Goal: Task Accomplishment & Management: Manage account settings

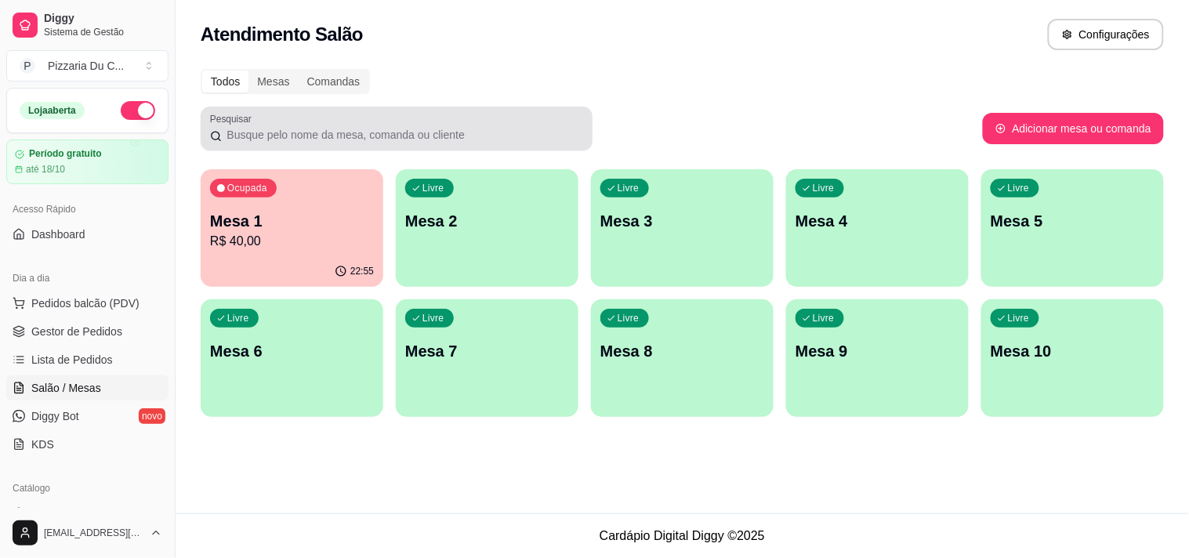
click at [460, 238] on div "Livre Mesa 2" at bounding box center [487, 218] width 183 height 99
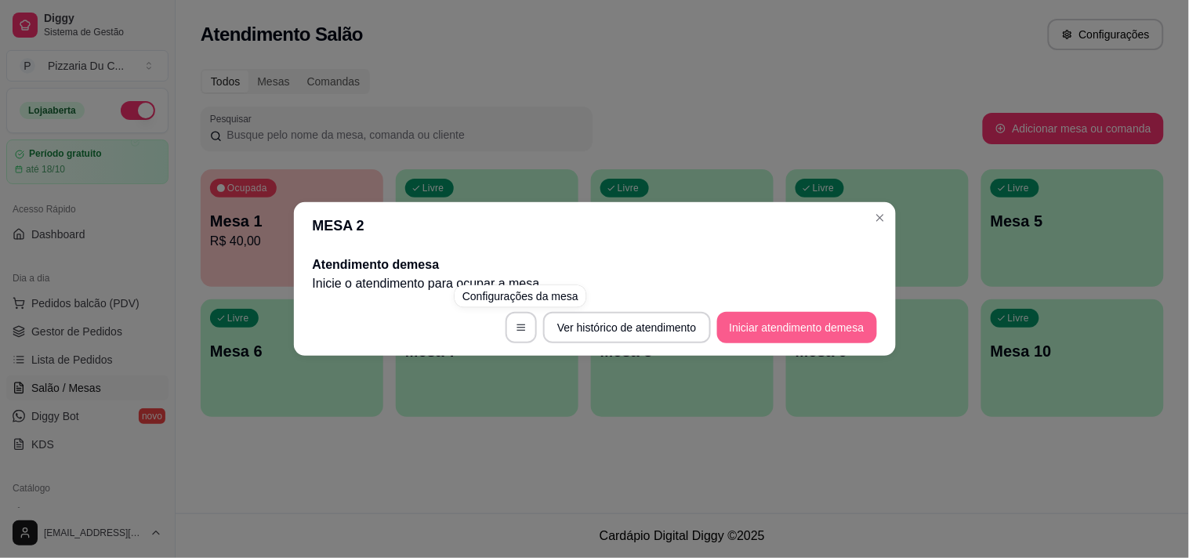
click at [719, 321] on button "Iniciar atendimento de mesa" at bounding box center [797, 327] width 160 height 31
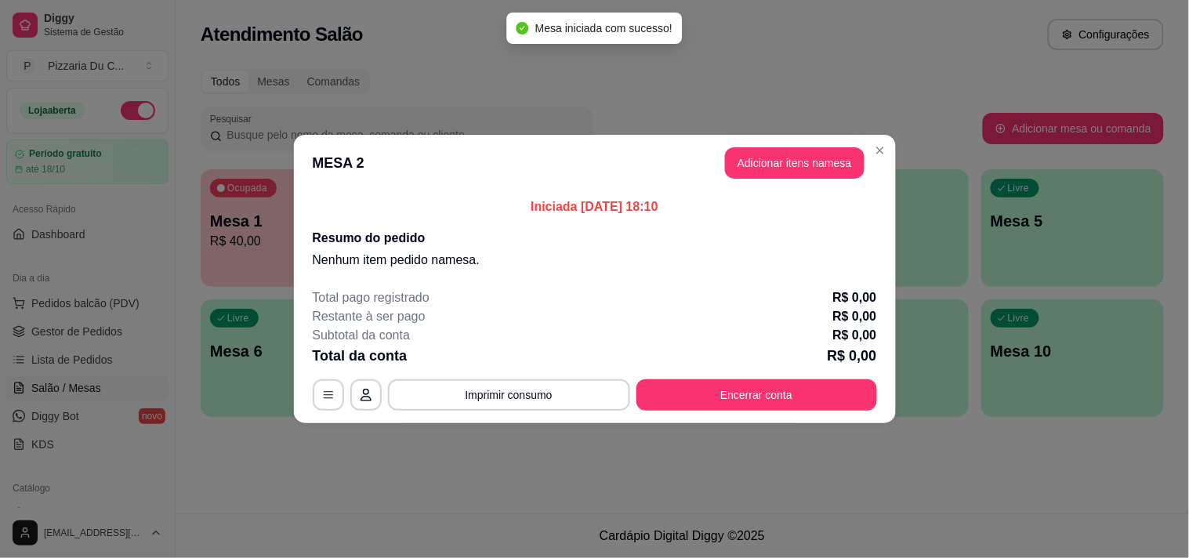
click at [784, 141] on header "MESA 2 Adicionar itens na mesa" at bounding box center [595, 163] width 602 height 56
click at [795, 160] on button "Adicionar itens na mesa" at bounding box center [794, 162] width 139 height 31
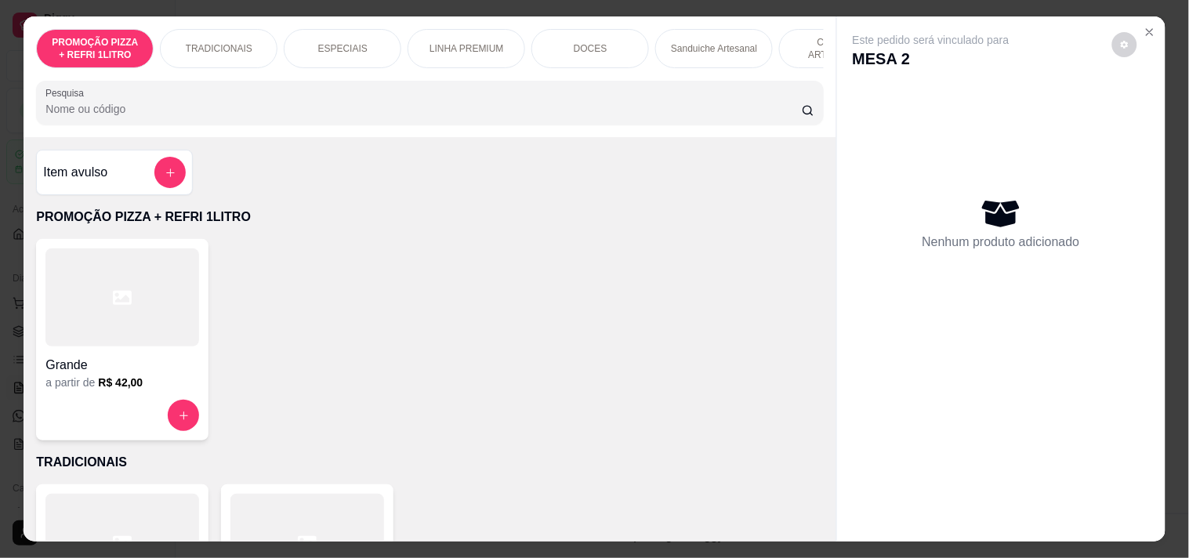
scroll to position [0, 690]
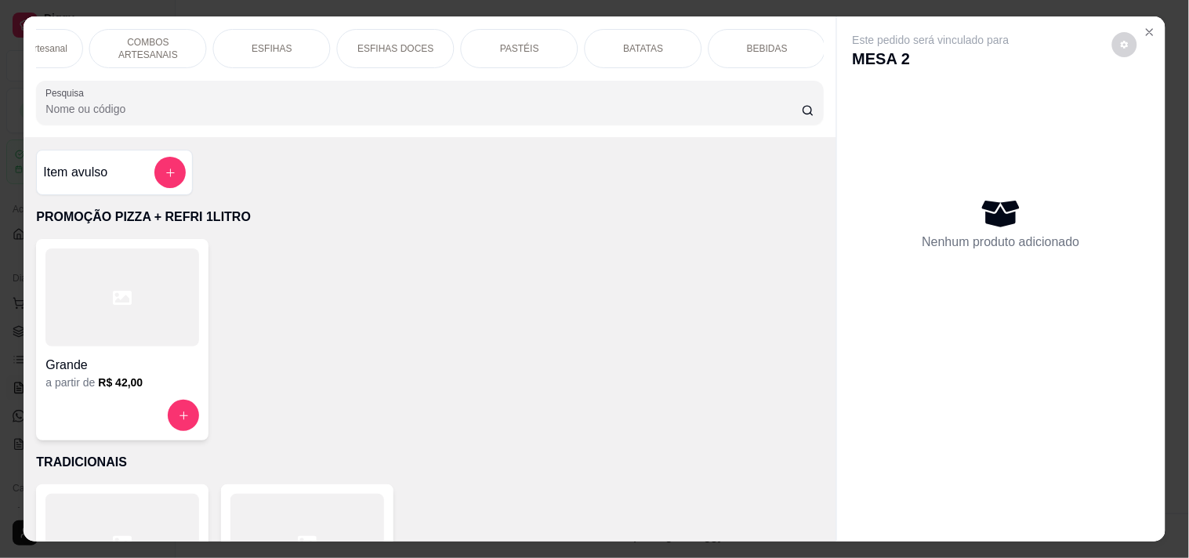
click at [675, 34] on div "BATATAS" at bounding box center [644, 48] width 118 height 39
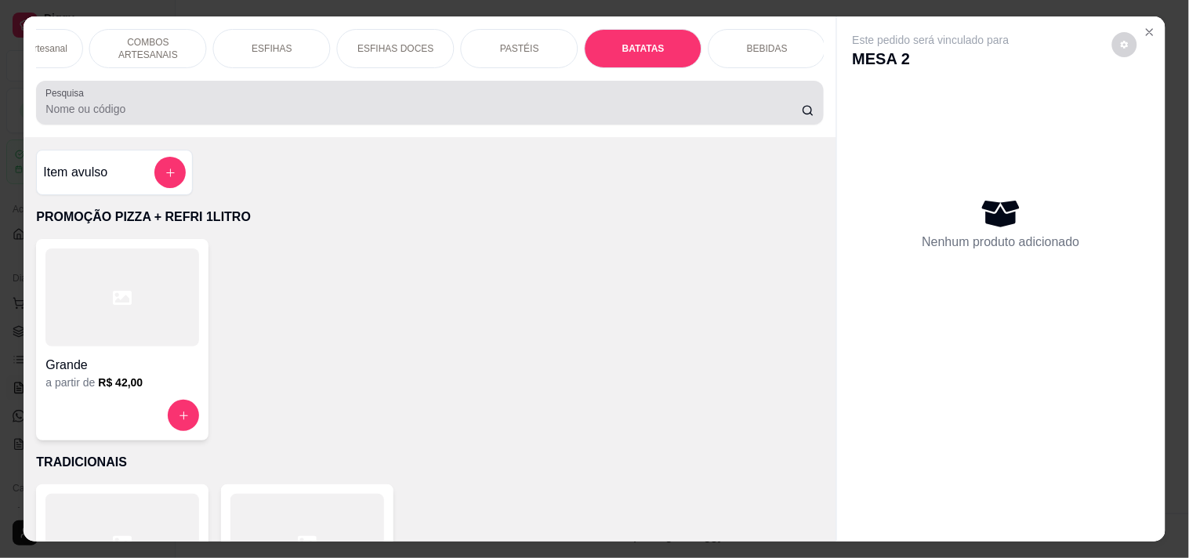
scroll to position [40, 0]
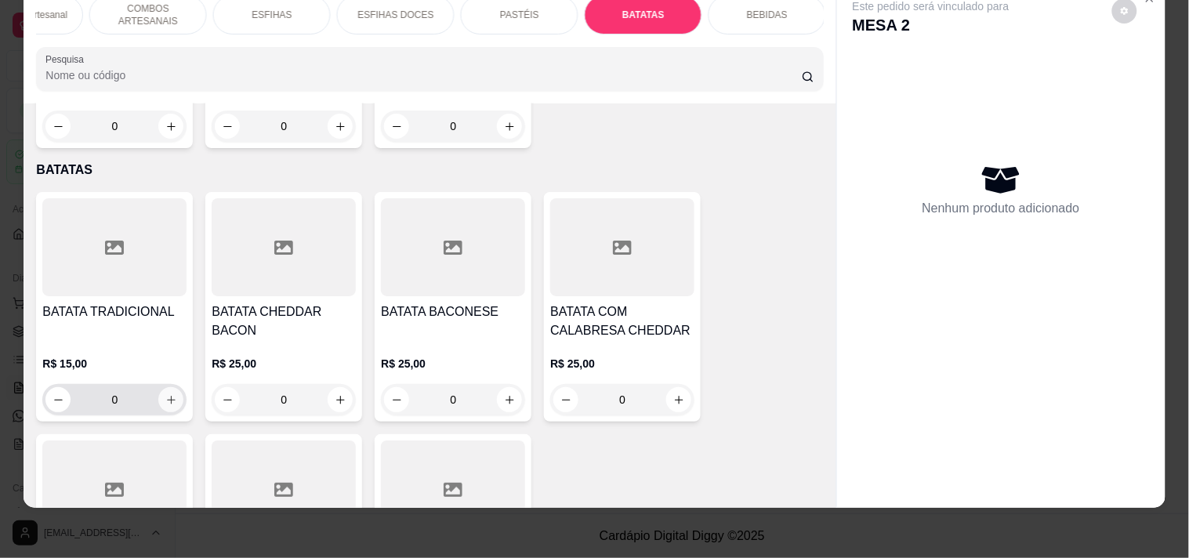
click at [158, 387] on button "increase-product-quantity" at bounding box center [170, 399] width 25 height 25
type input "1"
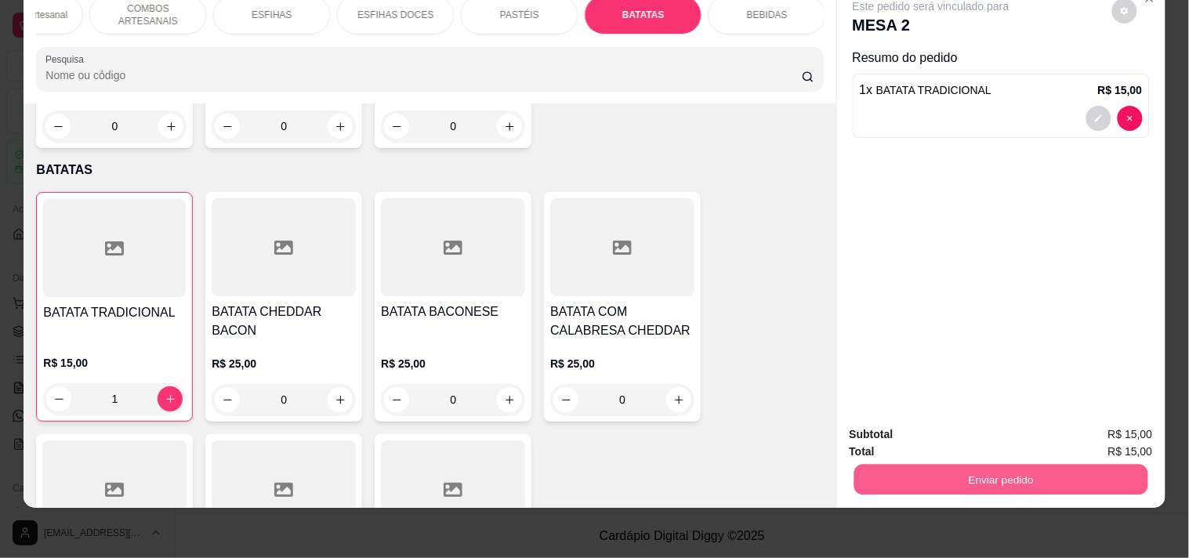
click at [967, 464] on button "Enviar pedido" at bounding box center [1000, 479] width 294 height 31
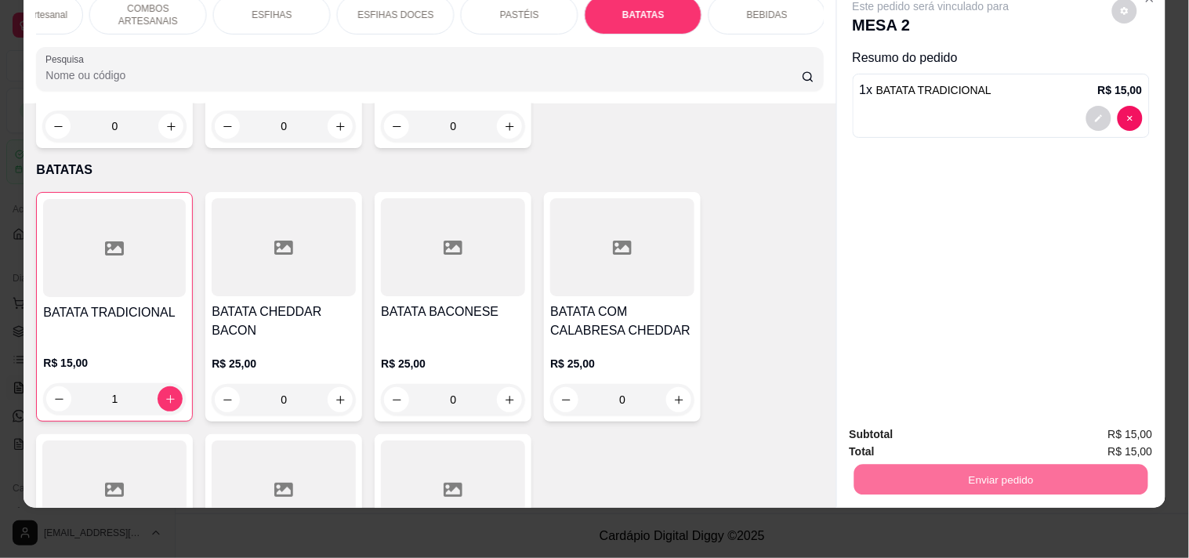
click at [1020, 429] on button "Registrar cliente" at bounding box center [1006, 428] width 103 height 30
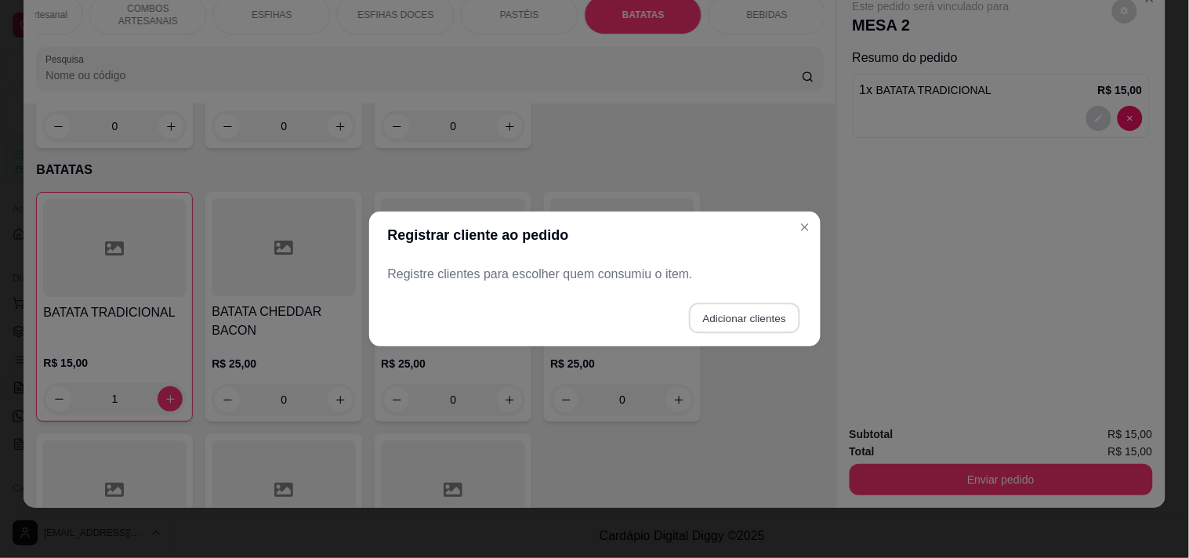
click at [723, 303] on button "Adicionar clientes" at bounding box center [744, 318] width 110 height 31
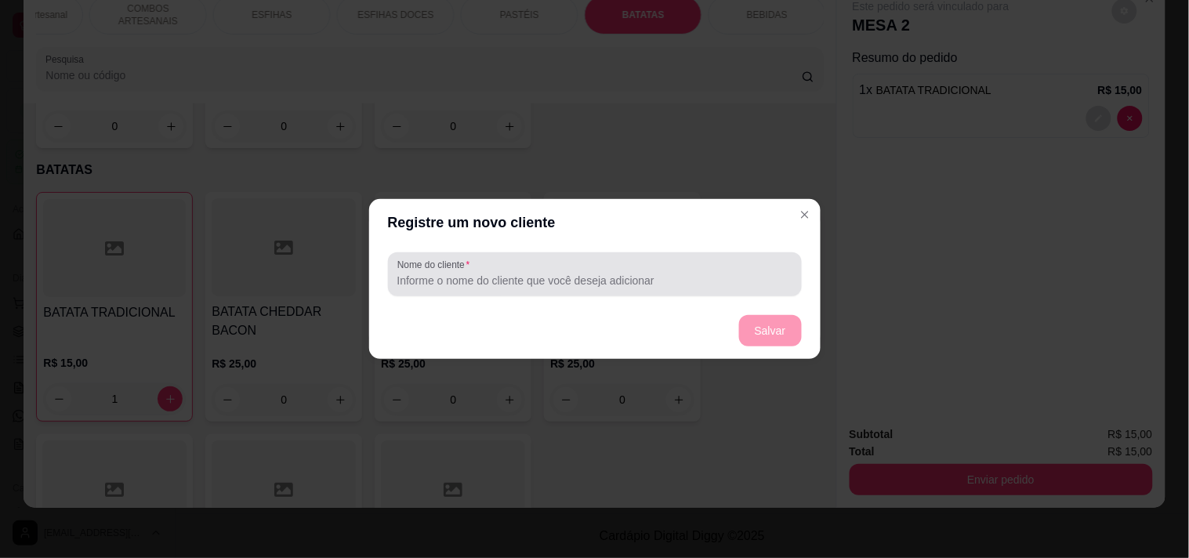
click at [716, 288] on div at bounding box center [594, 274] width 395 height 31
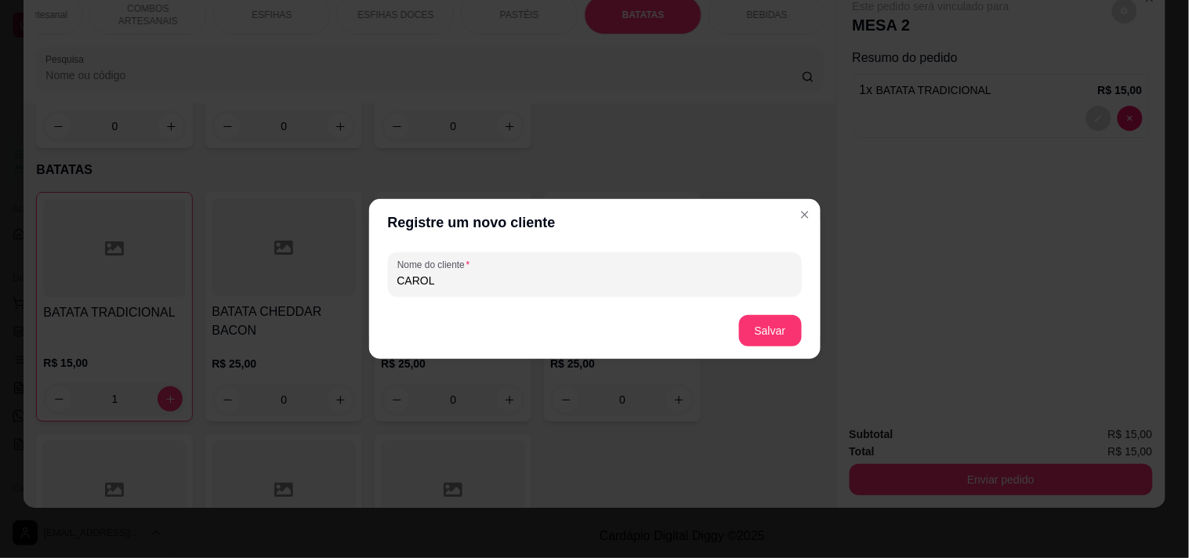
type input "CAROL"
click at [785, 324] on button "Salvar" at bounding box center [770, 331] width 61 height 31
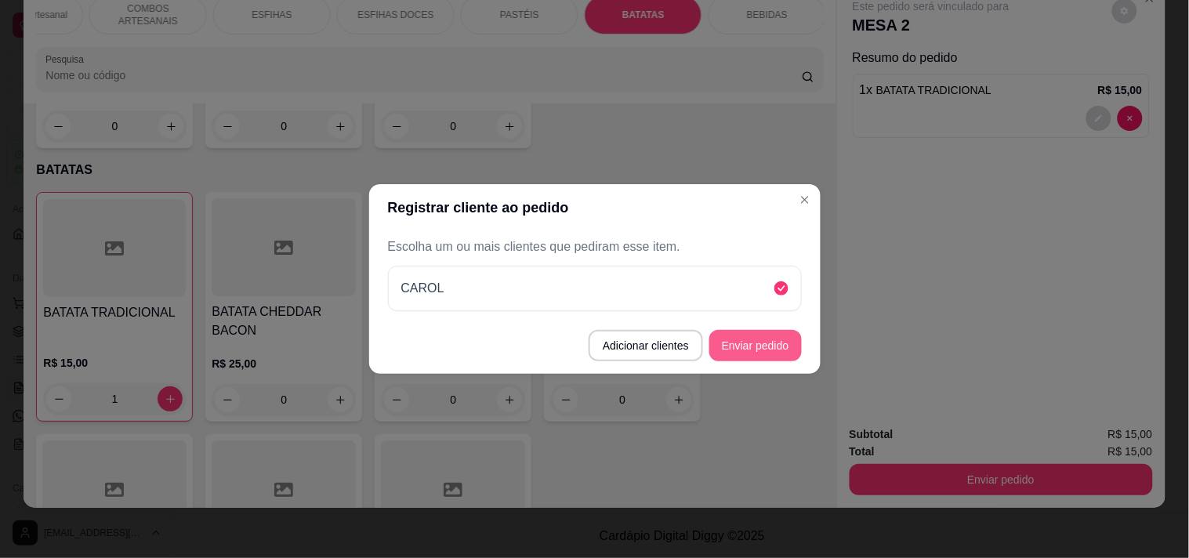
click at [762, 349] on button "Enviar pedido" at bounding box center [755, 345] width 92 height 31
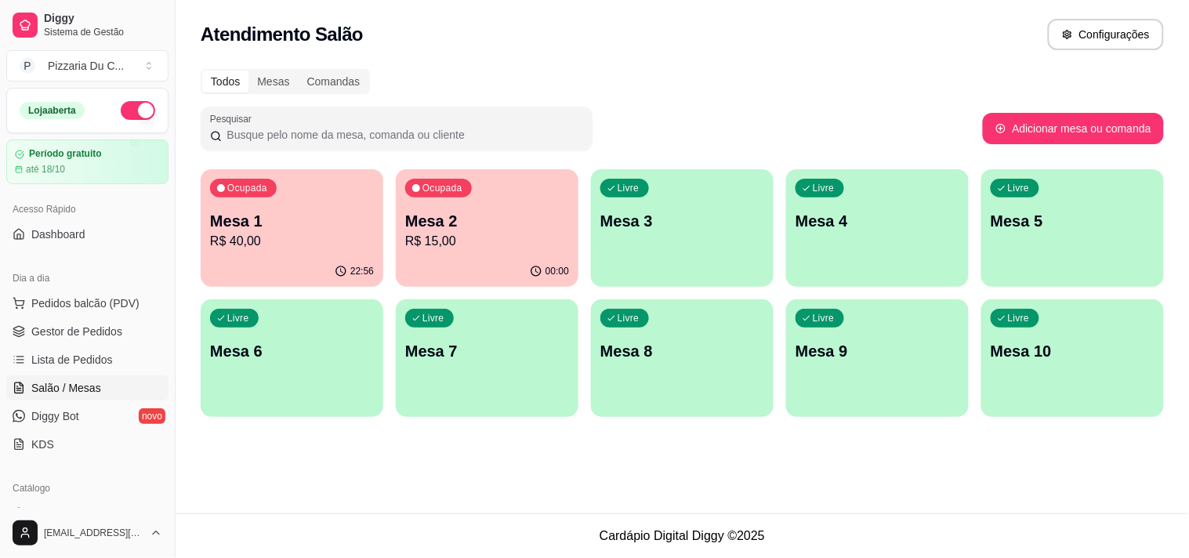
click at [505, 56] on div "Atendimento Salão Configurações" at bounding box center [682, 30] width 1013 height 60
click at [648, 205] on div "Livre Mesa 3" at bounding box center [682, 218] width 183 height 99
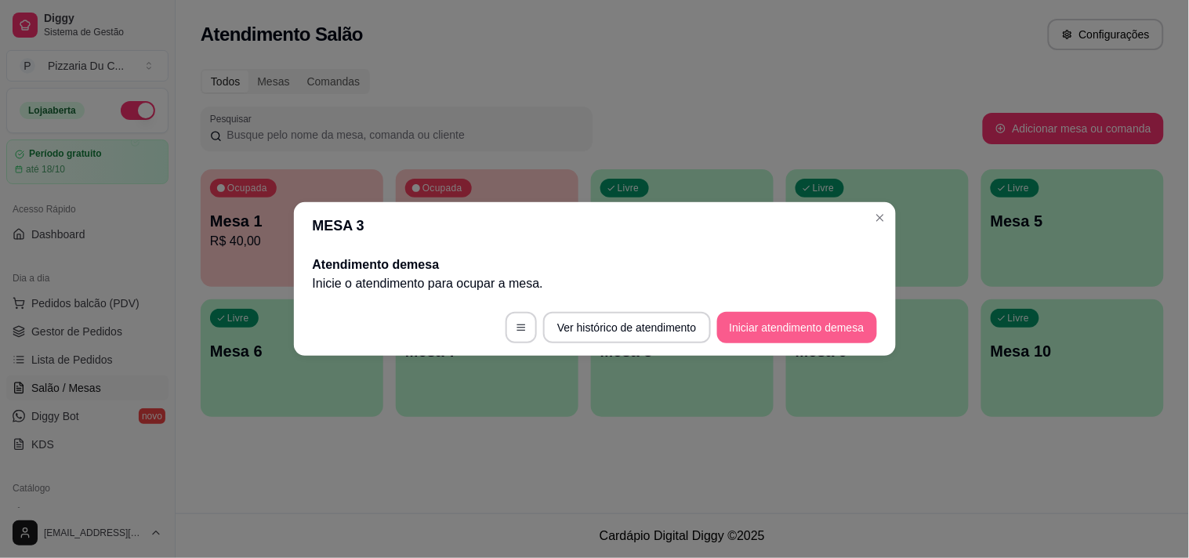
click at [749, 330] on button "Iniciar atendimento de mesa" at bounding box center [797, 327] width 160 height 31
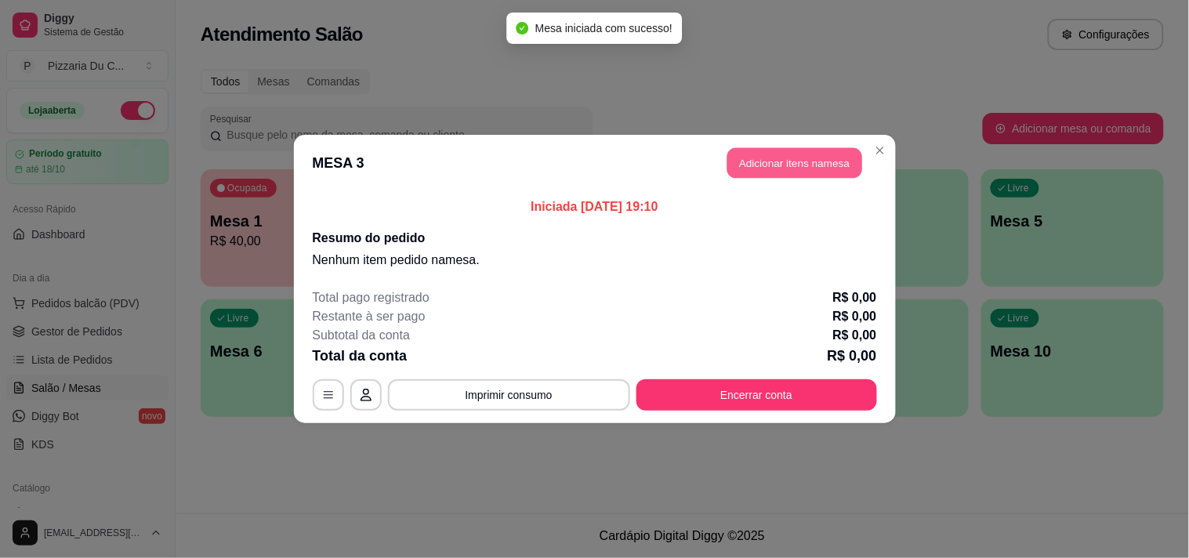
click at [734, 160] on button "Adicionar itens na mesa" at bounding box center [794, 163] width 135 height 31
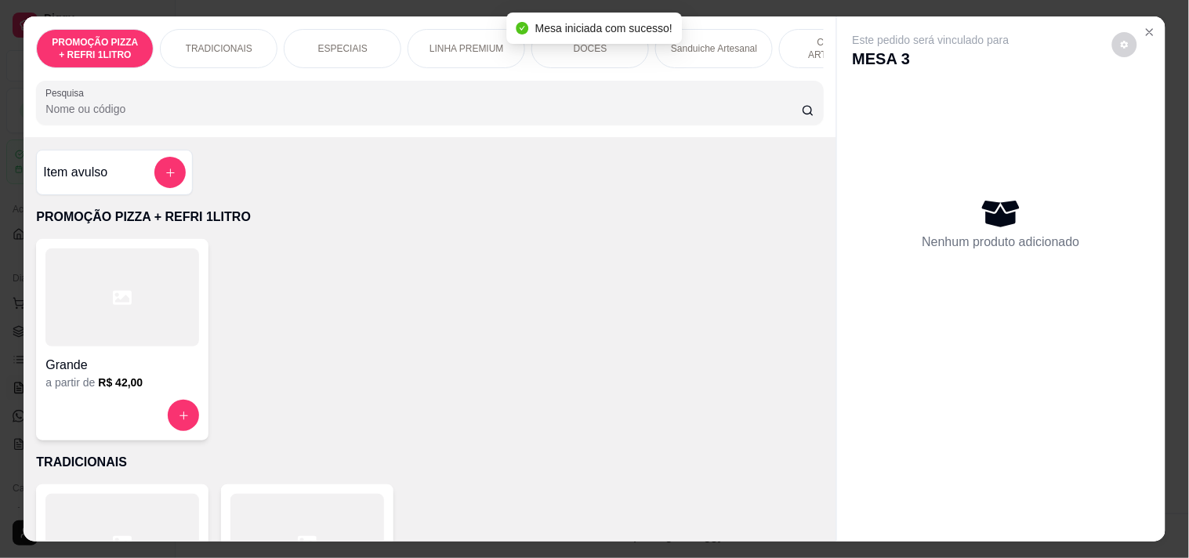
click at [627, 75] on div "PROMOÇÃO PIZZA + REFRI 1LITRO TRADICIONAIS ESPECIAIS LINHA PREMIUM DOCES Sandui…" at bounding box center [430, 76] width 812 height 121
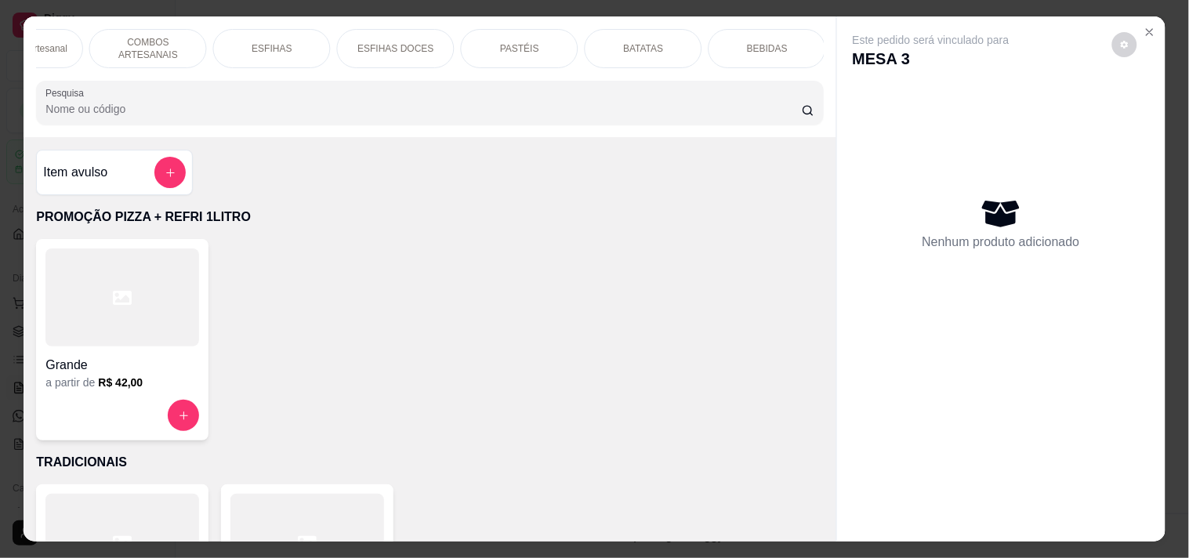
click at [157, 50] on p "COMBOS ARTESANAIS" at bounding box center [148, 48] width 91 height 25
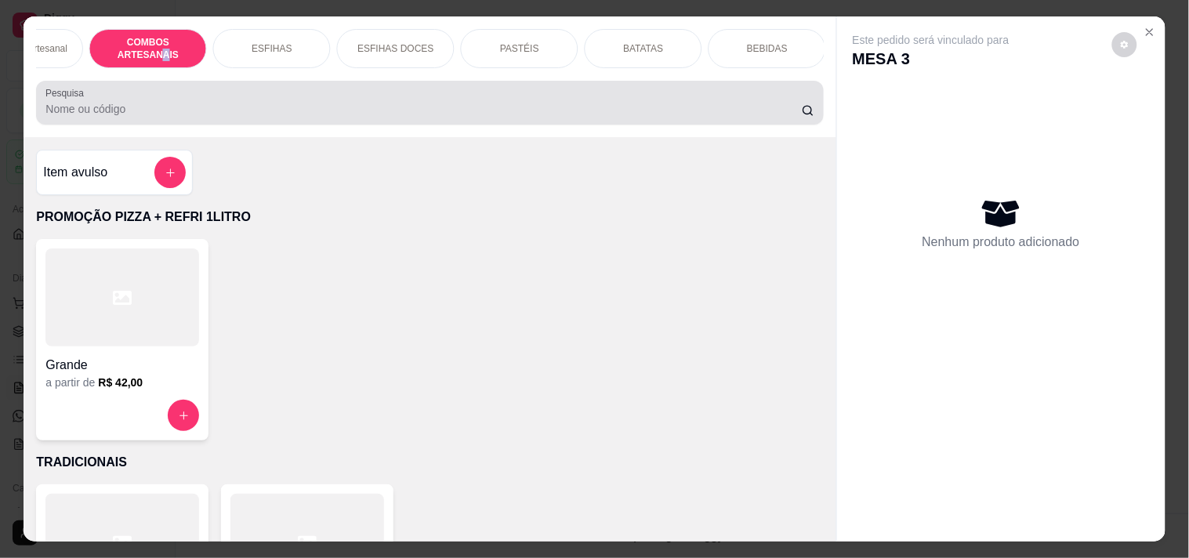
scroll to position [40, 0]
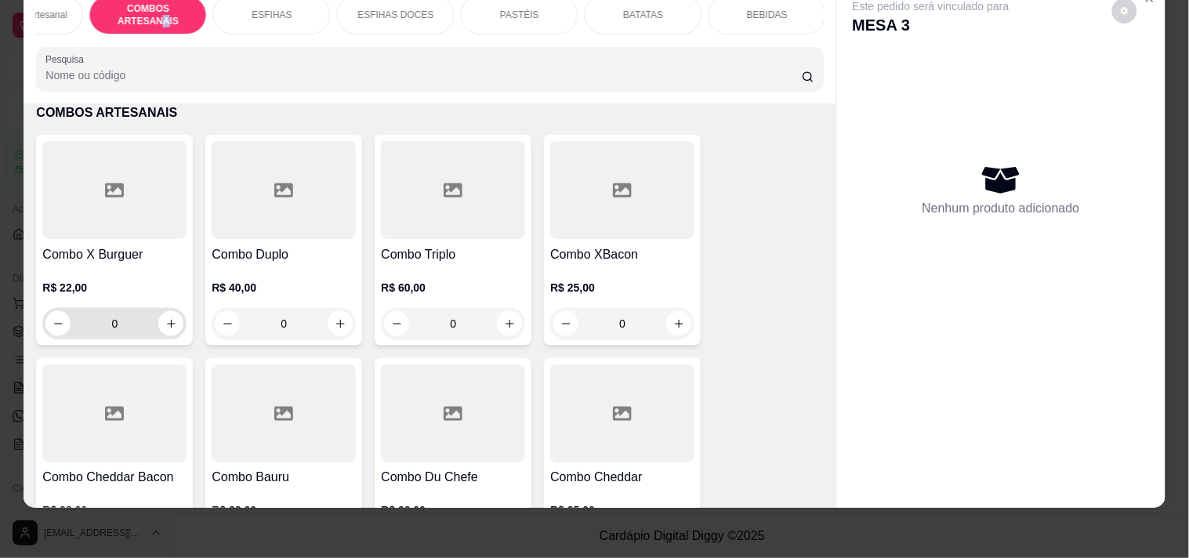
click at [171, 330] on button "increase-product-quantity" at bounding box center [170, 323] width 25 height 25
type input "1"
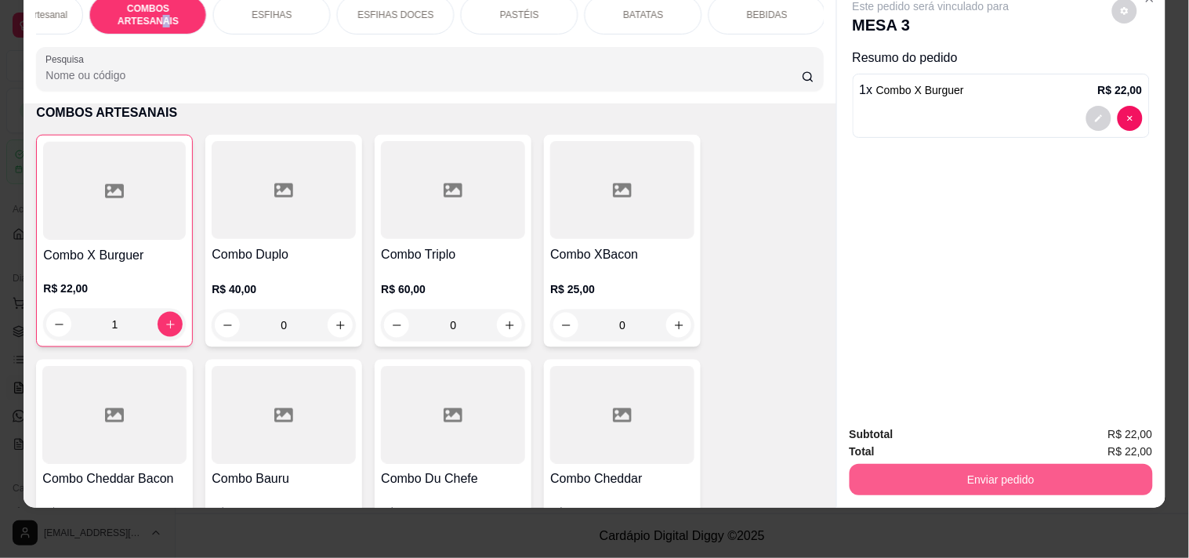
click at [912, 465] on button "Enviar pedido" at bounding box center [1000, 479] width 303 height 31
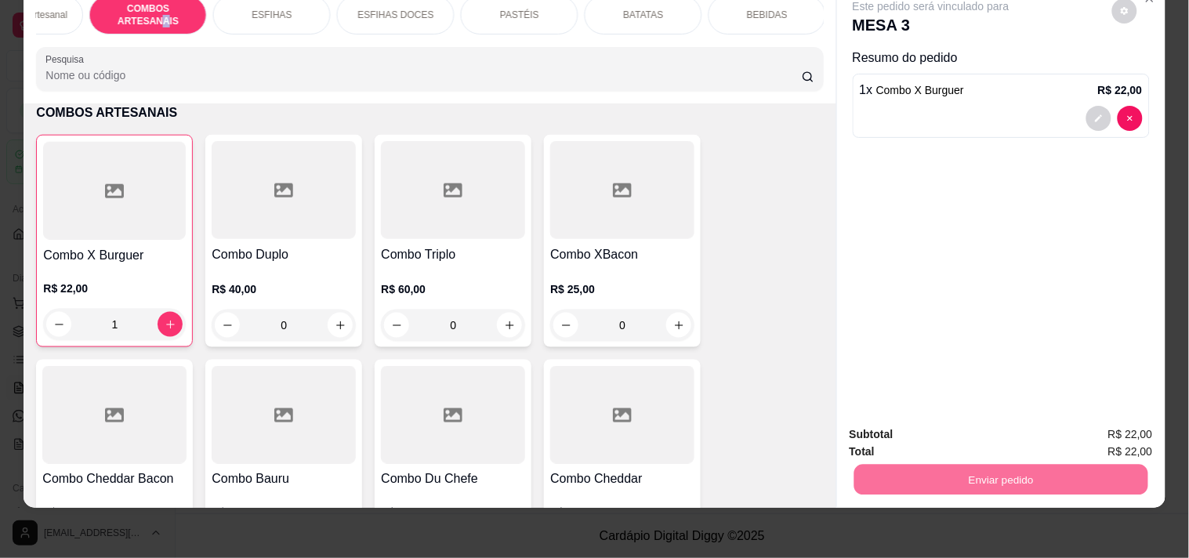
click at [1037, 433] on button "Registrar cliente" at bounding box center [1006, 428] width 103 height 30
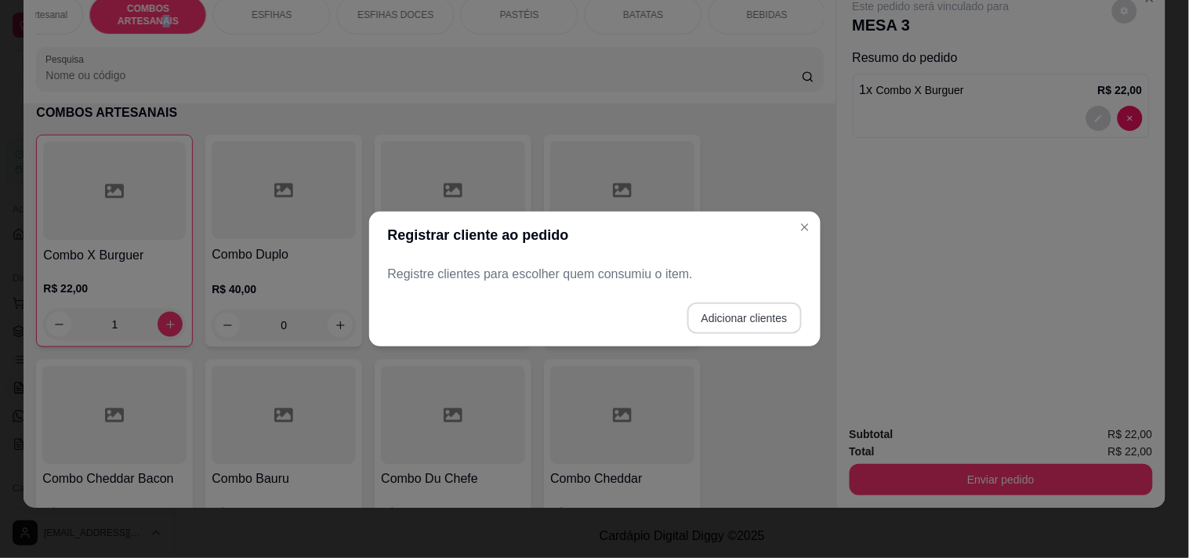
click at [742, 315] on button "Adicionar clientes" at bounding box center [744, 317] width 114 height 31
drag, startPoint x: 570, startPoint y: 285, endPoint x: 572, endPoint y: 269, distance: 16.5
click at [570, 279] on input "Nome do cliente" at bounding box center [593, 281] width 395 height 16
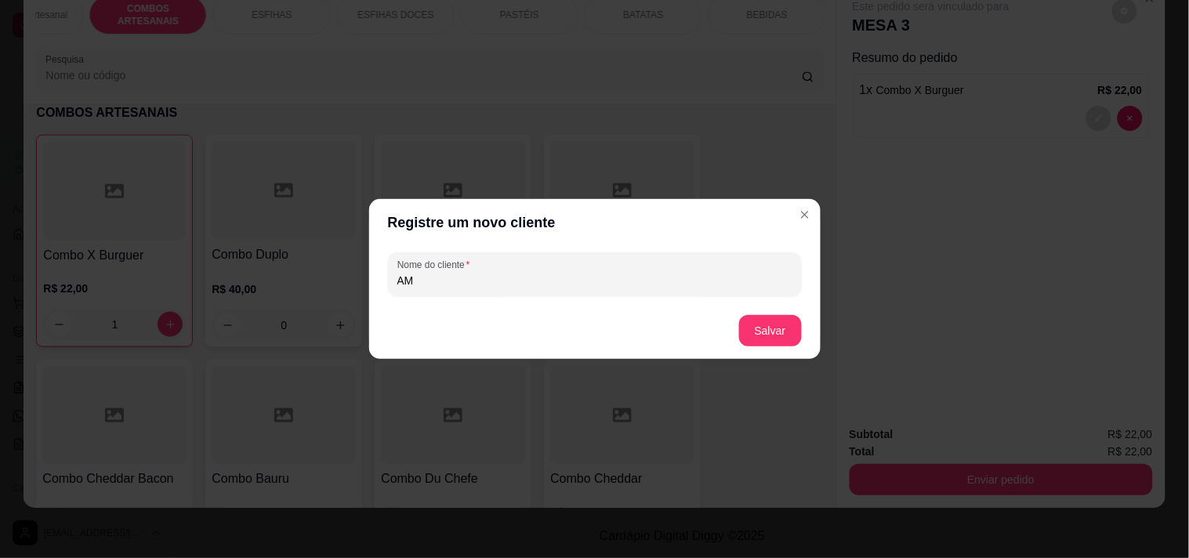
type input "A"
type input "CAMILA"
click at [757, 332] on button "Salvar" at bounding box center [770, 330] width 63 height 31
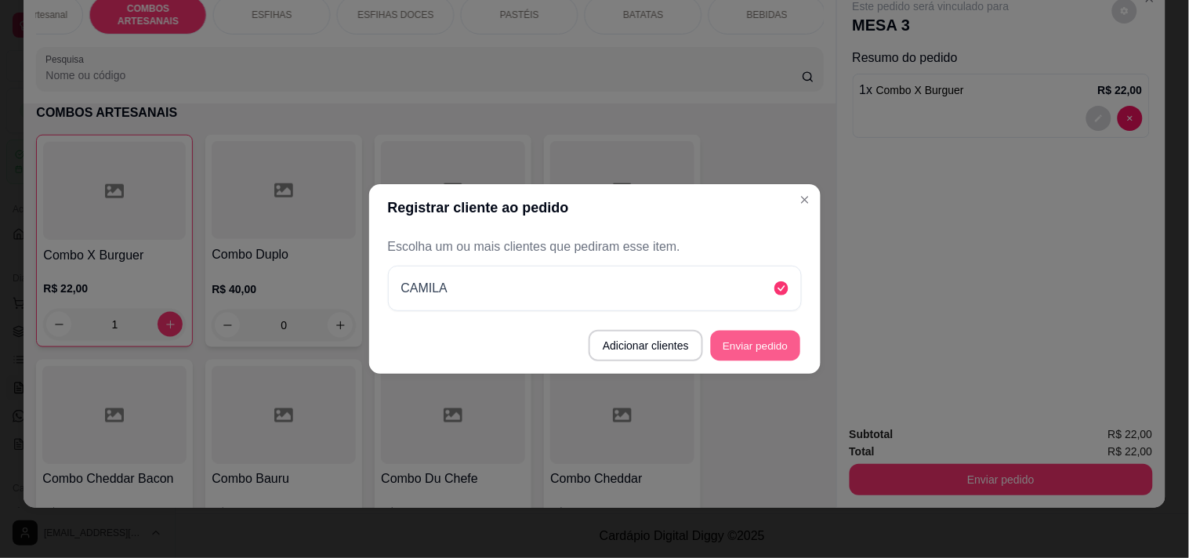
click at [766, 349] on button "Enviar pedido" at bounding box center [755, 346] width 89 height 31
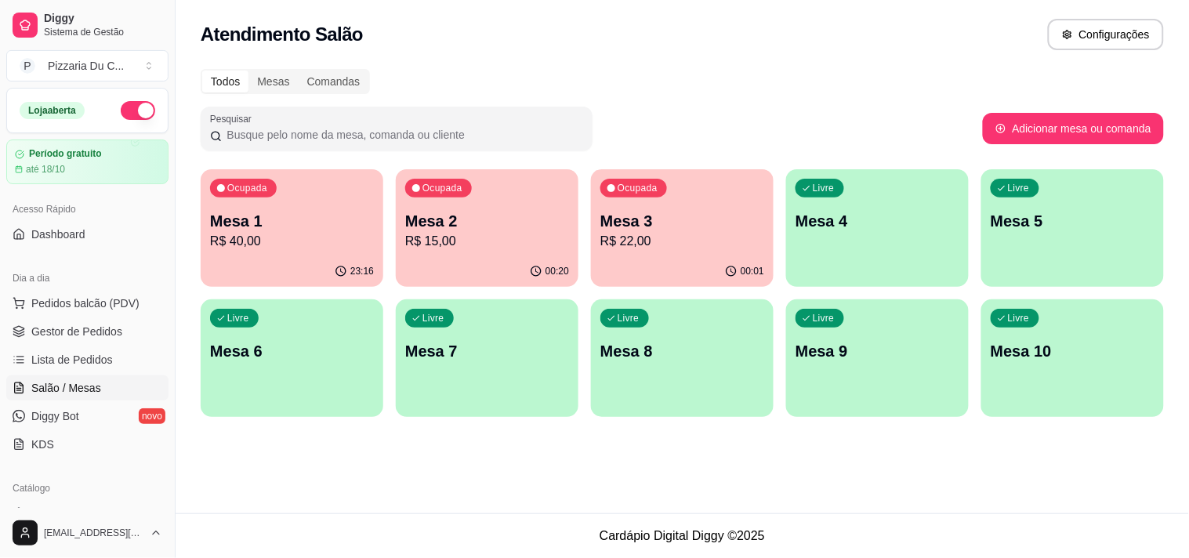
click at [347, 230] on p "Mesa 1" at bounding box center [292, 221] width 164 height 22
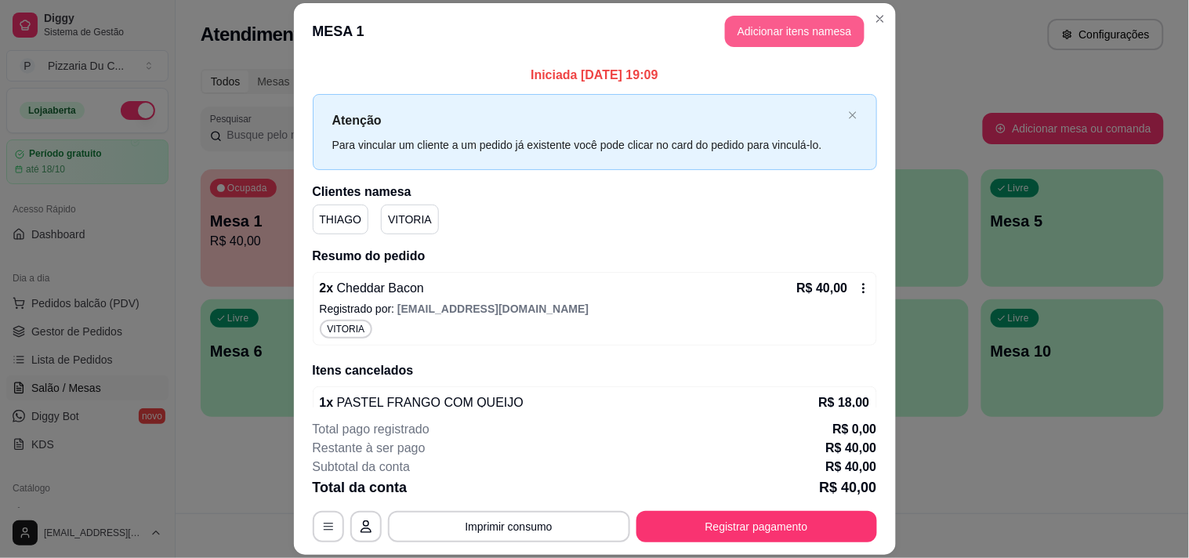
click at [762, 42] on button "Adicionar itens na mesa" at bounding box center [794, 31] width 139 height 31
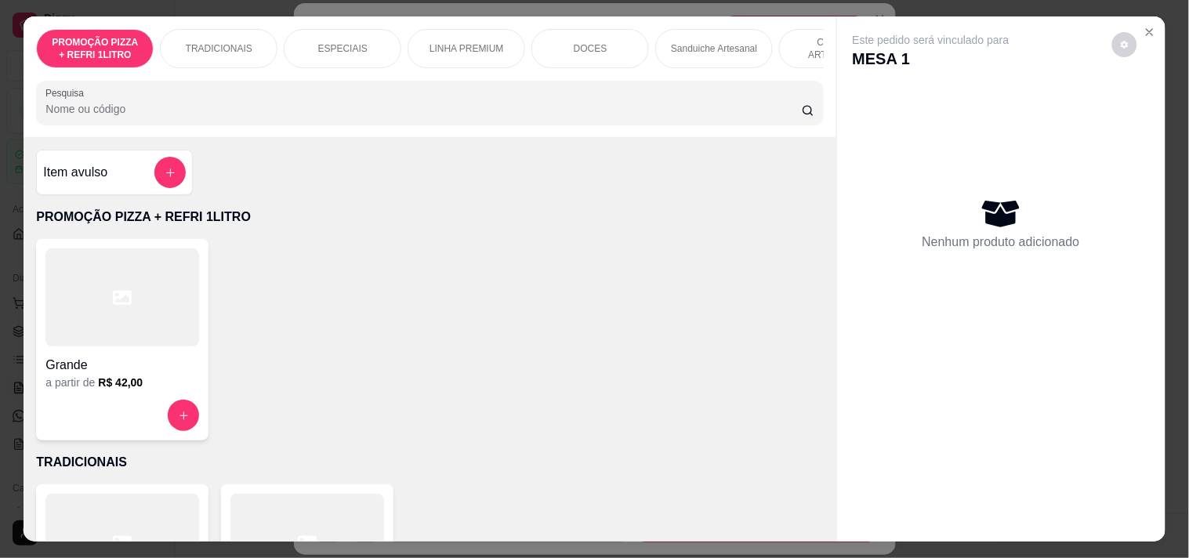
scroll to position [0, 690]
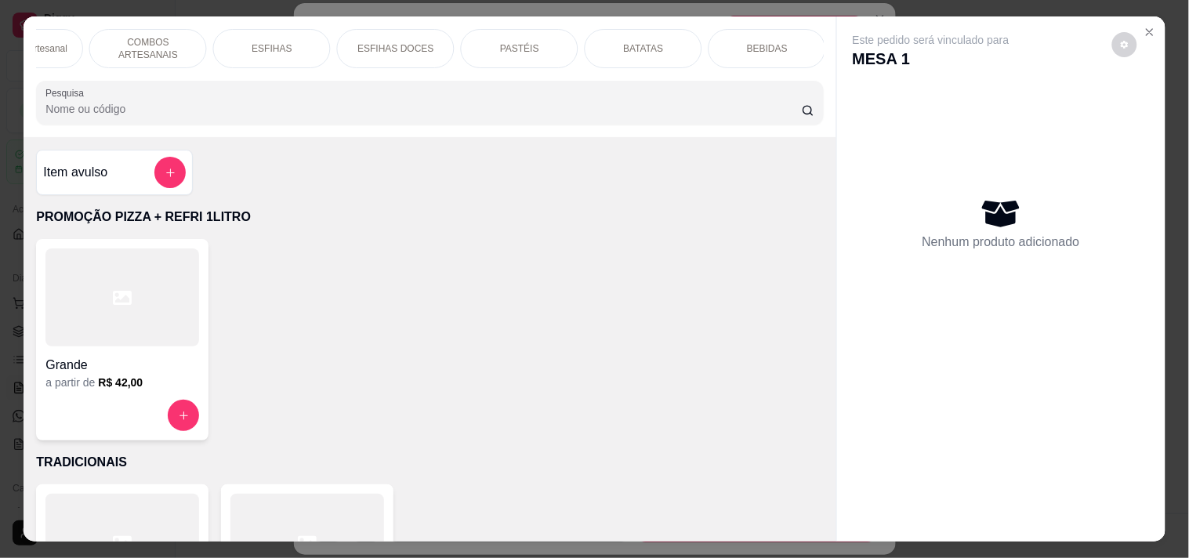
click at [620, 49] on div "BATATAS" at bounding box center [644, 48] width 118 height 39
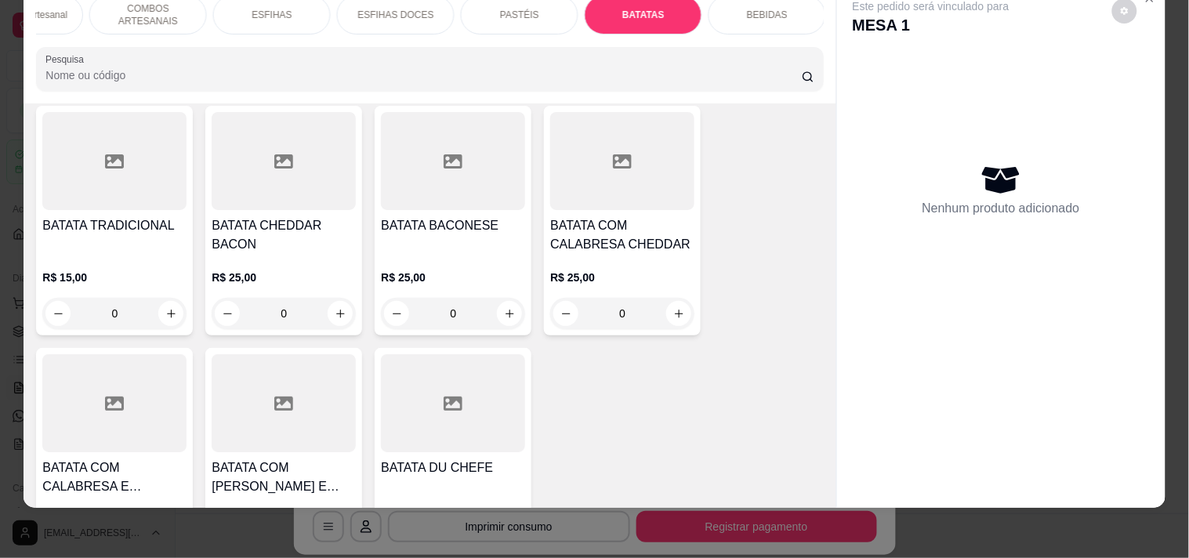
scroll to position [6175, 0]
click at [334, 300] on button "increase-product-quantity" at bounding box center [340, 312] width 25 height 25
type input "1"
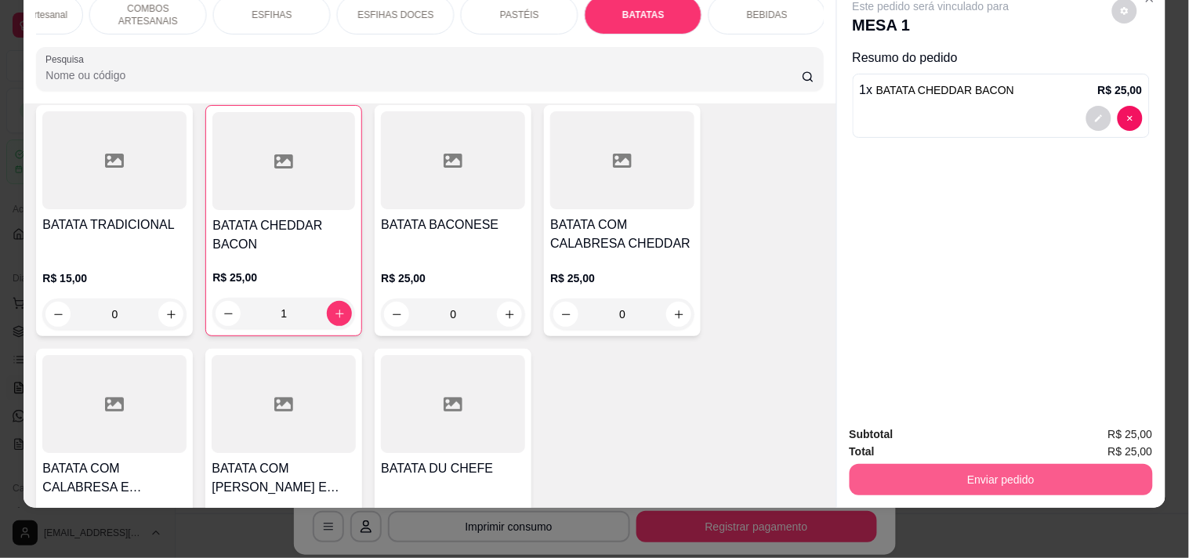
click at [918, 464] on button "Enviar pedido" at bounding box center [1000, 479] width 303 height 31
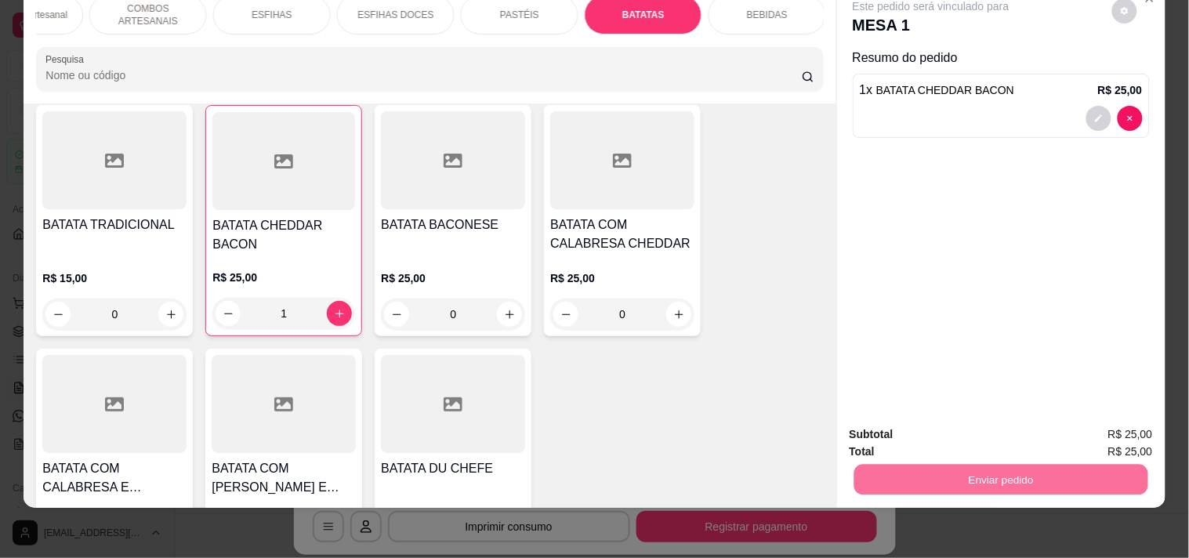
click at [1093, 426] on button "Enviar pedido" at bounding box center [1111, 428] width 89 height 30
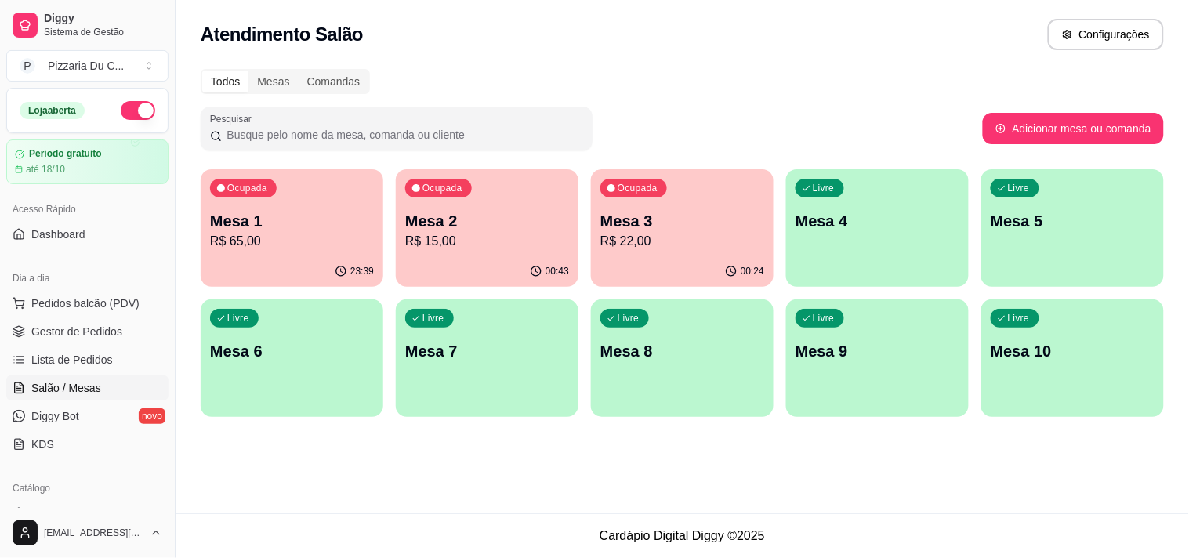
click at [931, 224] on p "Mesa 4" at bounding box center [877, 221] width 164 height 22
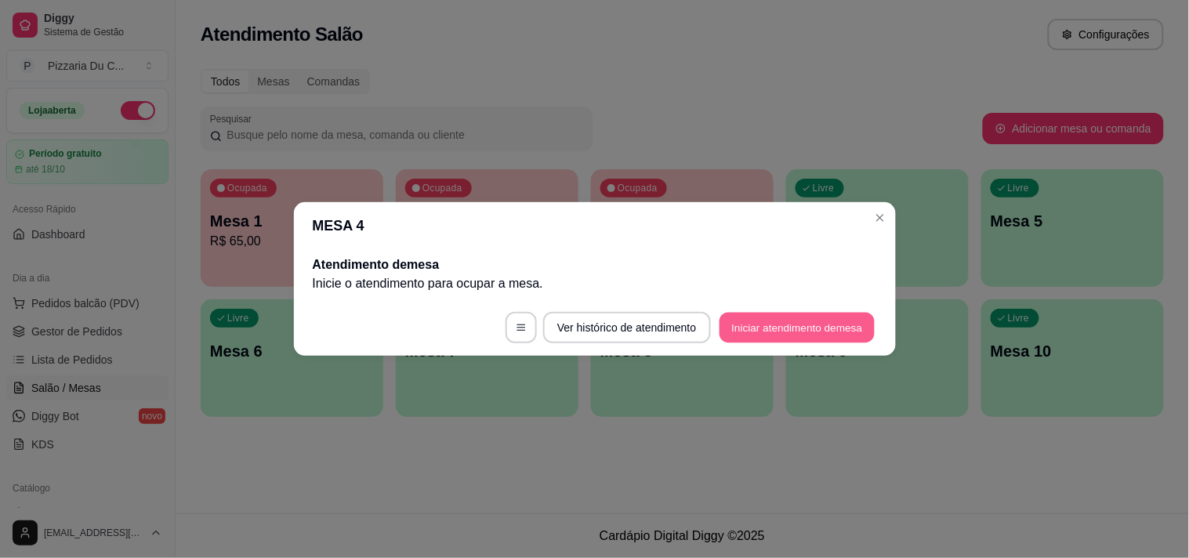
click at [766, 316] on button "Iniciar atendimento de mesa" at bounding box center [796, 328] width 155 height 31
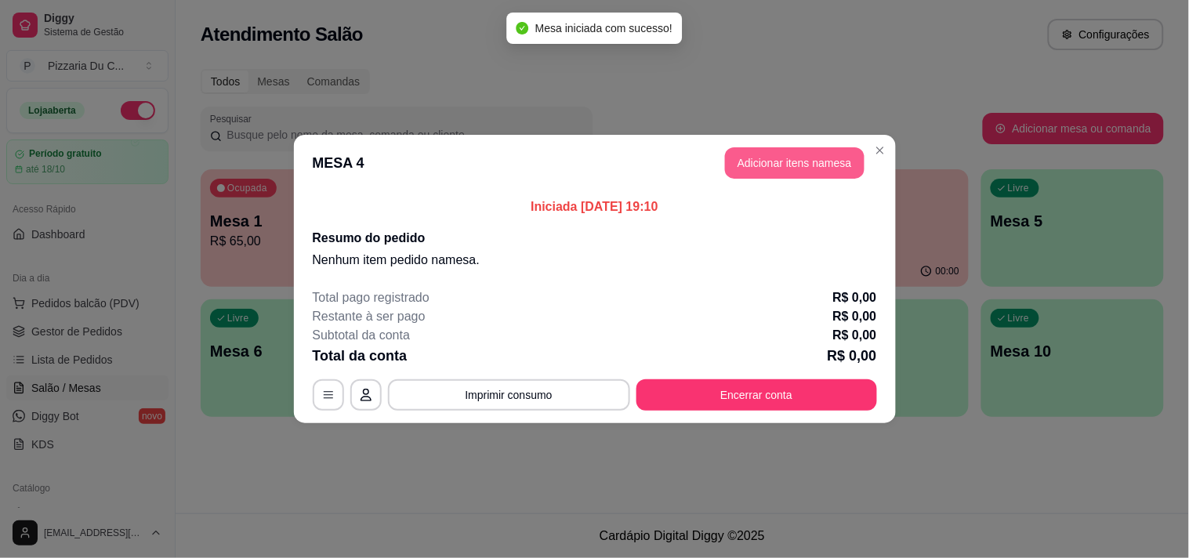
click at [755, 157] on button "Adicionar itens na mesa" at bounding box center [794, 162] width 139 height 31
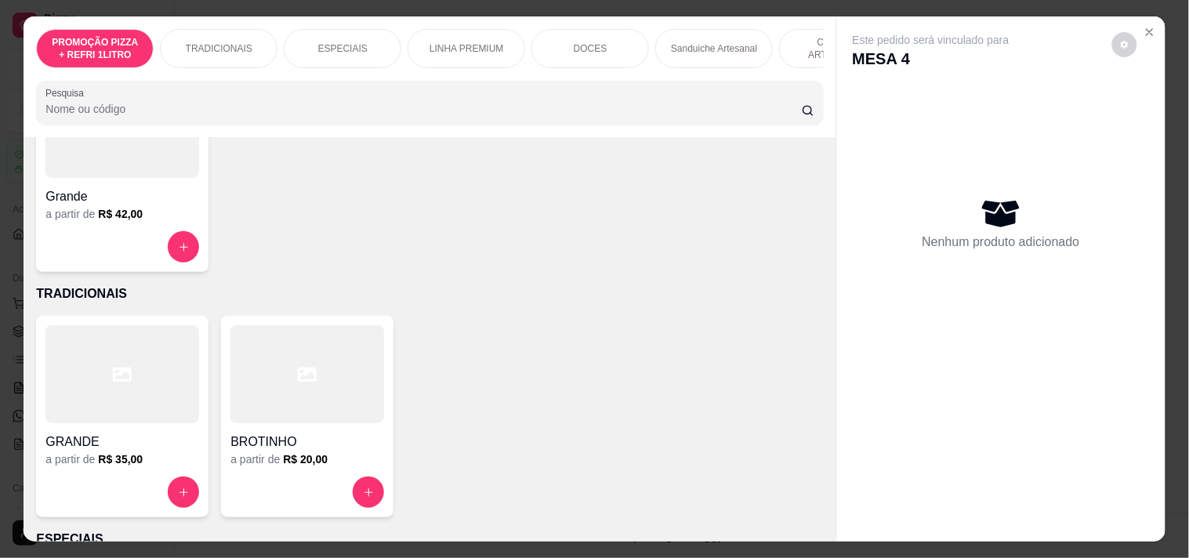
scroll to position [174, 0]
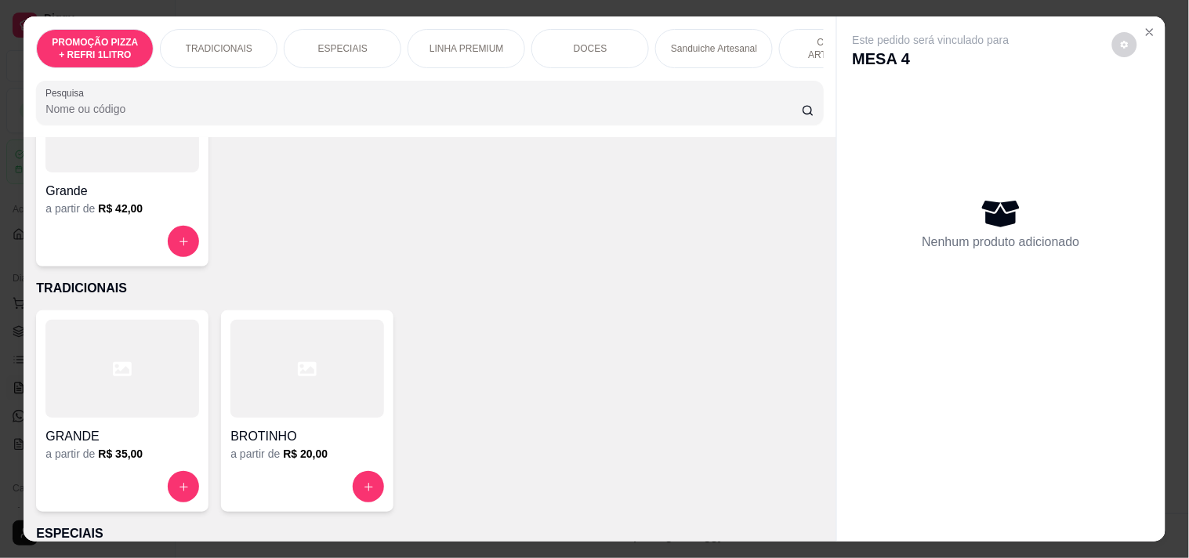
click at [342, 462] on div "a partir de R$ 20,00" at bounding box center [307, 454] width 154 height 16
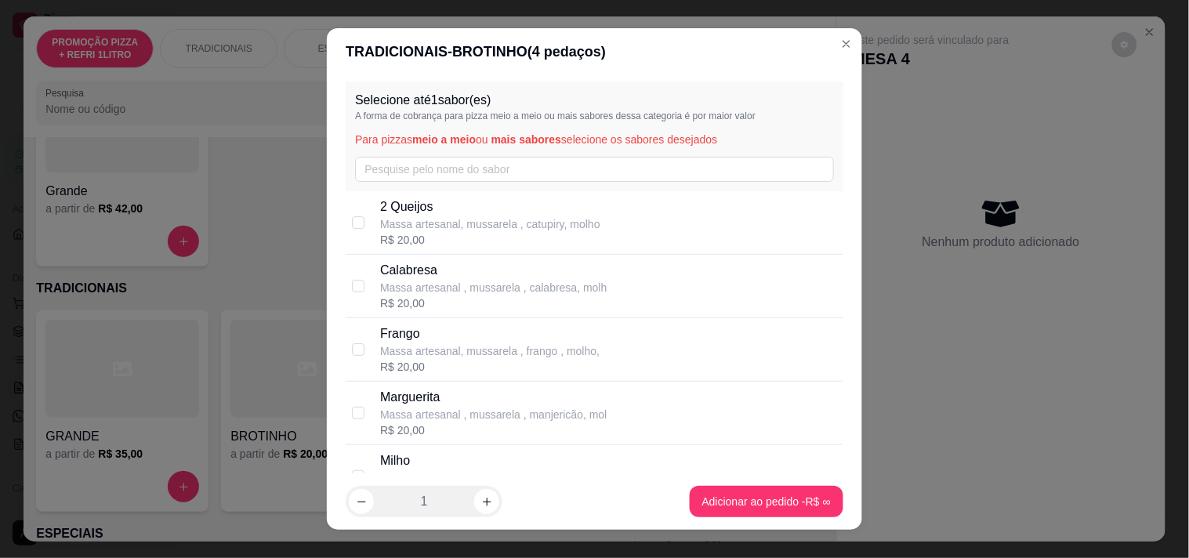
click at [413, 284] on p "Massa artesanal , mussarela , calabresa, molh" at bounding box center [493, 288] width 226 height 16
checkbox input "true"
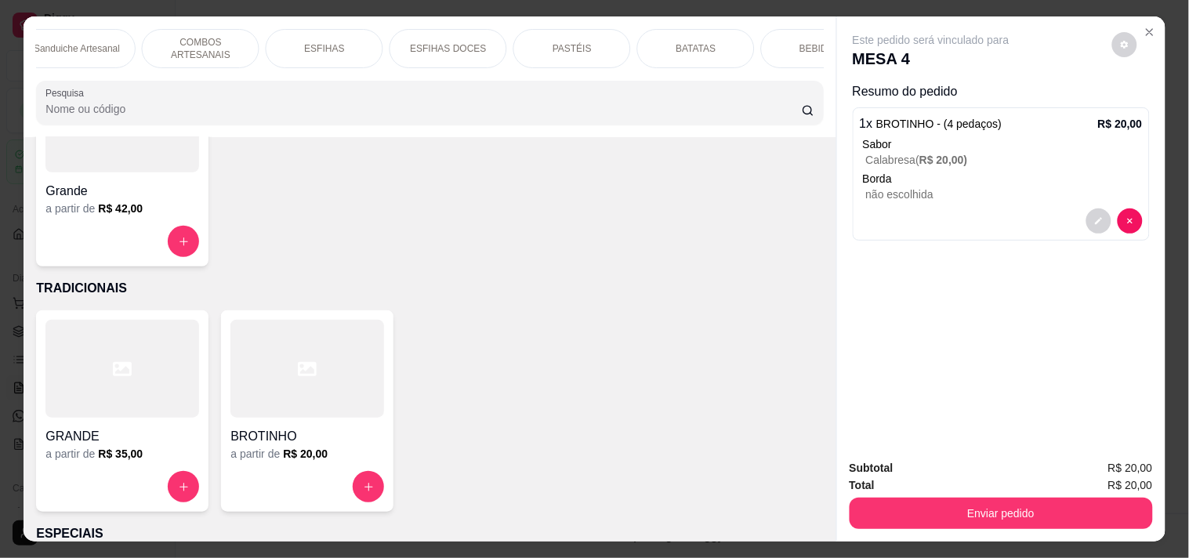
scroll to position [0, 691]
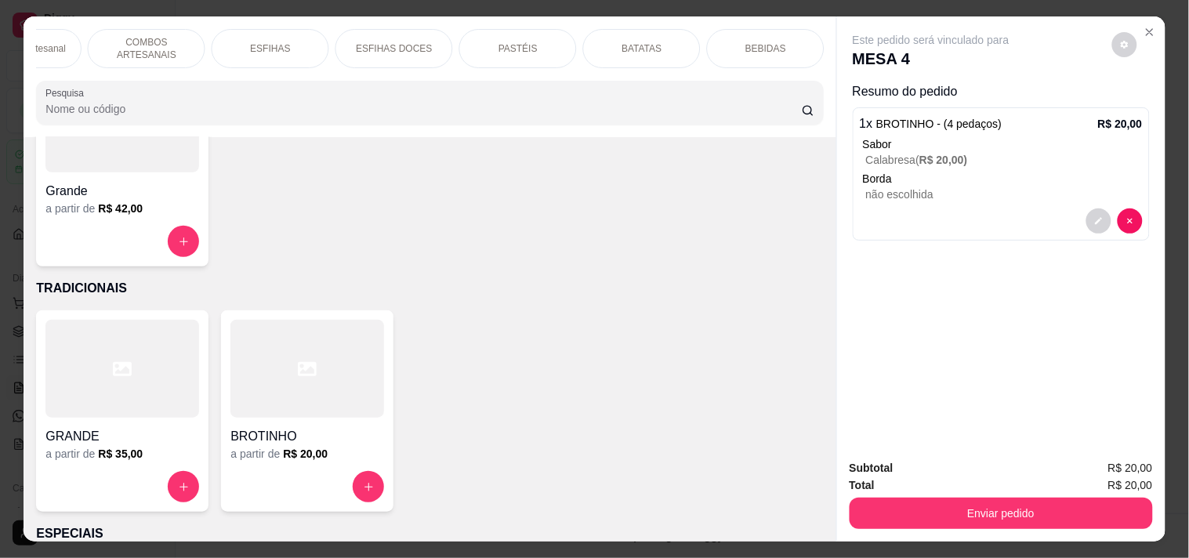
click at [784, 42] on div "BEBIDAS" at bounding box center [766, 48] width 118 height 39
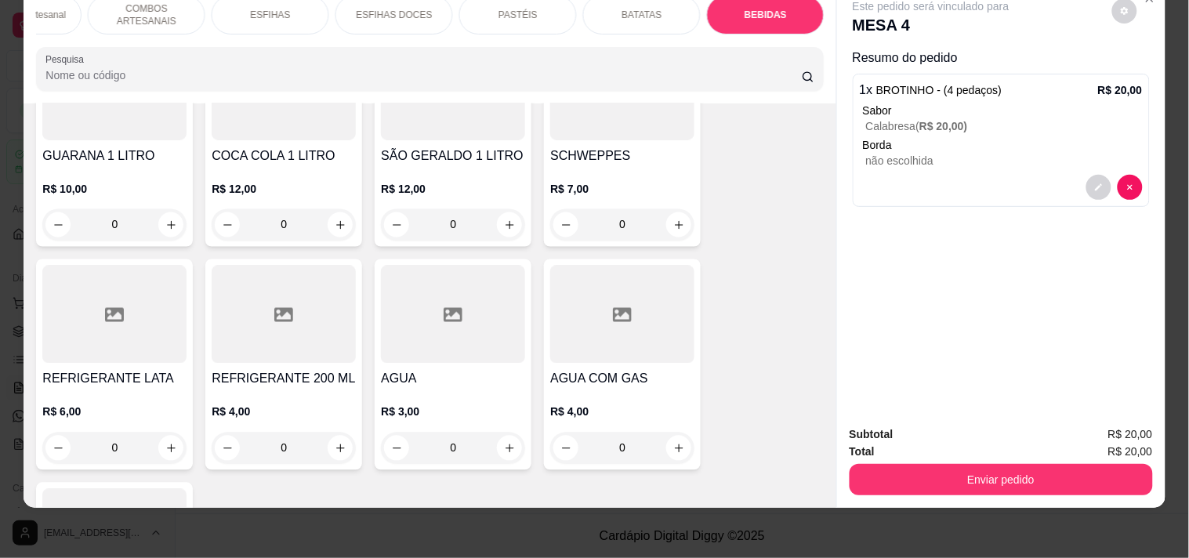
scroll to position [6778, 0]
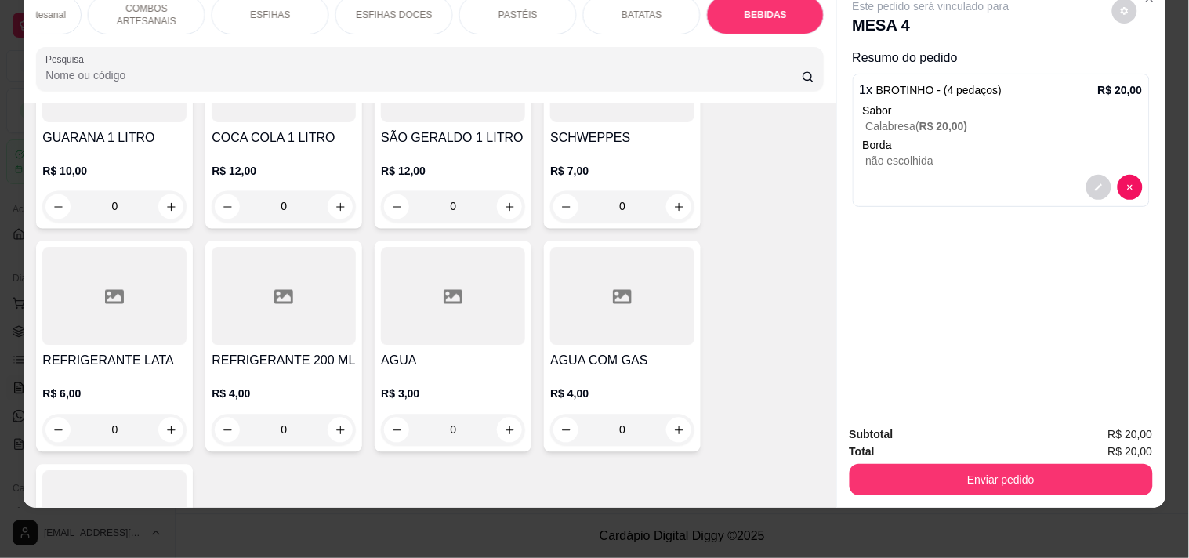
click at [154, 415] on div "0" at bounding box center [114, 430] width 138 height 31
click at [167, 425] on icon "increase-product-quantity" at bounding box center [171, 431] width 12 height 12
type input "1"
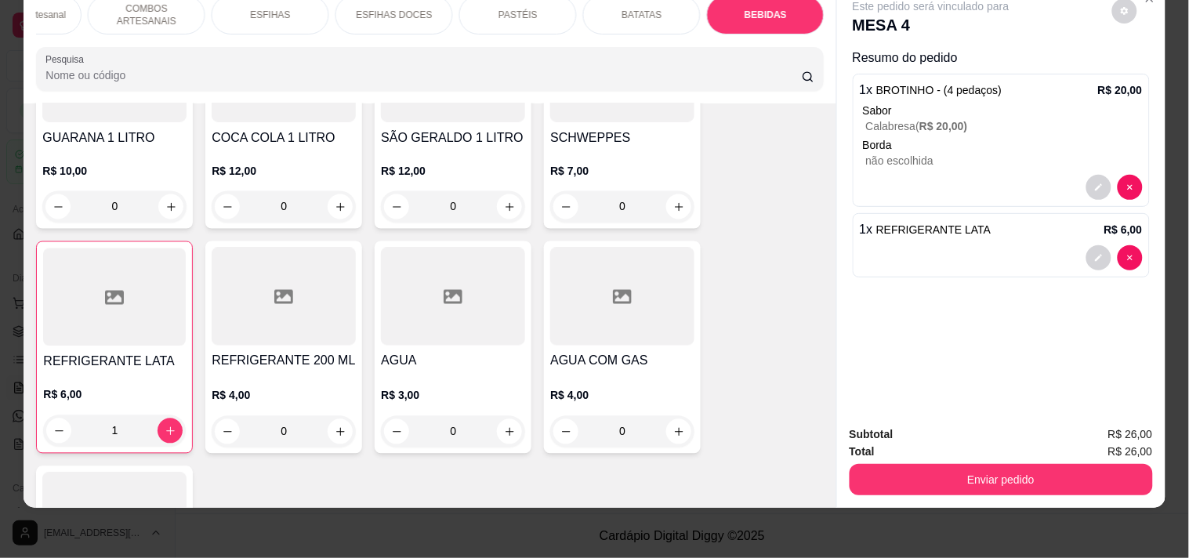
click at [936, 474] on button "Enviar pedido" at bounding box center [1000, 479] width 303 height 31
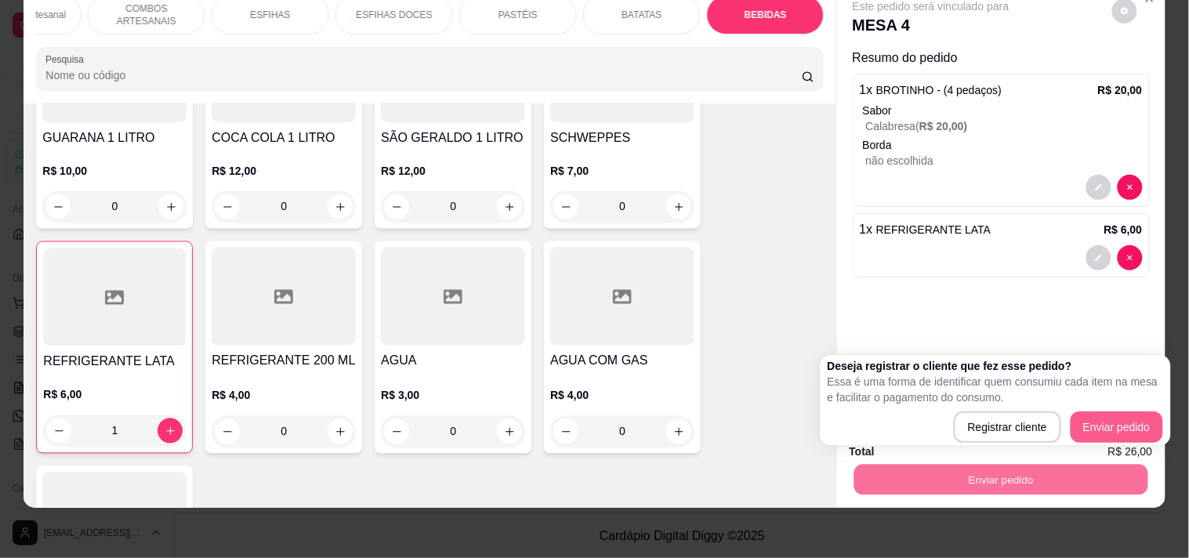
click at [1121, 411] on div "Registrar cliente Enviar pedido" at bounding box center [994, 426] width 335 height 31
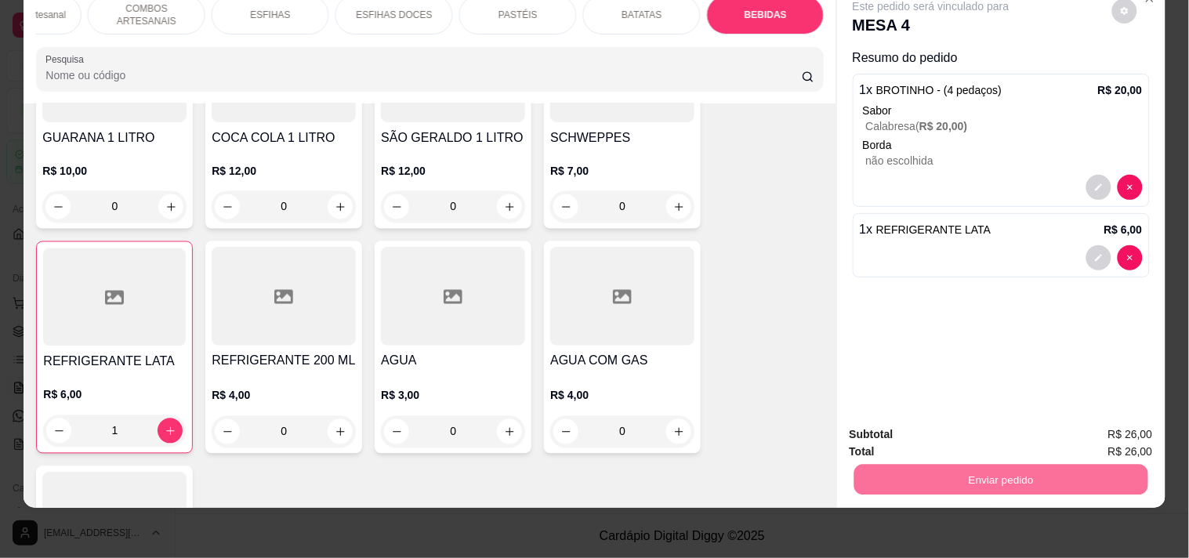
click at [1117, 427] on button "Enviar pedido" at bounding box center [1112, 427] width 86 height 29
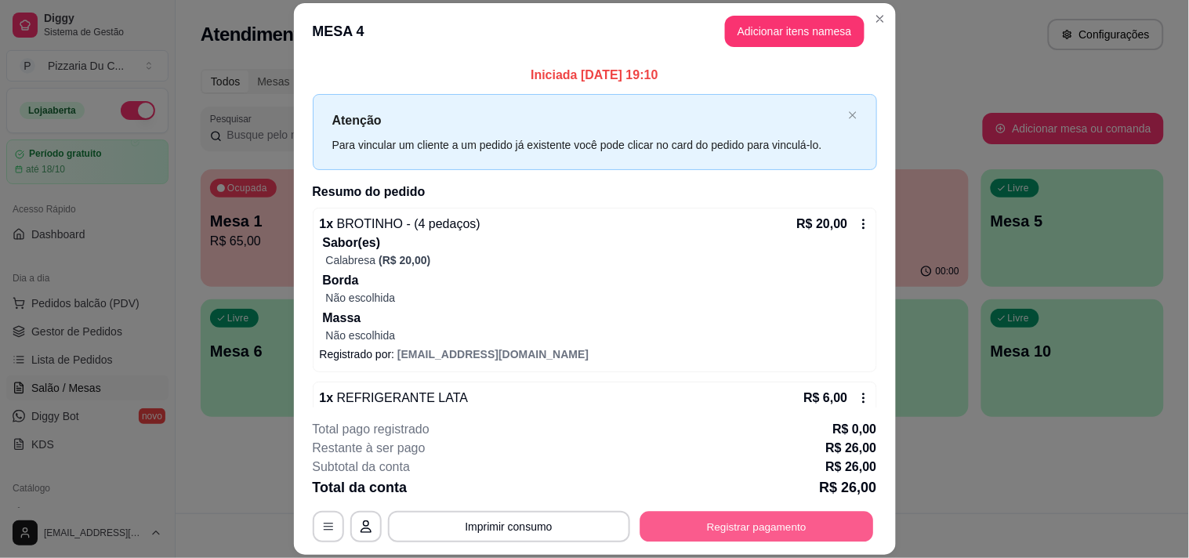
click at [769, 518] on button "Registrar pagamento" at bounding box center [756, 527] width 234 height 31
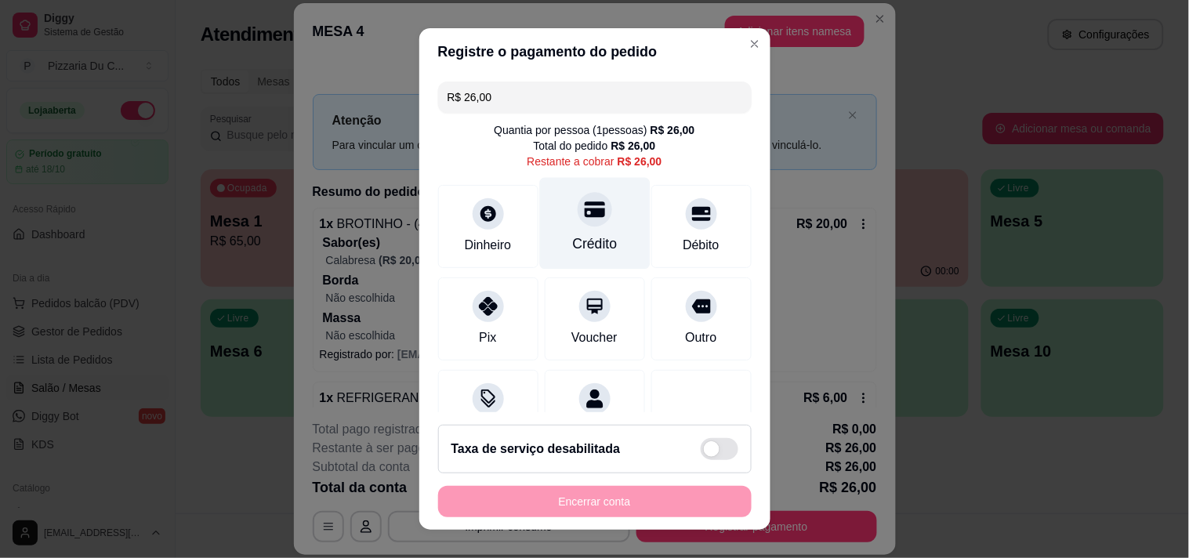
click at [594, 232] on div "Crédito" at bounding box center [594, 223] width 110 height 92
type input "R$ 0,00"
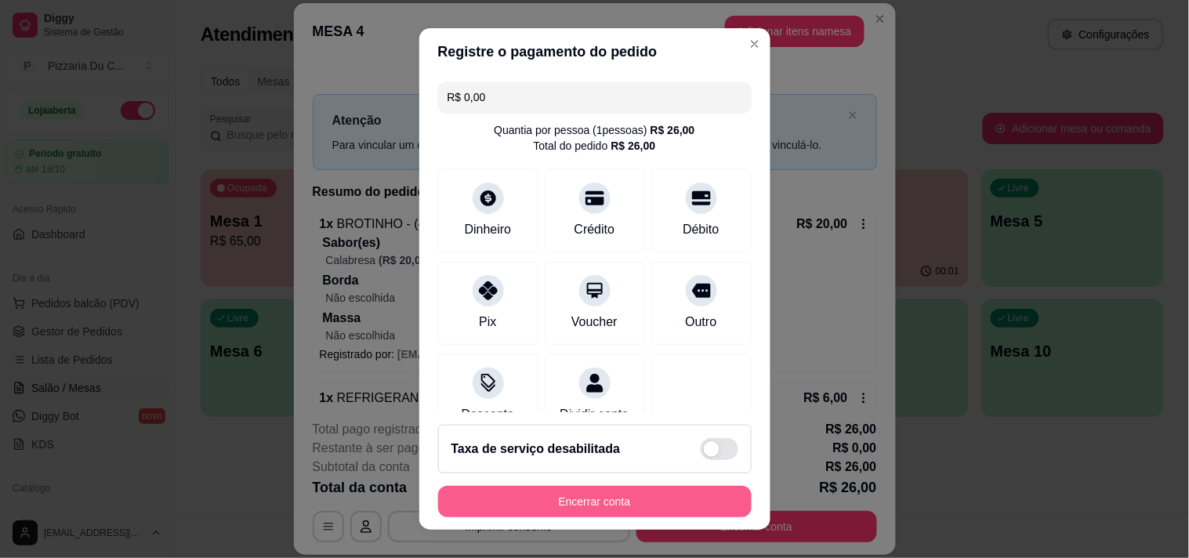
click at [623, 499] on button "Encerrar conta" at bounding box center [594, 501] width 313 height 31
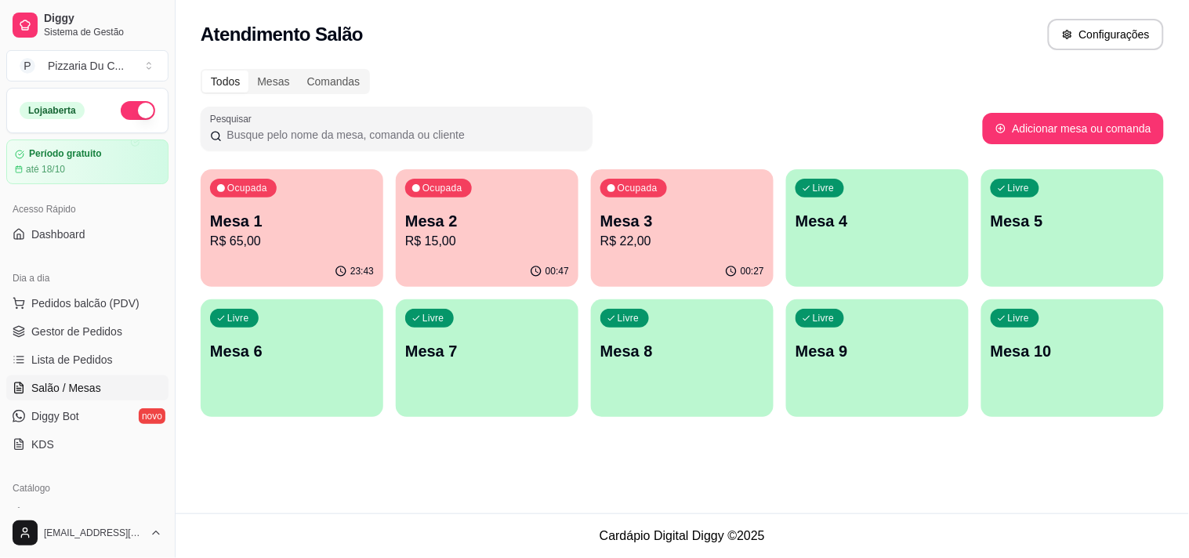
click at [828, 223] on p "Mesa 4" at bounding box center [877, 221] width 164 height 22
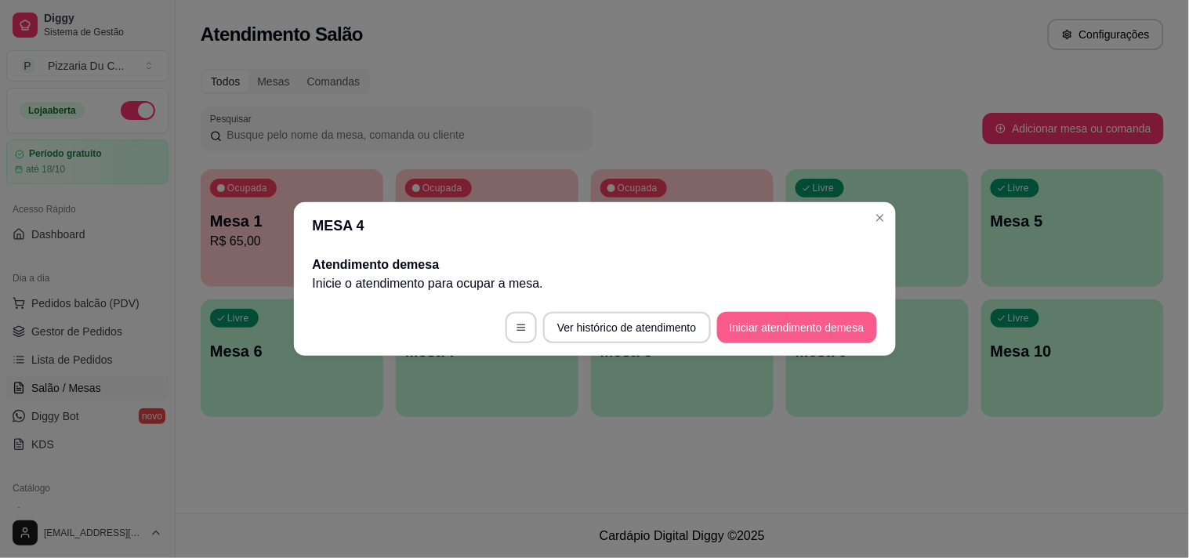
click at [765, 333] on button "Iniciar atendimento de mesa" at bounding box center [797, 327] width 160 height 31
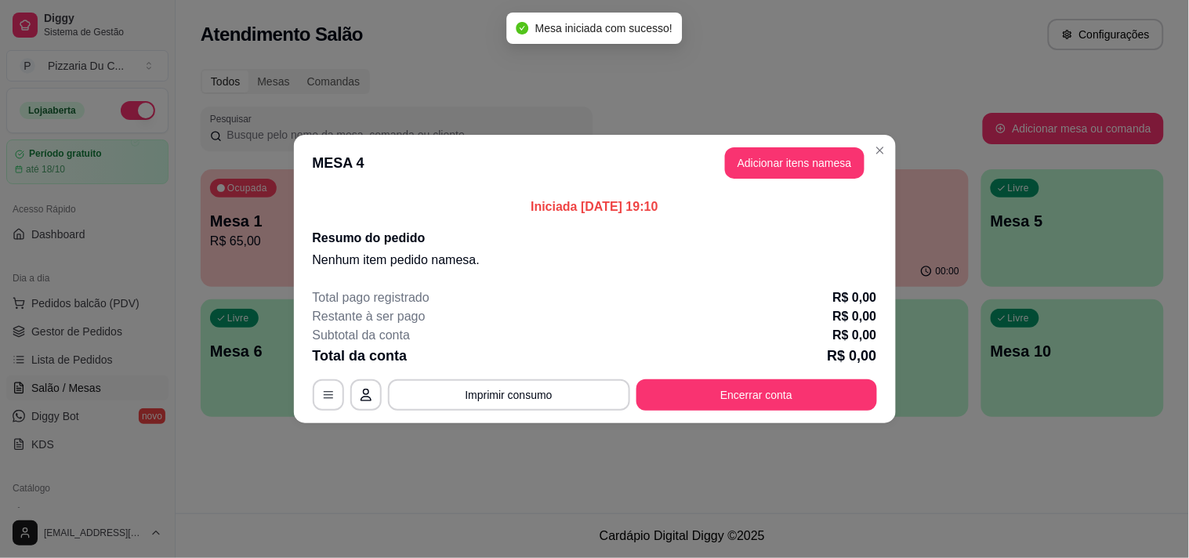
click at [802, 172] on button "Adicionar itens na mesa" at bounding box center [794, 162] width 139 height 31
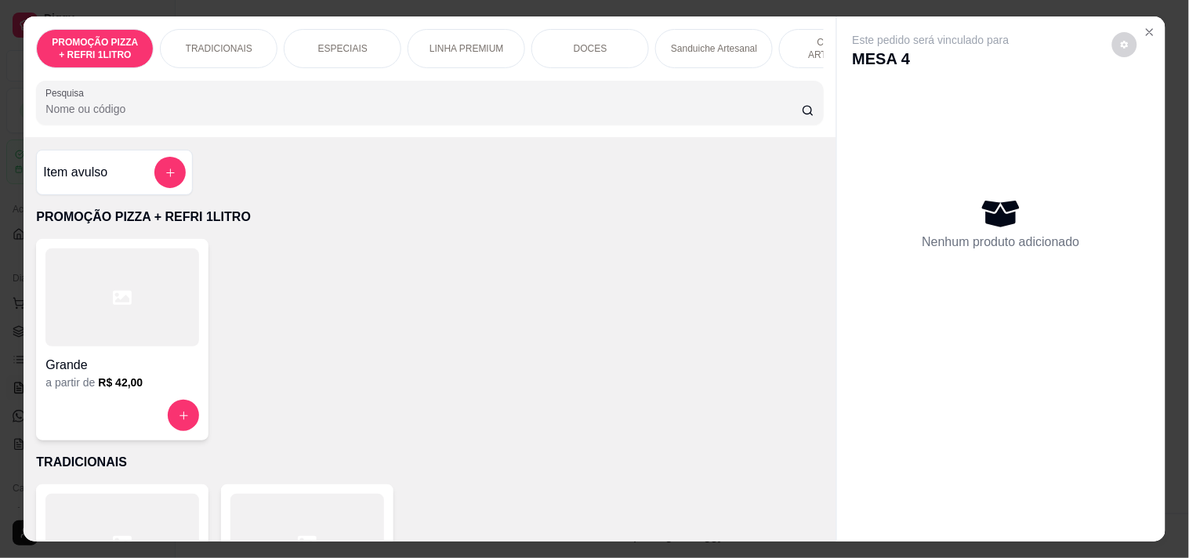
scroll to position [0, 690]
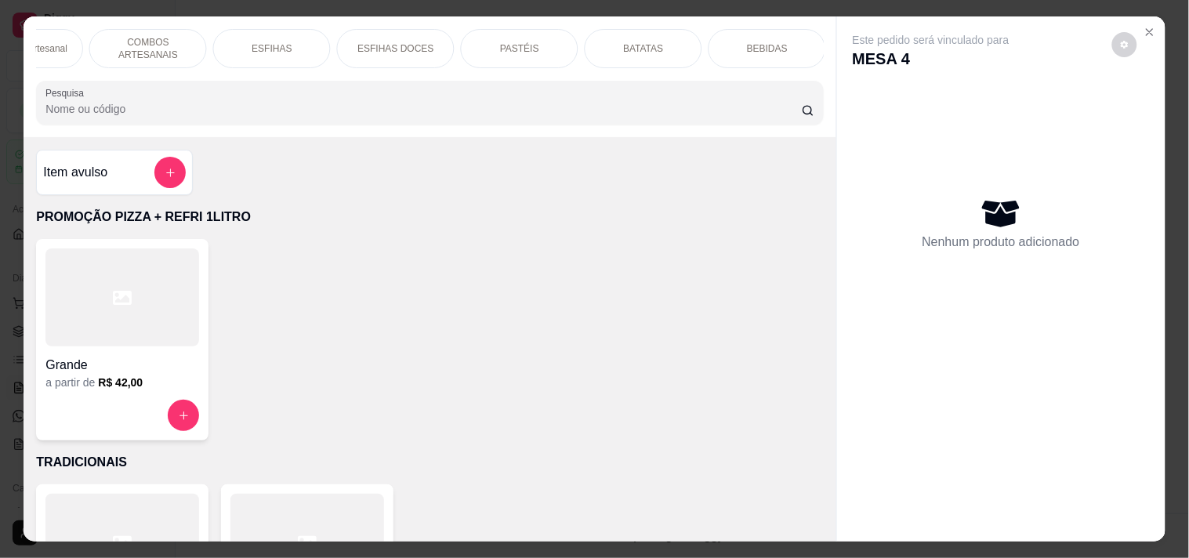
click at [646, 42] on p "BATATAS" at bounding box center [644, 48] width 40 height 13
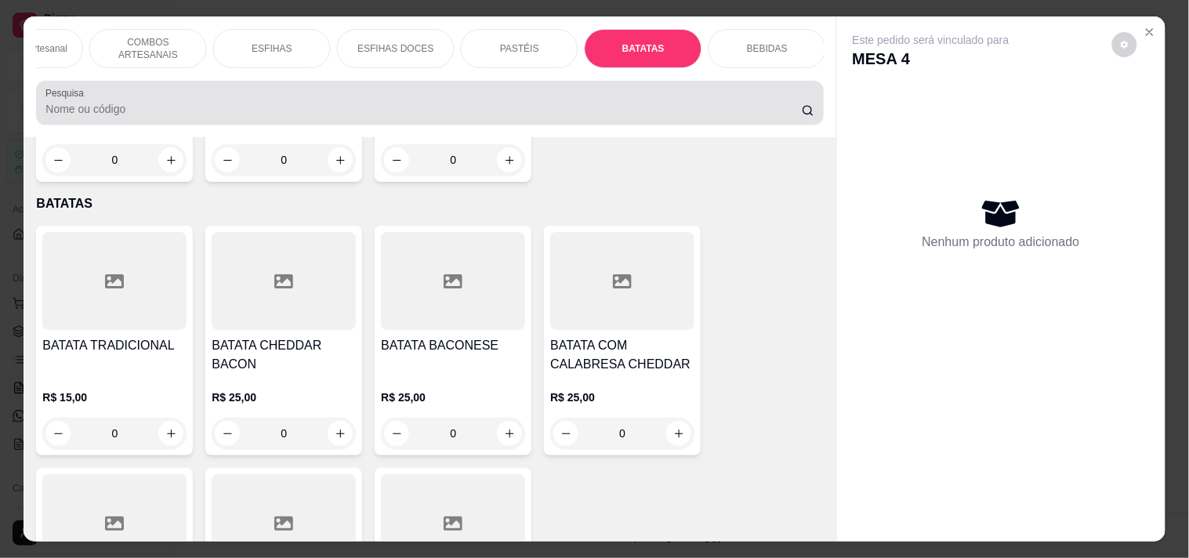
scroll to position [40, 0]
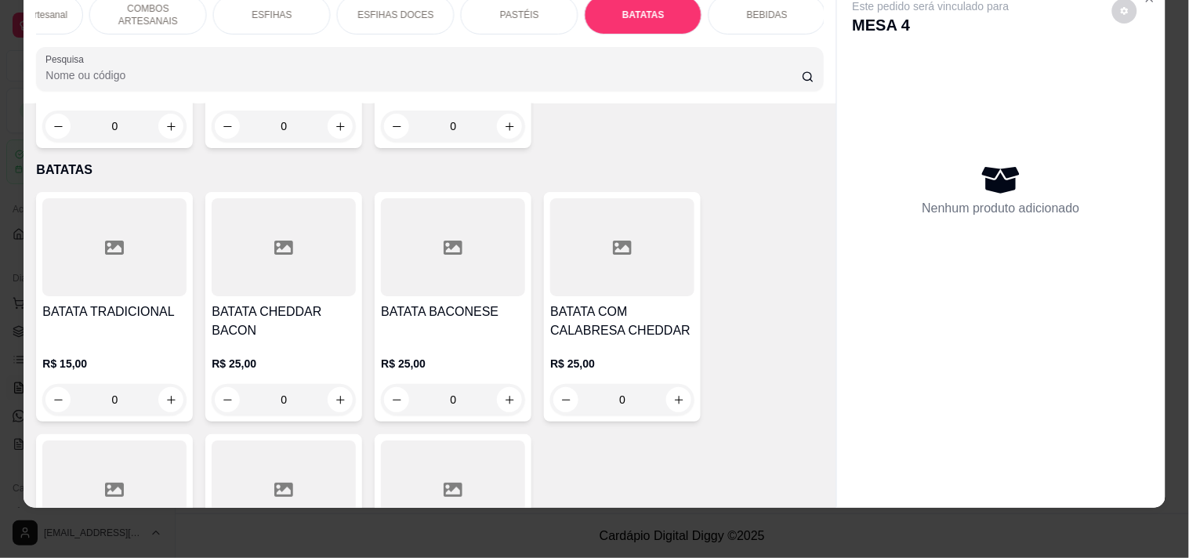
click at [165, 394] on icon "increase-product-quantity" at bounding box center [171, 400] width 12 height 12
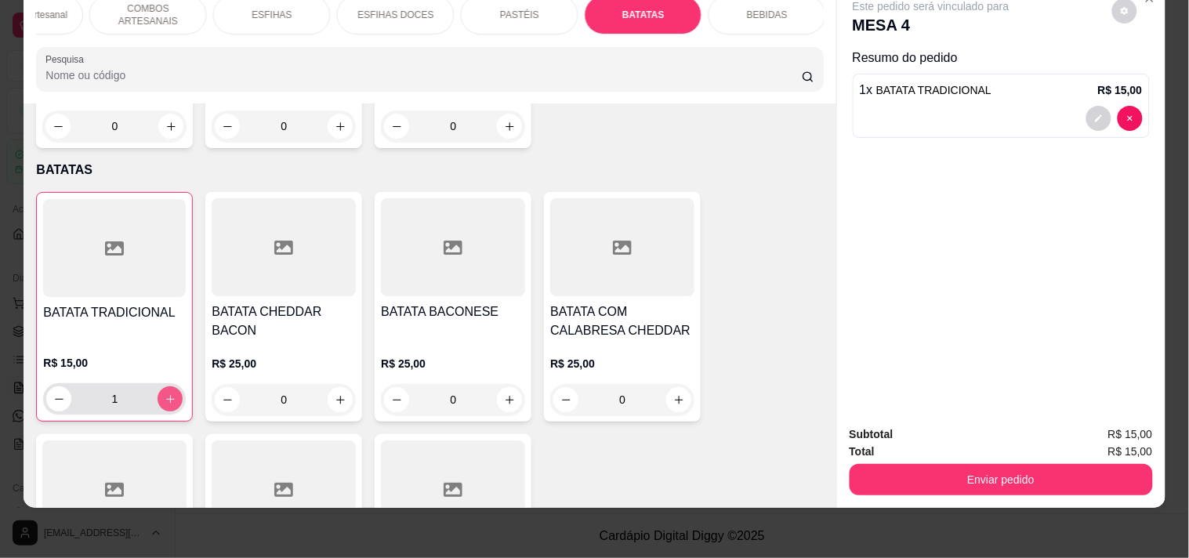
type input "1"
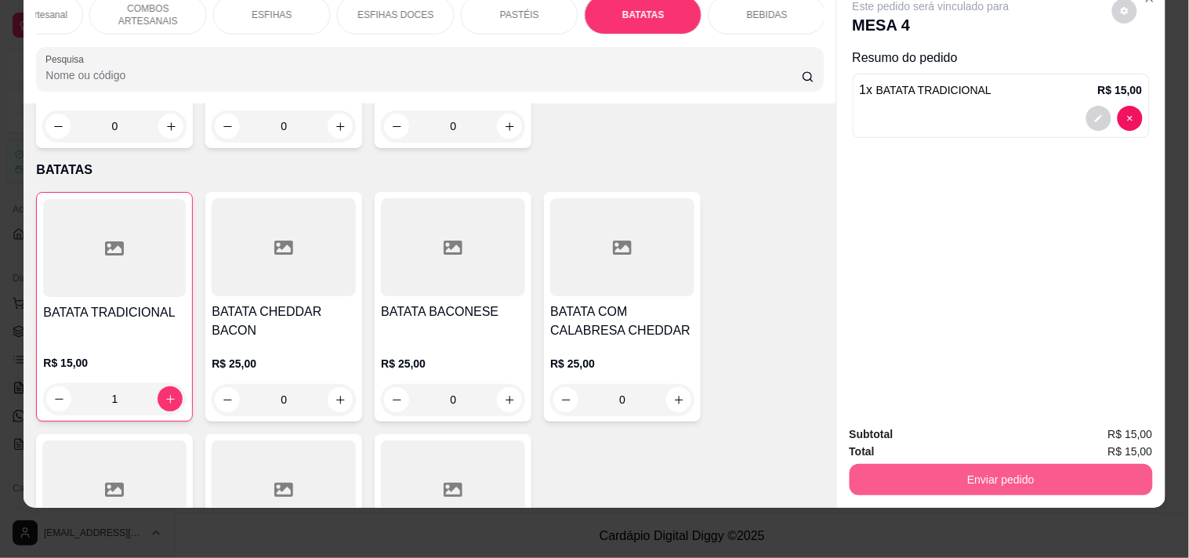
click at [928, 472] on button "Enviar pedido" at bounding box center [1000, 479] width 303 height 31
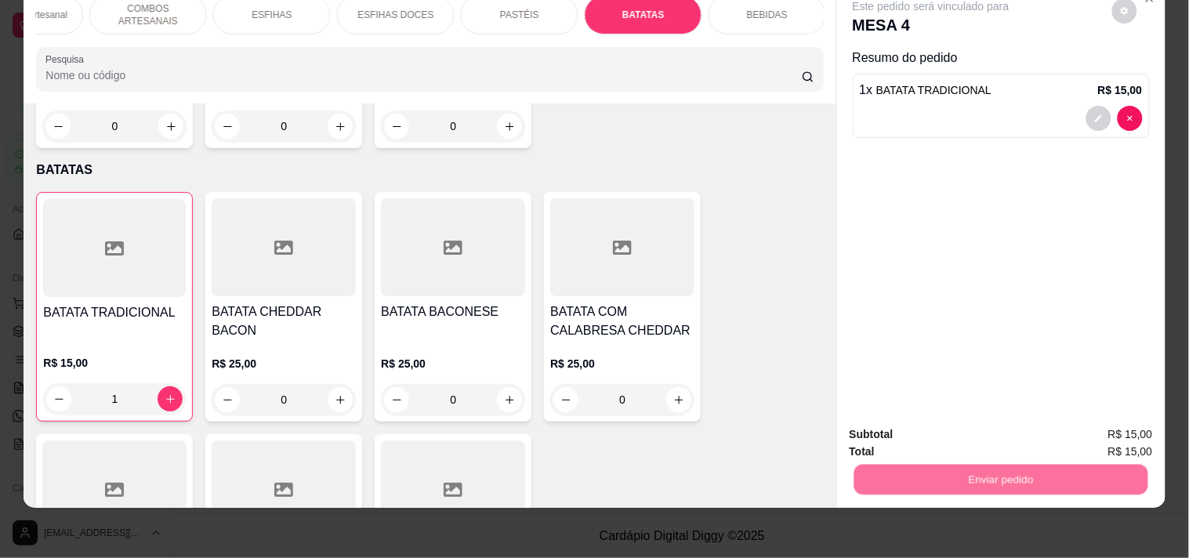
click at [997, 435] on button "Registrar cliente" at bounding box center [1006, 428] width 103 height 30
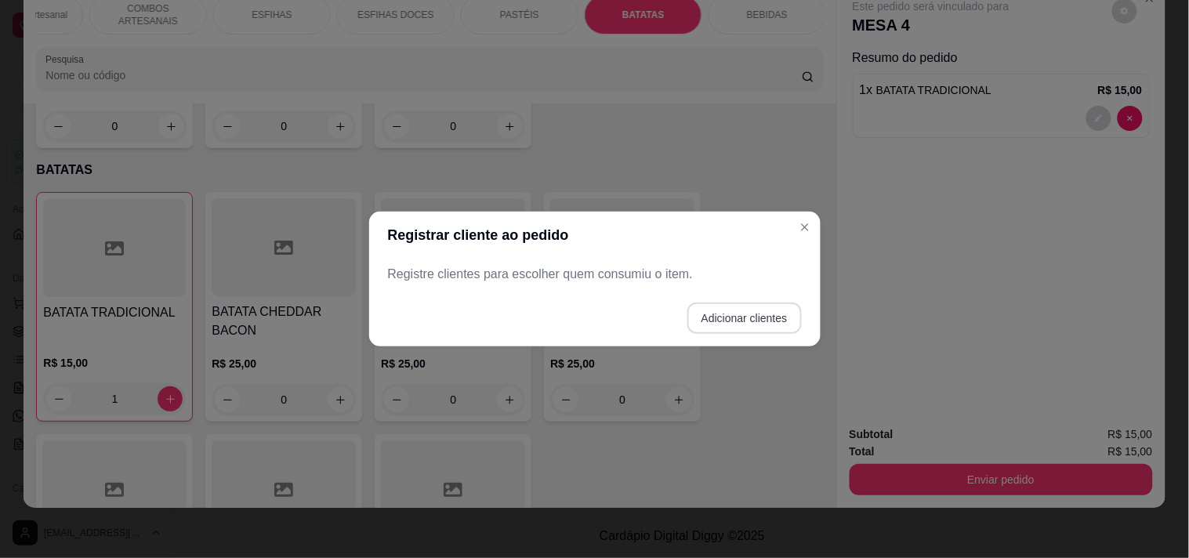
click at [750, 317] on button "Adicionar clientes" at bounding box center [744, 317] width 114 height 31
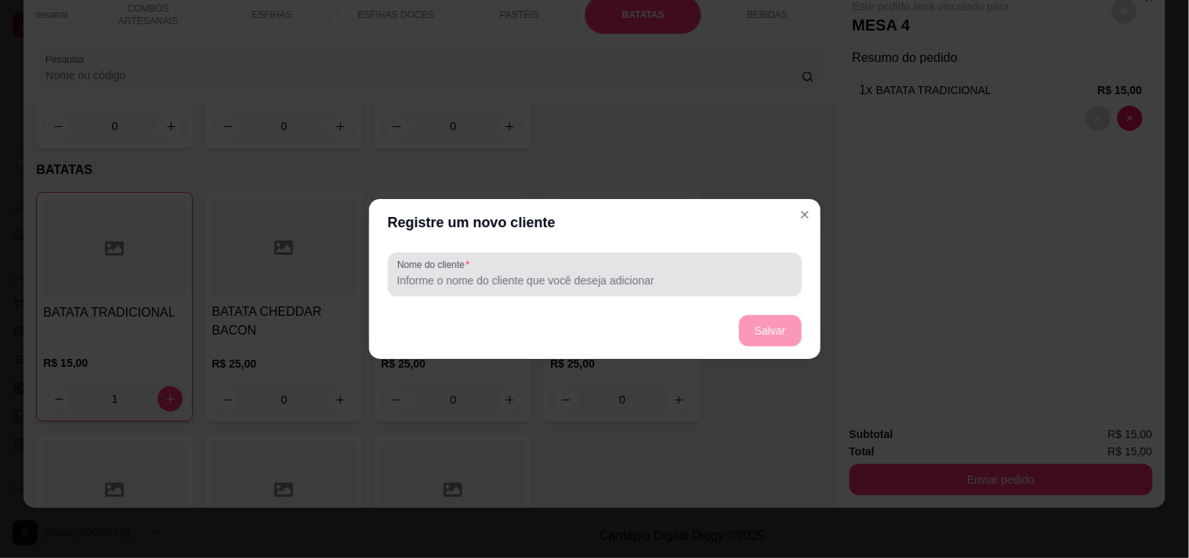
click at [590, 276] on input "Nome do cliente" at bounding box center [593, 281] width 395 height 16
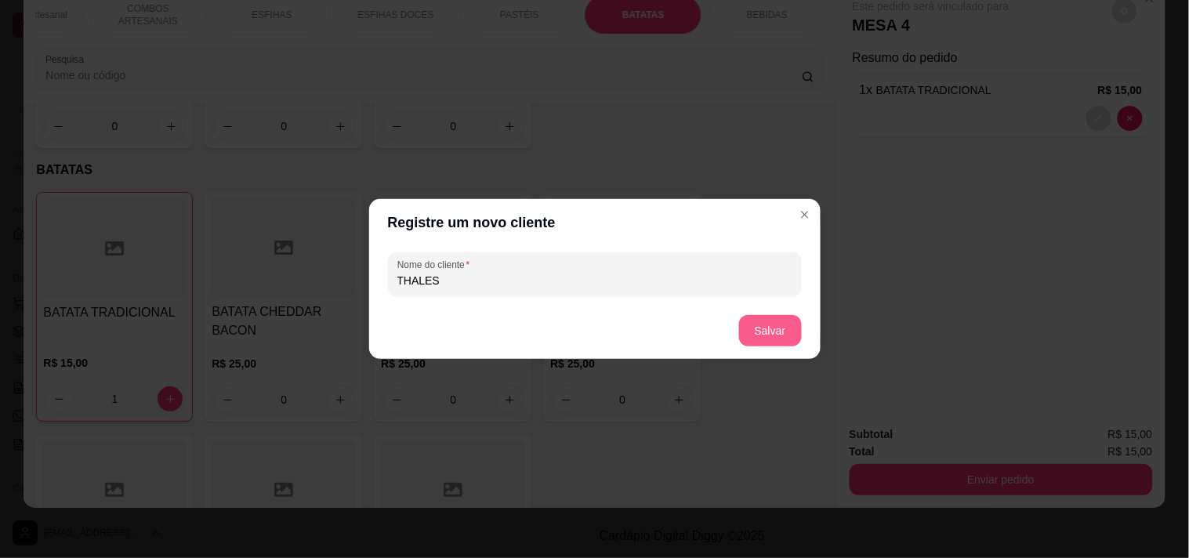
type input "THALES"
click at [797, 325] on button "Salvar" at bounding box center [770, 330] width 63 height 31
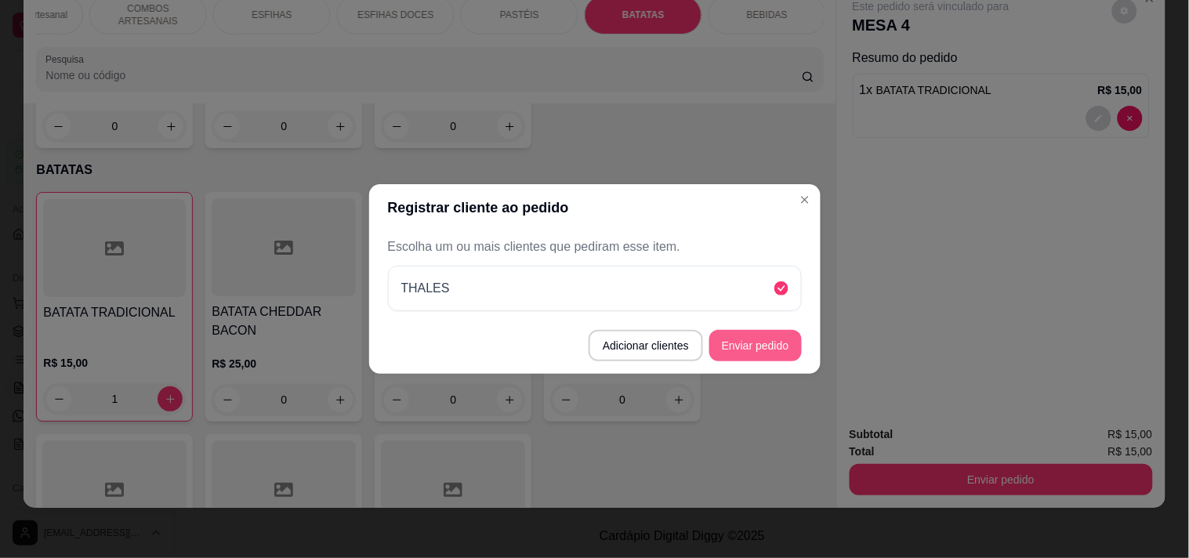
click at [768, 334] on button "Enviar pedido" at bounding box center [755, 345] width 92 height 31
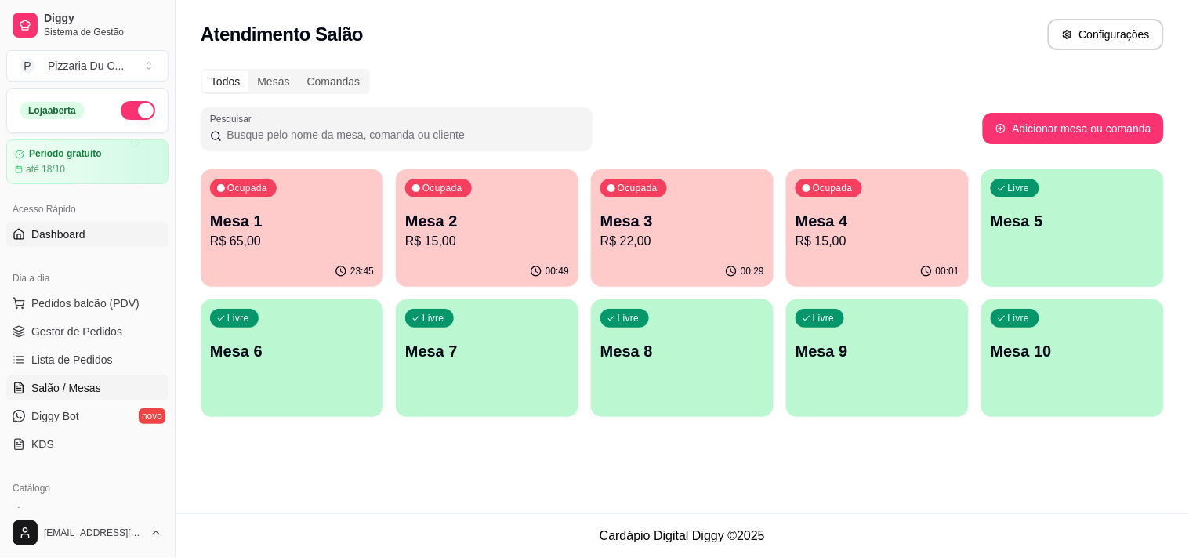
click at [86, 239] on link "Dashboard" at bounding box center [87, 234] width 162 height 25
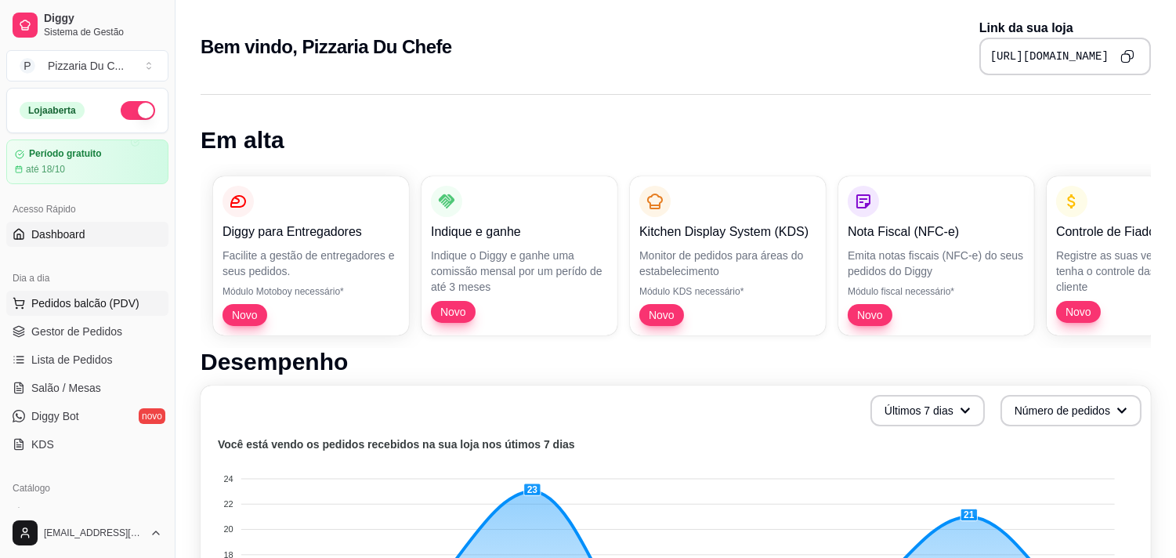
click at [99, 298] on span "Pedidos balcão (PDV)" at bounding box center [85, 303] width 108 height 16
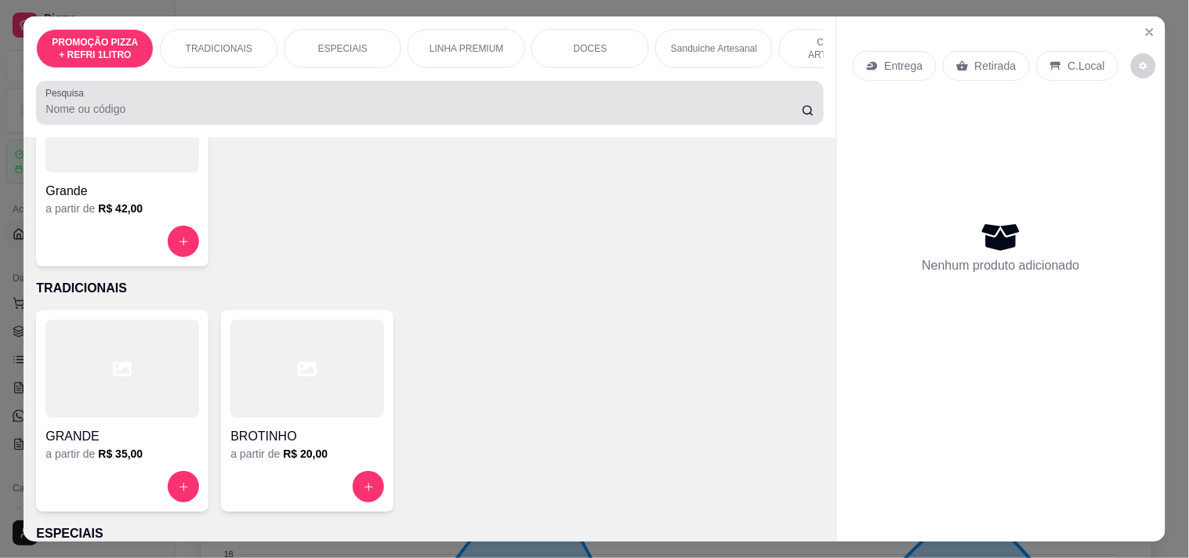
click at [465, 50] on div "LINHA PREMIUM" at bounding box center [466, 48] width 118 height 39
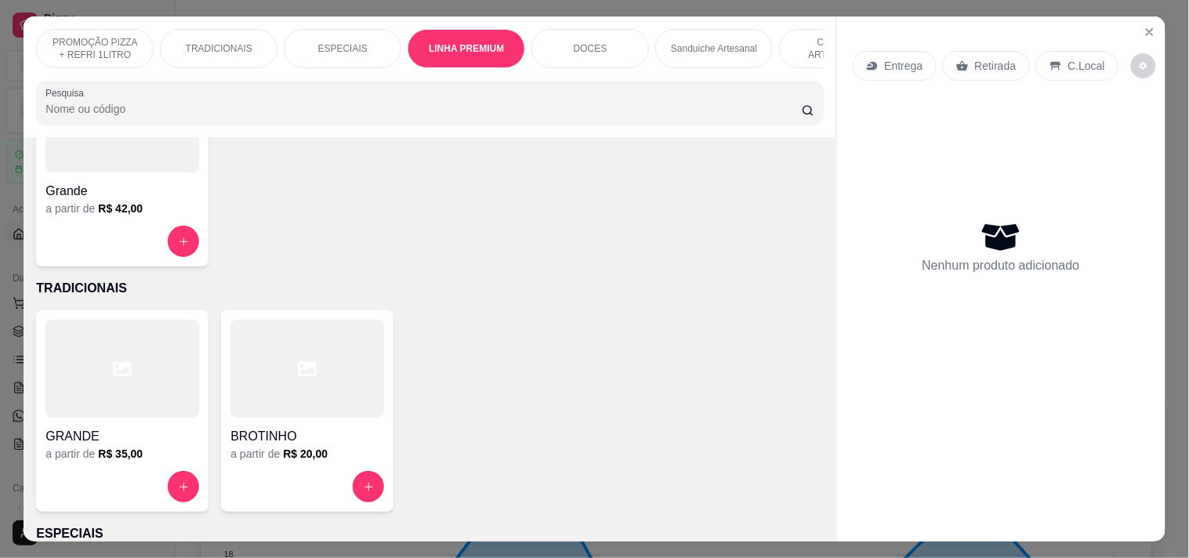
scroll to position [40, 0]
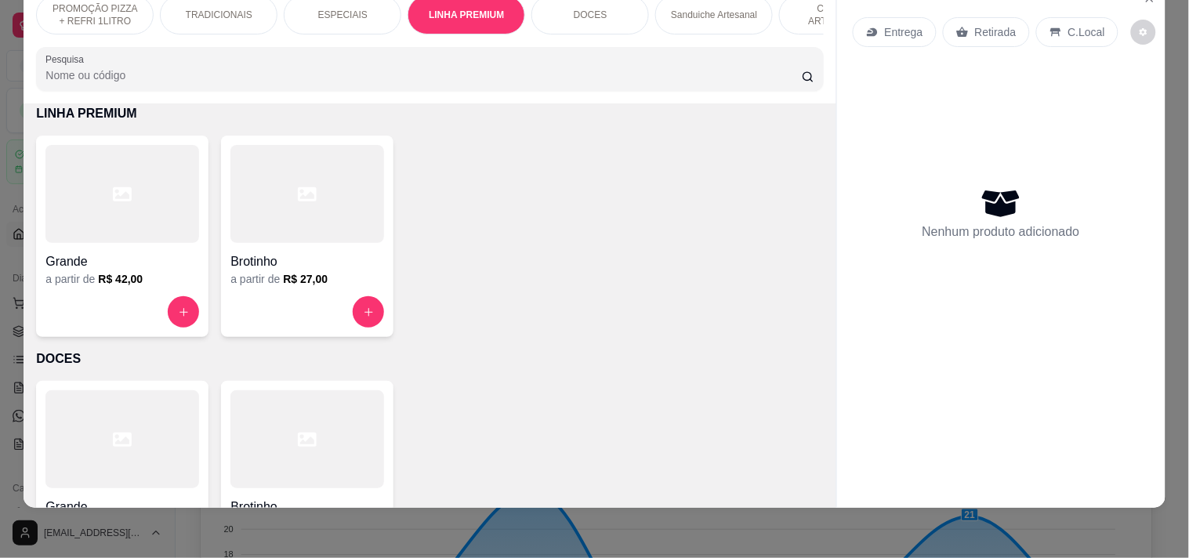
click at [306, 277] on h6 "R$ 27,00" at bounding box center [305, 279] width 45 height 16
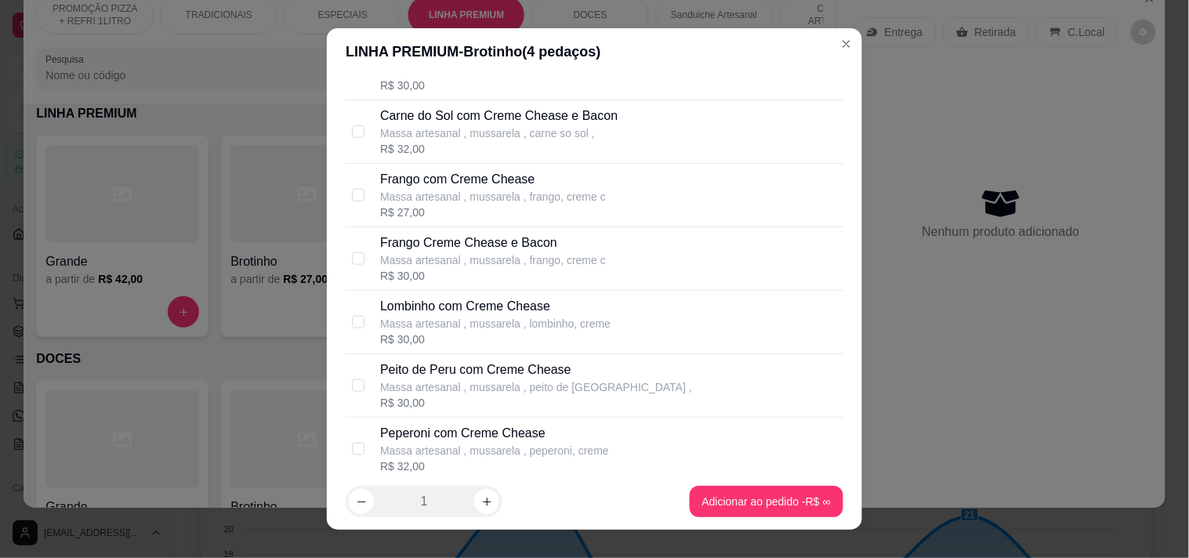
scroll to position [435, 0]
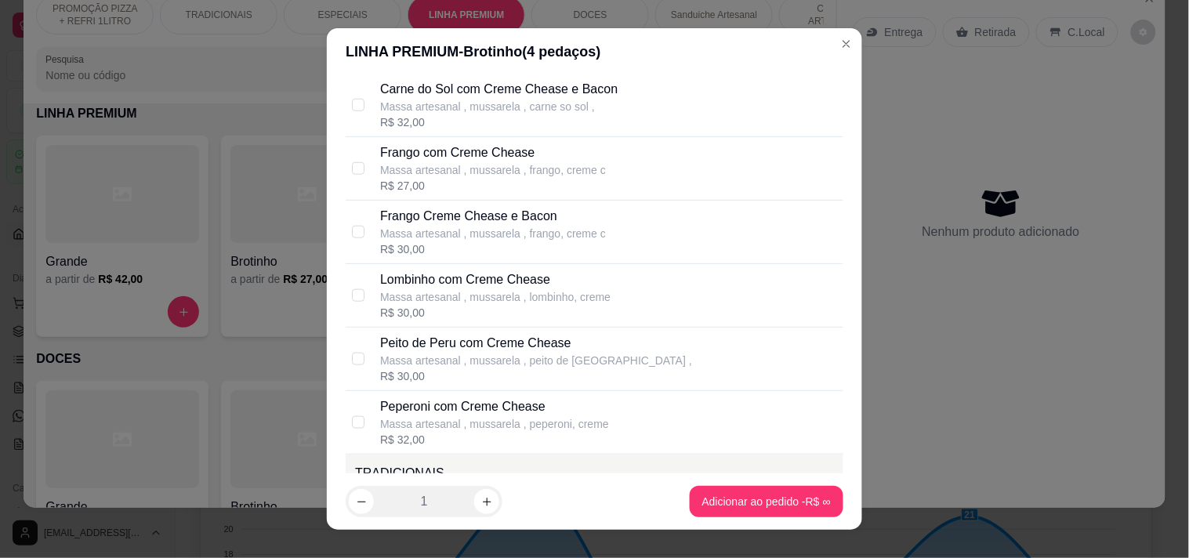
click at [809, 50] on div "LINHA PREMIUM - Brotinho ( 4 pedaços)" at bounding box center [595, 52] width 498 height 22
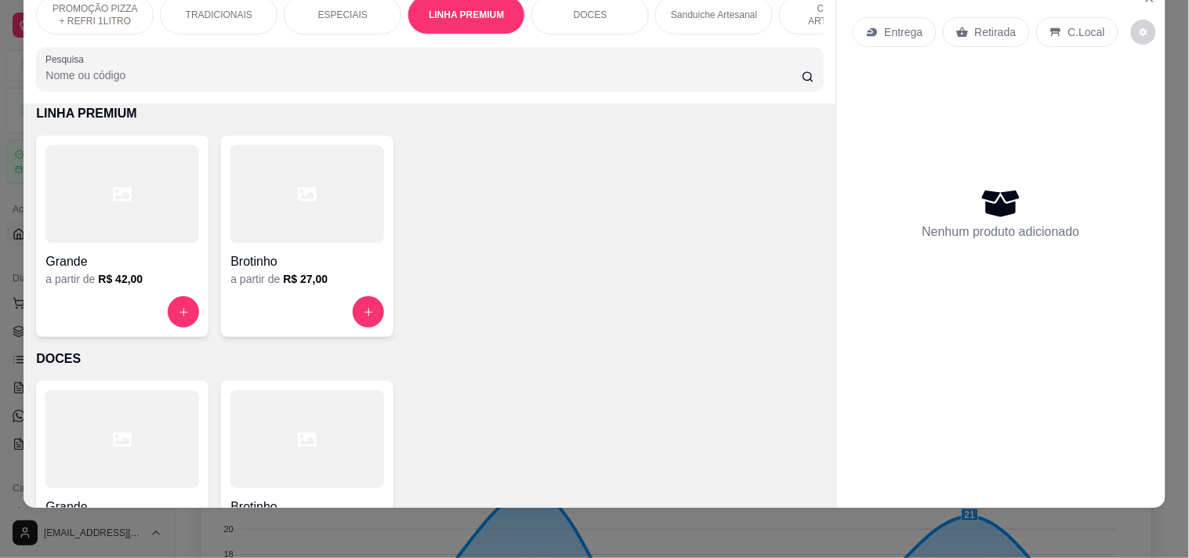
click at [739, 190] on div "Grande a partir de R$ 42,00 Brotinho a partir de R$ 27,00" at bounding box center [429, 236] width 787 height 201
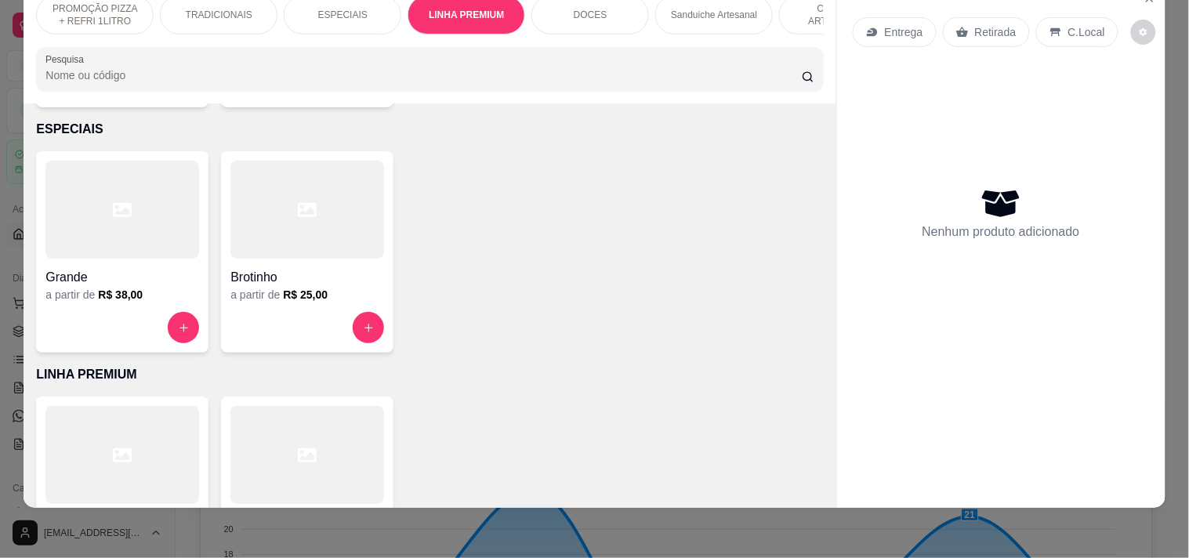
scroll to position [0, 0]
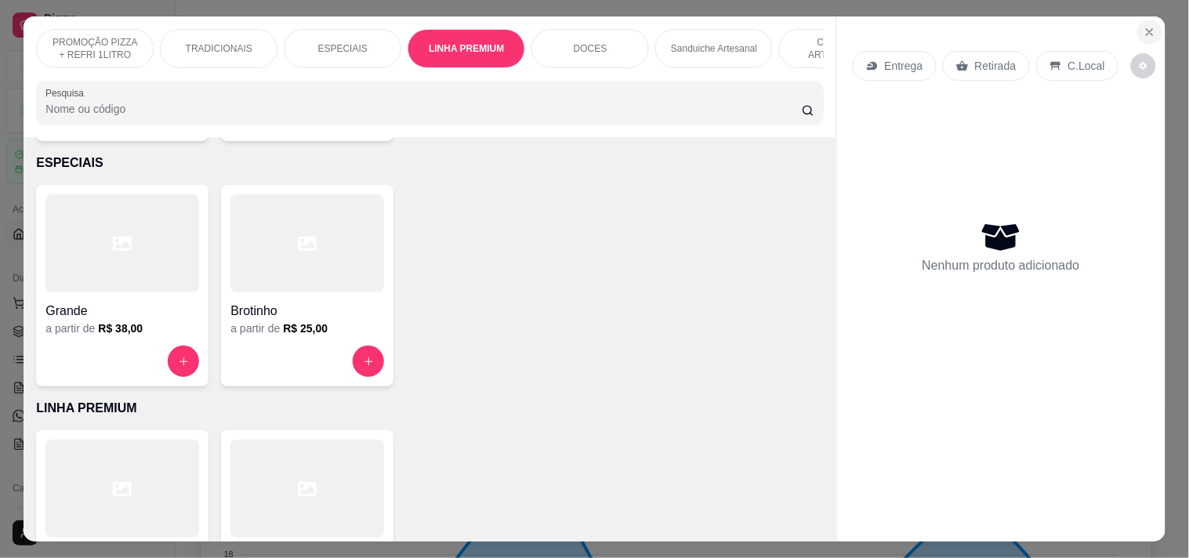
click at [1146, 26] on icon "Close" at bounding box center [1149, 32] width 13 height 13
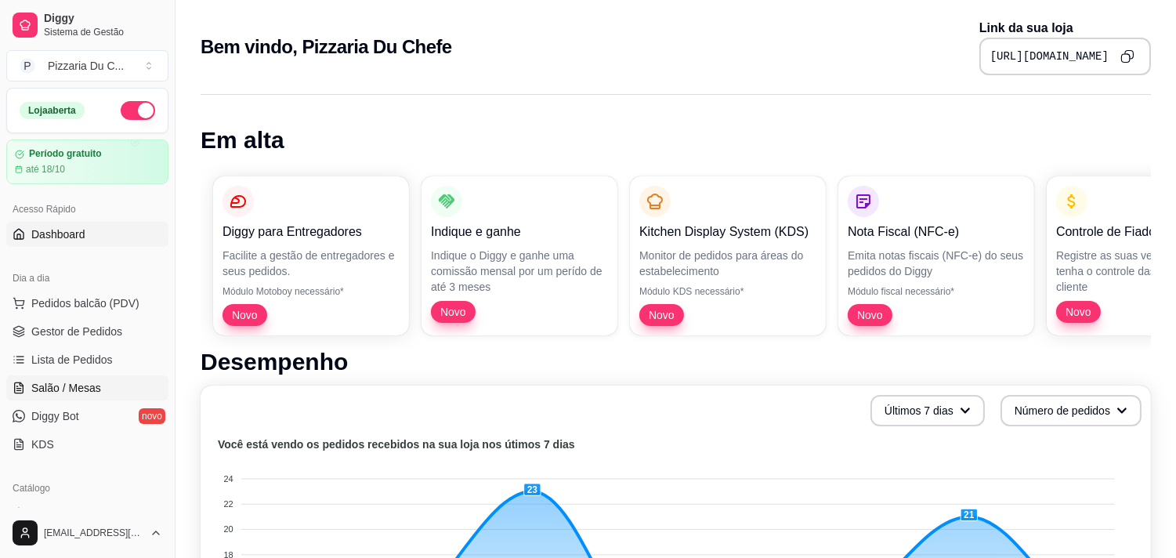
click at [96, 385] on span "Salão / Mesas" at bounding box center [66, 388] width 70 height 16
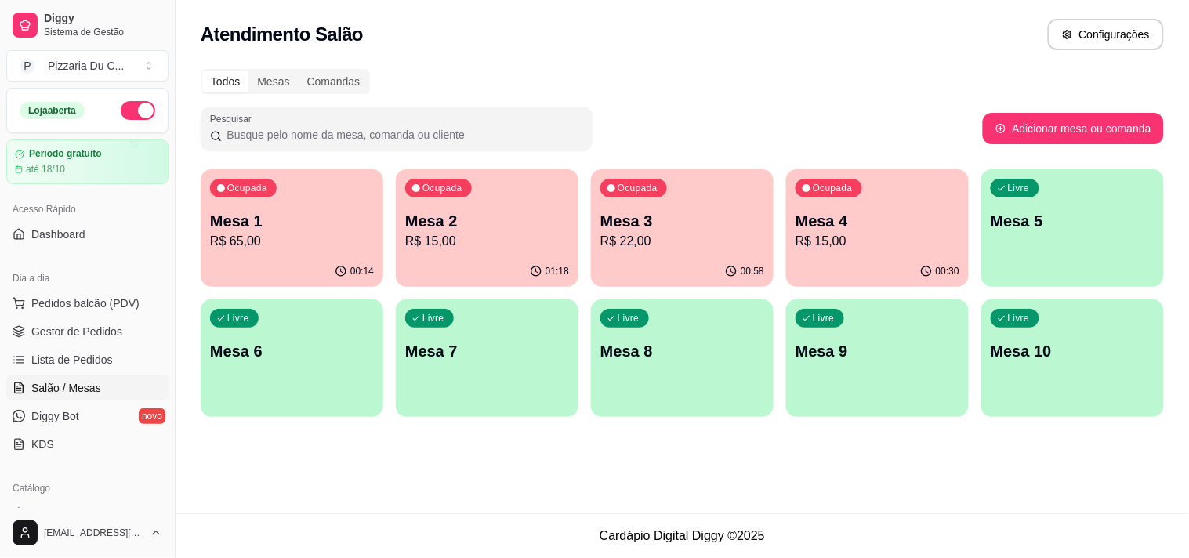
click at [459, 223] on p "Mesa 2" at bounding box center [487, 221] width 164 height 22
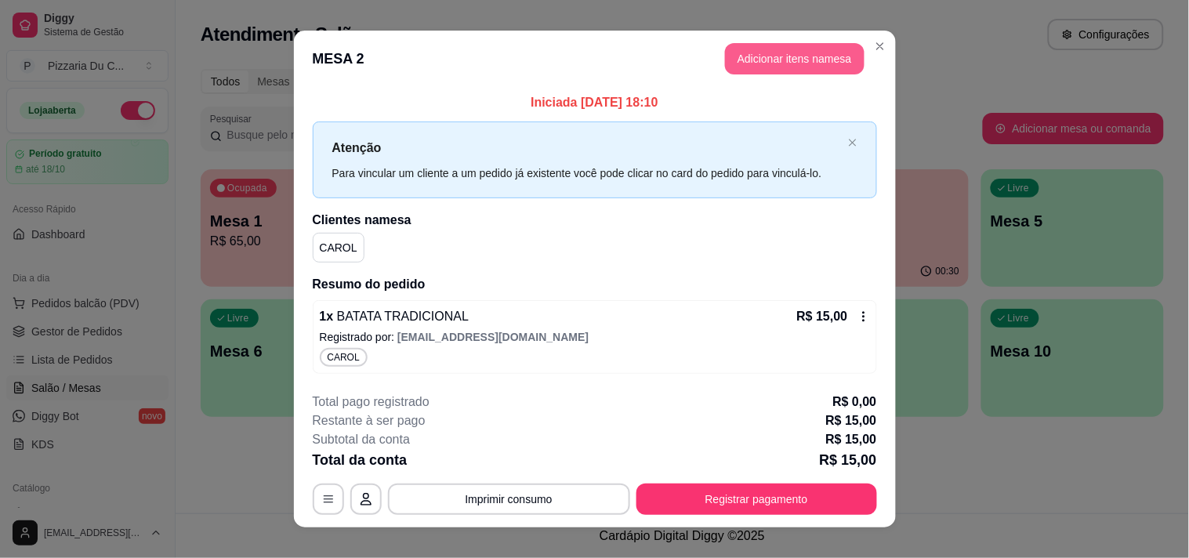
click at [796, 67] on button "Adicionar itens na mesa" at bounding box center [794, 58] width 139 height 31
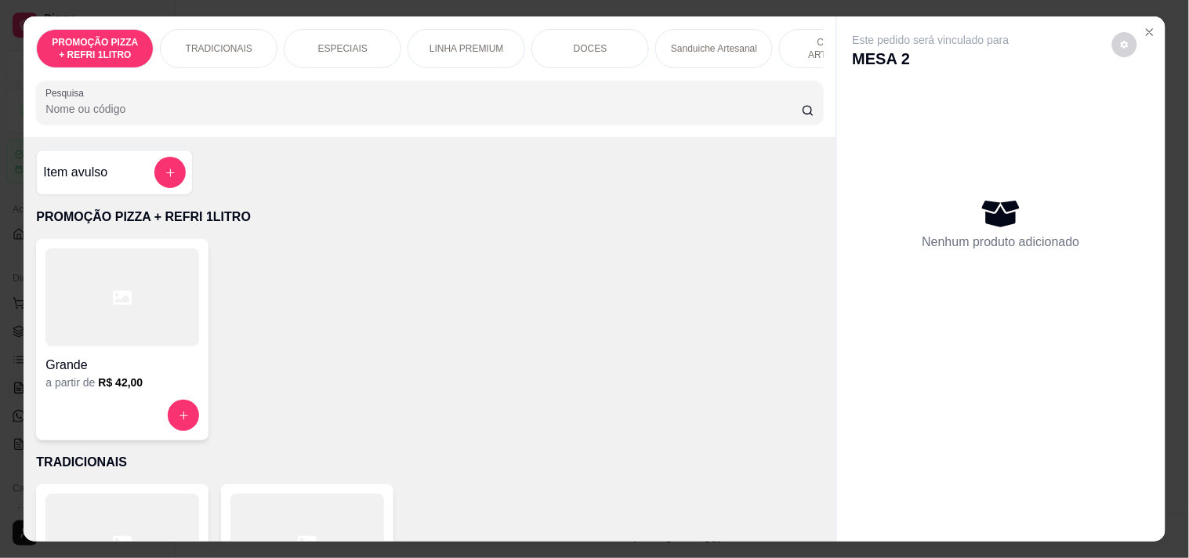
click at [170, 382] on div "a partir de R$ 42,00" at bounding box center [122, 383] width 154 height 16
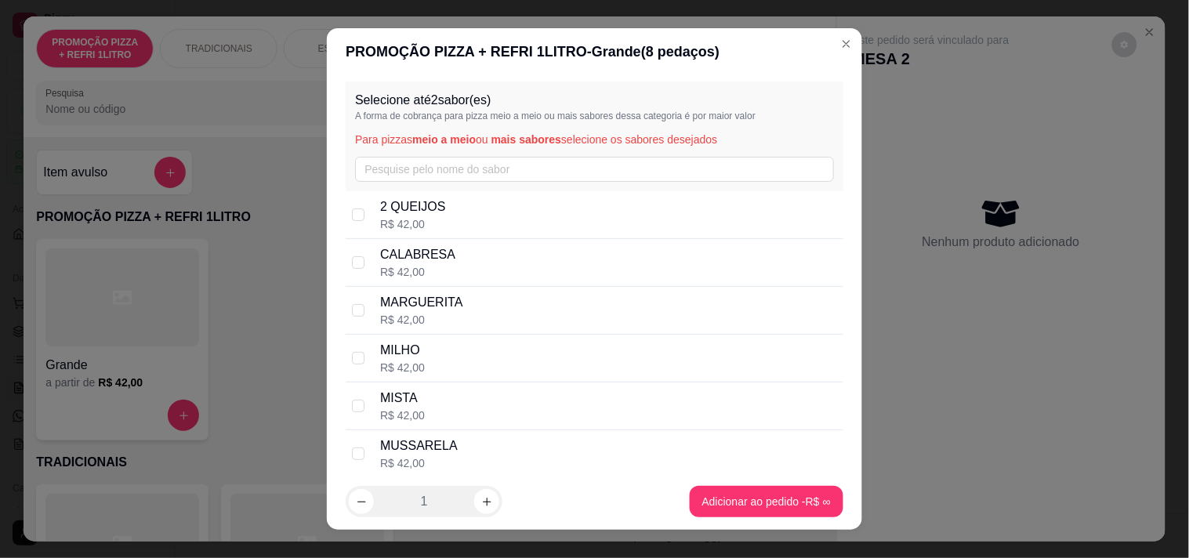
click at [398, 248] on p "CALABRESA" at bounding box center [417, 254] width 75 height 19
checkbox input "true"
drag, startPoint x: 410, startPoint y: 393, endPoint x: 491, endPoint y: 423, distance: 86.8
click at [410, 394] on p "MISTA" at bounding box center [402, 398] width 45 height 19
checkbox input "true"
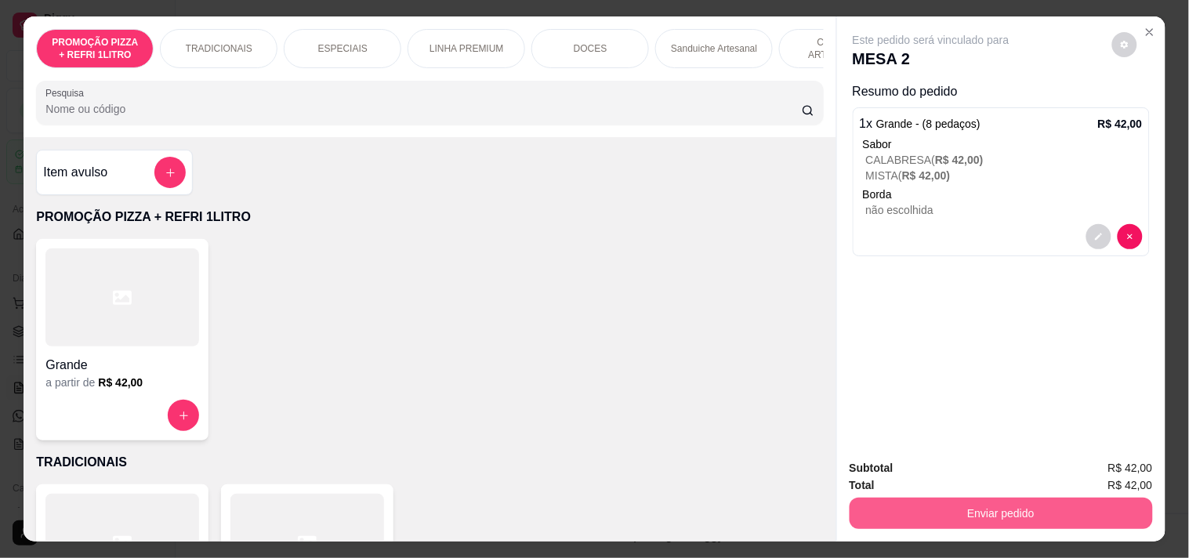
click at [919, 500] on button "Enviar pedido" at bounding box center [1000, 513] width 303 height 31
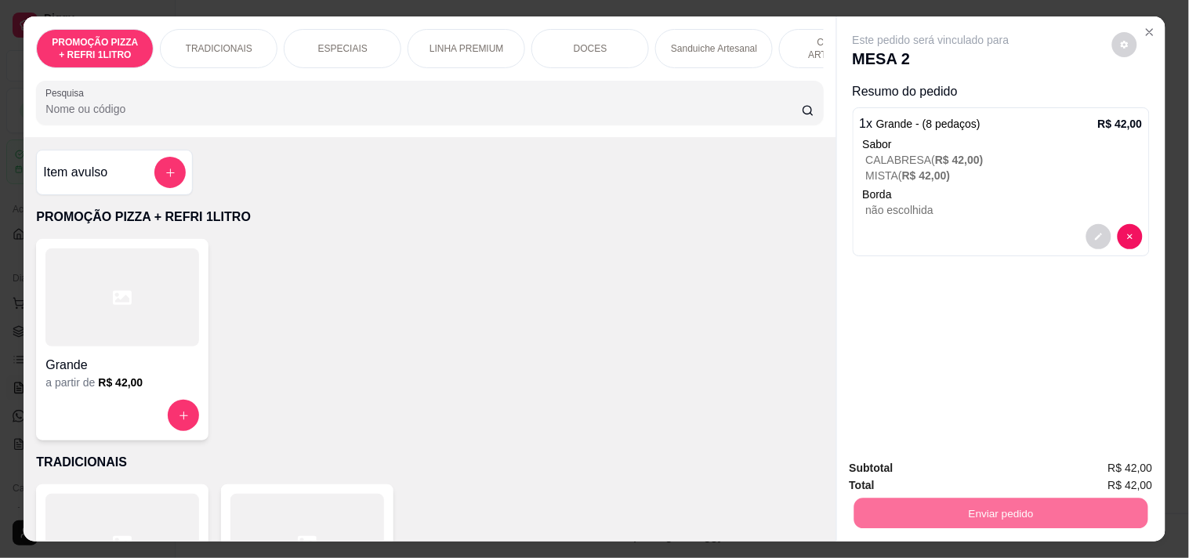
click at [1109, 478] on button "Enviar pedido" at bounding box center [1111, 468] width 89 height 30
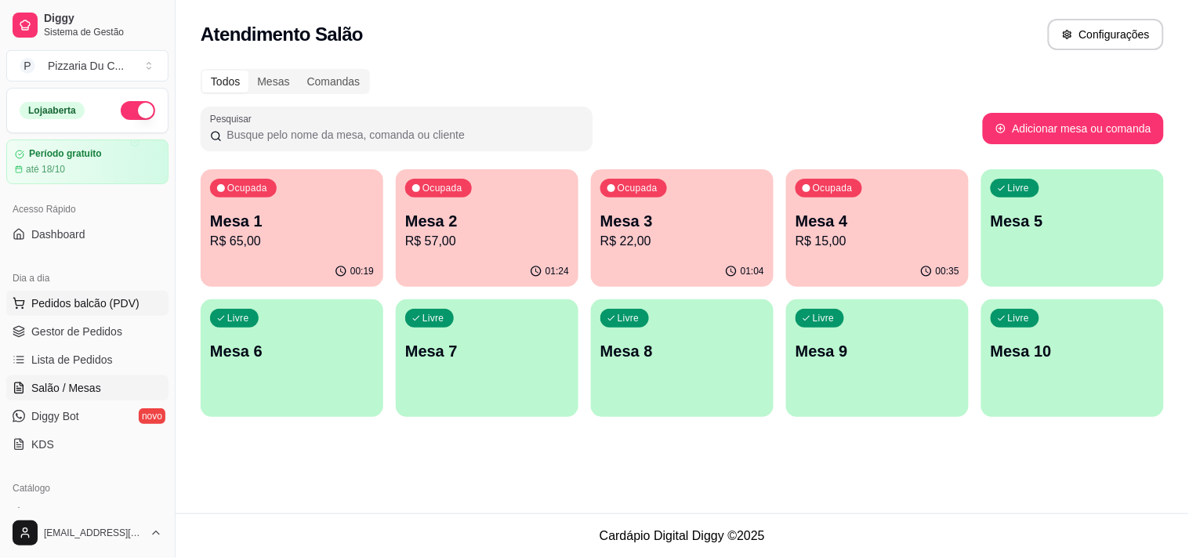
click at [120, 298] on span "Pedidos balcão (PDV)" at bounding box center [85, 303] width 108 height 16
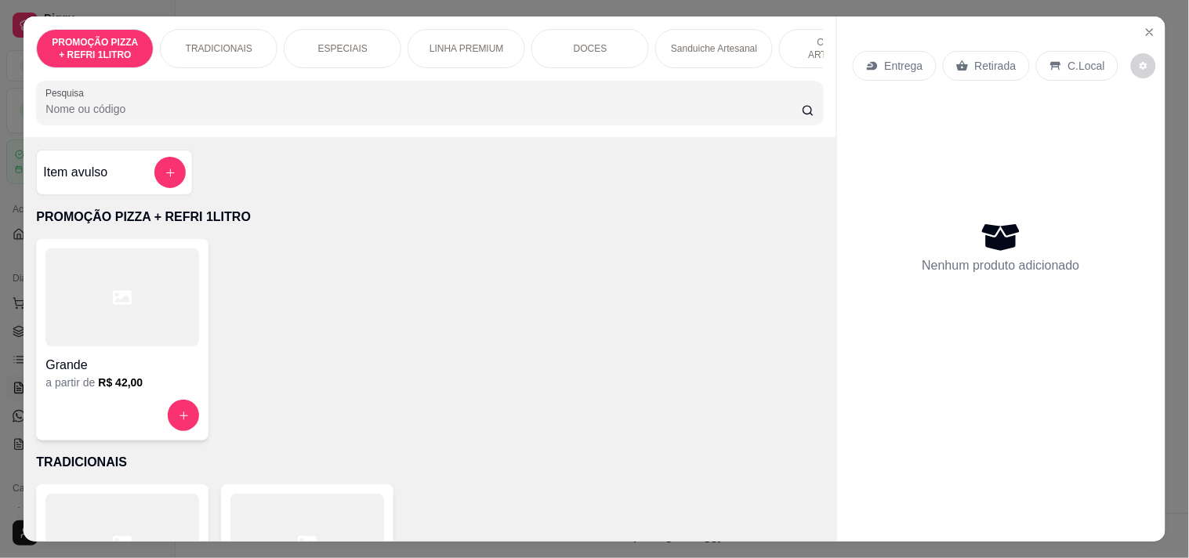
click at [997, 61] on p "Retirada" at bounding box center [996, 66] width 42 height 16
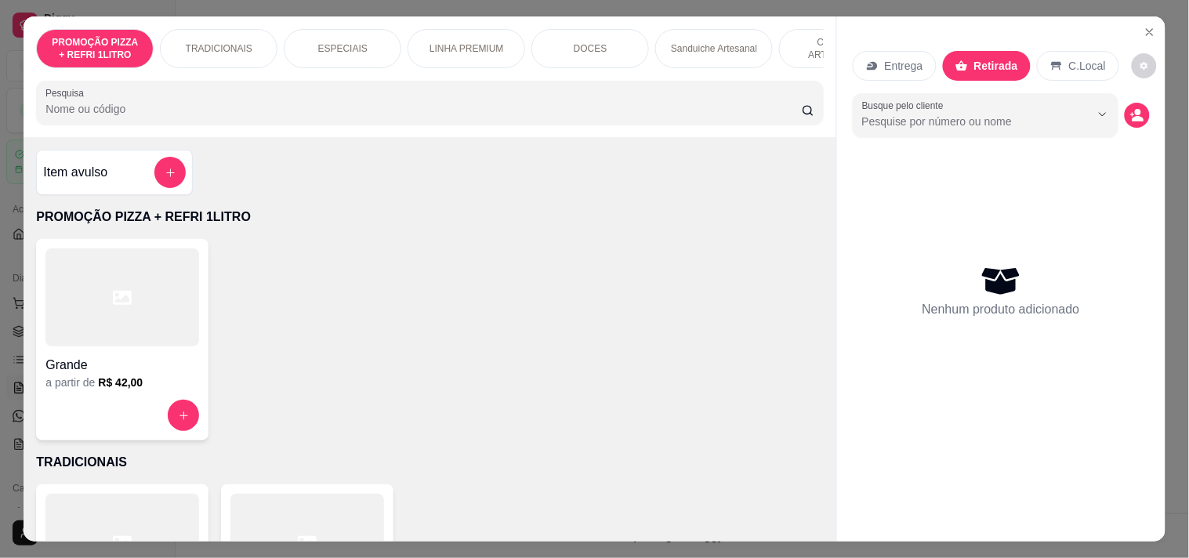
click at [320, 42] on p "ESPECIAIS" at bounding box center [342, 48] width 49 height 13
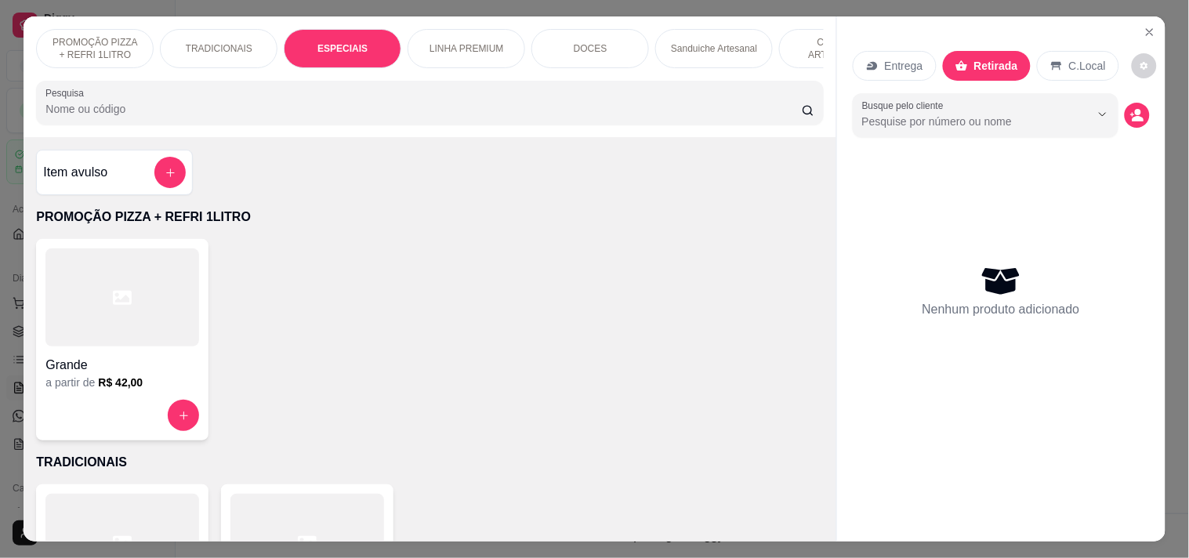
scroll to position [40, 0]
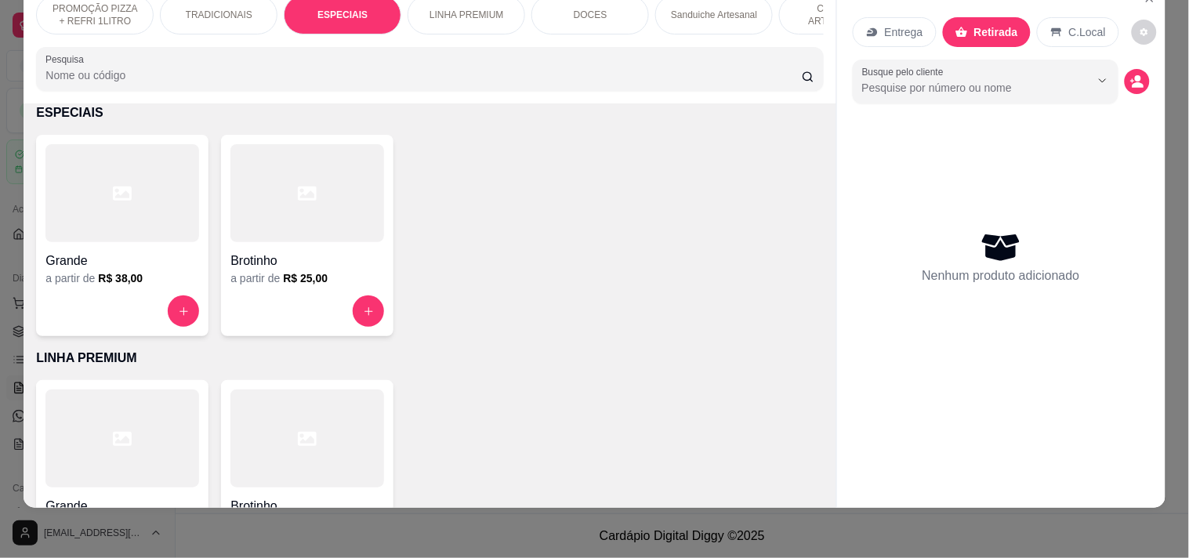
click at [167, 290] on div "Grande a partir de R$ 38,00" at bounding box center [122, 235] width 172 height 201
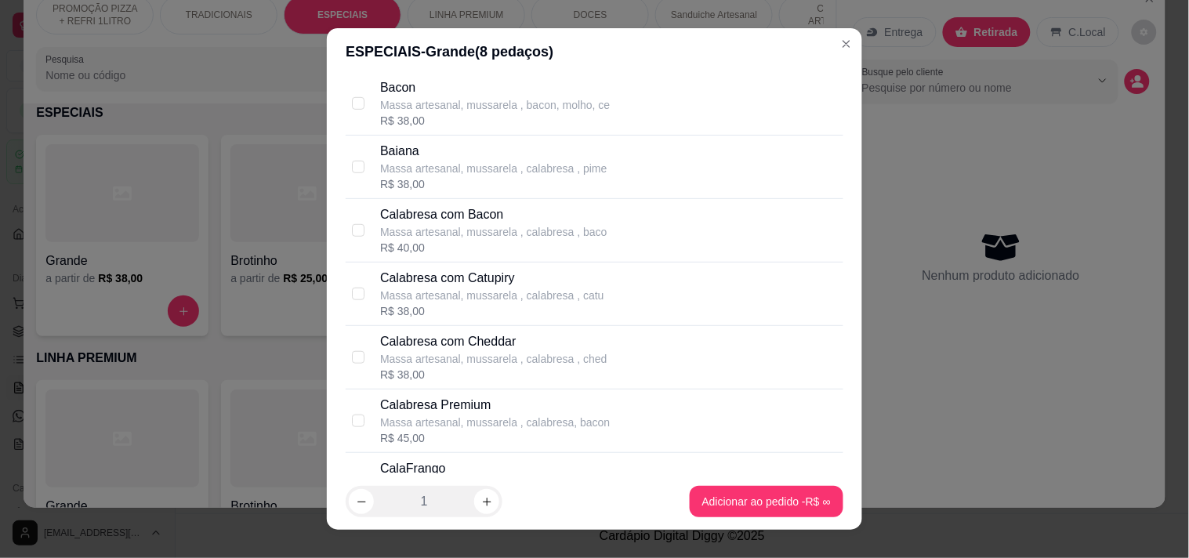
scroll to position [348, 0]
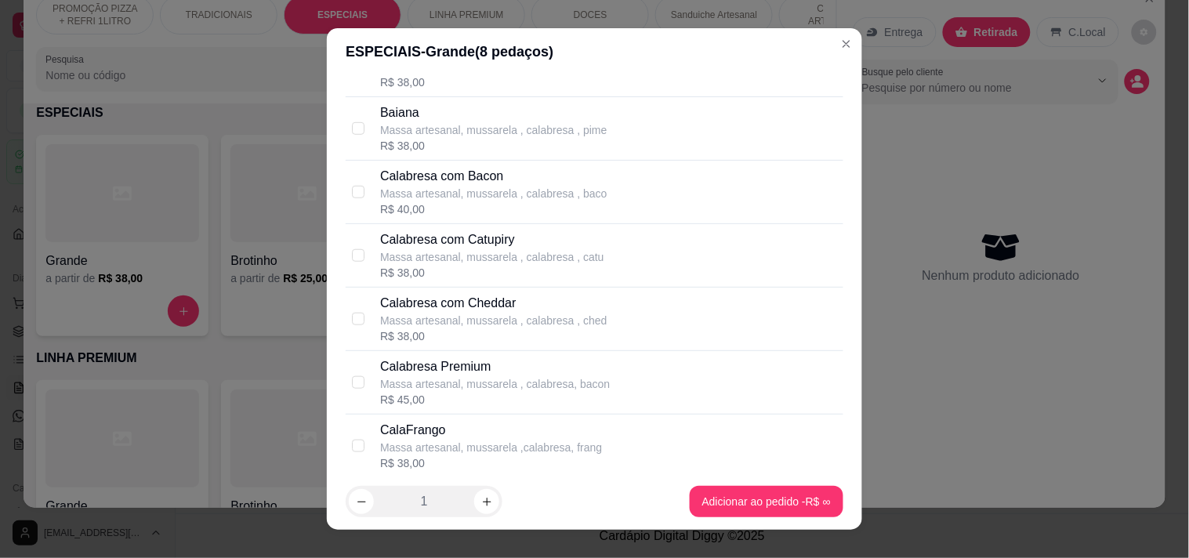
click at [504, 374] on p "Calabresa Premium" at bounding box center [495, 366] width 230 height 19
checkbox input "true"
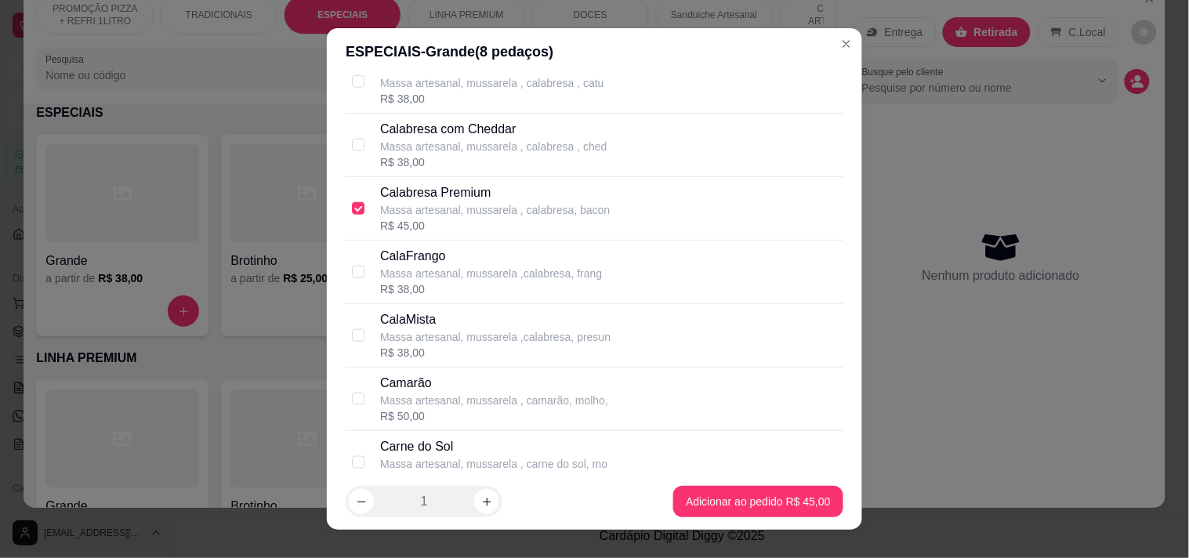
scroll to position [609, 0]
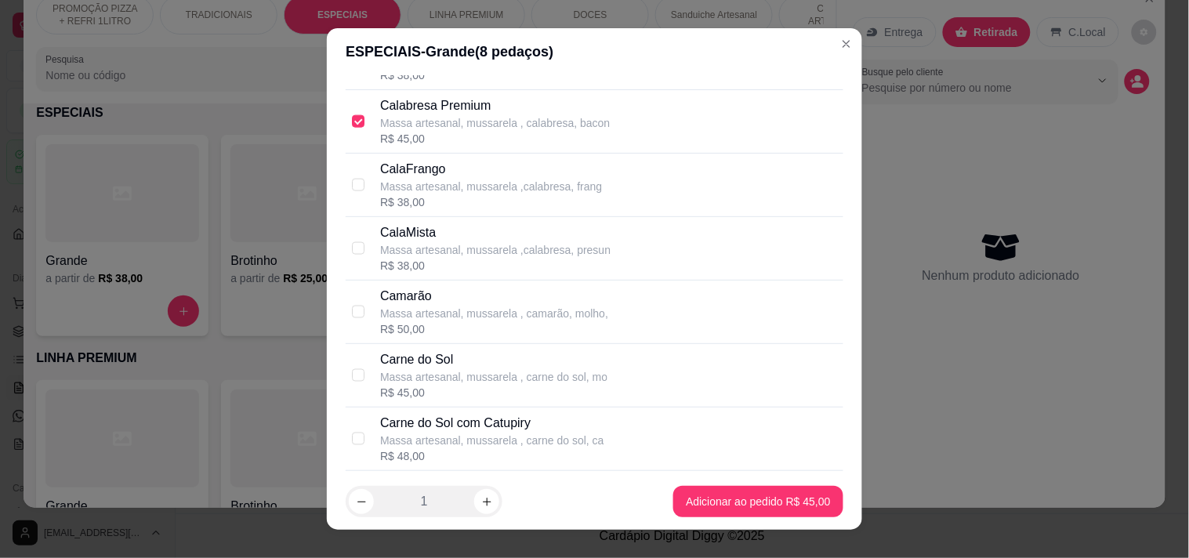
click at [472, 364] on p "Carne do Sol" at bounding box center [493, 359] width 227 height 19
checkbox input "true"
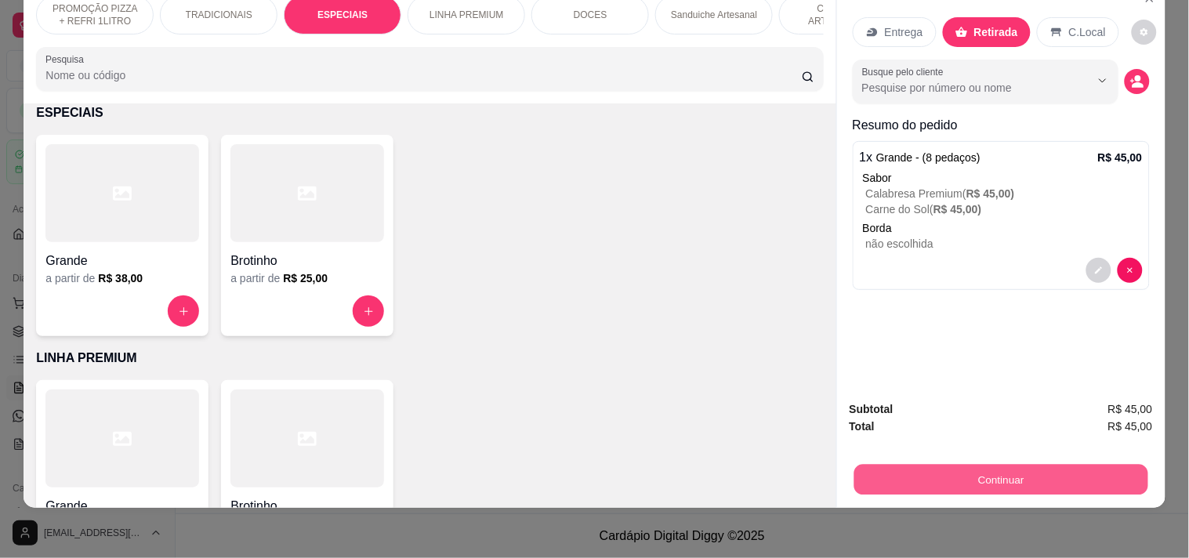
click at [941, 464] on button "Continuar" at bounding box center [1000, 479] width 294 height 31
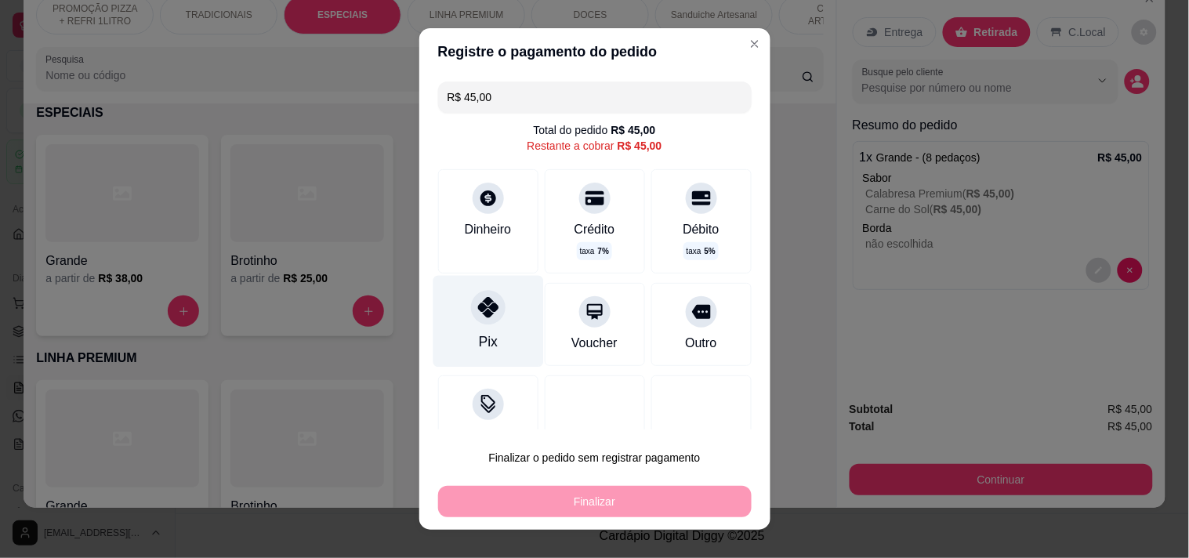
click at [464, 325] on div "Pix" at bounding box center [488, 321] width 110 height 92
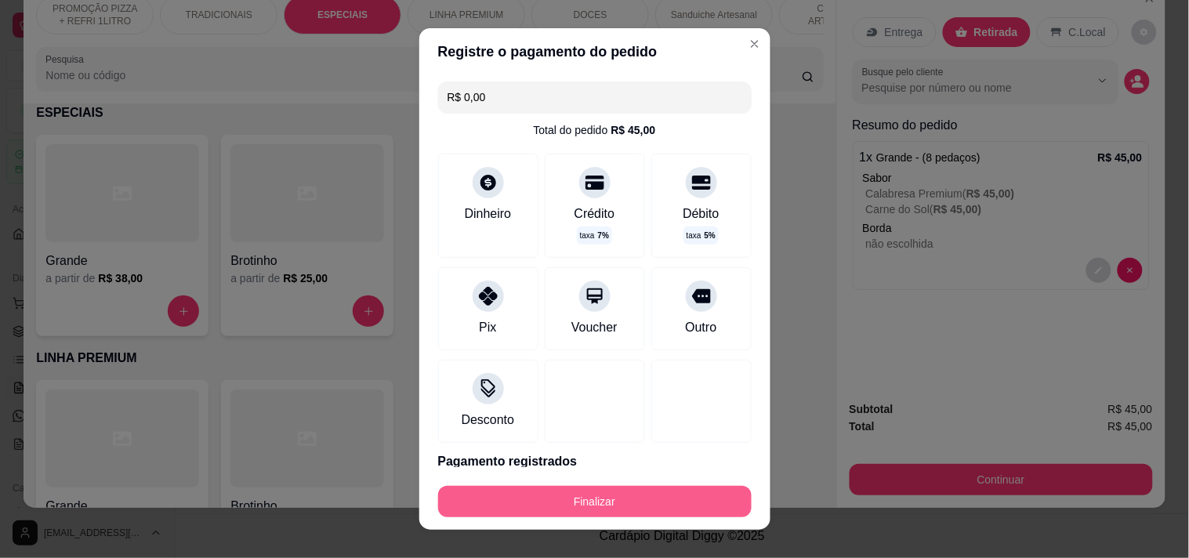
click at [558, 498] on button "Finalizar" at bounding box center [594, 501] width 313 height 31
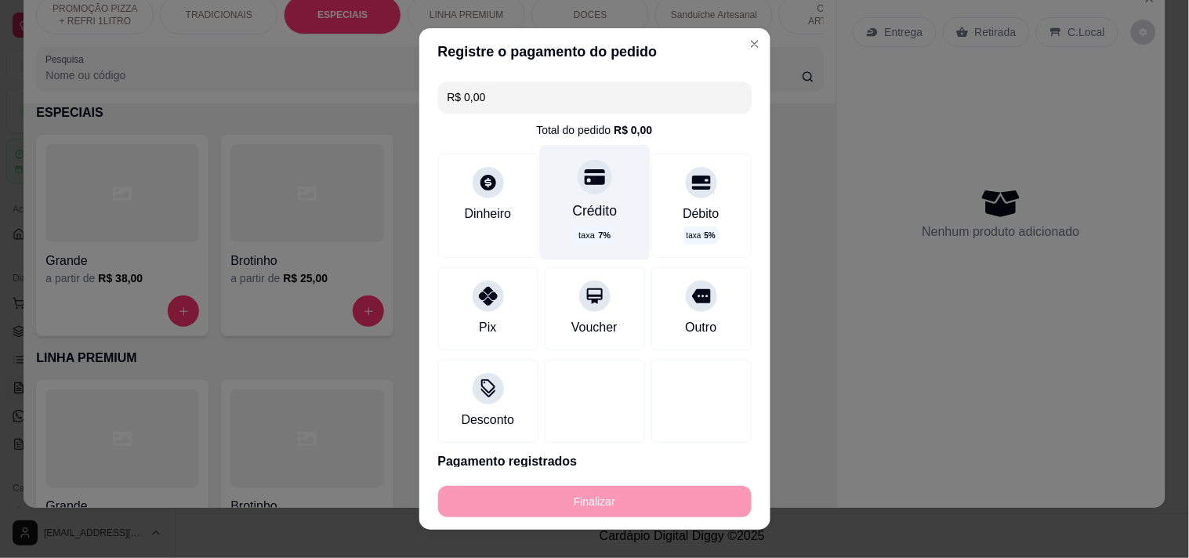
type input "-R$ 45,00"
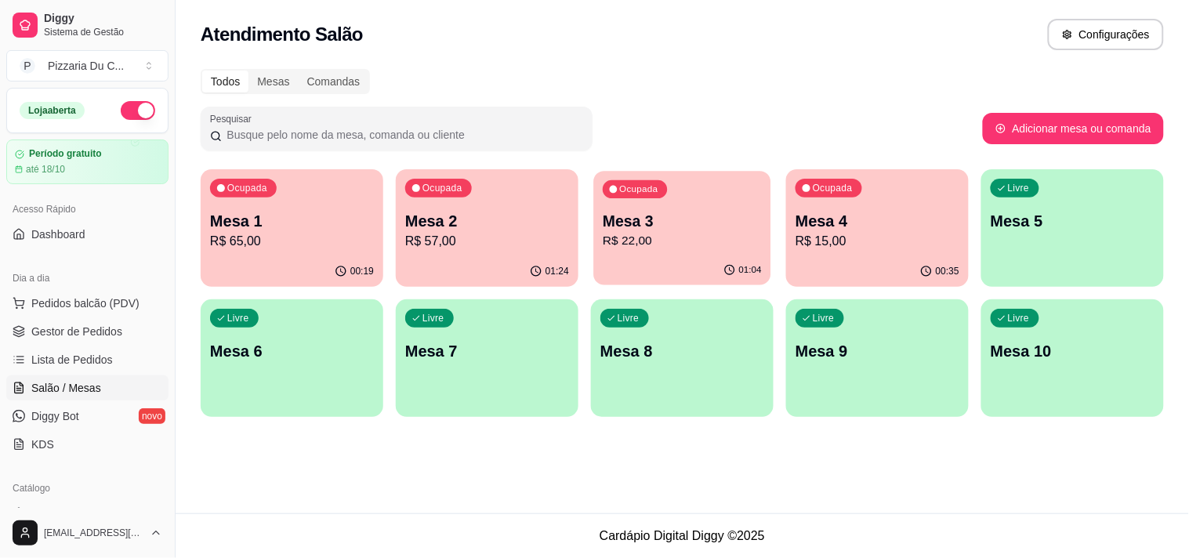
click at [607, 190] on div "Ocupada" at bounding box center [635, 189] width 64 height 18
click at [616, 193] on icon "button" at bounding box center [613, 189] width 9 height 9
click at [1066, 238] on div "Livre Mesa 5" at bounding box center [1072, 218] width 183 height 99
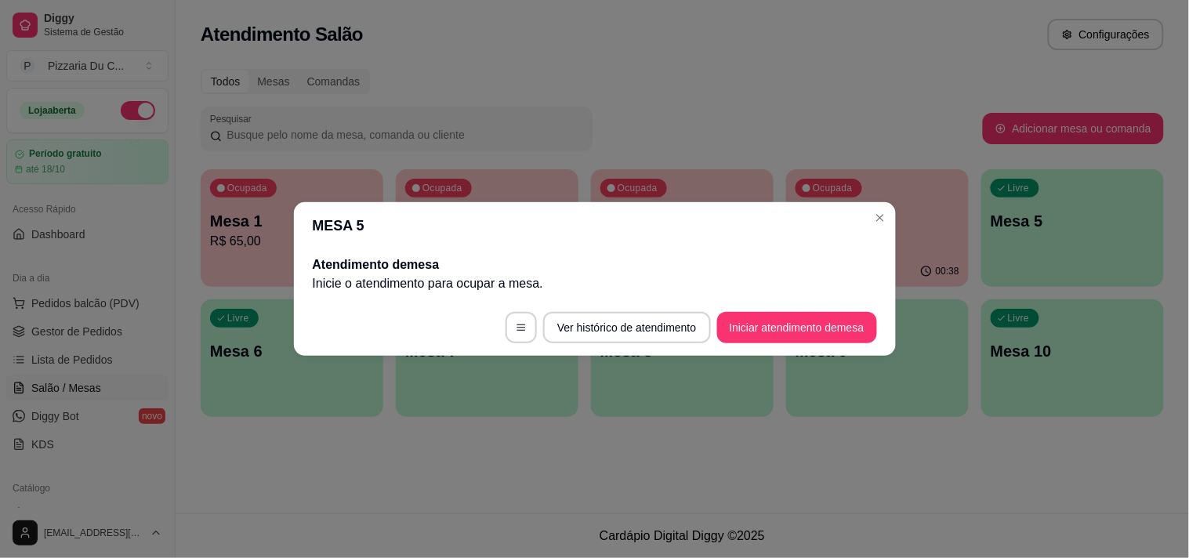
click at [773, 308] on footer "Ver histórico de atendimento Iniciar atendimento de mesa" at bounding box center [595, 327] width 602 height 56
click at [777, 318] on button "Iniciar atendimento de mesa" at bounding box center [797, 327] width 160 height 31
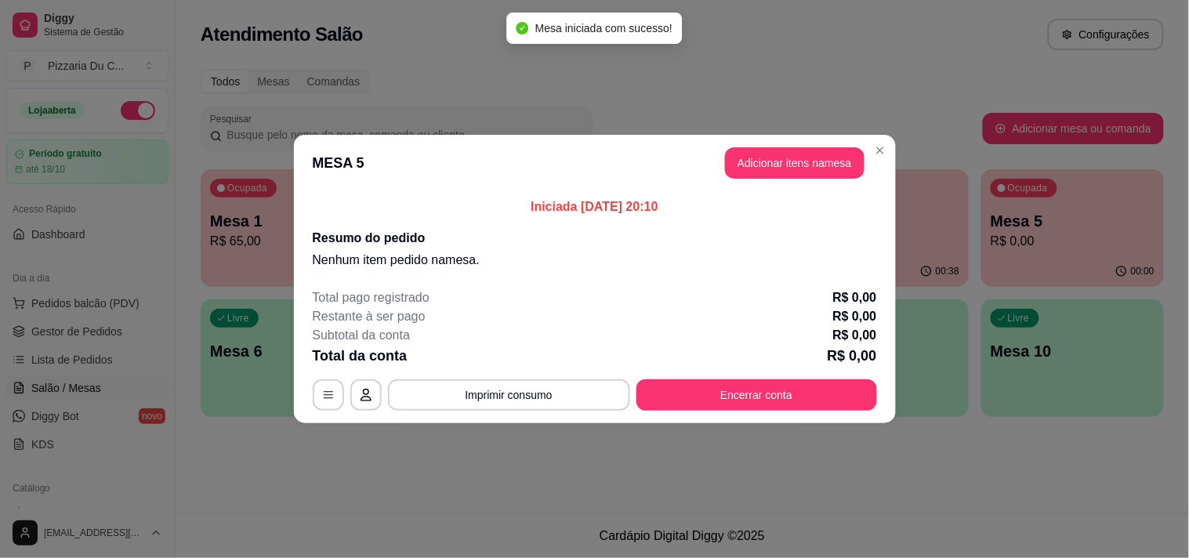
click at [789, 136] on header "MESA 5 Adicionar itens na mesa" at bounding box center [595, 163] width 602 height 56
click at [789, 161] on button "Adicionar itens na mesa" at bounding box center [794, 162] width 139 height 31
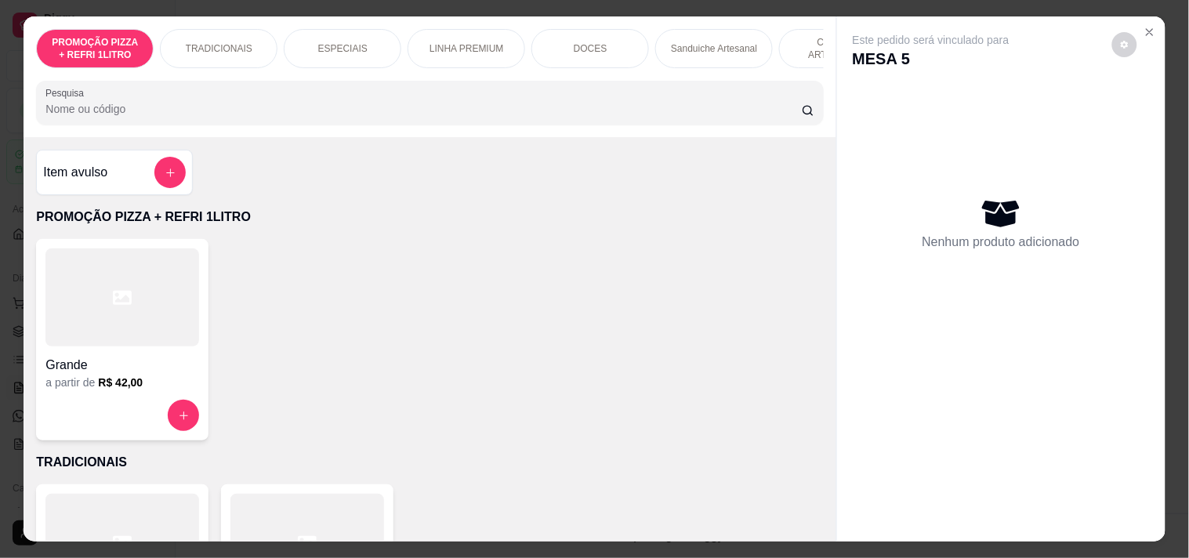
click at [163, 340] on div at bounding box center [122, 297] width 154 height 98
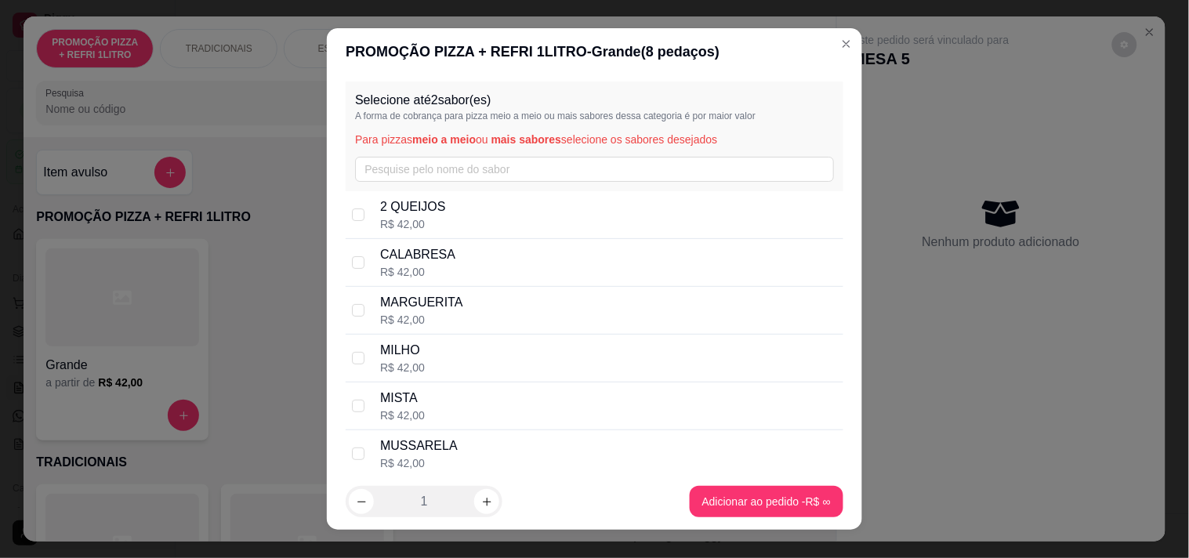
click at [520, 260] on div "CALABRESA R$ 42,00" at bounding box center [608, 262] width 457 height 34
checkbox input "false"
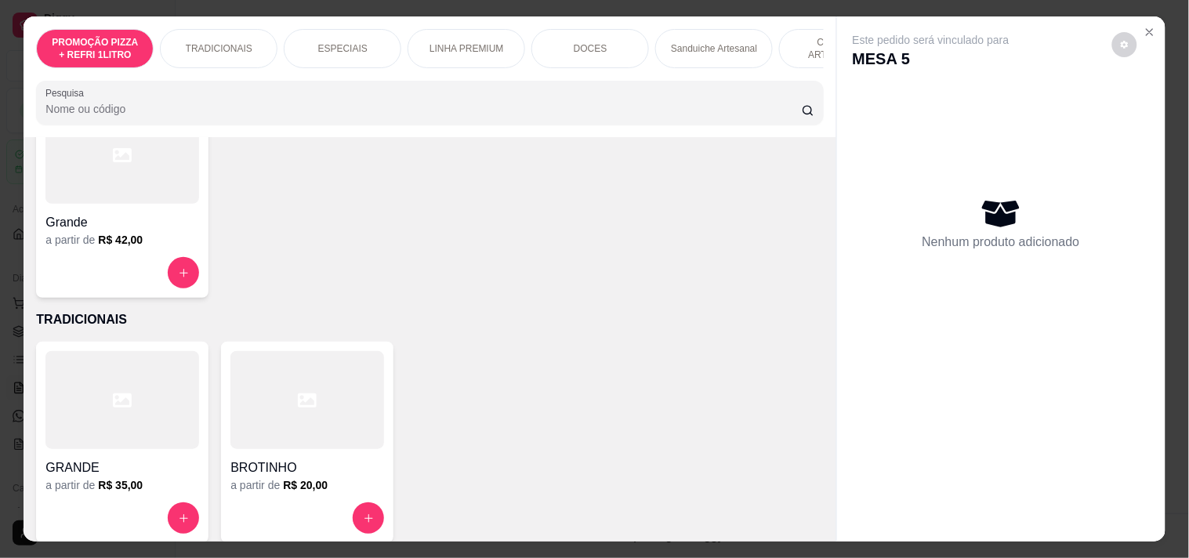
scroll to position [174, 0]
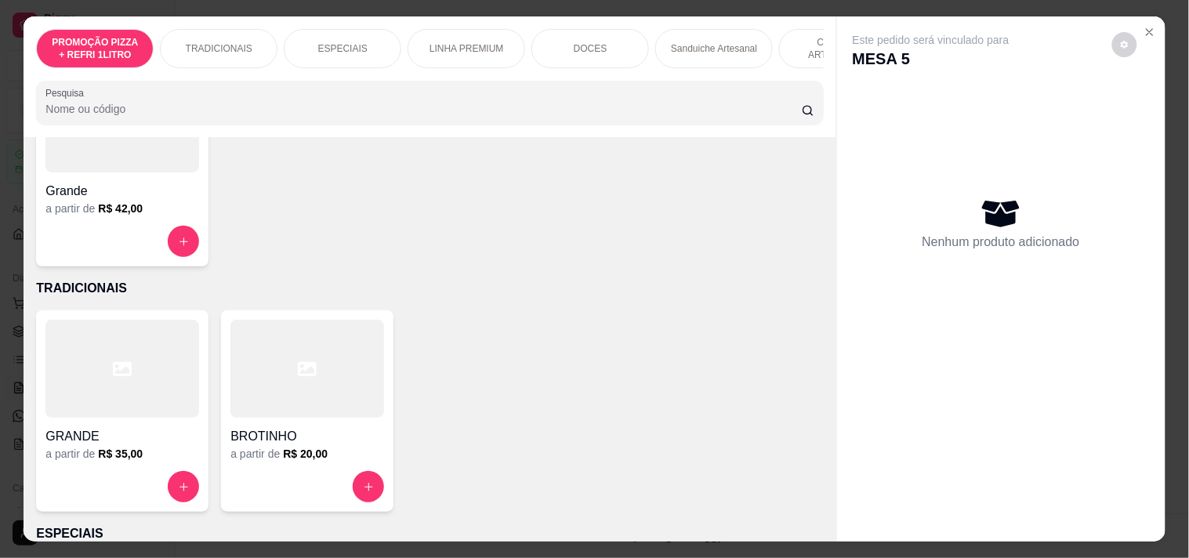
click at [162, 428] on div "GRANDE" at bounding box center [122, 432] width 154 height 28
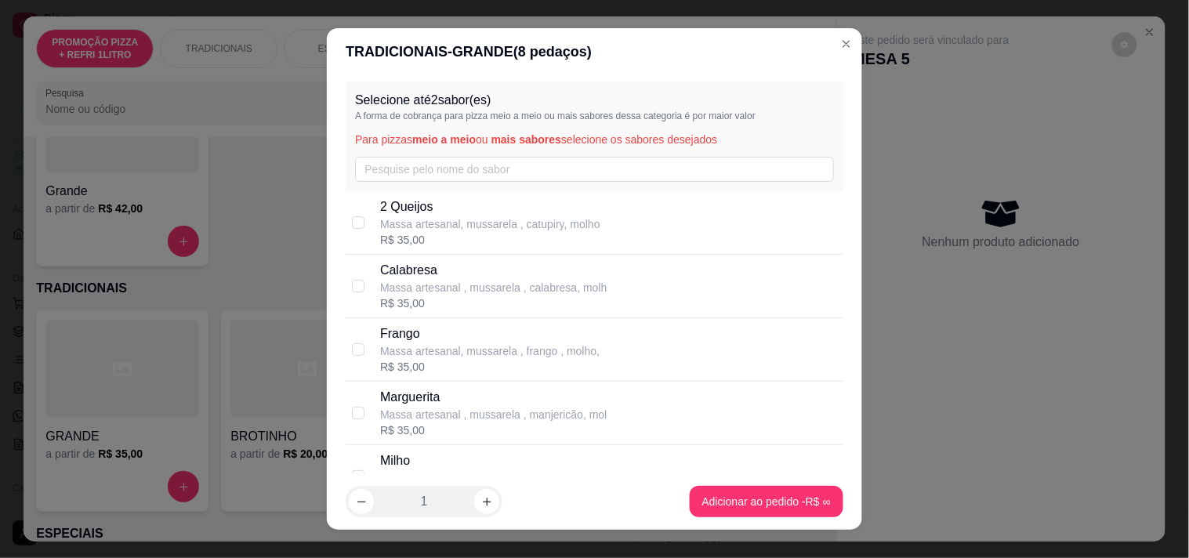
click at [453, 353] on p "Massa artesanal, mussarela , frango , molho," at bounding box center [489, 351] width 219 height 16
checkbox input "true"
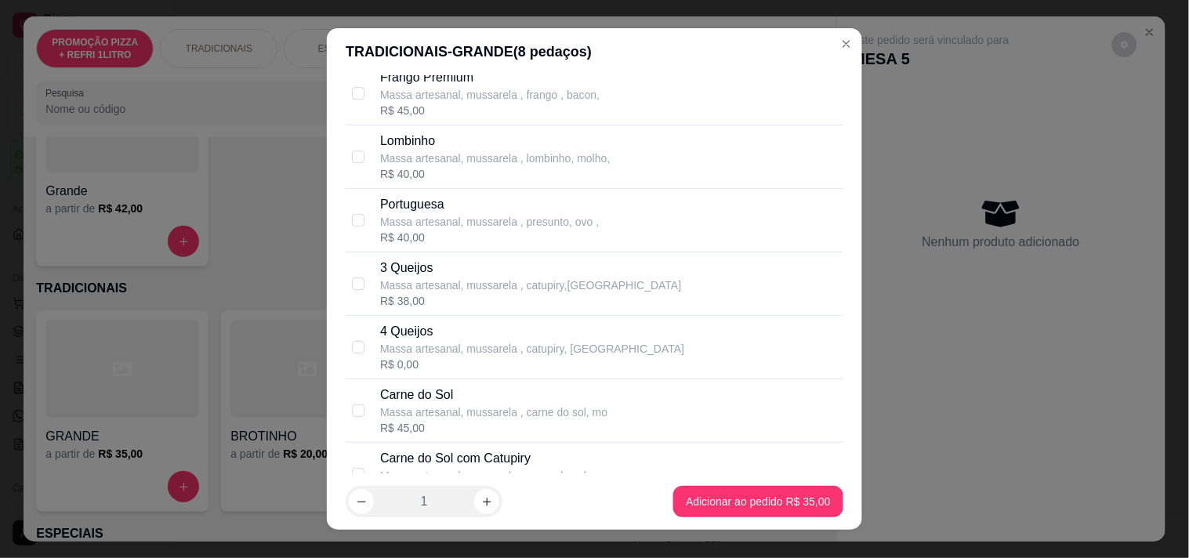
scroll to position [1392, 0]
click at [480, 404] on div "Massa artesanal, mussarela , carne do sol, mo" at bounding box center [493, 408] width 227 height 16
checkbox input "true"
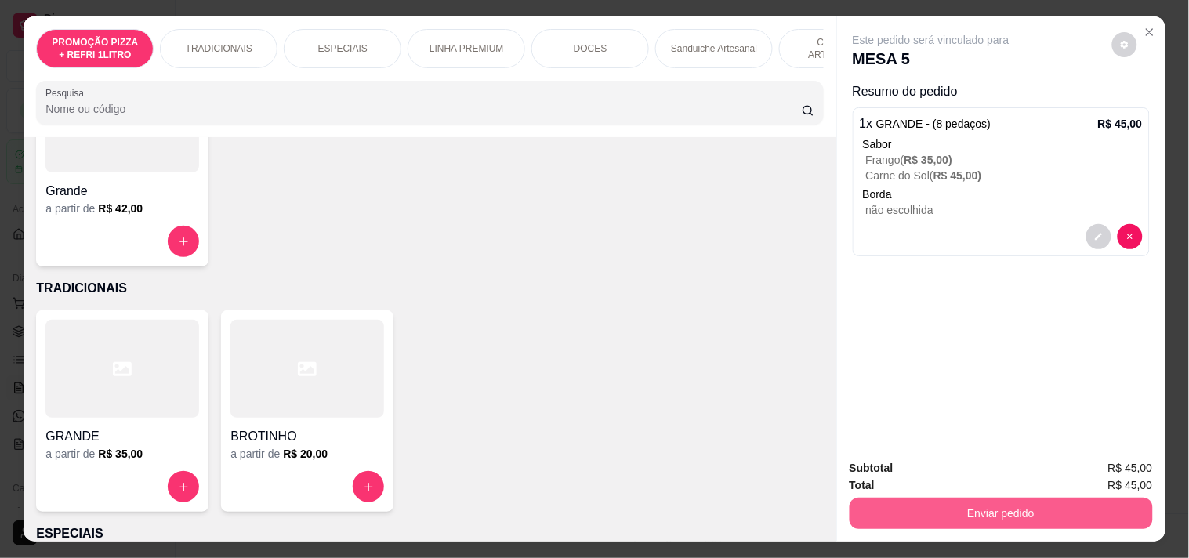
click at [976, 505] on button "Enviar pedido" at bounding box center [1000, 513] width 303 height 31
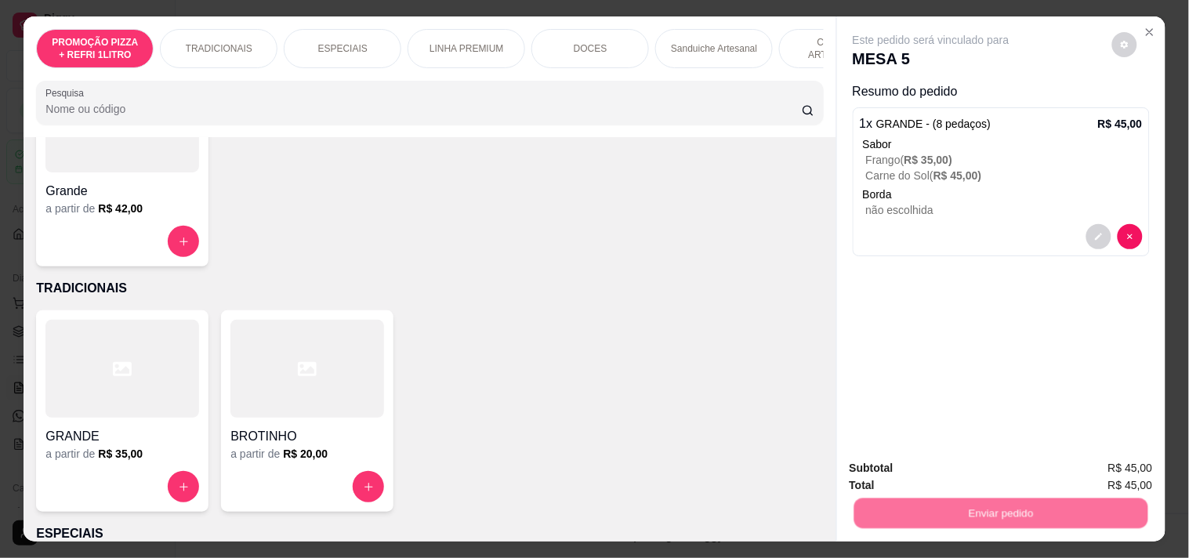
click at [1008, 458] on button "Registrar cliente" at bounding box center [1006, 468] width 103 height 30
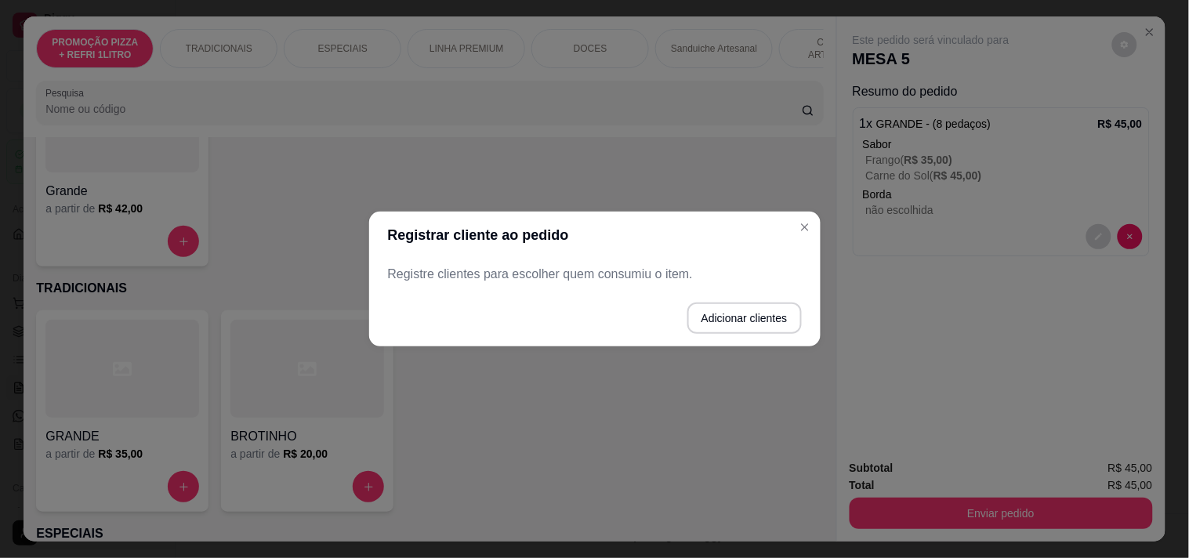
click at [614, 277] on p "Registre clientes para escolher quem consumiu o item." at bounding box center [595, 274] width 414 height 19
click at [780, 311] on button "Adicionar clientes" at bounding box center [744, 317] width 114 height 31
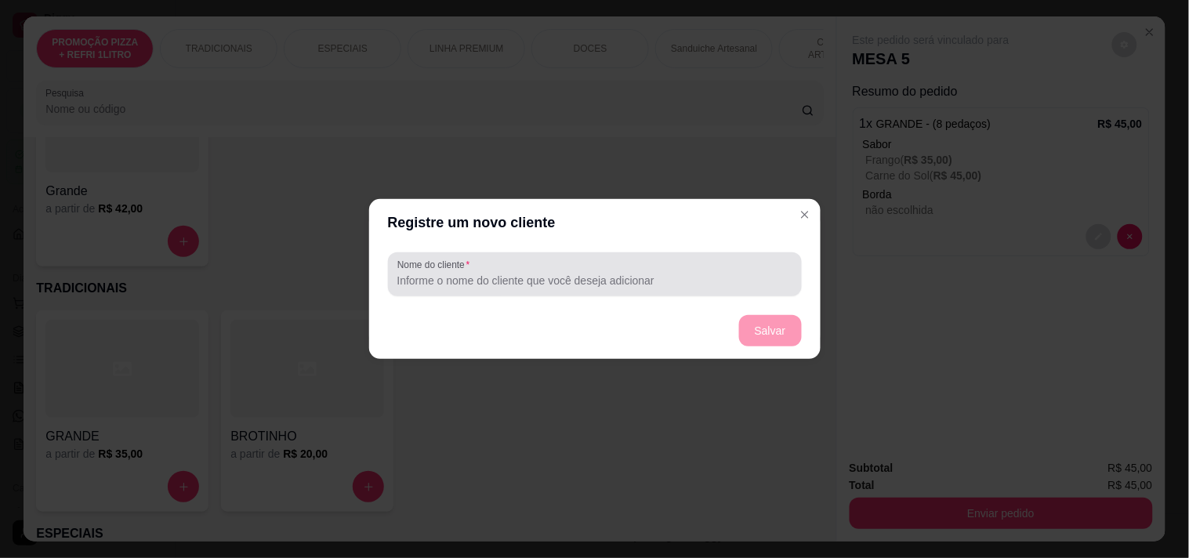
click at [566, 255] on div "Nome do cliente" at bounding box center [595, 274] width 414 height 44
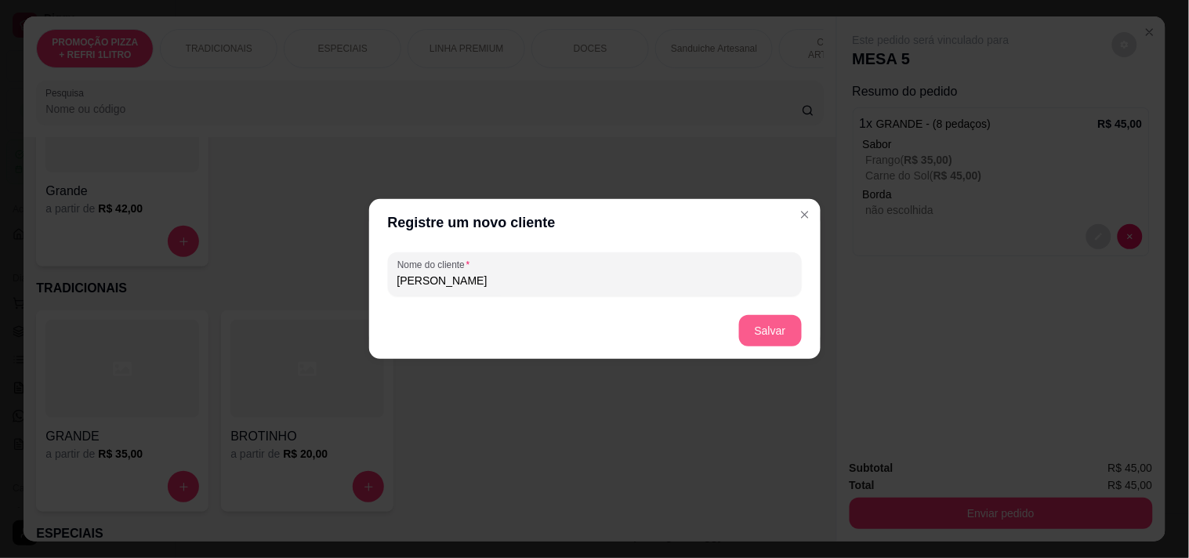
type input "MAURICIO"
click at [784, 329] on button "Salvar" at bounding box center [770, 330] width 63 height 31
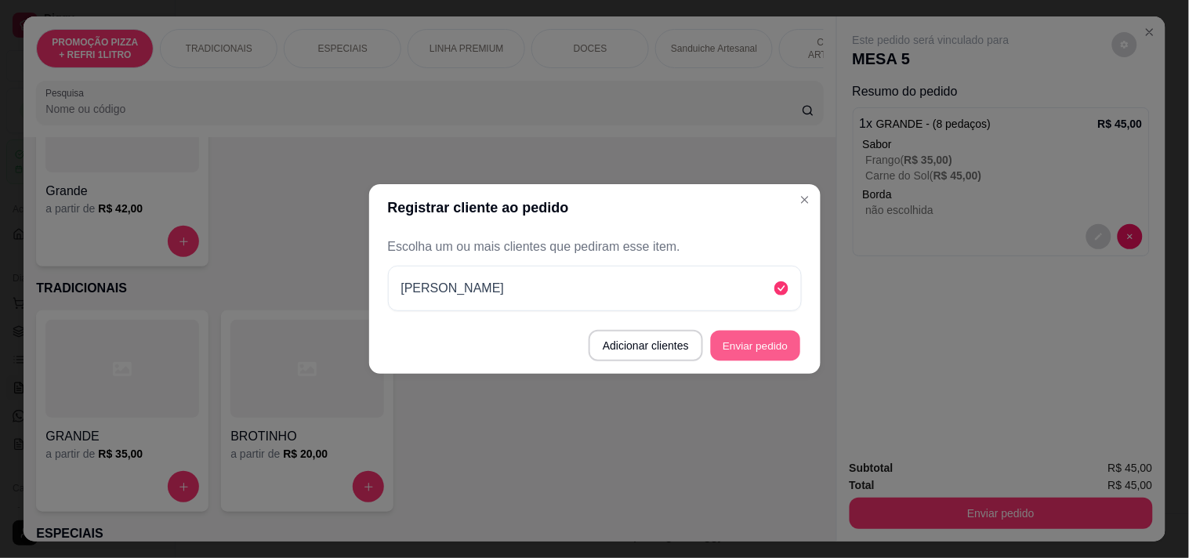
click at [789, 340] on button "Enviar pedido" at bounding box center [755, 346] width 89 height 31
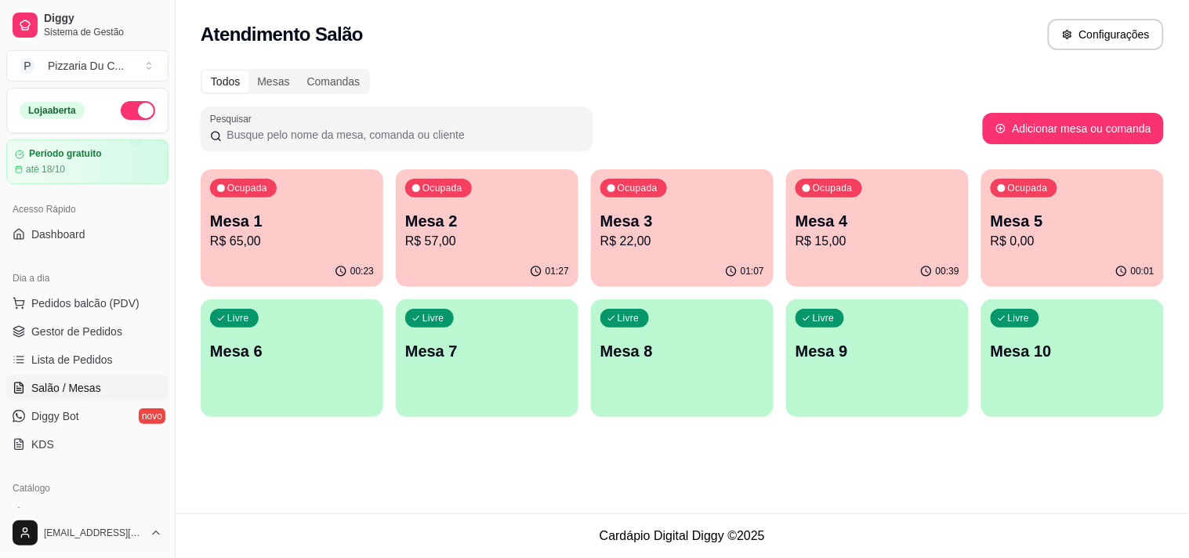
click at [317, 348] on p "Mesa 6" at bounding box center [292, 351] width 164 height 22
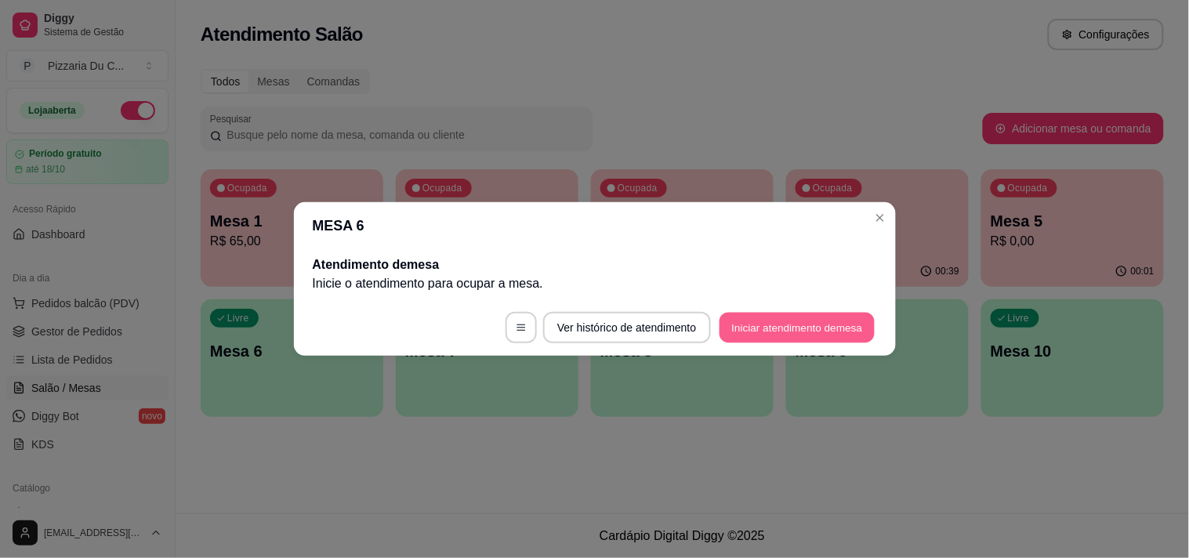
click at [758, 328] on button "Iniciar atendimento de mesa" at bounding box center [796, 328] width 155 height 31
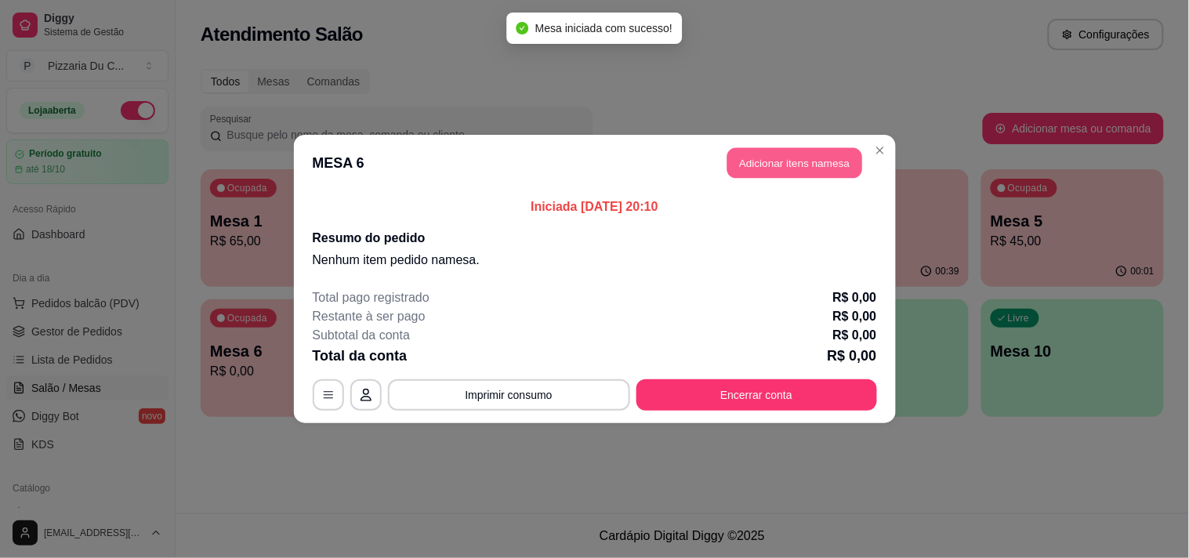
click at [790, 167] on button "Adicionar itens na mesa" at bounding box center [794, 163] width 135 height 31
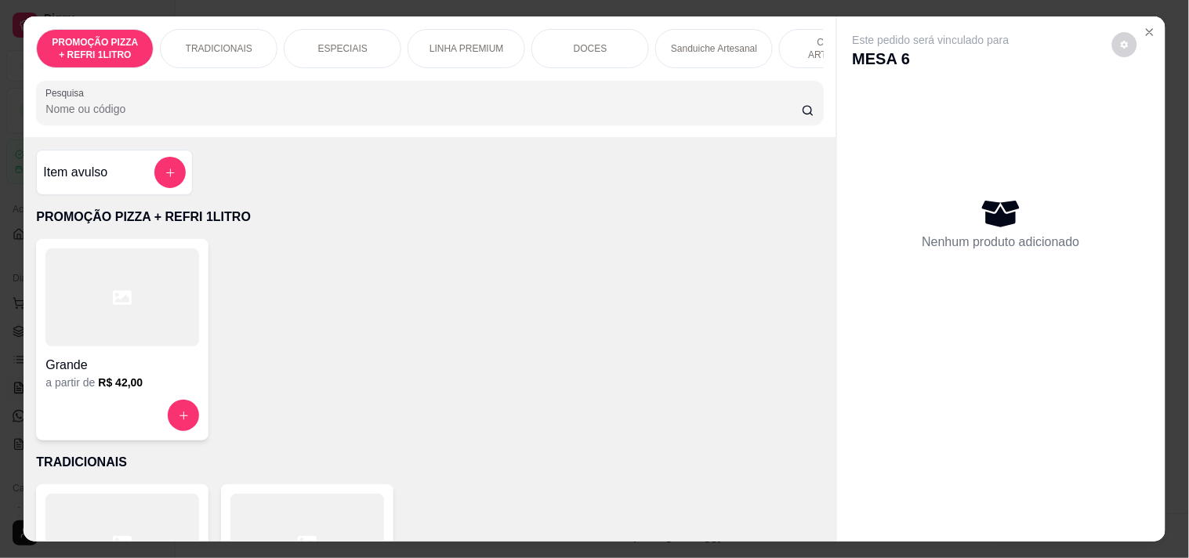
click at [176, 52] on div "TRADICIONAIS" at bounding box center [219, 48] width 118 height 39
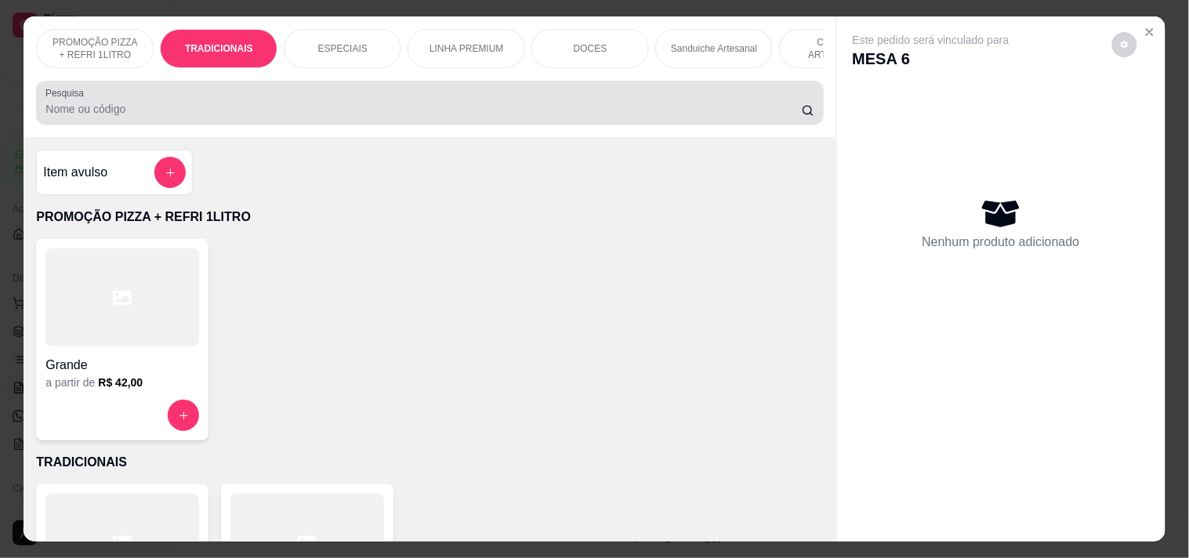
scroll to position [40, 0]
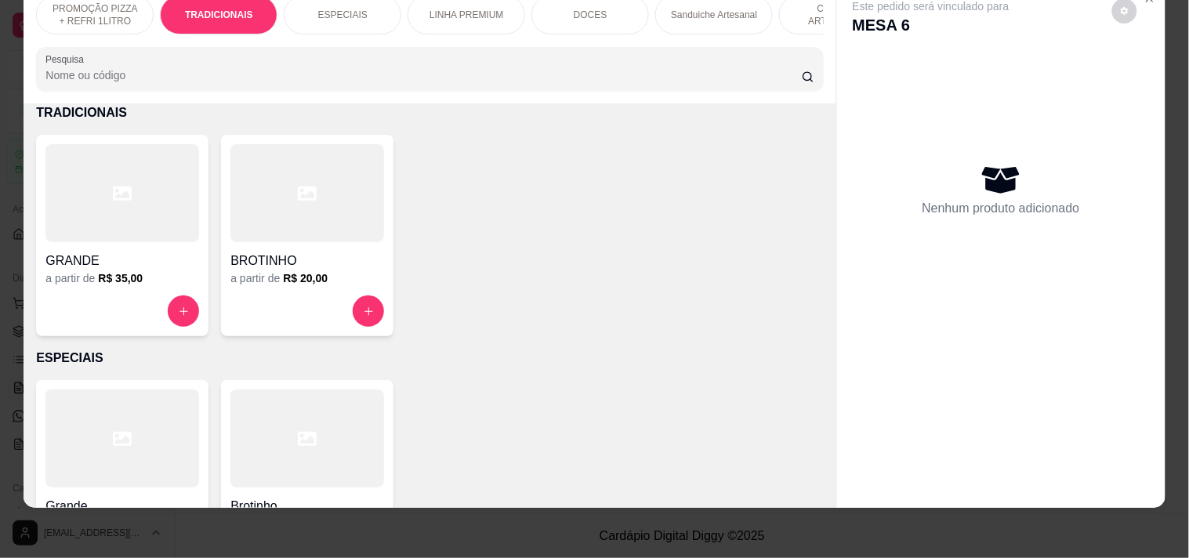
click at [161, 278] on div "a partir de R$ 35,00" at bounding box center [122, 278] width 154 height 16
click at [307, 278] on h6 "R$ 20,00" at bounding box center [305, 278] width 45 height 16
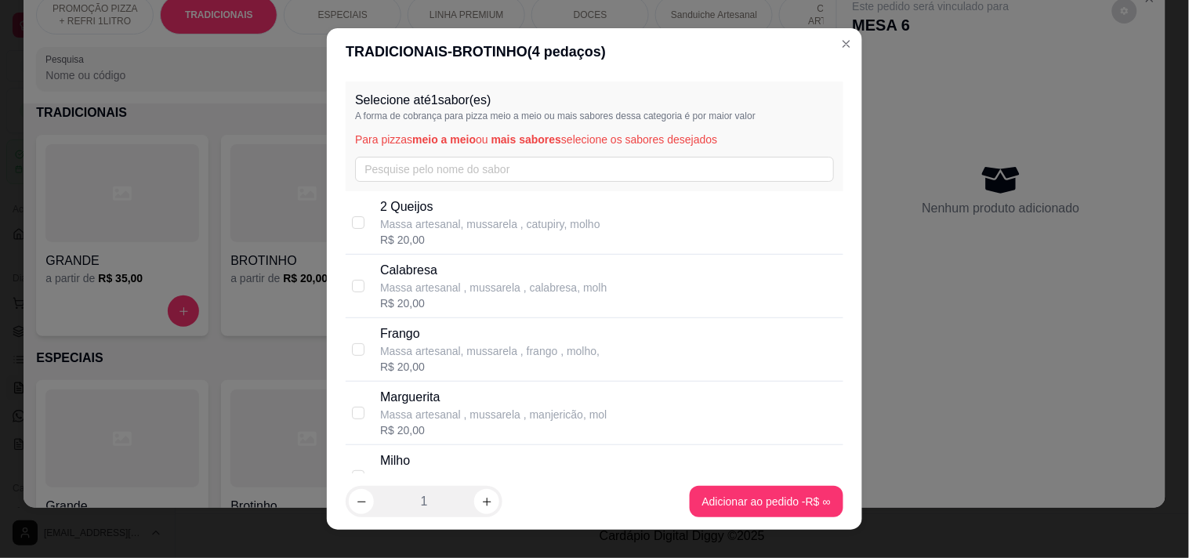
click at [398, 328] on p "Frango" at bounding box center [489, 333] width 219 height 19
checkbox input "true"
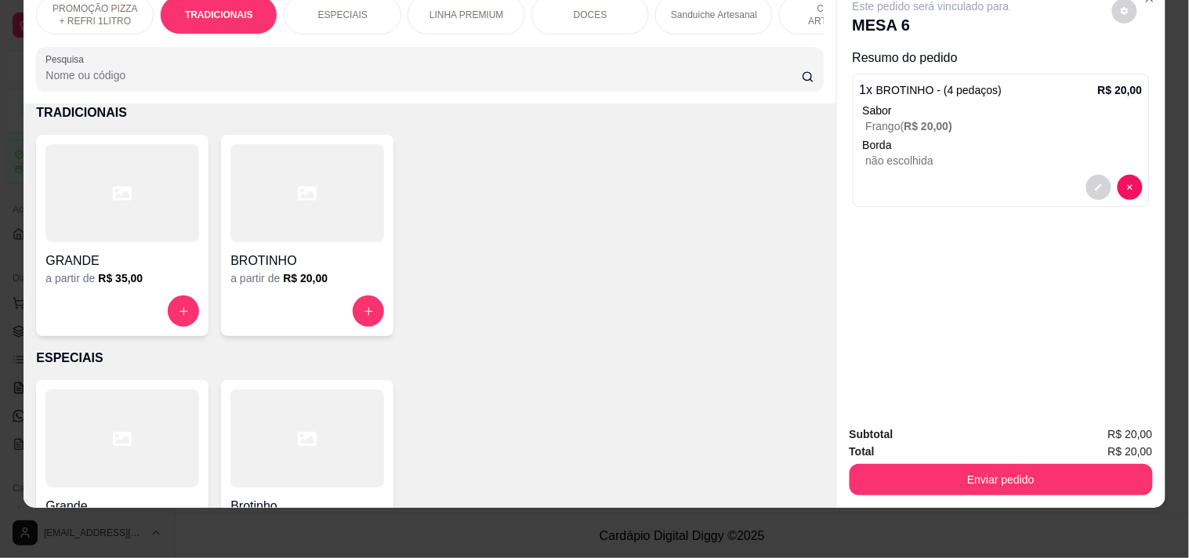
click at [812, 20] on div "COMBOS ARTESANAIS" at bounding box center [838, 14] width 118 height 39
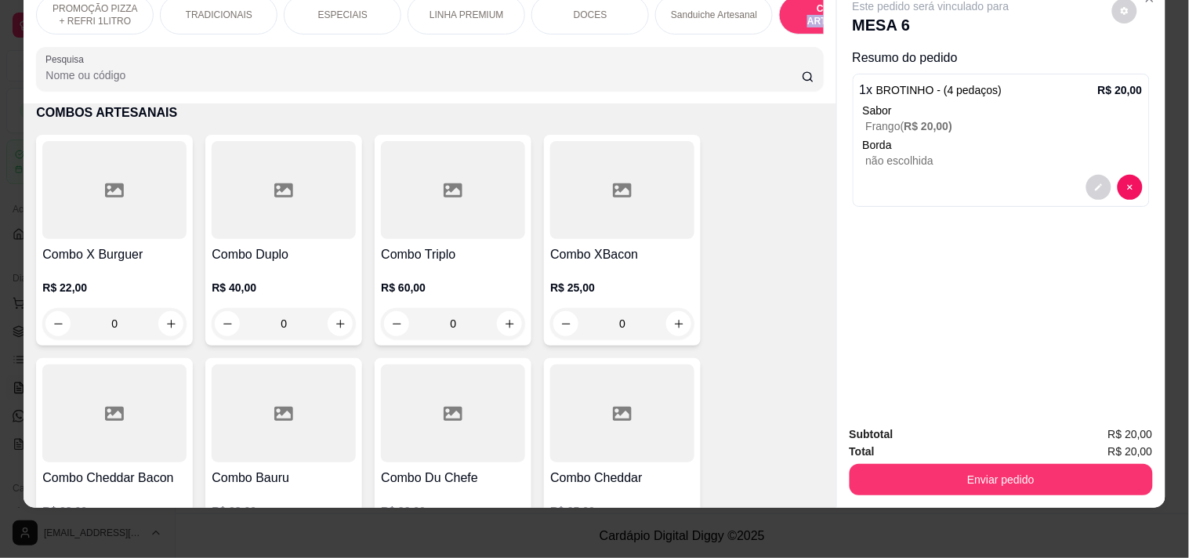
click at [812, 20] on div "COMBOS ARTESANAIS" at bounding box center [838, 14] width 118 height 39
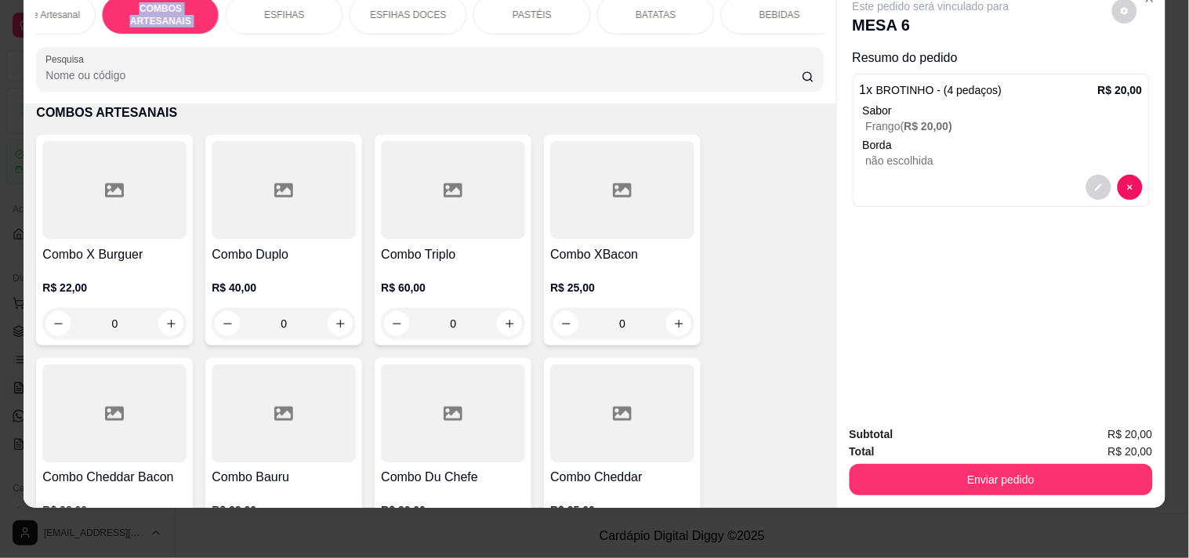
scroll to position [0, 691]
click at [777, 13] on div "BEBIDAS" at bounding box center [766, 14] width 118 height 39
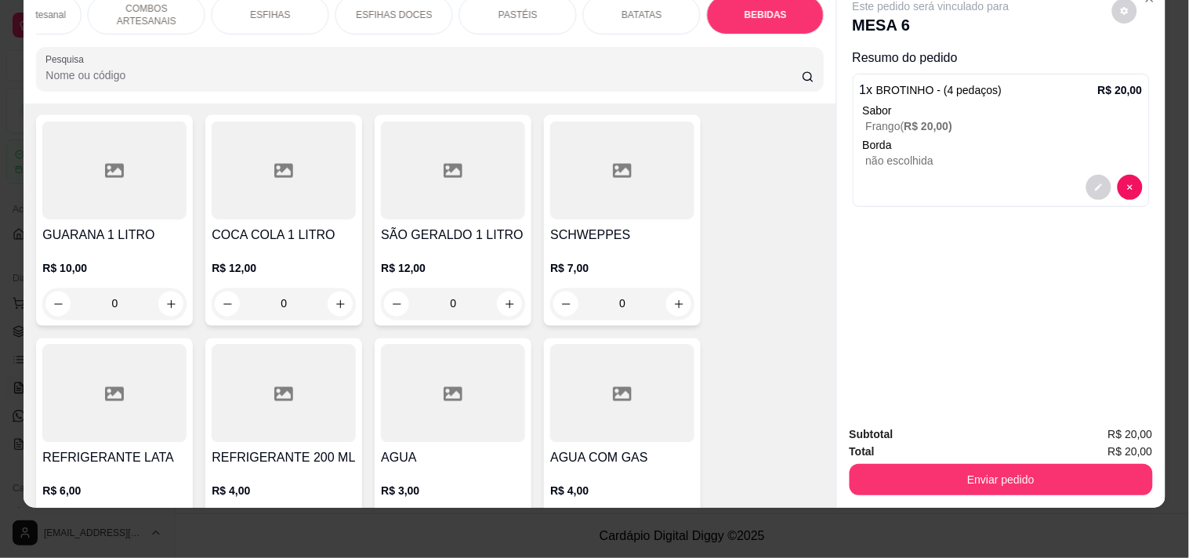
scroll to position [6690, 0]
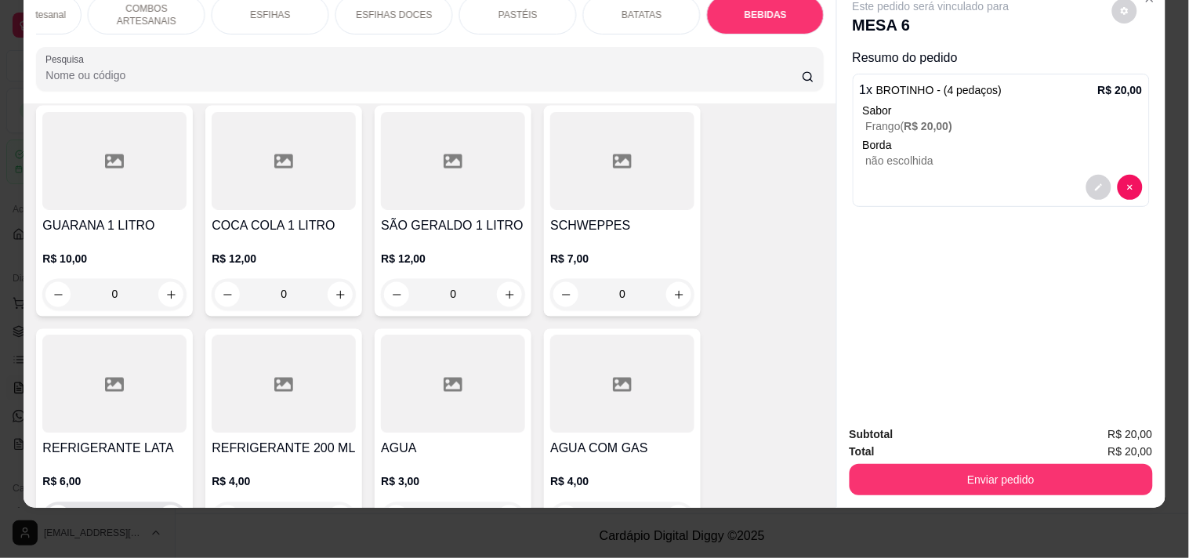
click at [171, 505] on button "increase-product-quantity" at bounding box center [170, 517] width 25 height 25
click at [171, 506] on button "increase-product-quantity" at bounding box center [169, 518] width 25 height 25
type input "2"
click at [920, 460] on div "Enviar pedido" at bounding box center [1000, 477] width 303 height 35
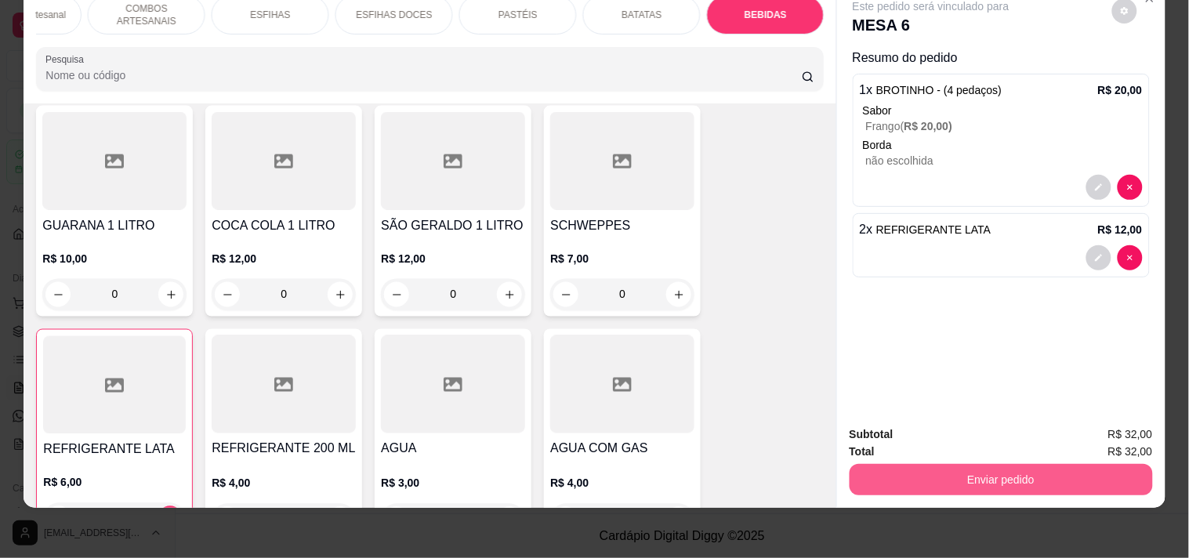
click at [1027, 470] on button "Enviar pedido" at bounding box center [1000, 479] width 303 height 31
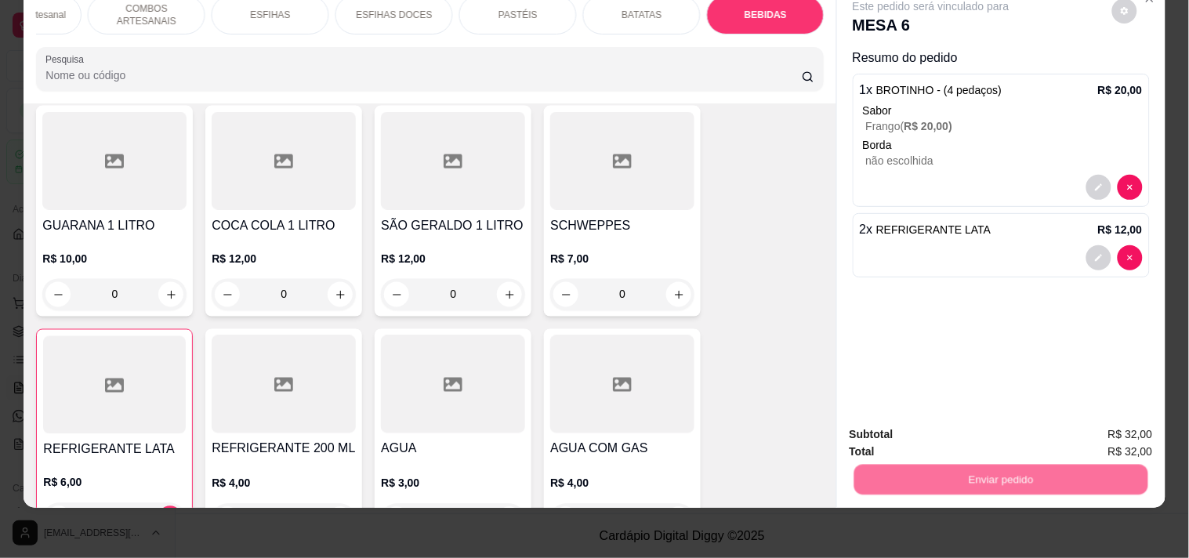
click at [1000, 432] on button "Registrar cliente" at bounding box center [1007, 427] width 100 height 29
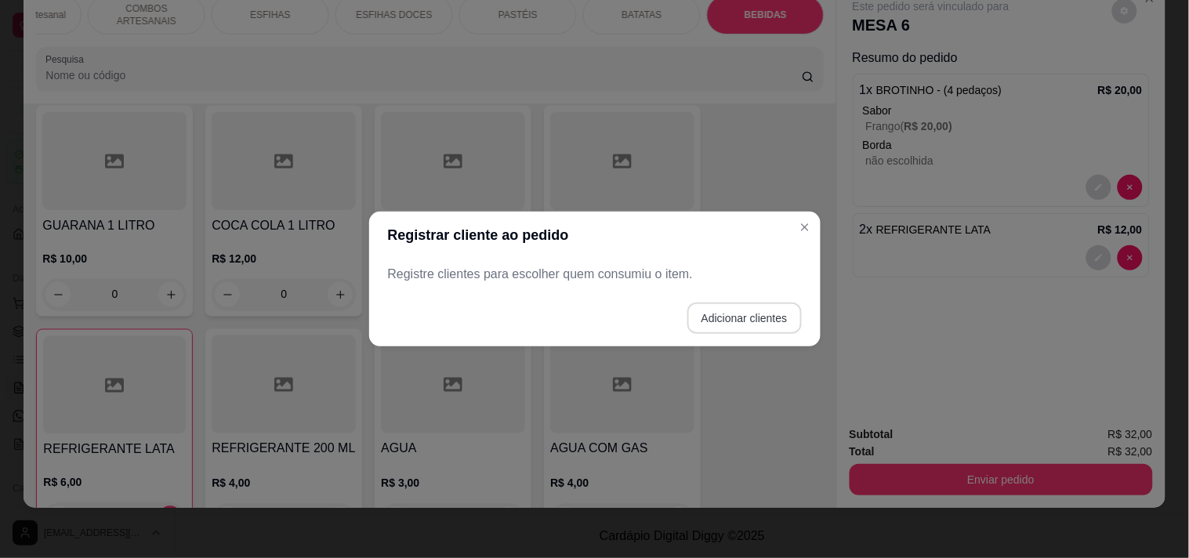
click at [777, 323] on button "Adicionar clientes" at bounding box center [744, 317] width 114 height 31
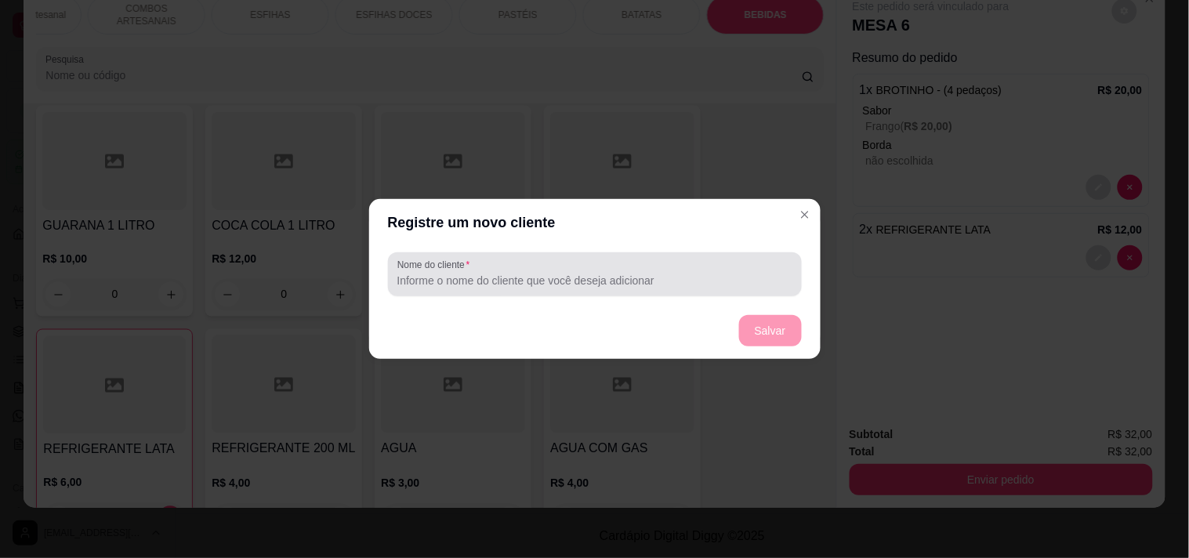
click at [641, 280] on input "Nome do cliente" at bounding box center [594, 281] width 395 height 16
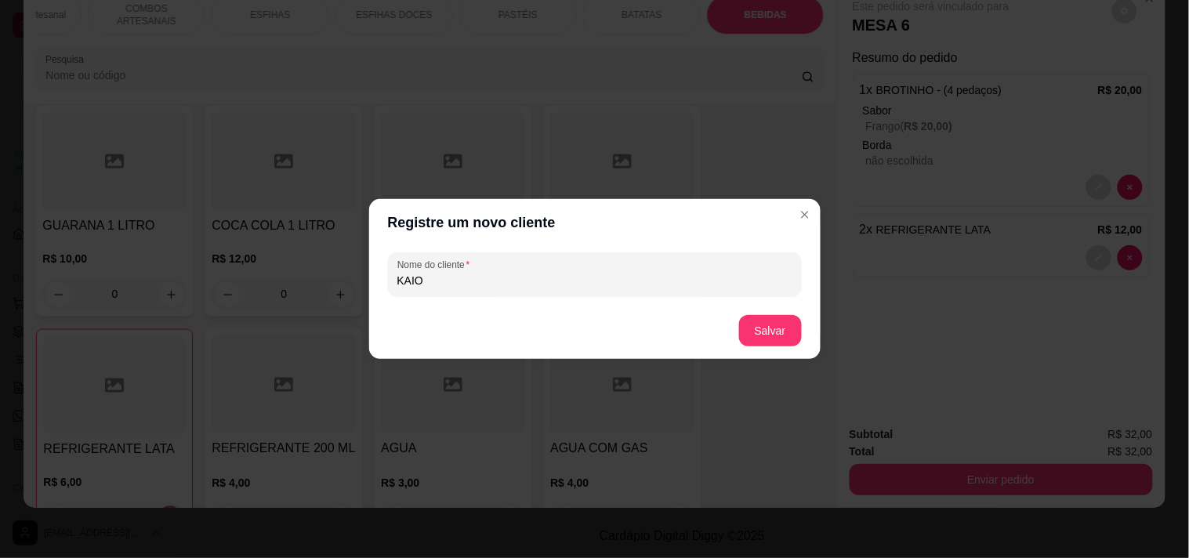
type input "KAIO"
click at [782, 345] on button "Salvar" at bounding box center [770, 330] width 63 height 31
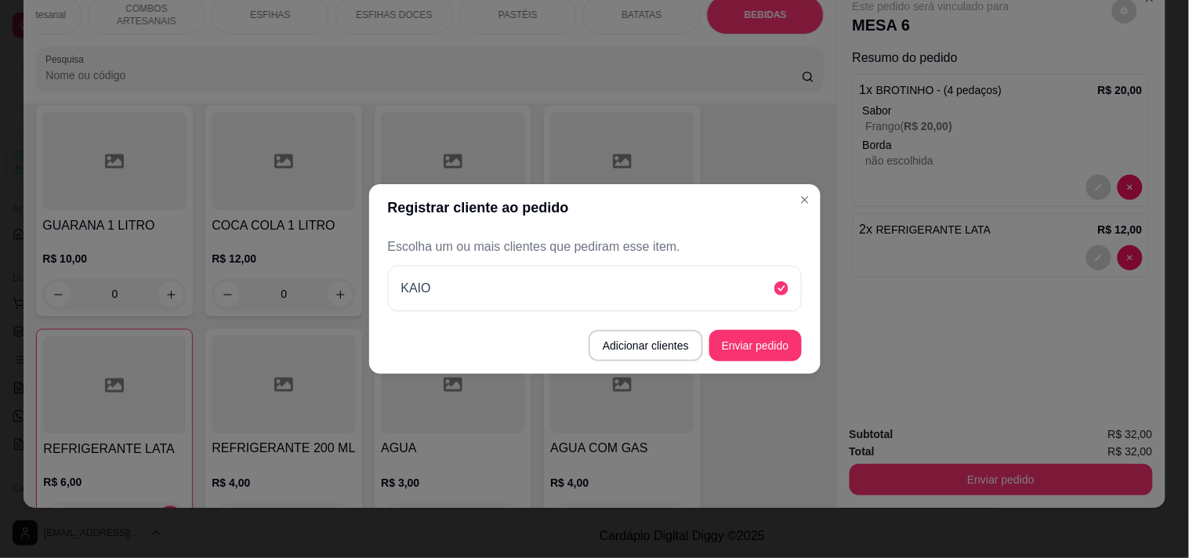
click at [772, 353] on button "Enviar pedido" at bounding box center [755, 345] width 92 height 31
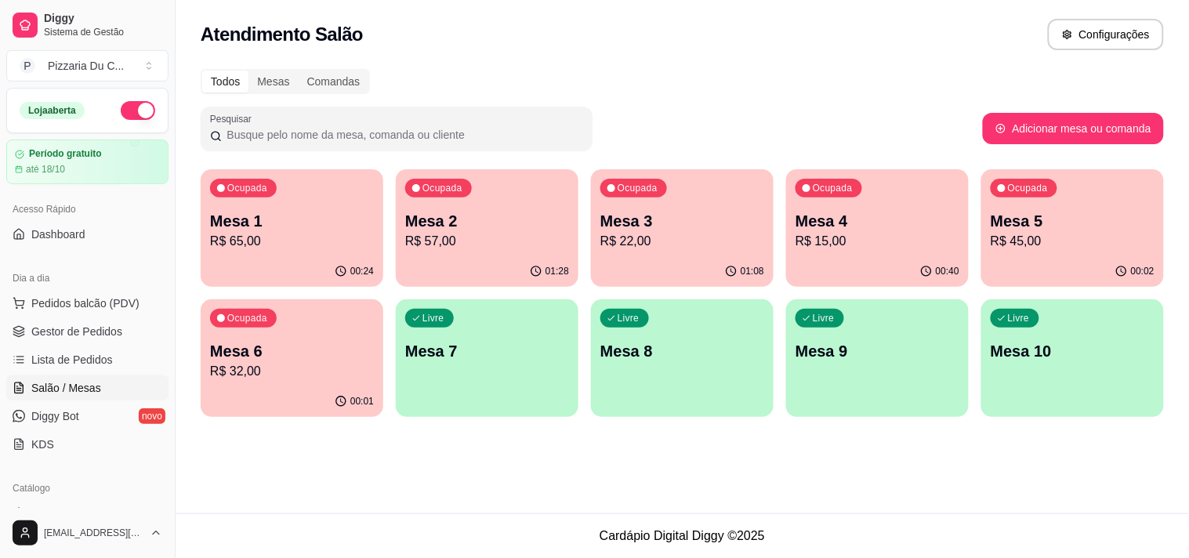
click at [520, 224] on p "Mesa 2" at bounding box center [487, 221] width 164 height 22
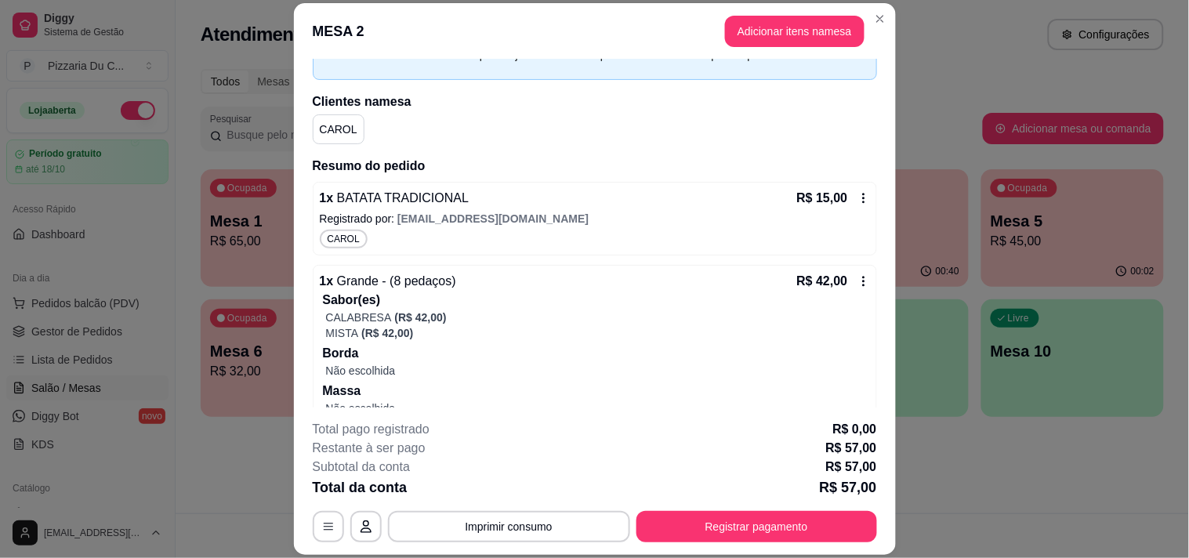
scroll to position [133, 0]
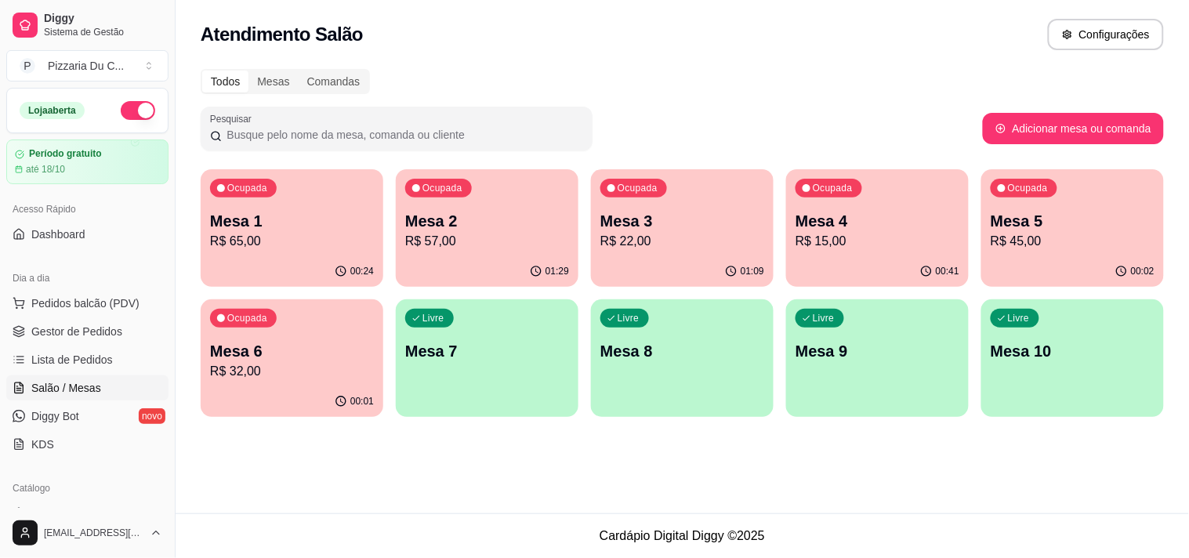
click at [843, 223] on p "Mesa 4" at bounding box center [877, 221] width 164 height 22
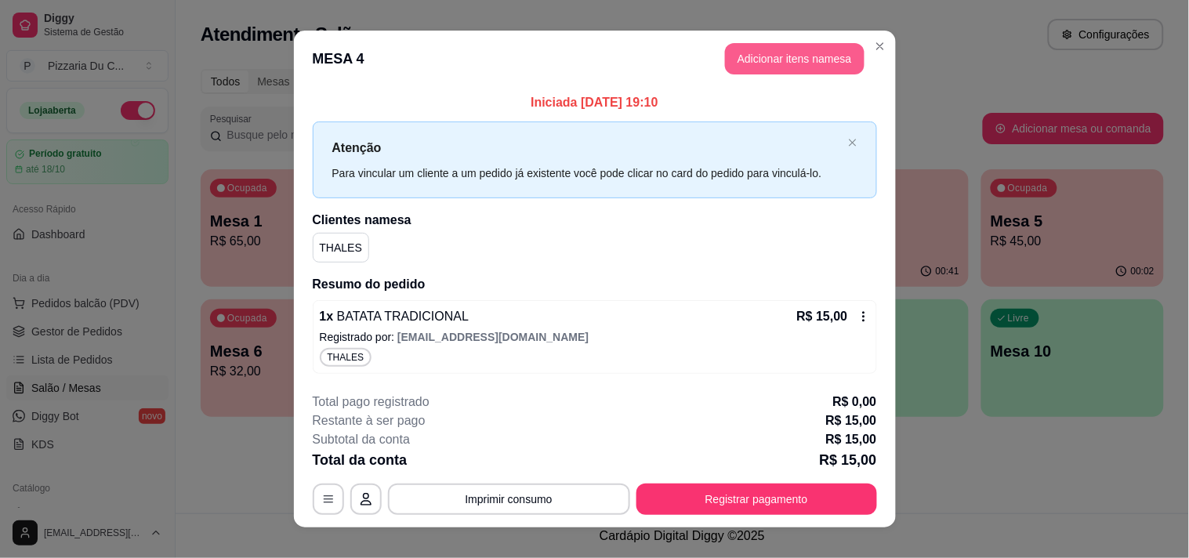
click at [758, 57] on button "Adicionar itens na mesa" at bounding box center [794, 58] width 139 height 31
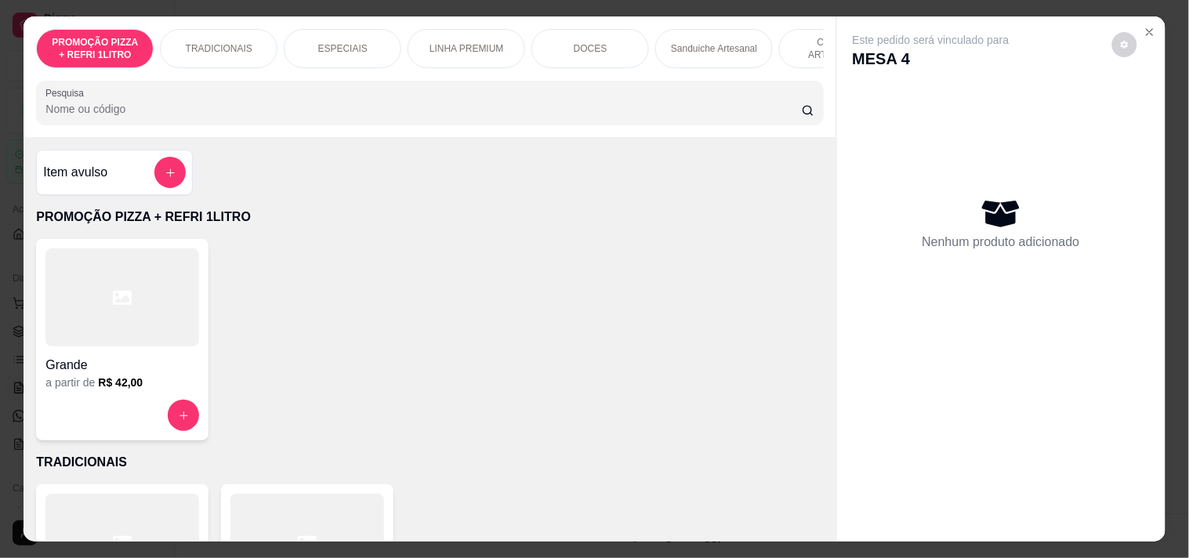
scroll to position [0, 690]
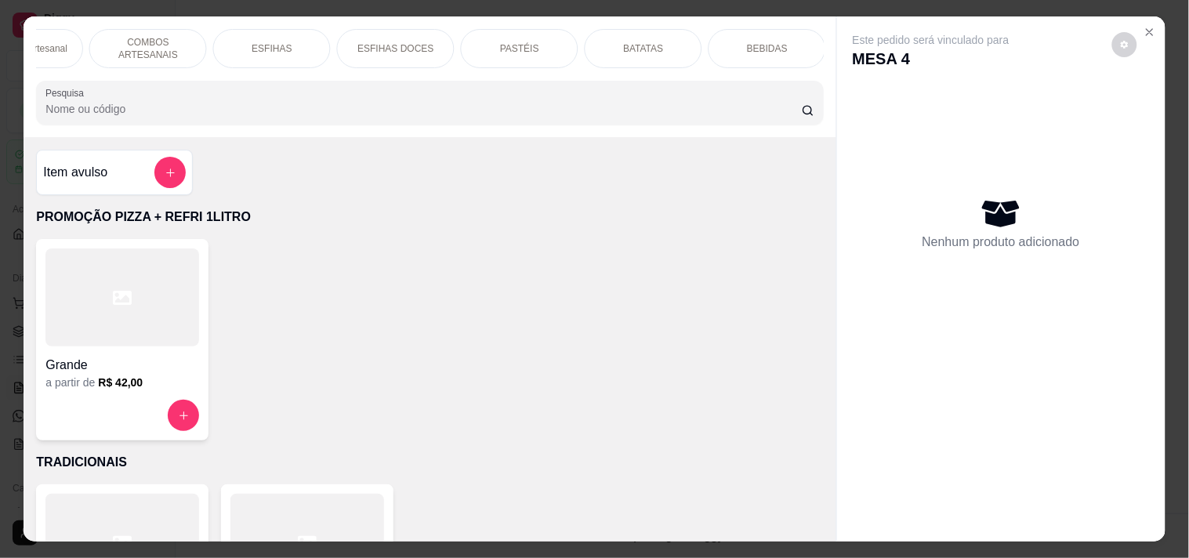
click at [494, 47] on div "PASTÉIS" at bounding box center [520, 48] width 118 height 39
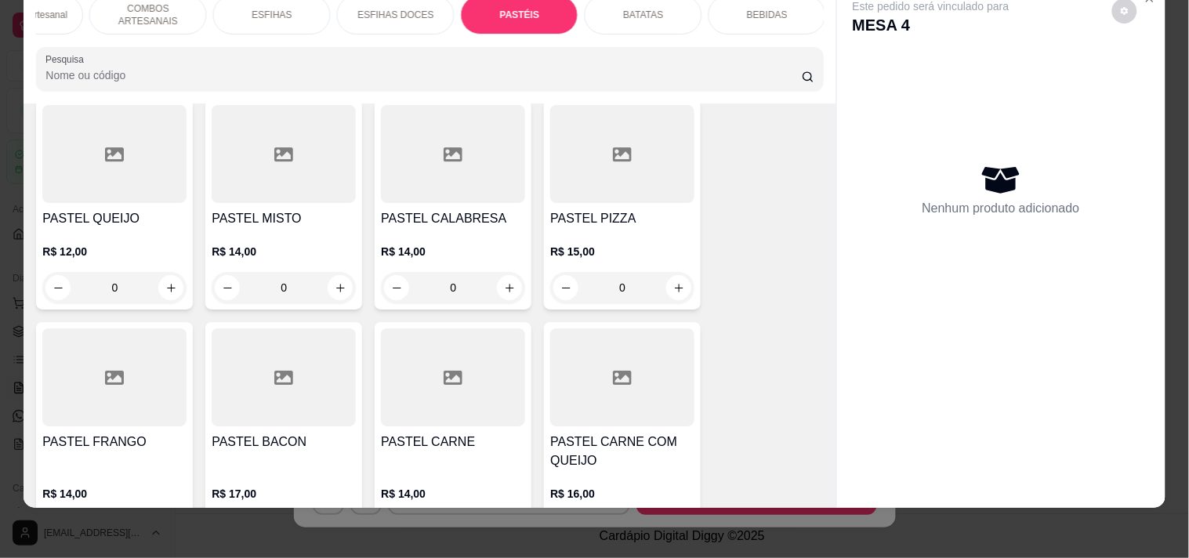
scroll to position [4555, 0]
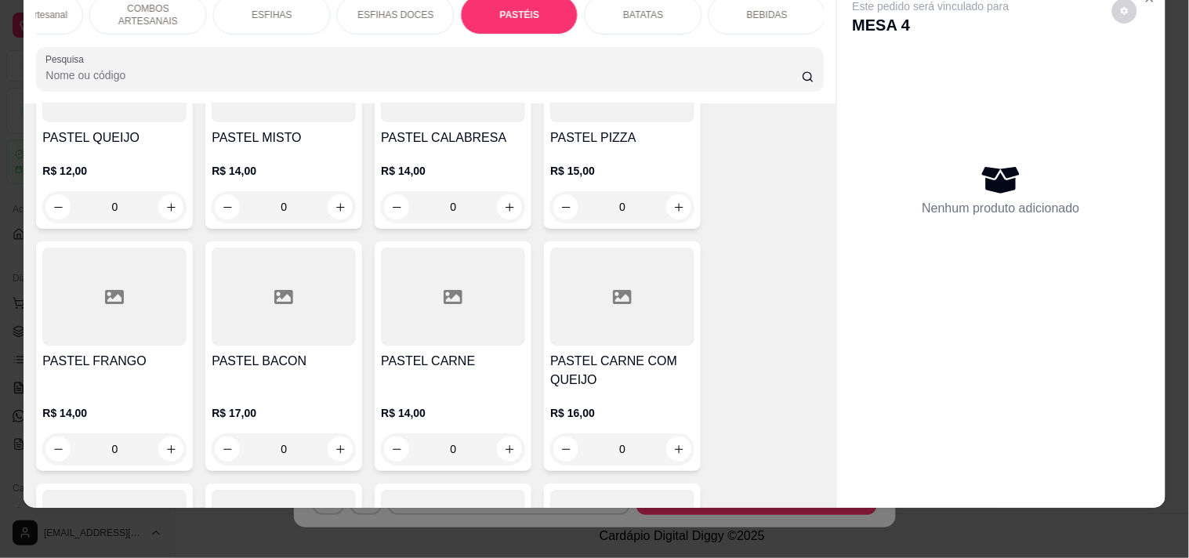
click at [488, 191] on div "0" at bounding box center [453, 206] width 144 height 31
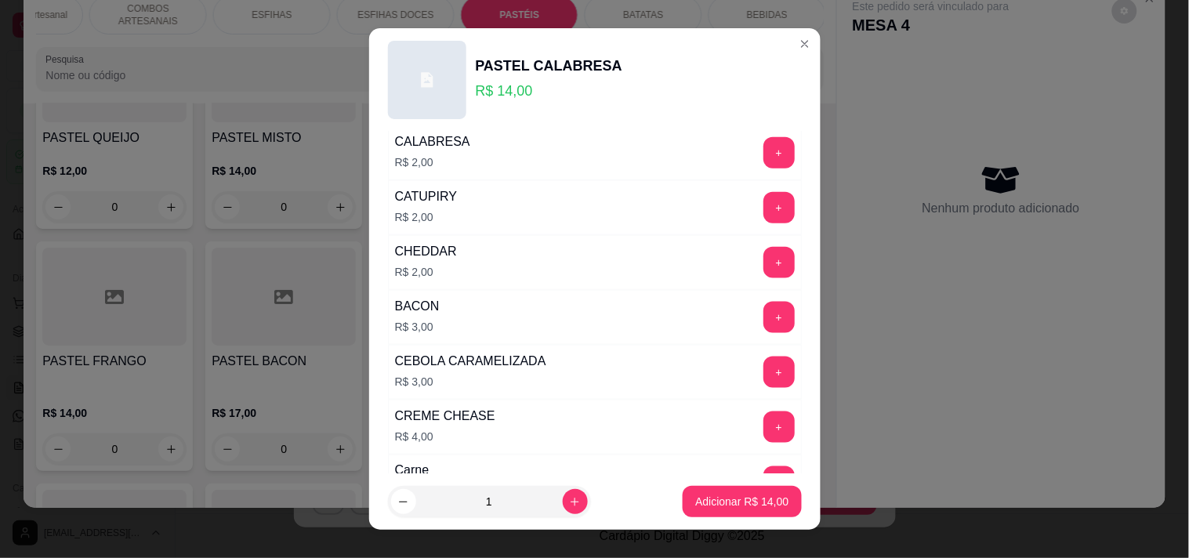
scroll to position [435, 0]
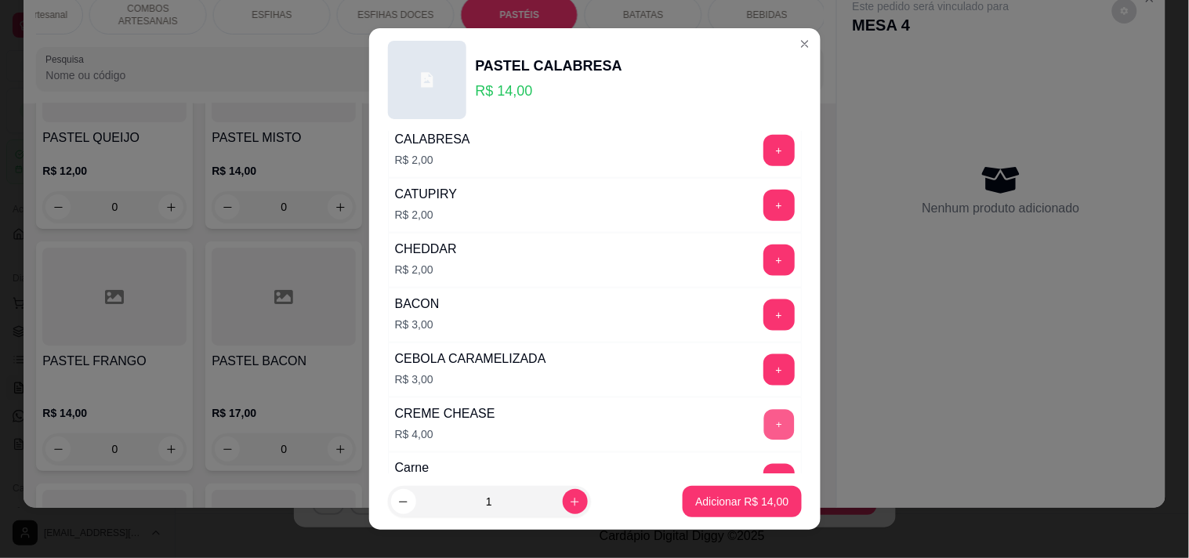
click at [763, 425] on button "+" at bounding box center [778, 424] width 31 height 31
click at [734, 503] on p "Adicionar R$ 18,00" at bounding box center [742, 501] width 91 height 15
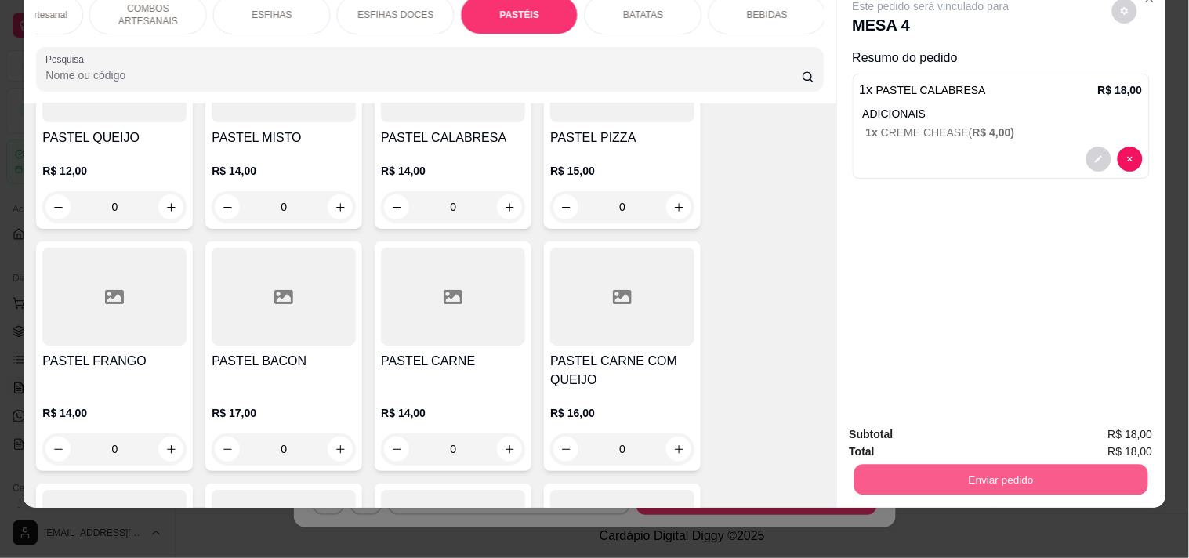
click at [976, 472] on button "Enviar pedido" at bounding box center [1000, 479] width 294 height 31
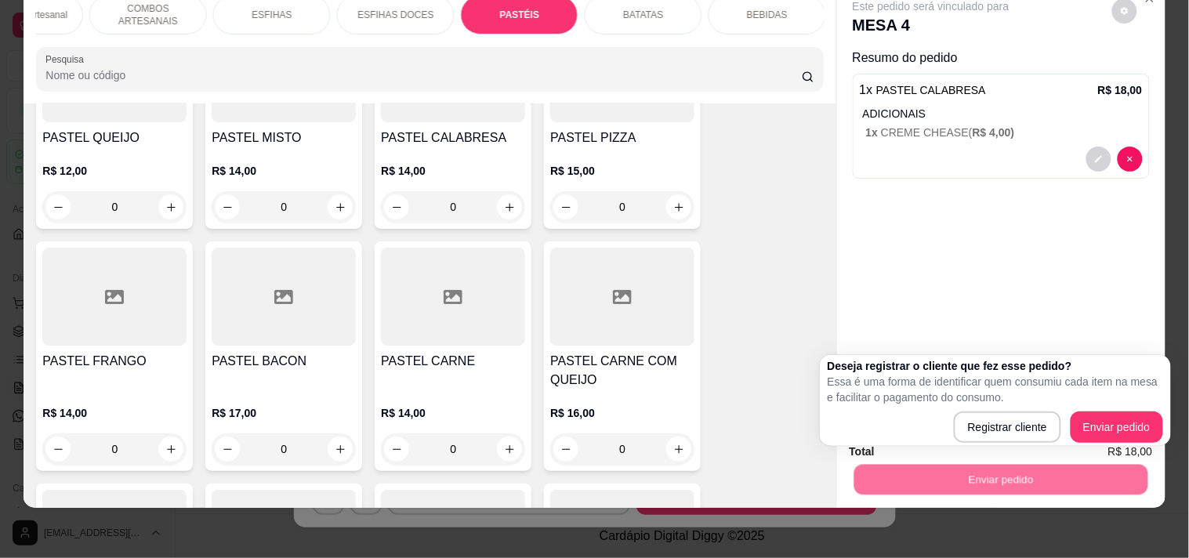
click at [1109, 408] on div "Deseja registrar o cliente que fez esse pedido? Essa é uma forma de identificar…" at bounding box center [994, 400] width 335 height 85
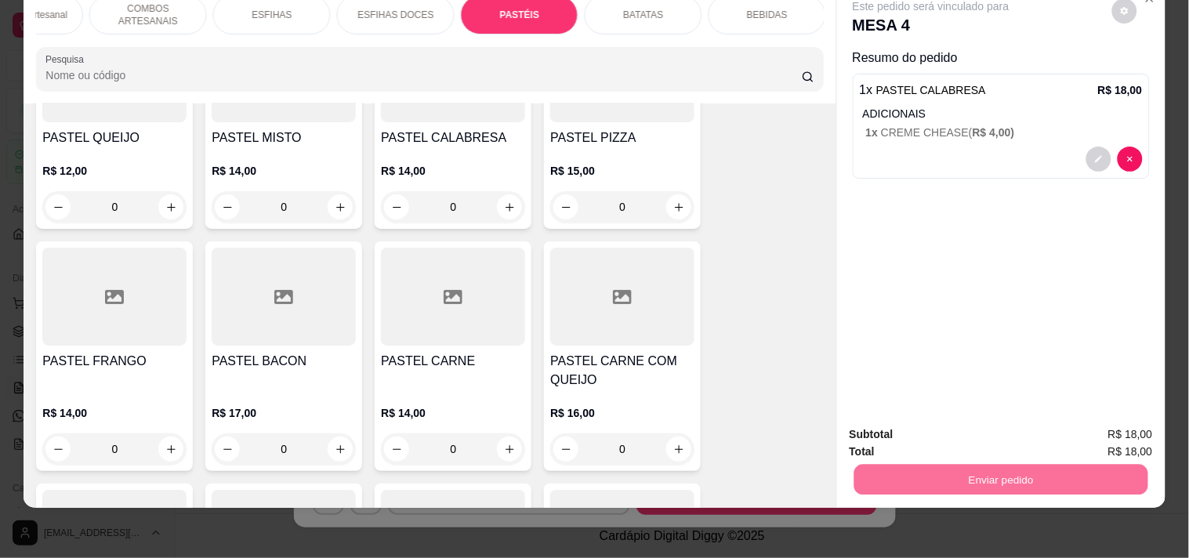
click at [1108, 415] on button "Enviar pedido" at bounding box center [1112, 427] width 86 height 29
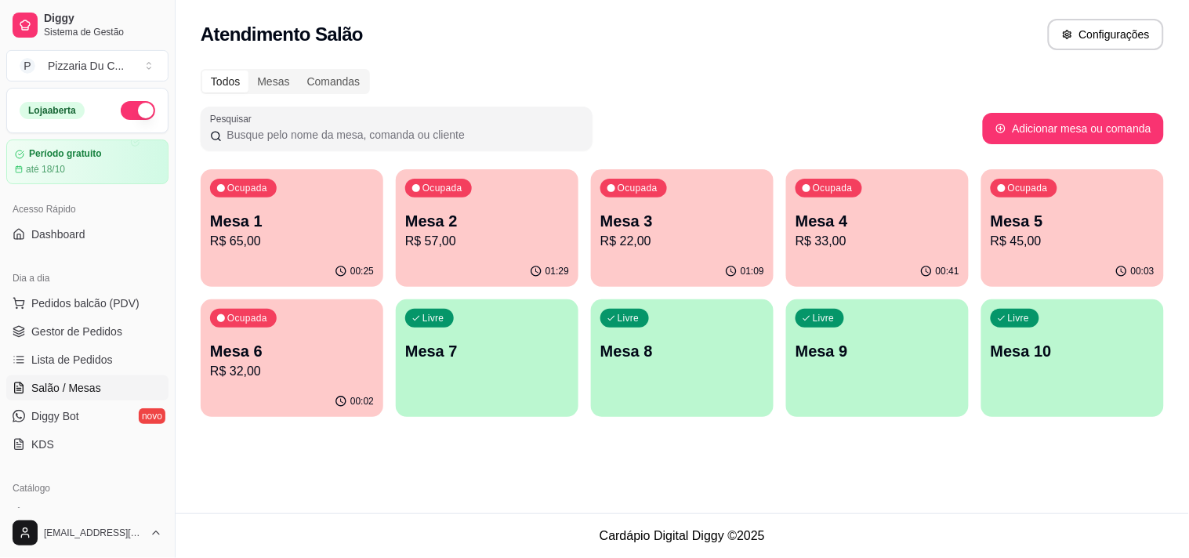
click at [453, 196] on div "Ocupada" at bounding box center [438, 188] width 67 height 19
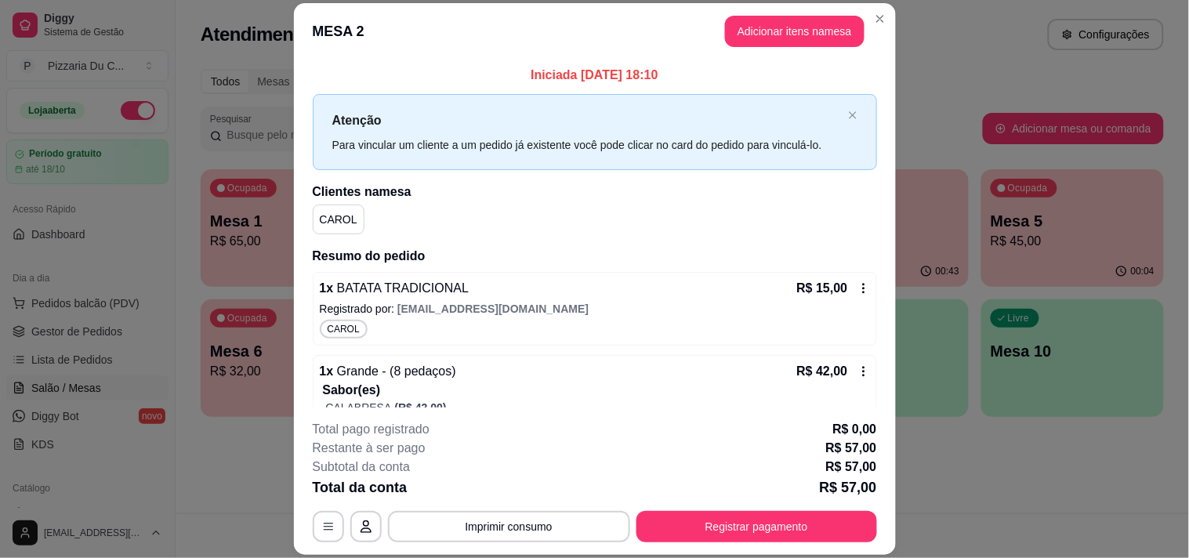
click at [857, 367] on icon at bounding box center [863, 371] width 13 height 13
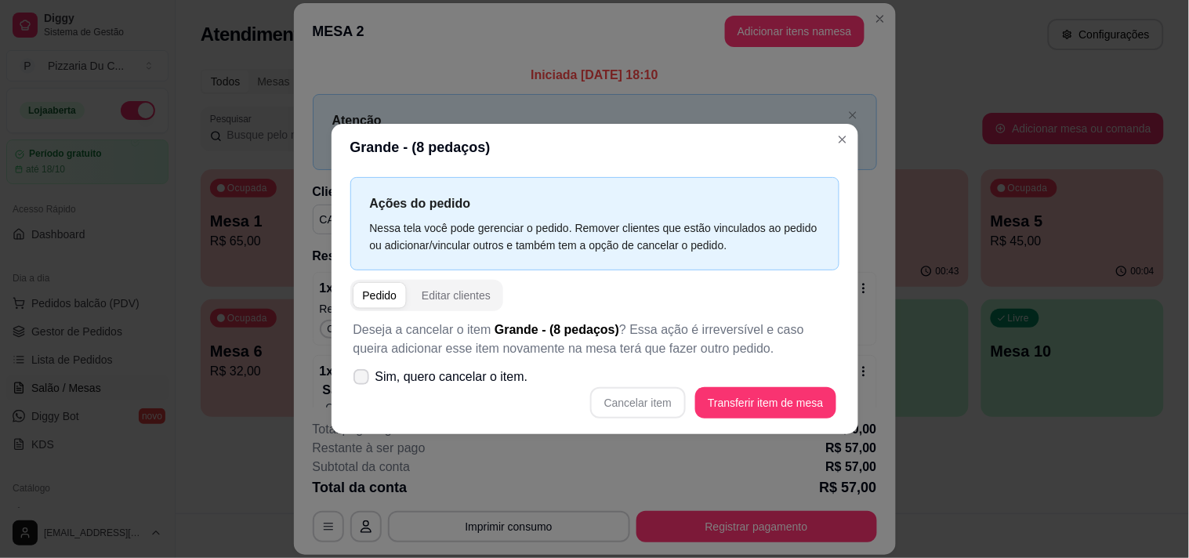
click at [486, 378] on span "Sim, quero cancelar o item." at bounding box center [451, 376] width 153 height 19
click at [363, 380] on input "Sim, quero cancelar o item." at bounding box center [358, 385] width 10 height 10
checkbox input "true"
click at [622, 404] on button "Cancelar item" at bounding box center [638, 402] width 96 height 31
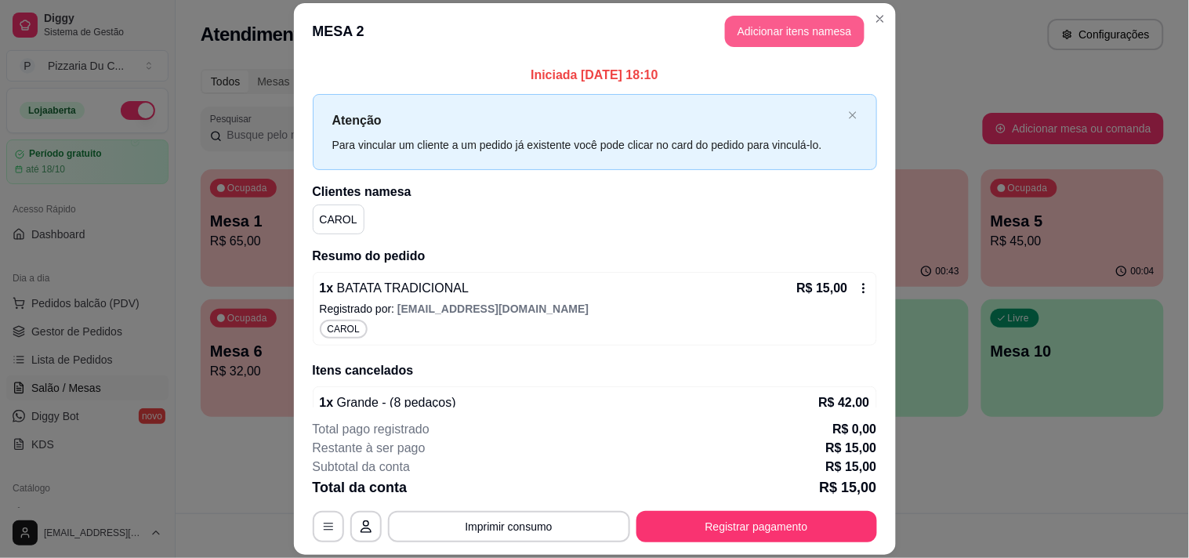
click at [828, 21] on button "Adicionar itens na mesa" at bounding box center [794, 31] width 139 height 31
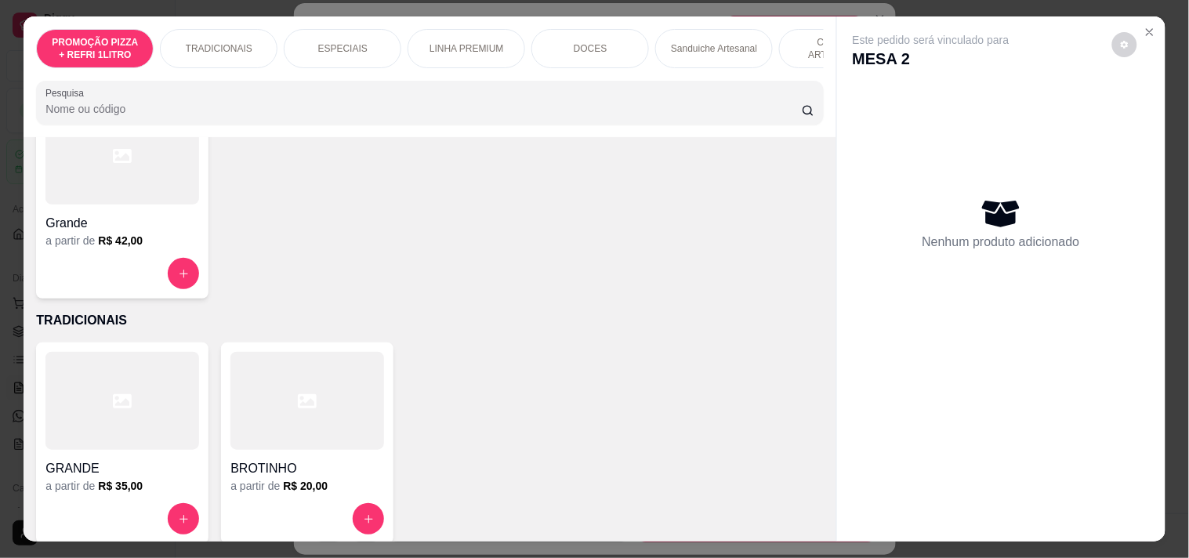
scroll to position [174, 0]
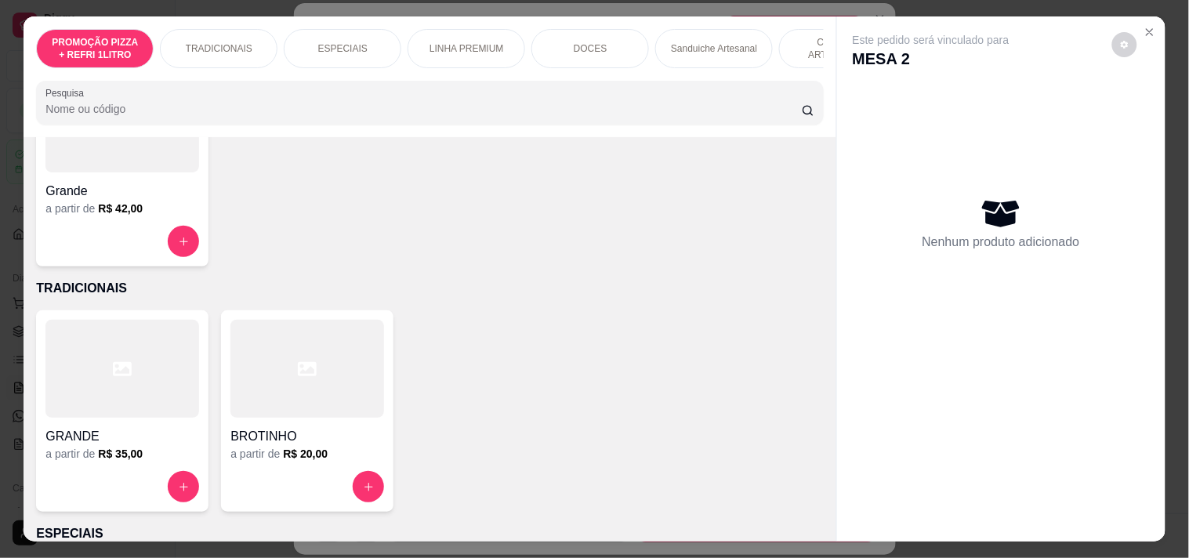
click at [144, 398] on div at bounding box center [122, 369] width 154 height 98
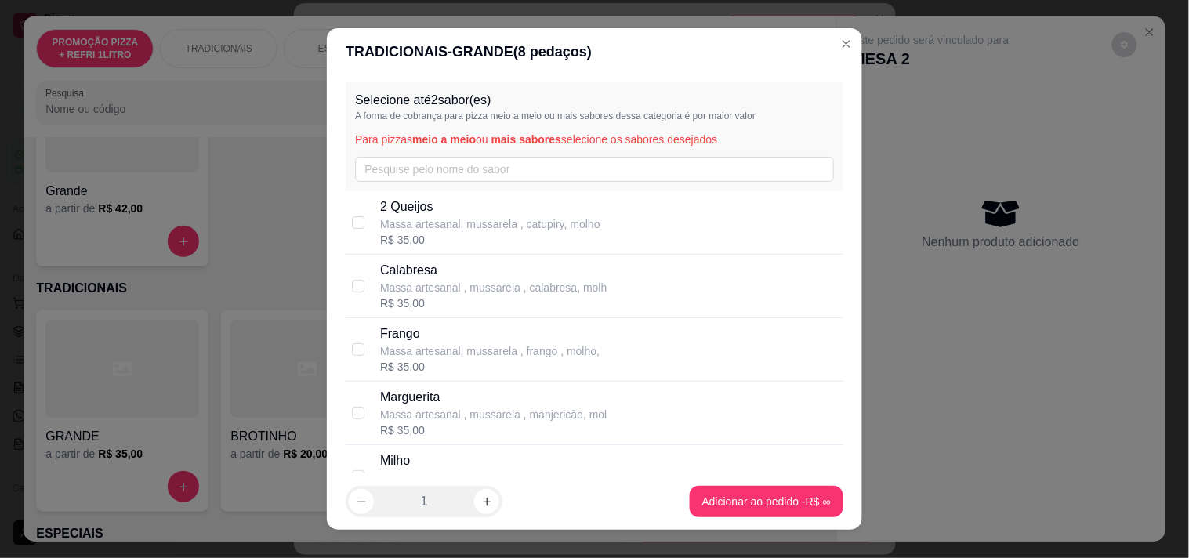
click at [466, 277] on p "Calabresa" at bounding box center [493, 270] width 226 height 19
checkbox input "true"
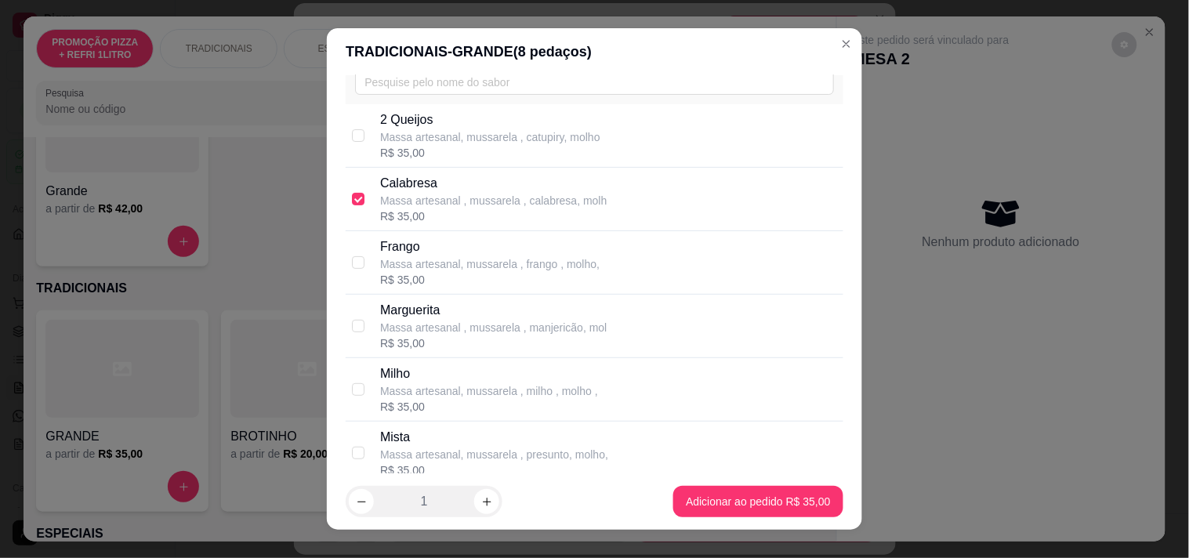
click at [433, 434] on p "Mista" at bounding box center [494, 437] width 228 height 19
checkbox input "true"
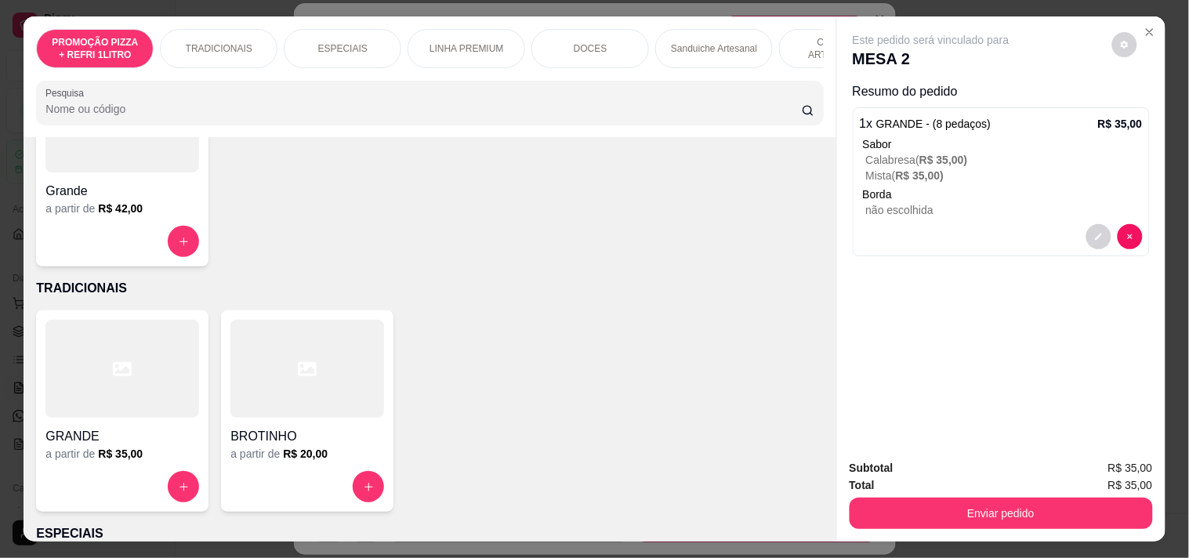
scroll to position [0, 690]
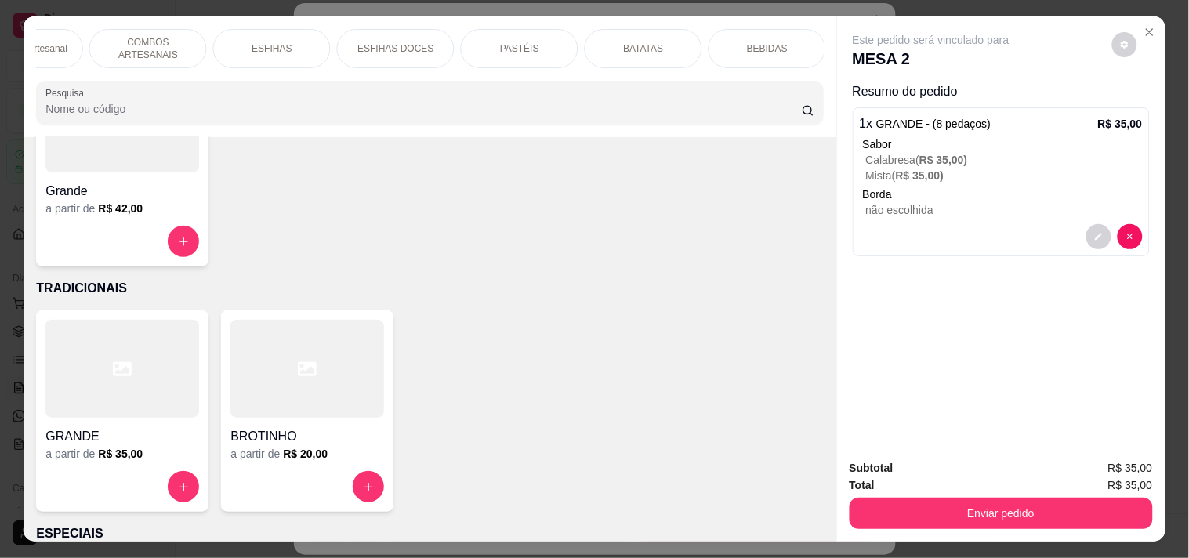
click at [808, 45] on div "BEBIDAS" at bounding box center [767, 48] width 118 height 39
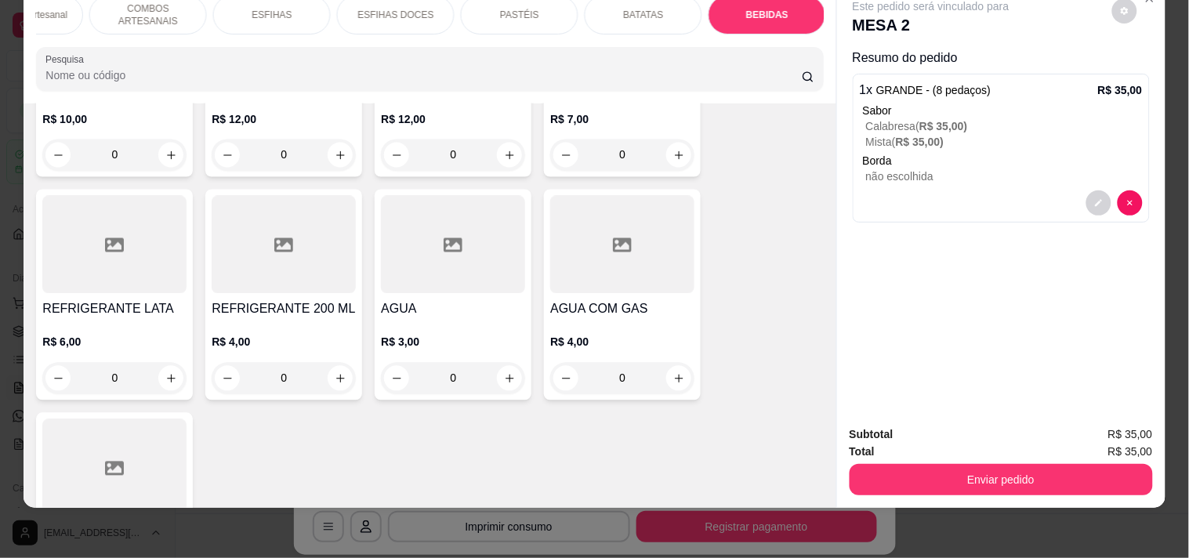
scroll to position [6865, 0]
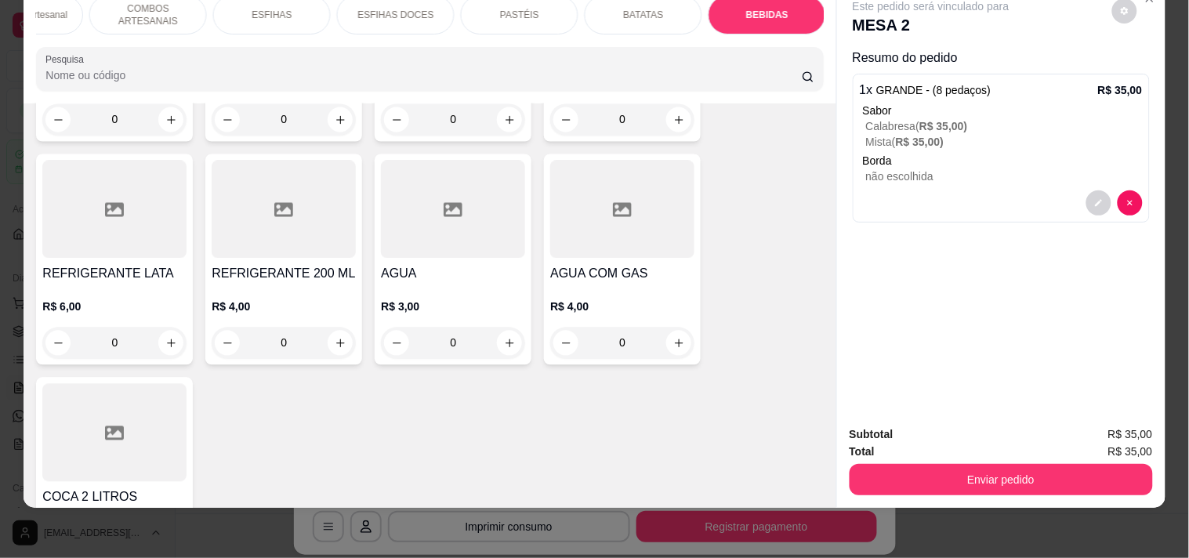
click at [168, 507] on div "R$ 18,00 0" at bounding box center [114, 544] width 144 height 75
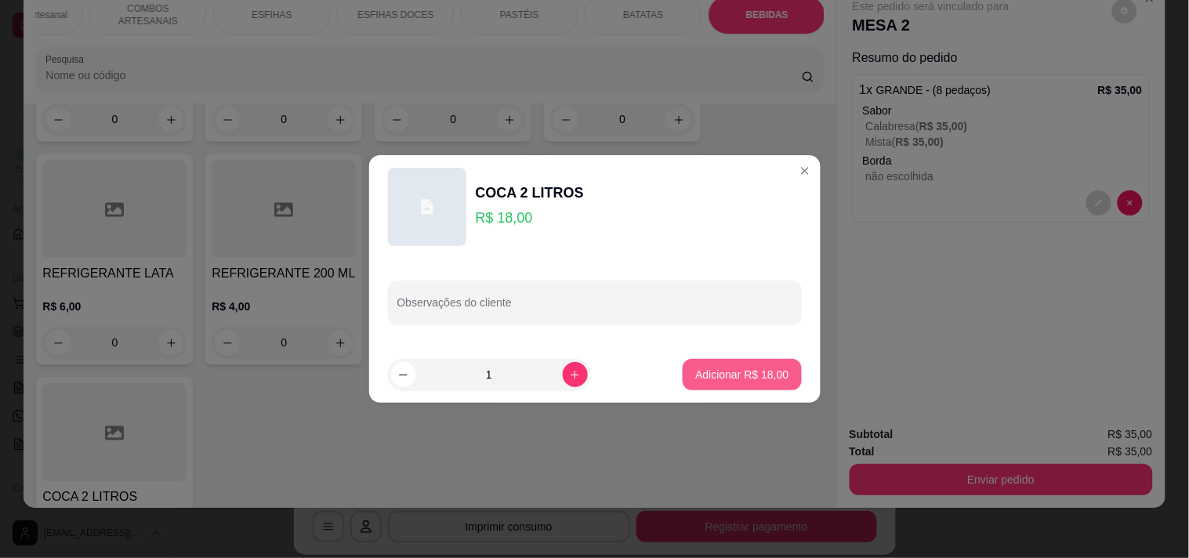
click at [758, 369] on p "Adicionar R$ 18,00" at bounding box center [741, 375] width 93 height 16
type input "1"
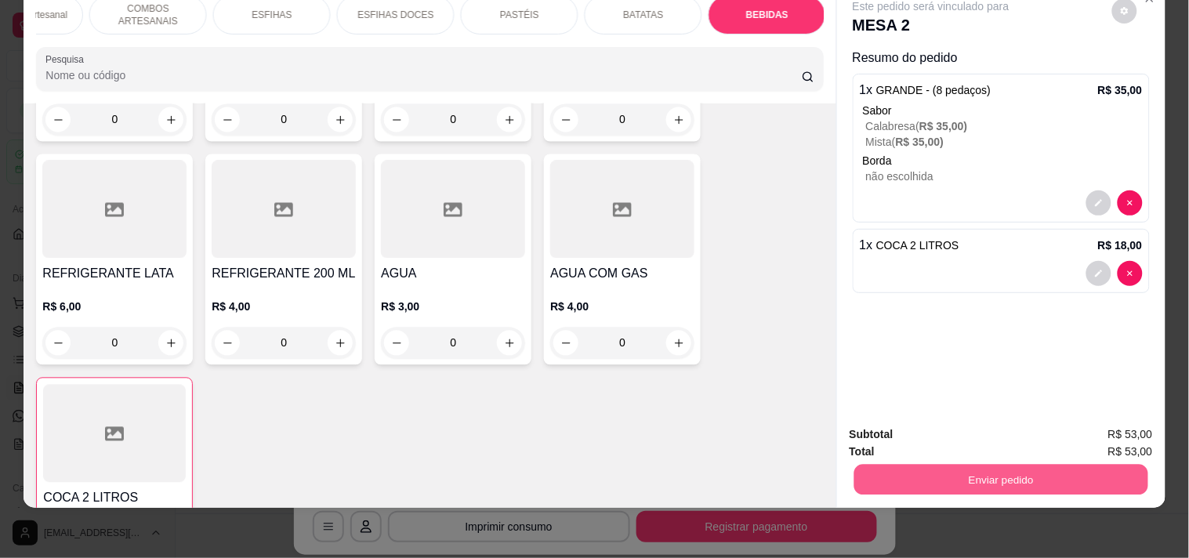
click at [905, 465] on button "Enviar pedido" at bounding box center [1000, 479] width 294 height 31
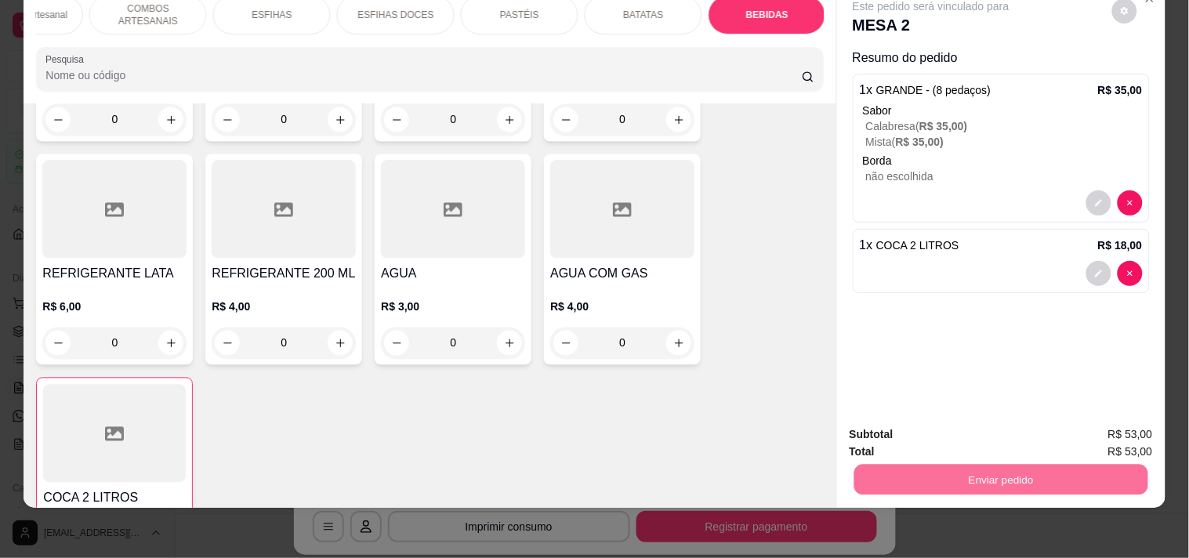
click at [1108, 416] on button "Enviar pedido" at bounding box center [1111, 428] width 89 height 30
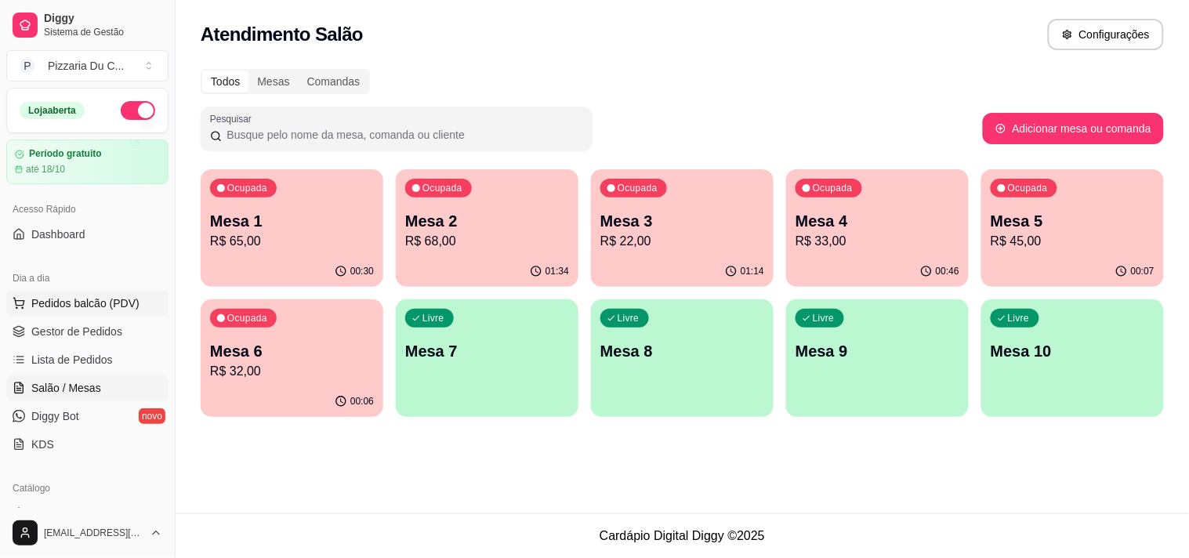
click at [81, 294] on button "Pedidos balcão (PDV)" at bounding box center [87, 303] width 162 height 25
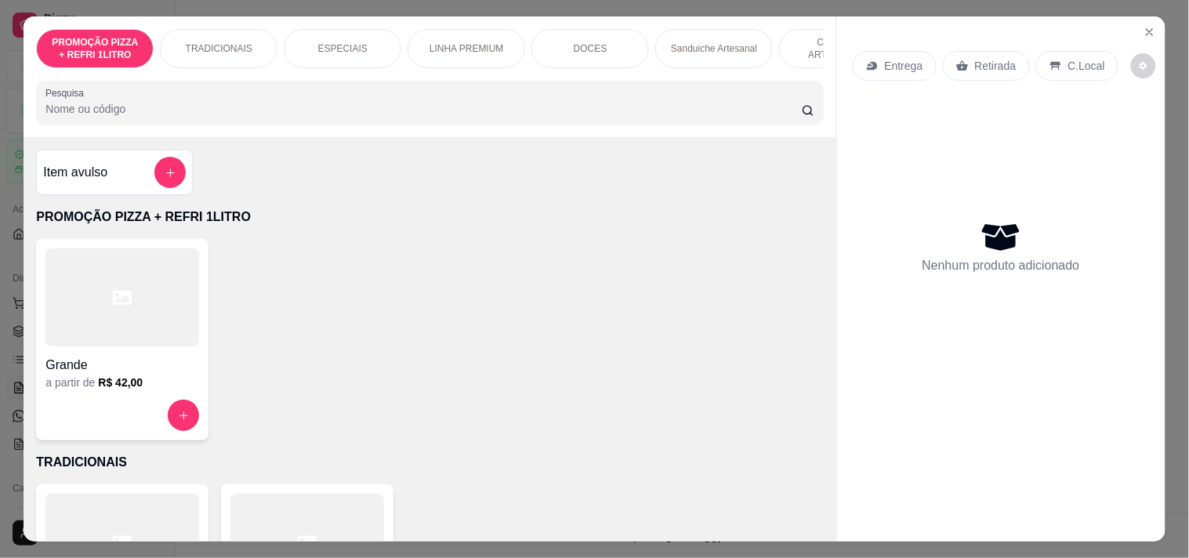
click at [545, 75] on div "PROMOÇÃO PIZZA + REFRI 1LITRO TRADICIONAIS ESPECIAIS LINHA PREMIUM DOCES Sandui…" at bounding box center [430, 76] width 812 height 121
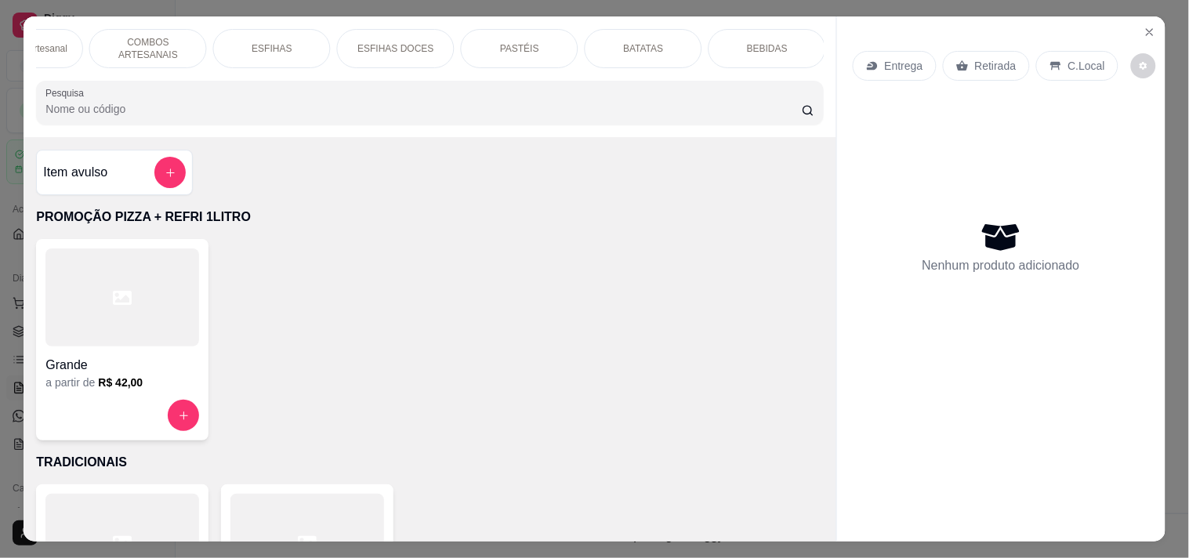
click at [121, 44] on p "COMBOS ARTESANAIS" at bounding box center [148, 48] width 91 height 25
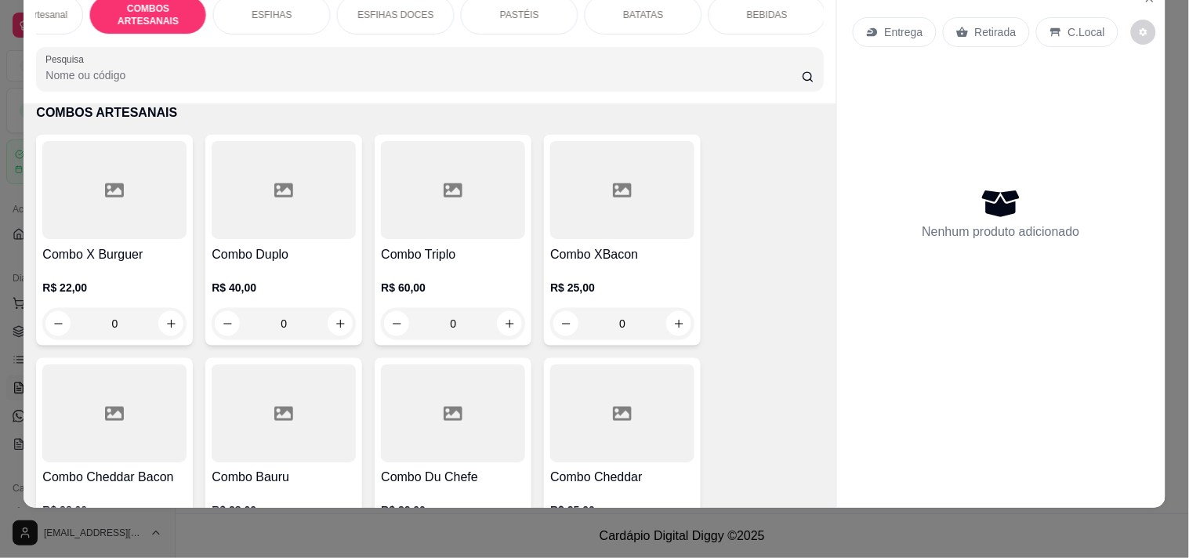
scroll to position [0, 0]
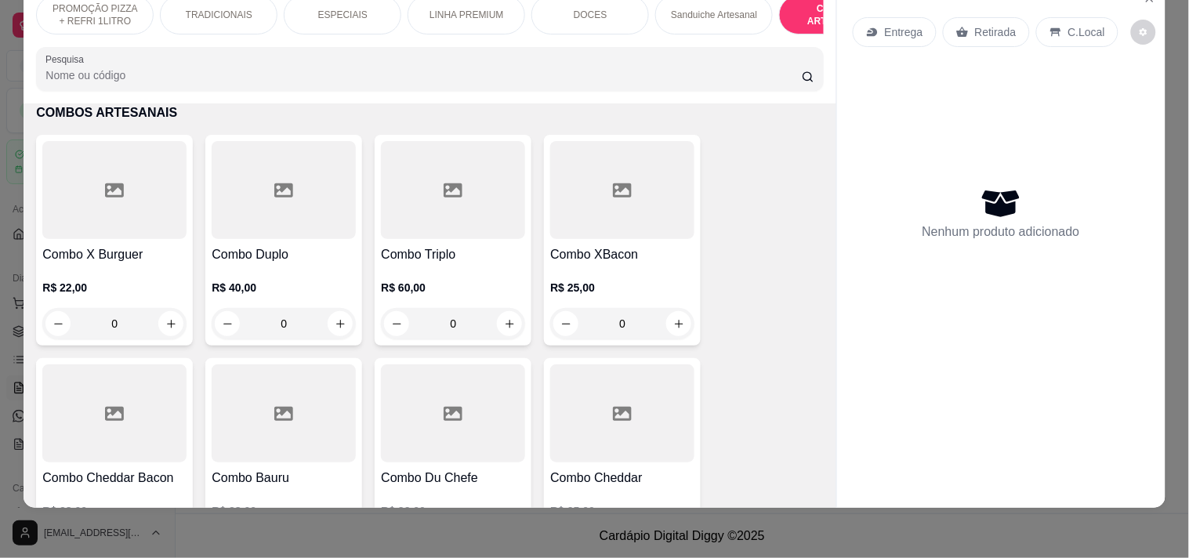
click at [715, 9] on p "Sanduiche Artesanal" at bounding box center [714, 15] width 86 height 13
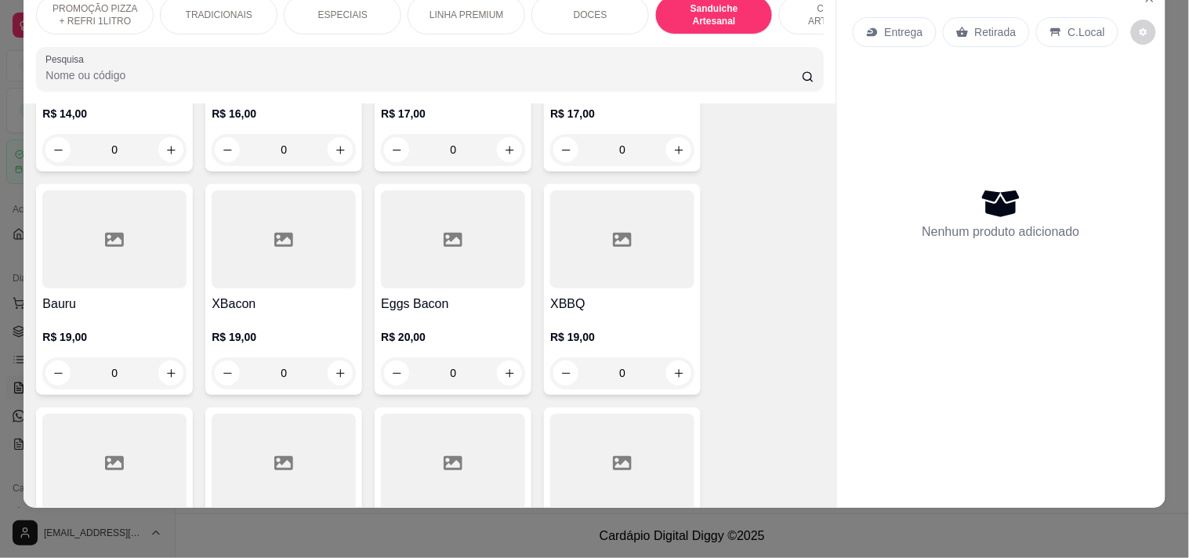
scroll to position [1732, 0]
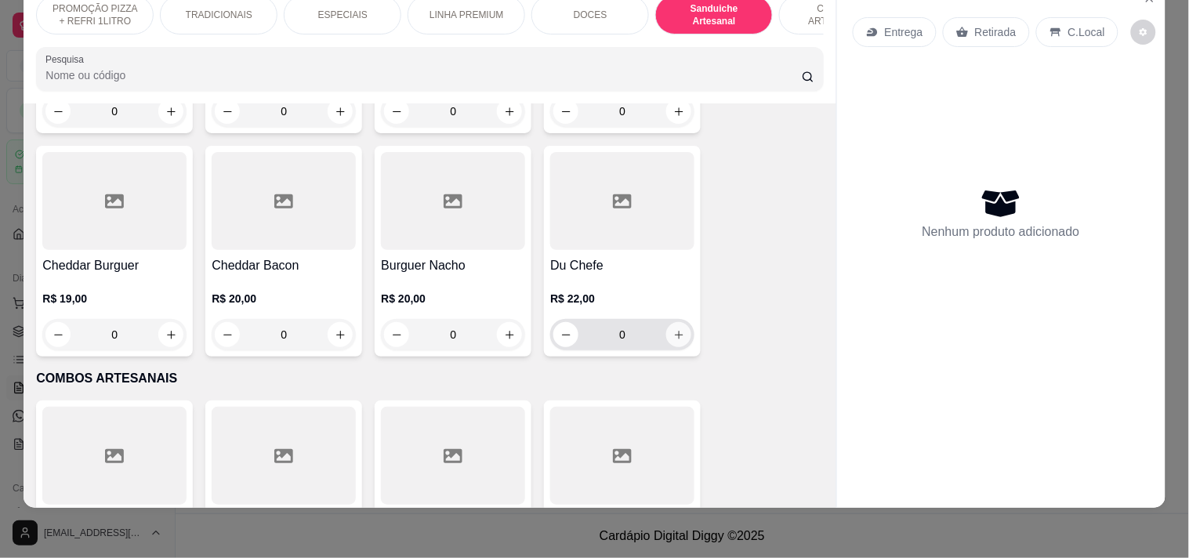
click at [666, 334] on button "increase-product-quantity" at bounding box center [678, 334] width 25 height 25
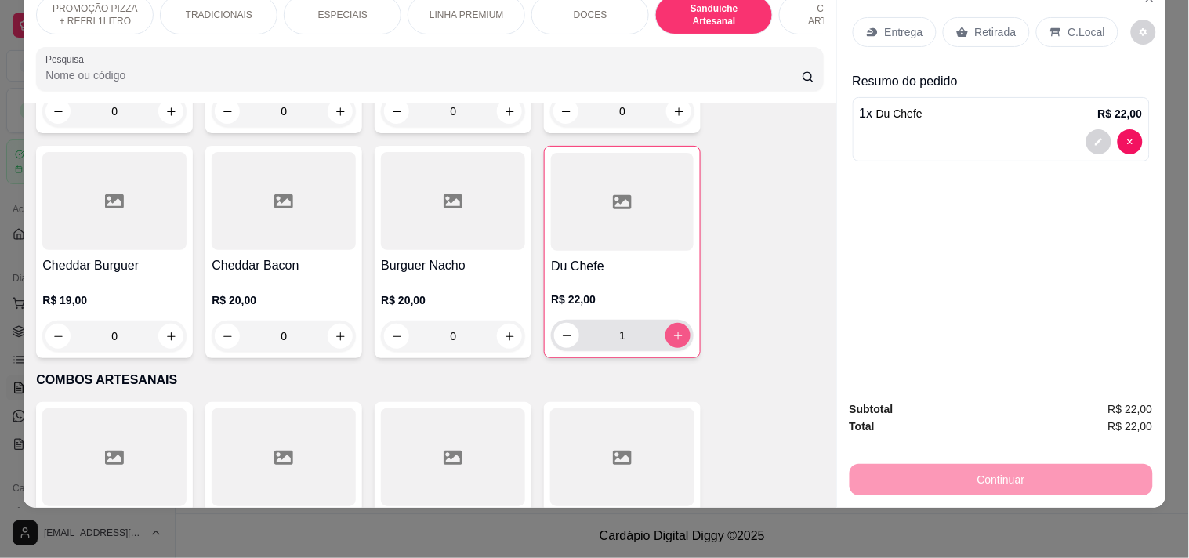
type input "1"
click at [894, 24] on p "Entrega" at bounding box center [904, 32] width 38 height 16
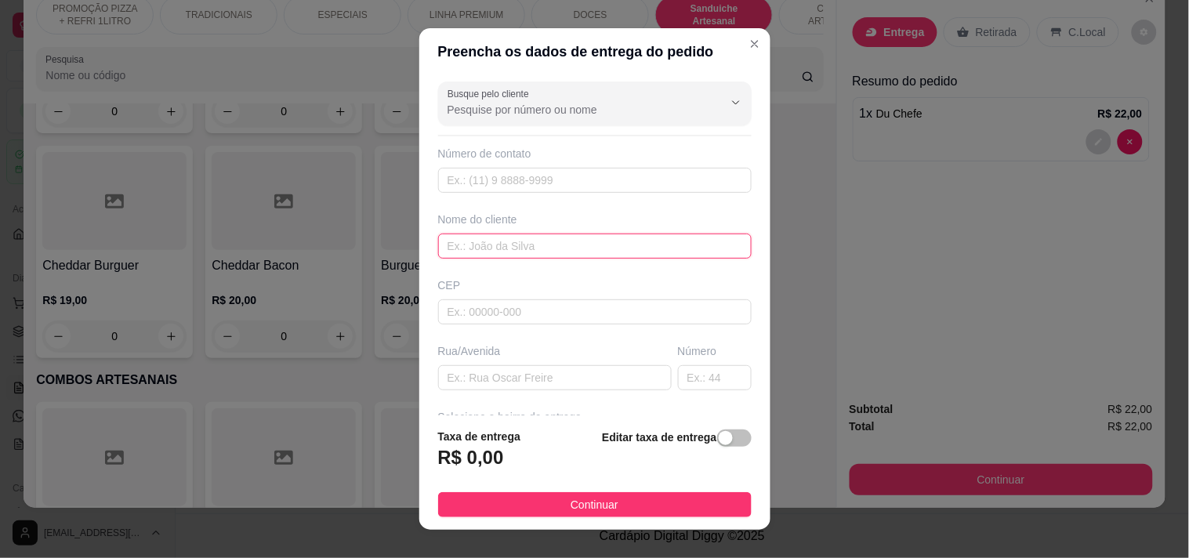
click at [617, 236] on input "text" at bounding box center [594, 246] width 313 height 25
type input "GI"
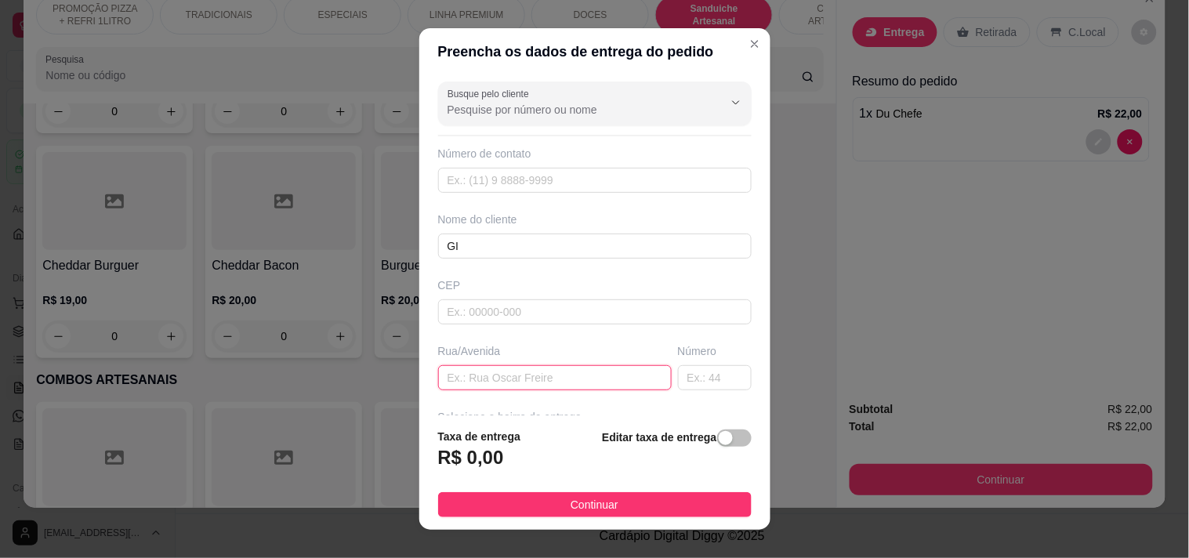
click at [490, 389] on input "text" at bounding box center [555, 377] width 234 height 25
paste input "[STREET_ADDRESS]"
type input "[STREET_ADDRESS]"
click at [719, 434] on div "button" at bounding box center [726, 438] width 14 height 14
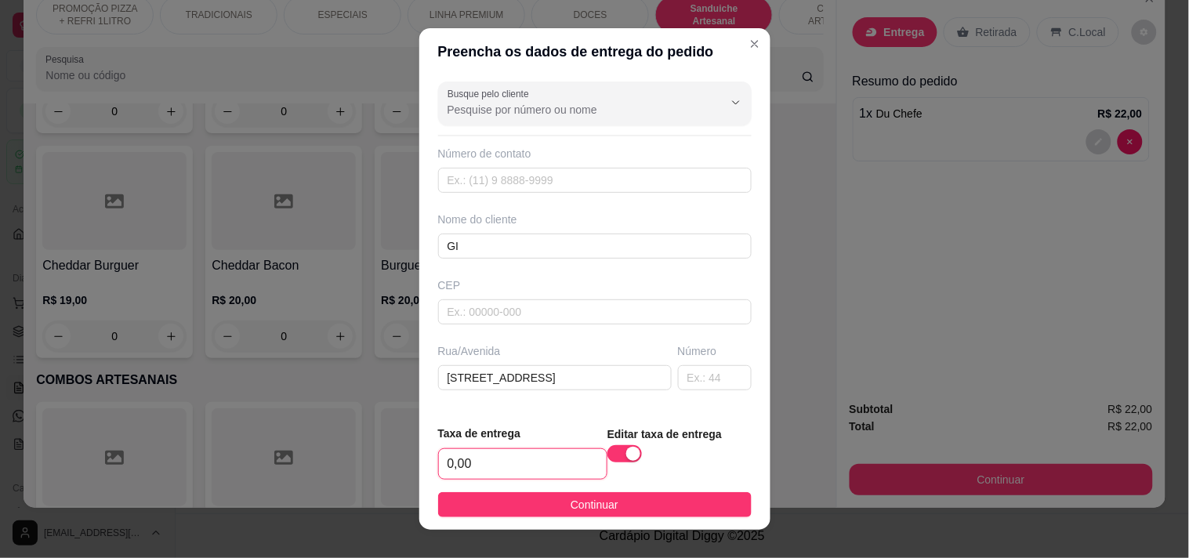
click at [480, 476] on input "0,00" at bounding box center [523, 464] width 168 height 30
type input "3,00"
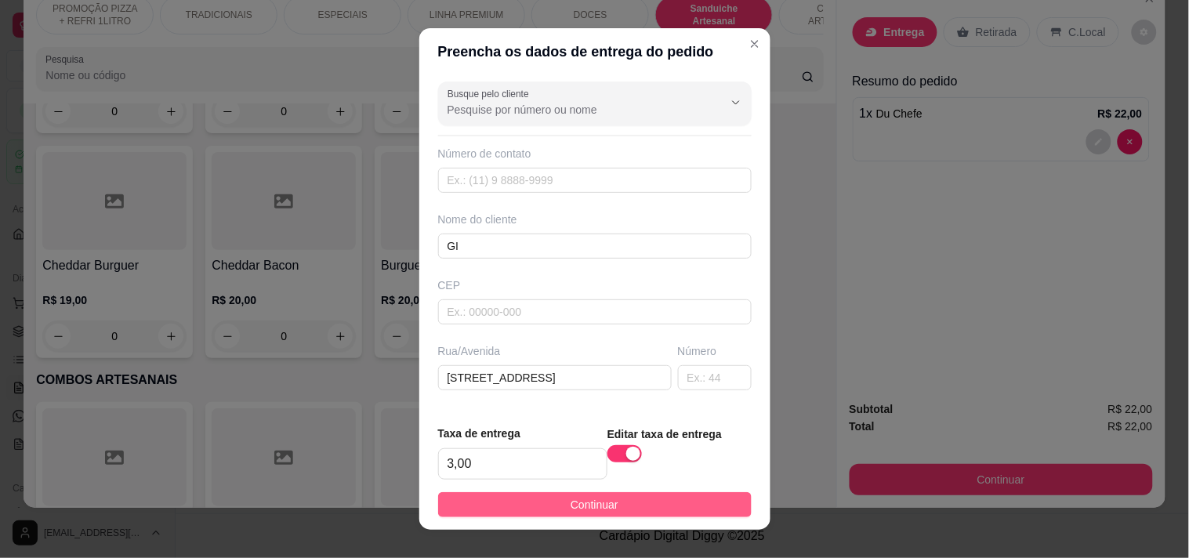
click at [530, 509] on button "Continuar" at bounding box center [594, 504] width 313 height 25
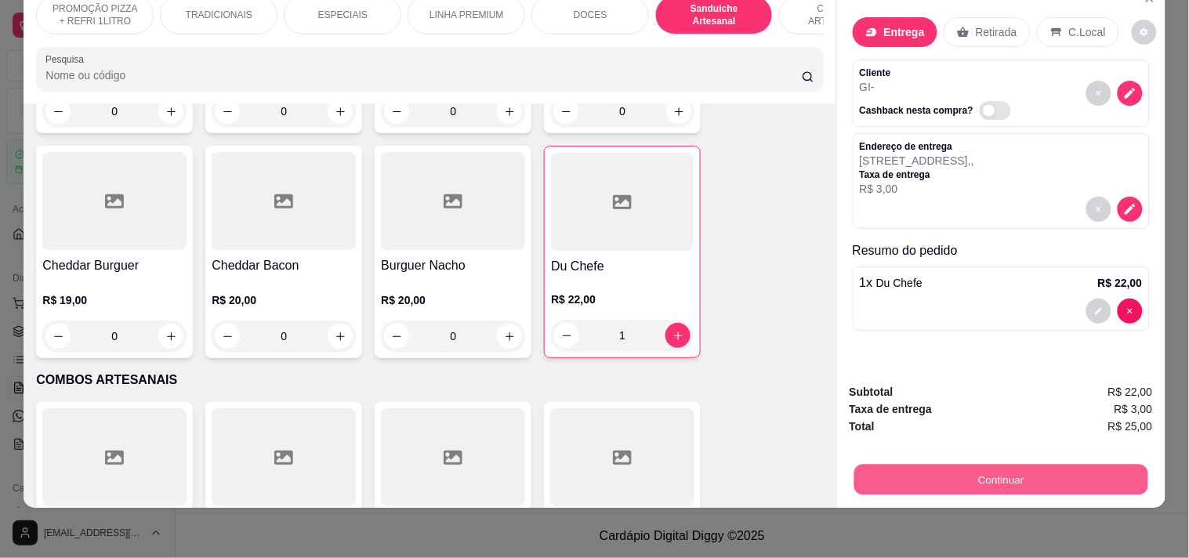
click at [890, 476] on button "Continuar" at bounding box center [1000, 479] width 294 height 31
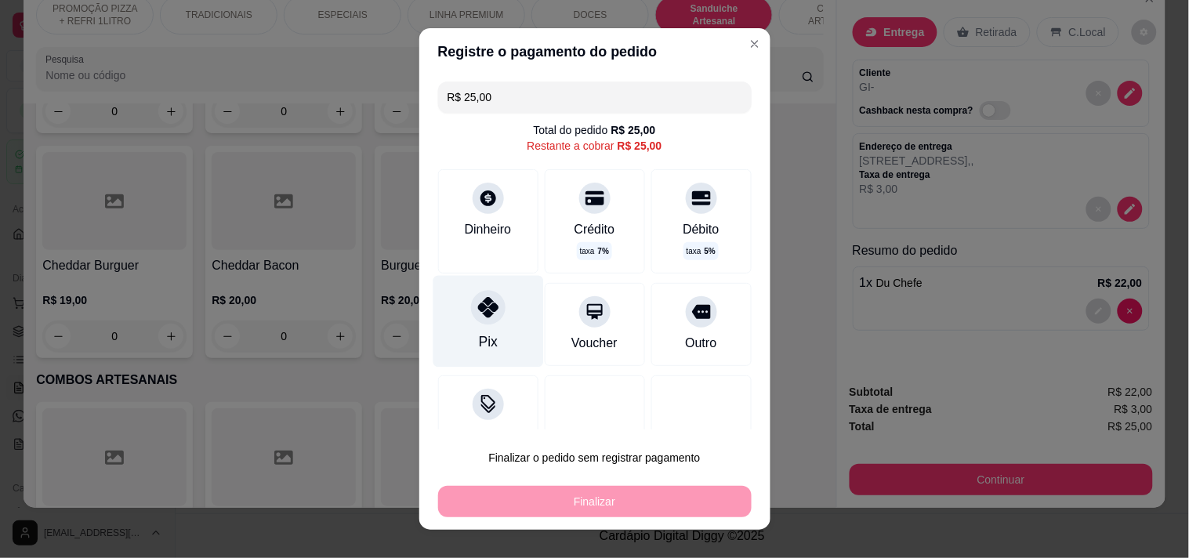
click at [489, 306] on div at bounding box center [488, 307] width 34 height 34
type input "R$ 0,00"
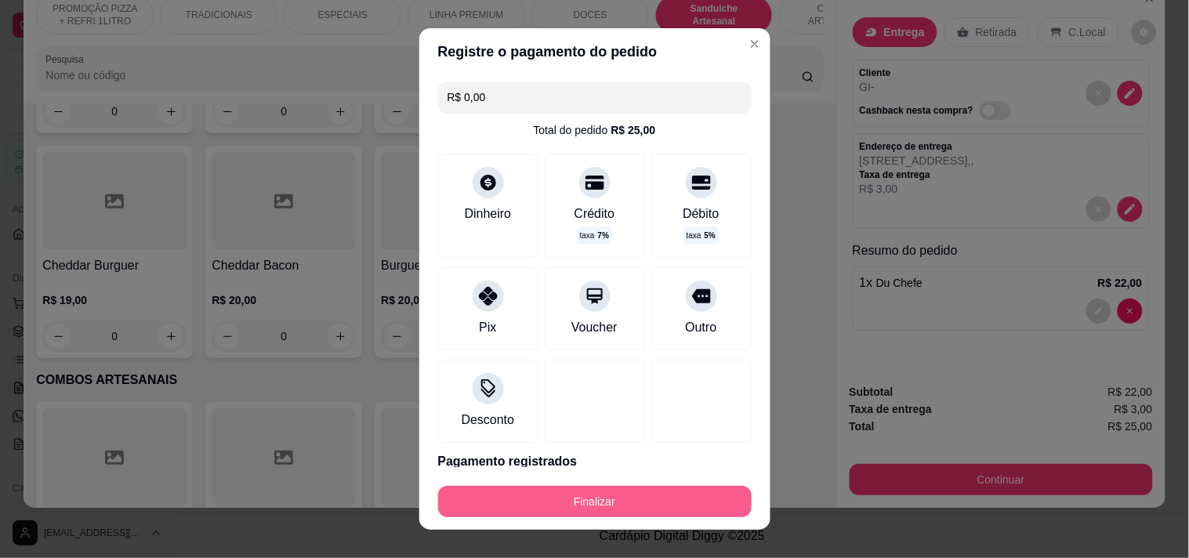
click at [559, 508] on button "Finalizar" at bounding box center [594, 501] width 313 height 31
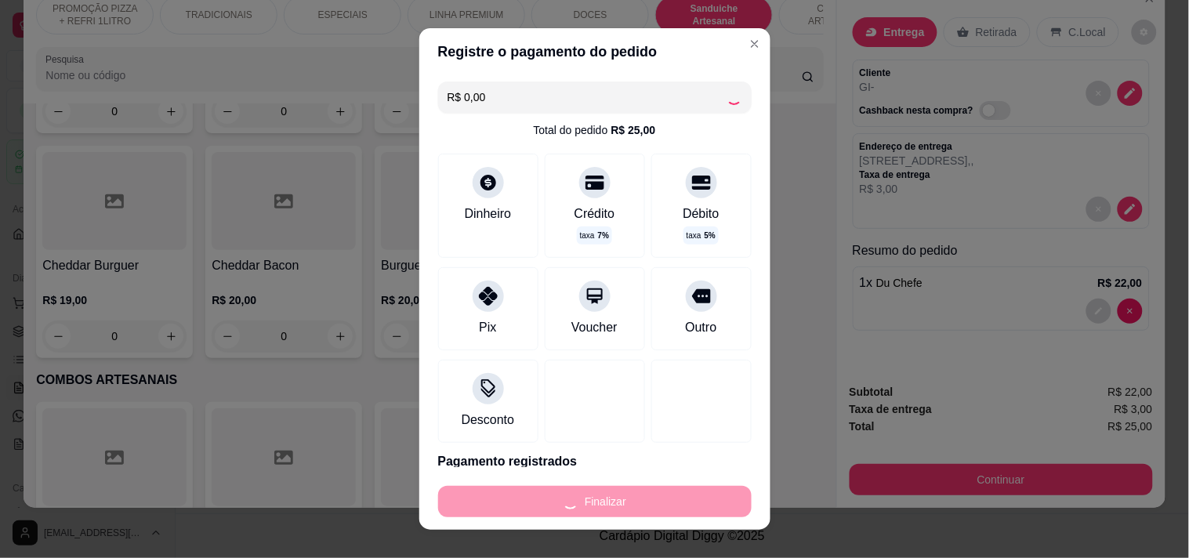
type input "0"
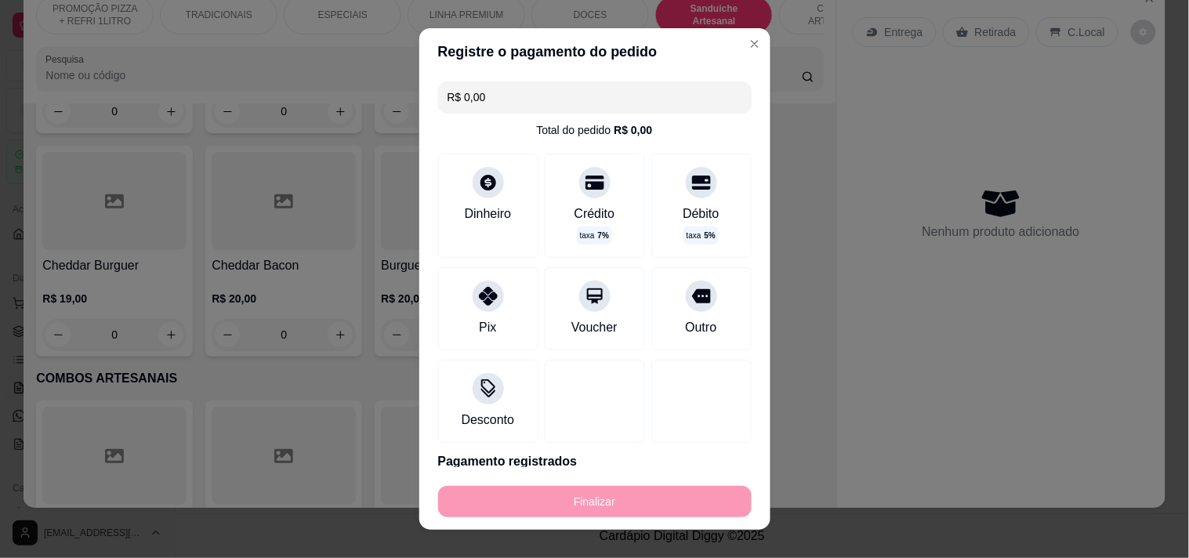
type input "-R$ 25,00"
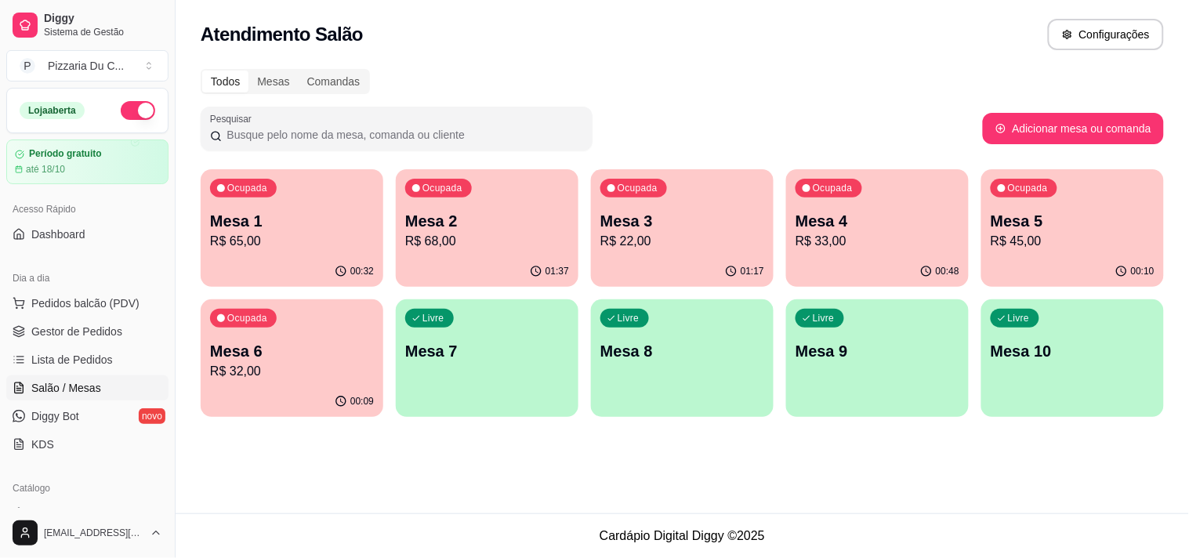
click at [319, 389] on div "00:09" at bounding box center [292, 401] width 183 height 31
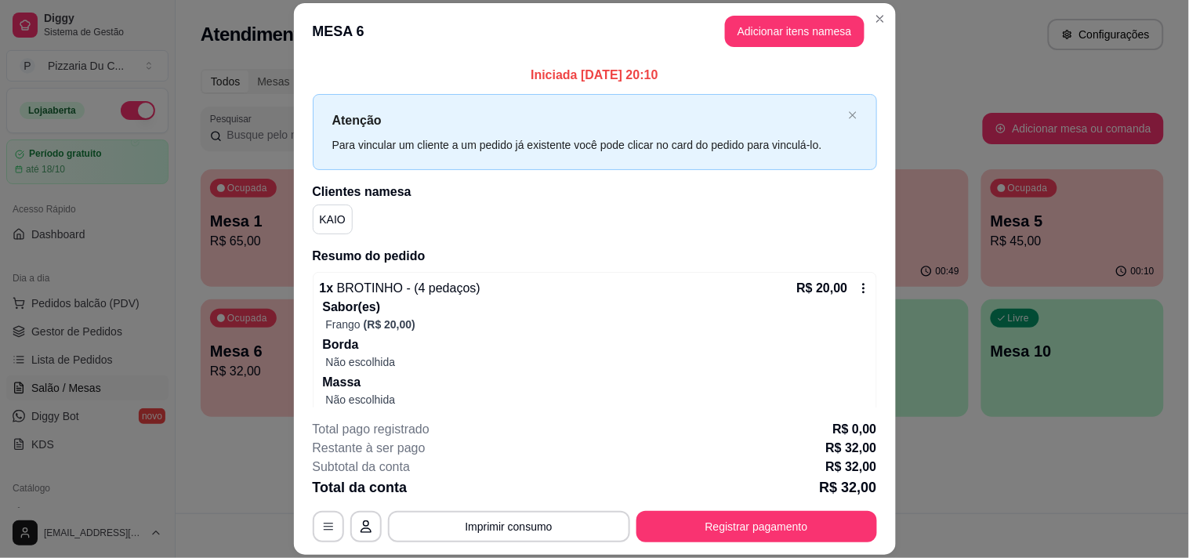
click at [546, 503] on div "**********" at bounding box center [595, 481] width 564 height 122
click at [541, 522] on button "Imprimir consumo" at bounding box center [509, 526] width 242 height 31
click at [528, 488] on button "IMPRESSORA" at bounding box center [508, 490] width 114 height 25
click at [769, 519] on button "Registrar pagamento" at bounding box center [756, 526] width 241 height 31
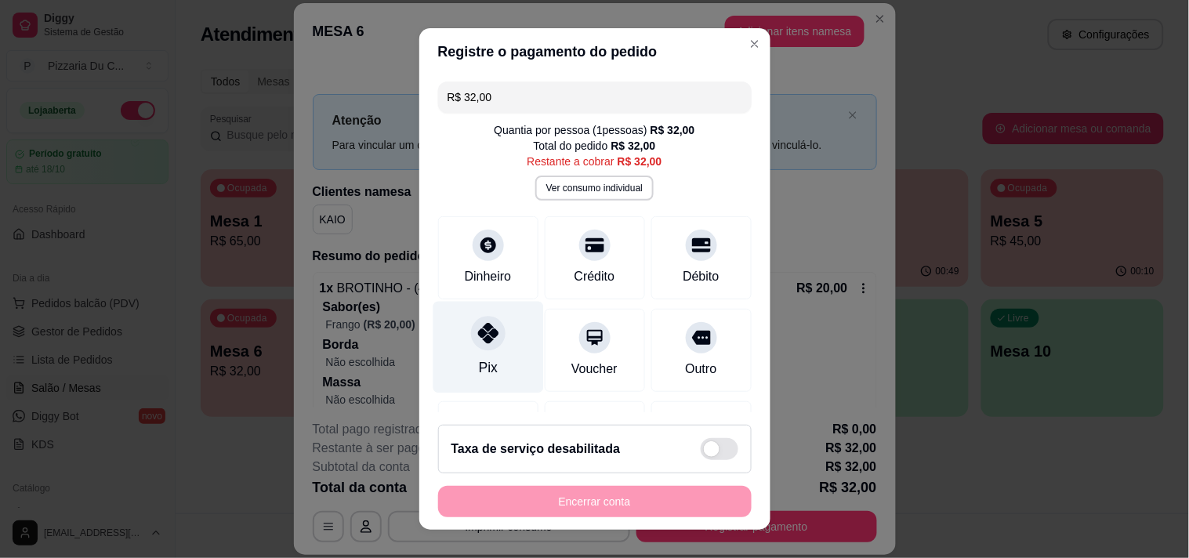
click at [483, 325] on icon at bounding box center [487, 333] width 20 height 20
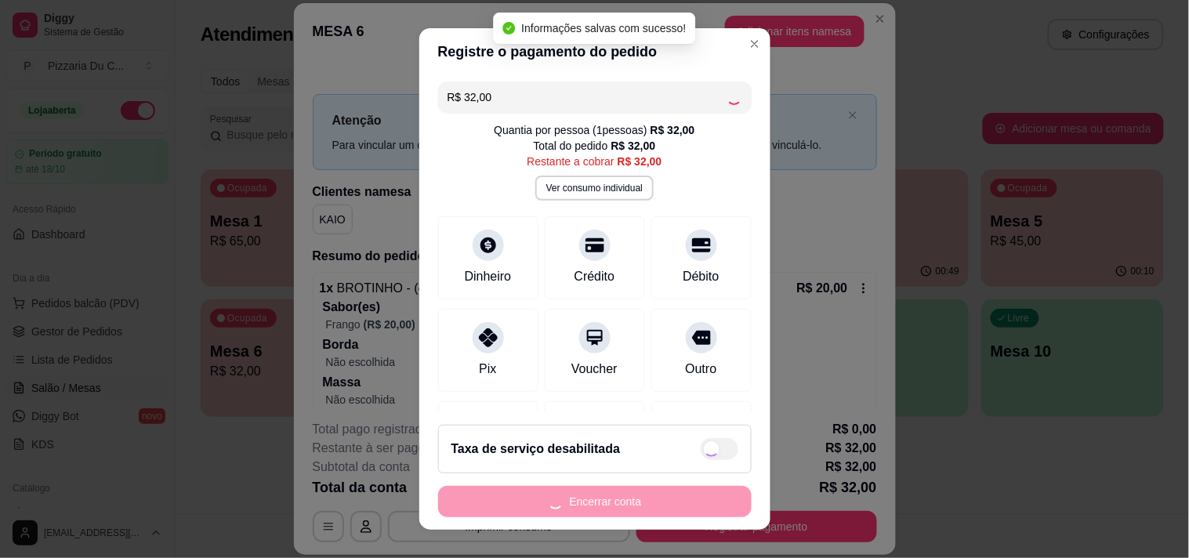
type input "R$ 0,00"
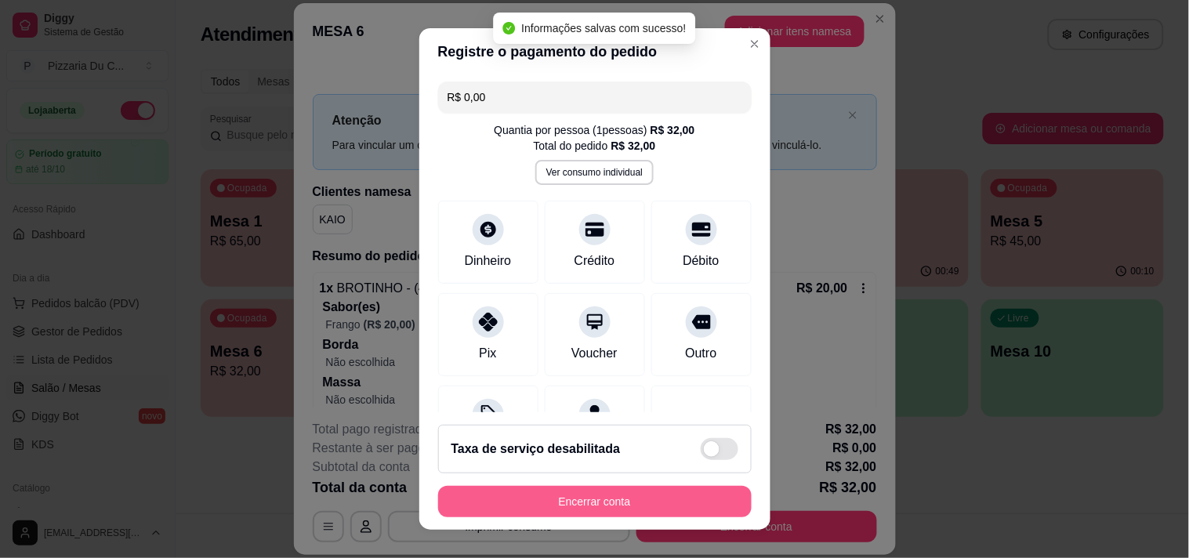
click at [520, 507] on button "Encerrar conta" at bounding box center [594, 501] width 313 height 31
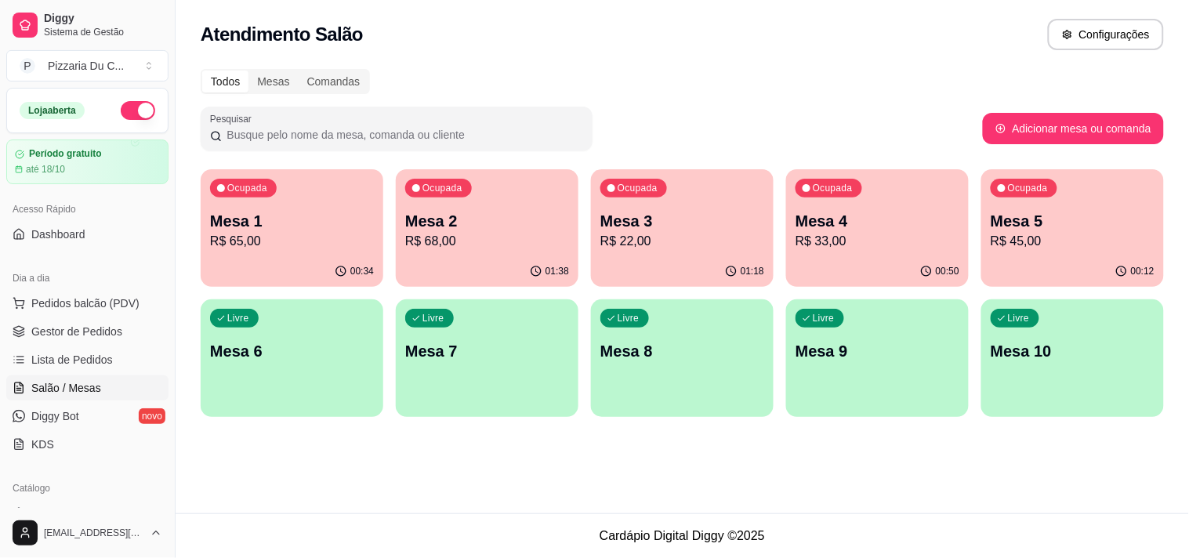
click at [321, 386] on div "Livre Mesa 6" at bounding box center [292, 348] width 183 height 99
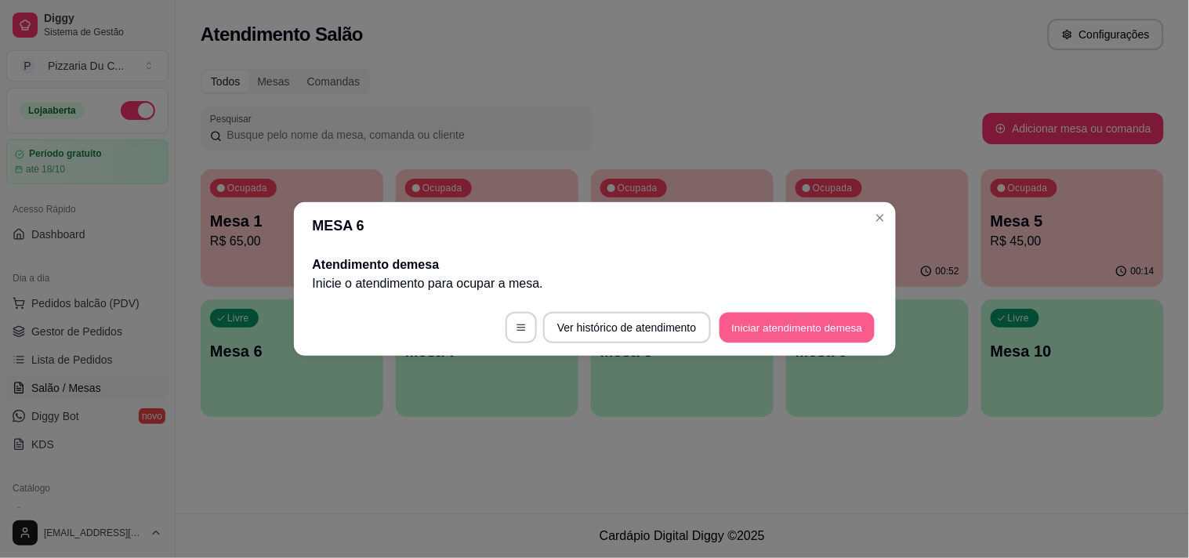
click at [789, 332] on button "Iniciar atendimento de mesa" at bounding box center [796, 328] width 155 height 31
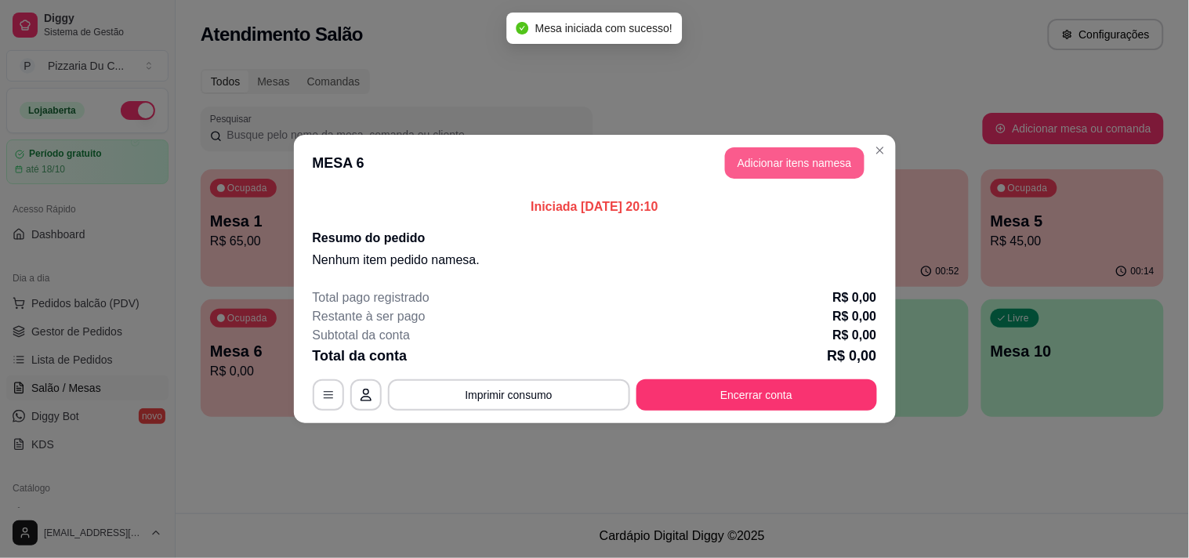
click at [764, 169] on button "Adicionar itens na mesa" at bounding box center [794, 162] width 139 height 31
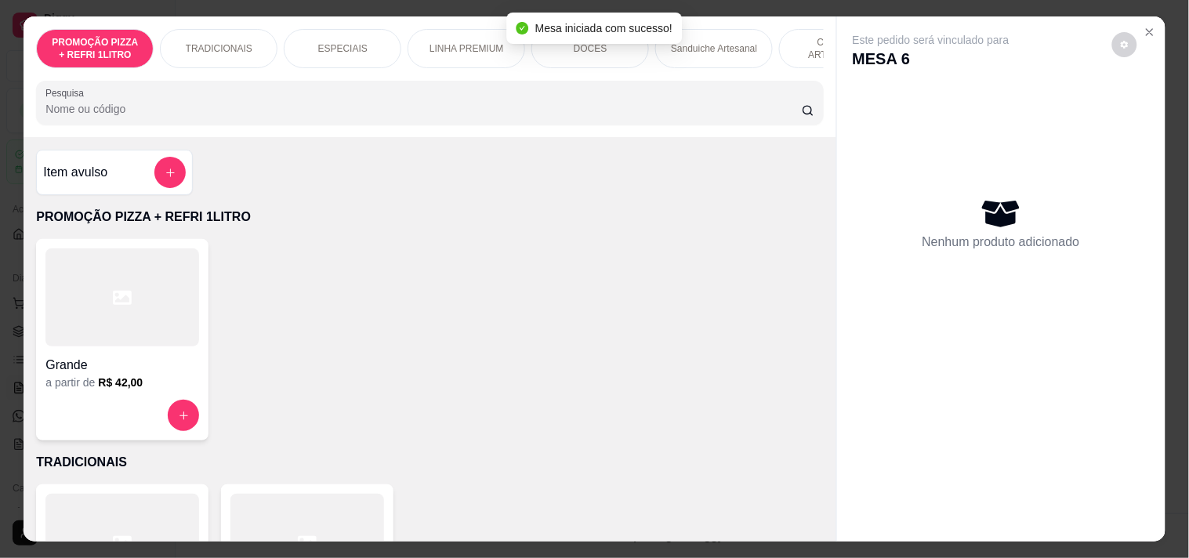
scroll to position [0, 690]
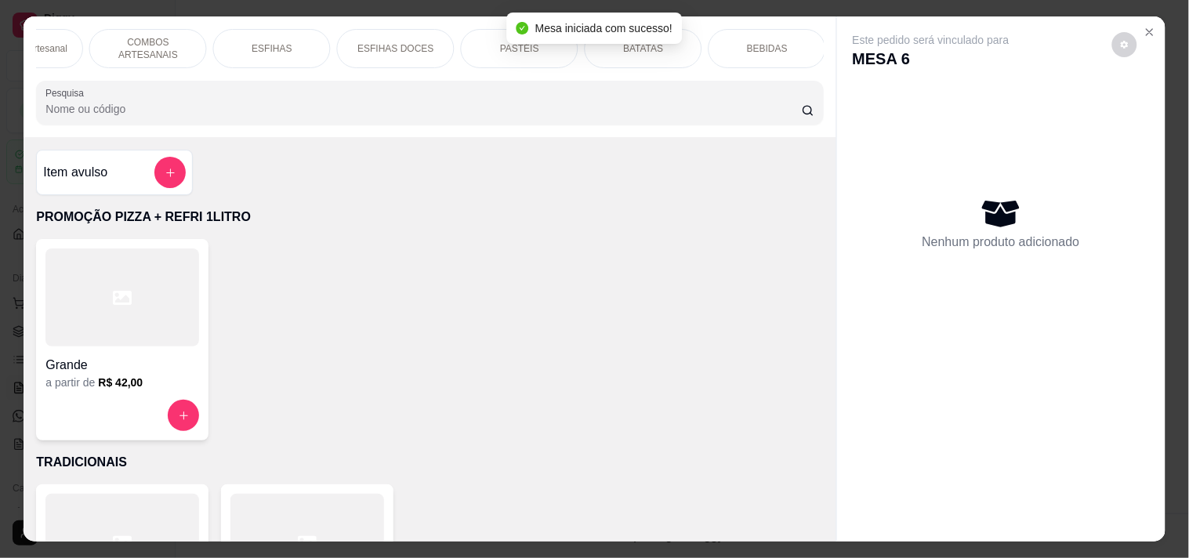
click at [523, 58] on div "PASTÉIS" at bounding box center [520, 48] width 118 height 39
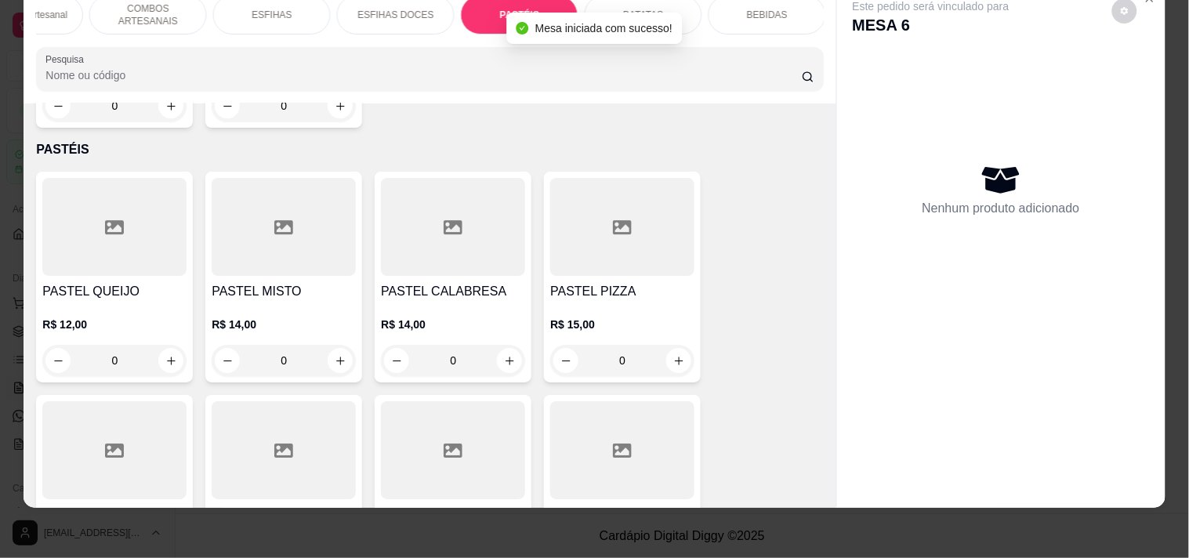
scroll to position [4468, 0]
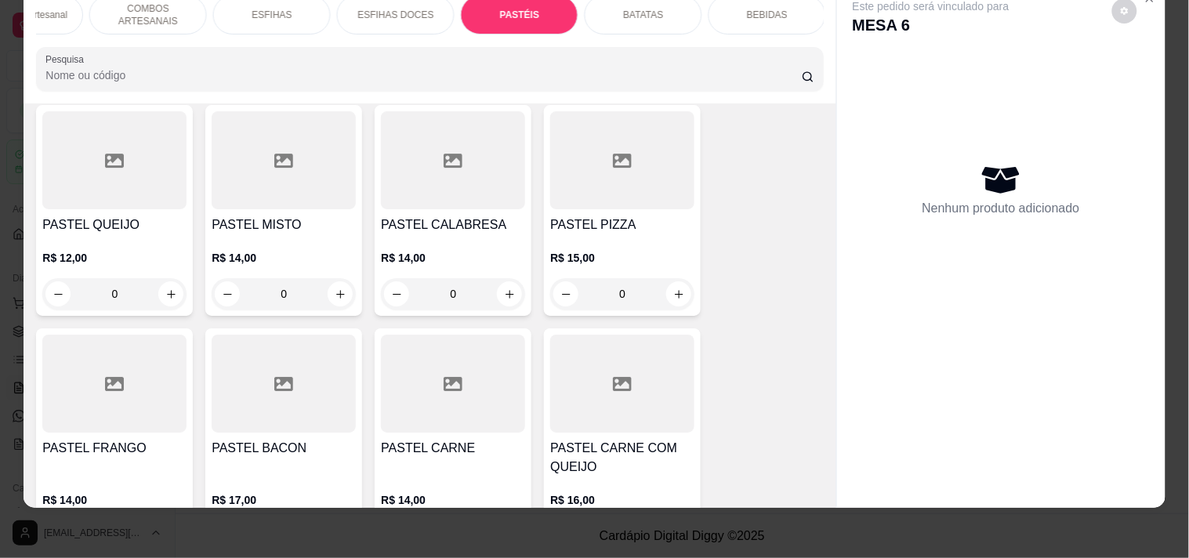
click at [165, 520] on div "0" at bounding box center [114, 535] width 144 height 31
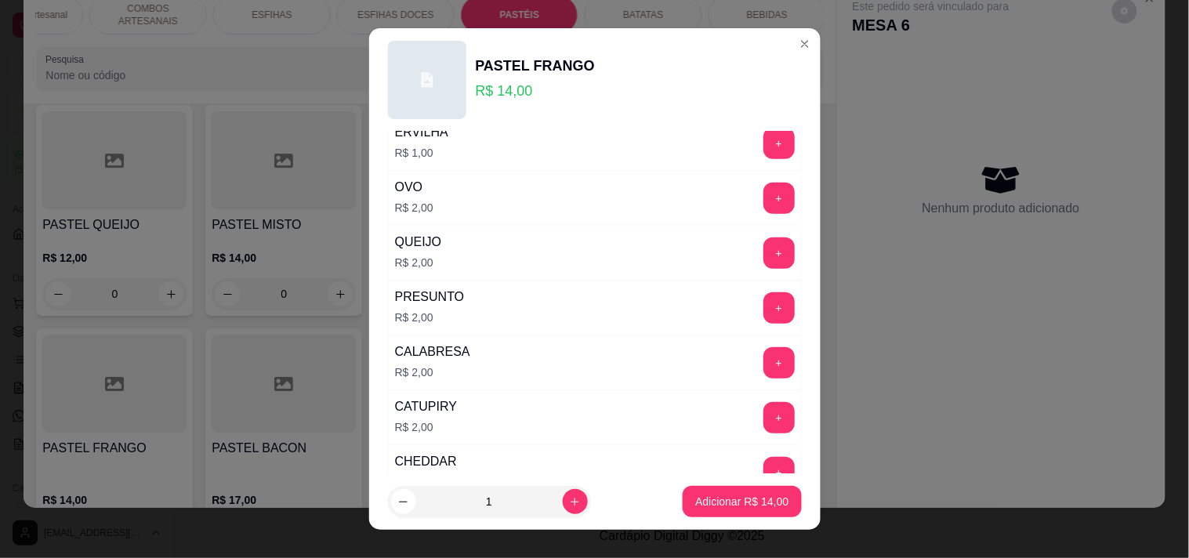
scroll to position [261, 0]
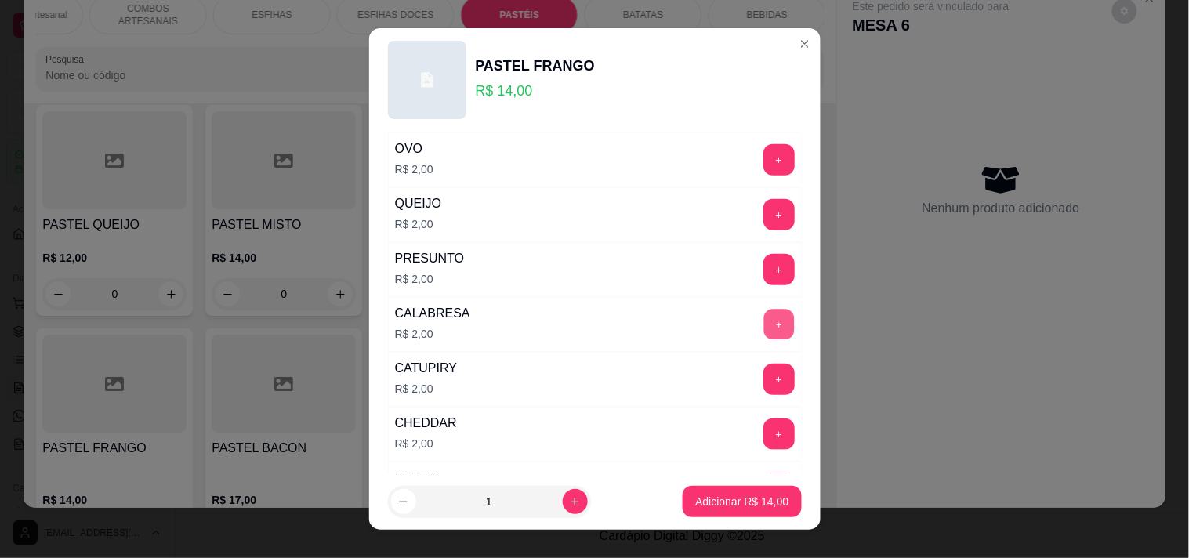
click at [763, 325] on button "+" at bounding box center [778, 324] width 31 height 31
click at [748, 491] on button "Adicionar R$ 16,00" at bounding box center [741, 501] width 118 height 31
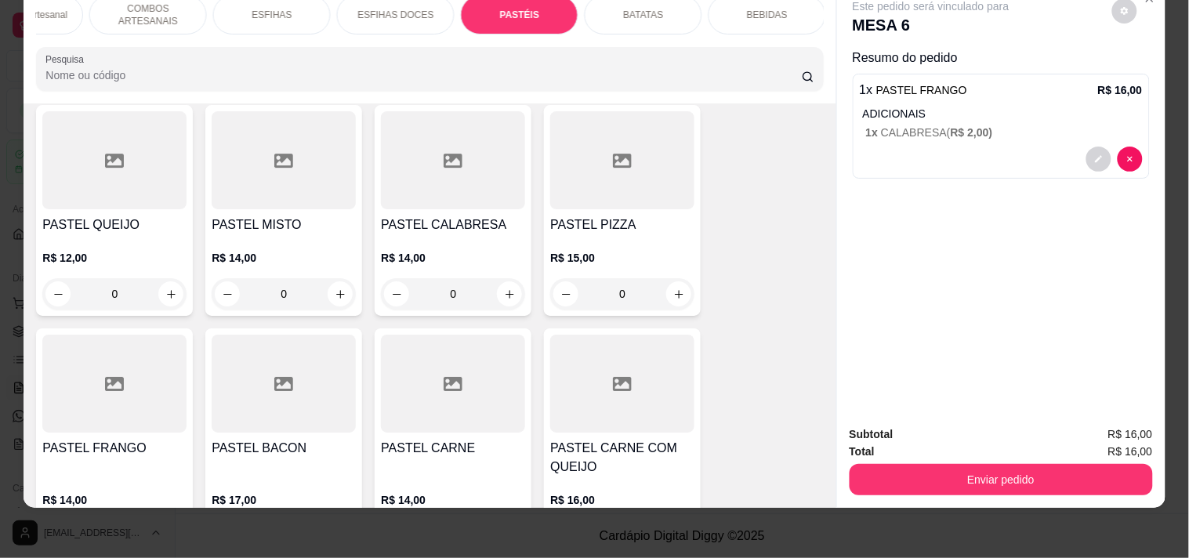
click at [751, 9] on p "BEBIDAS" at bounding box center [767, 15] width 41 height 13
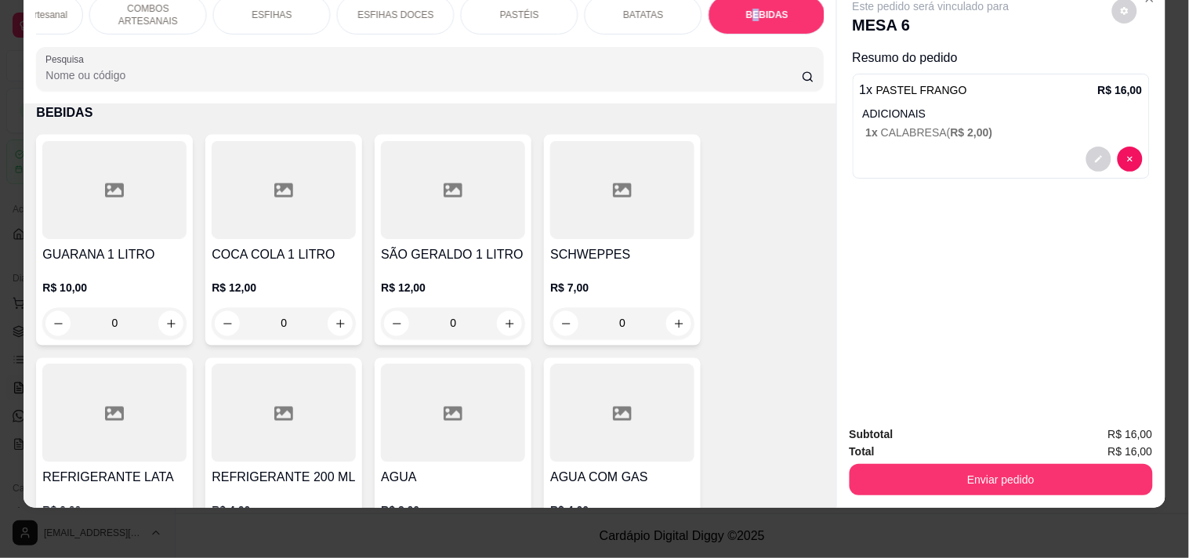
scroll to position [6690, 0]
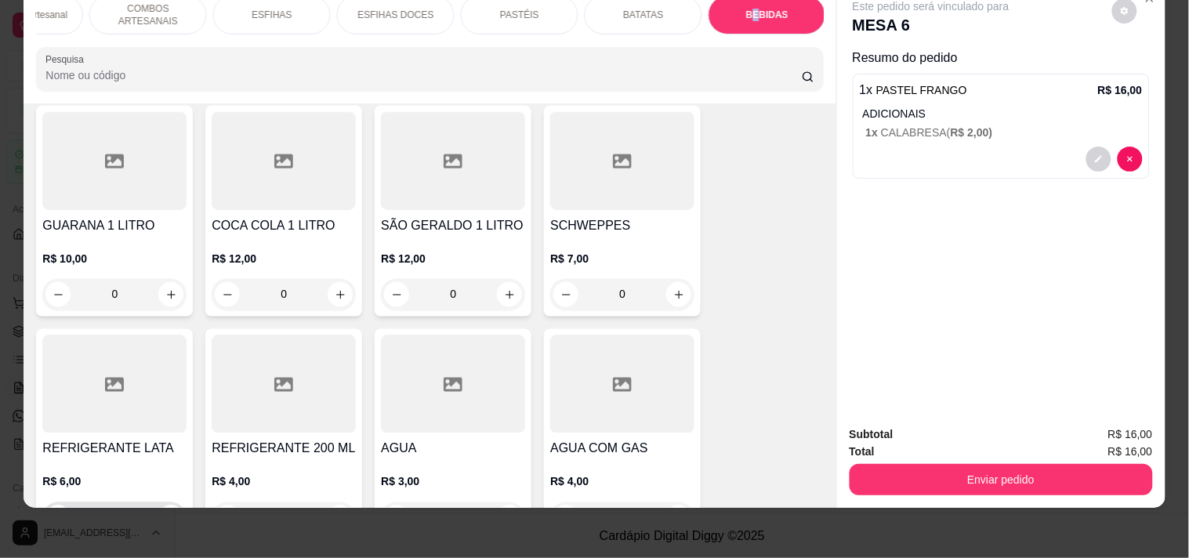
click at [157, 502] on div "0" at bounding box center [114, 517] width 138 height 31
click at [159, 502] on div "0" at bounding box center [114, 517] width 138 height 31
click at [165, 512] on icon "increase-product-quantity" at bounding box center [171, 518] width 12 height 12
type input "1"
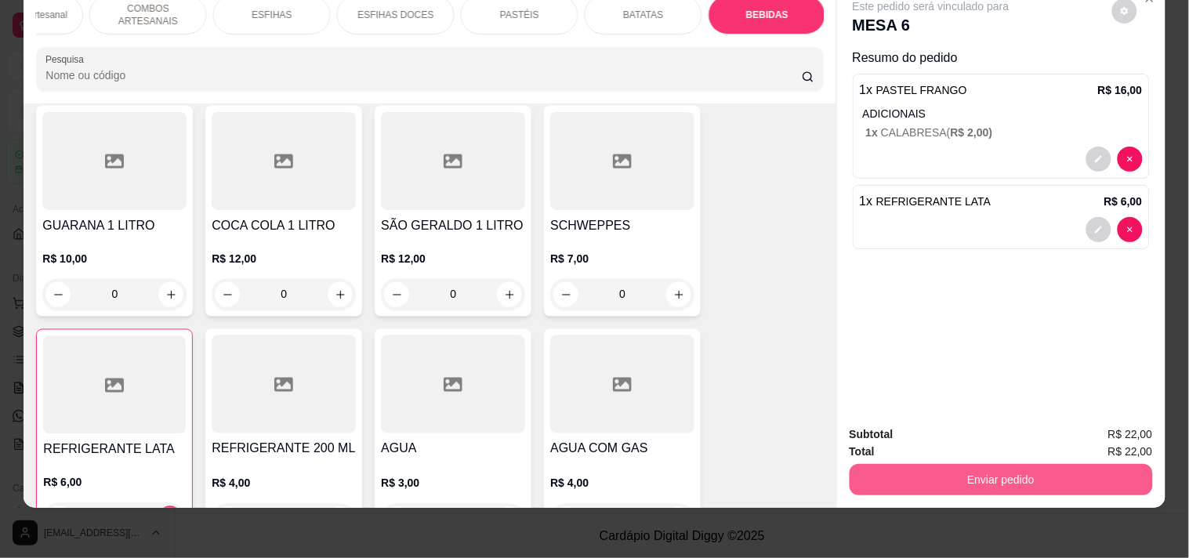
click at [895, 464] on button "Enviar pedido" at bounding box center [1000, 479] width 303 height 31
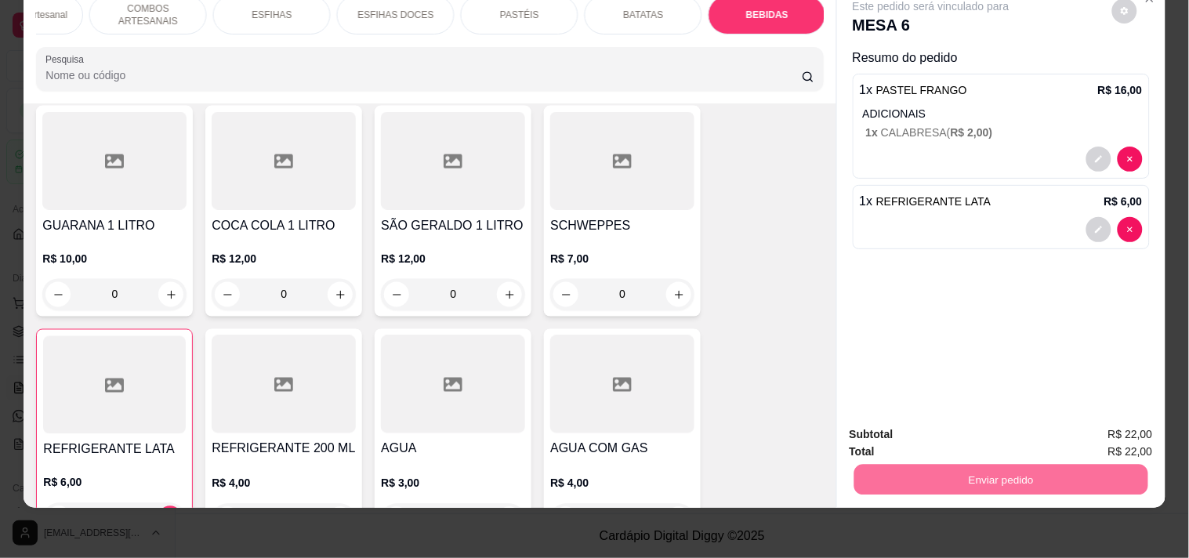
click at [1105, 422] on button "Enviar pedido" at bounding box center [1111, 428] width 89 height 30
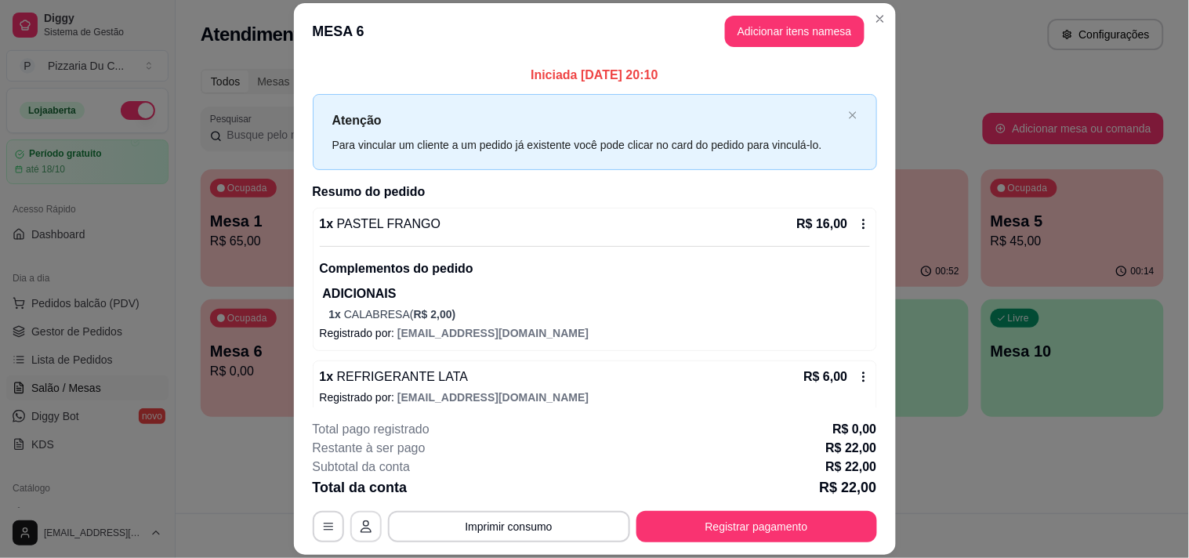
click at [368, 527] on button "button" at bounding box center [365, 526] width 31 height 31
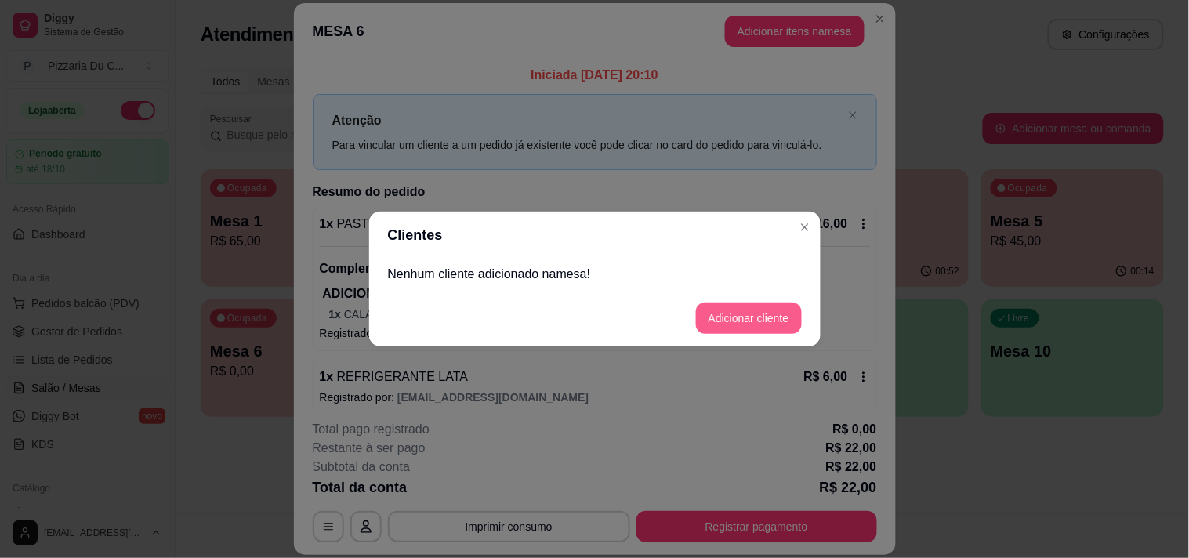
click at [754, 313] on button "Adicionar cliente" at bounding box center [749, 317] width 106 height 31
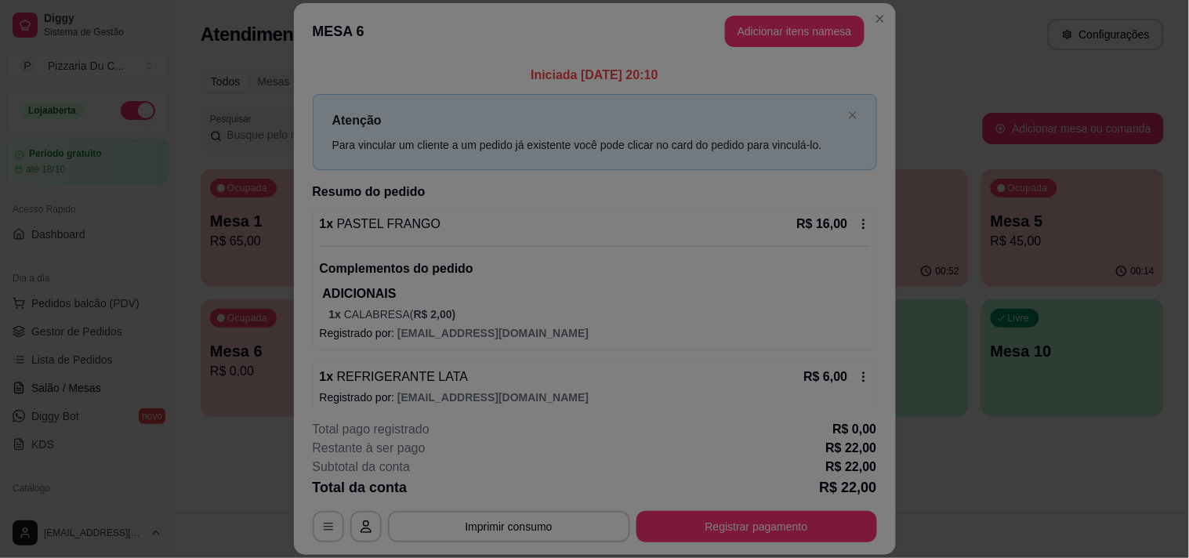
click at [599, 282] on input "Nome do cliente" at bounding box center [593, 281] width 395 height 16
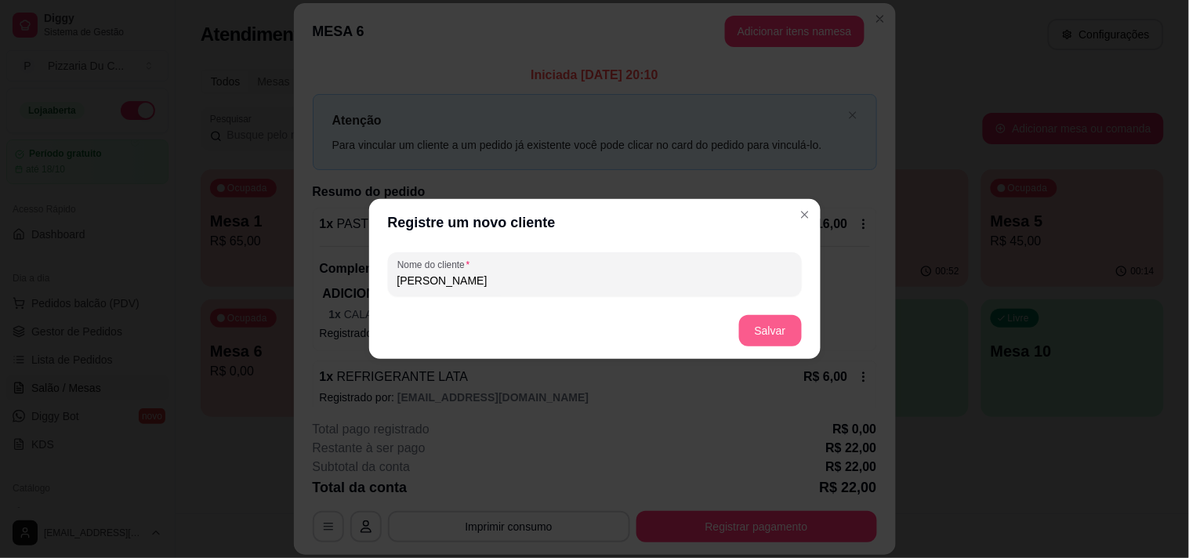
type input "[PERSON_NAME]"
click at [753, 317] on button "Salvar" at bounding box center [770, 330] width 63 height 31
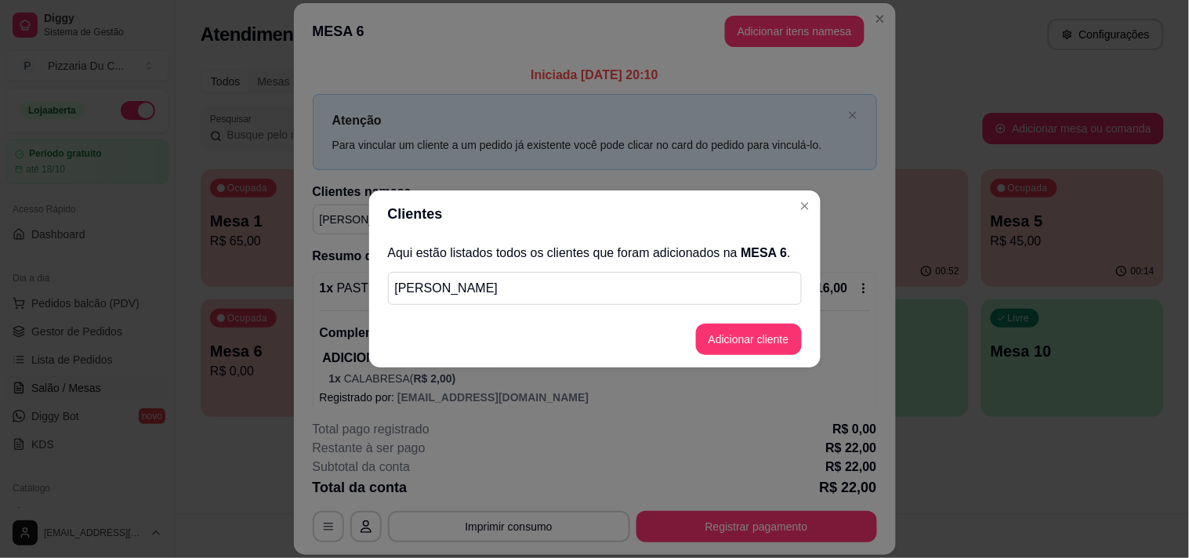
click at [801, 219] on header "Clientes" at bounding box center [594, 213] width 451 height 47
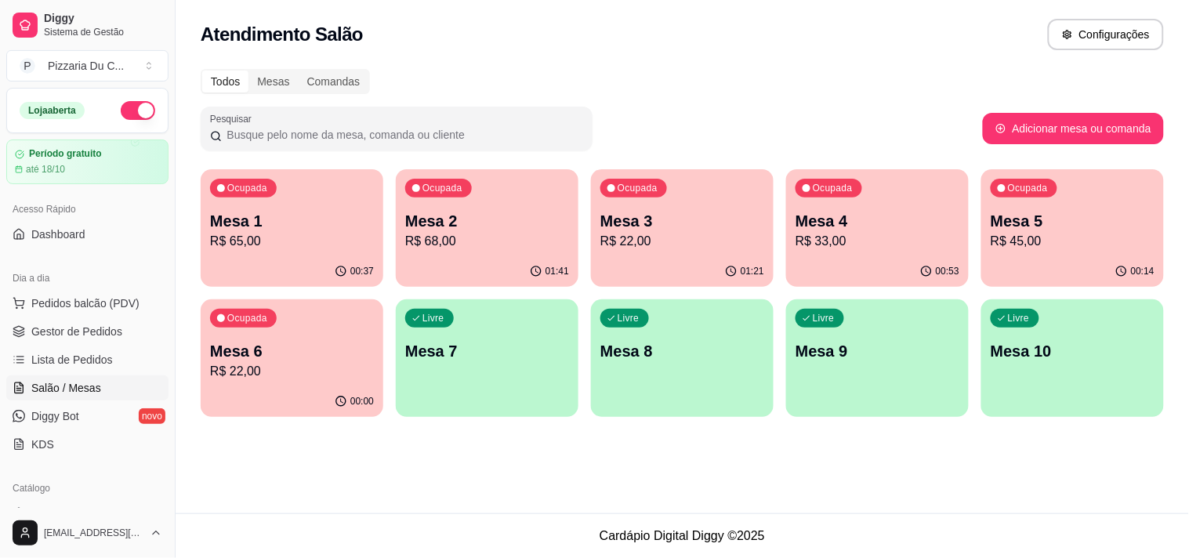
click at [1074, 253] on div "Ocupada Mesa 5 R$ 45,00" at bounding box center [1072, 212] width 183 height 87
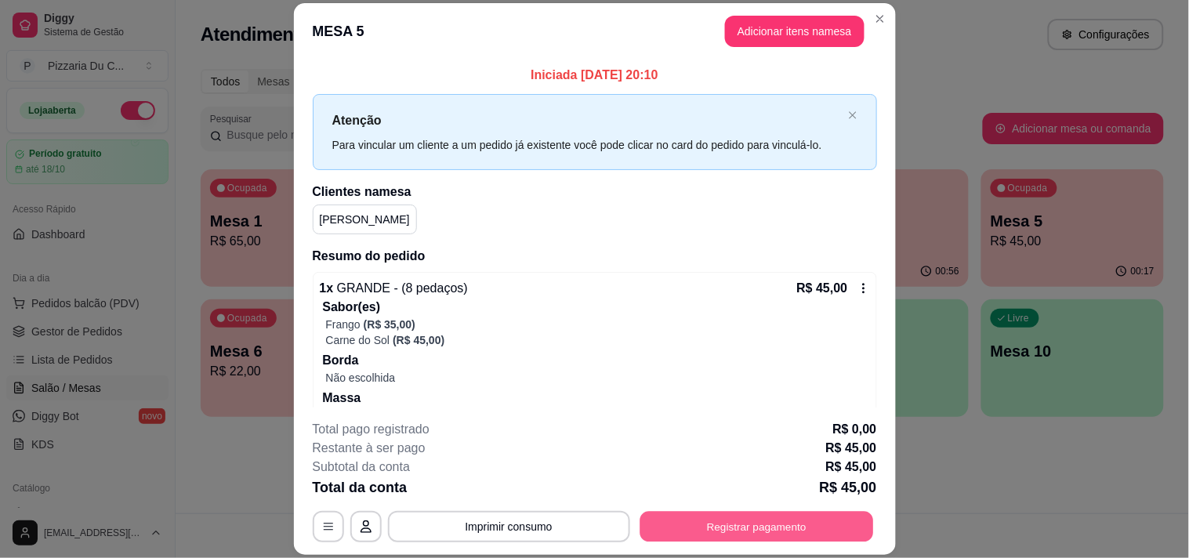
click at [752, 517] on button "Registrar pagamento" at bounding box center [756, 527] width 234 height 31
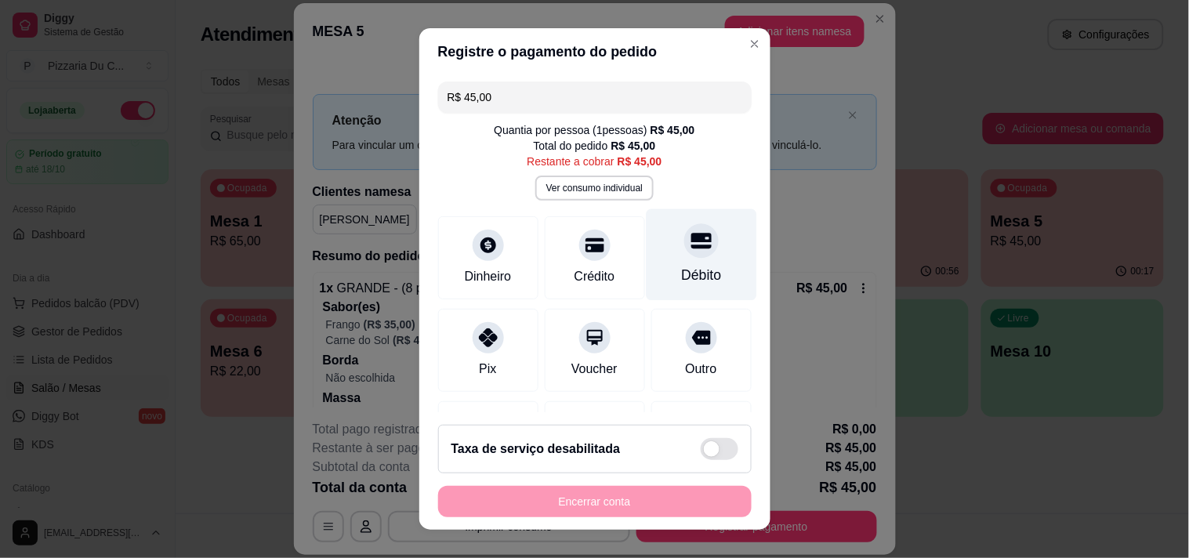
click at [681, 267] on div "Débito" at bounding box center [701, 275] width 40 height 20
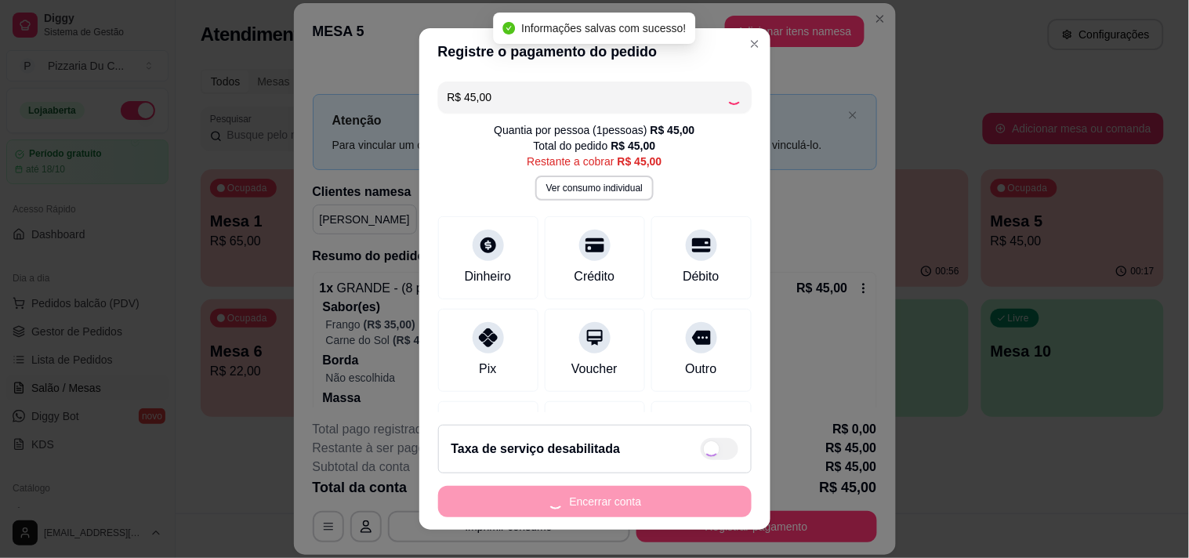
type input "R$ 0,00"
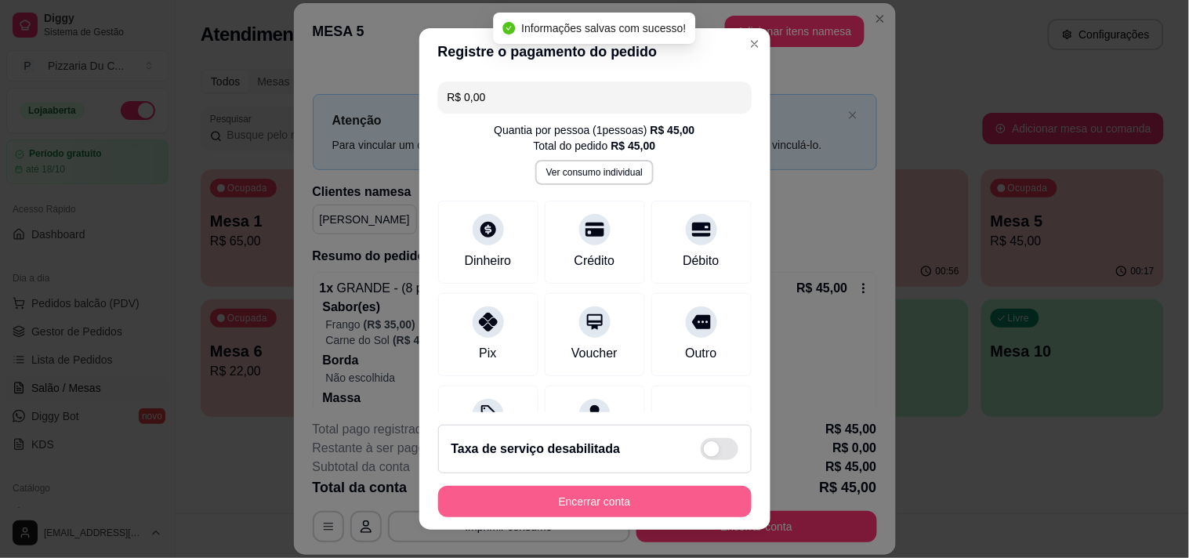
click at [596, 500] on button "Encerrar conta" at bounding box center [594, 501] width 313 height 31
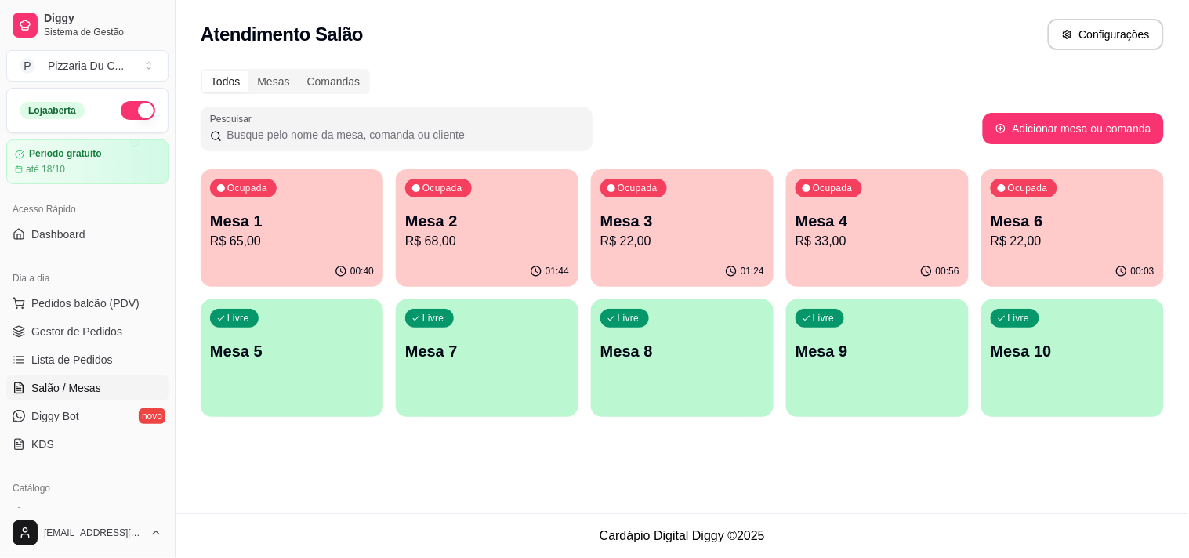
click at [675, 233] on p "R$ 22,00" at bounding box center [682, 241] width 164 height 19
click at [883, 201] on div "Ocupada Mesa 4 R$ 33,00" at bounding box center [877, 212] width 183 height 87
click at [835, 192] on p "Ocupada" at bounding box center [833, 188] width 40 height 13
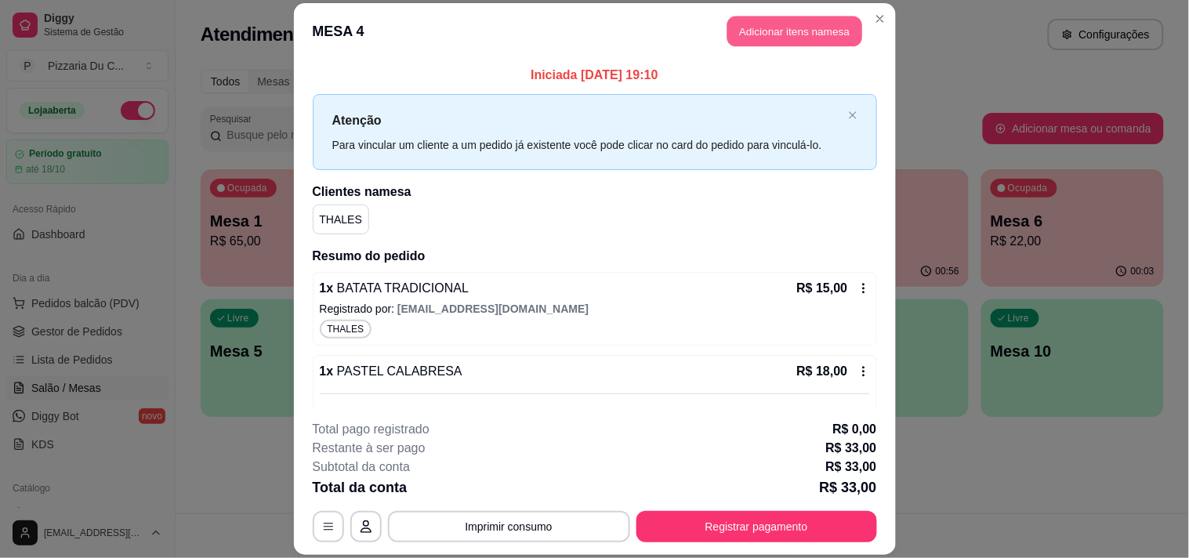
click at [803, 36] on button "Adicionar itens na mesa" at bounding box center [794, 31] width 135 height 31
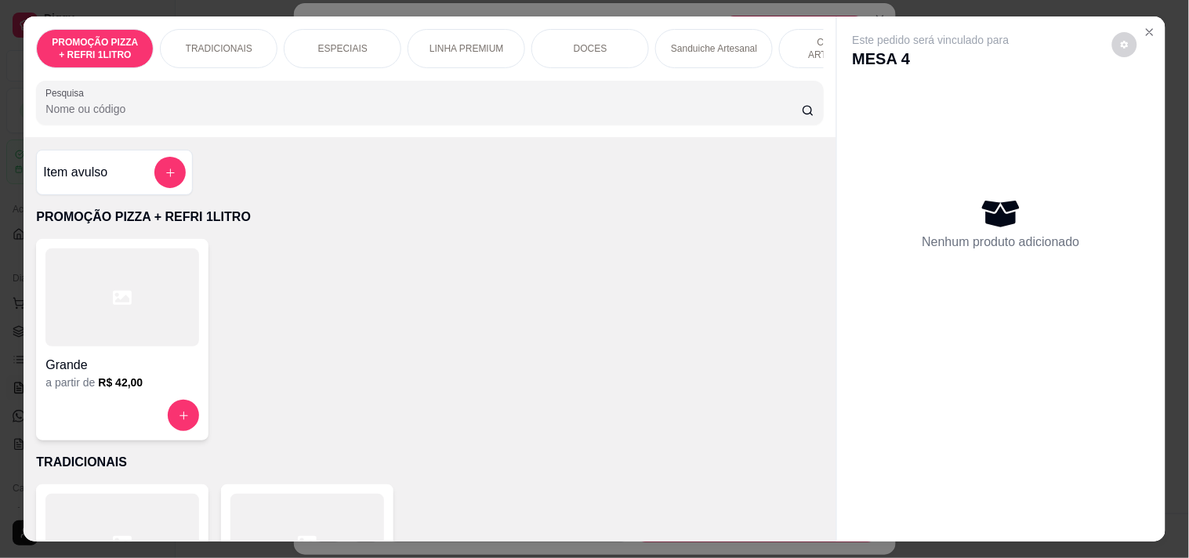
click at [124, 195] on div "Item avulso" at bounding box center [114, 172] width 157 height 45
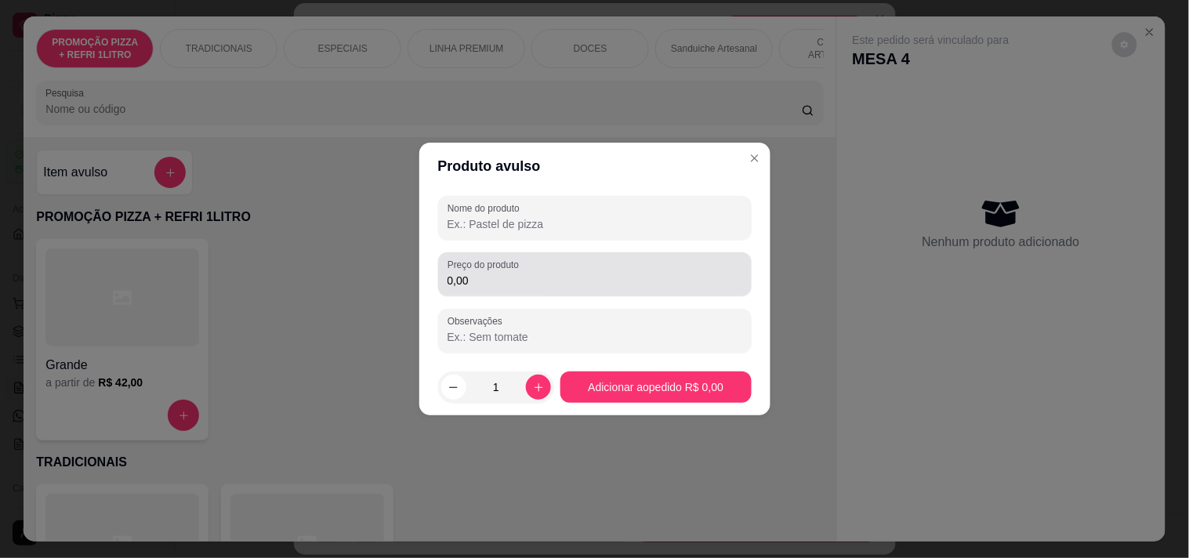
click at [538, 283] on input "0,00" at bounding box center [594, 281] width 295 height 16
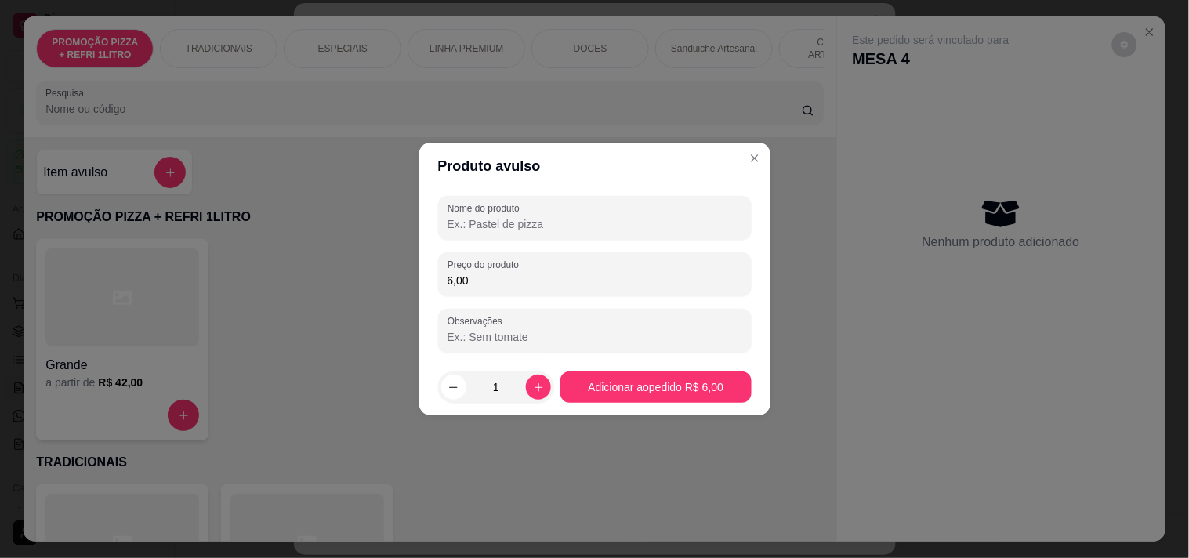
type input "6,00"
click at [545, 244] on div "Nome do produto Preço do produto 6,00 Observações" at bounding box center [594, 274] width 313 height 157
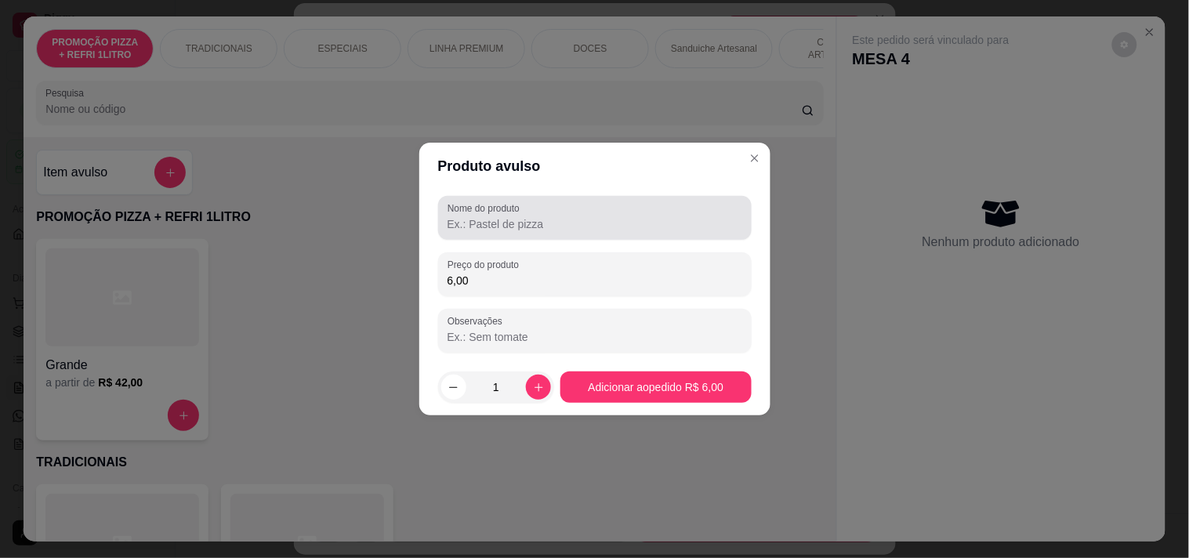
click at [546, 231] on input "Nome do produto" at bounding box center [594, 224] width 295 height 16
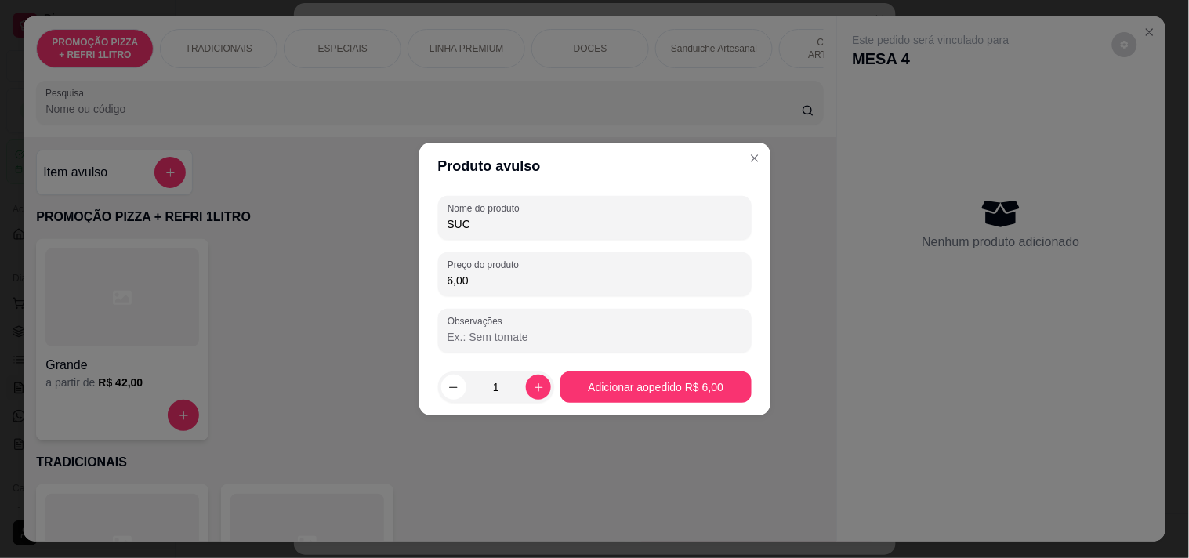
type input "SUCO"
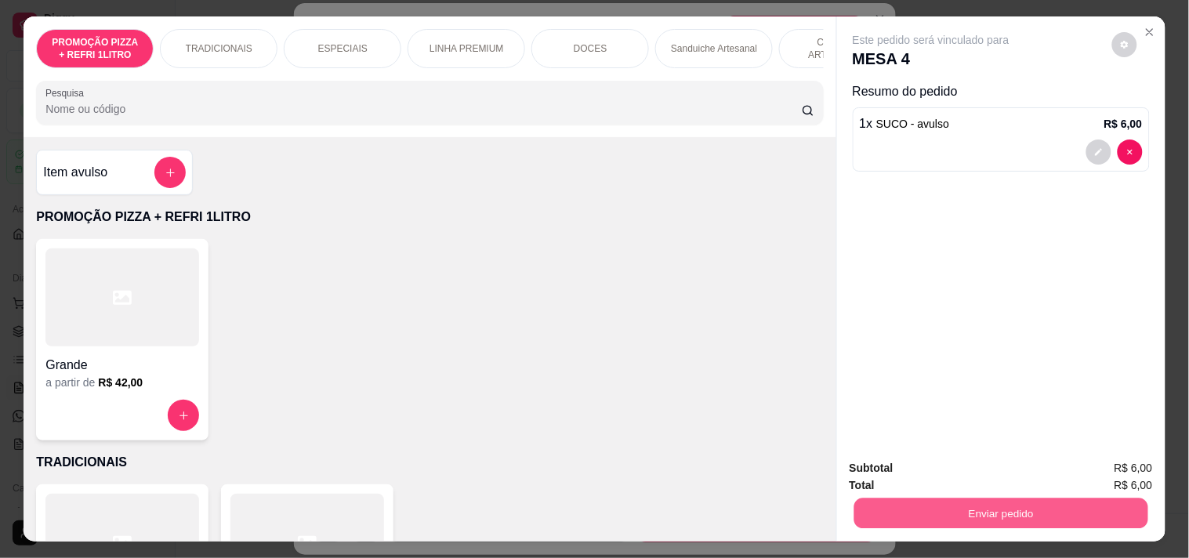
click at [1001, 516] on button "Enviar pedido" at bounding box center [1000, 513] width 294 height 31
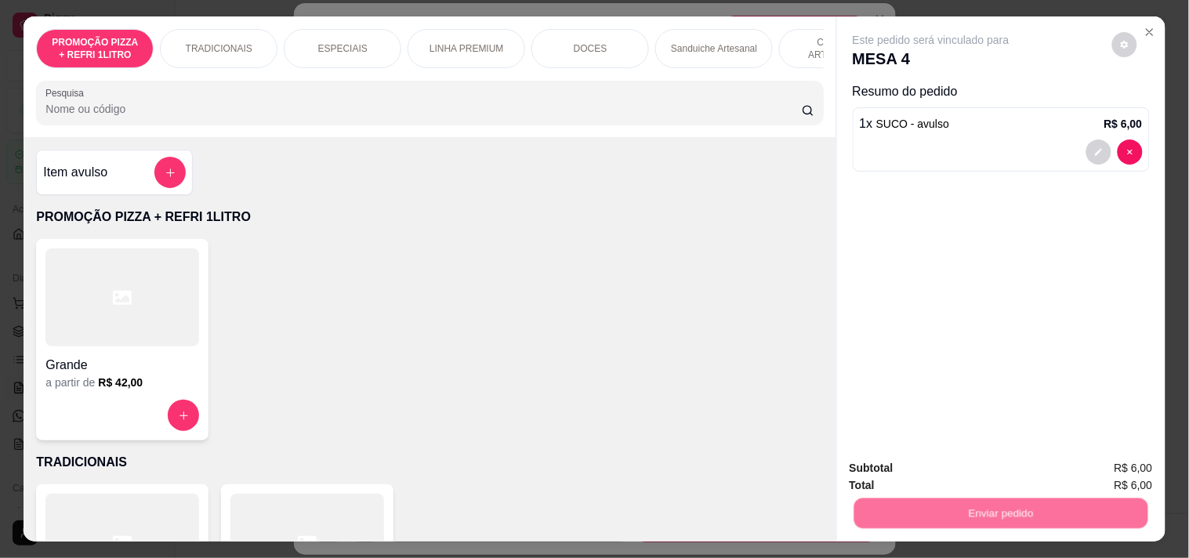
click at [1139, 469] on button "Enviar pedido" at bounding box center [1111, 468] width 89 height 30
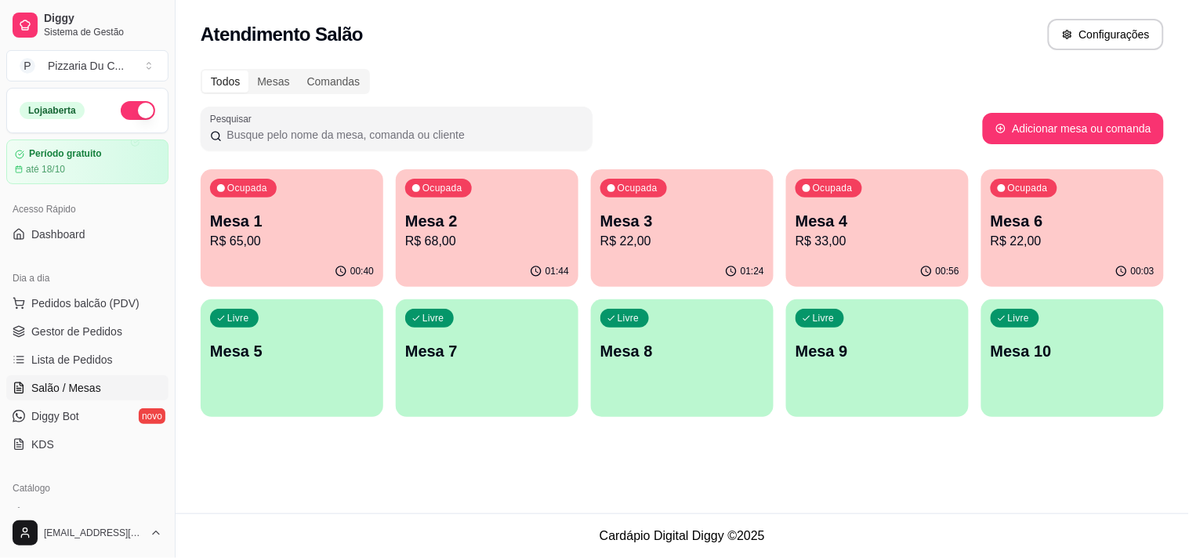
click at [867, 243] on p "R$ 33,00" at bounding box center [877, 241] width 164 height 19
click at [942, 251] on div "Ocupada Mesa 4 R$ 33,00" at bounding box center [877, 212] width 183 height 87
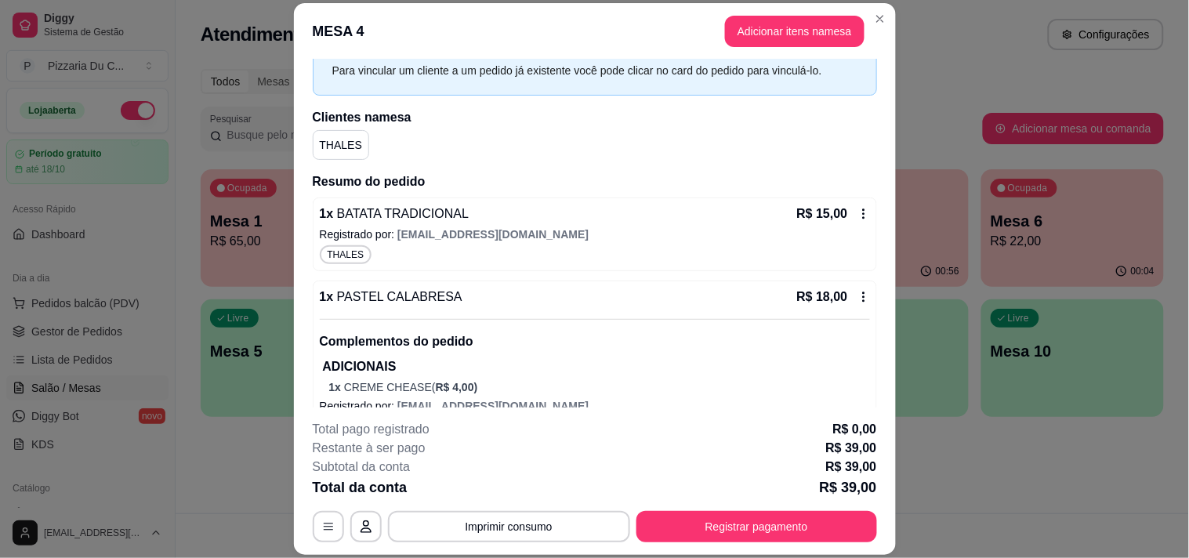
scroll to position [0, 0]
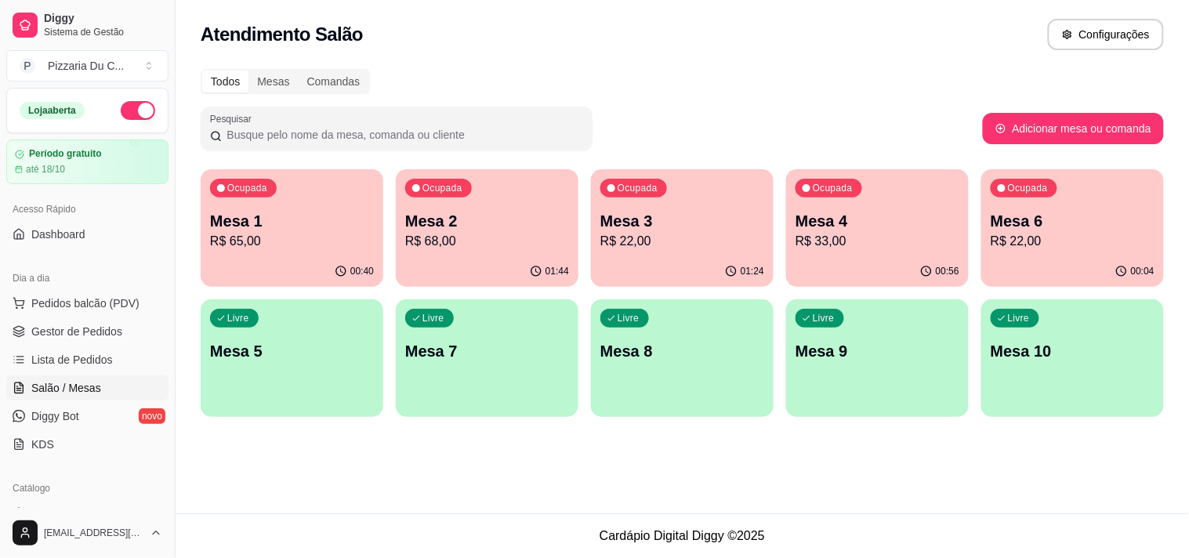
click at [1045, 225] on p "Mesa 6" at bounding box center [1072, 221] width 164 height 22
click at [252, 343] on p "Mesa 5" at bounding box center [292, 351] width 164 height 22
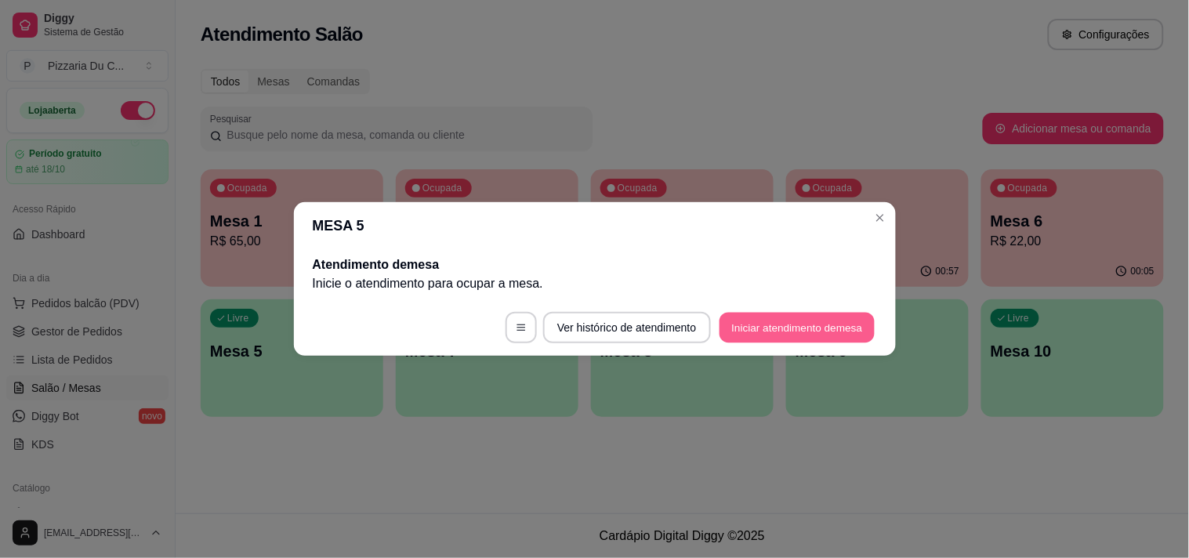
click at [811, 335] on button "Iniciar atendimento de mesa" at bounding box center [796, 328] width 155 height 31
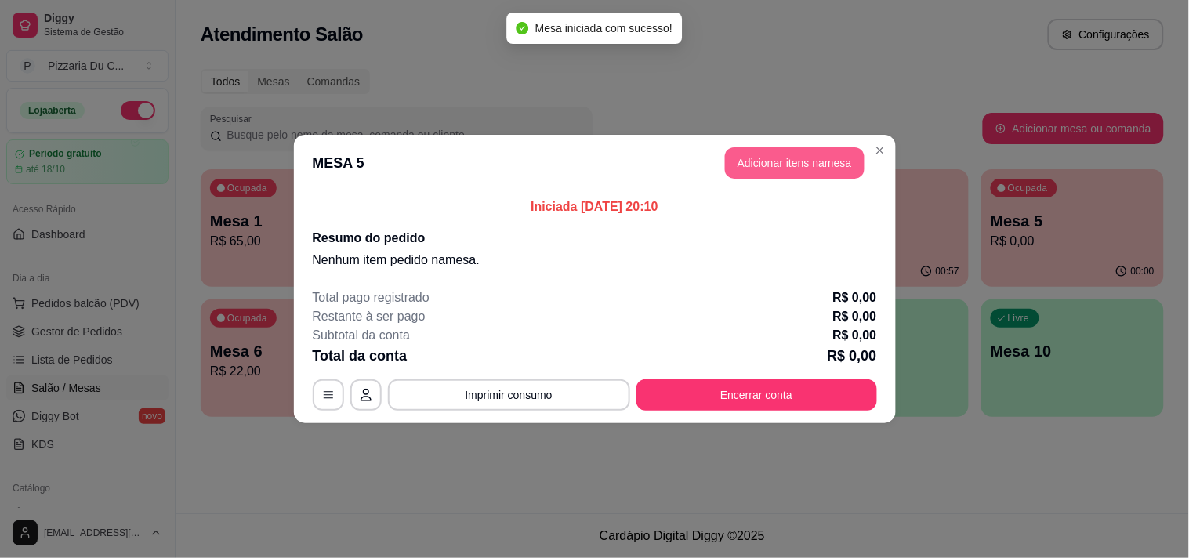
click at [808, 166] on button "Adicionar itens na mesa" at bounding box center [794, 162] width 139 height 31
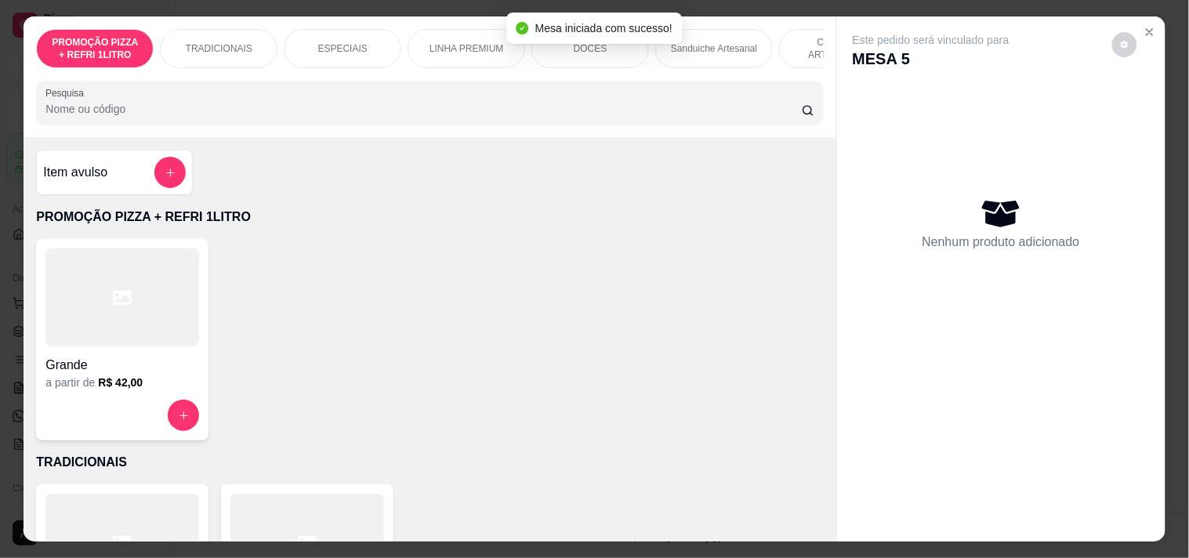
scroll to position [0, 690]
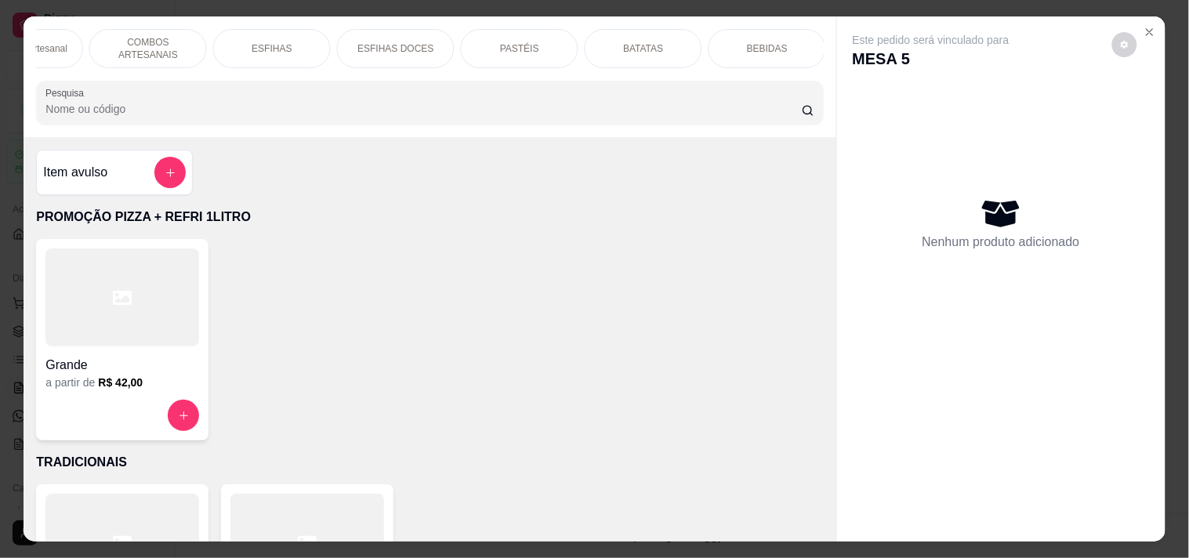
click at [625, 52] on div "BATATAS" at bounding box center [644, 48] width 118 height 39
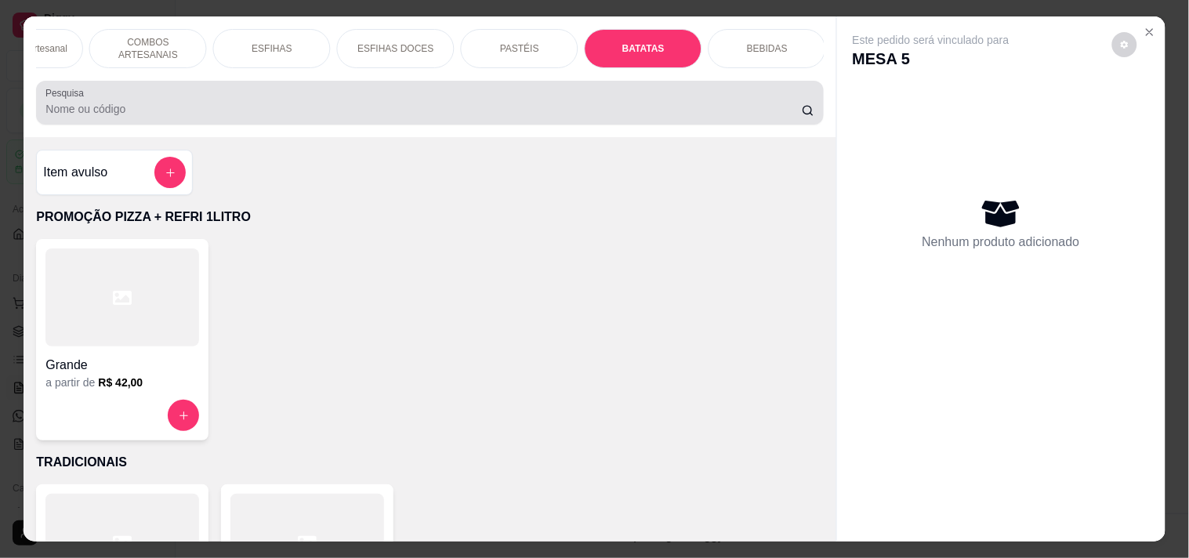
scroll to position [40, 0]
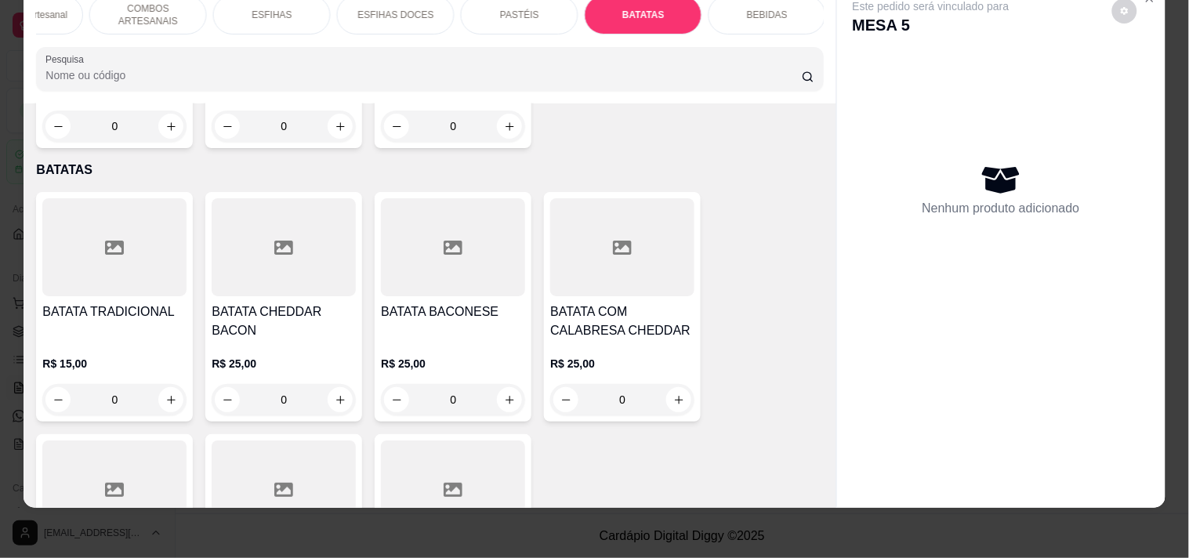
click at [555, 41] on div "PROMOÇÃO PIZZA + REFRI 1LITRO TRADICIONAIS ESPECIAIS LINHA PREMIUM DOCES Sandui…" at bounding box center [430, 43] width 812 height 121
click at [539, 10] on div "PASTÉIS" at bounding box center [520, 14] width 118 height 39
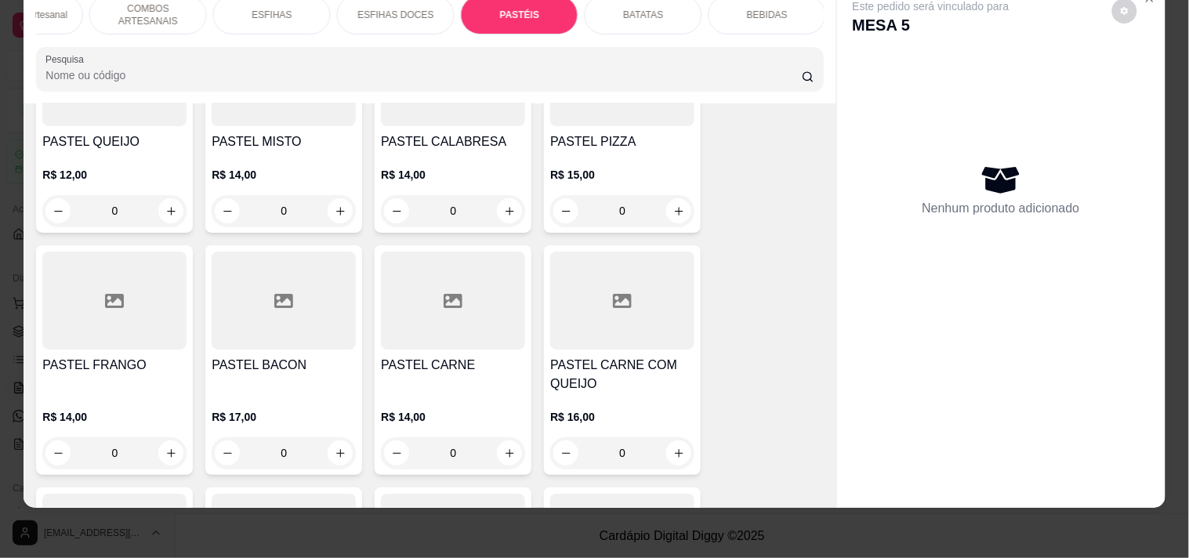
scroll to position [4555, 0]
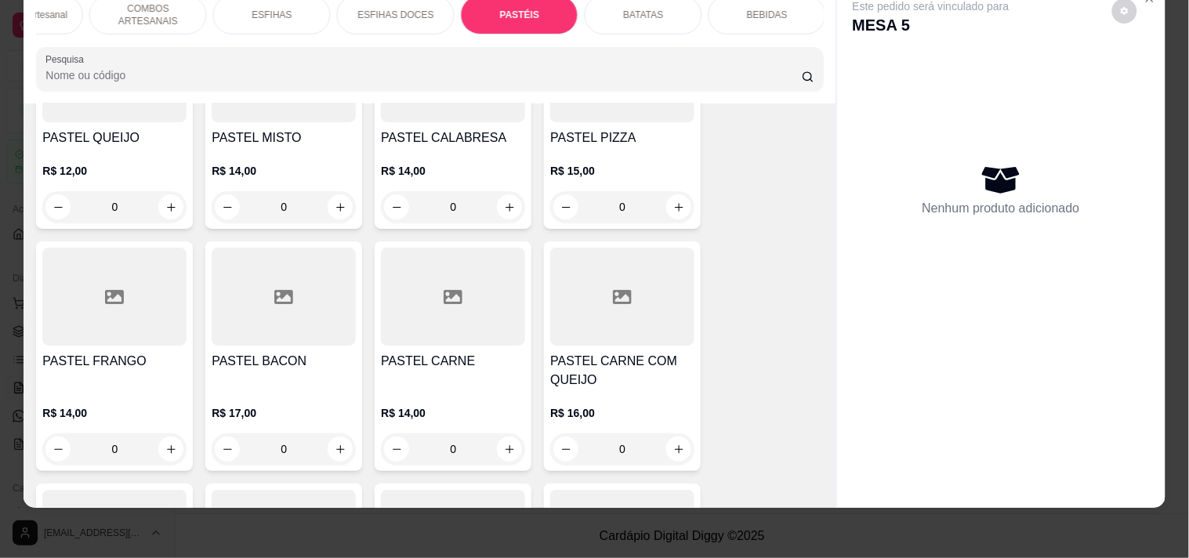
click at [158, 433] on div "0" at bounding box center [114, 448] width 144 height 31
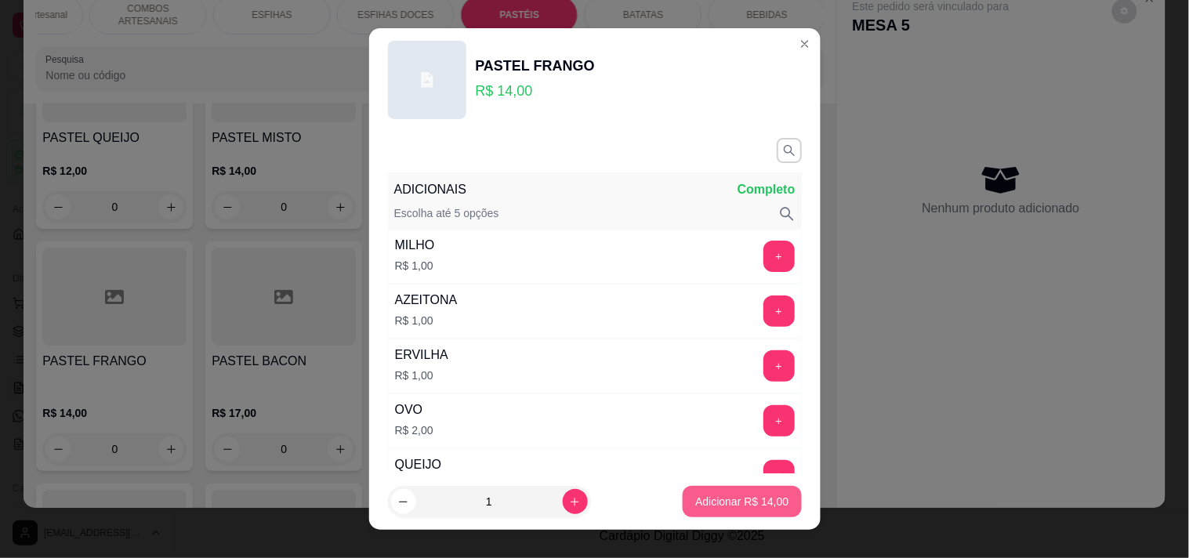
click at [706, 487] on button "Adicionar R$ 14,00" at bounding box center [741, 501] width 118 height 31
type input "1"
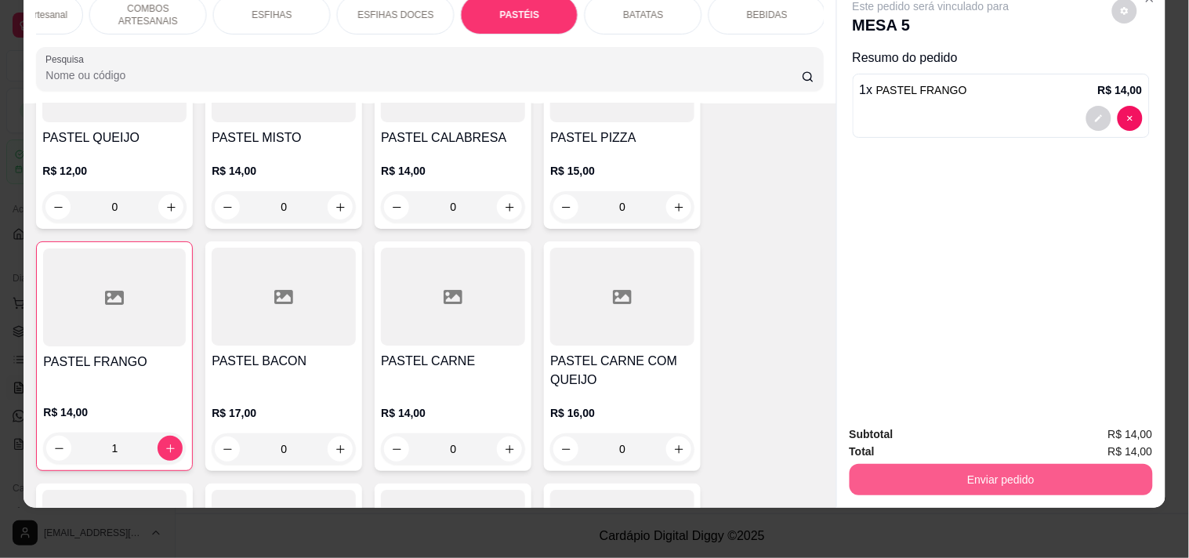
click at [967, 464] on button "Enviar pedido" at bounding box center [1000, 479] width 303 height 31
click at [979, 464] on button "Enviar pedido" at bounding box center [1000, 479] width 294 height 31
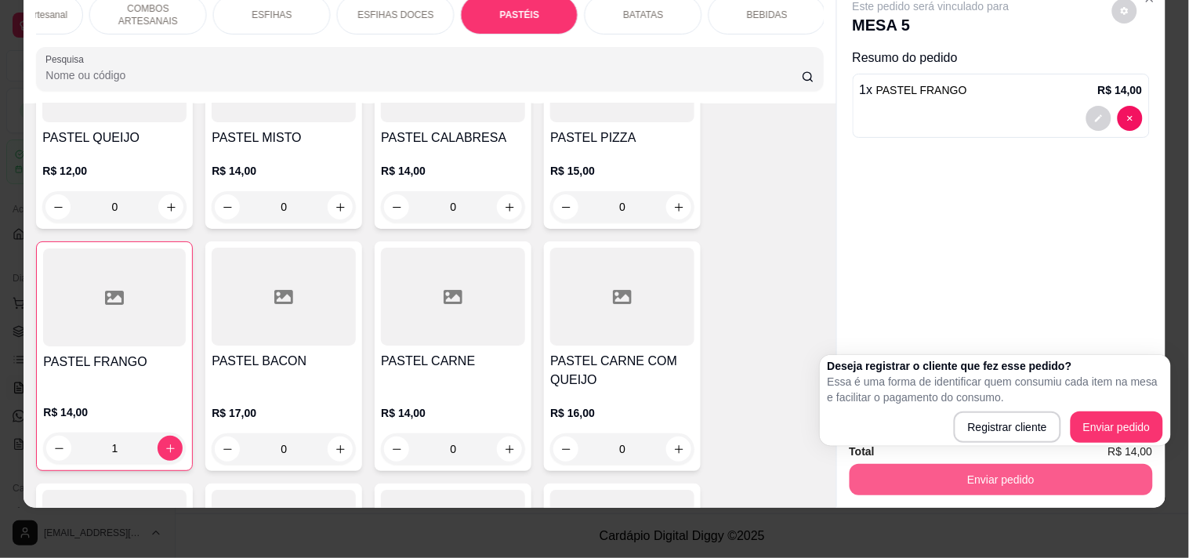
click at [997, 426] on div "Subtotal R$ 14,00" at bounding box center [1000, 433] width 303 height 17
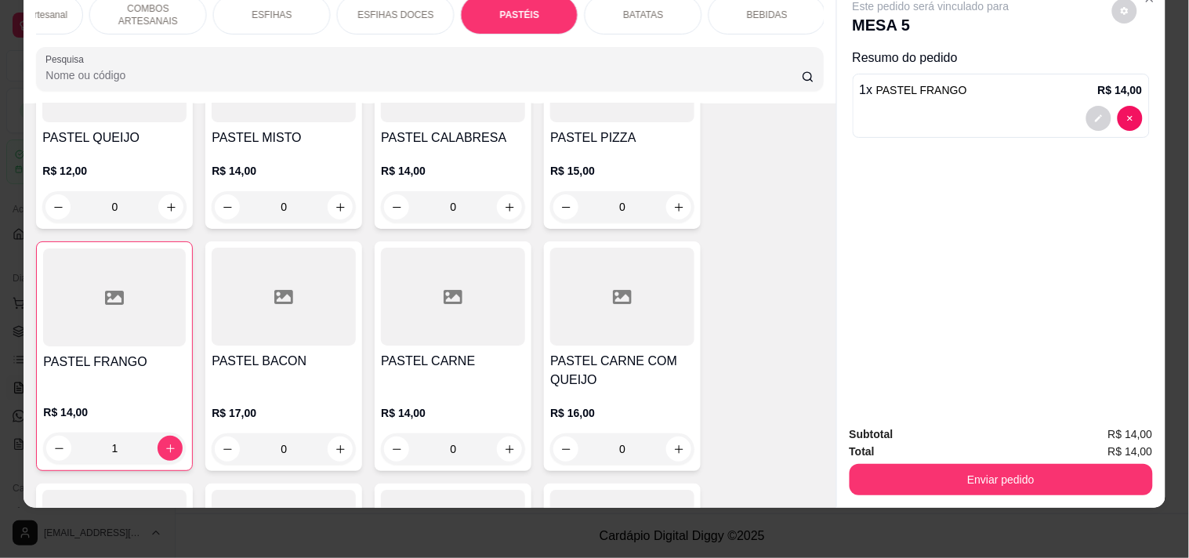
click at [992, 464] on button "Enviar pedido" at bounding box center [1000, 479] width 303 height 31
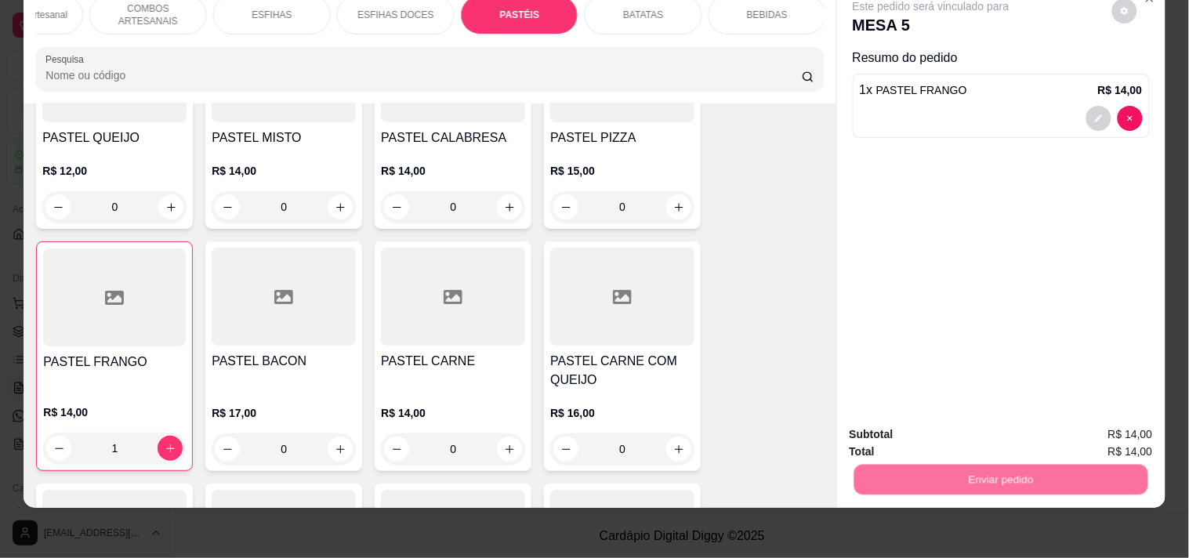
click at [997, 415] on button "Registrar cliente" at bounding box center [1006, 428] width 103 height 30
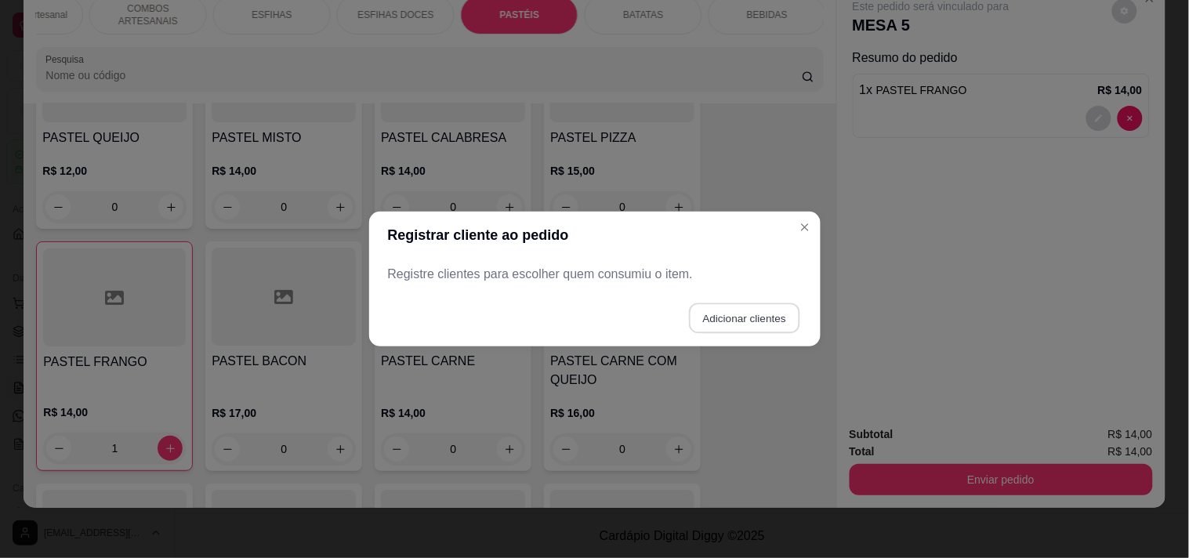
click at [773, 321] on button "Adicionar clientes" at bounding box center [744, 318] width 110 height 31
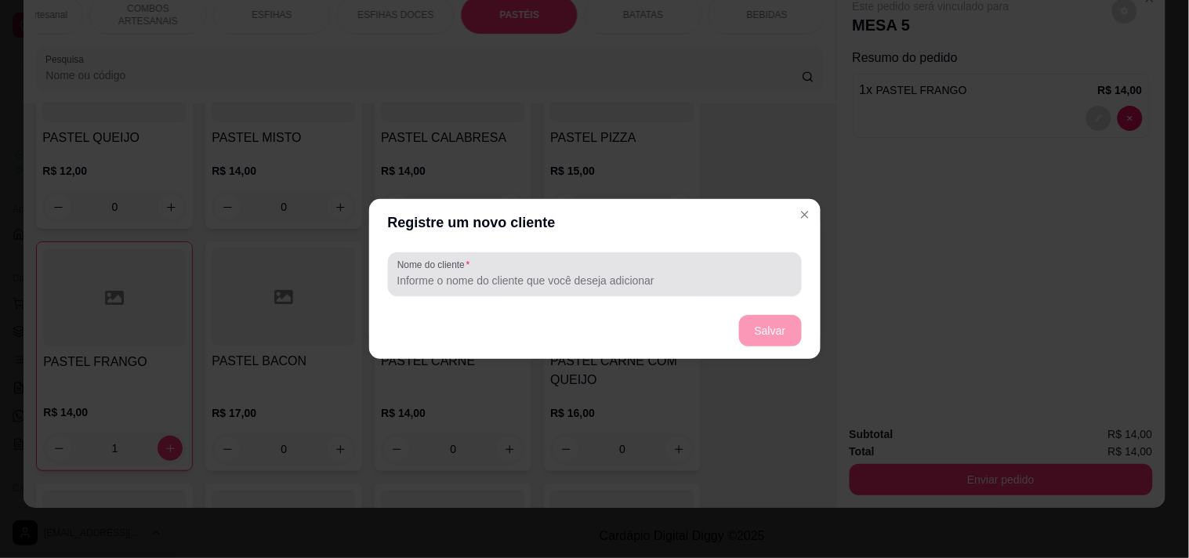
click at [614, 271] on div at bounding box center [594, 274] width 395 height 31
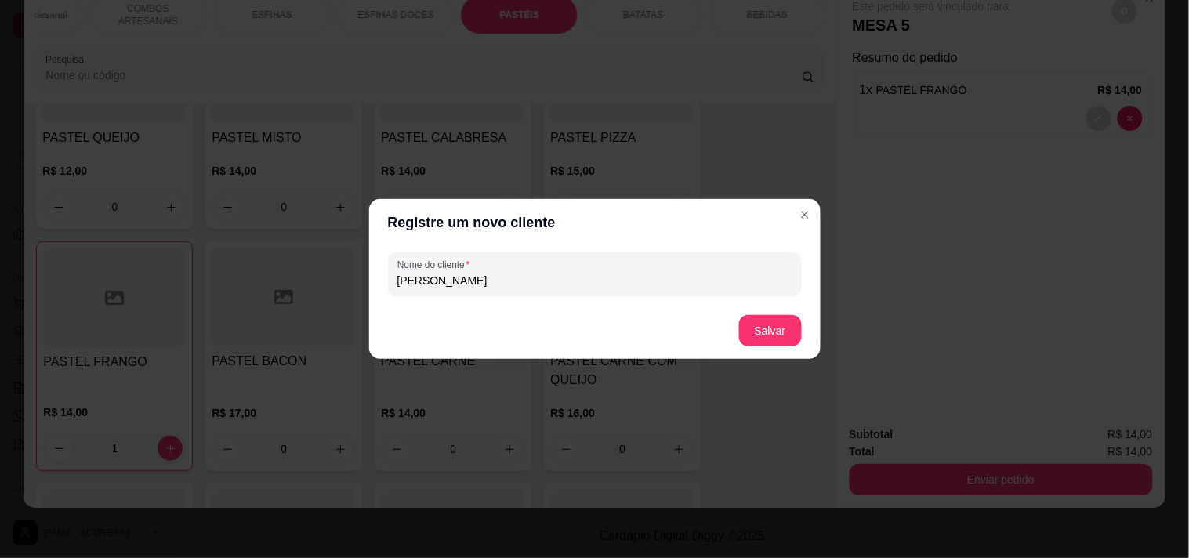
click at [589, 282] on input "DAYA" at bounding box center [594, 281] width 395 height 16
type input "DAYANE"
click at [733, 329] on footer "Salvar" at bounding box center [594, 330] width 451 height 56
click at [740, 329] on button "Salvar" at bounding box center [770, 331] width 61 height 31
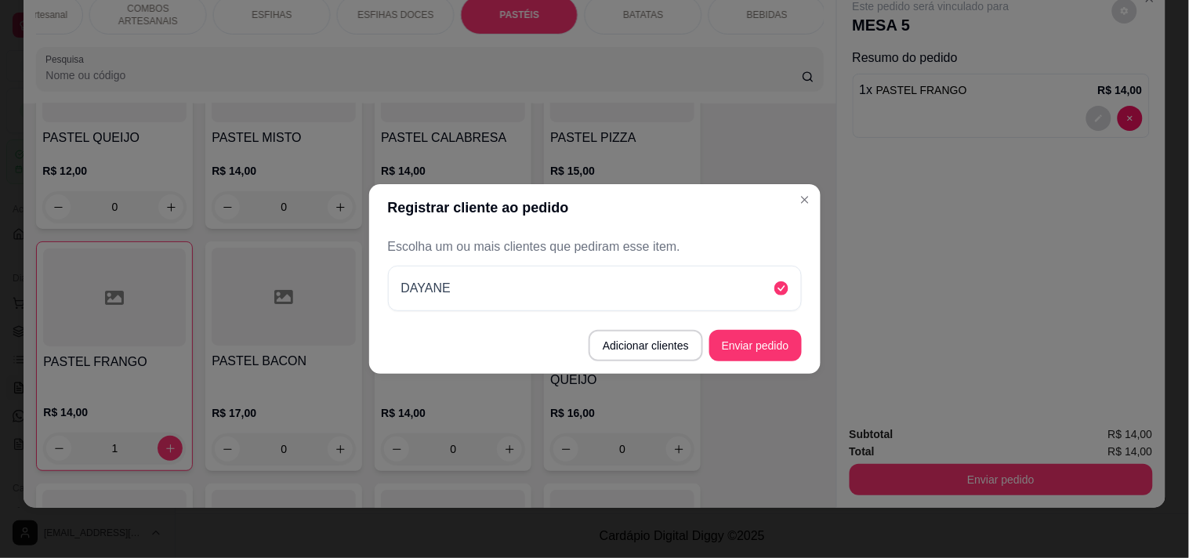
click at [770, 364] on footer "Adicionar clientes Enviar pedido" at bounding box center [594, 345] width 451 height 56
click at [773, 351] on button "Enviar pedido" at bounding box center [755, 346] width 89 height 31
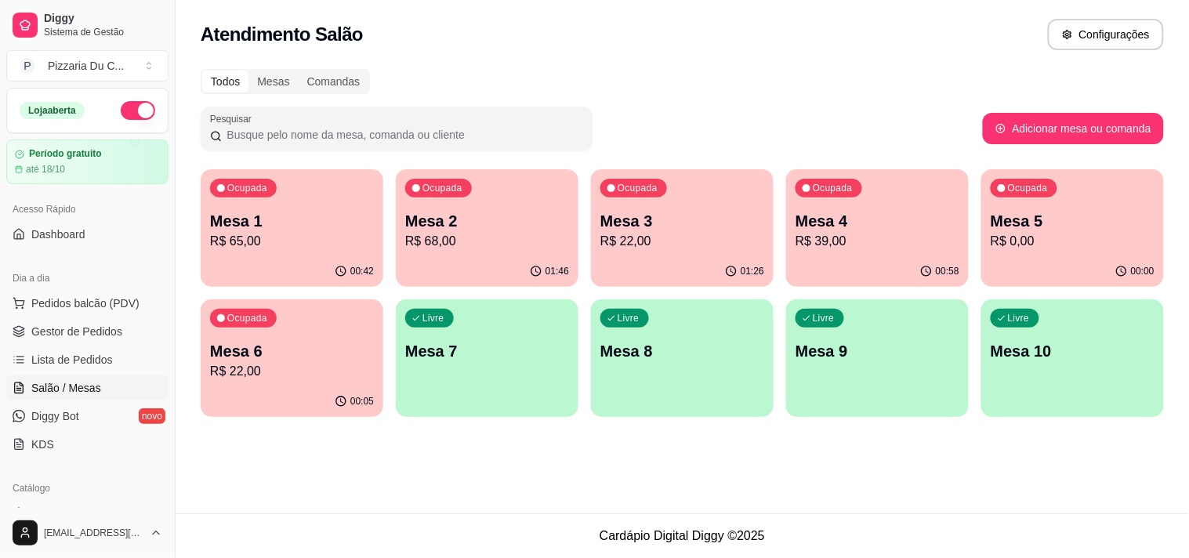
click at [1047, 222] on p "Mesa 5" at bounding box center [1072, 221] width 164 height 22
click at [314, 353] on p "Mesa 6" at bounding box center [291, 351] width 159 height 21
drag, startPoint x: 358, startPoint y: 38, endPoint x: 371, endPoint y: 281, distance: 243.2
click at [357, 189] on div "Todos Mesas Comandas Pesquisar Adicionar mesa ou comanda Ocupada Mesa 1 R$ 65,0…" at bounding box center [682, 248] width 1013 height 376
click at [490, 346] on p "Mesa 7" at bounding box center [487, 351] width 164 height 22
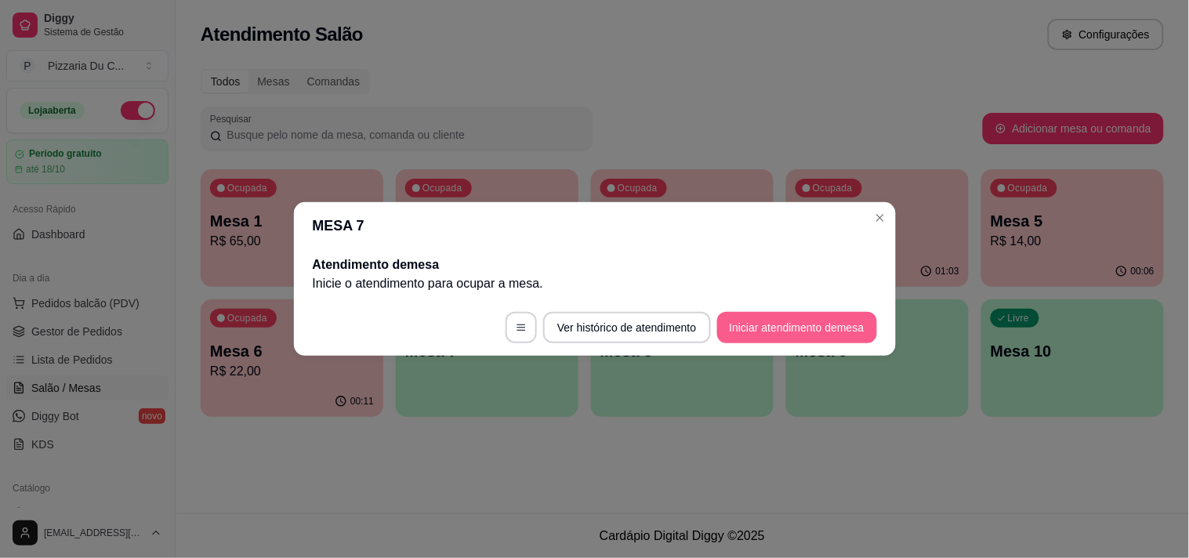
click at [811, 332] on button "Iniciar atendimento de mesa" at bounding box center [797, 327] width 160 height 31
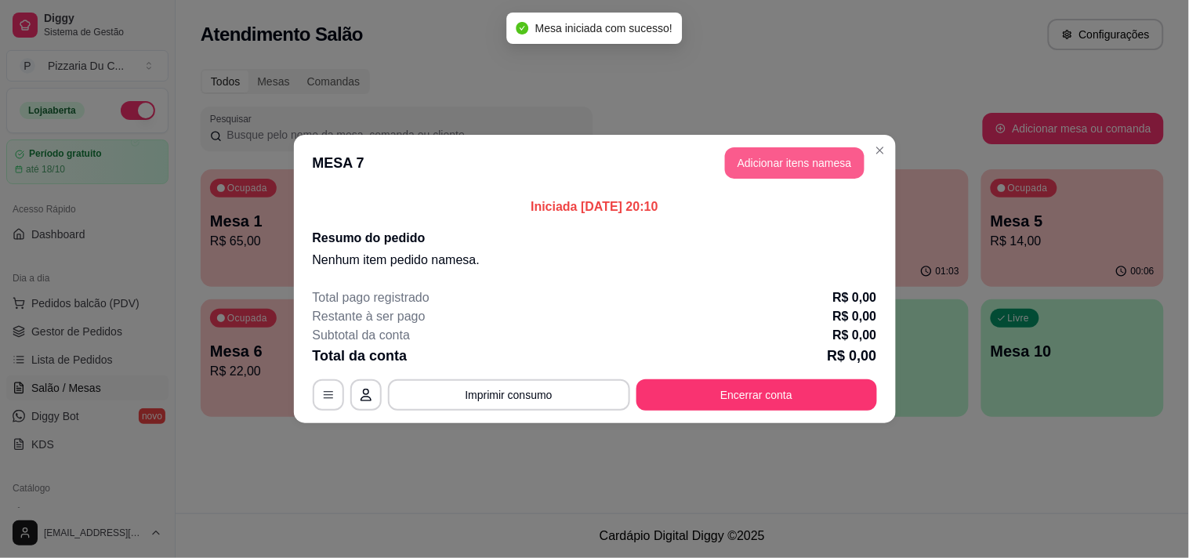
click at [758, 169] on button "Adicionar itens na mesa" at bounding box center [794, 162] width 139 height 31
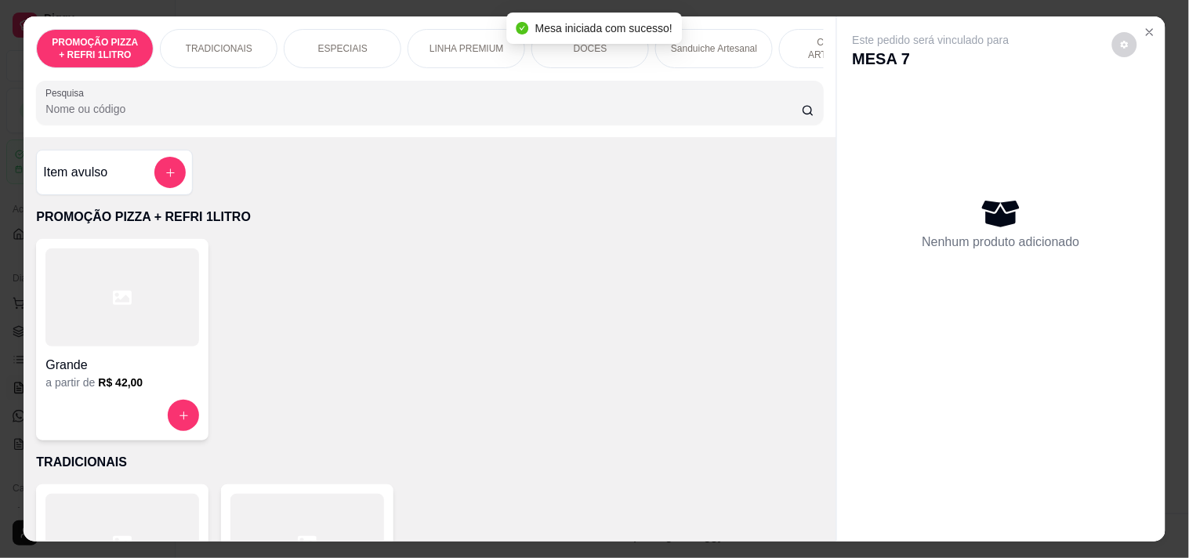
click at [726, 52] on div "Sanduiche Artesanal" at bounding box center [714, 48] width 118 height 39
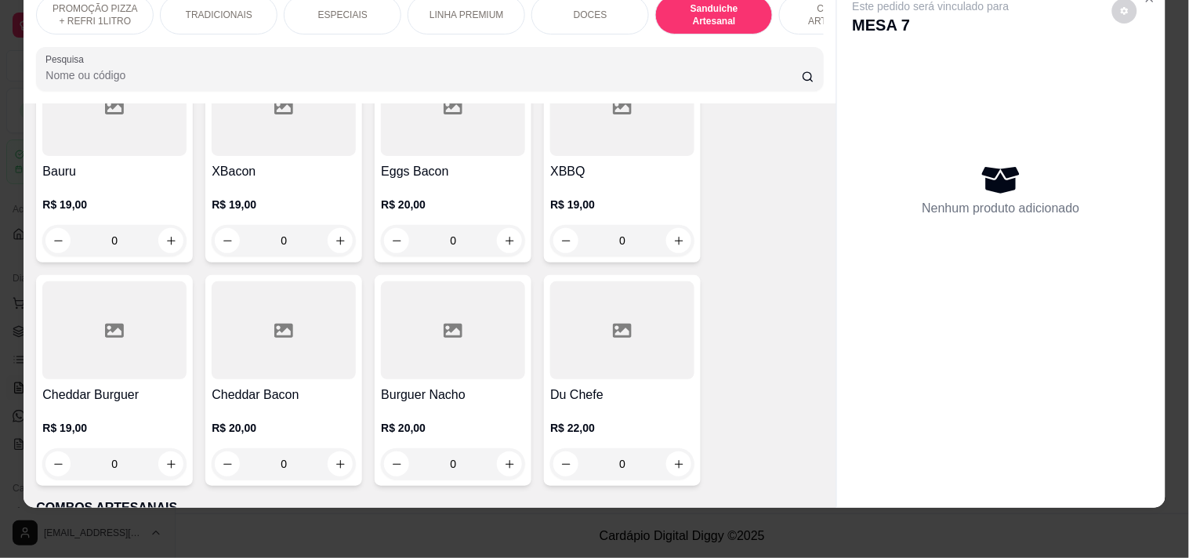
scroll to position [1646, 0]
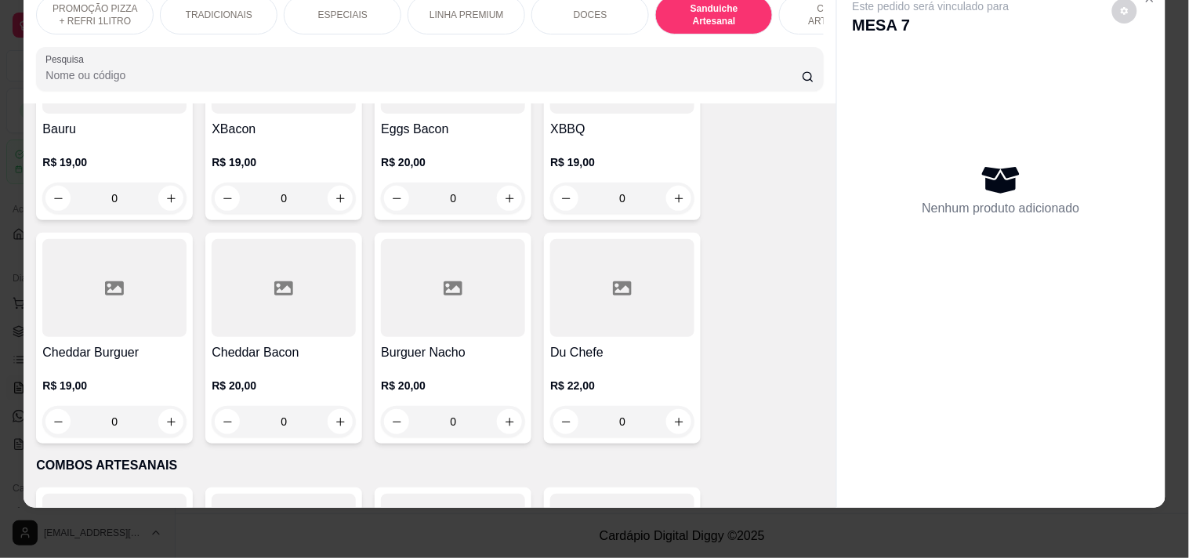
click at [171, 413] on div "0" at bounding box center [114, 421] width 144 height 31
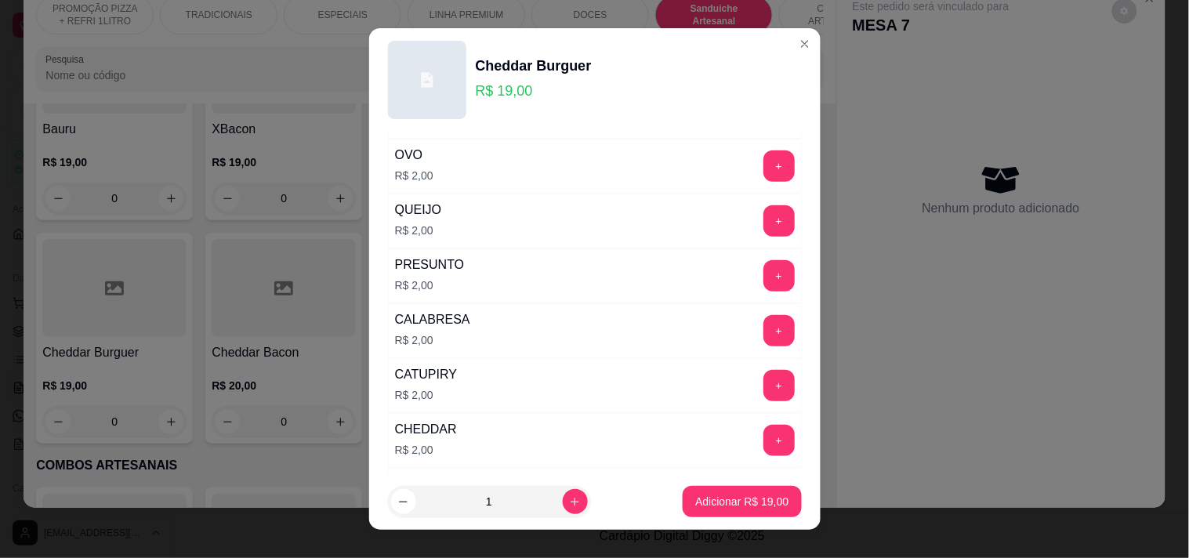
scroll to position [348, 0]
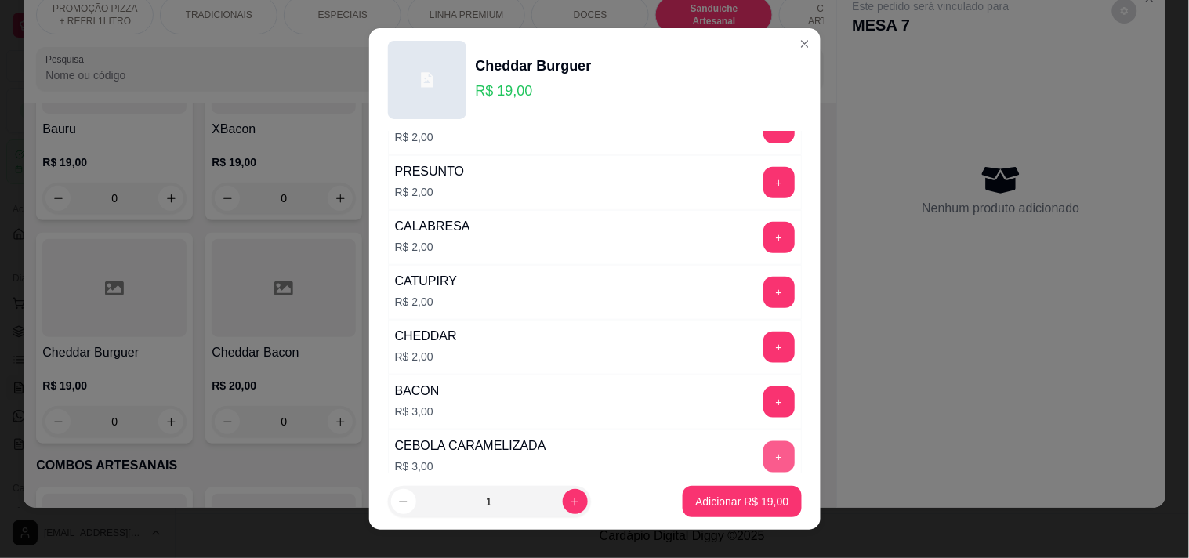
click at [763, 455] on button "+" at bounding box center [778, 456] width 31 height 31
click at [730, 497] on p "Adicionar R$ 22,00" at bounding box center [741, 502] width 93 height 16
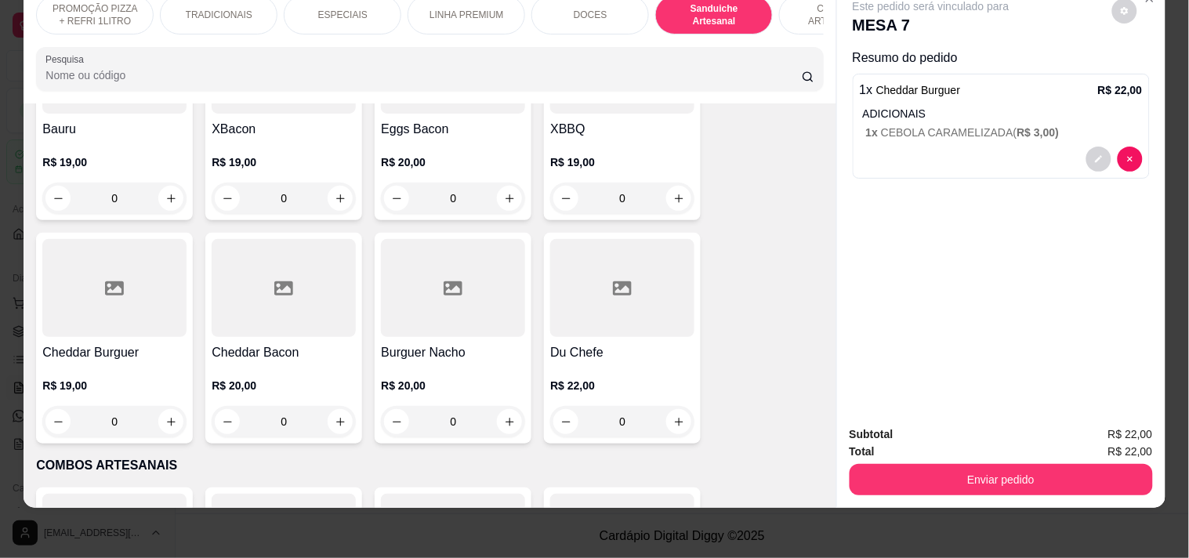
scroll to position [0, 690]
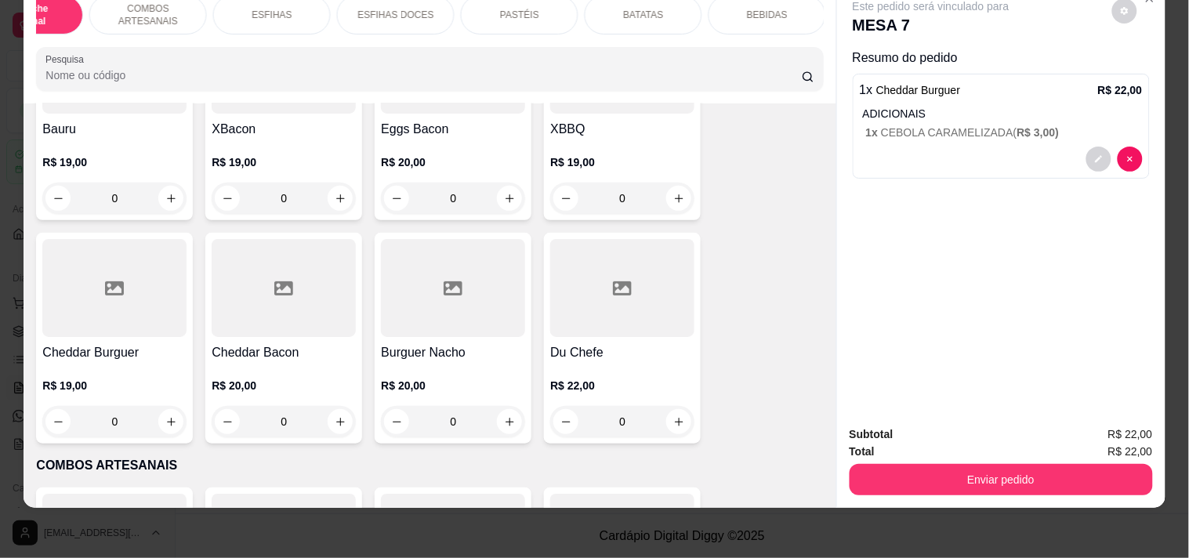
drag, startPoint x: 780, startPoint y: 5, endPoint x: 676, endPoint y: 74, distance: 124.3
click at [779, 4] on div "BEBIDAS" at bounding box center [767, 14] width 118 height 39
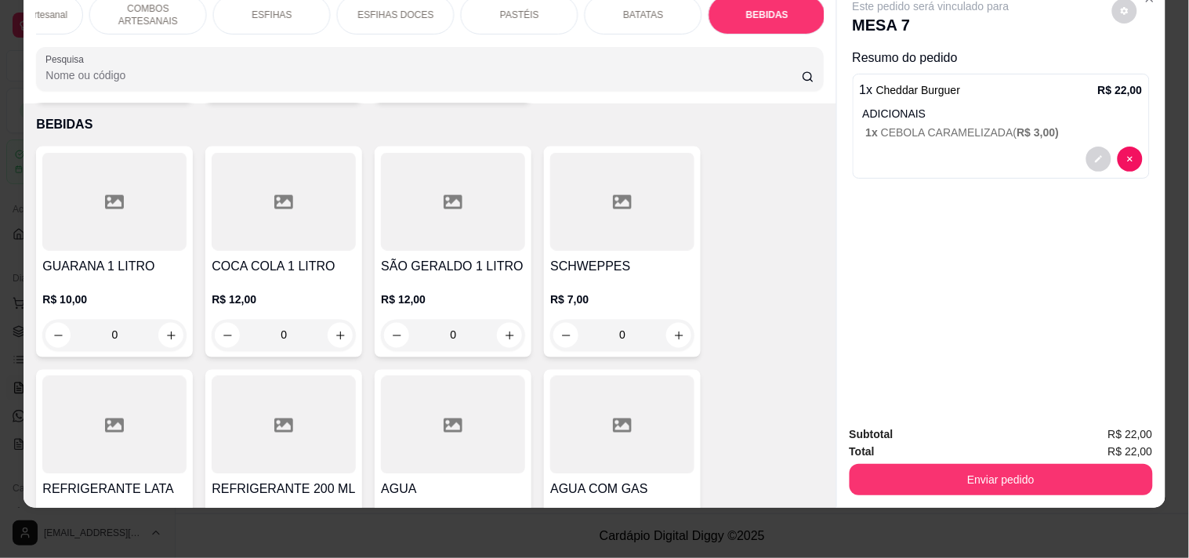
scroll to position [6690, 0]
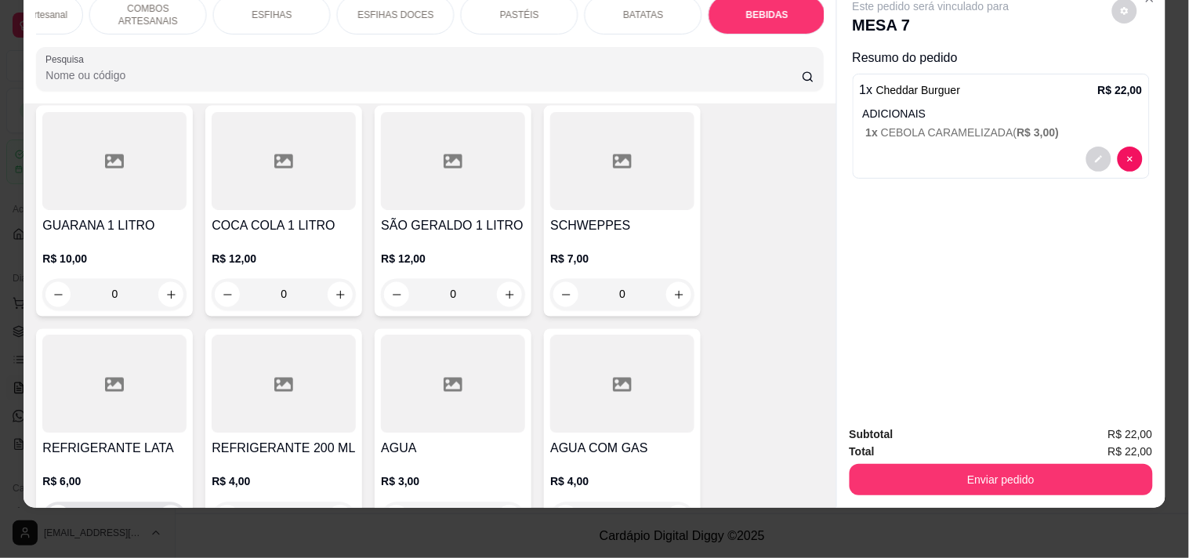
click at [166, 512] on icon "increase-product-quantity" at bounding box center [171, 518] width 12 height 12
type input "1"
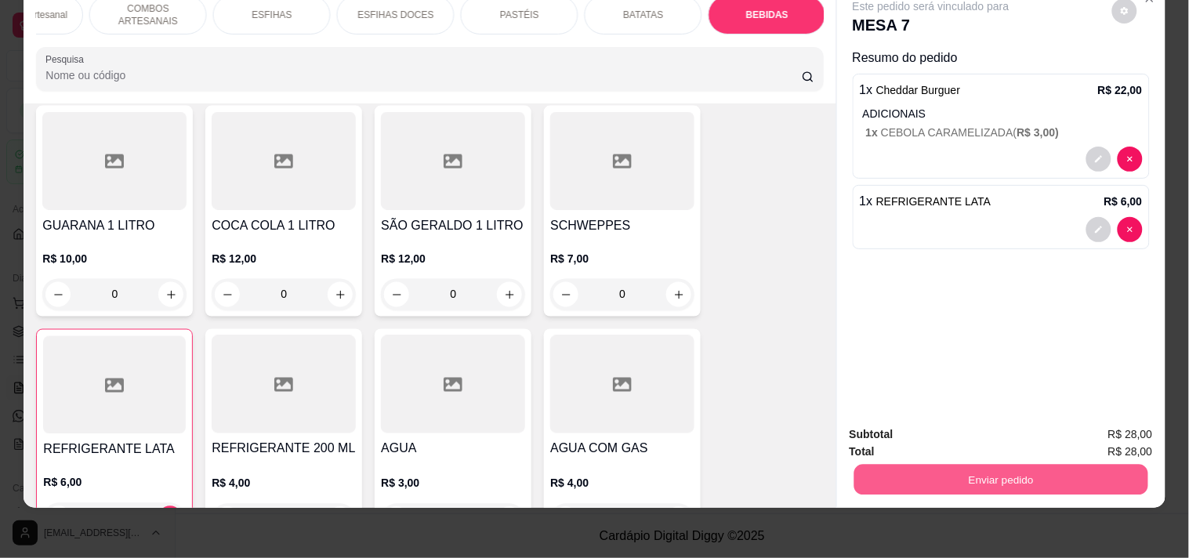
click at [889, 464] on button "Enviar pedido" at bounding box center [1000, 479] width 294 height 31
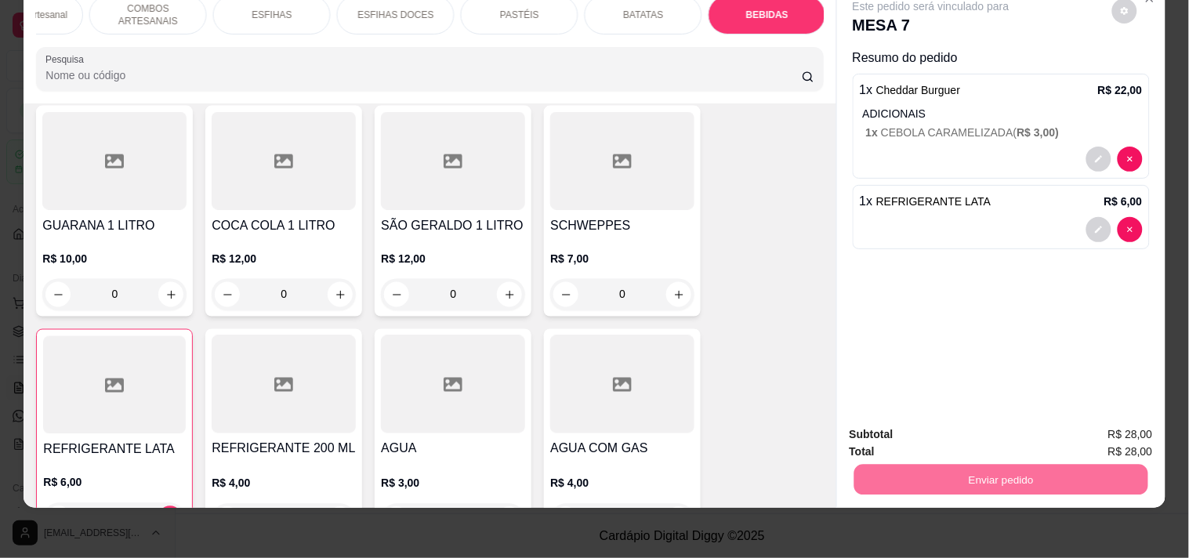
click at [1021, 424] on button "Registrar cliente" at bounding box center [1006, 428] width 103 height 30
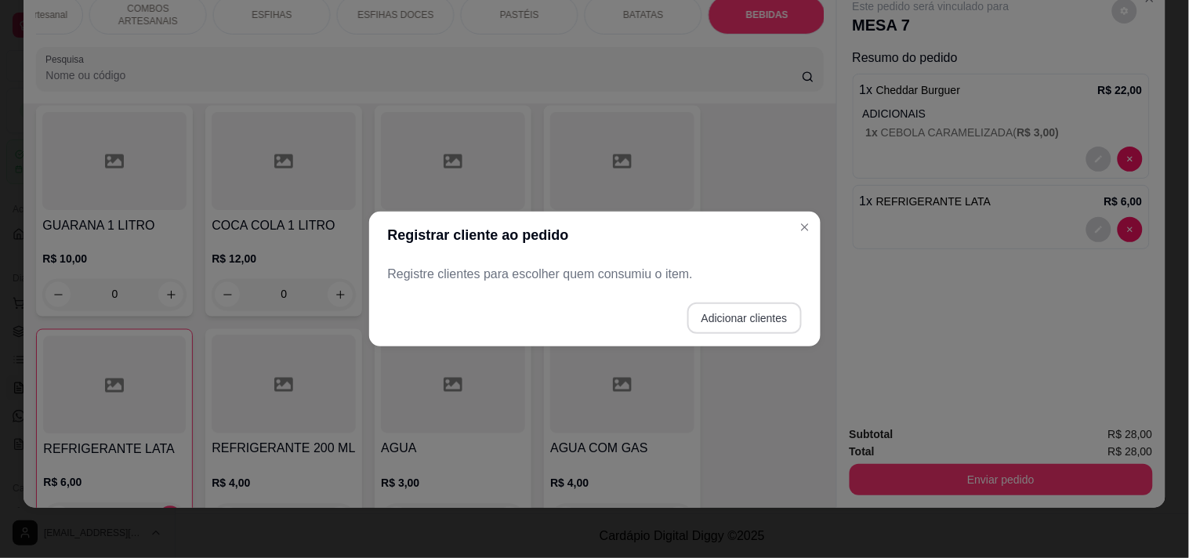
click at [710, 320] on button "Adicionar clientes" at bounding box center [744, 317] width 114 height 31
click at [559, 293] on div "Nome do cliente" at bounding box center [594, 274] width 414 height 44
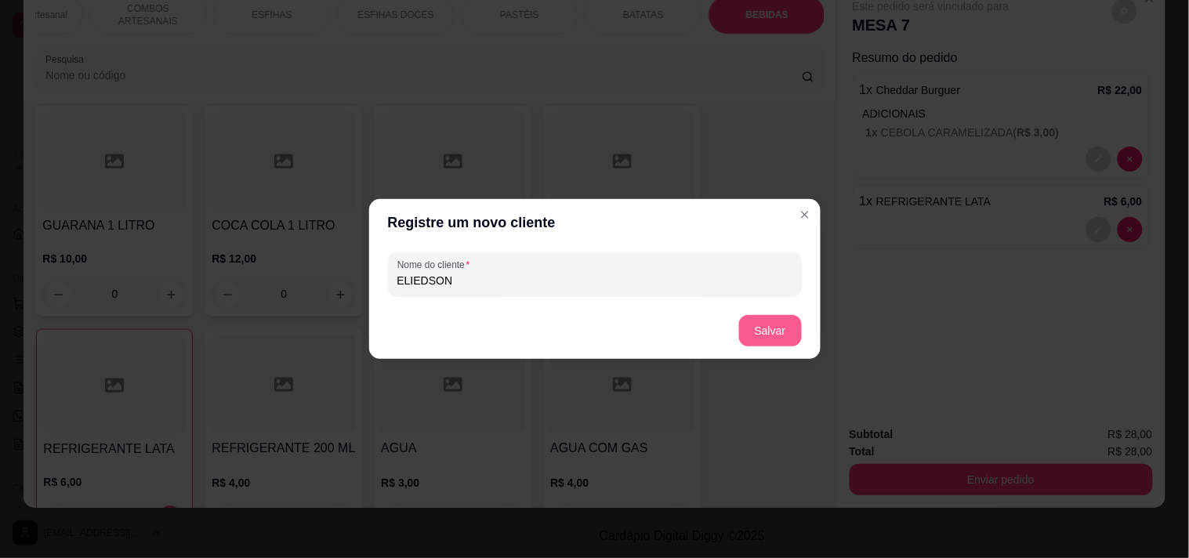
type input "ELIEDSON"
click at [768, 327] on button "Salvar" at bounding box center [770, 330] width 63 height 31
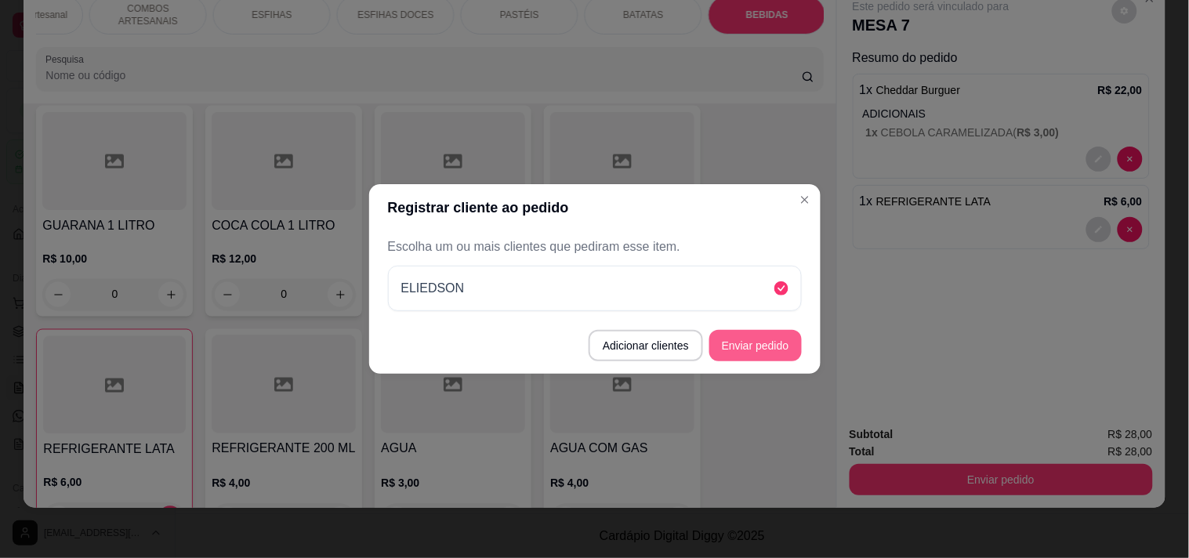
click at [773, 353] on button "Enviar pedido" at bounding box center [755, 345] width 92 height 31
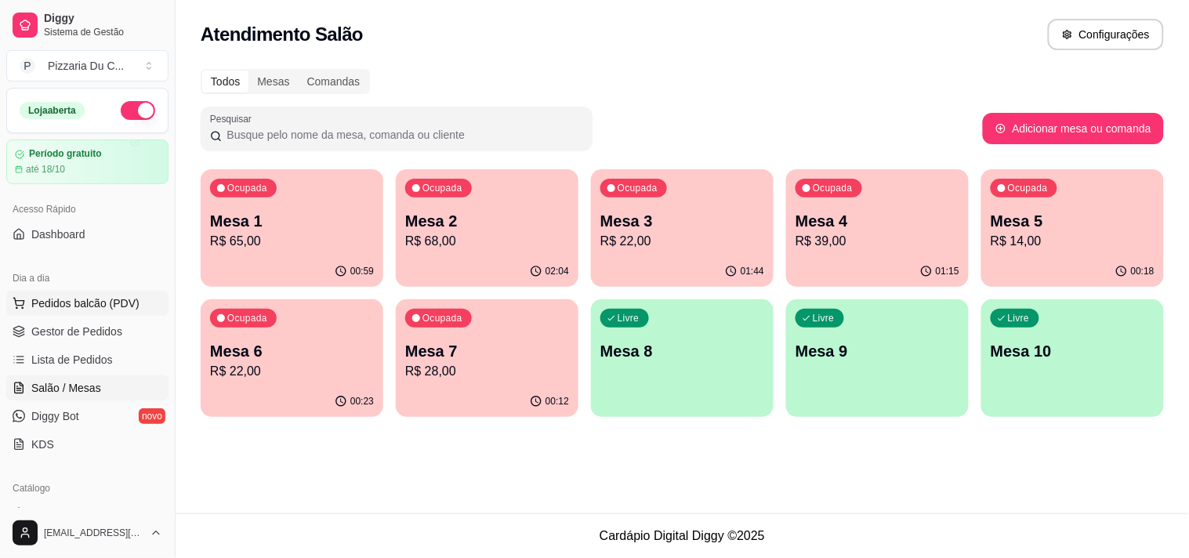
click at [99, 295] on span "Pedidos balcão (PDV)" at bounding box center [85, 303] width 108 height 16
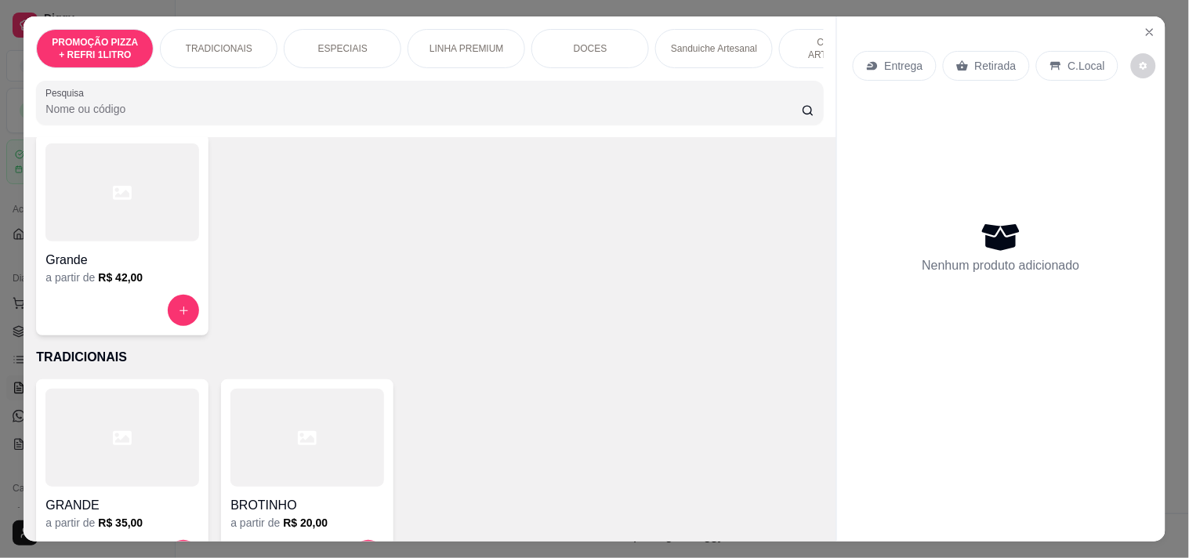
scroll to position [261, 0]
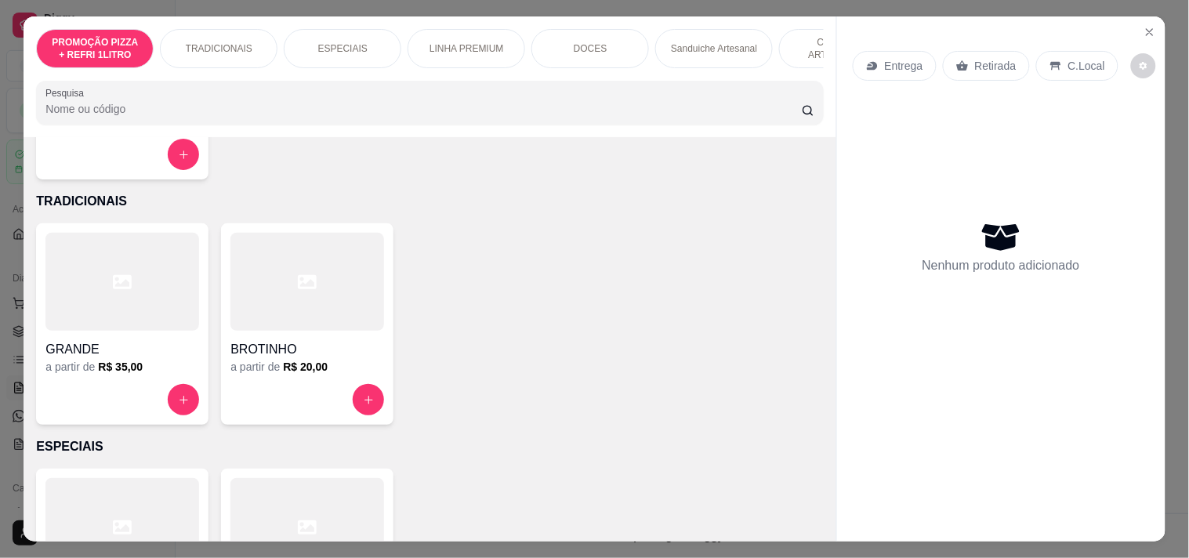
click at [154, 367] on div "a partir de R$ 35,00" at bounding box center [122, 367] width 154 height 16
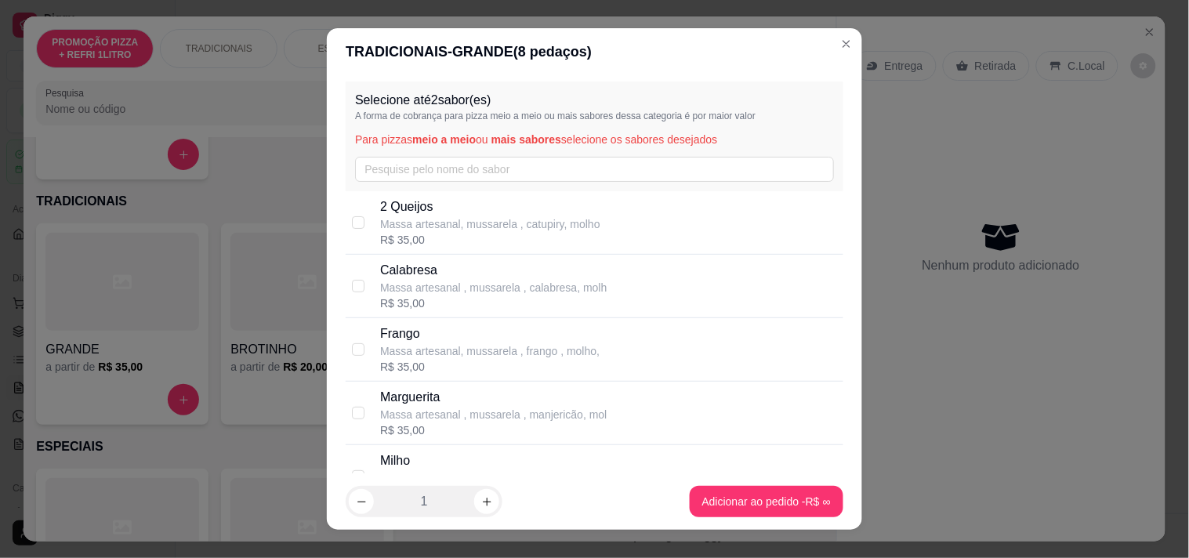
click at [468, 358] on p "Massa artesanal, mussarela , frango , molho," at bounding box center [489, 351] width 219 height 16
checkbox input "true"
click at [482, 498] on icon "increase-product-quantity" at bounding box center [487, 502] width 12 height 12
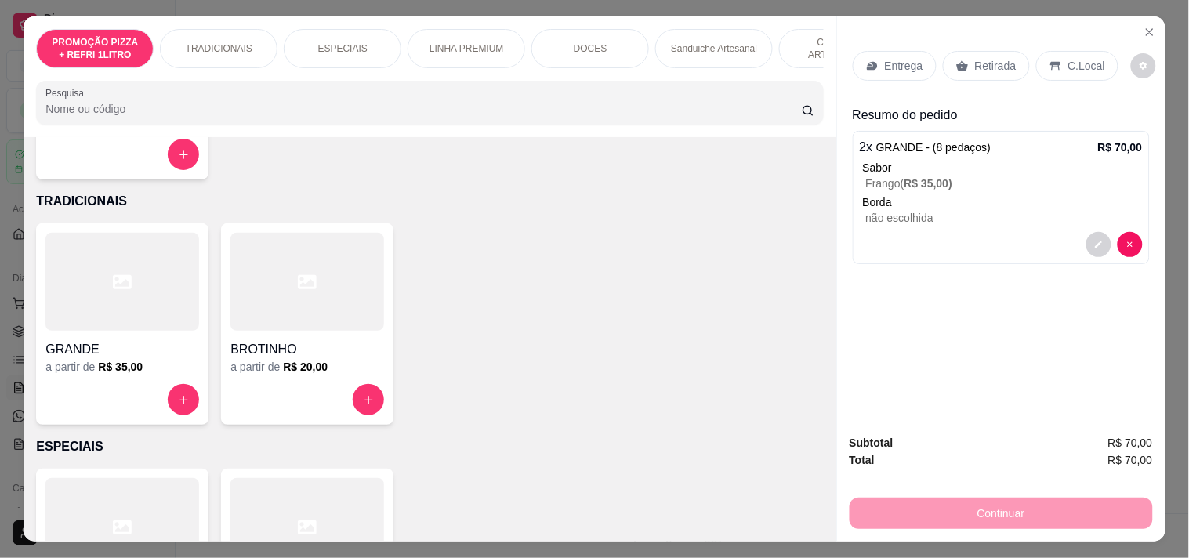
click at [118, 374] on h6 "R$ 35,00" at bounding box center [120, 367] width 45 height 16
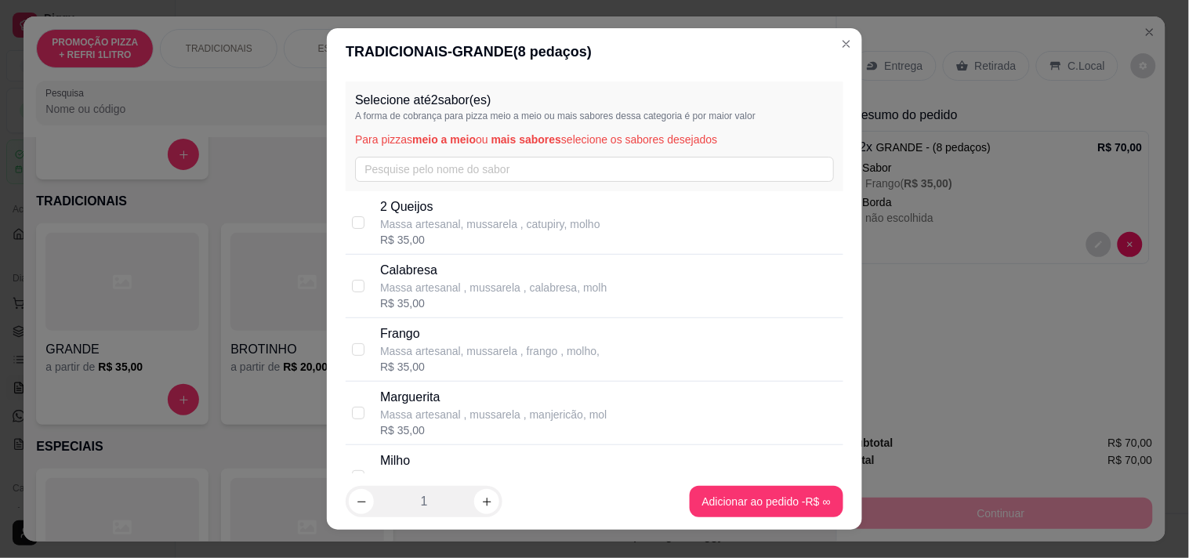
click at [458, 263] on p "Calabresa" at bounding box center [493, 270] width 226 height 19
checkbox input "true"
click at [693, 527] on footer "1 Adicionar ao pedido R$ 35,00" at bounding box center [594, 501] width 535 height 56
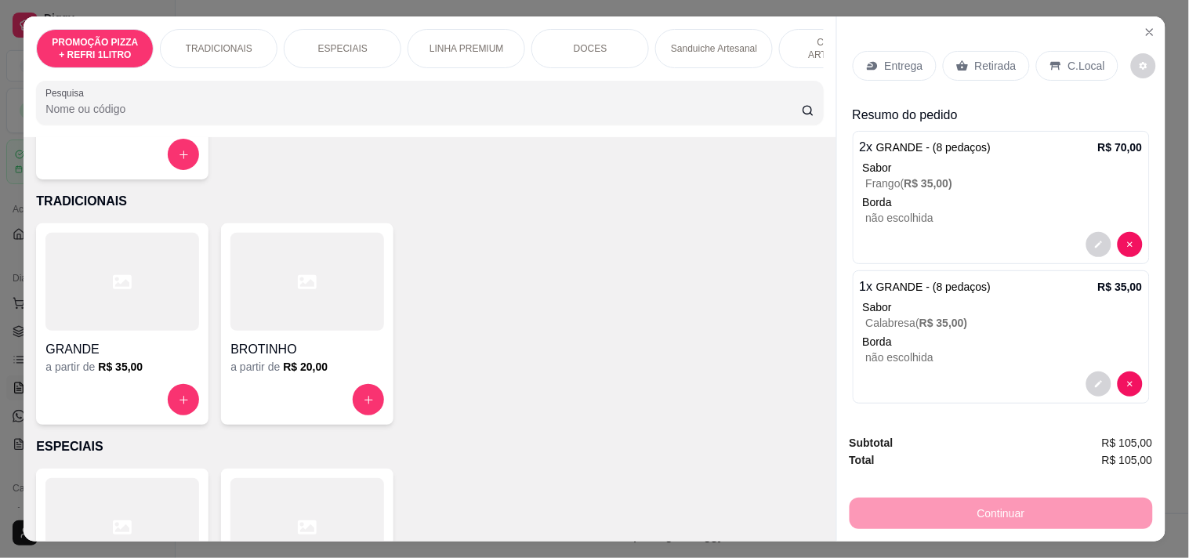
click at [135, 398] on div at bounding box center [122, 399] width 154 height 31
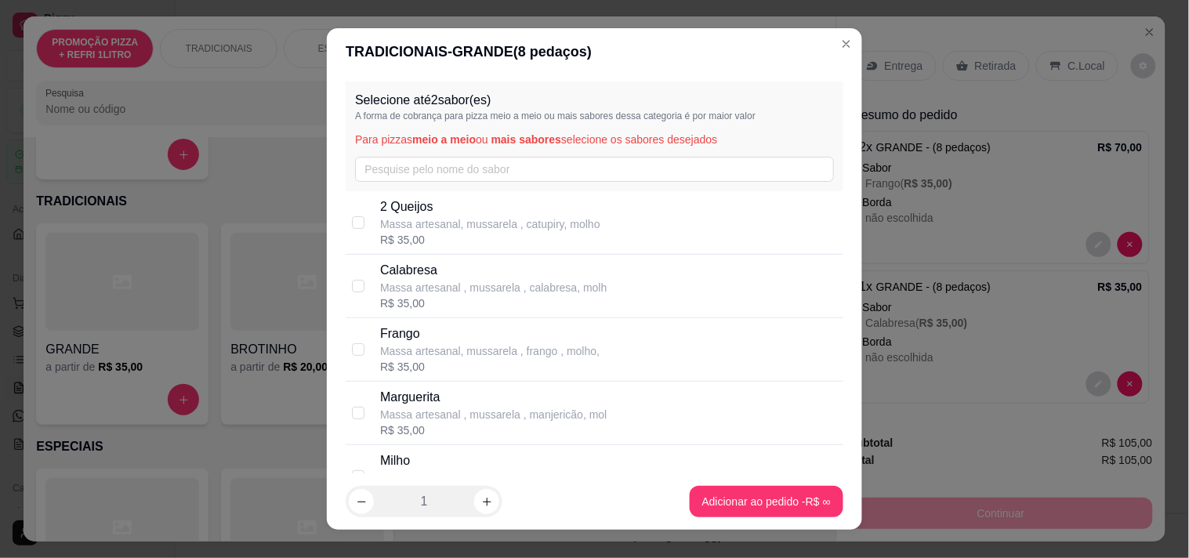
scroll to position [87, 0]
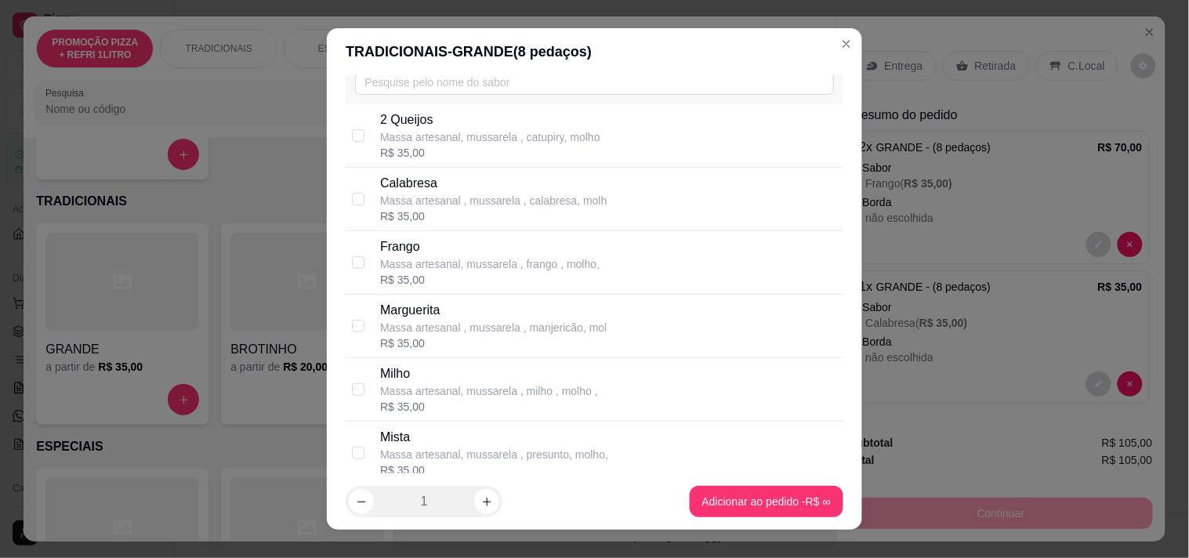
click at [471, 436] on p "Mista" at bounding box center [494, 437] width 228 height 19
checkbox input "true"
click at [678, 483] on footer "1 Adicionar ao pedido R$ 35,00" at bounding box center [594, 501] width 535 height 56
click at [683, 483] on footer "1 Adicionar ao pedido R$ 35,00" at bounding box center [594, 501] width 535 height 56
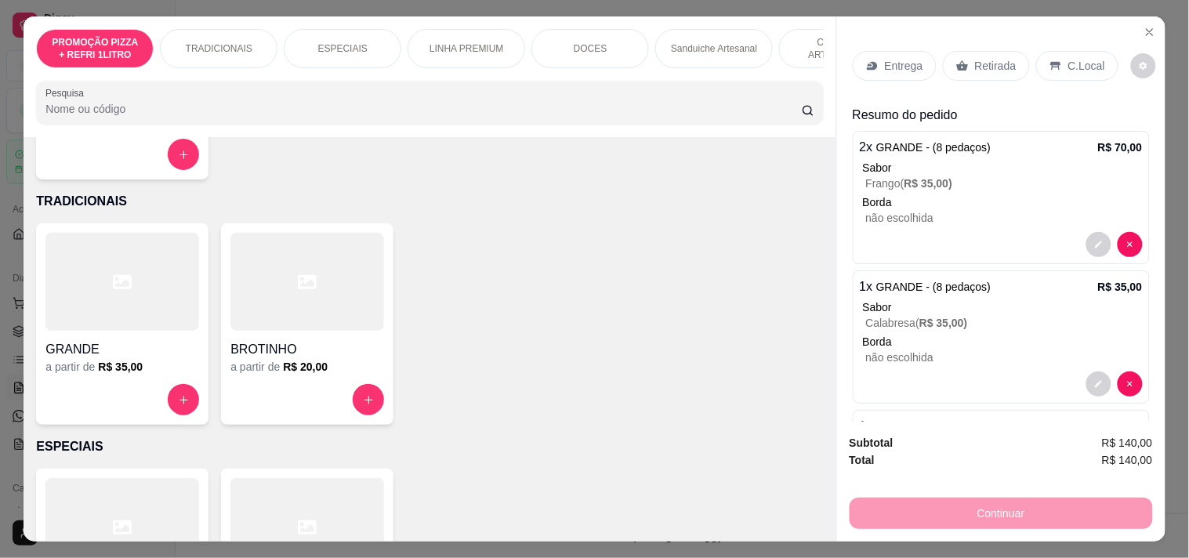
click at [914, 58] on p "Entrega" at bounding box center [904, 66] width 38 height 16
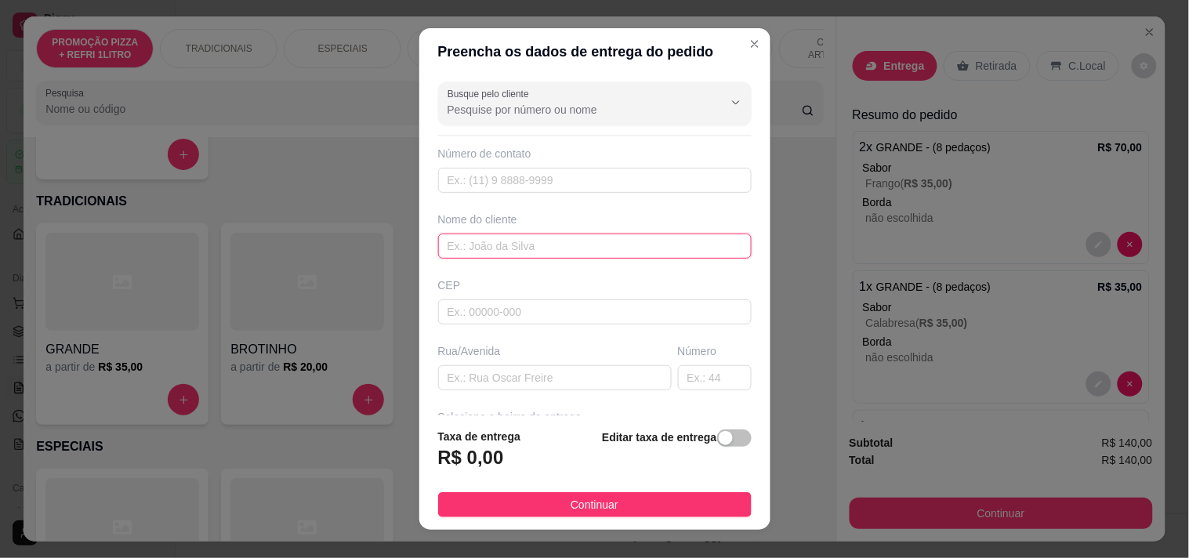
click at [568, 237] on input "text" at bounding box center [594, 246] width 313 height 25
type input "LUCINEIDE"
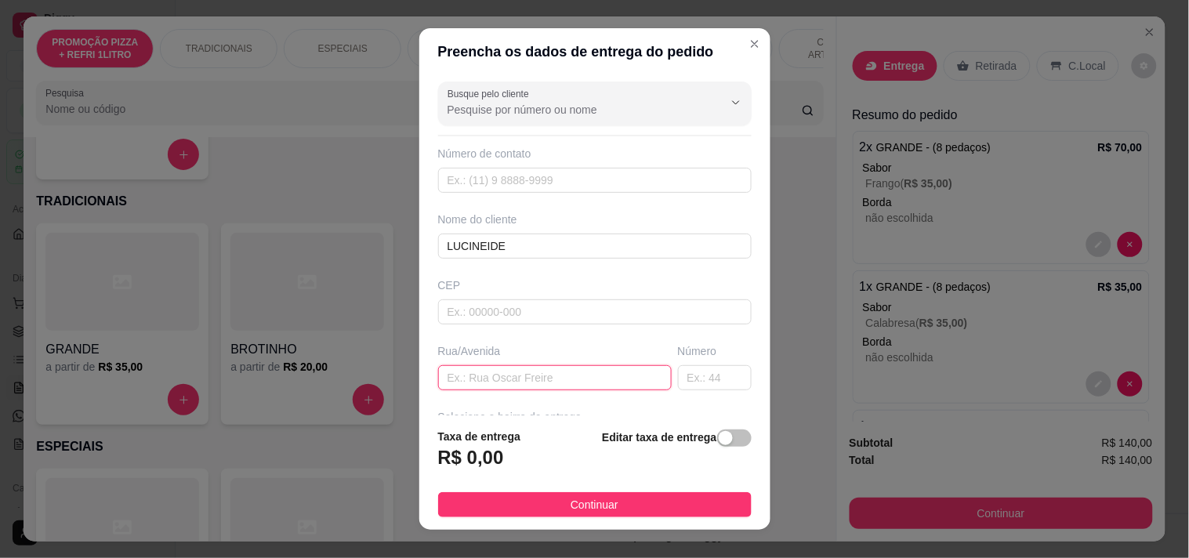
click at [530, 388] on input "text" at bounding box center [555, 377] width 234 height 25
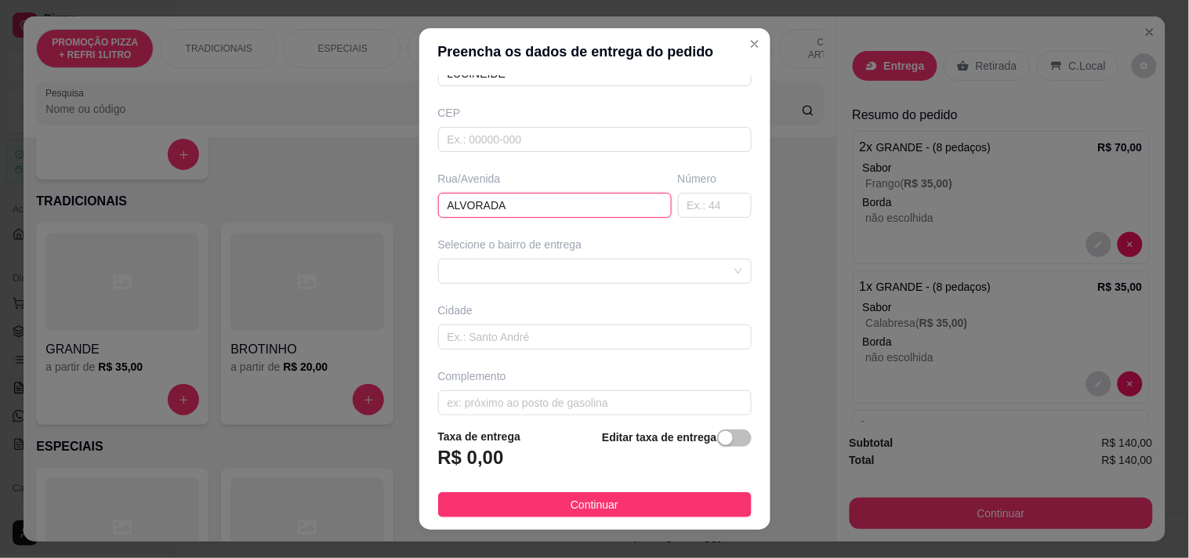
scroll to position [174, 0]
click at [544, 274] on span at bounding box center [594, 270] width 295 height 24
type input "ALVORADA"
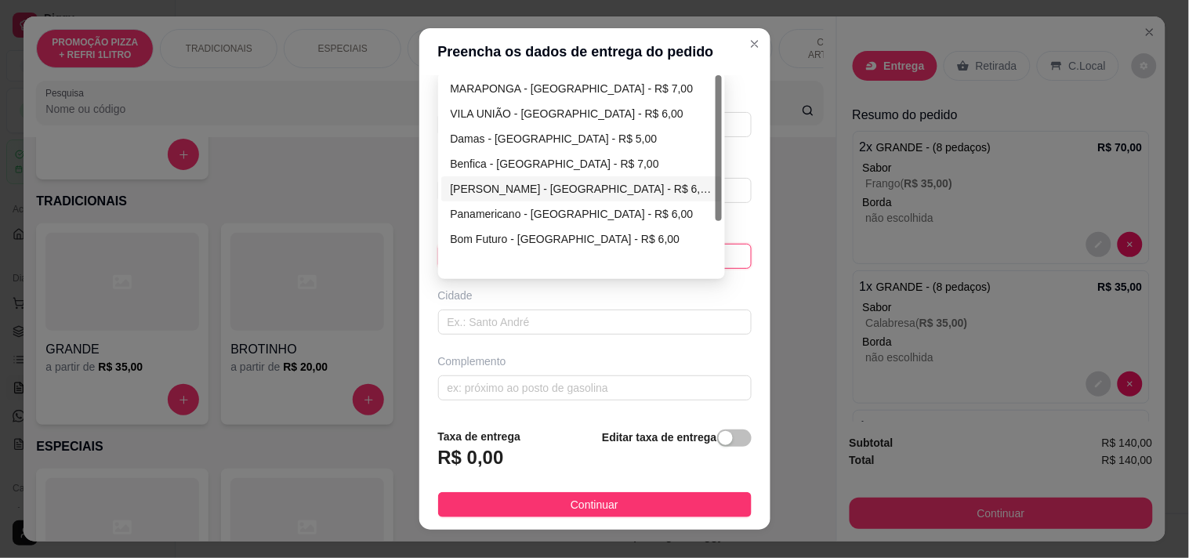
scroll to position [0, 0]
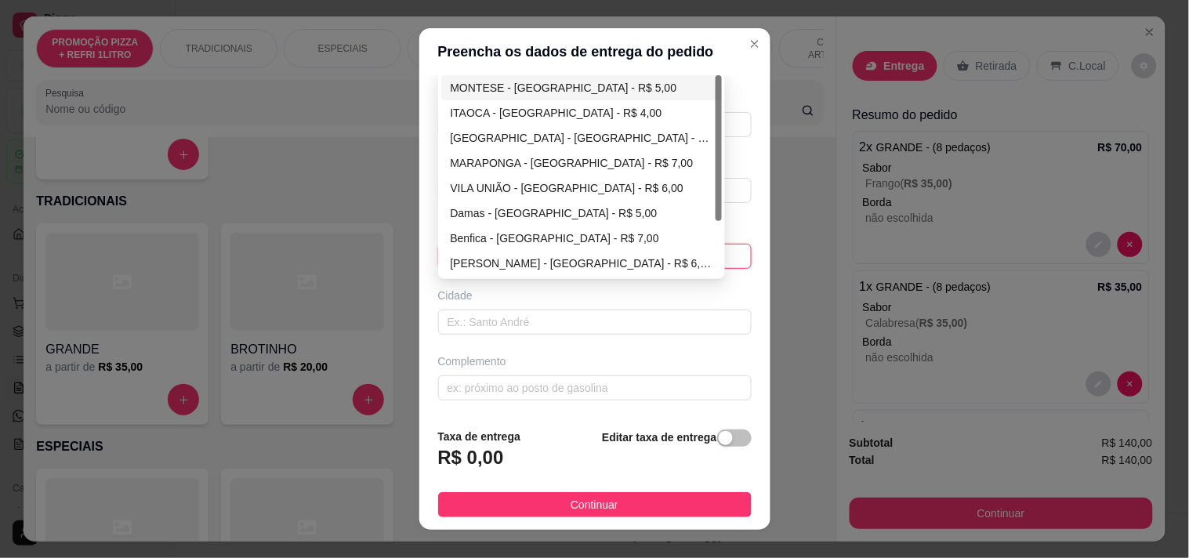
click at [513, 91] on div "MONTESE - [GEOGRAPHIC_DATA] - R$ 5,00" at bounding box center [582, 87] width 262 height 17
type input "[GEOGRAPHIC_DATA]"
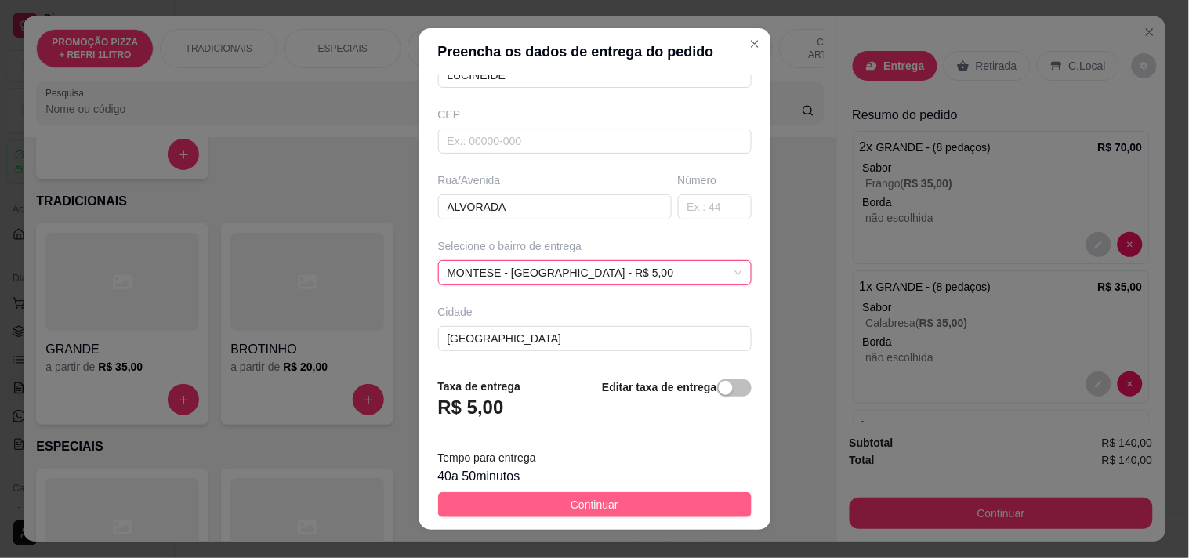
scroll to position [188, 0]
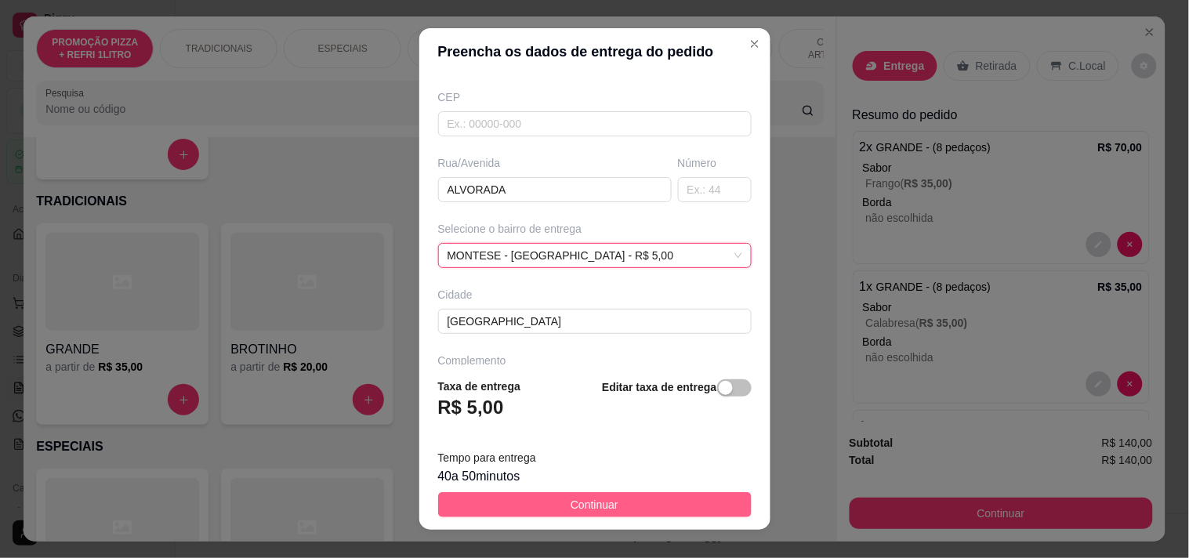
click at [575, 504] on span "Continuar" at bounding box center [594, 504] width 48 height 17
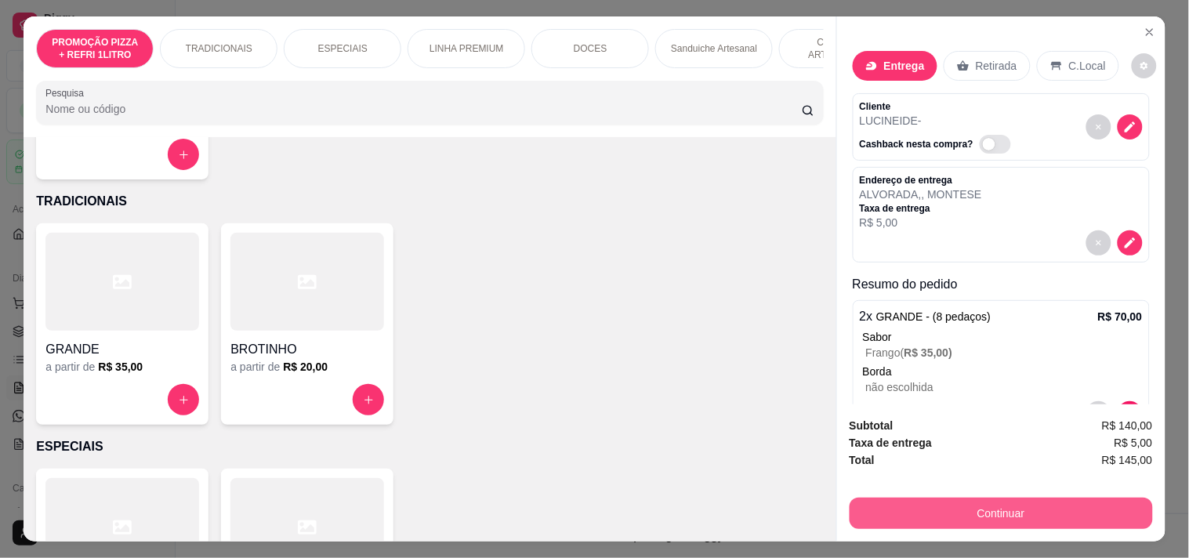
click at [992, 510] on button "Continuar" at bounding box center [1000, 513] width 303 height 31
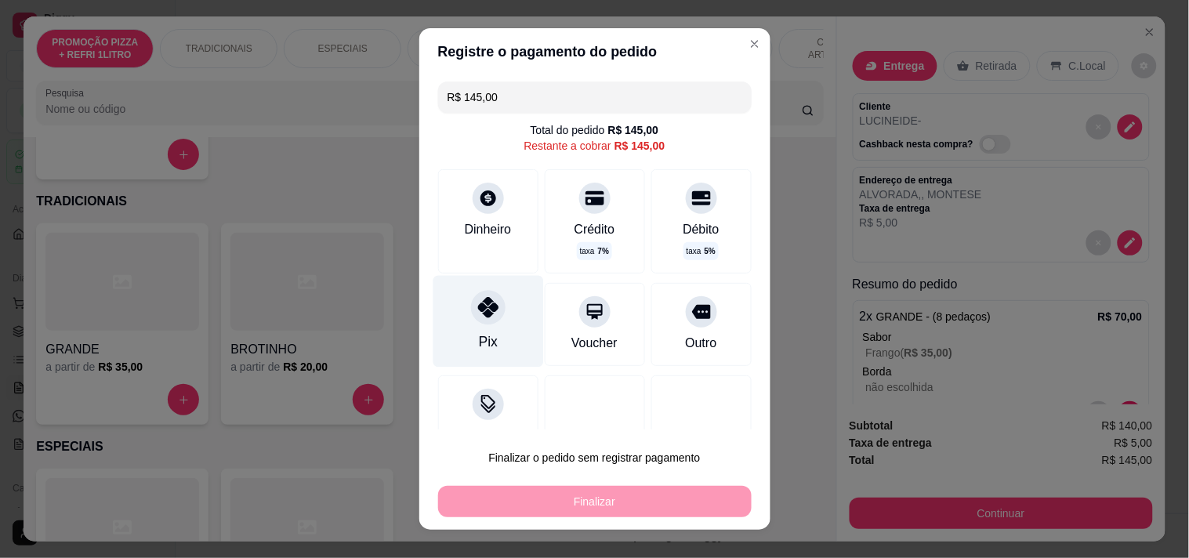
click at [506, 343] on div "Pix" at bounding box center [488, 321] width 110 height 92
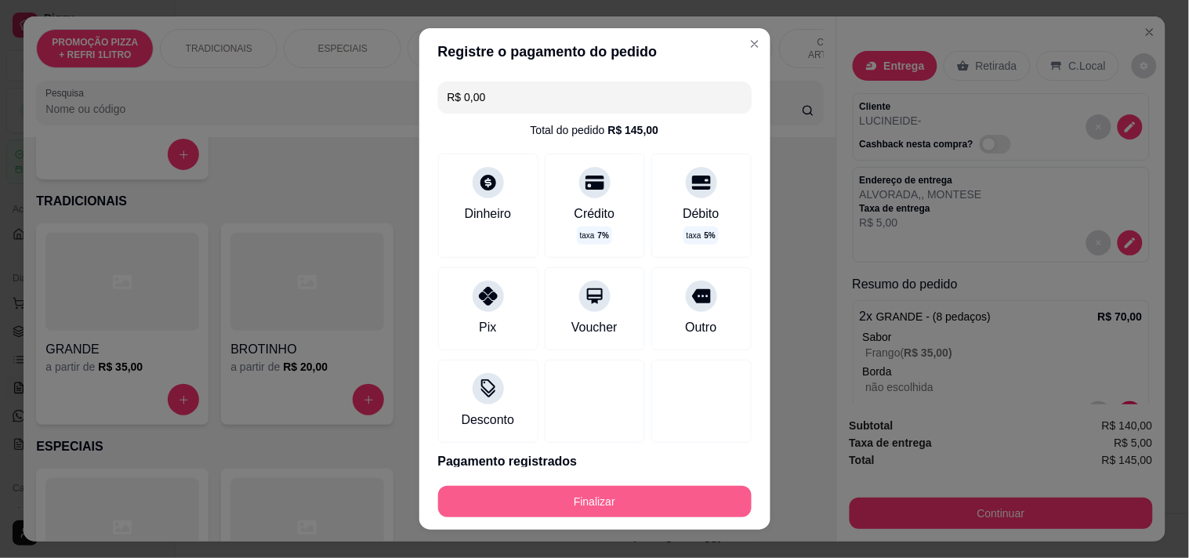
click at [545, 509] on button "Finalizar" at bounding box center [594, 501] width 313 height 31
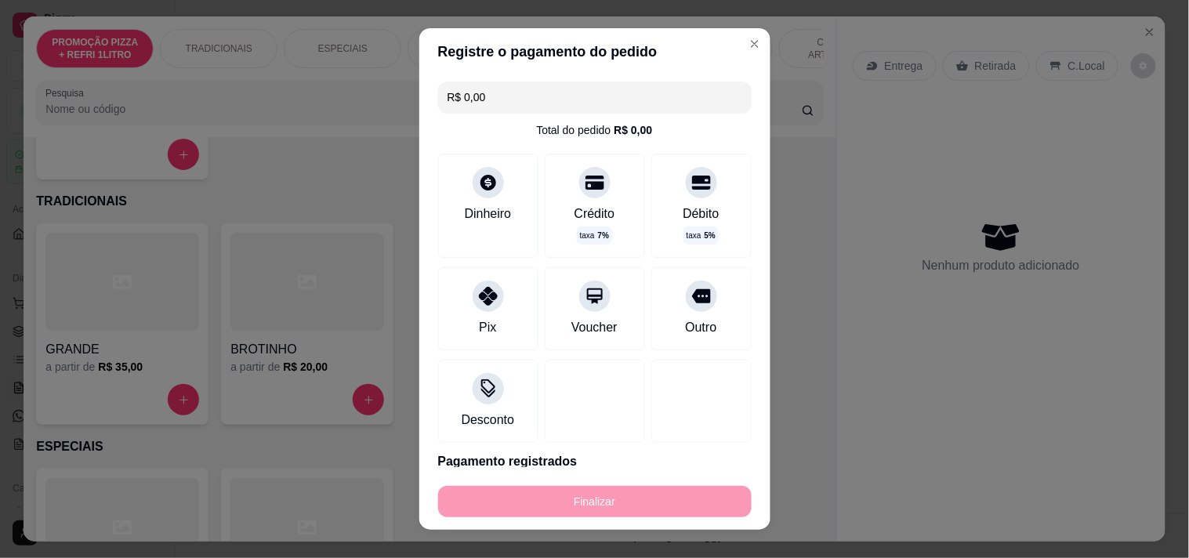
type input "-R$ 145,00"
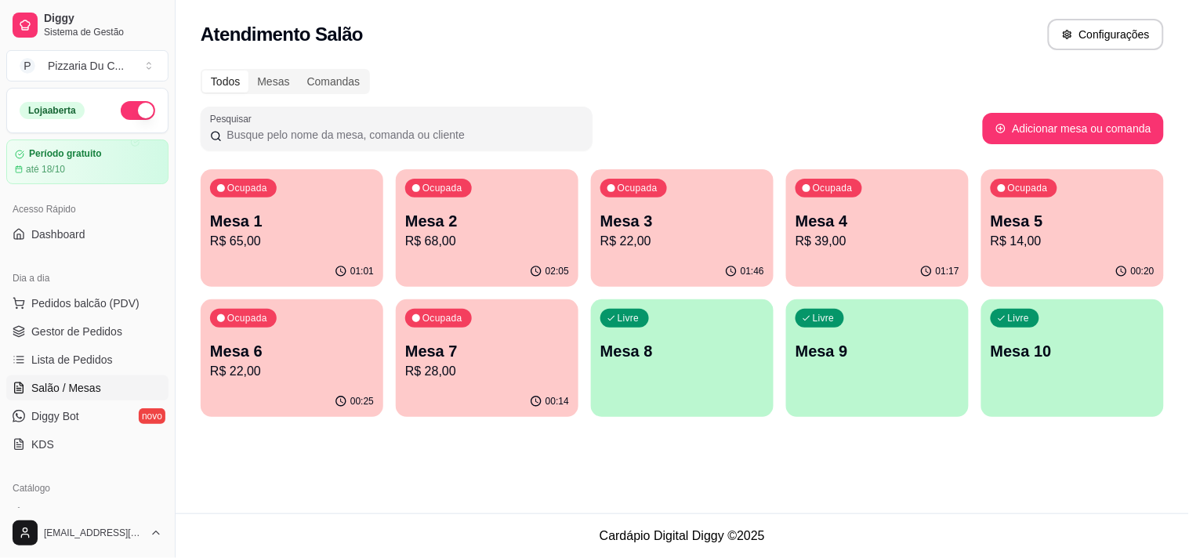
click at [125, 290] on div "Dia a dia" at bounding box center [87, 278] width 162 height 25
click at [126, 301] on span "Pedidos balcão (PDV)" at bounding box center [85, 303] width 108 height 16
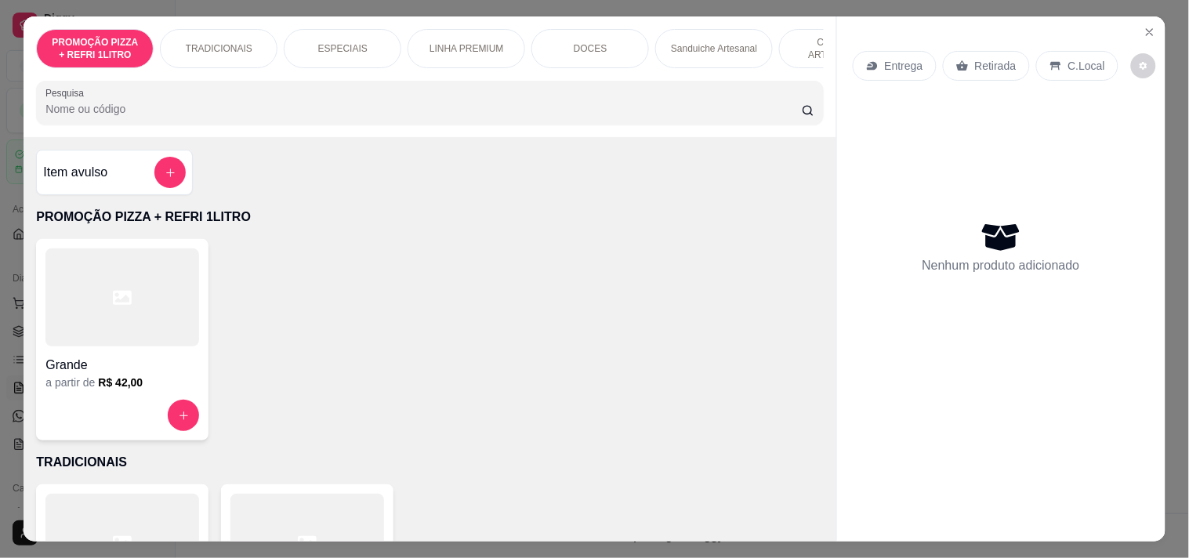
click at [880, 51] on div "Entrega" at bounding box center [895, 66] width 84 height 30
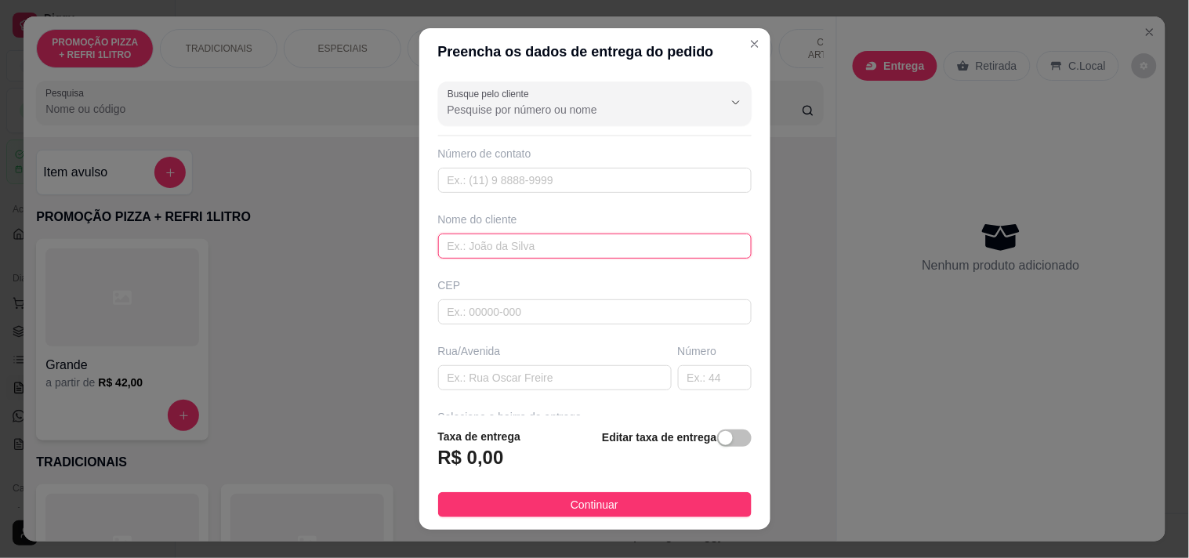
click at [512, 248] on input "text" at bounding box center [594, 246] width 313 height 25
type input "PAULO"
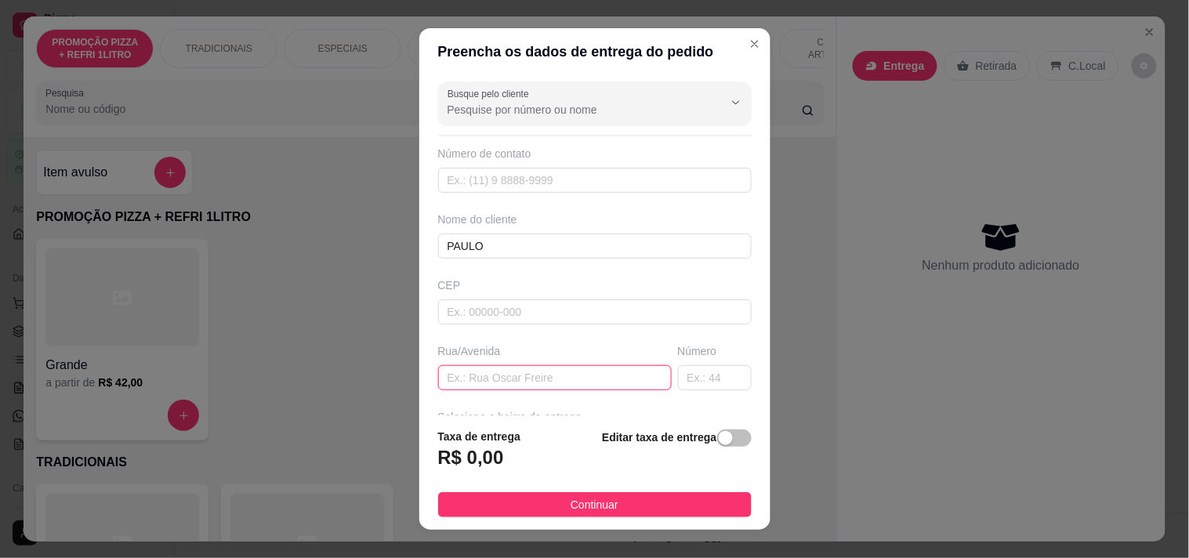
click at [505, 381] on input "text" at bounding box center [555, 377] width 234 height 25
paste input "[STREET_ADDRESS]. 503B"
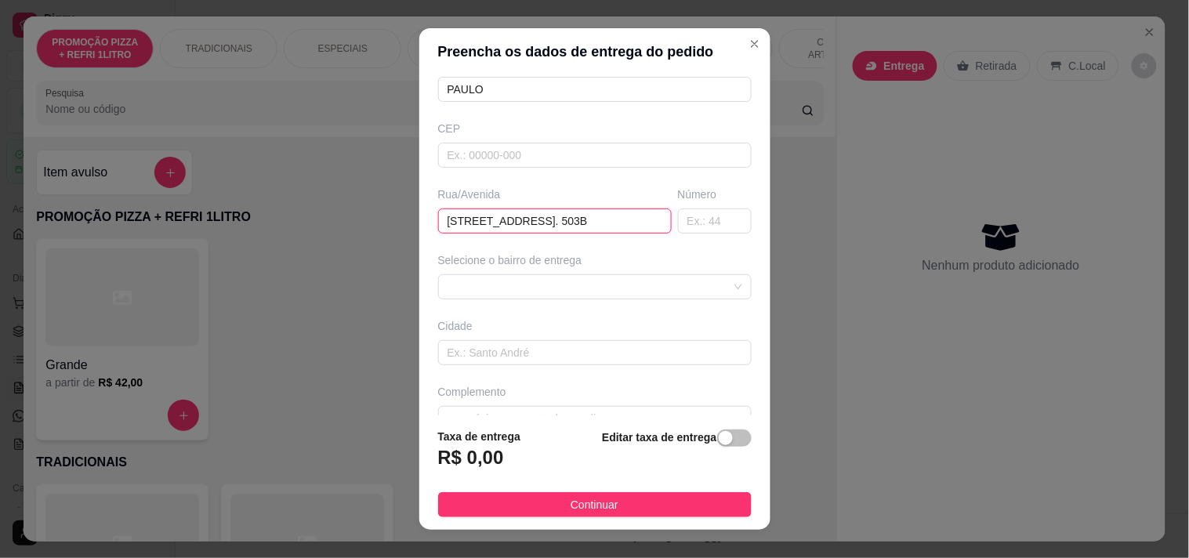
scroll to position [174, 0]
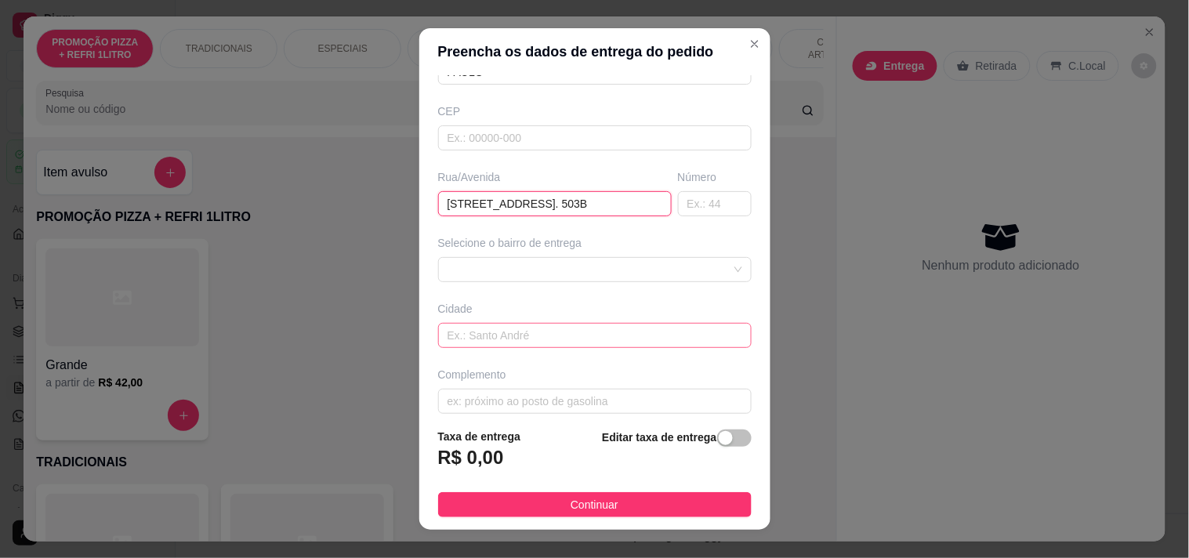
type input "[STREET_ADDRESS]. 503B"
click at [511, 341] on input "text" at bounding box center [594, 335] width 313 height 25
click at [507, 274] on span at bounding box center [594, 270] width 295 height 24
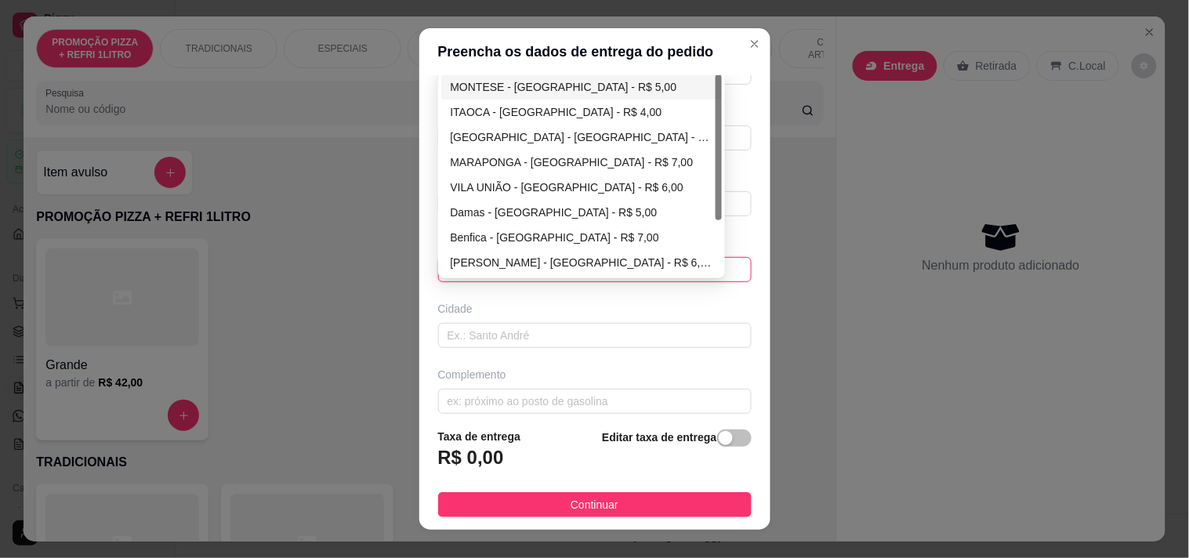
click at [510, 81] on div "MONTESE - [GEOGRAPHIC_DATA] - R$ 5,00" at bounding box center [582, 86] width 262 height 17
type input "[GEOGRAPHIC_DATA]"
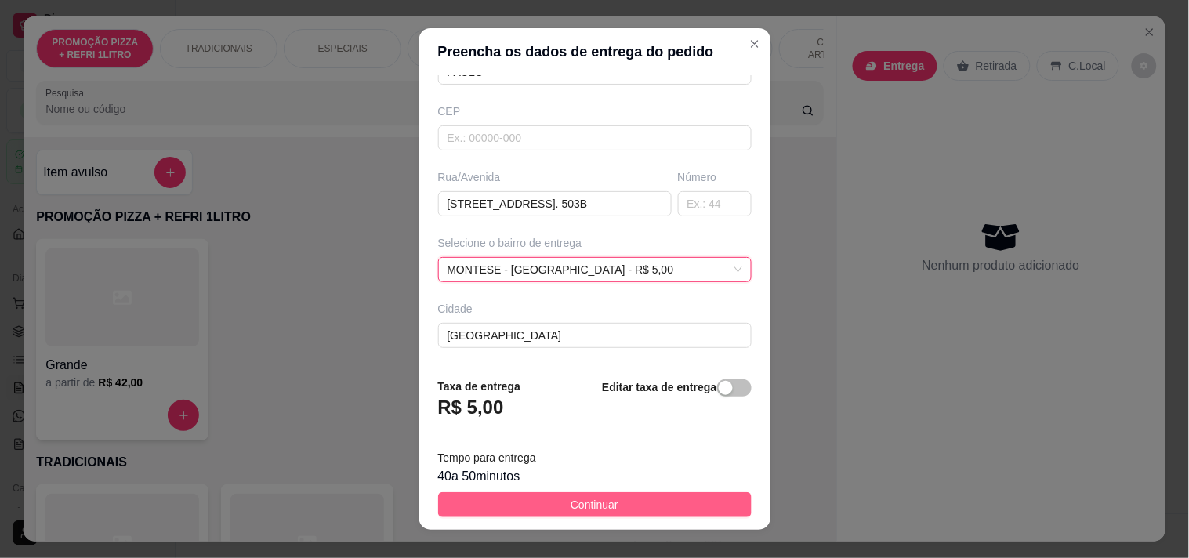
click at [612, 497] on button "Continuar" at bounding box center [594, 504] width 313 height 25
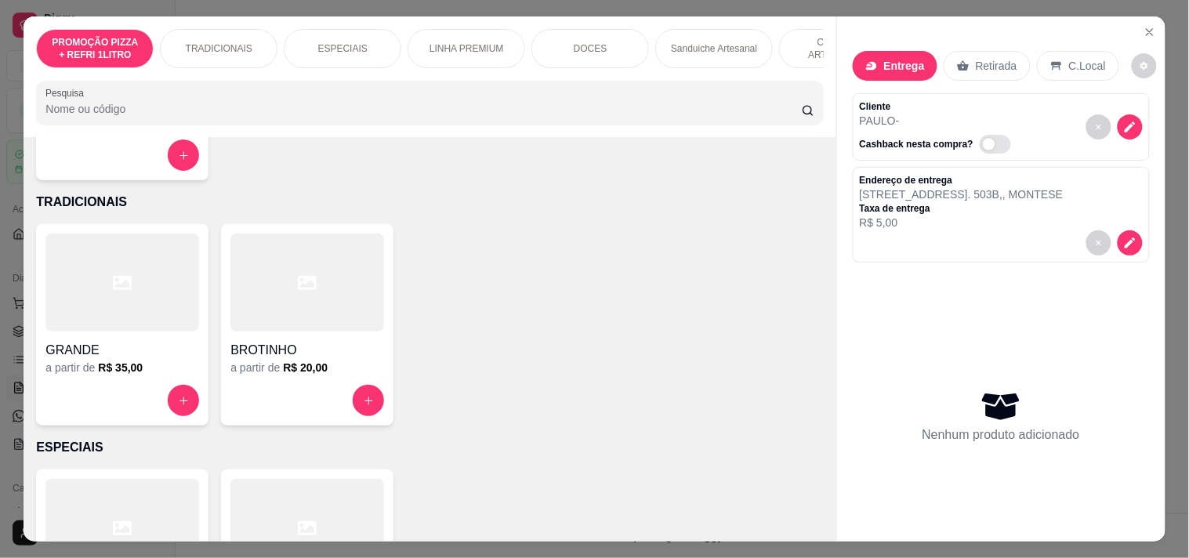
scroll to position [261, 0]
click at [177, 359] on h4 "GRANDE" at bounding box center [122, 349] width 154 height 19
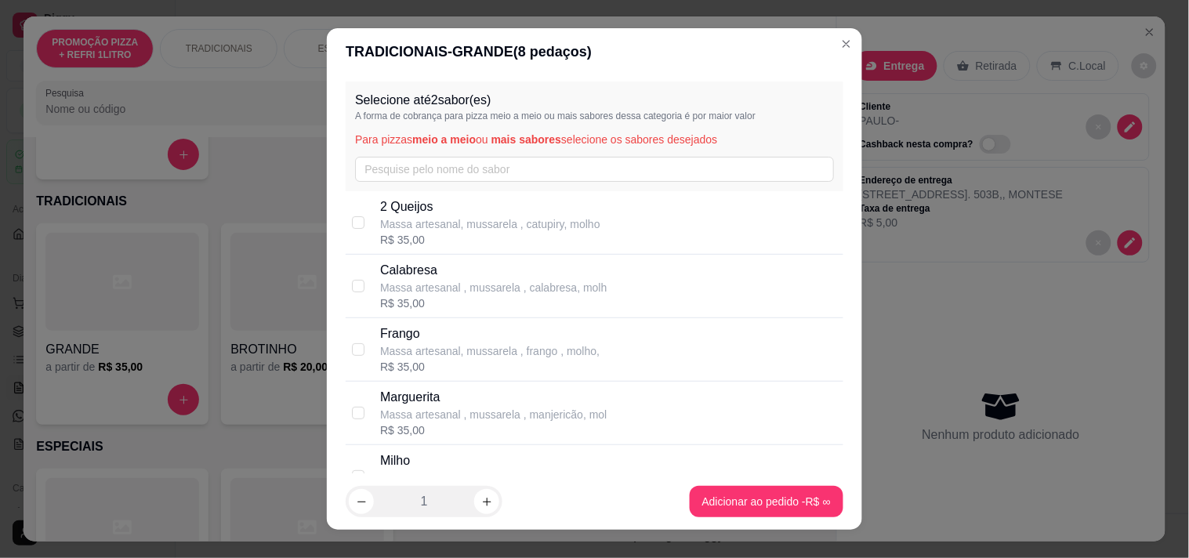
click at [420, 307] on div "R$ 35,00" at bounding box center [493, 303] width 226 height 16
checkbox input "true"
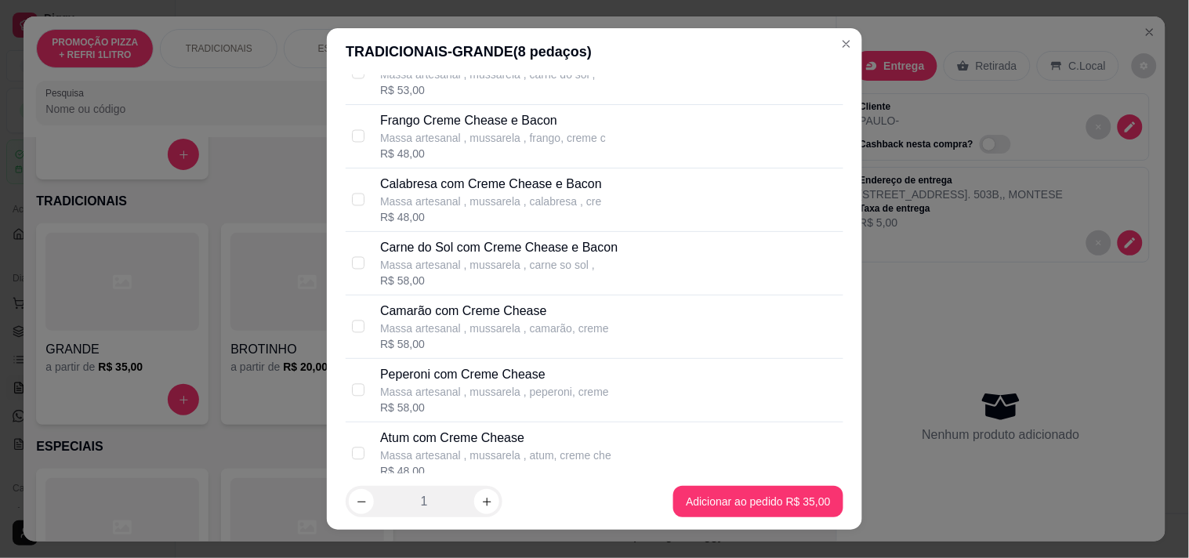
scroll to position [2942, 0]
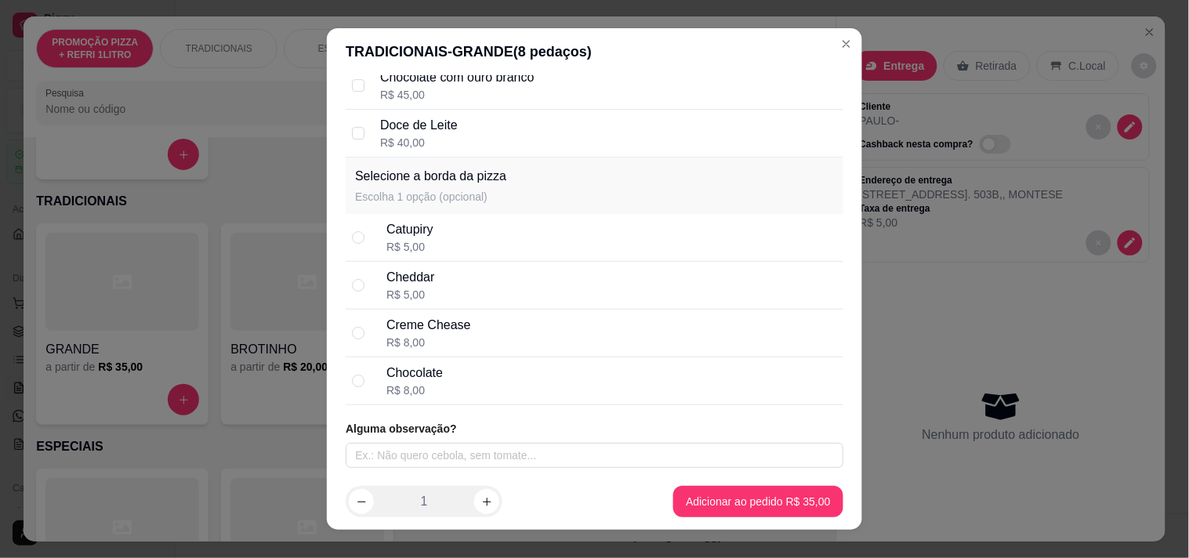
click at [436, 397] on div "Chocolate R$ 8,00" at bounding box center [595, 381] width 498 height 48
radio input "true"
click at [444, 471] on div "Selecione até 2 sabor(es) A forma de cobrança para pizza meio a meio ou mais sa…" at bounding box center [594, 274] width 535 height 399
click at [444, 443] on input "text" at bounding box center [595, 455] width 498 height 25
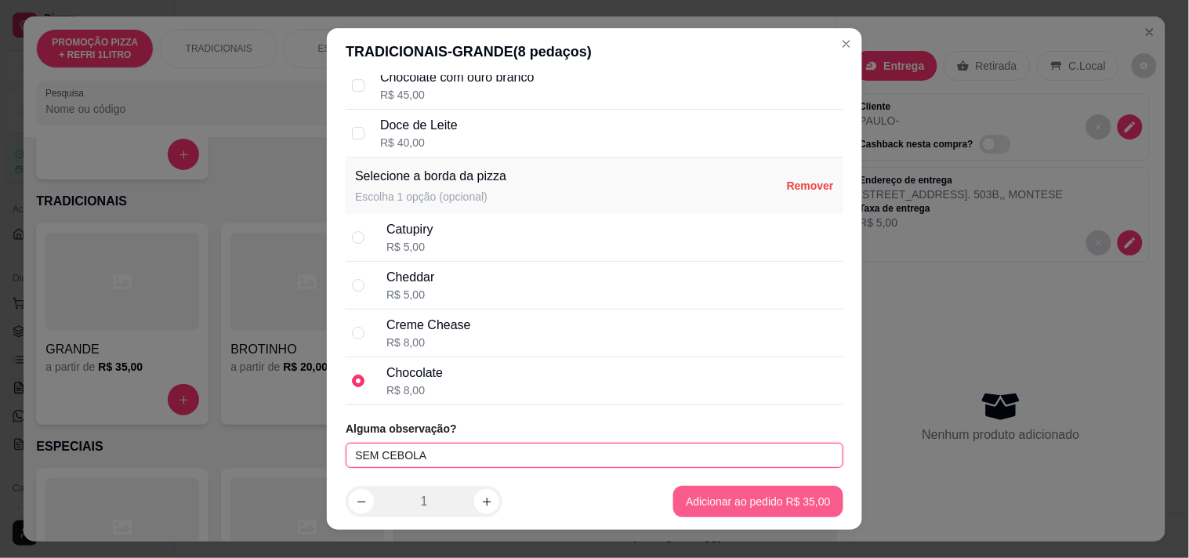
type input "SEM CEBOLA"
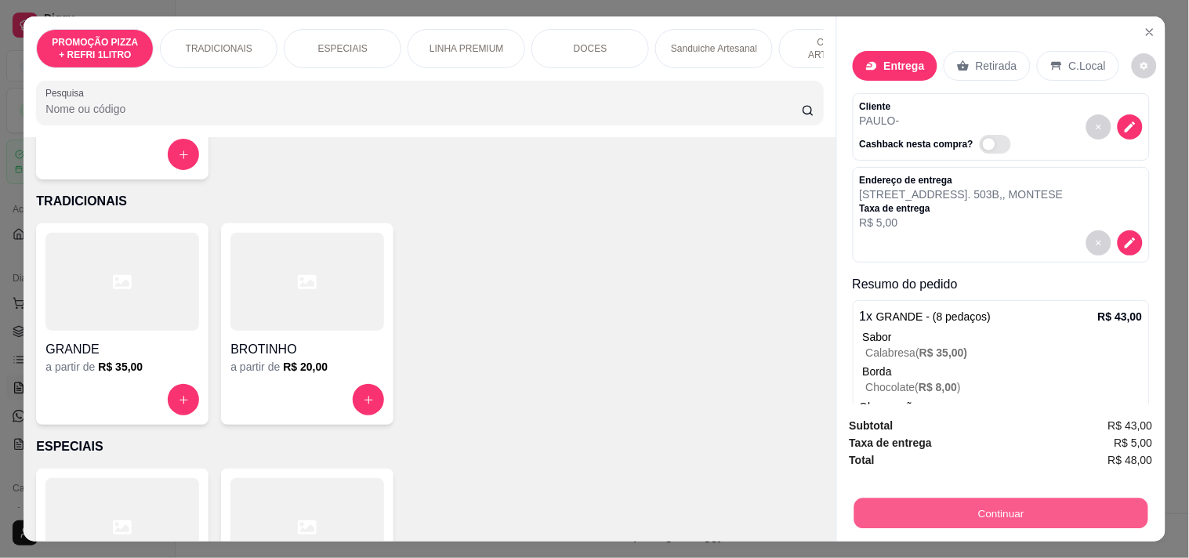
click at [1046, 498] on button "Continuar" at bounding box center [1000, 513] width 294 height 31
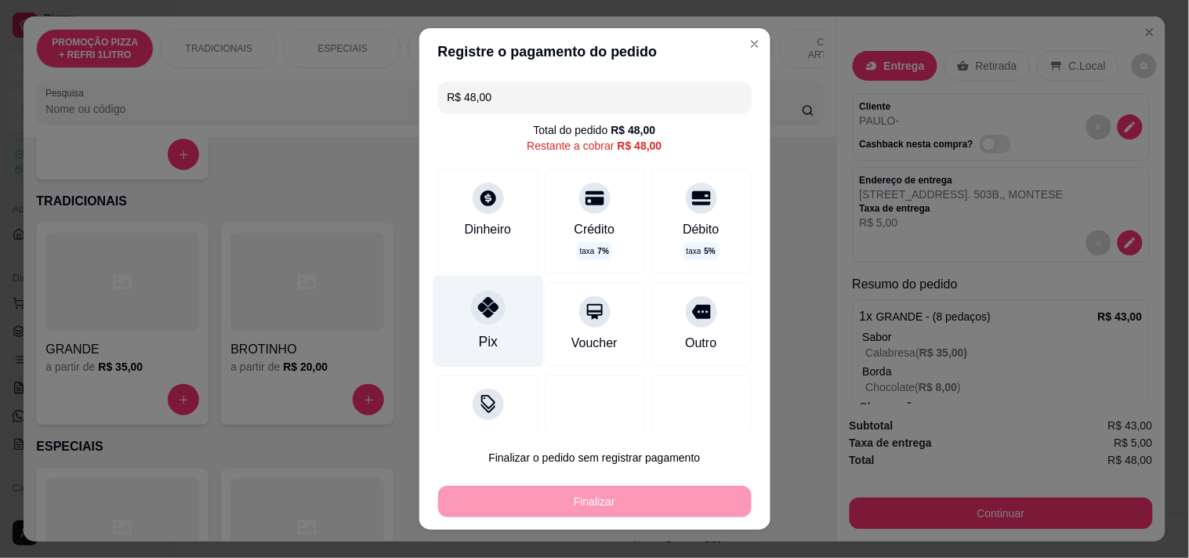
click at [477, 300] on icon at bounding box center [487, 307] width 20 height 20
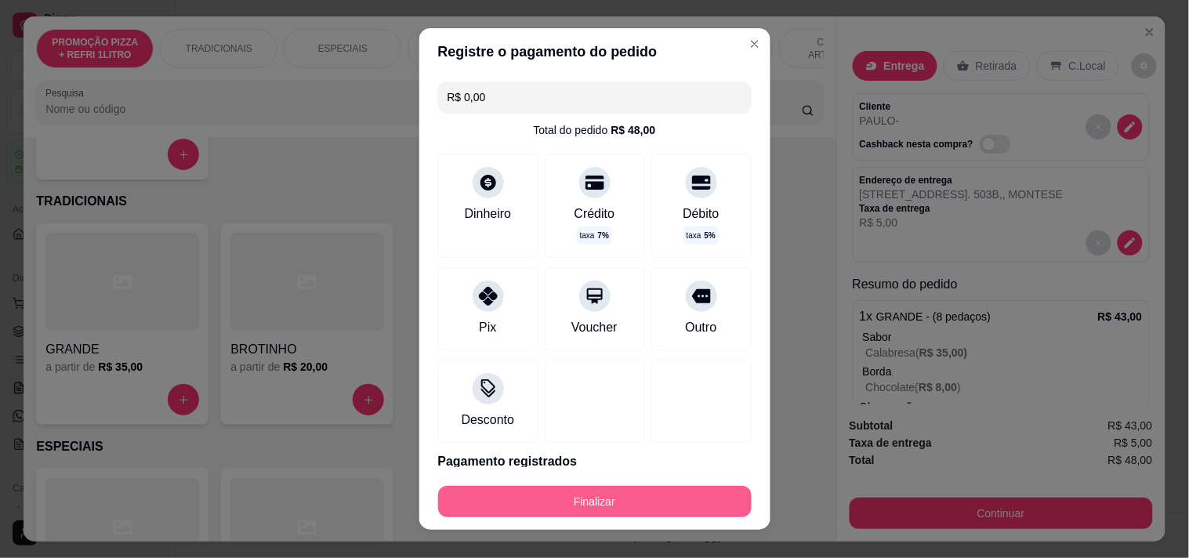
click at [537, 497] on button "Finalizar" at bounding box center [594, 501] width 313 height 31
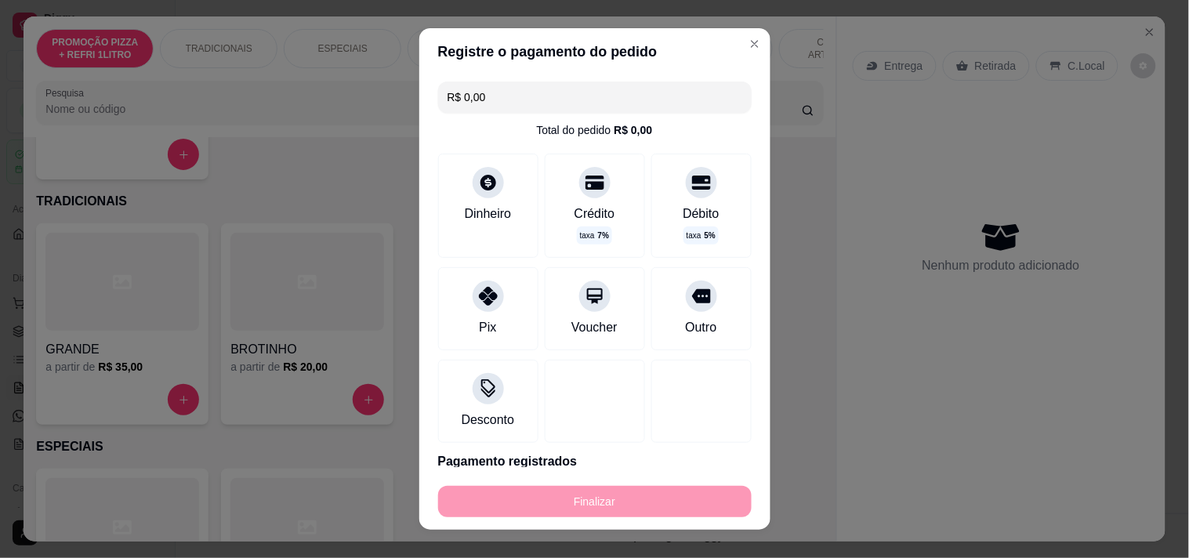
type input "-R$ 48,00"
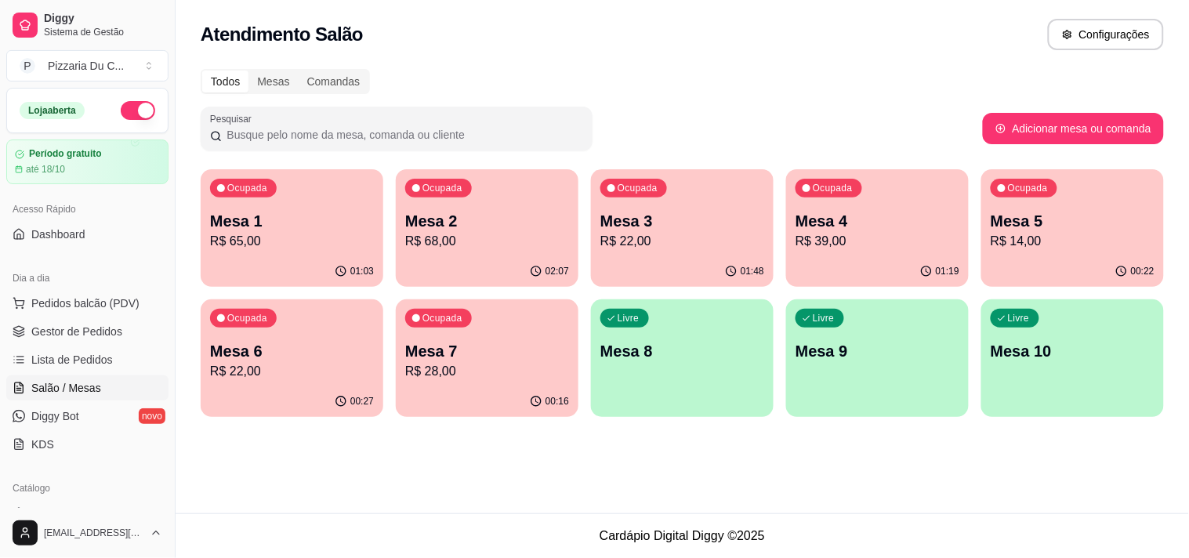
click at [474, 385] on div "Ocupada Mesa 7 R$ 28,00" at bounding box center [487, 342] width 183 height 87
click at [483, 239] on p "R$ 68,00" at bounding box center [487, 241] width 164 height 19
click at [341, 213] on p "Mesa 1" at bounding box center [292, 221] width 164 height 22
click at [802, 222] on p "Mesa 4" at bounding box center [877, 221] width 164 height 22
click at [1025, 197] on div "Ocupada Mesa 5 R$ 14,00" at bounding box center [1072, 212] width 183 height 87
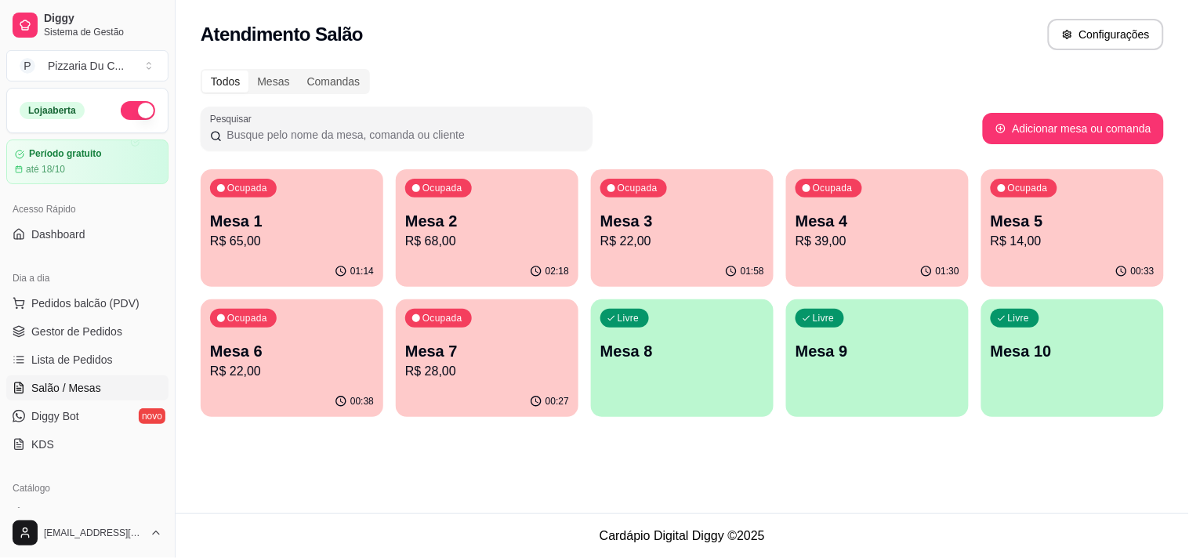
click at [367, 371] on p "R$ 22,00" at bounding box center [292, 371] width 164 height 19
click at [505, 372] on p "R$ 28,00" at bounding box center [487, 371] width 164 height 19
click at [606, 293] on div "Ocupada Mesa 1 R$ 65,00 01:14 Ocupada Mesa 2 R$ 68,00 02:18 Ocupada Mesa 3 R$ 2…" at bounding box center [682, 293] width 963 height 248
click at [649, 343] on p "Mesa 8" at bounding box center [682, 351] width 164 height 22
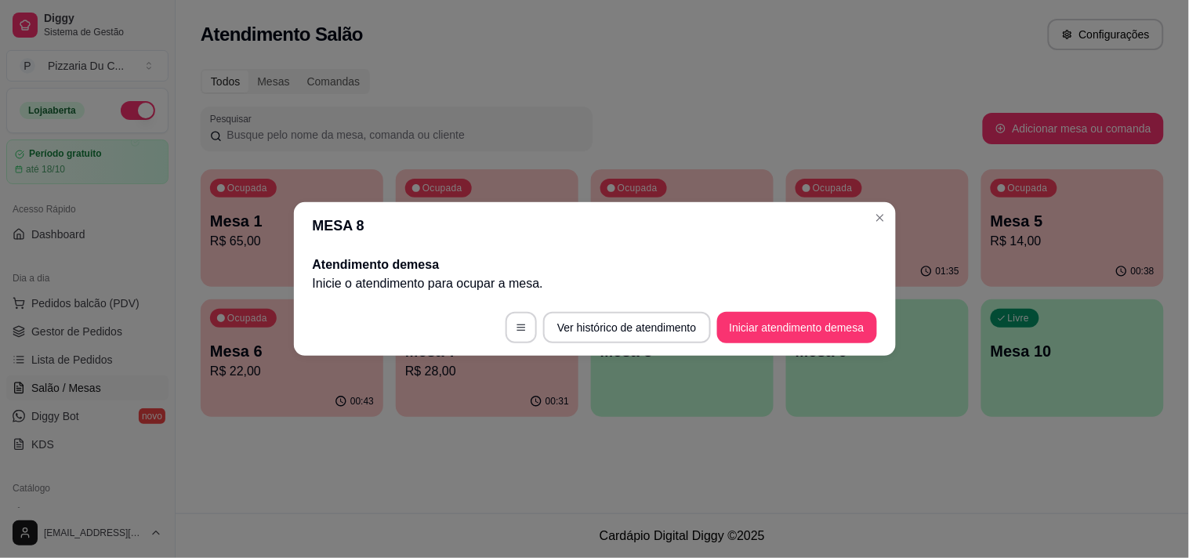
click at [743, 310] on footer "Ver histórico de atendimento Iniciar atendimento de mesa" at bounding box center [595, 327] width 602 height 56
click at [748, 316] on button "Iniciar atendimento de mesa" at bounding box center [796, 328] width 155 height 31
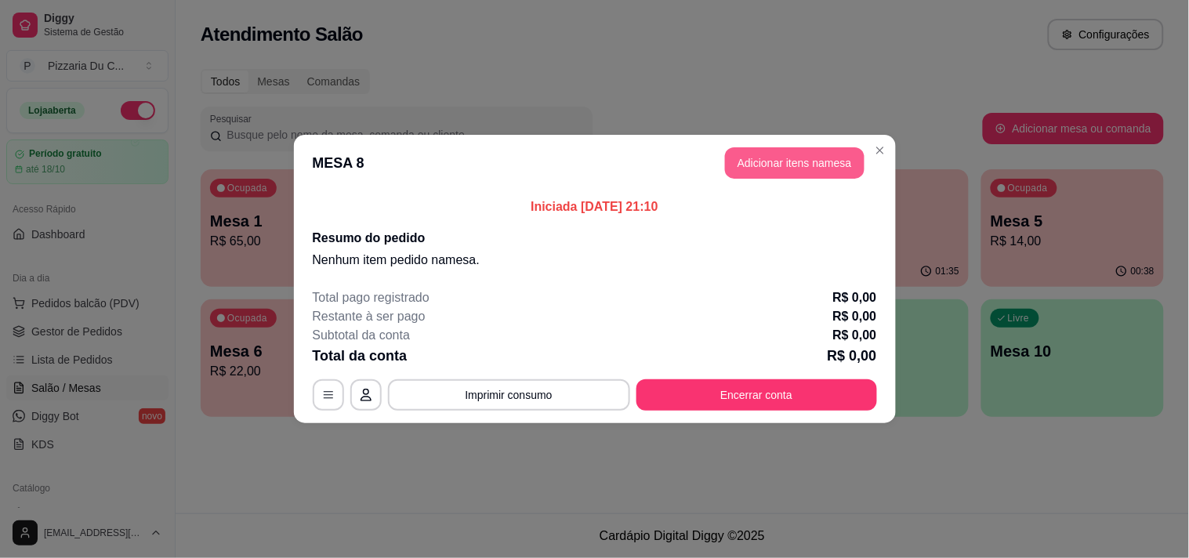
click at [766, 184] on header "MESA 8 Adicionar itens na mesa" at bounding box center [595, 163] width 602 height 56
click at [768, 162] on button "Adicionar itens na mesa" at bounding box center [794, 162] width 139 height 31
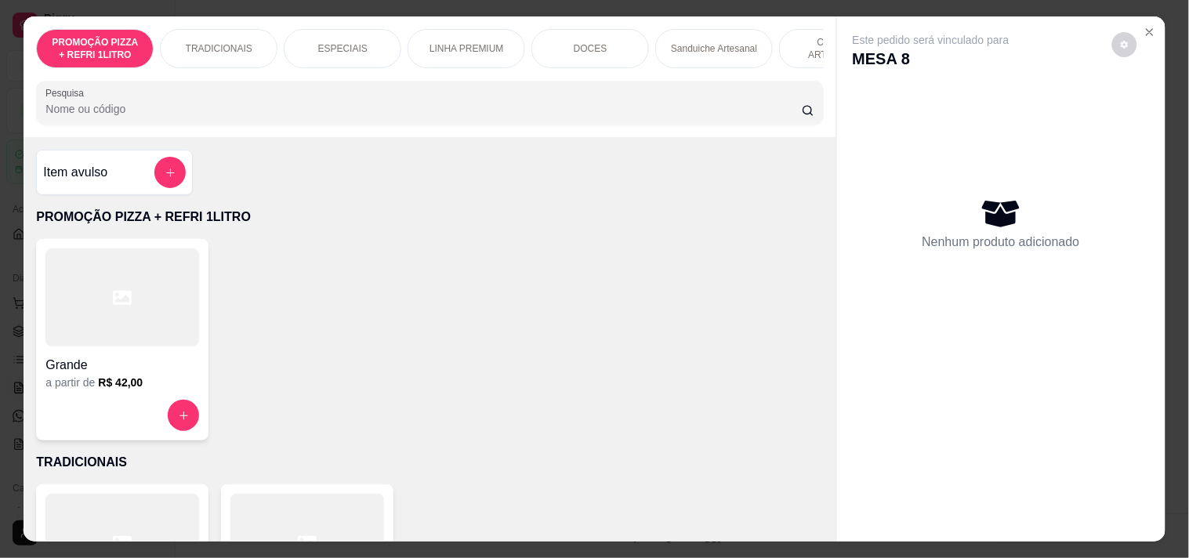
scroll to position [0, 690]
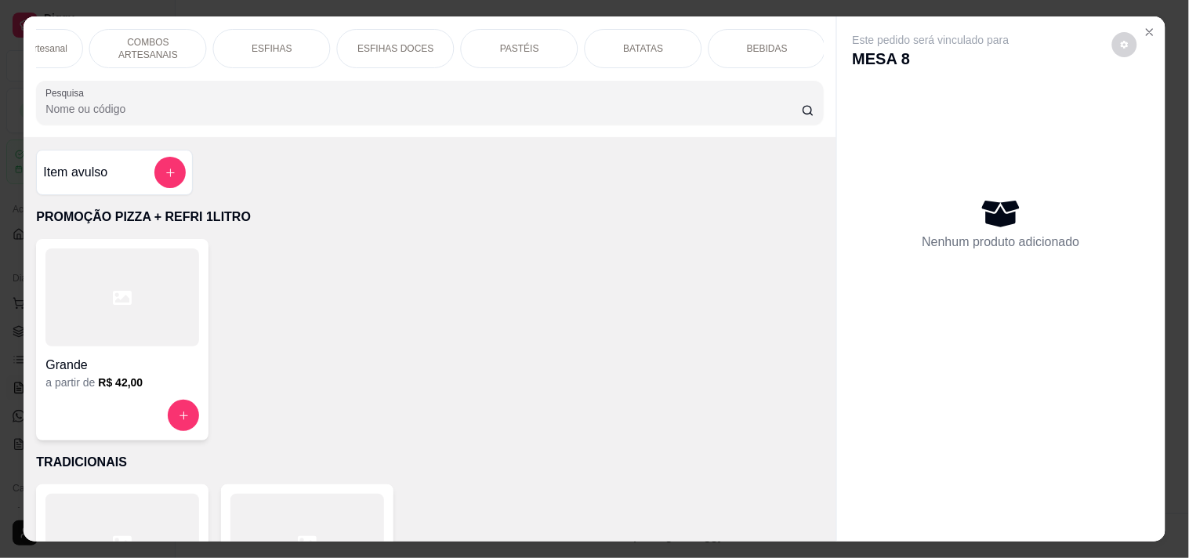
click at [534, 45] on div "PASTÉIS" at bounding box center [520, 48] width 118 height 39
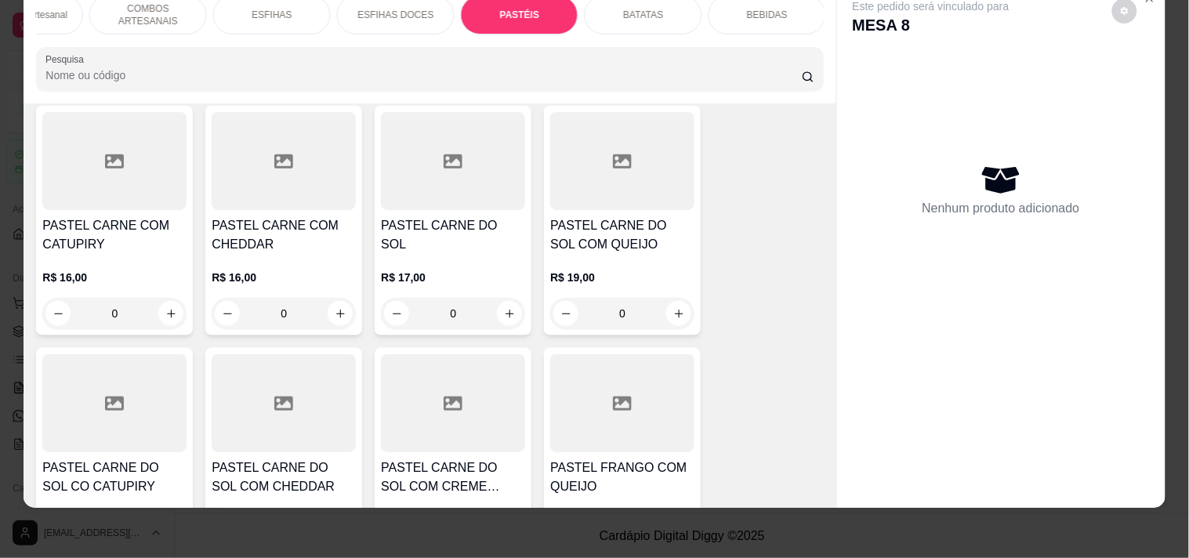
scroll to position [4903, 0]
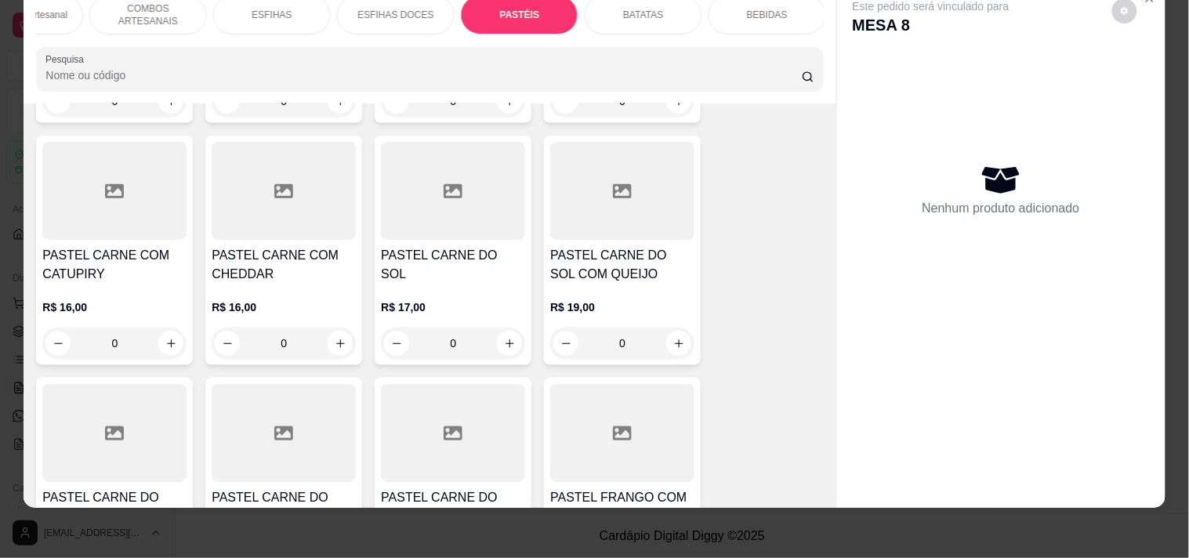
click at [503, 328] on div "0" at bounding box center [453, 343] width 144 height 31
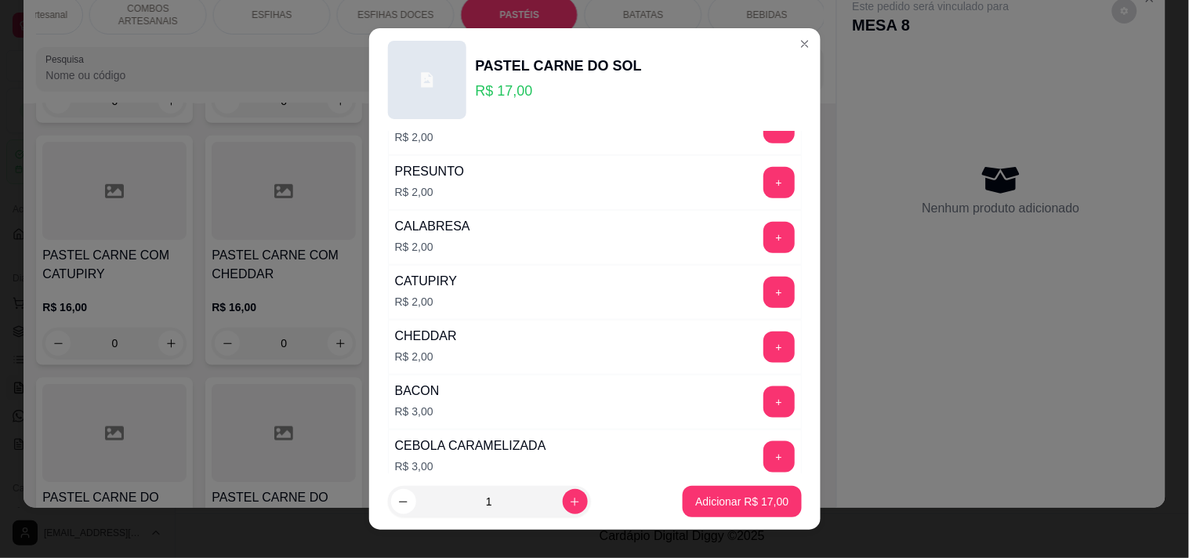
scroll to position [435, 0]
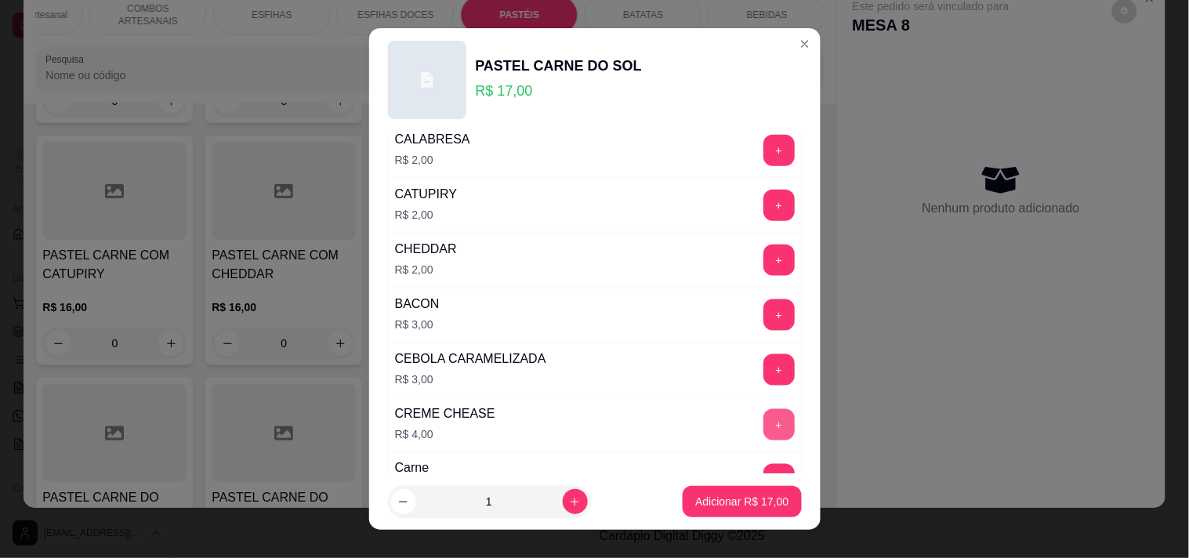
click at [763, 427] on button "+" at bounding box center [778, 424] width 31 height 31
click at [725, 502] on p "Adicionar R$ 21,00" at bounding box center [741, 502] width 93 height 16
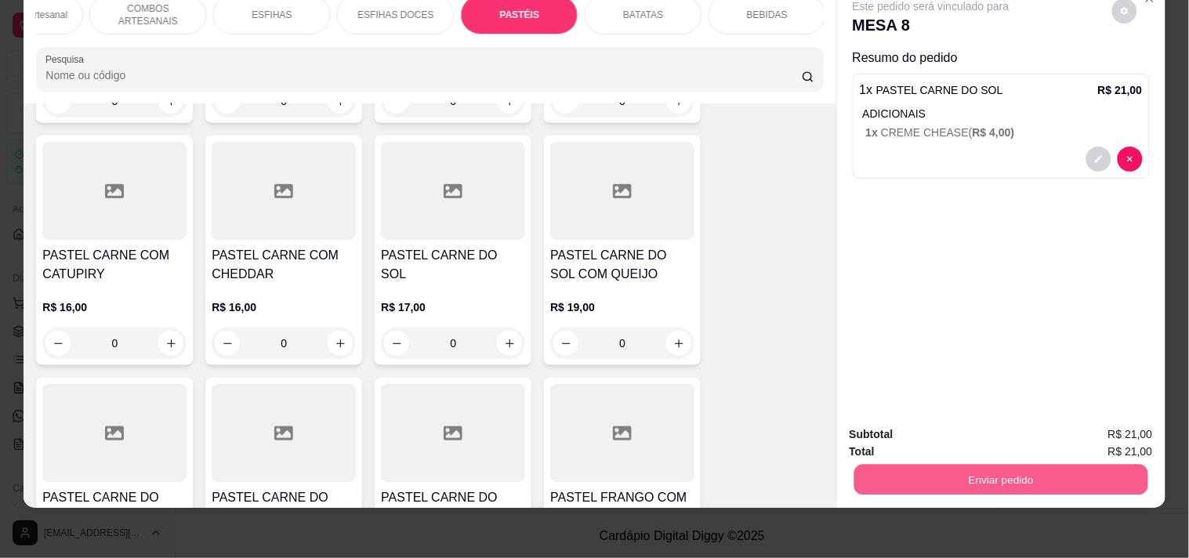
click at [1039, 466] on button "Enviar pedido" at bounding box center [1000, 479] width 294 height 31
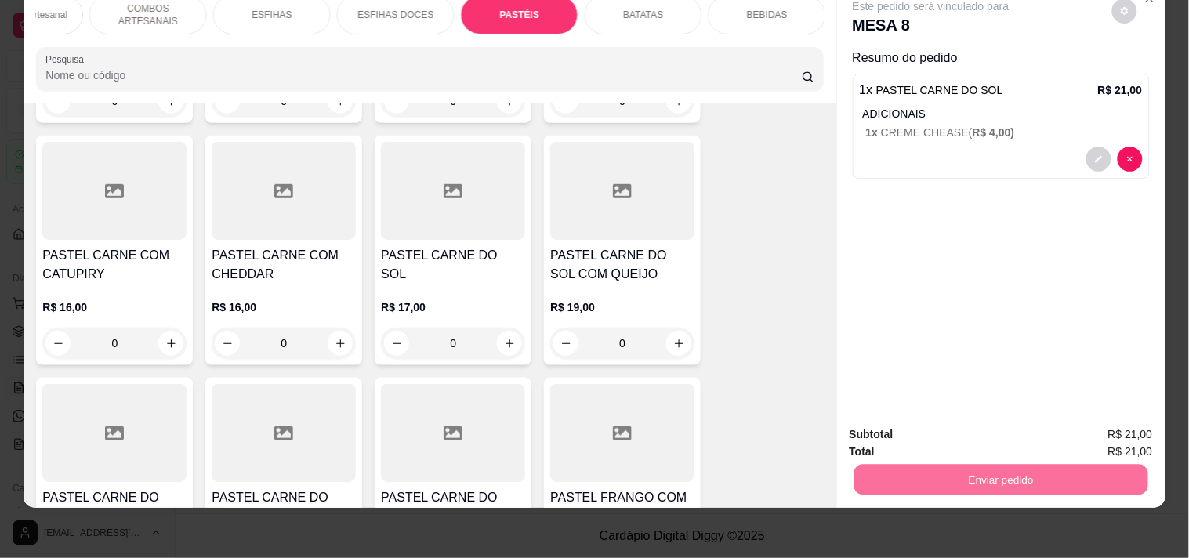
click at [1030, 425] on button "Registrar cliente" at bounding box center [1006, 428] width 103 height 30
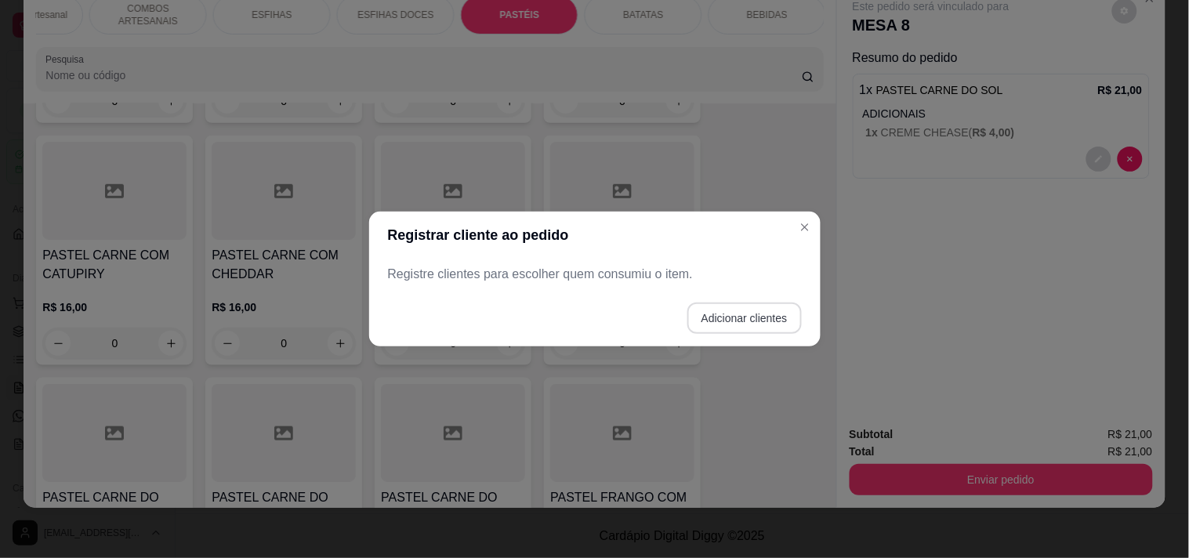
click at [765, 313] on button "Adicionar clientes" at bounding box center [744, 317] width 114 height 31
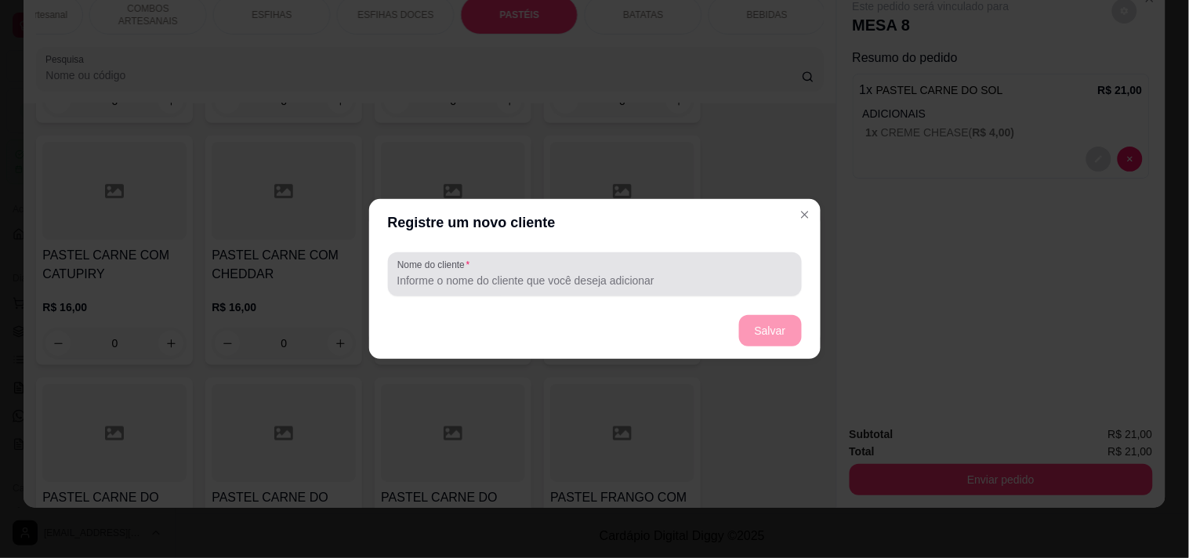
click at [602, 270] on div at bounding box center [594, 274] width 395 height 31
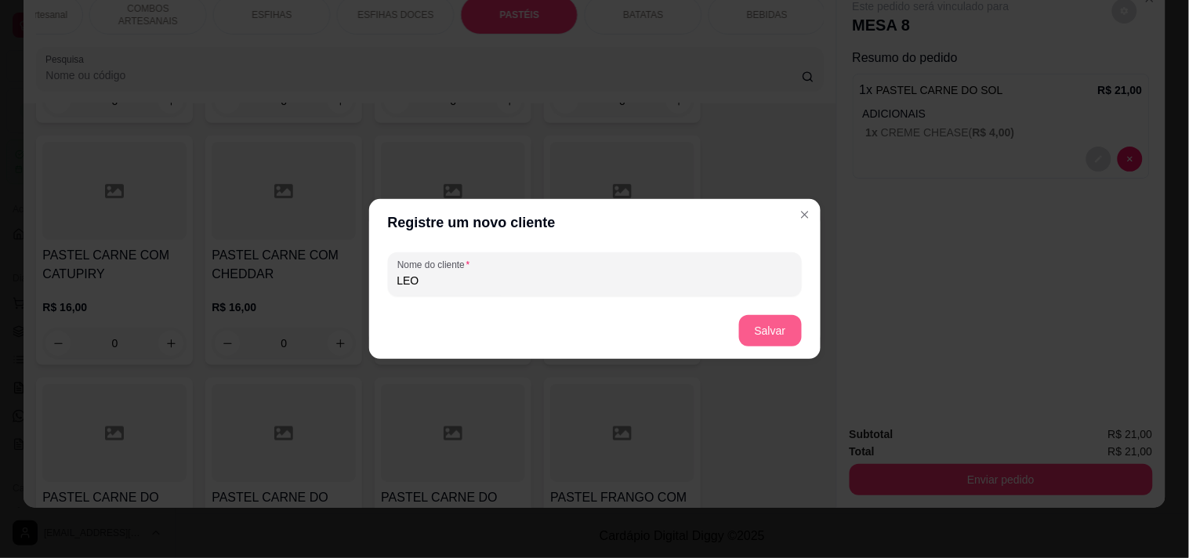
type input "LEO"
click at [787, 319] on button "Salvar" at bounding box center [770, 330] width 63 height 31
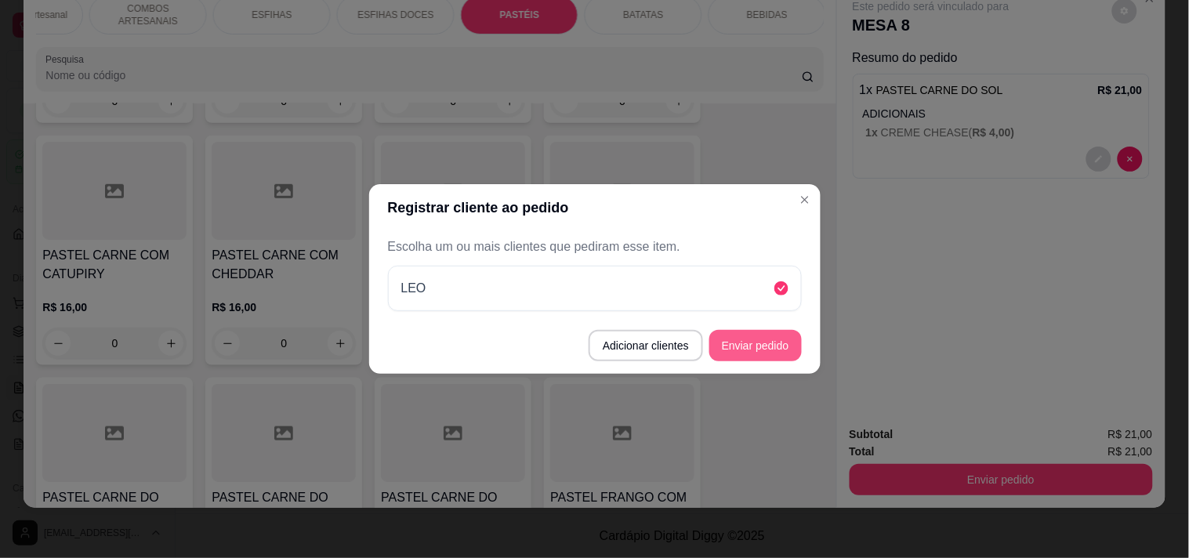
click at [780, 350] on button "Enviar pedido" at bounding box center [755, 345] width 92 height 31
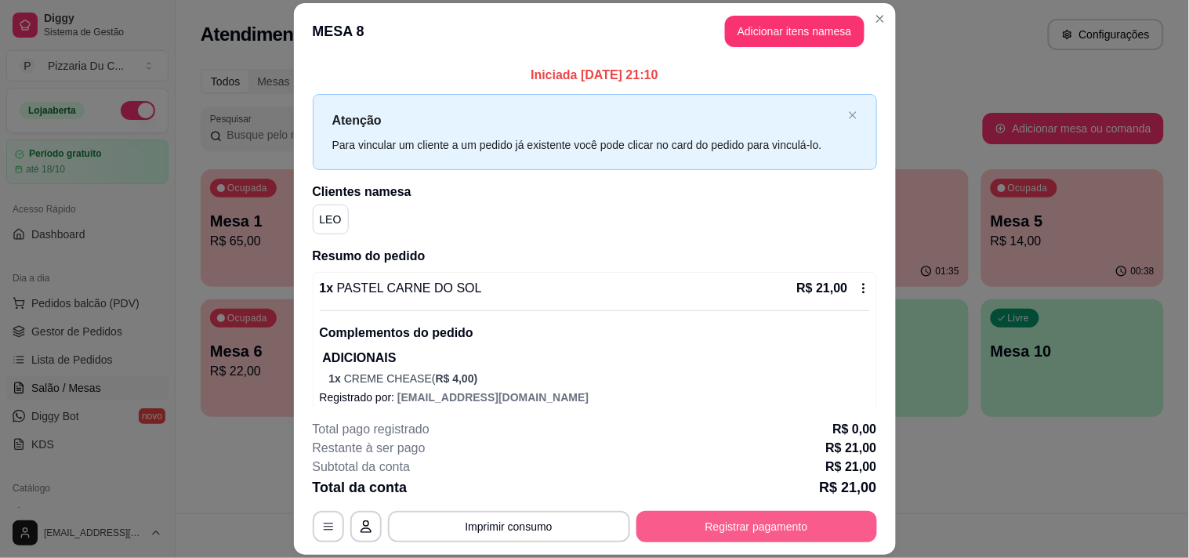
click at [784, 526] on button "Registrar pagamento" at bounding box center [756, 526] width 241 height 31
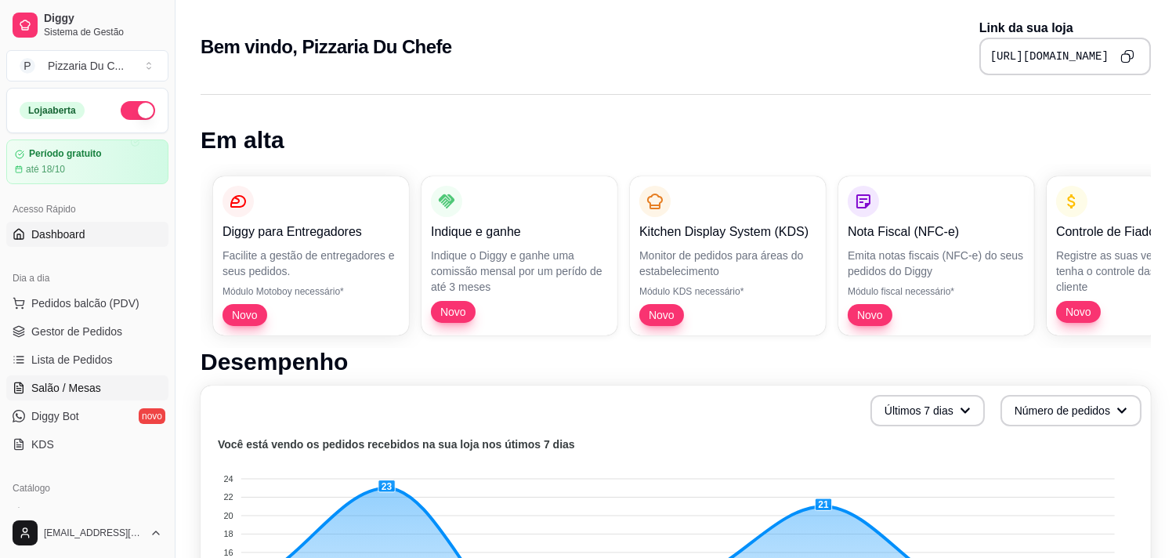
click at [103, 384] on link "Salão / Mesas" at bounding box center [87, 387] width 162 height 25
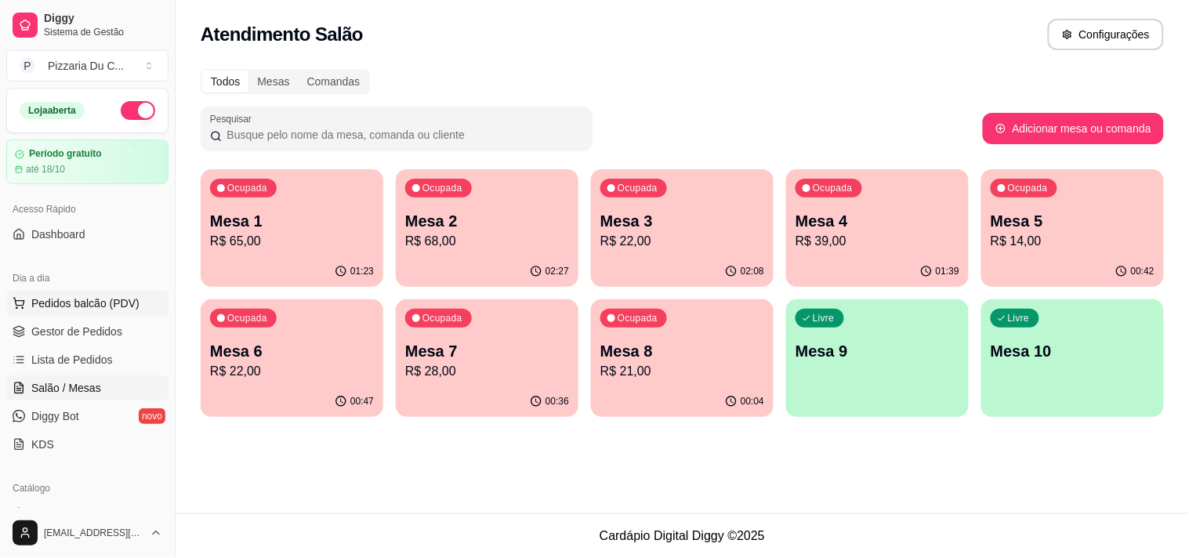
click at [96, 306] on span "Pedidos balcão (PDV)" at bounding box center [85, 303] width 108 height 16
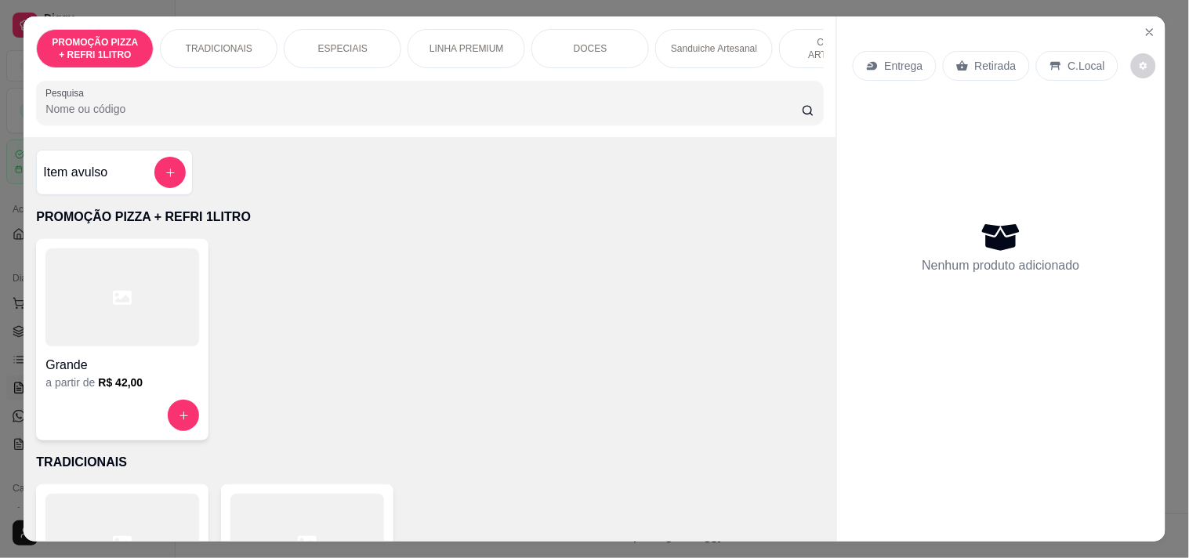
click at [175, 375] on h4 "Grande" at bounding box center [122, 365] width 154 height 19
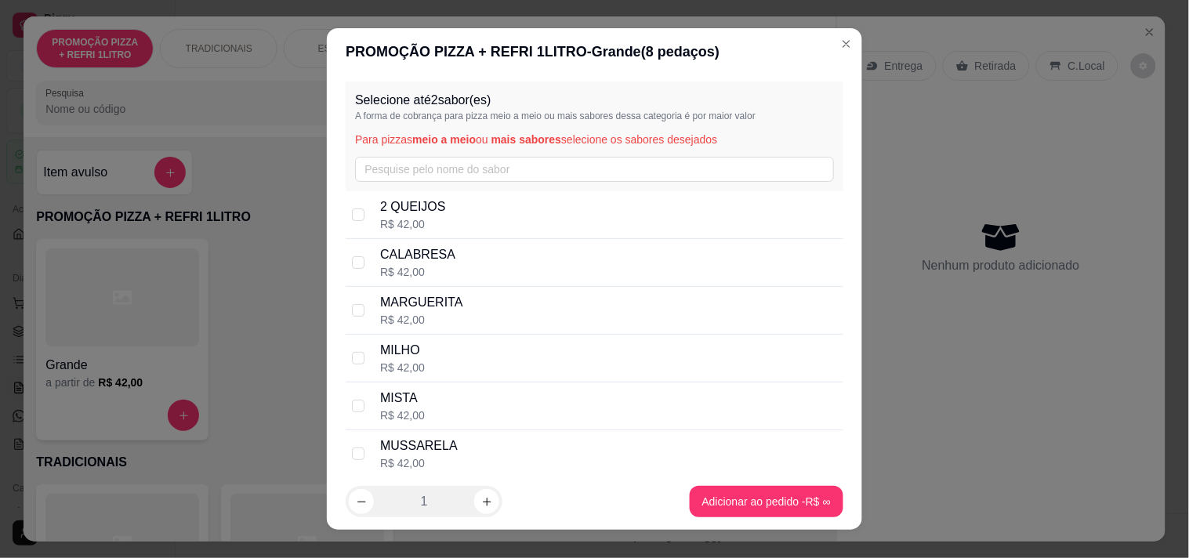
click at [494, 271] on div "CALABRESA R$ 42,00" at bounding box center [608, 262] width 457 height 34
checkbox input "true"
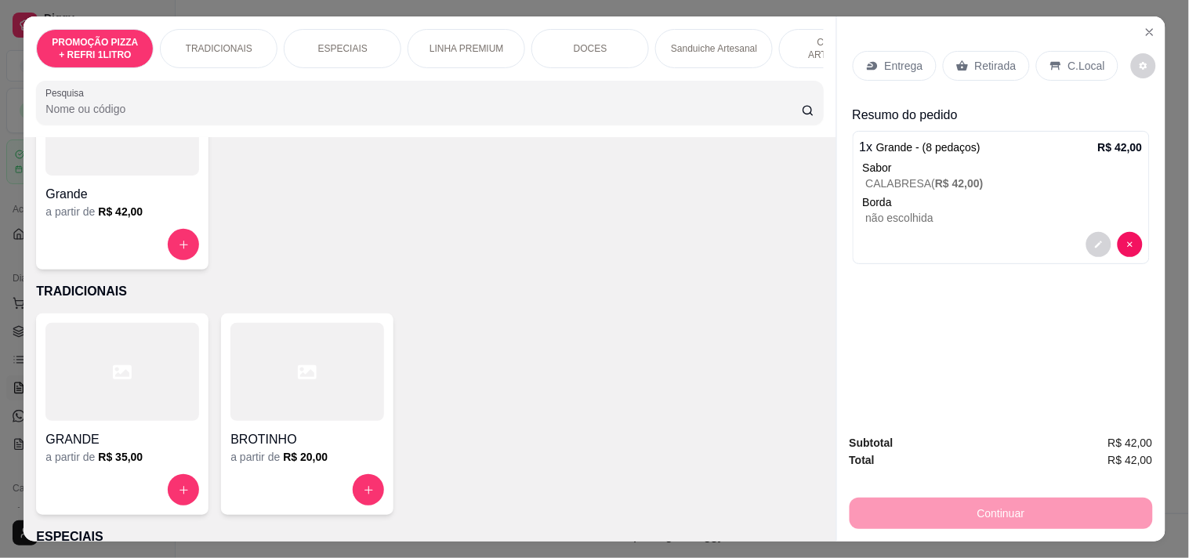
scroll to position [174, 0]
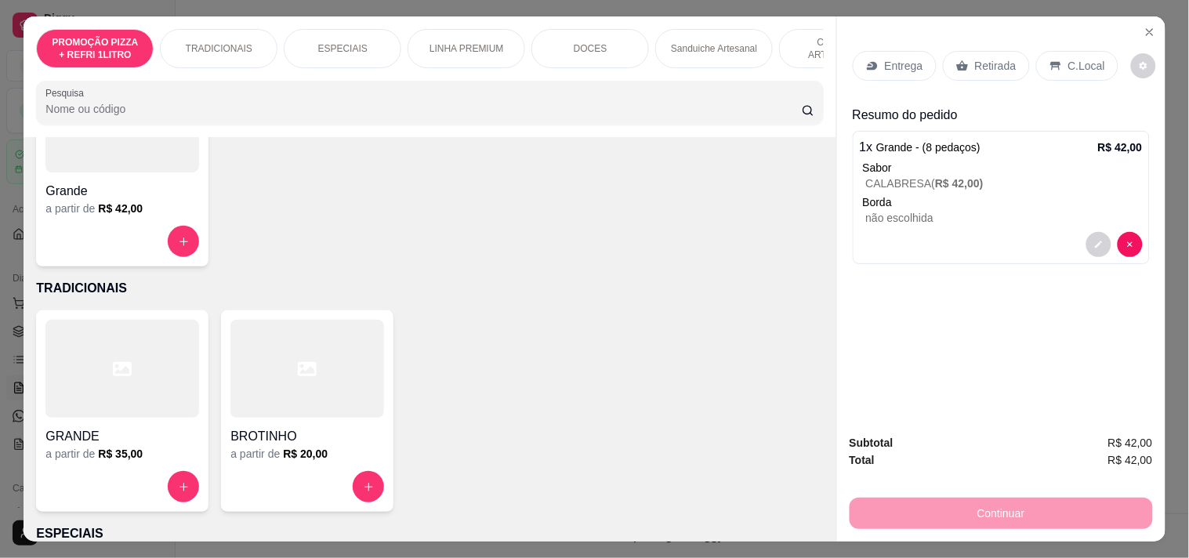
click at [167, 446] on h4 "GRANDE" at bounding box center [122, 436] width 154 height 19
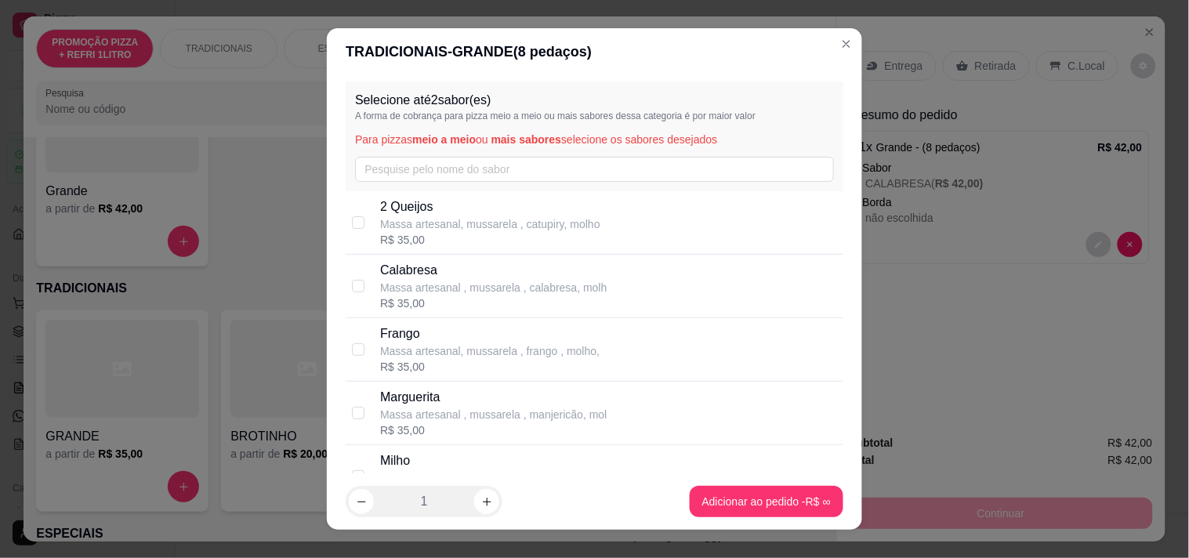
click at [451, 277] on p "Calabresa" at bounding box center [493, 270] width 226 height 19
checkbox input "true"
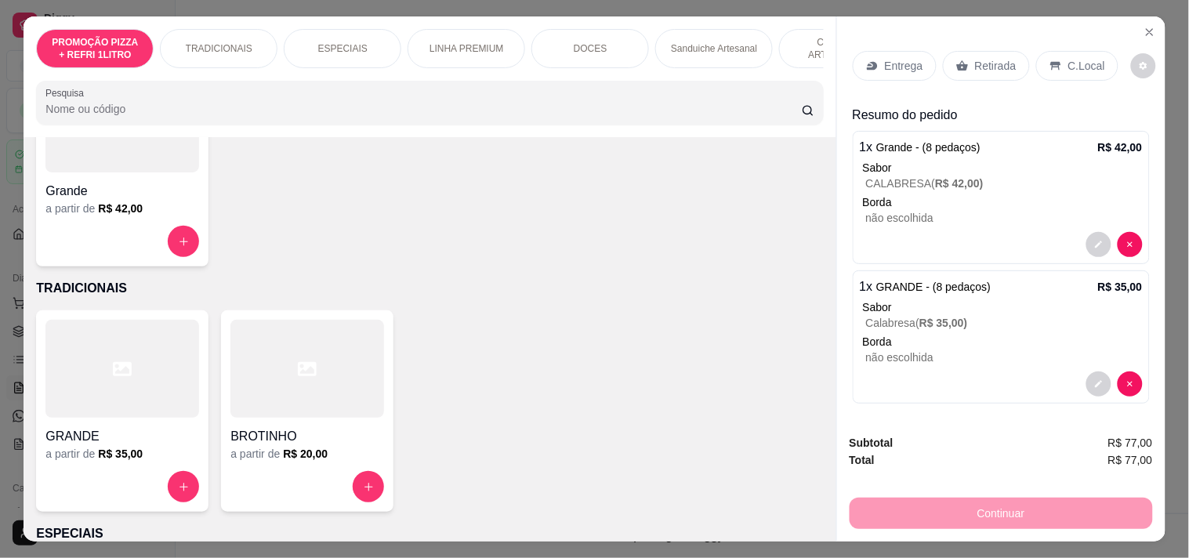
click at [946, 494] on div "Continuar" at bounding box center [1000, 511] width 303 height 35
click at [901, 67] on div "Entrega" at bounding box center [895, 66] width 84 height 30
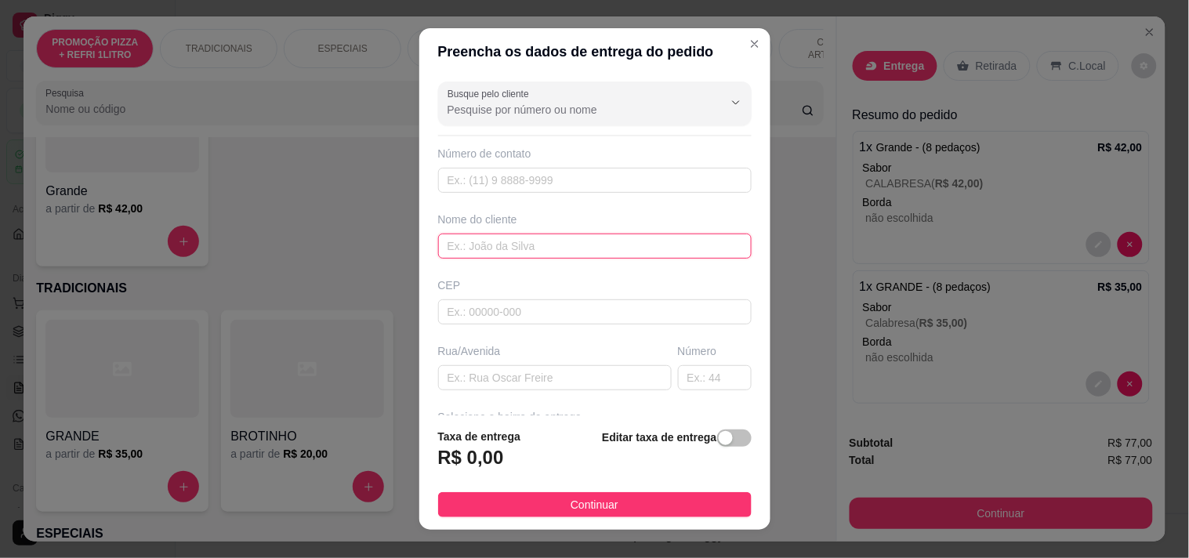
click at [556, 252] on input "text" at bounding box center [594, 246] width 313 height 25
type input "[PERSON_NAME]"
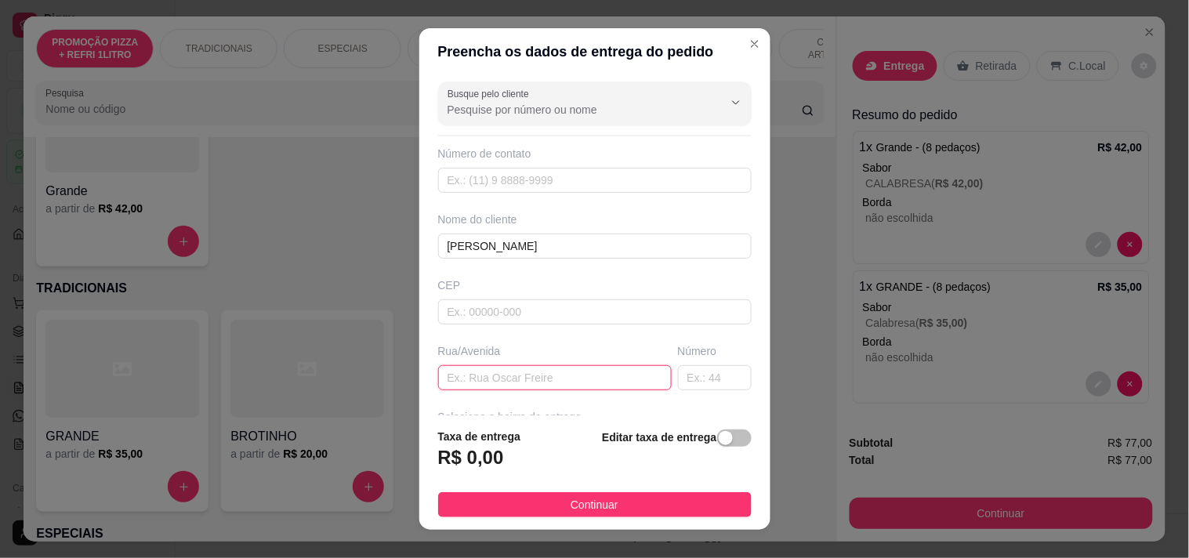
click at [497, 366] on input "text" at bounding box center [555, 377] width 234 height 25
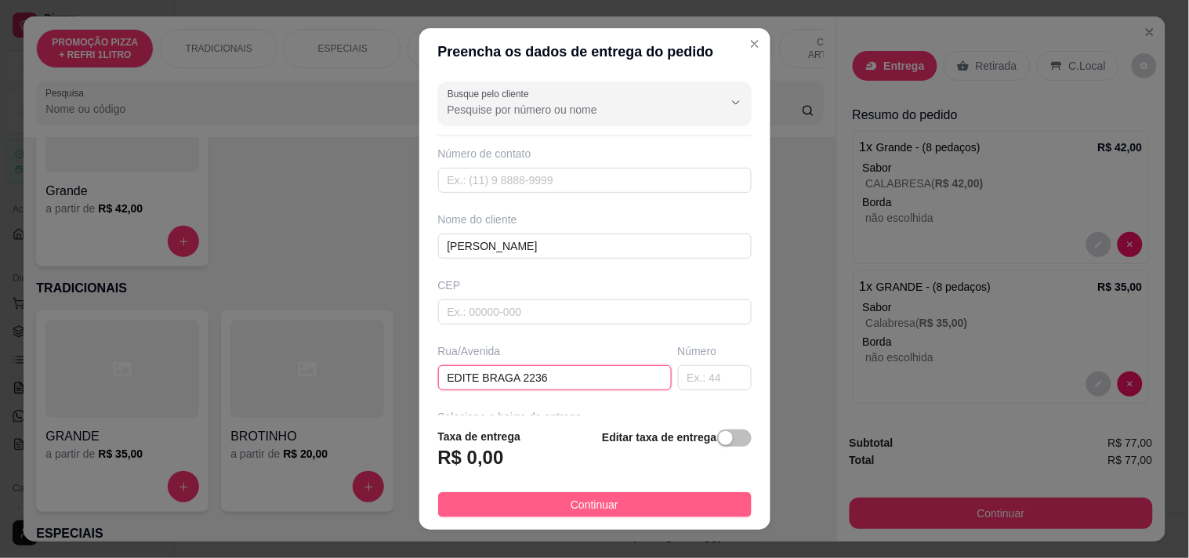
type input "EDITE BRAGA 2236"
click at [609, 504] on button "Continuar" at bounding box center [594, 504] width 313 height 25
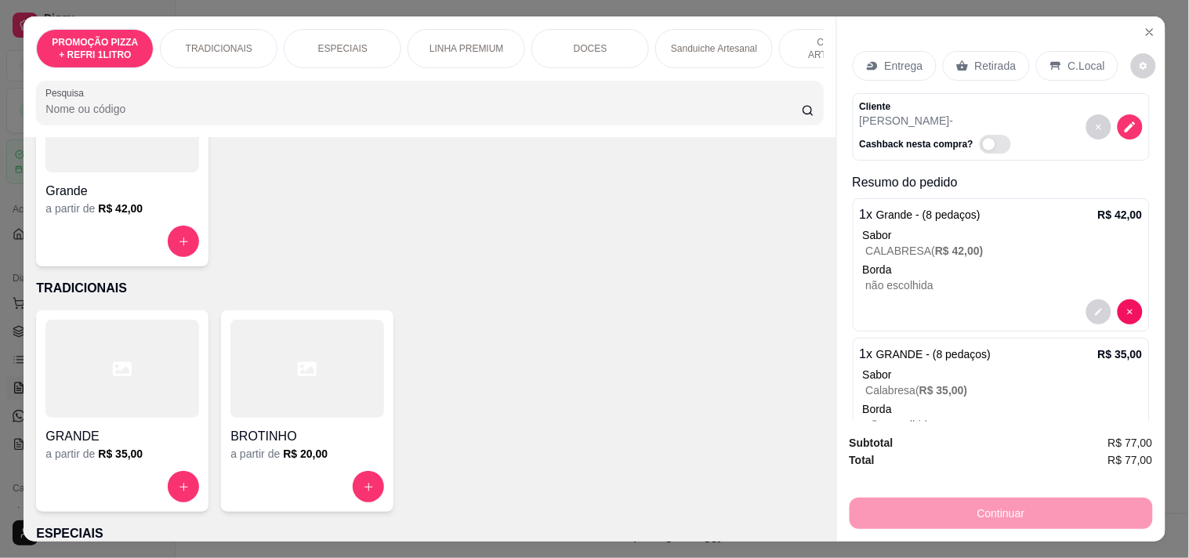
click at [903, 61] on p "Entrega" at bounding box center [904, 66] width 38 height 16
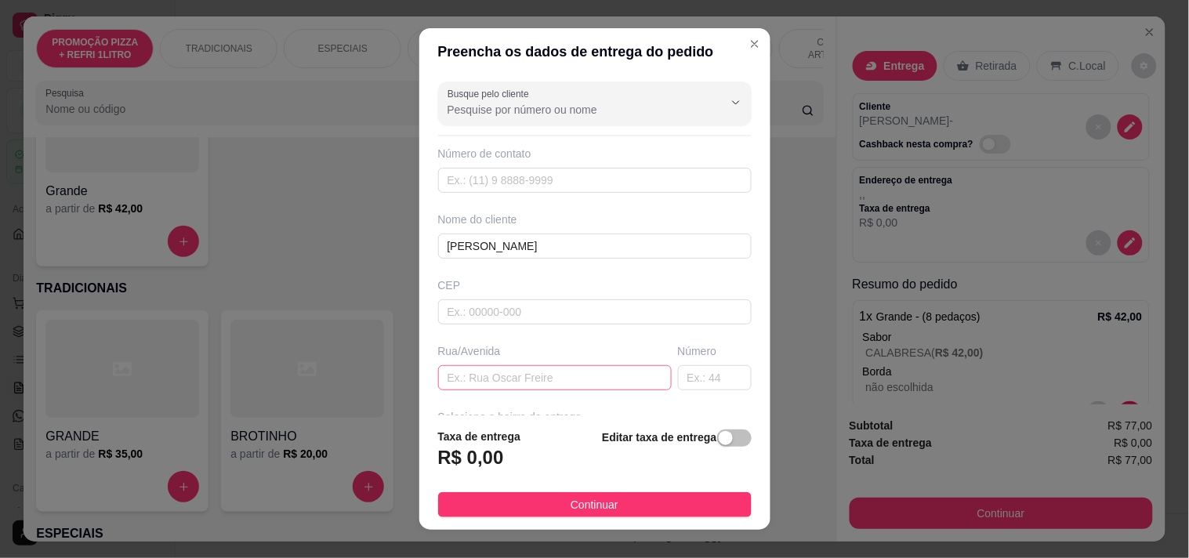
click at [513, 364] on div "Rua/Avenida" at bounding box center [555, 366] width 240 height 47
click at [520, 378] on input "text" at bounding box center [555, 377] width 234 height 25
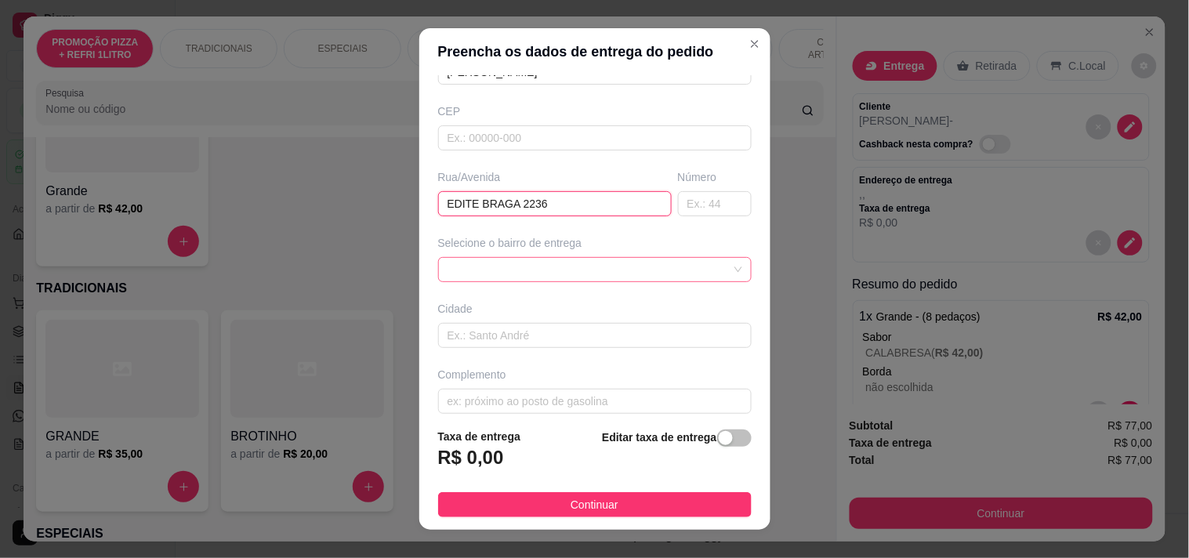
click at [544, 272] on div at bounding box center [594, 269] width 313 height 25
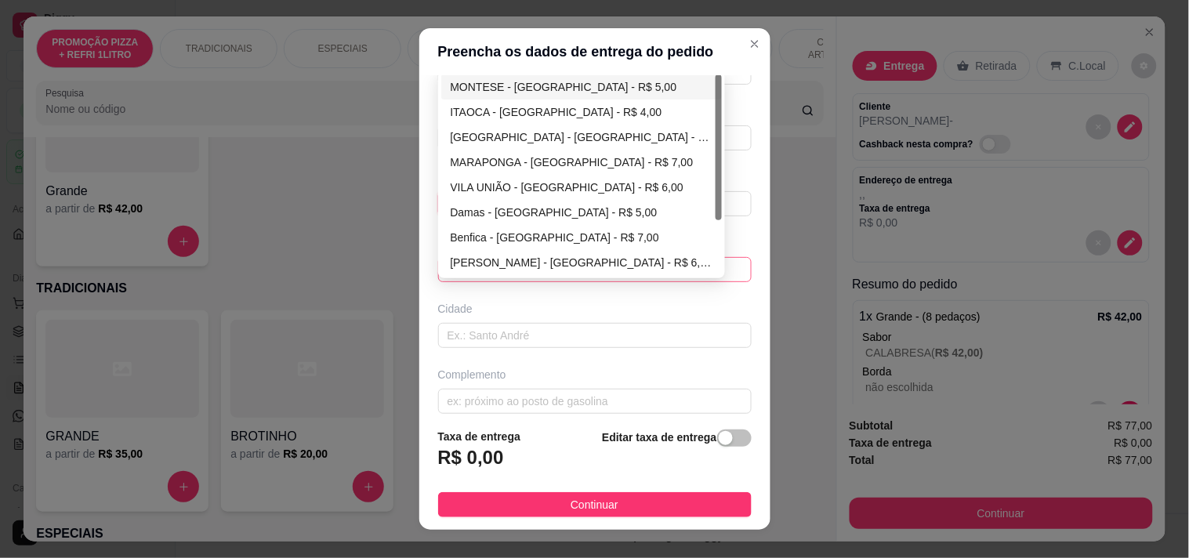
type input "EDITE BRAGA 2236"
click at [531, 78] on div "MONTESE - [GEOGRAPHIC_DATA] - R$ 5,00" at bounding box center [582, 86] width 262 height 17
type input "[GEOGRAPHIC_DATA]"
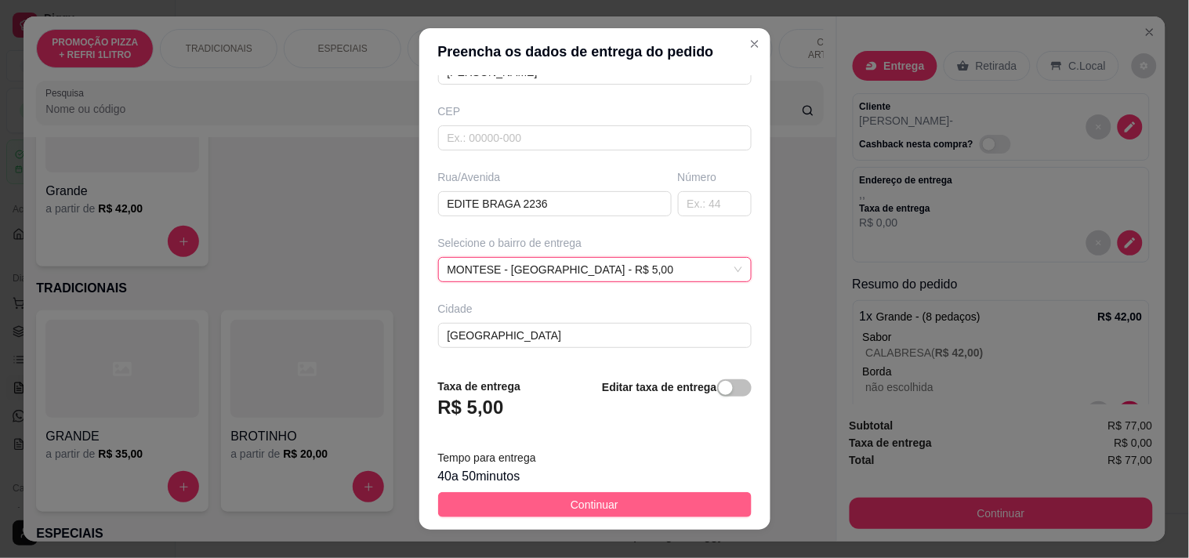
click at [625, 498] on button "Continuar" at bounding box center [594, 504] width 313 height 25
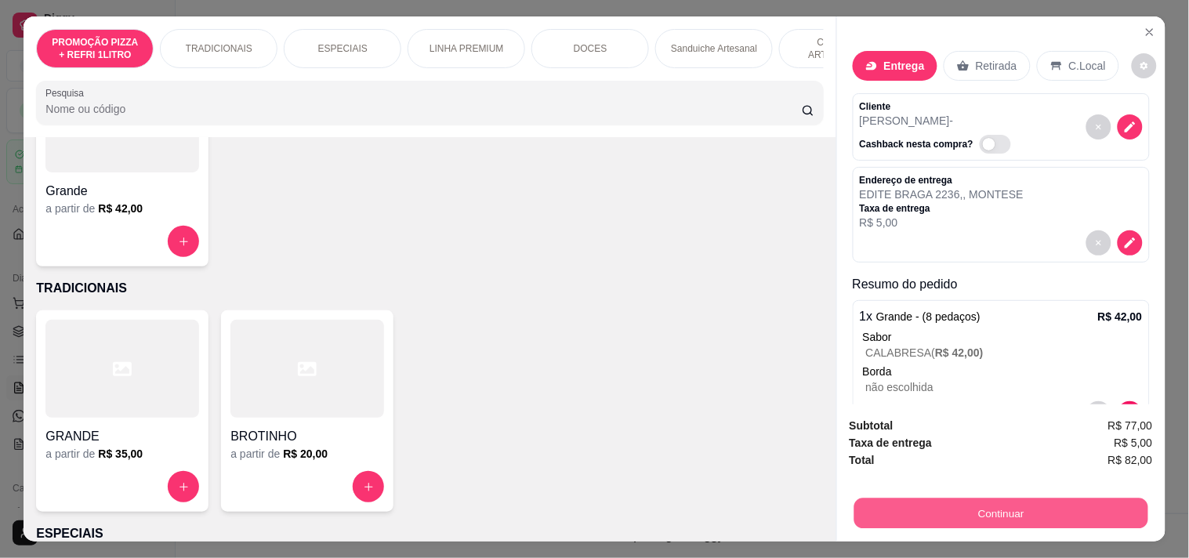
click at [943, 511] on button "Continuar" at bounding box center [1000, 513] width 294 height 31
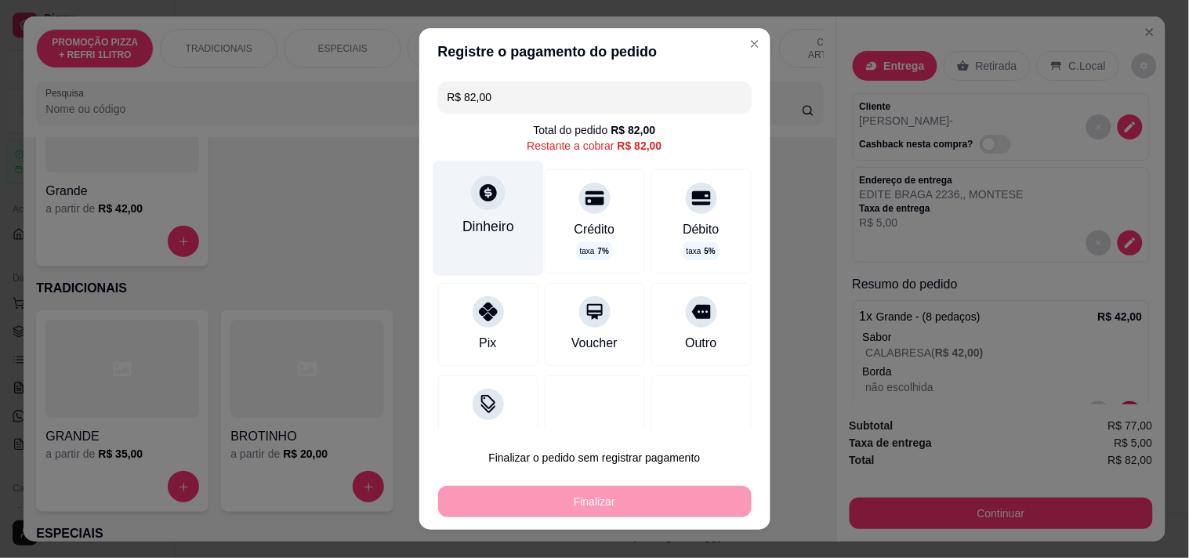
click at [480, 228] on div "Dinheiro" at bounding box center [488, 226] width 52 height 20
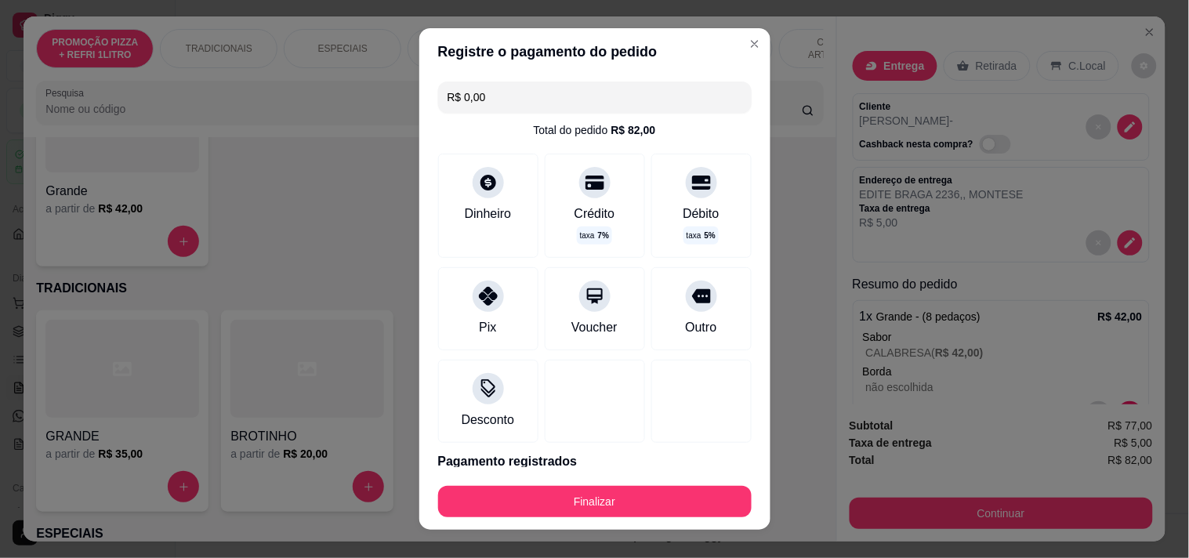
type input "R$ 0,00"
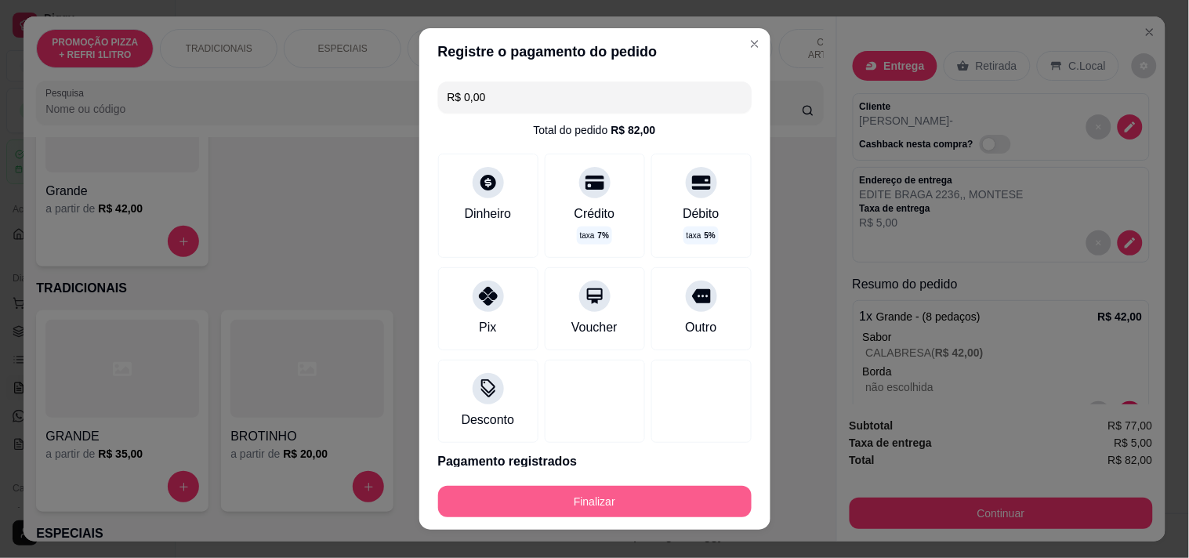
click at [607, 496] on button "Finalizar" at bounding box center [594, 501] width 313 height 31
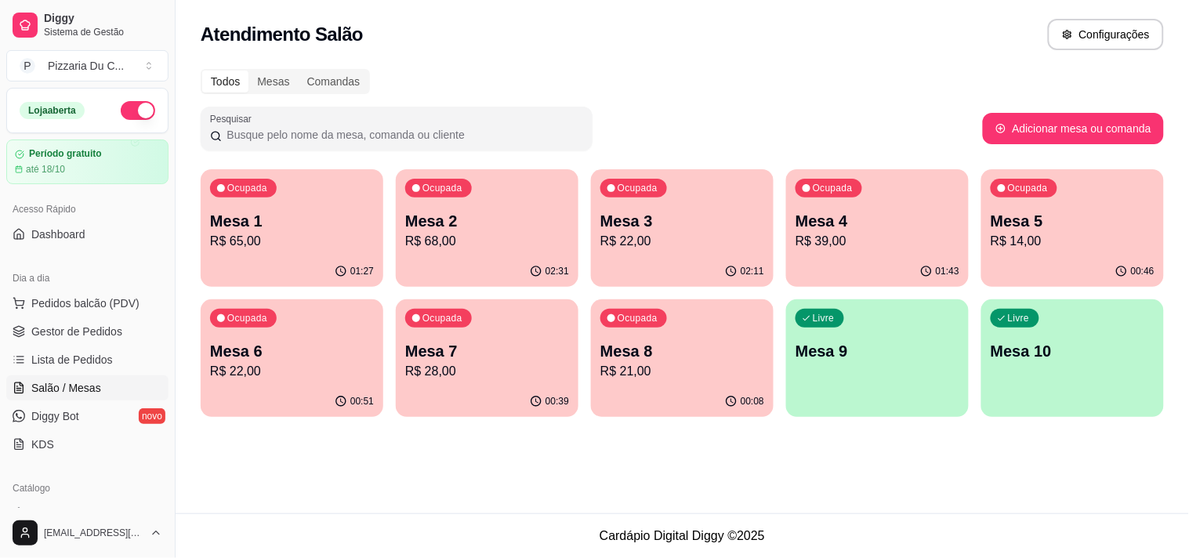
click at [723, 354] on p "Mesa 8" at bounding box center [682, 351] width 164 height 22
click at [337, 332] on div "Ocupada Mesa 6 R$ 22,00" at bounding box center [291, 343] width 177 height 85
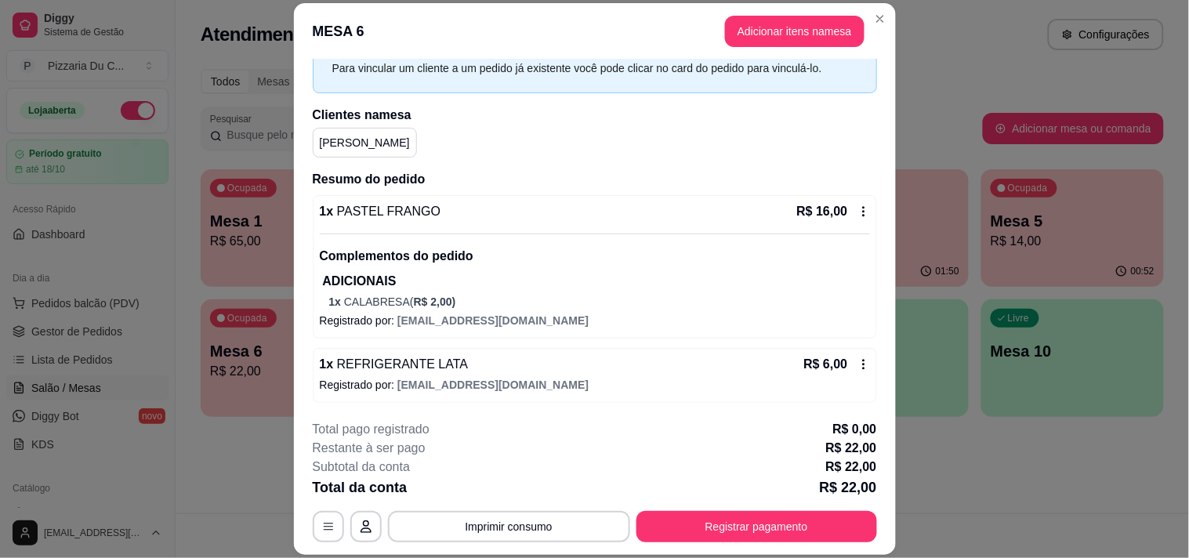
scroll to position [47, 0]
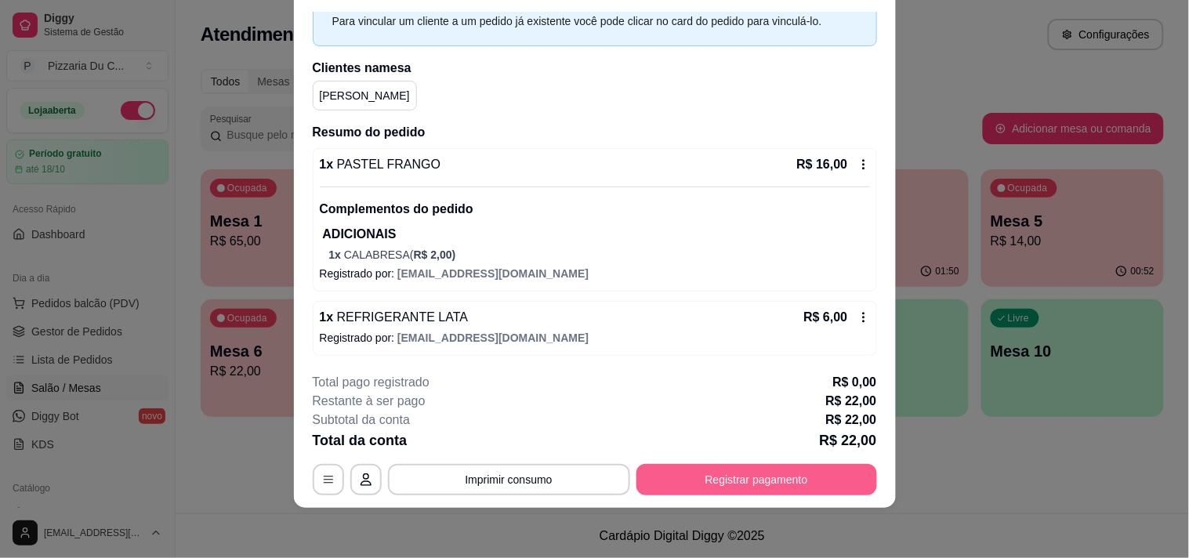
click at [750, 472] on button "Registrar pagamento" at bounding box center [756, 479] width 241 height 31
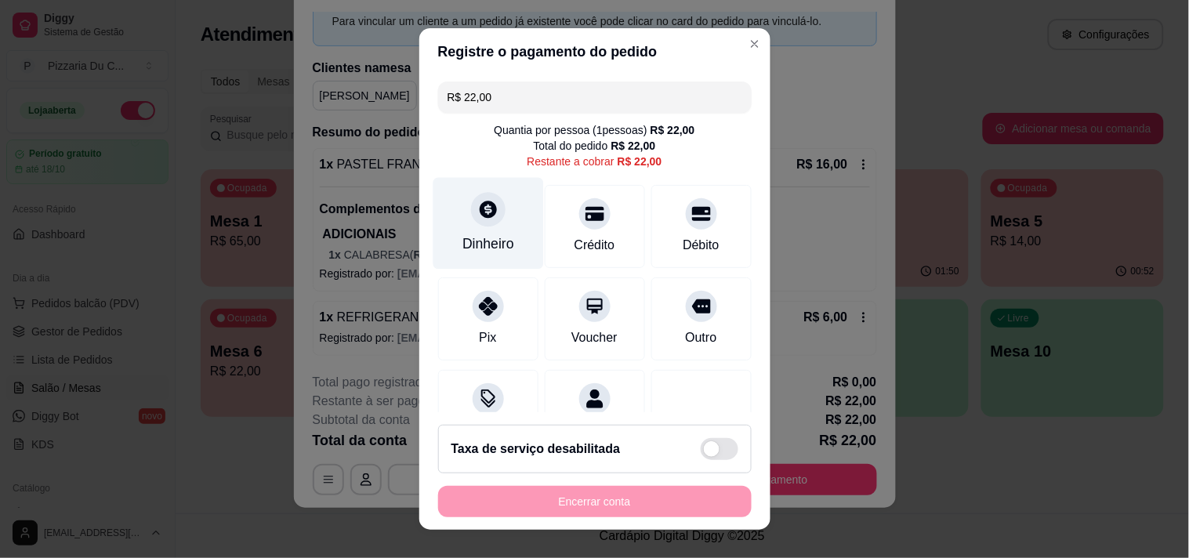
click at [484, 252] on div "Dinheiro" at bounding box center [488, 244] width 52 height 20
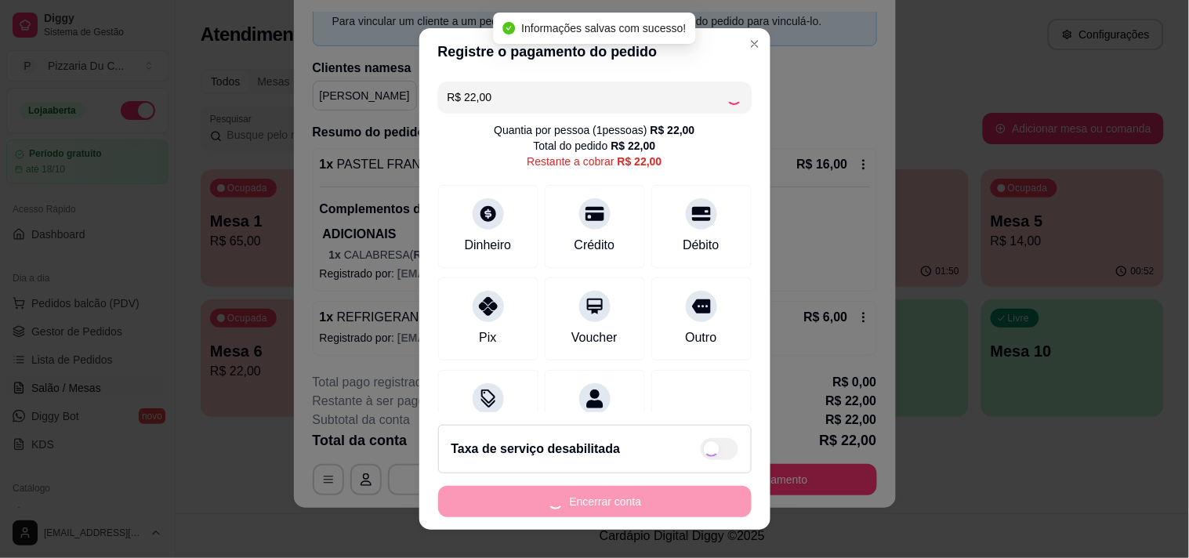
type input "R$ 0,00"
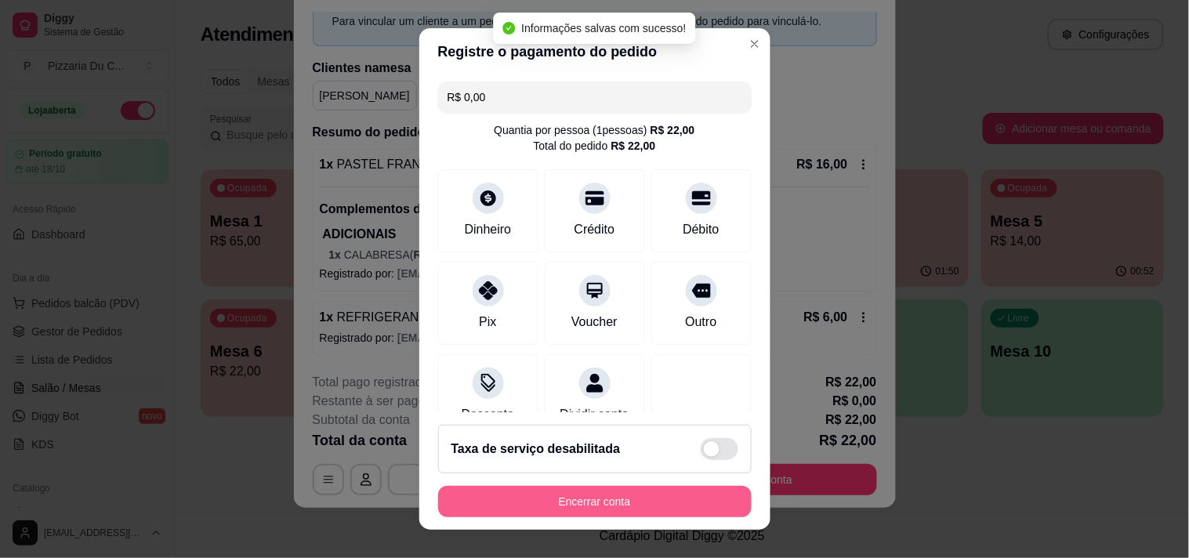
click at [628, 497] on button "Encerrar conta" at bounding box center [594, 501] width 313 height 31
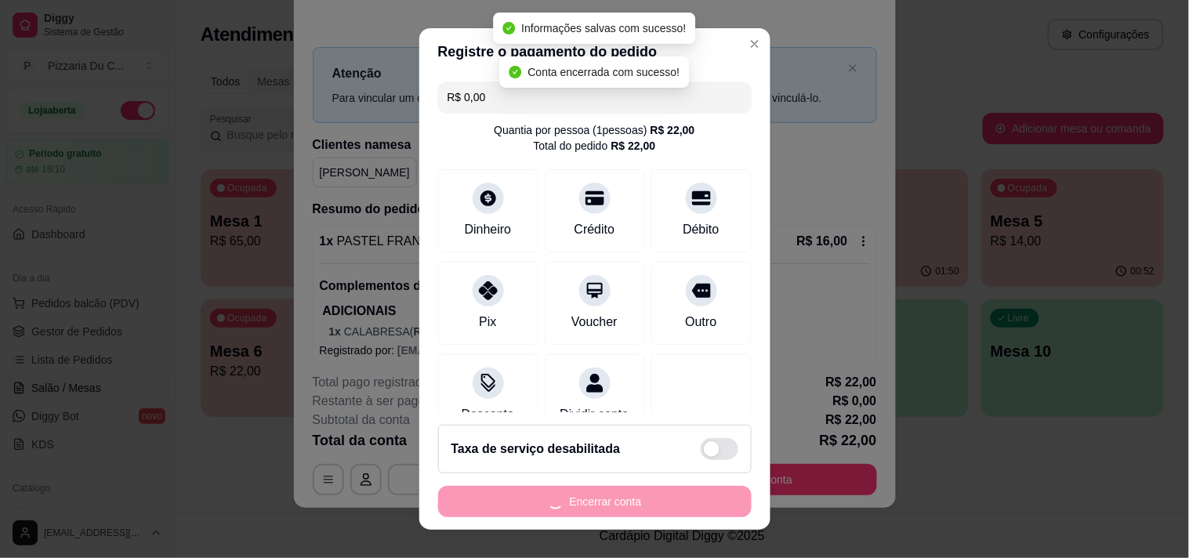
scroll to position [0, 0]
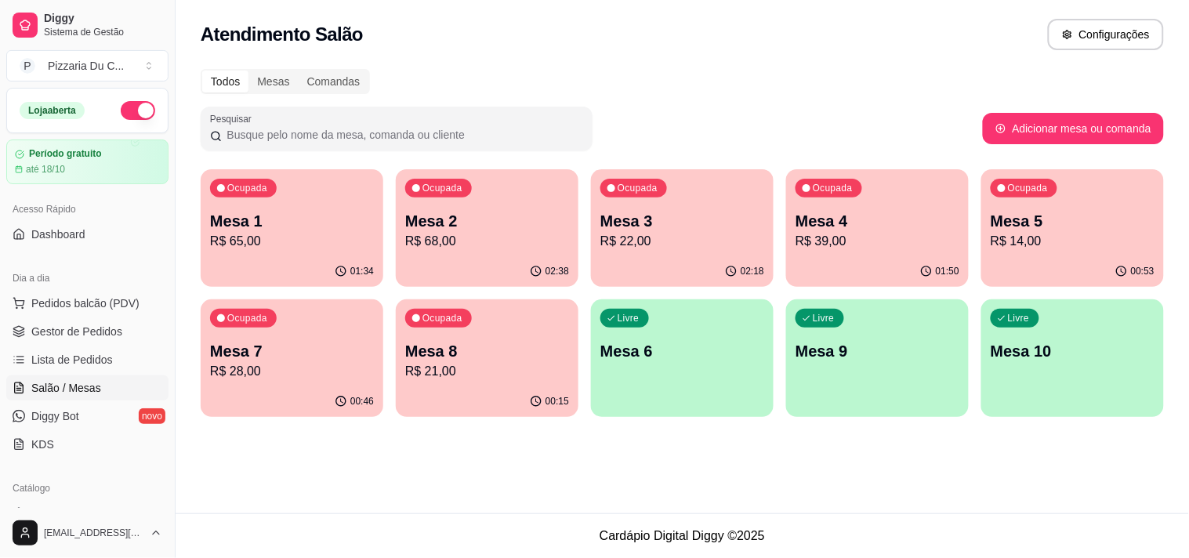
click at [701, 357] on p "Mesa 6" at bounding box center [682, 351] width 164 height 22
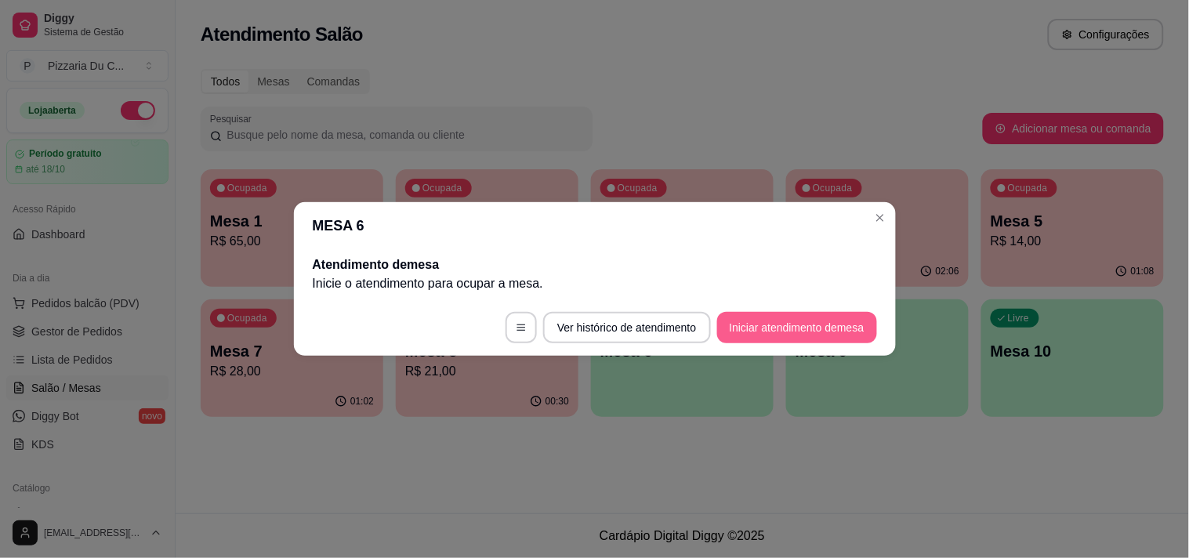
click at [780, 328] on button "Iniciar atendimento de mesa" at bounding box center [797, 327] width 160 height 31
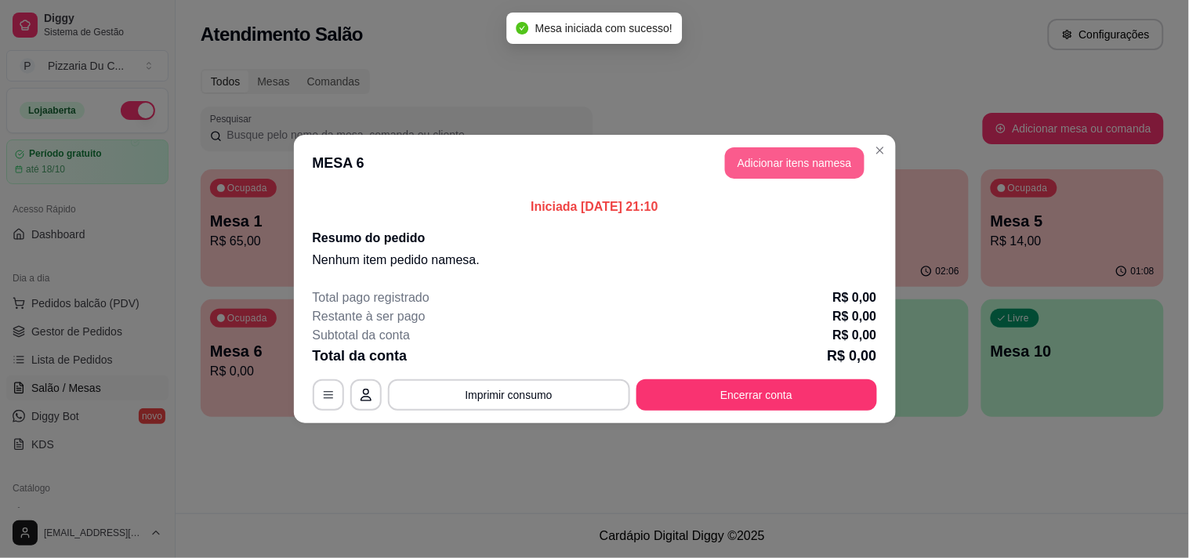
click at [781, 146] on header "MESA 6 Adicionar itens na mesa" at bounding box center [595, 163] width 602 height 56
click at [790, 161] on button "Adicionar itens na mesa" at bounding box center [794, 163] width 135 height 31
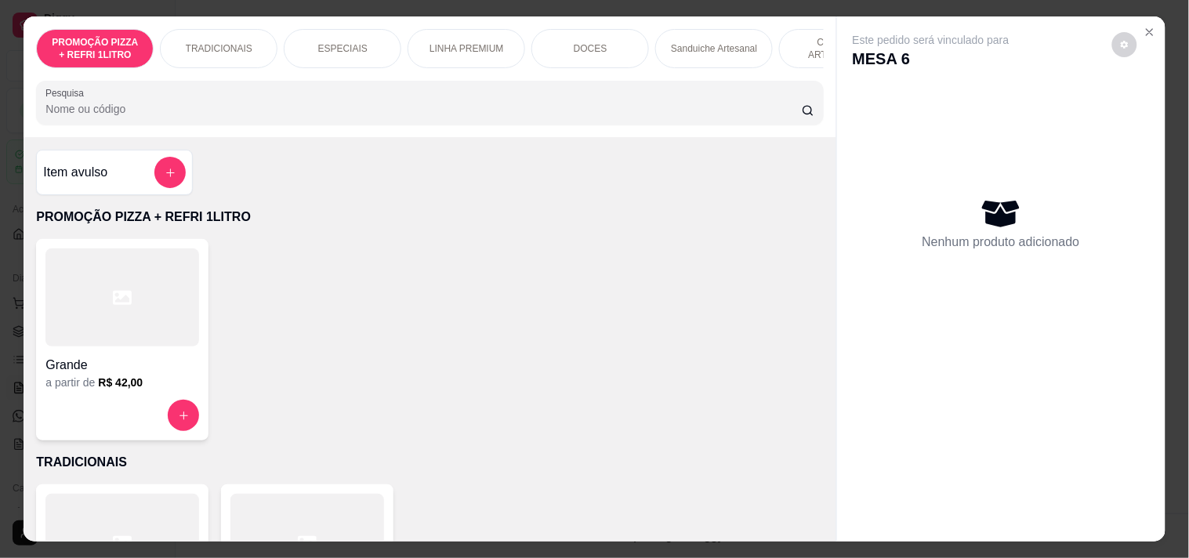
scroll to position [0, 690]
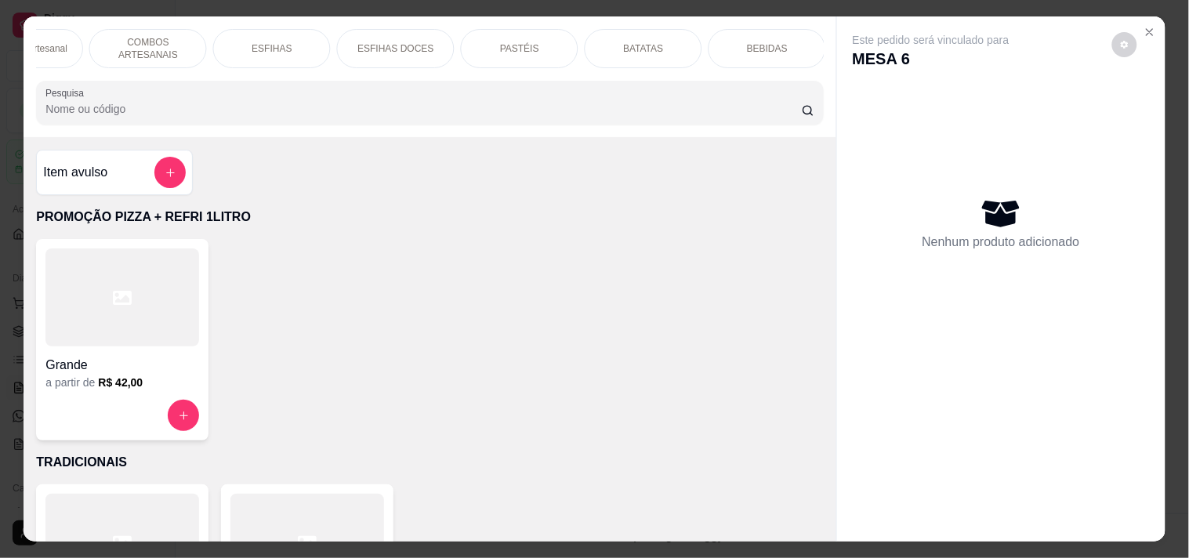
click at [478, 42] on div "PASTÉIS" at bounding box center [520, 48] width 118 height 39
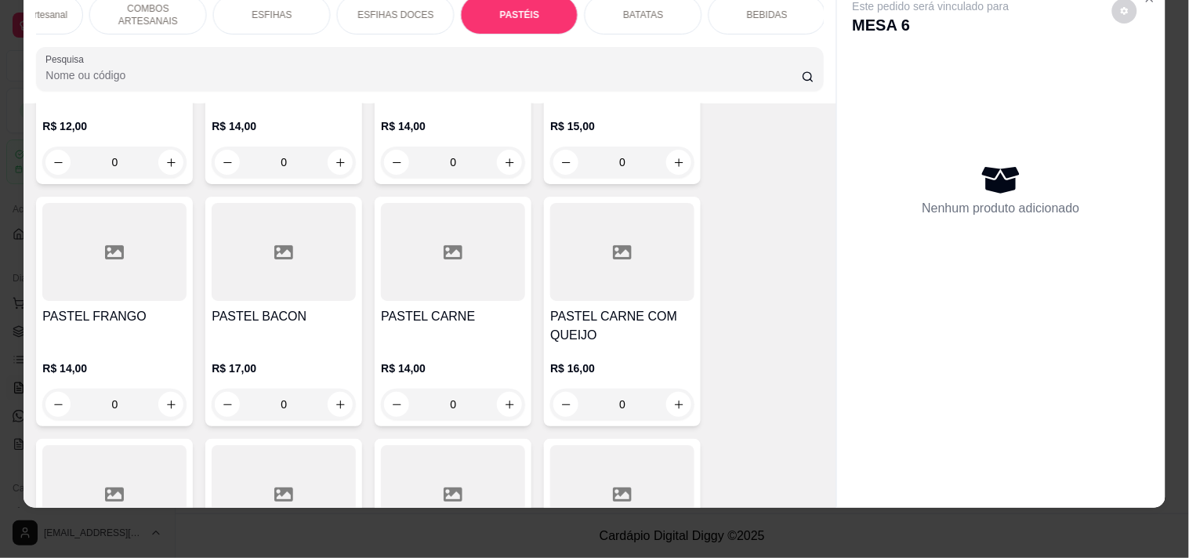
scroll to position [4729, 0]
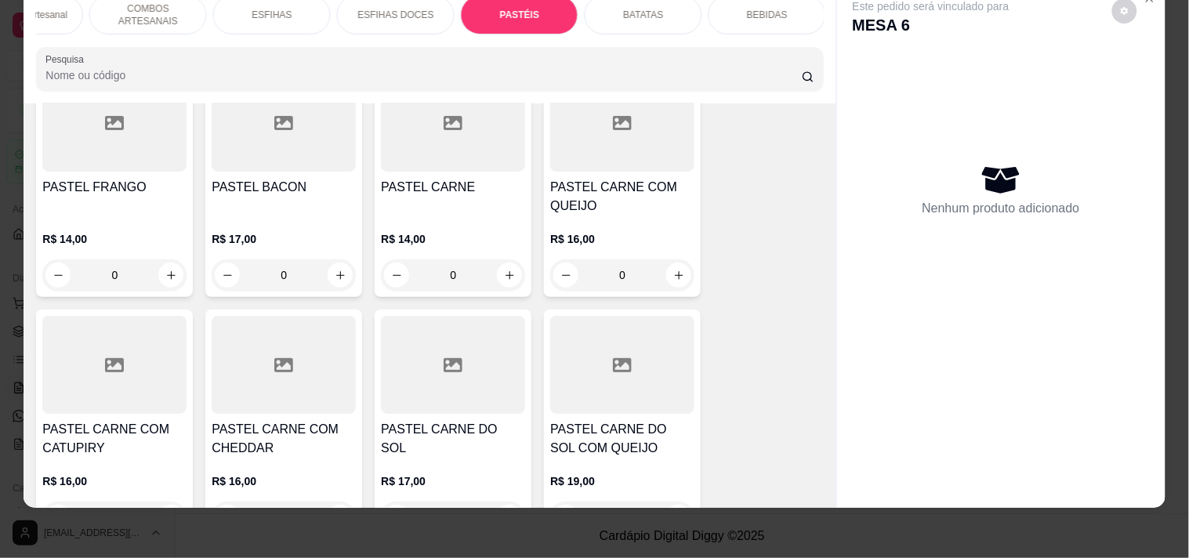
click at [664, 259] on div "0" at bounding box center [622, 274] width 144 height 31
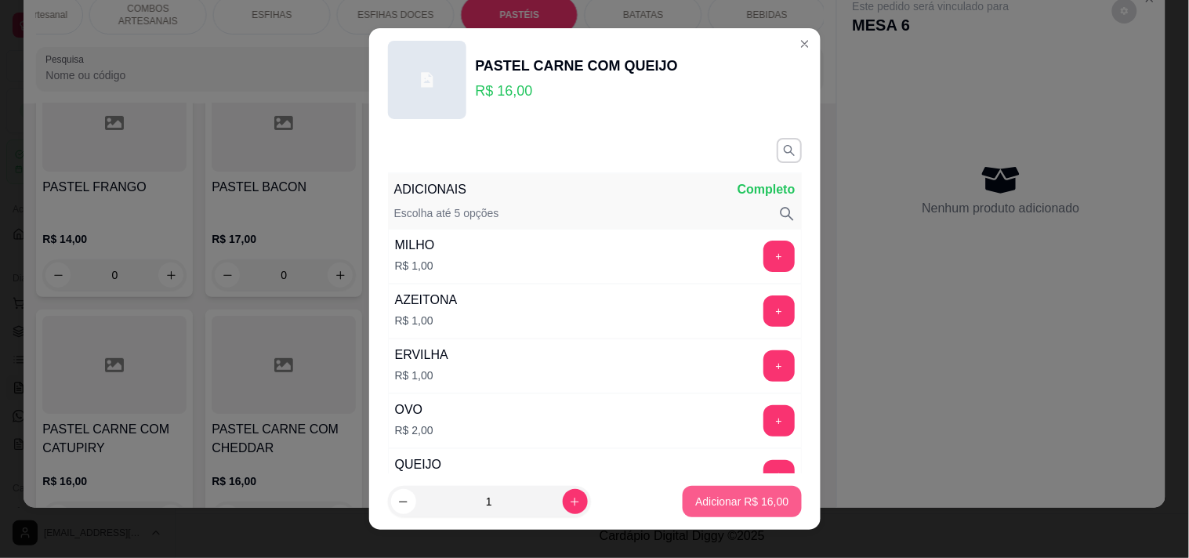
click at [707, 504] on p "Adicionar R$ 16,00" at bounding box center [741, 502] width 93 height 16
type input "1"
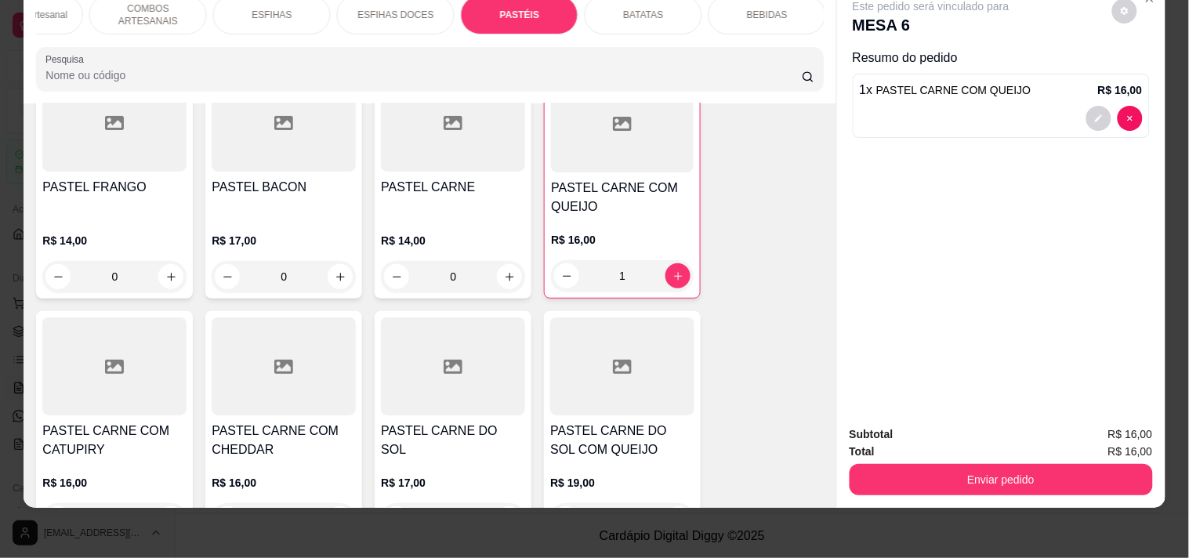
click at [662, 260] on div "1" at bounding box center [622, 275] width 143 height 31
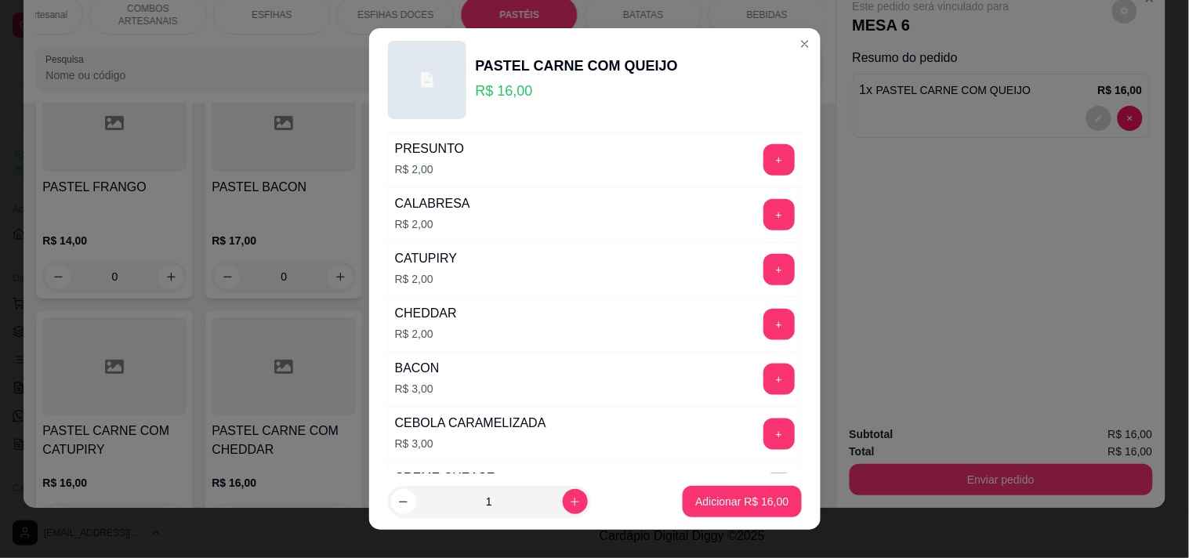
scroll to position [435, 0]
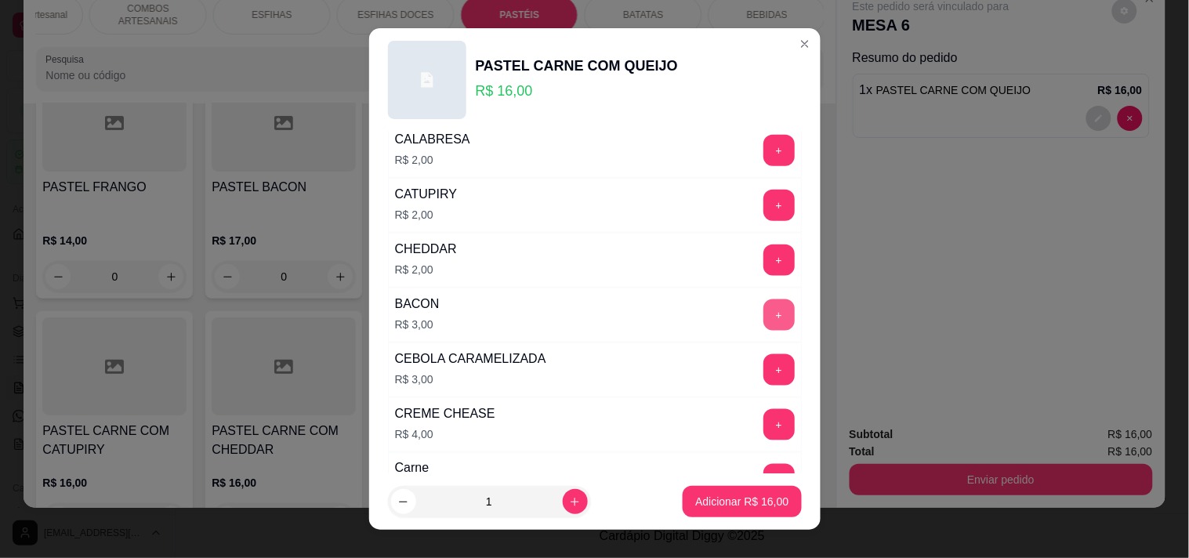
click at [763, 311] on button "+" at bounding box center [778, 314] width 31 height 31
click at [737, 509] on p "Adicionar R$ 19,00" at bounding box center [742, 501] width 91 height 15
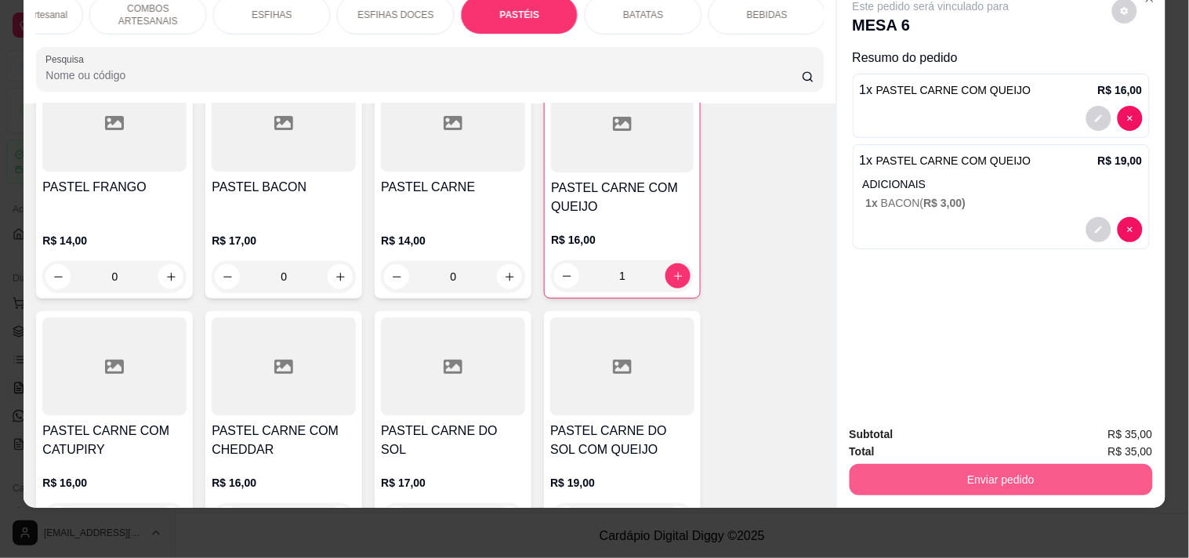
click at [931, 464] on button "Enviar pedido" at bounding box center [1000, 479] width 303 height 31
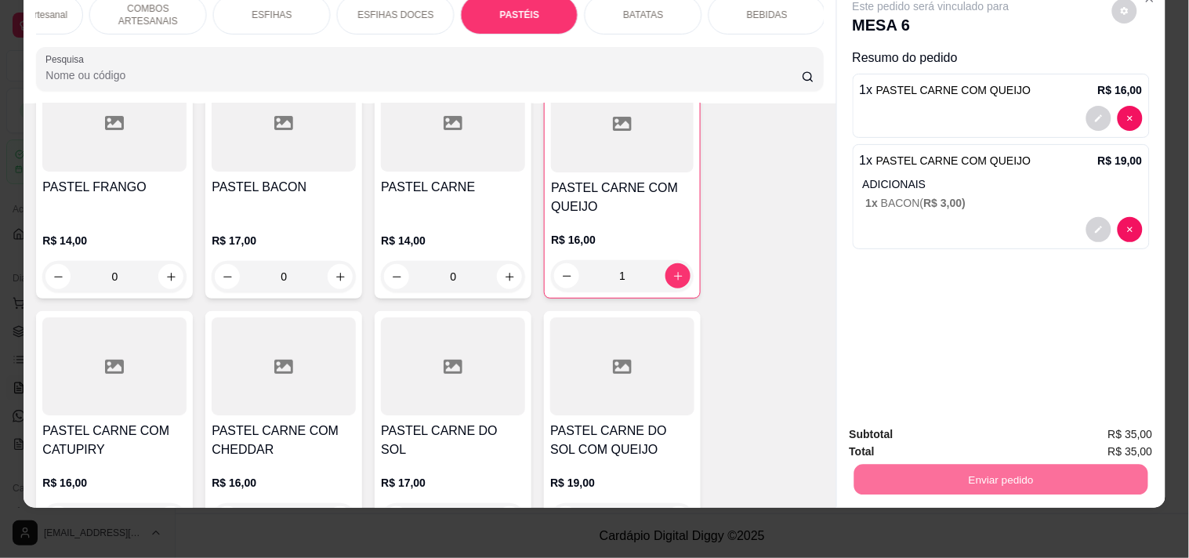
click at [1039, 427] on button "Registrar cliente" at bounding box center [1006, 428] width 103 height 30
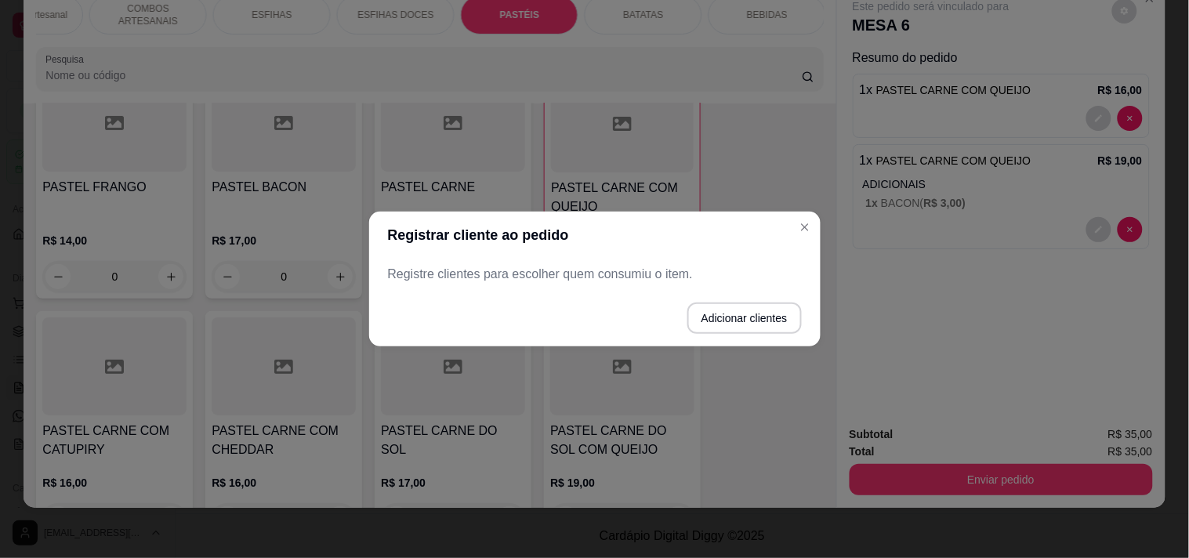
click at [714, 303] on button "Adicionar clientes" at bounding box center [744, 317] width 114 height 31
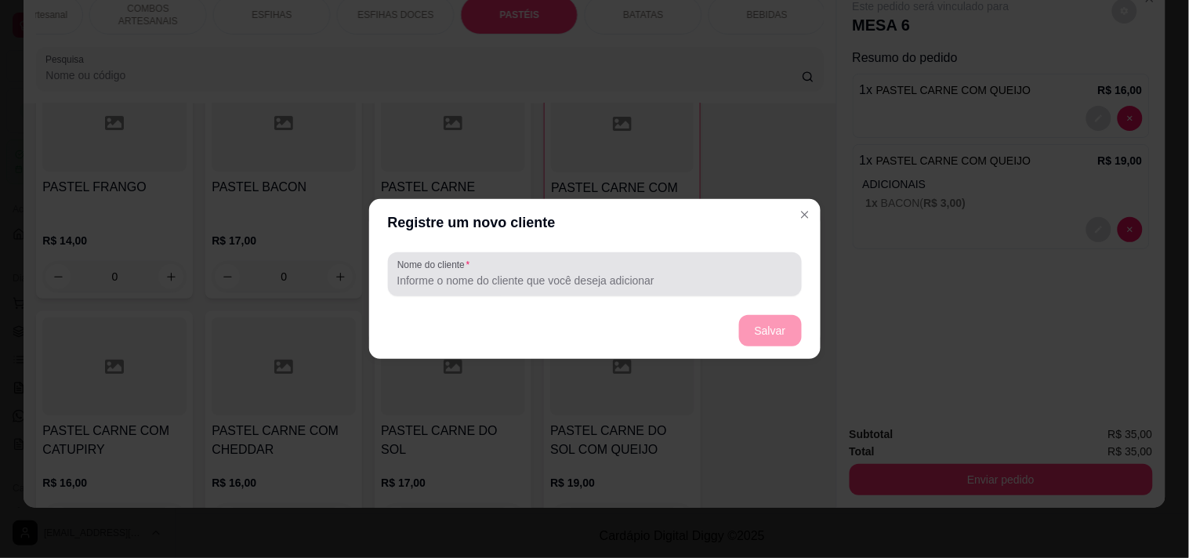
click at [632, 263] on div at bounding box center [594, 274] width 395 height 31
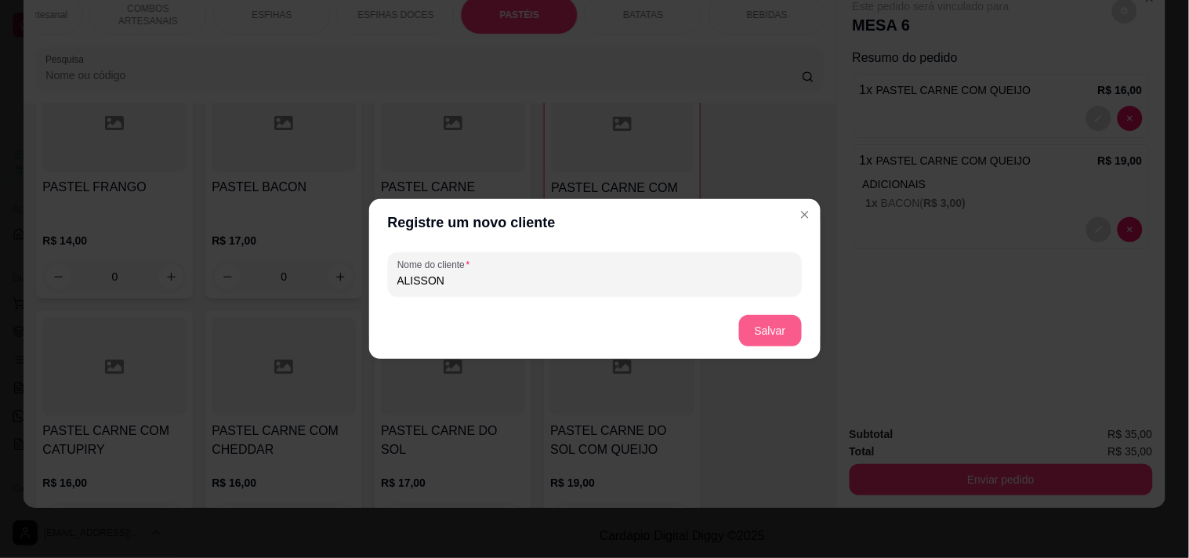
type input "ALISSON"
click at [781, 333] on button "Salvar" at bounding box center [770, 330] width 63 height 31
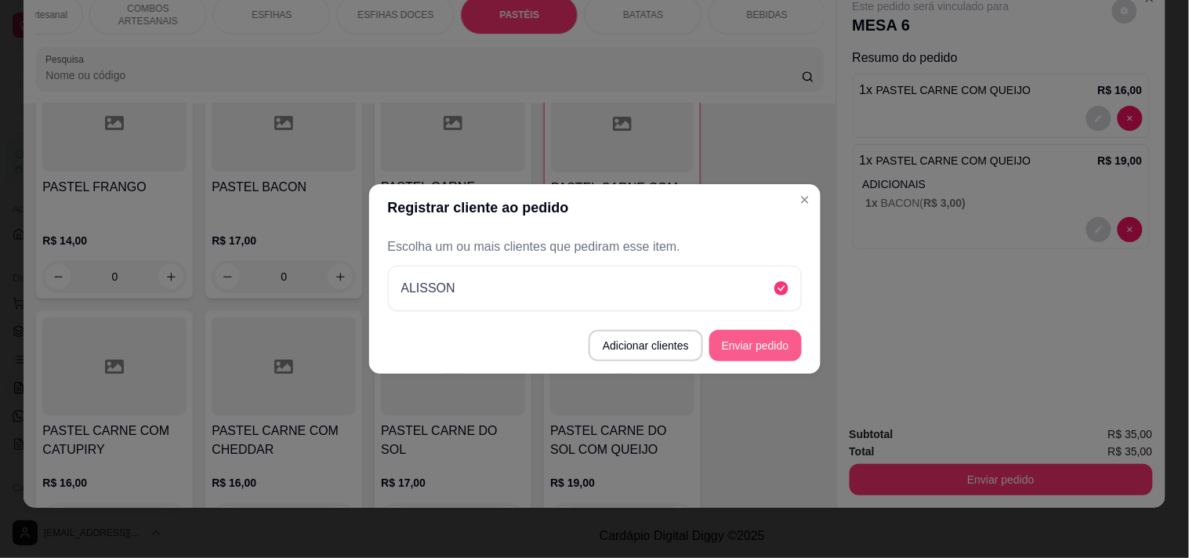
click at [771, 341] on button "Enviar pedido" at bounding box center [755, 345] width 92 height 31
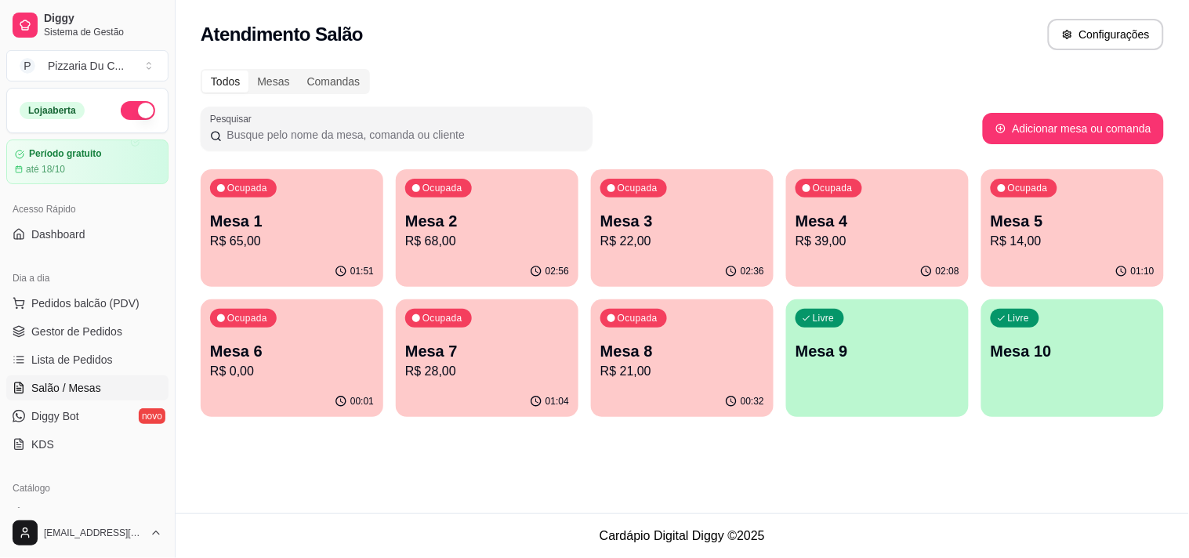
click at [882, 334] on div "Livre Mesa 9" at bounding box center [877, 348] width 183 height 99
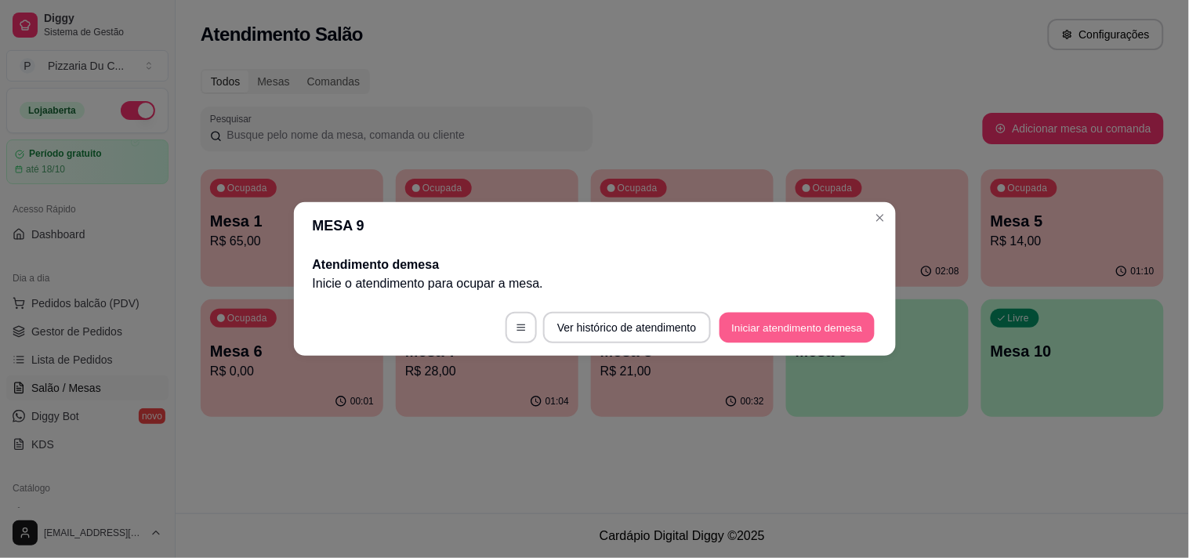
click at [779, 324] on button "Iniciar atendimento de mesa" at bounding box center [796, 328] width 155 height 31
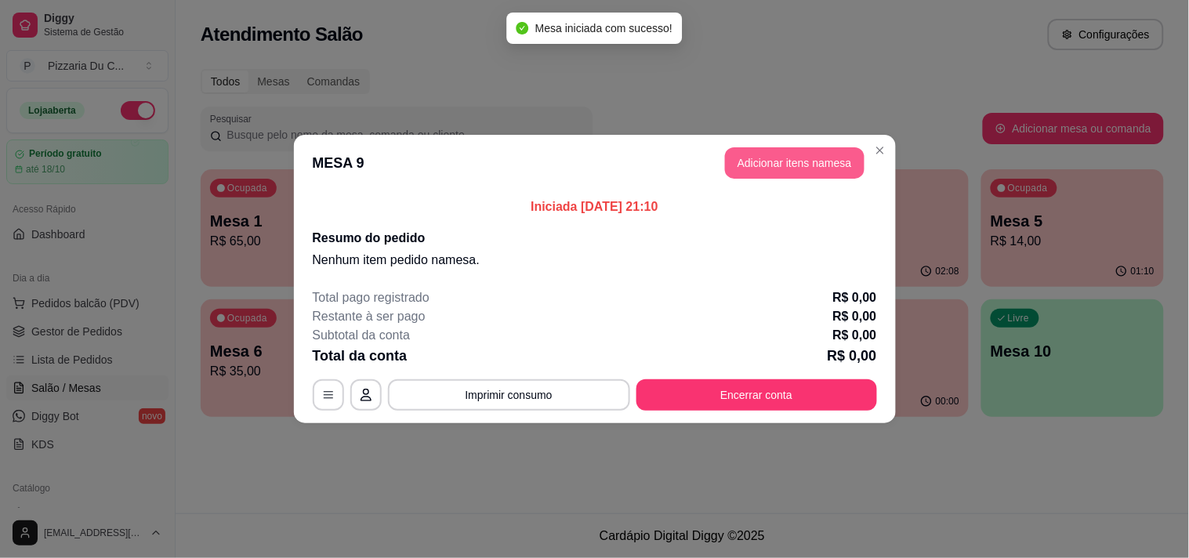
click at [787, 170] on button "Adicionar itens na mesa" at bounding box center [794, 162] width 139 height 31
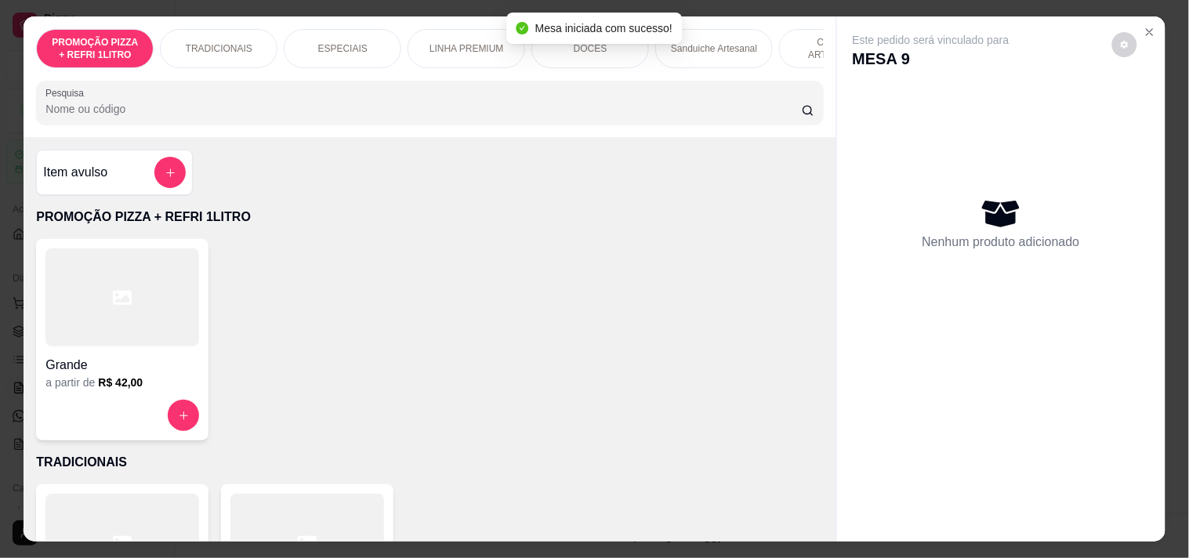
scroll to position [0, 690]
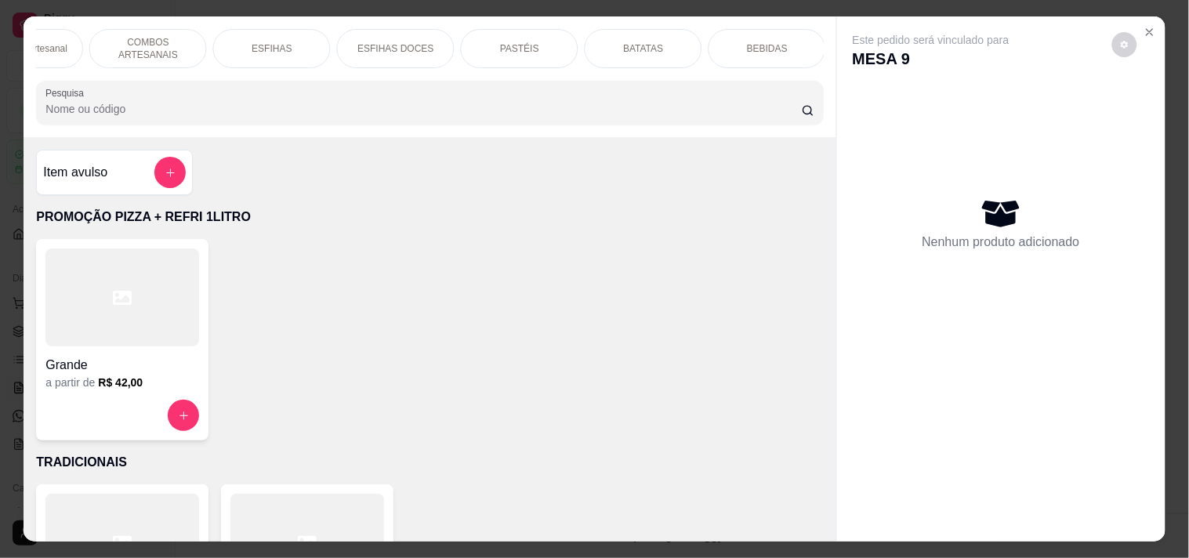
click at [49, 44] on p "Sanduiche Artesanal" at bounding box center [24, 48] width 86 height 13
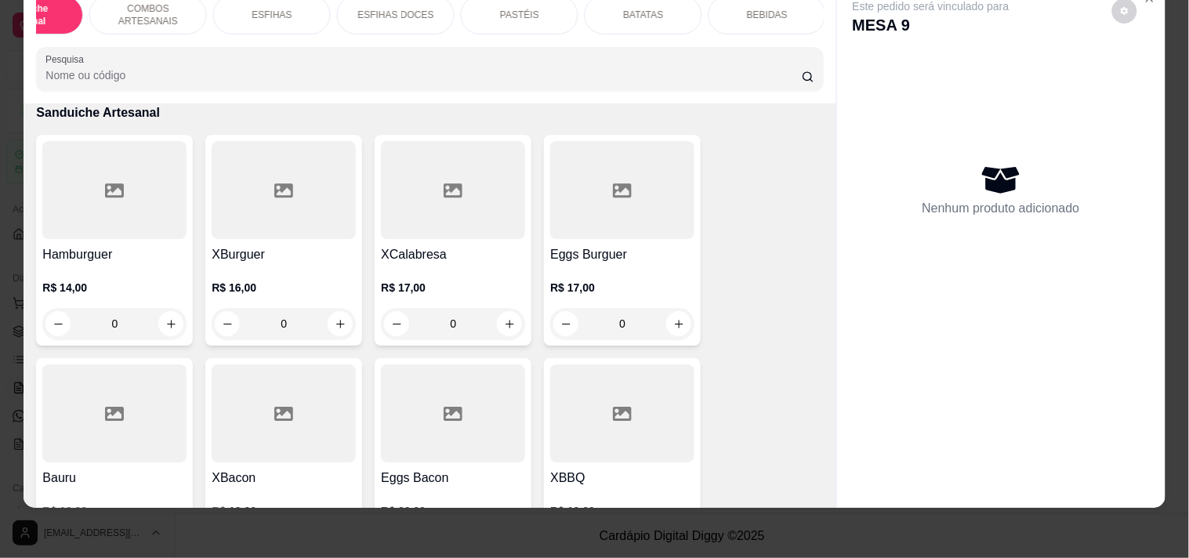
scroll to position [1384, 0]
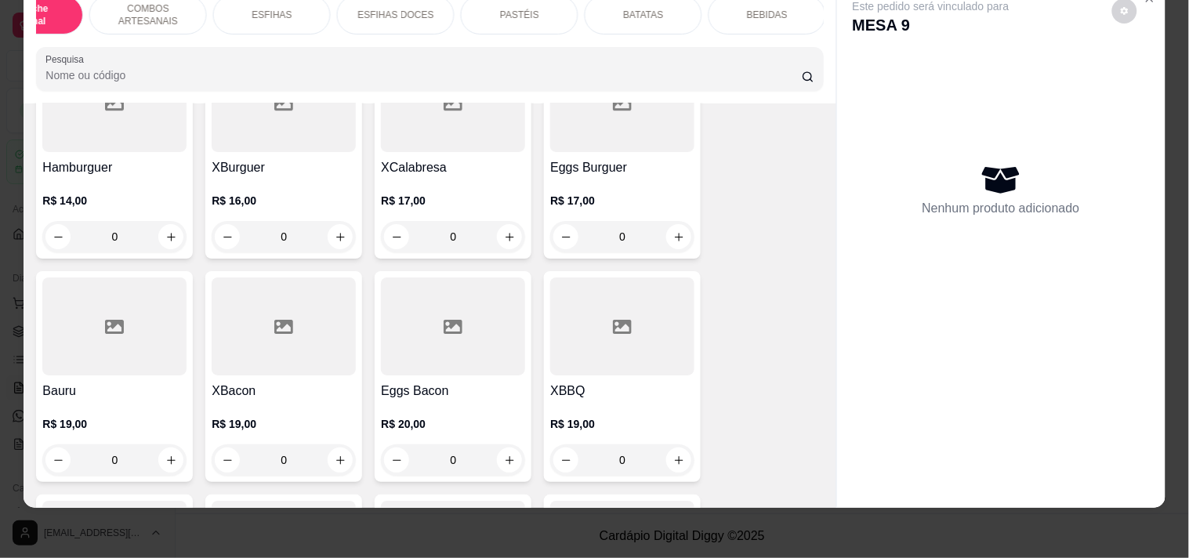
click at [342, 465] on div "0" at bounding box center [284, 459] width 144 height 31
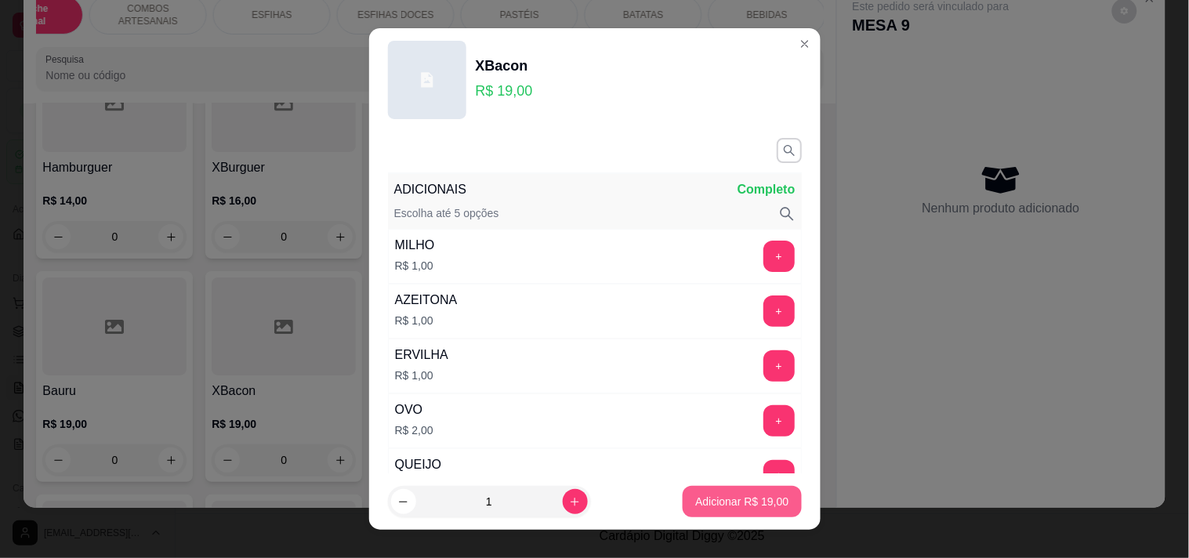
click at [714, 496] on p "Adicionar R$ 19,00" at bounding box center [741, 502] width 93 height 16
type input "1"
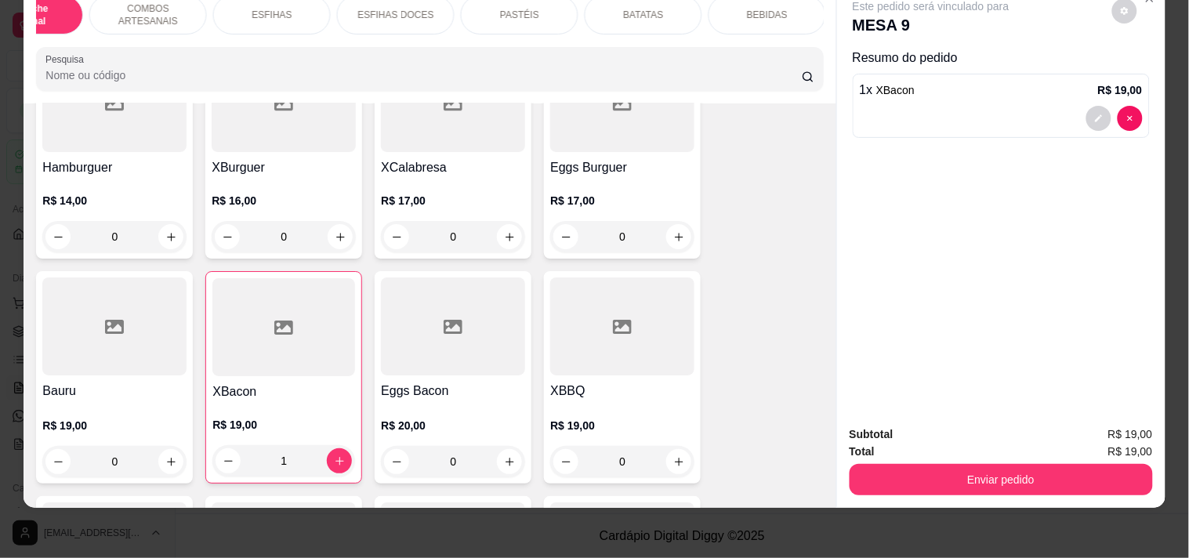
click at [789, 13] on div "BEBIDAS" at bounding box center [767, 14] width 118 height 39
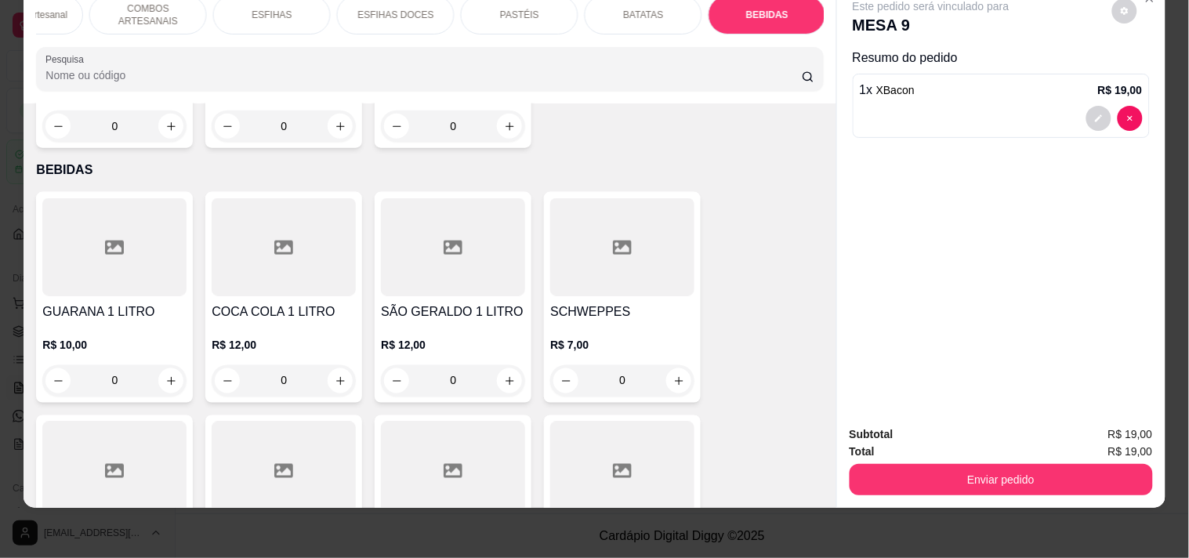
scroll to position [6693, 0]
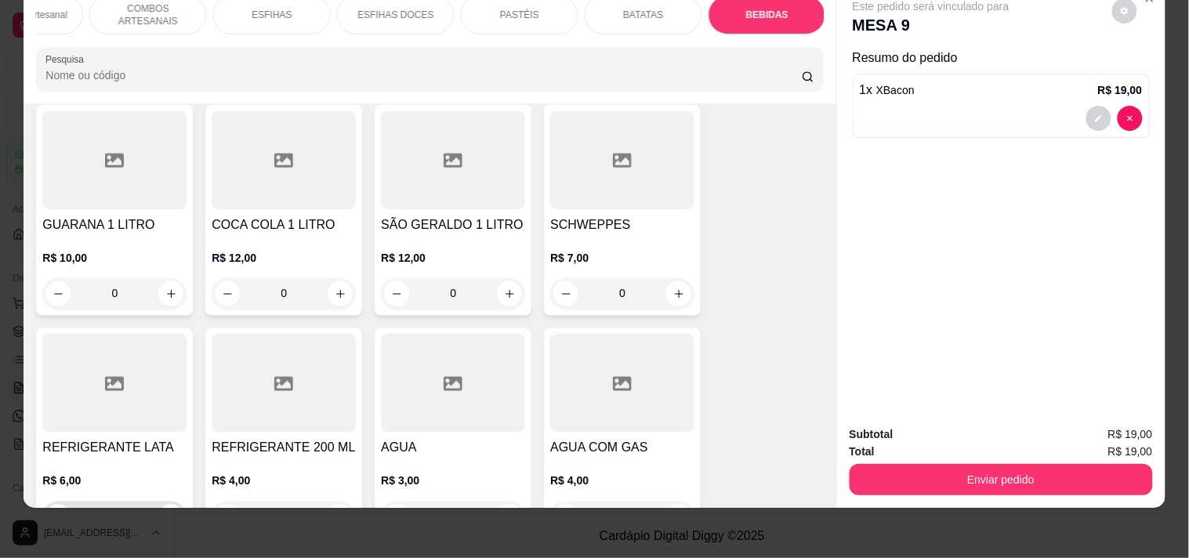
click at [168, 505] on button "increase-product-quantity" at bounding box center [170, 517] width 25 height 25
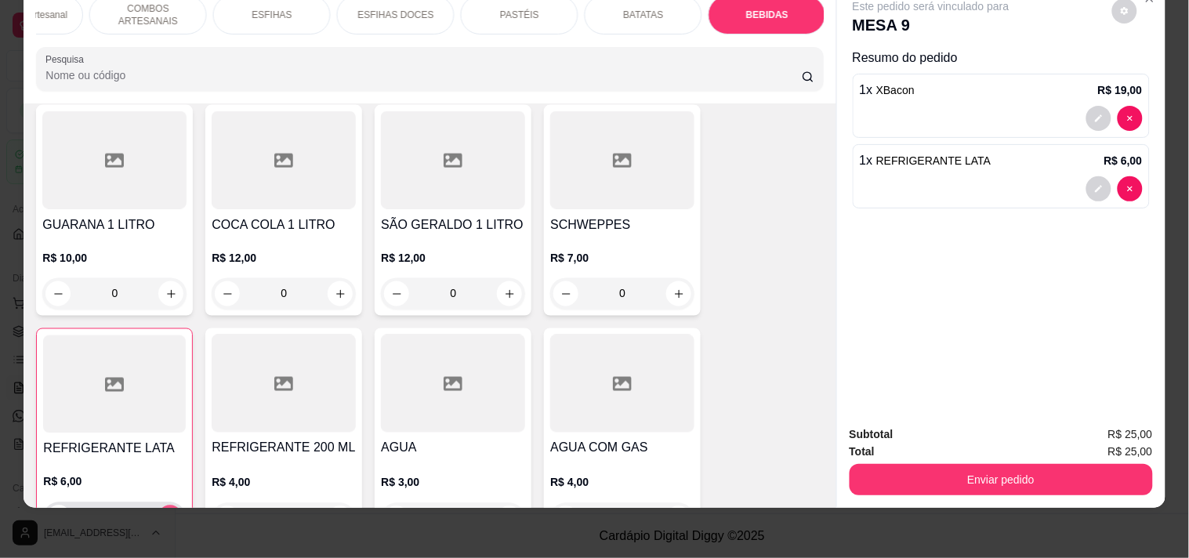
type input "1"
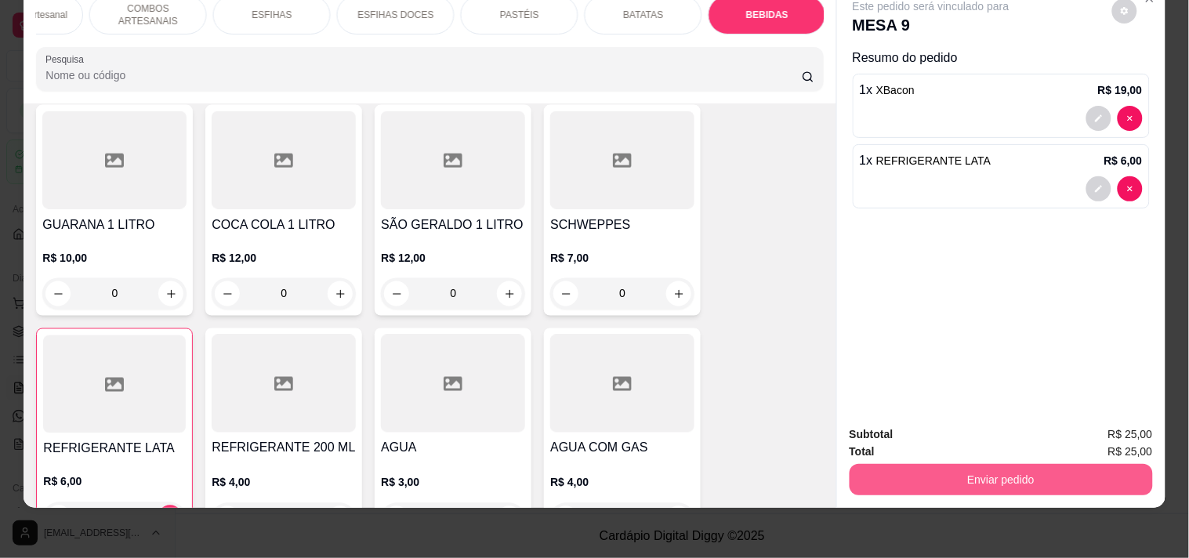
click at [886, 466] on button "Enviar pedido" at bounding box center [1000, 479] width 303 height 31
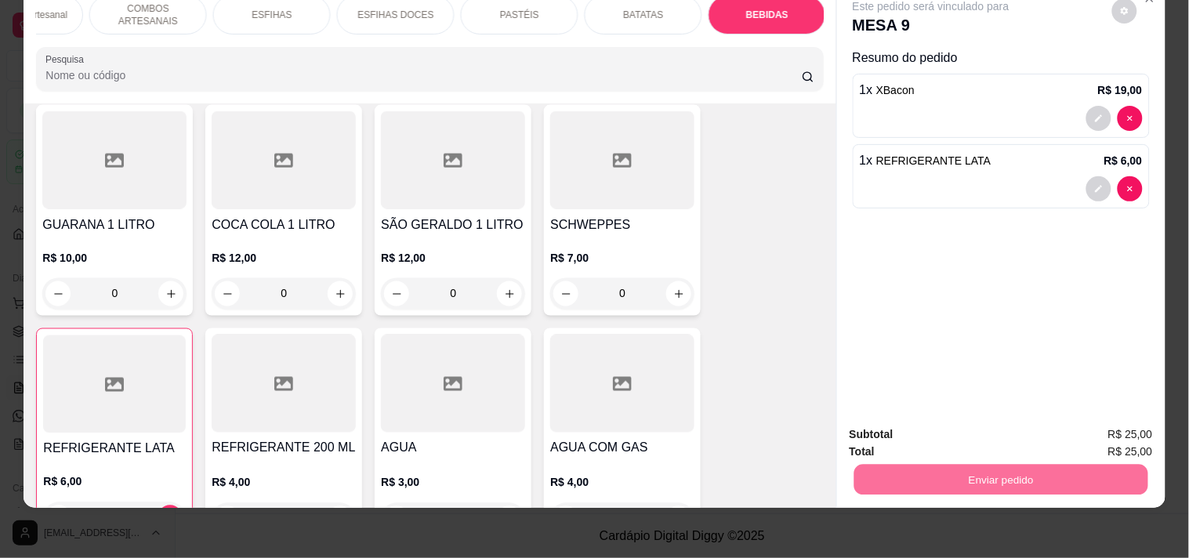
click at [1022, 429] on button "Registrar cliente" at bounding box center [1006, 428] width 103 height 30
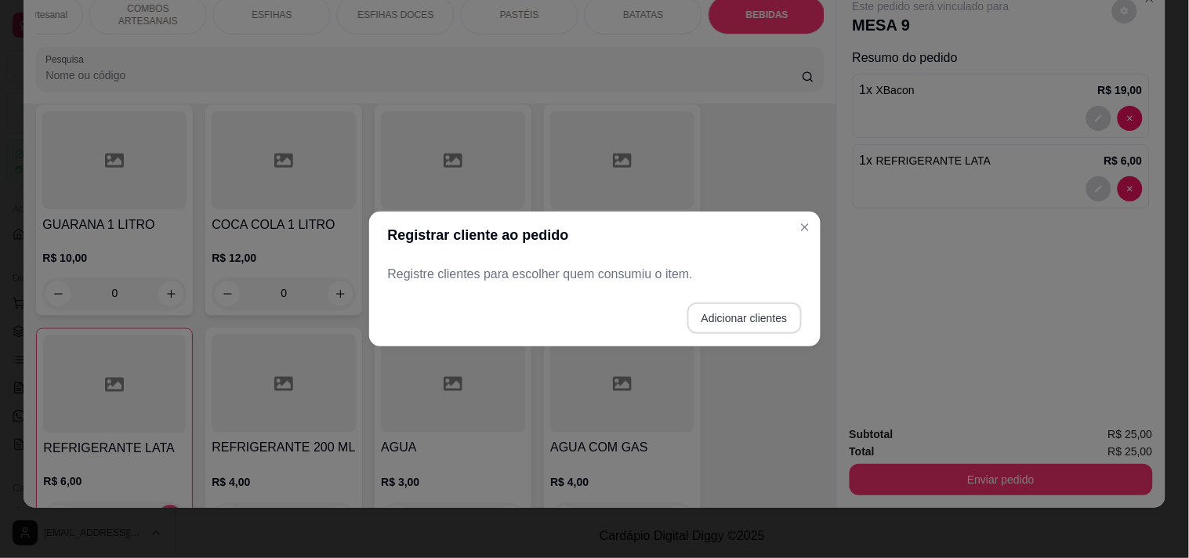
click at [761, 318] on button "Adicionar clientes" at bounding box center [744, 317] width 114 height 31
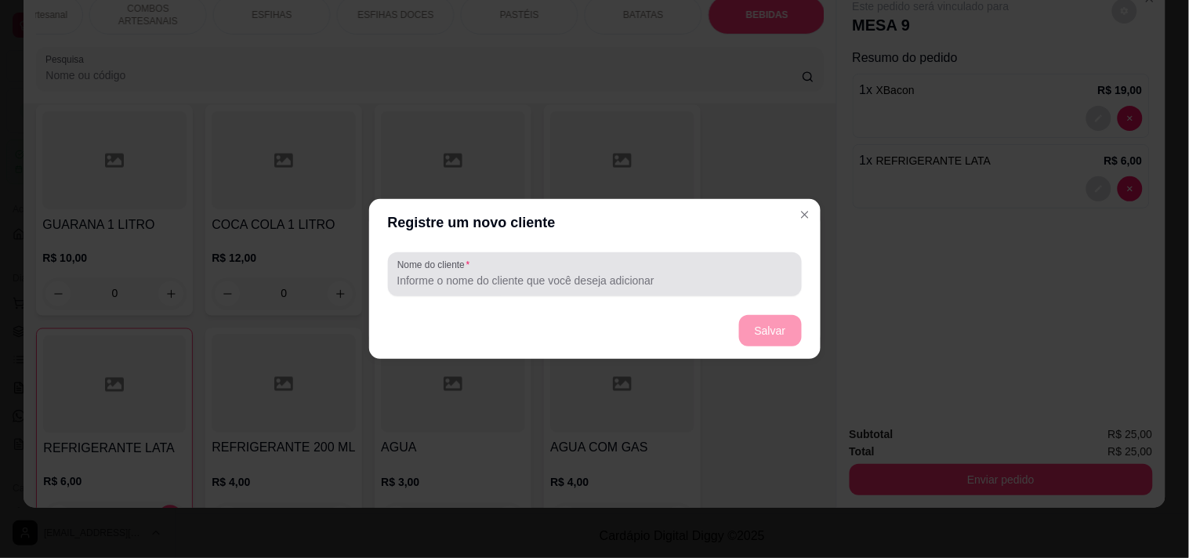
click at [606, 287] on input "Nome do cliente" at bounding box center [594, 281] width 395 height 16
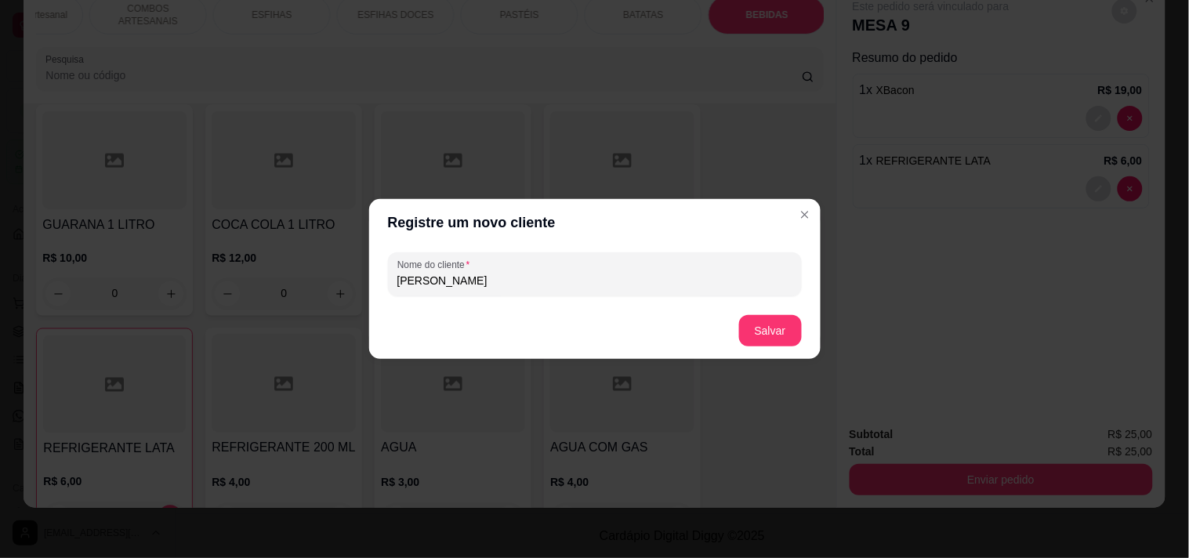
type input "[PERSON_NAME]"
click at [753, 316] on button "Salvar" at bounding box center [770, 331] width 61 height 31
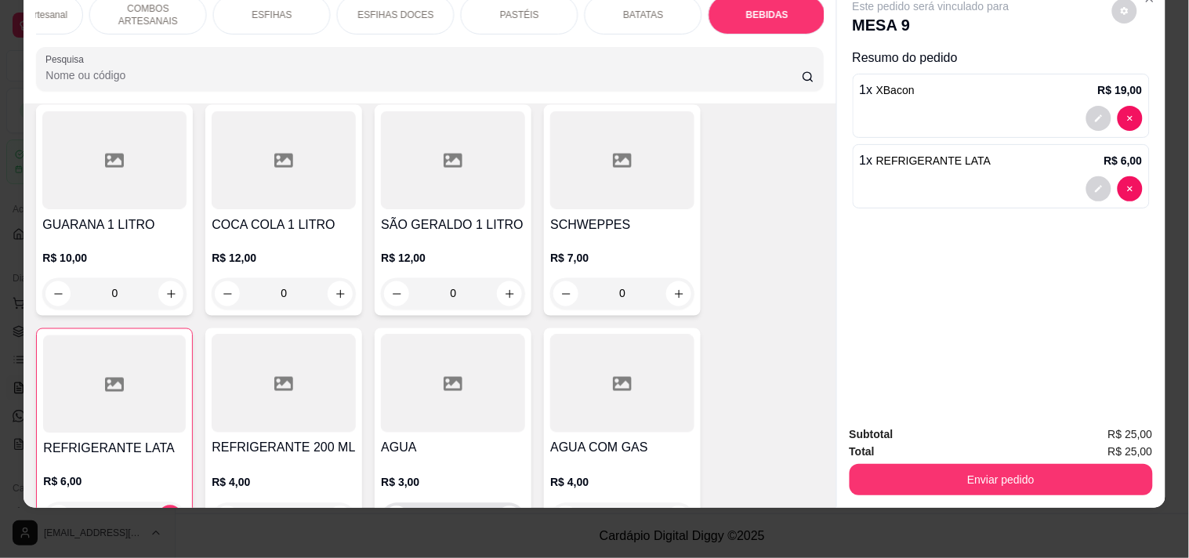
click at [509, 506] on button "increase-product-quantity" at bounding box center [509, 518] width 25 height 25
type input "1"
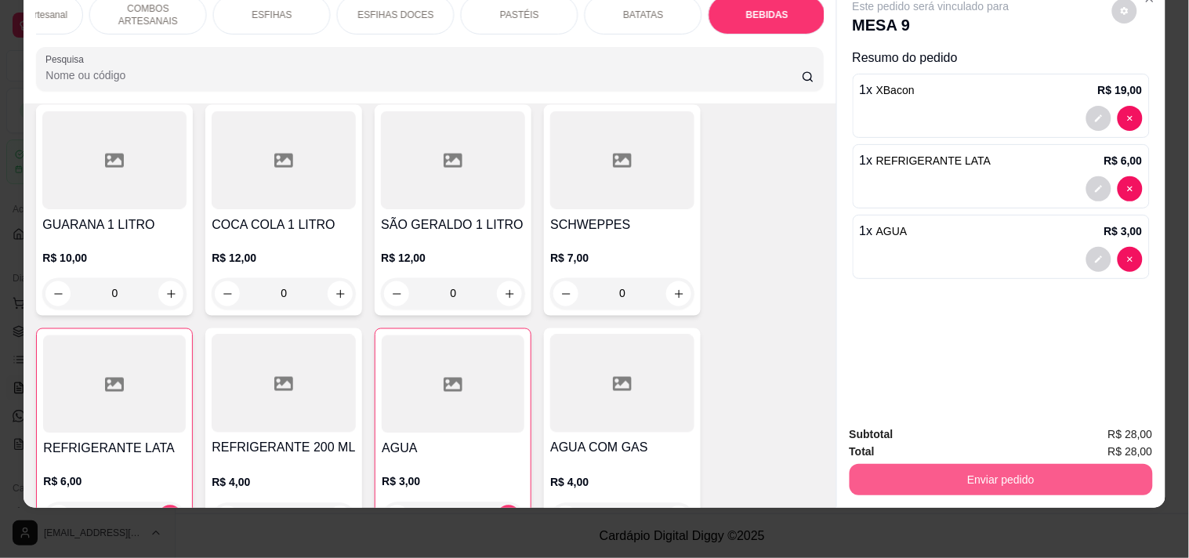
click at [961, 470] on button "Enviar pedido" at bounding box center [1000, 479] width 303 height 31
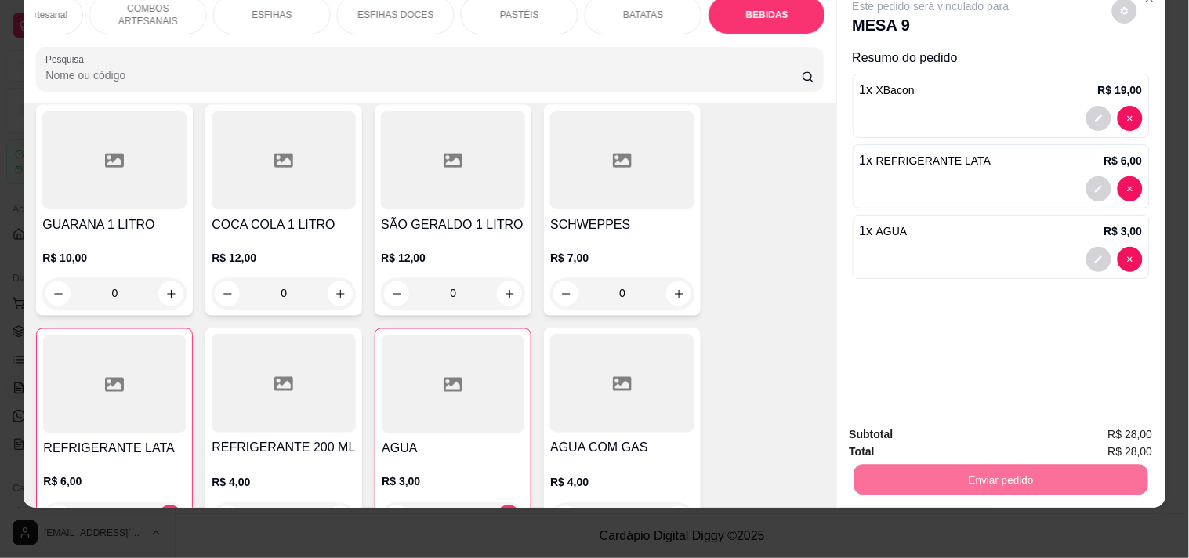
click at [1095, 424] on button "Enviar pedido" at bounding box center [1111, 428] width 89 height 30
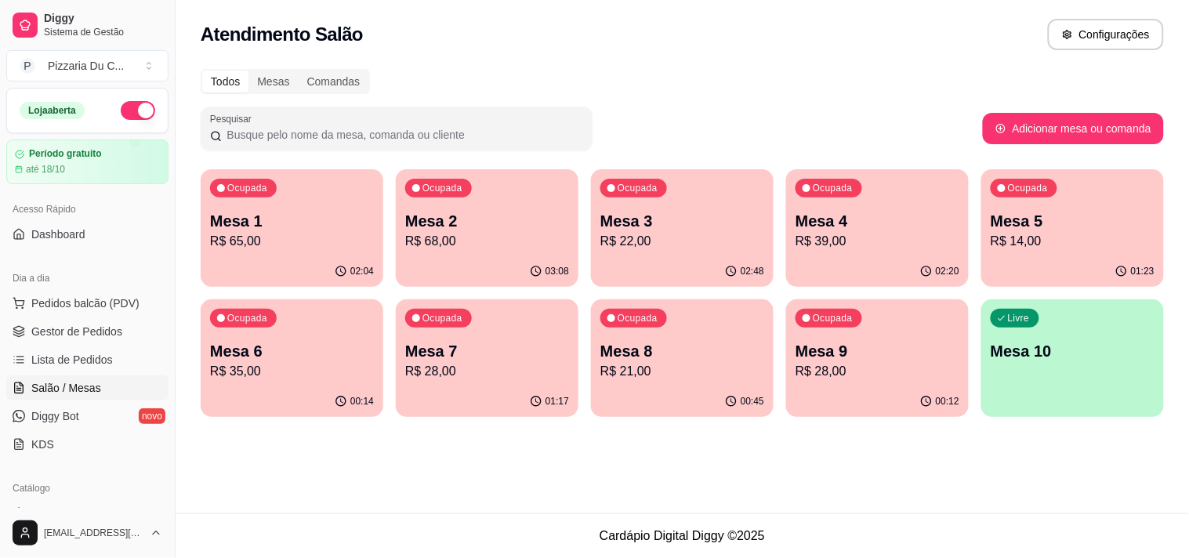
click at [1030, 379] on div "Livre Mesa 10" at bounding box center [1072, 348] width 183 height 99
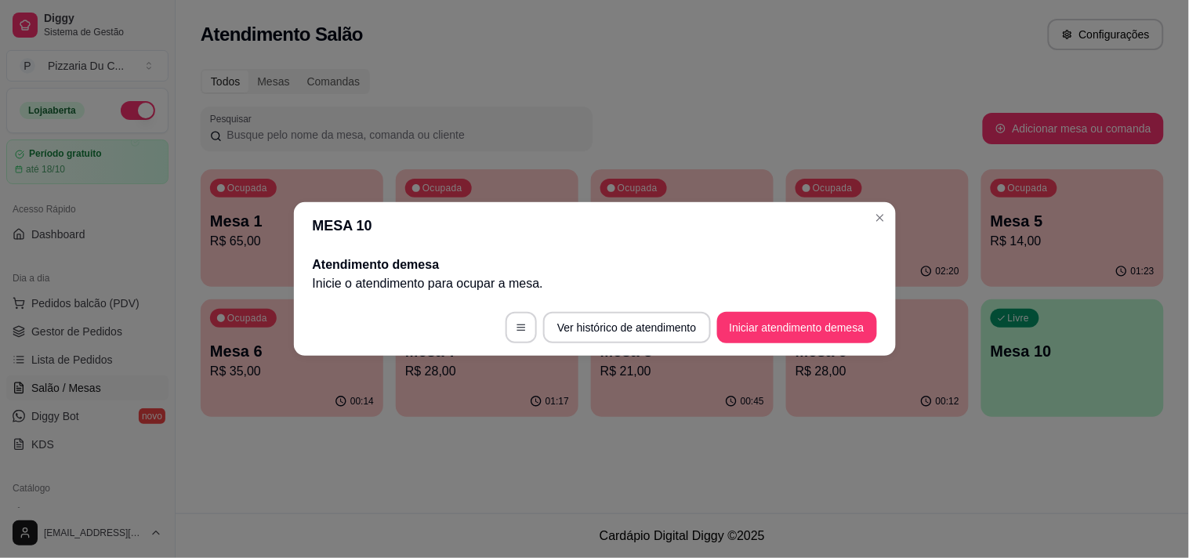
click at [763, 317] on button "Iniciar atendimento de mesa" at bounding box center [797, 327] width 160 height 31
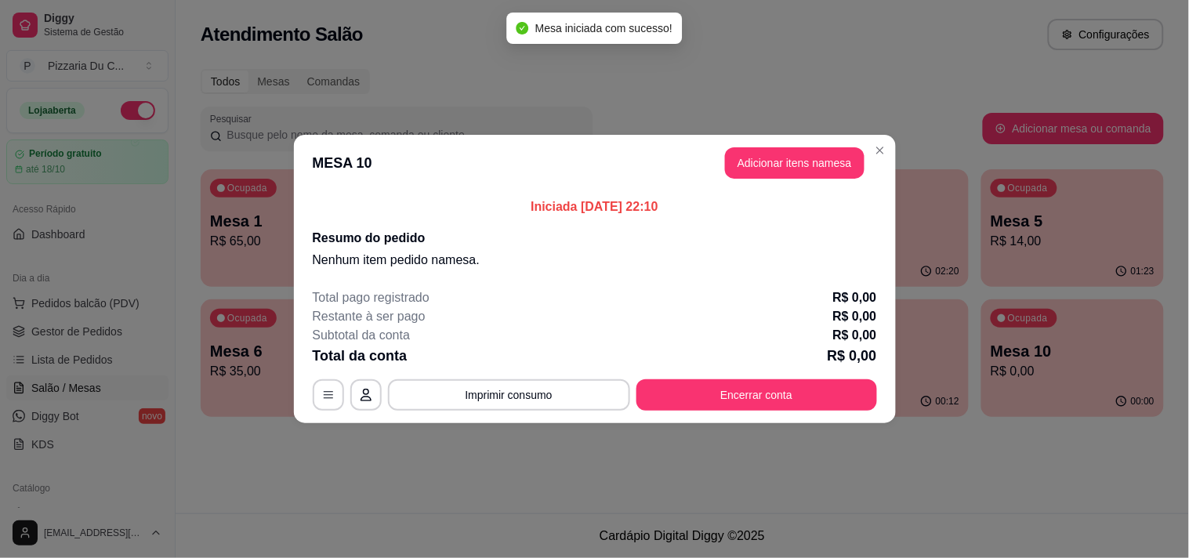
click at [781, 176] on button "Adicionar itens na mesa" at bounding box center [794, 162] width 139 height 31
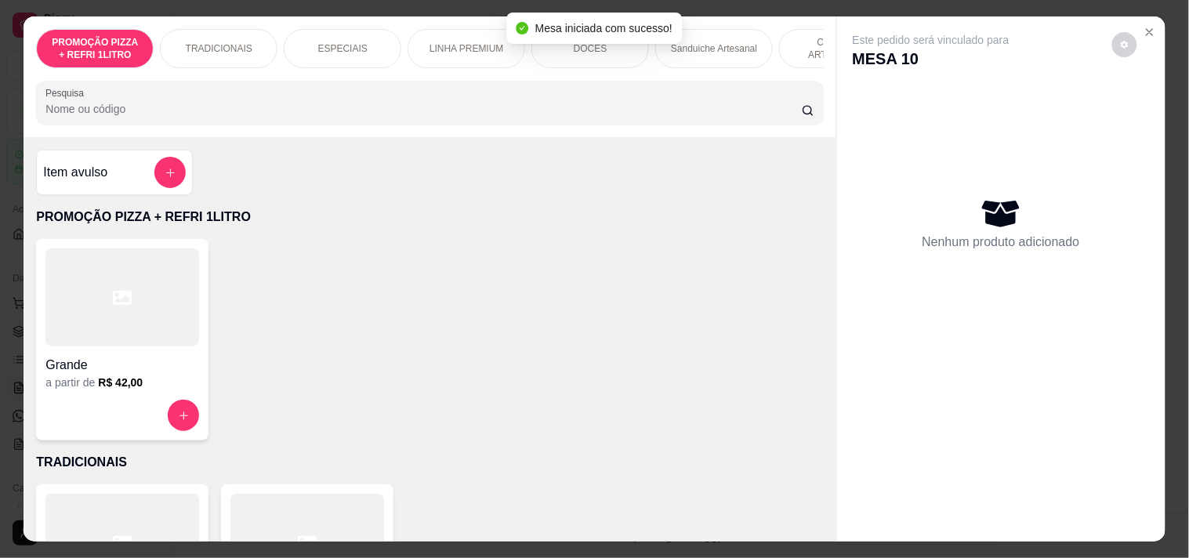
click at [302, 44] on div "ESPECIAIS" at bounding box center [343, 48] width 118 height 39
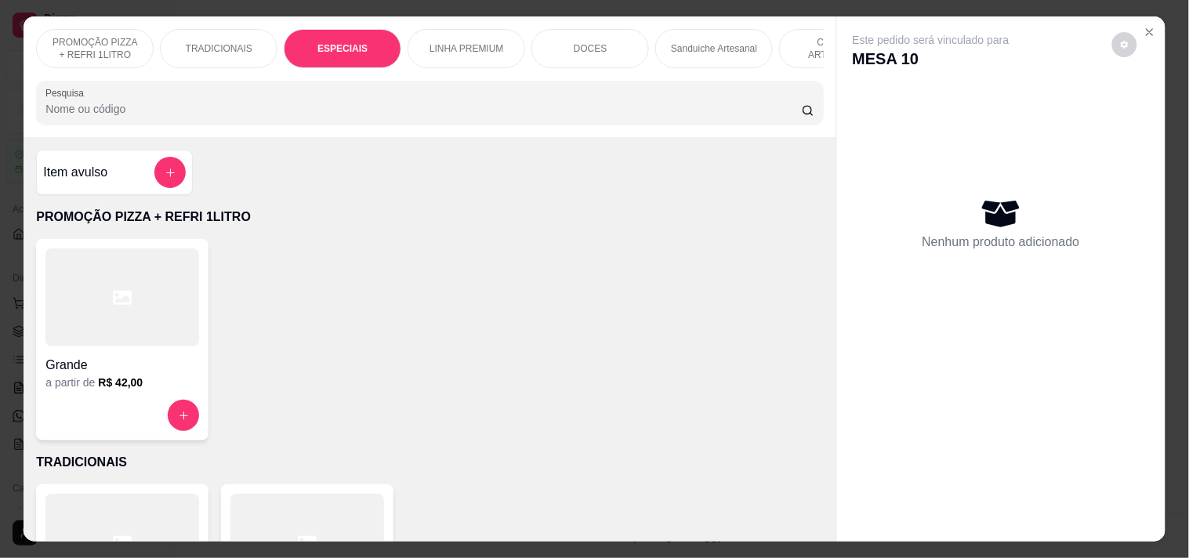
scroll to position [40, 0]
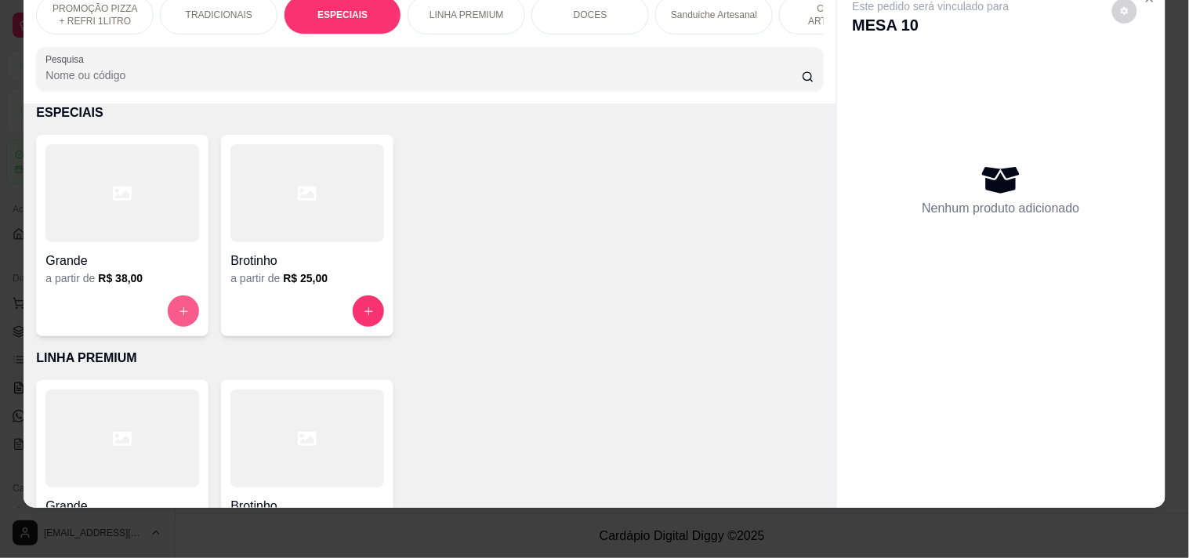
click at [179, 299] on button "increase-product-quantity" at bounding box center [183, 310] width 31 height 31
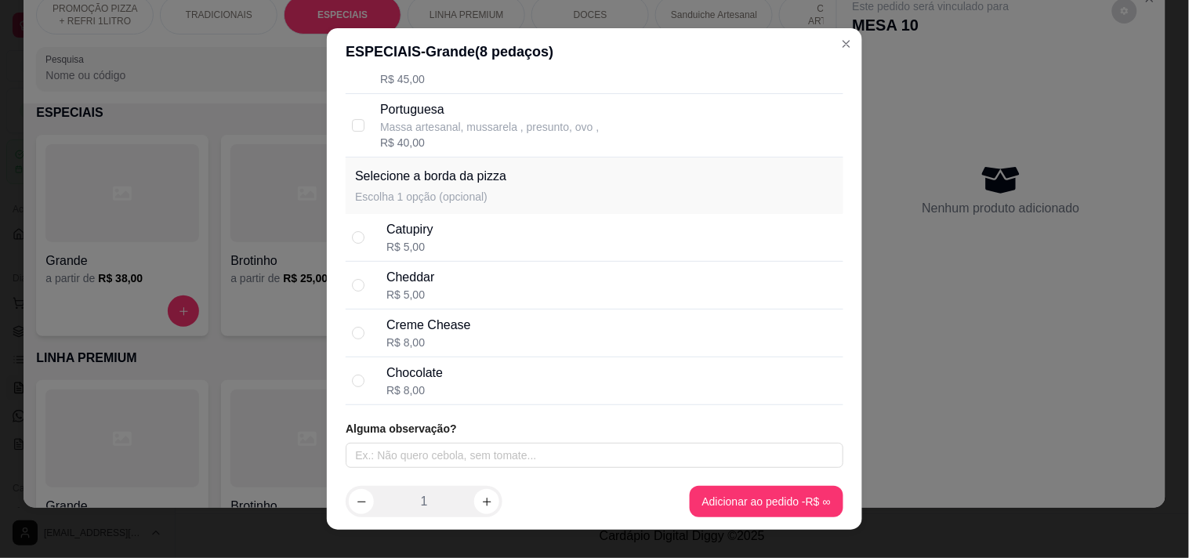
scroll to position [1495, 0]
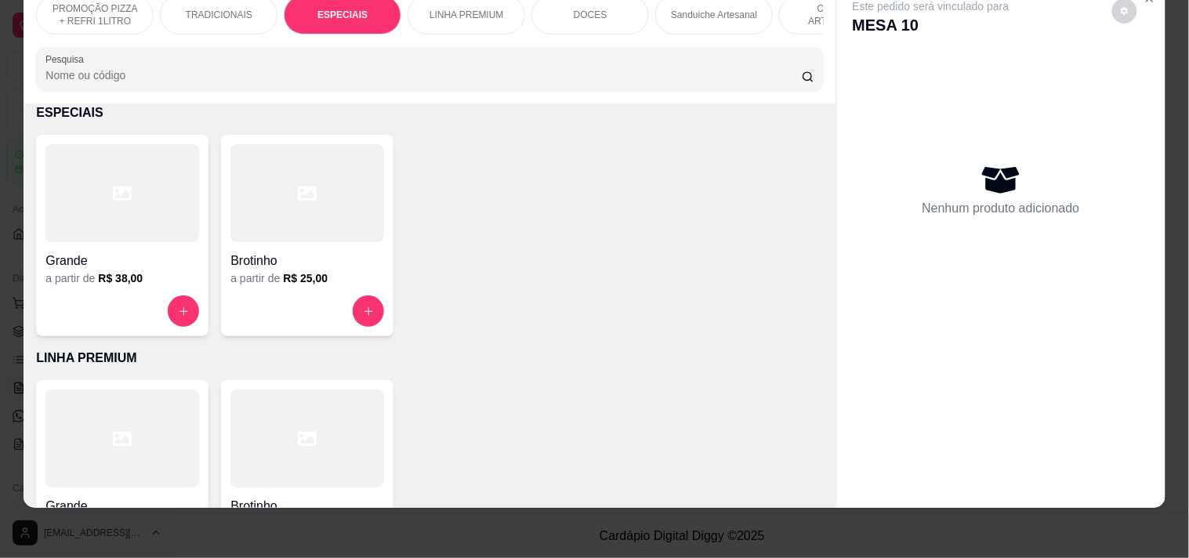
click at [447, 12] on div "LINHA PREMIUM" at bounding box center [466, 14] width 118 height 39
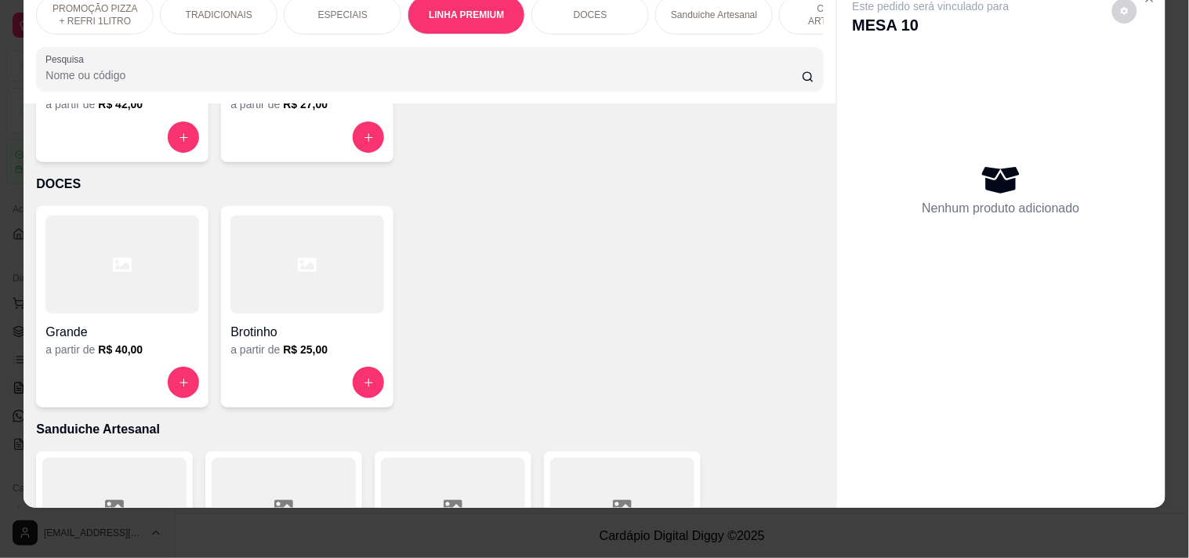
scroll to position [893, 0]
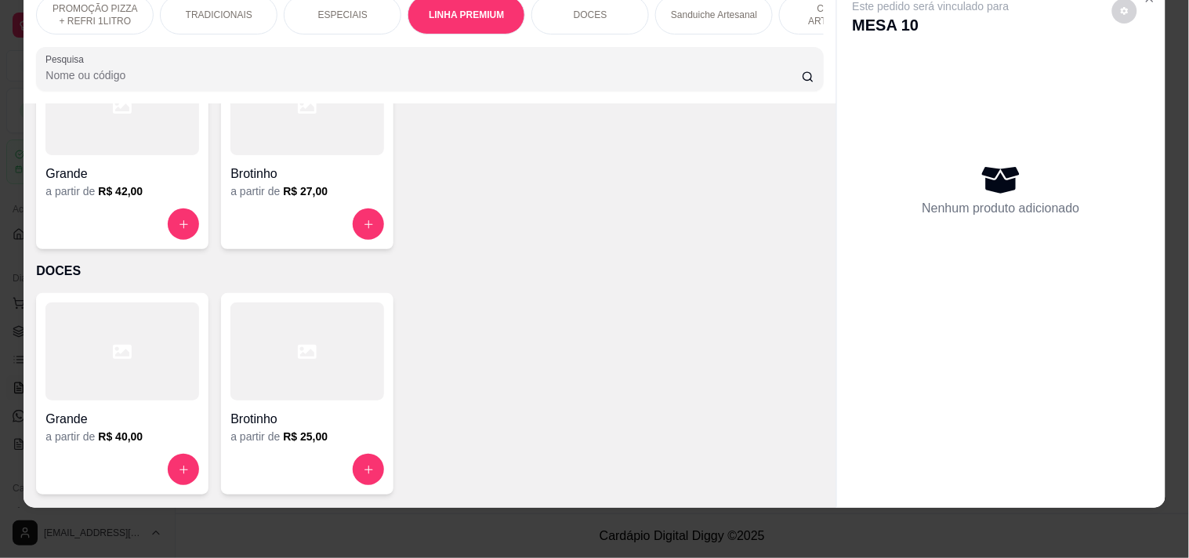
click at [175, 217] on button "increase-product-quantity" at bounding box center [183, 223] width 31 height 31
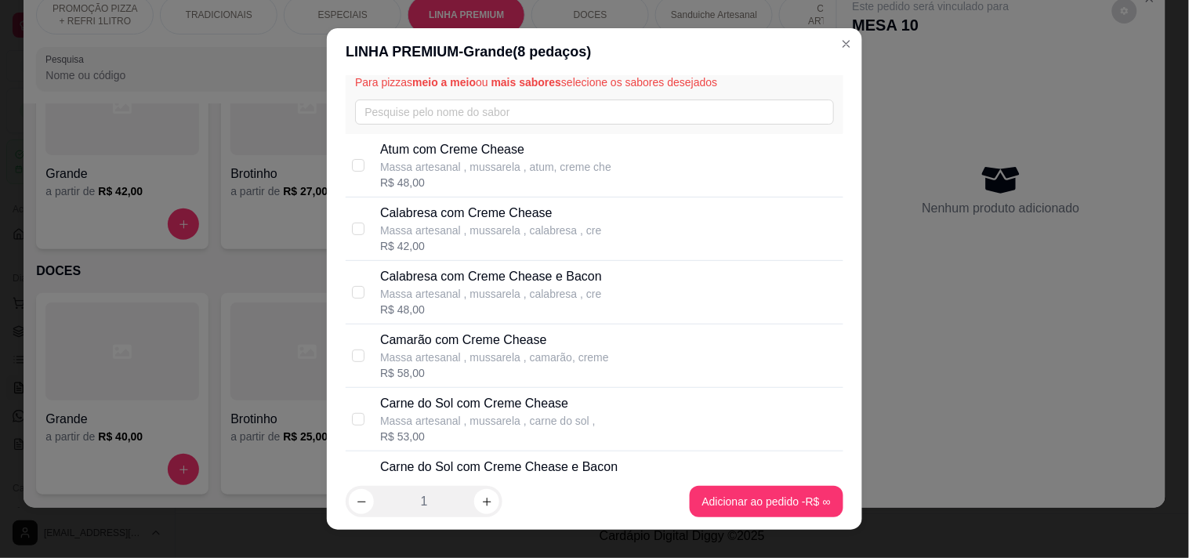
scroll to position [87, 0]
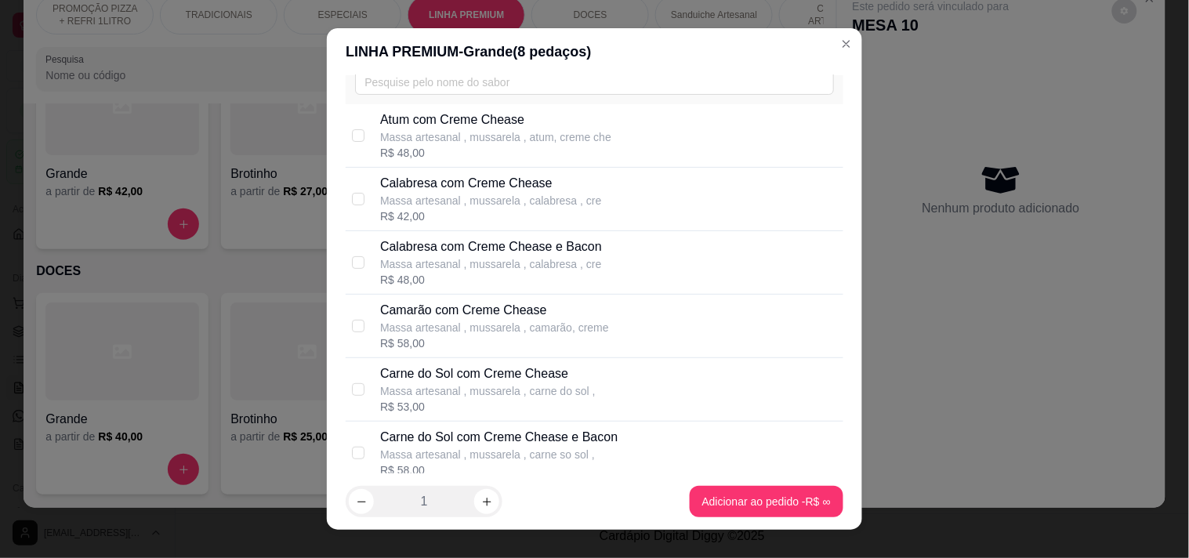
click at [478, 406] on div "R$ 53,00" at bounding box center [487, 407] width 215 height 16
checkbox input "true"
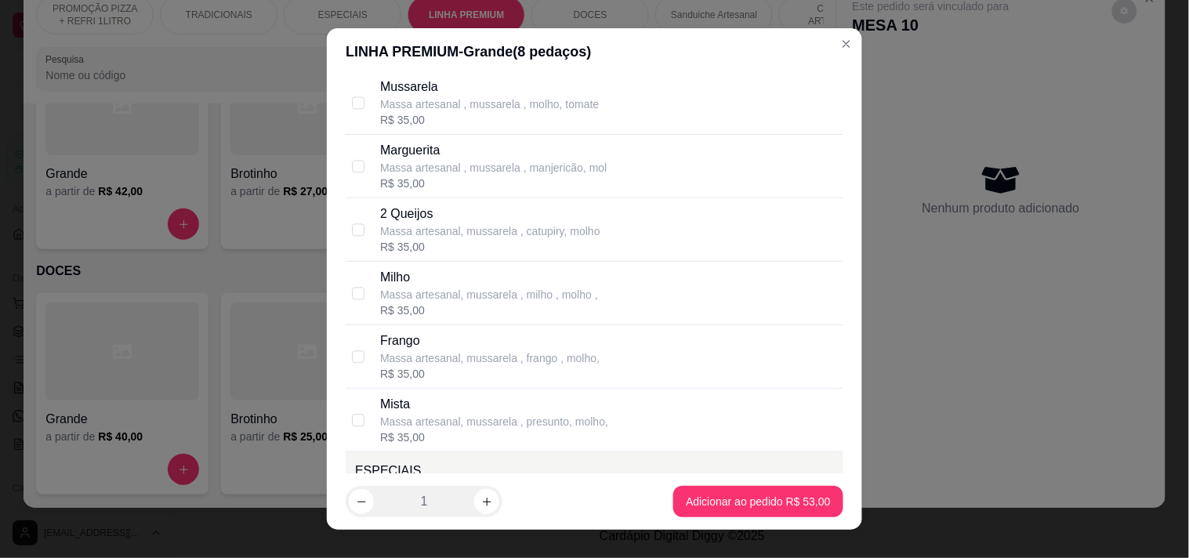
scroll to position [871, 0]
click at [497, 170] on div "Massa artesanal , mussarela , molho, tomate" at bounding box center [489, 169] width 219 height 16
checkbox input "true"
click at [718, 484] on footer "1 Adicionar ao pedido R$ 53,00" at bounding box center [594, 501] width 535 height 56
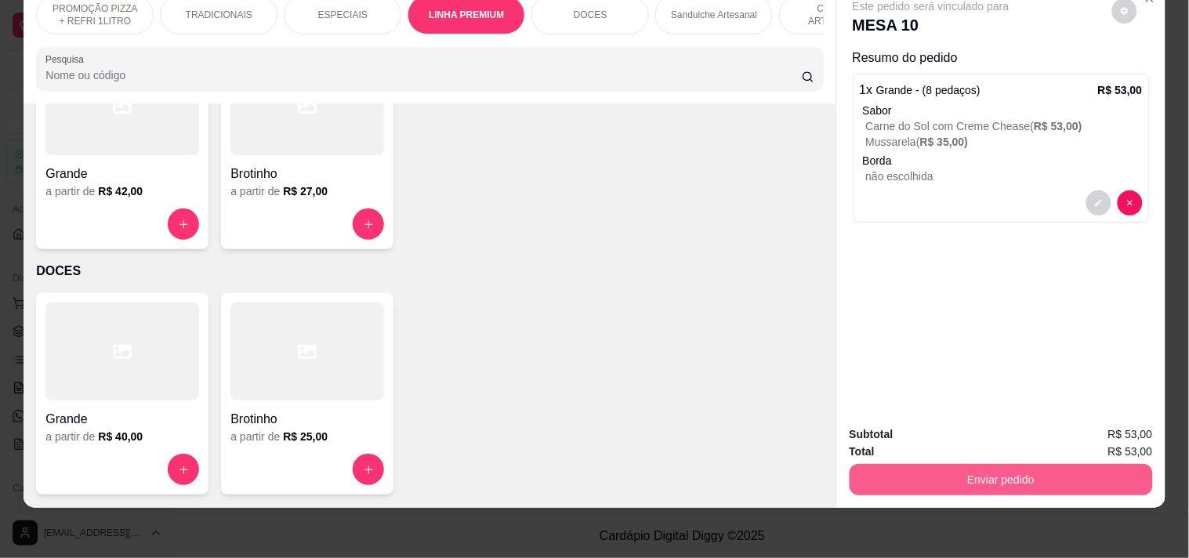
click at [1092, 464] on button "Enviar pedido" at bounding box center [1000, 479] width 303 height 31
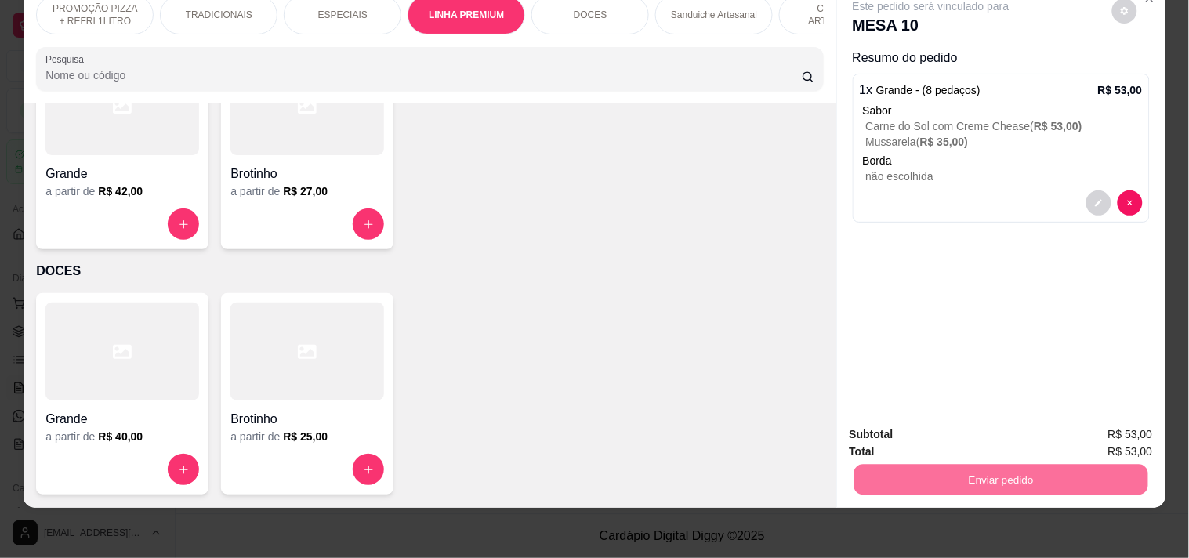
click at [1007, 433] on button "Registrar cliente" at bounding box center [1007, 427] width 100 height 29
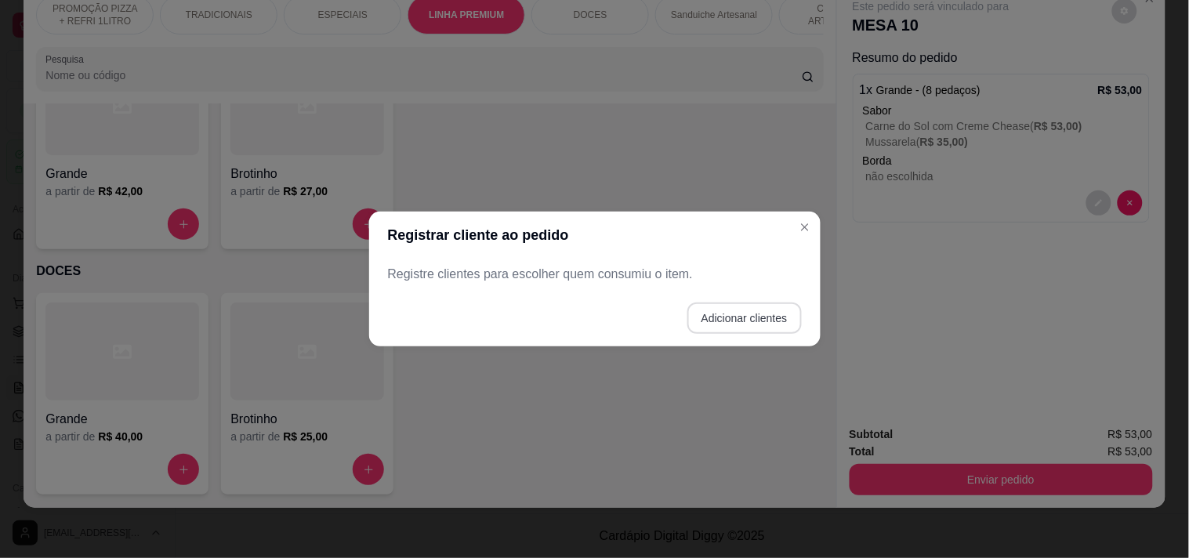
click at [738, 310] on button "Adicionar clientes" at bounding box center [744, 317] width 114 height 31
click at [550, 277] on input "Nome do cliente" at bounding box center [593, 281] width 395 height 16
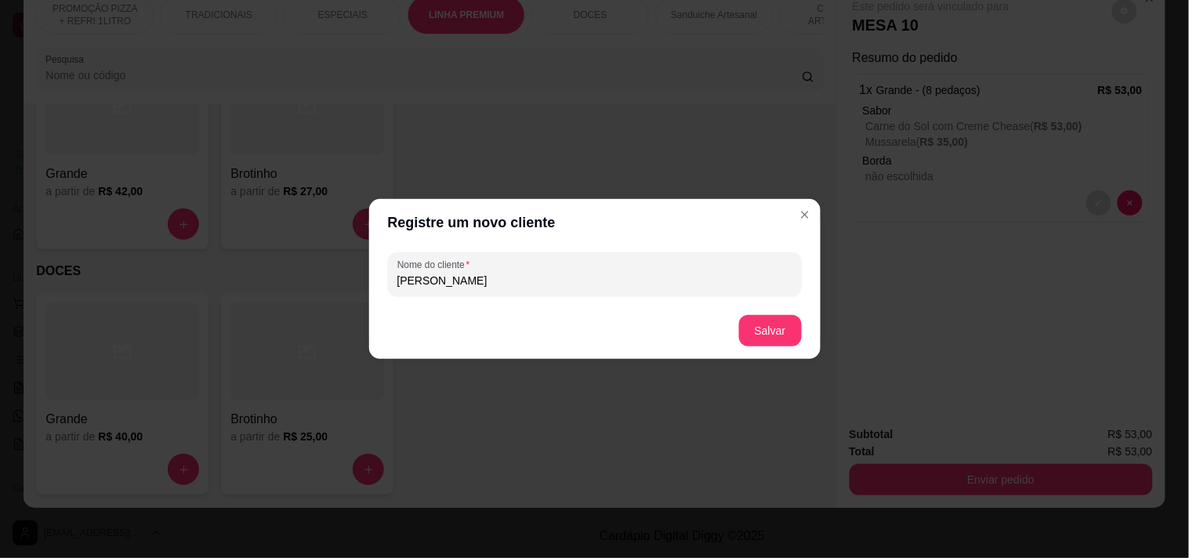
type input "[PERSON_NAME]"
click at [738, 324] on footer "Salvar" at bounding box center [594, 330] width 451 height 56
click at [777, 324] on button "Salvar" at bounding box center [770, 330] width 63 height 31
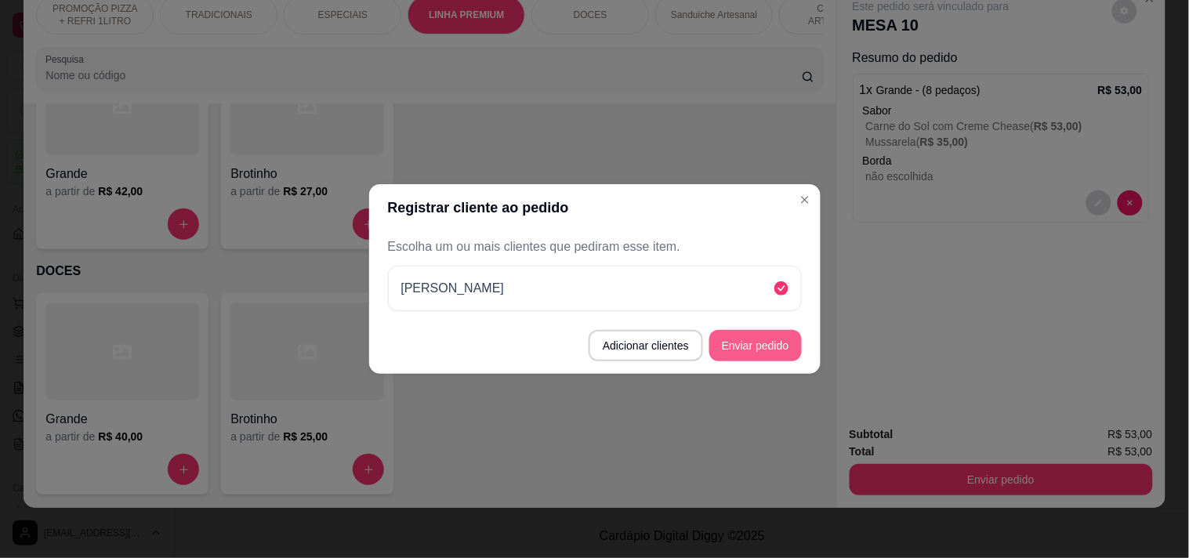
click at [773, 348] on button "Enviar pedido" at bounding box center [755, 345] width 92 height 31
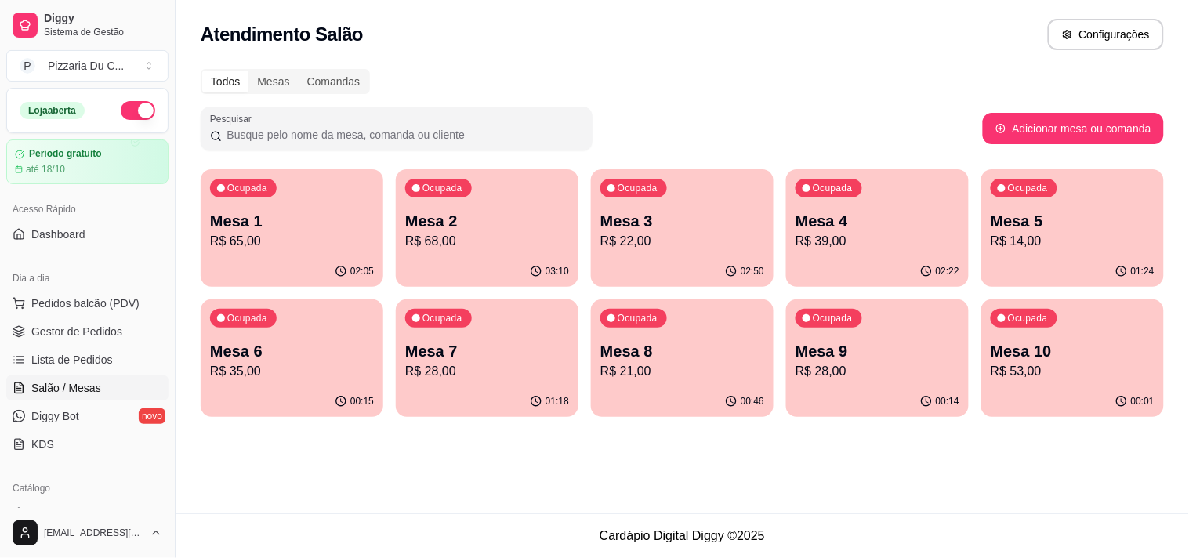
click at [435, 226] on p "Mesa 2" at bounding box center [487, 221] width 164 height 22
click at [726, 230] on p "Mesa 3" at bounding box center [682, 221] width 164 height 22
click at [868, 201] on div "Ocupada Mesa 4 R$ 39,00" at bounding box center [877, 212] width 183 height 87
click at [1012, 184] on p "Ocupada" at bounding box center [1028, 188] width 40 height 13
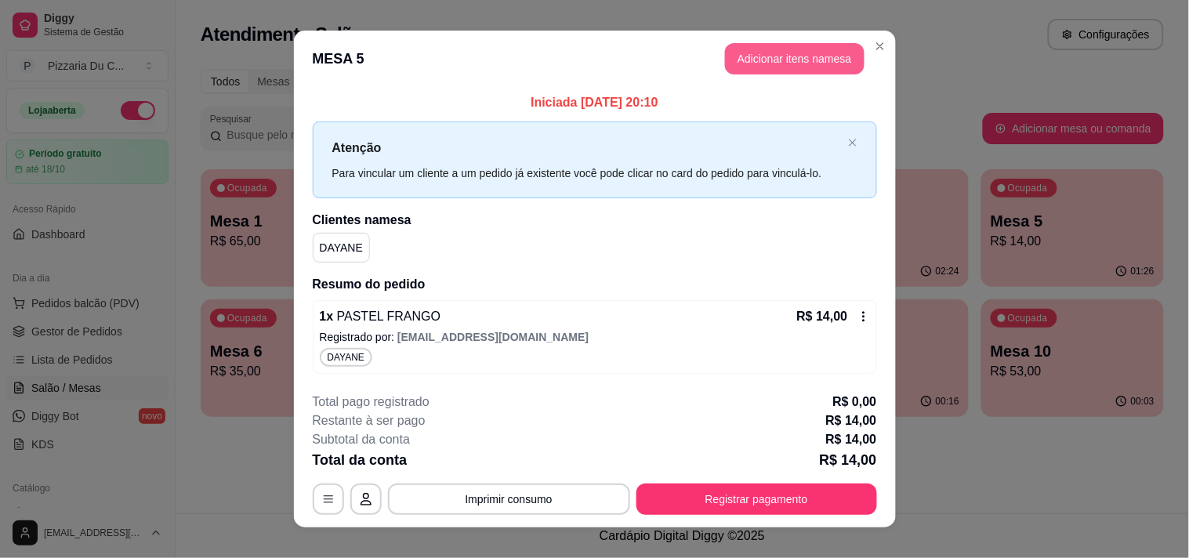
click at [809, 71] on button "Adicionar itens na mesa" at bounding box center [794, 58] width 139 height 31
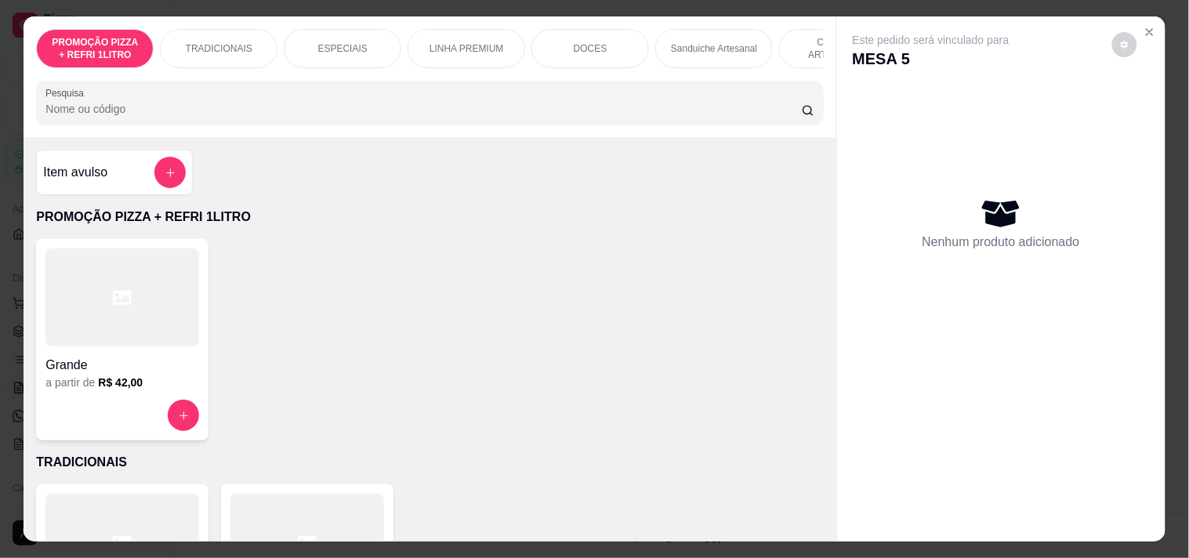
click at [249, 41] on div "TRADICIONAIS" at bounding box center [219, 48] width 118 height 39
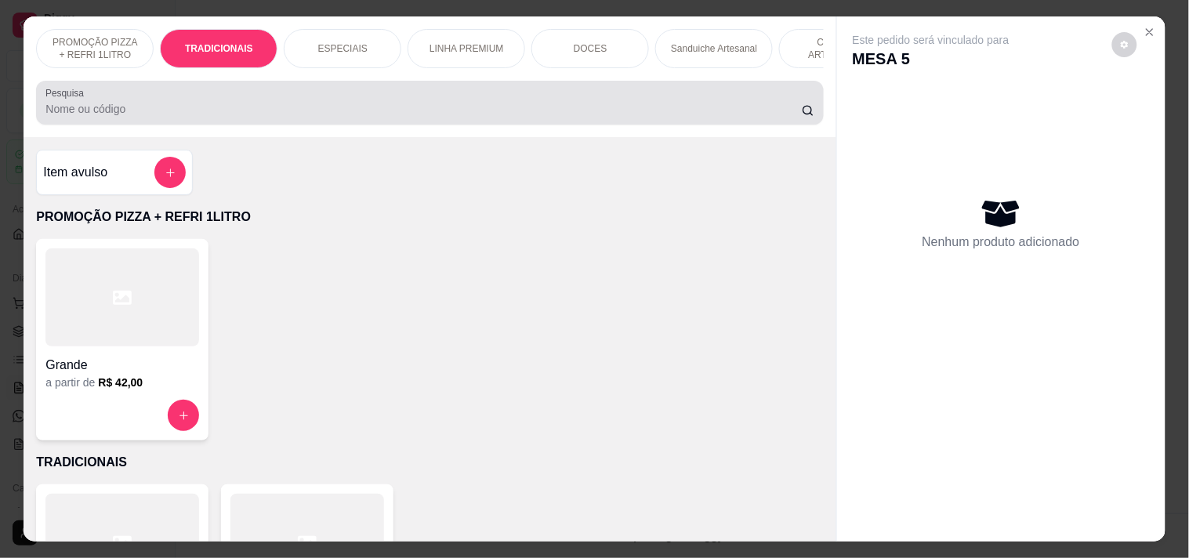
scroll to position [40, 0]
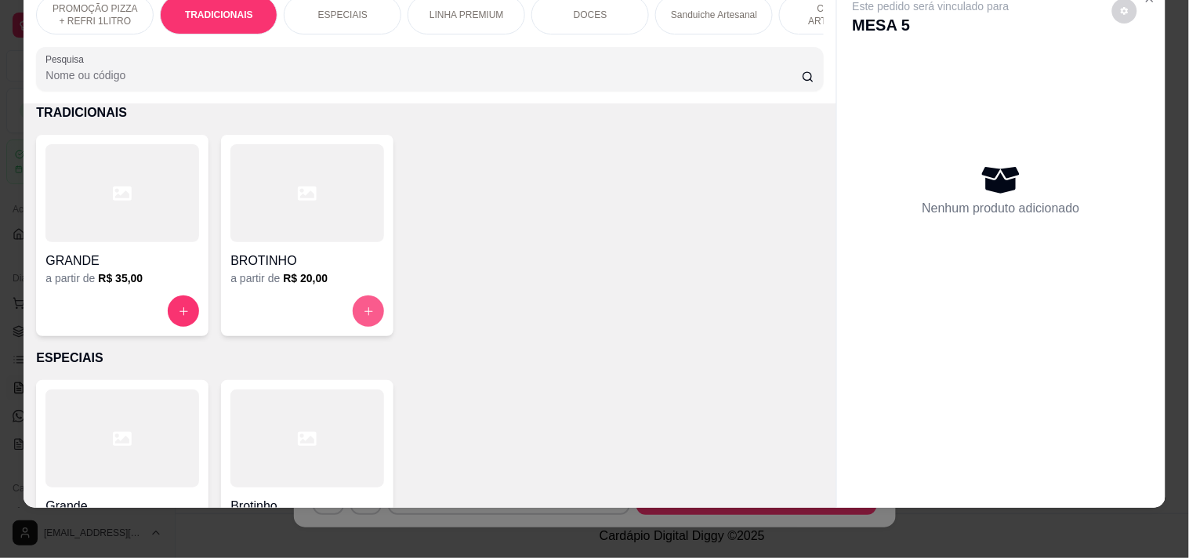
click at [371, 306] on button "increase-product-quantity" at bounding box center [368, 310] width 31 height 31
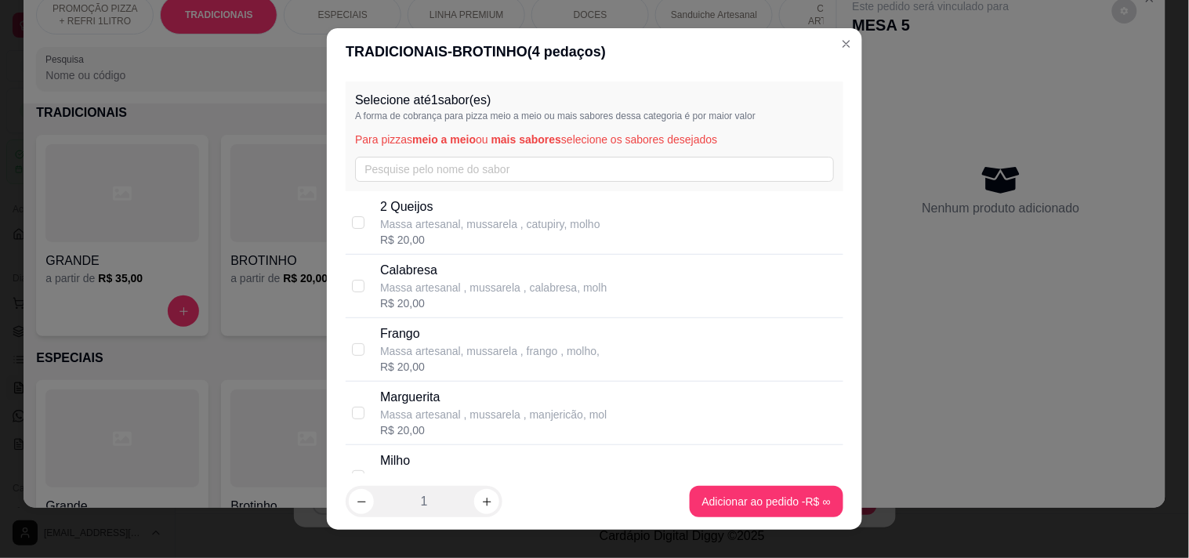
drag, startPoint x: 565, startPoint y: 350, endPoint x: 599, endPoint y: 362, distance: 36.4
click at [567, 351] on p "Massa artesanal, mussarela , frango , molho," at bounding box center [489, 351] width 219 height 16
checkbox input "true"
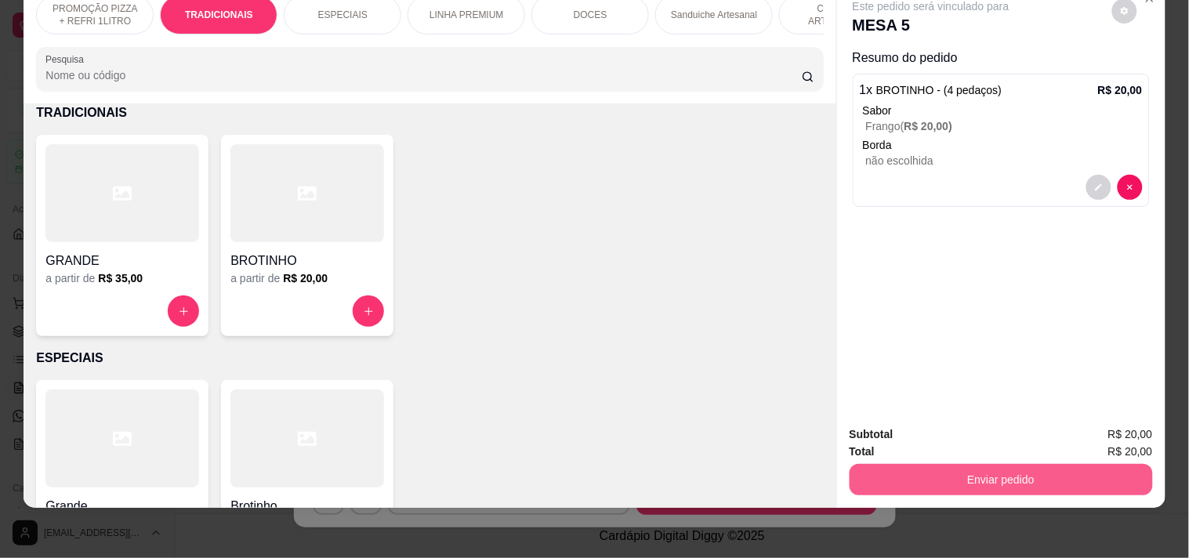
click at [880, 469] on button "Enviar pedido" at bounding box center [1000, 479] width 303 height 31
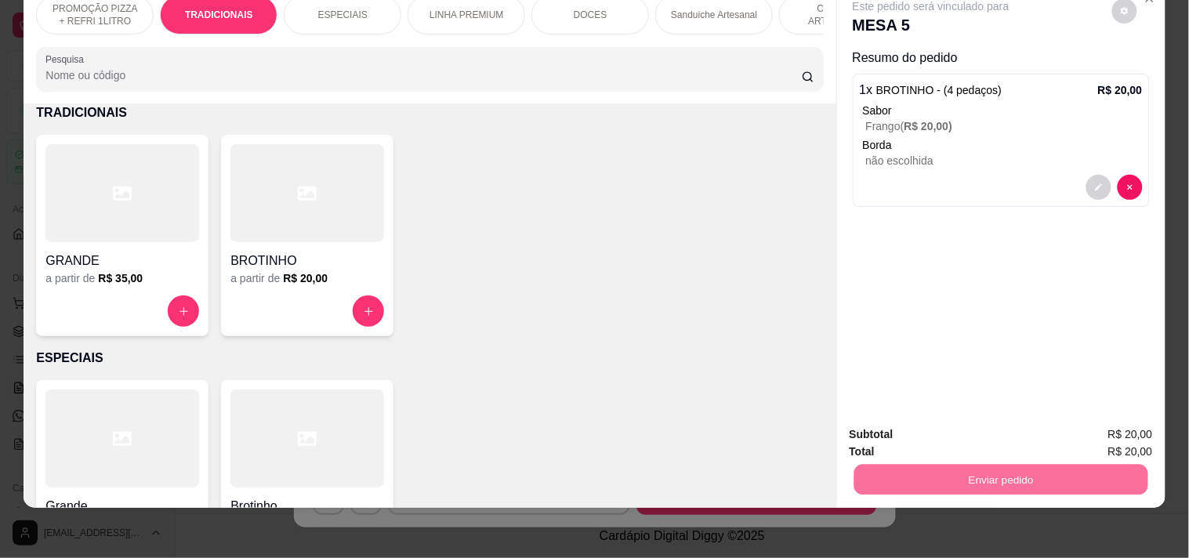
click at [1113, 425] on button "Enviar pedido" at bounding box center [1112, 427] width 86 height 29
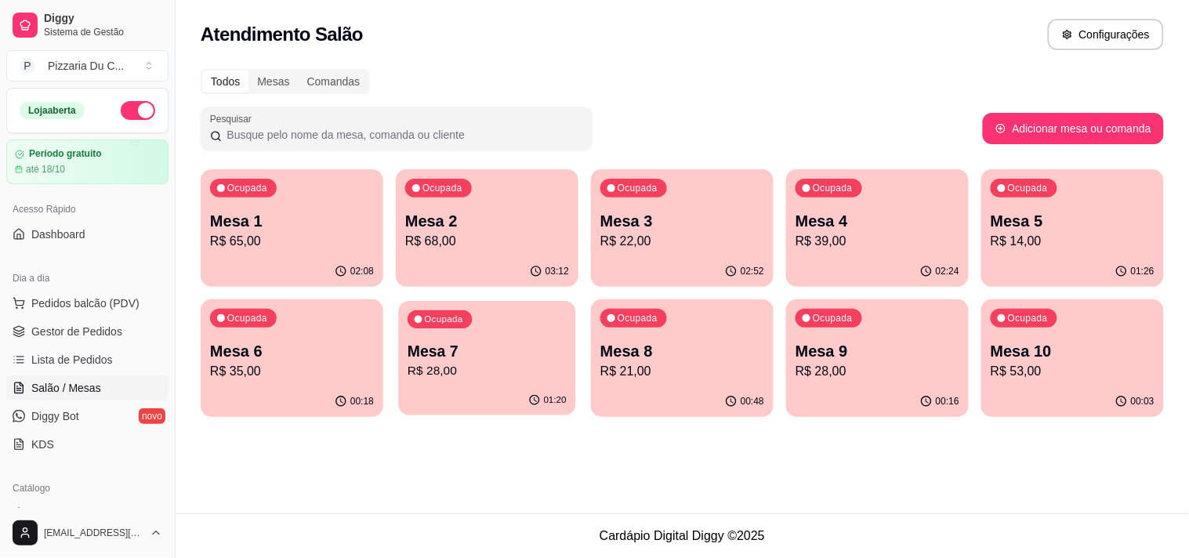
click at [491, 347] on p "Mesa 7" at bounding box center [486, 351] width 159 height 21
click at [710, 325] on div "Ocupada Mesa 8 R$ 21,00" at bounding box center [682, 342] width 183 height 87
click at [530, 373] on p "R$ 28,00" at bounding box center [487, 371] width 164 height 19
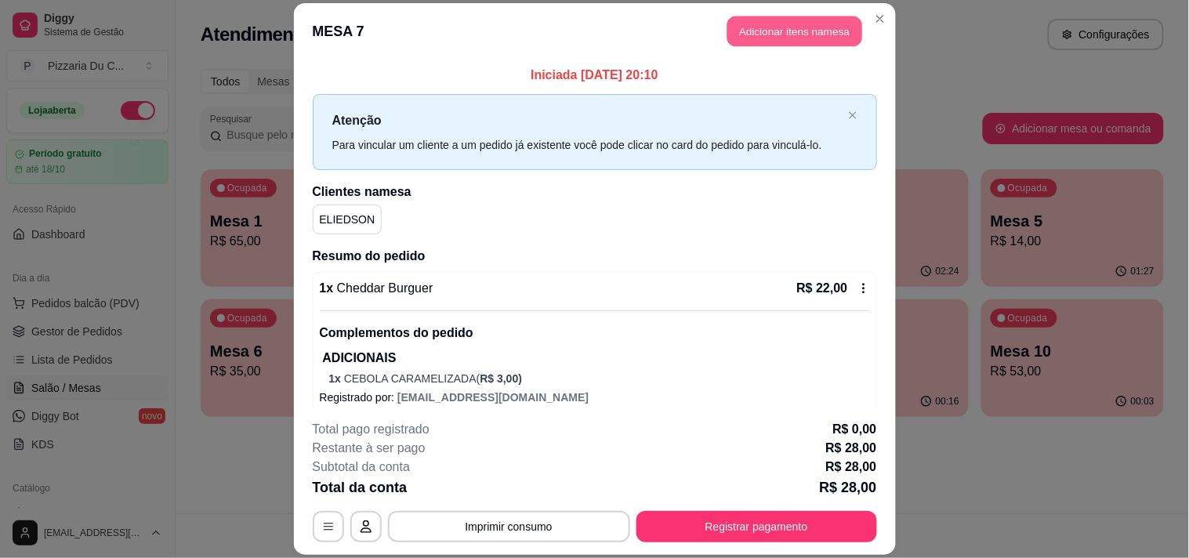
click at [769, 37] on button "Adicionar itens na mesa" at bounding box center [794, 31] width 135 height 31
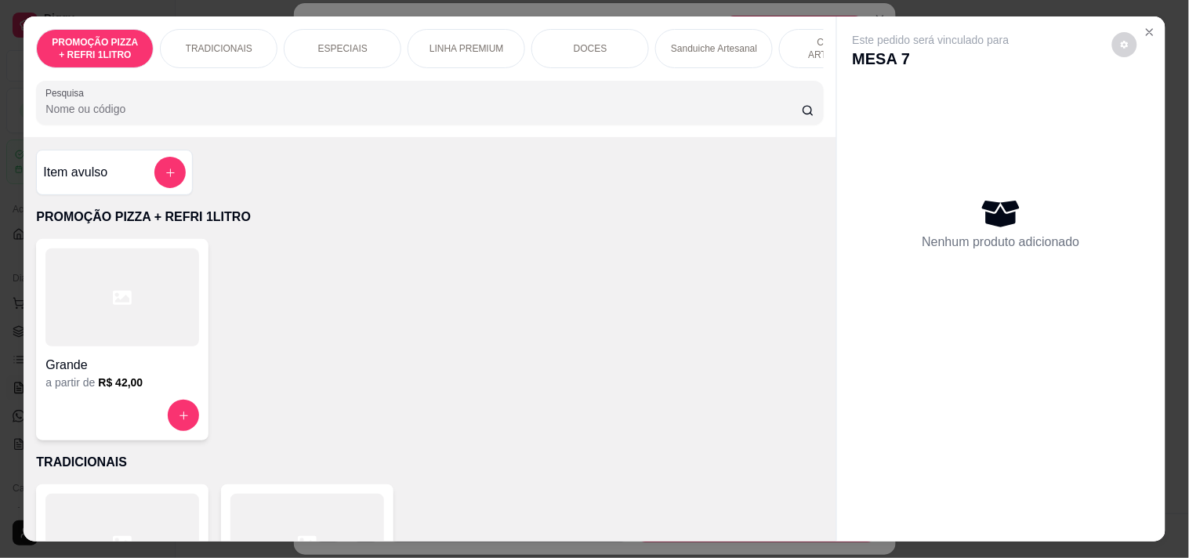
click at [799, 60] on div "COMBOS ARTESANAIS" at bounding box center [838, 48] width 118 height 39
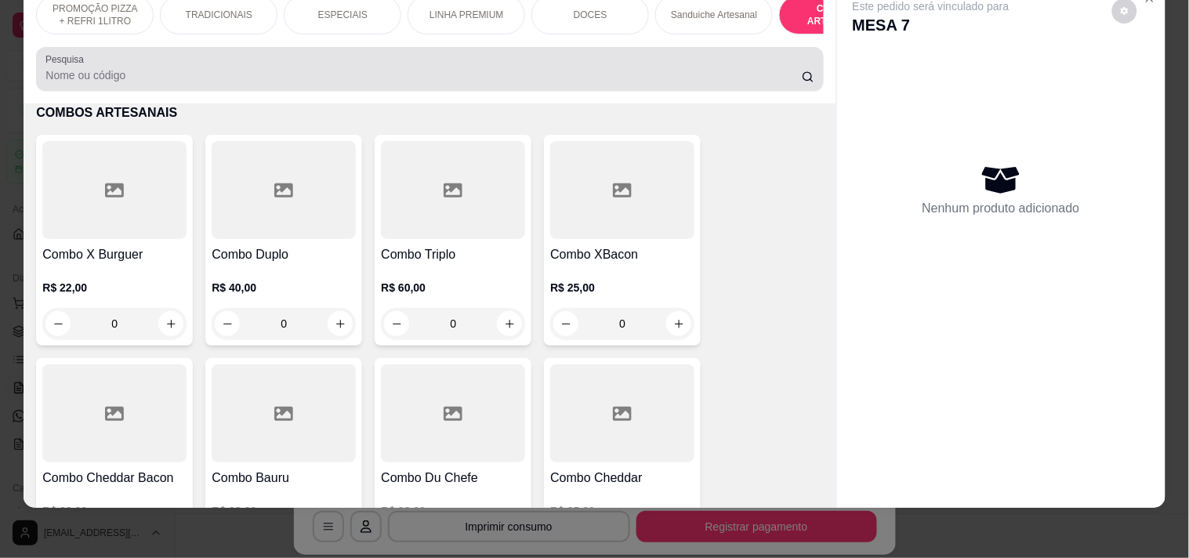
click at [805, 34] on div "PROMOÇÃO PIZZA + REFRI 1LITRO TRADICIONAIS ESPECIAIS LINHA PREMIUM DOCES Sandui…" at bounding box center [429, 14] width 787 height 39
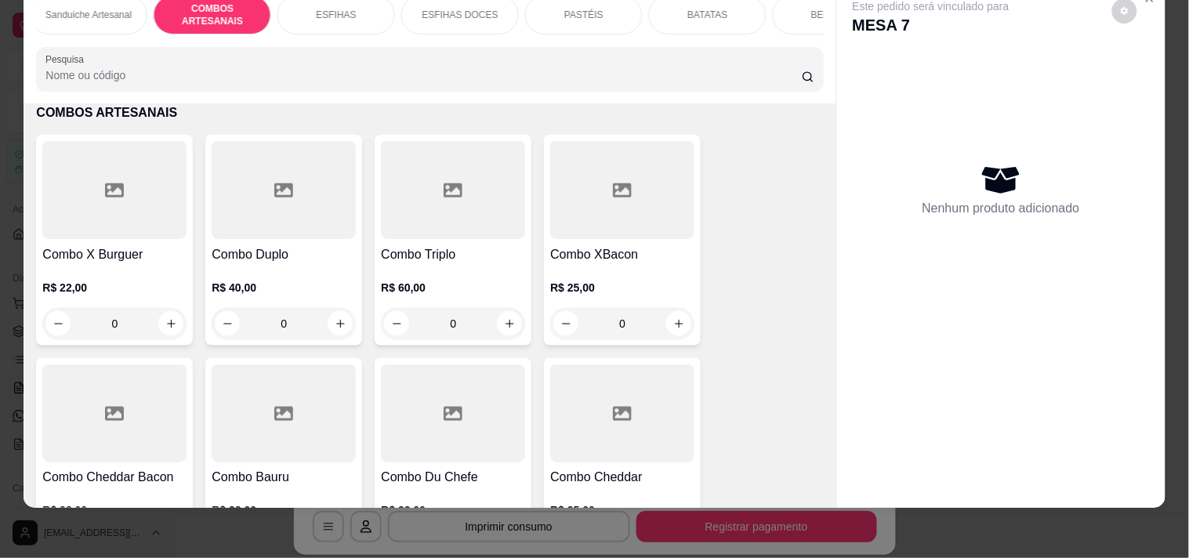
scroll to position [0, 691]
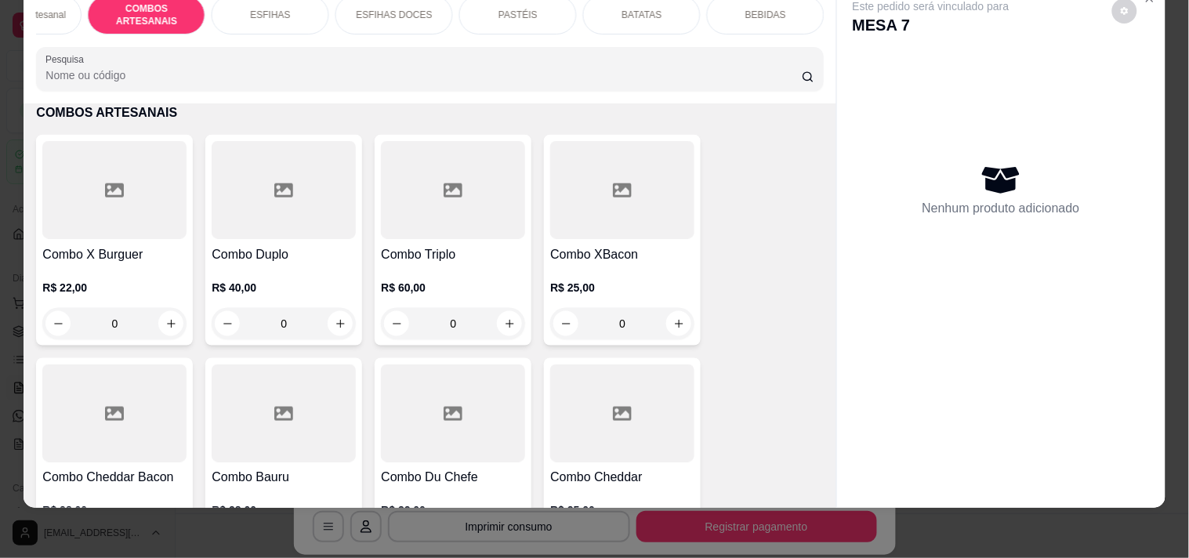
click at [785, 11] on div "BEBIDAS" at bounding box center [766, 14] width 118 height 39
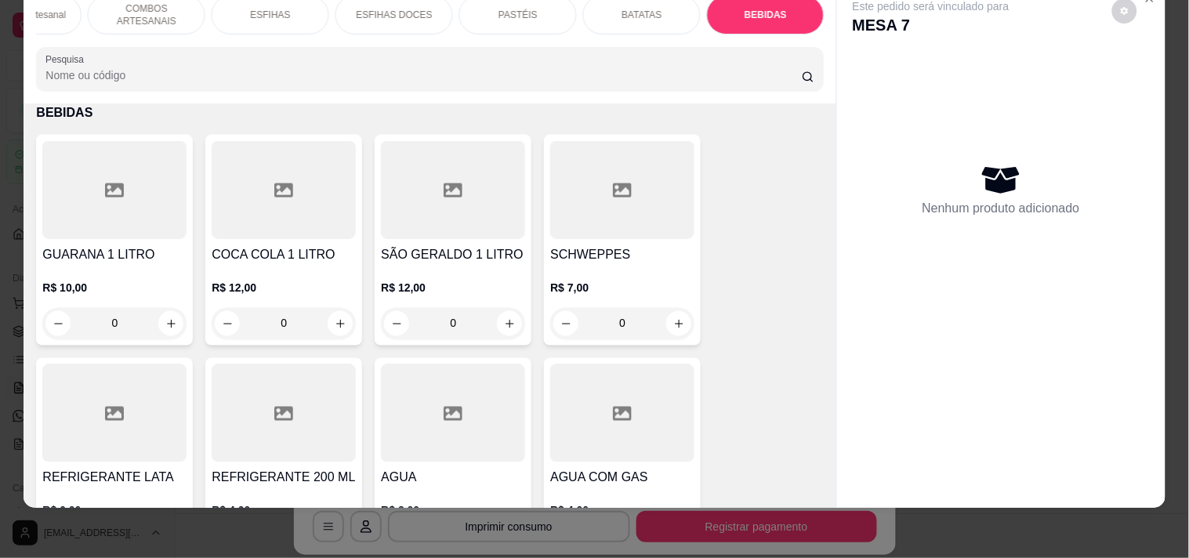
scroll to position [6690, 0]
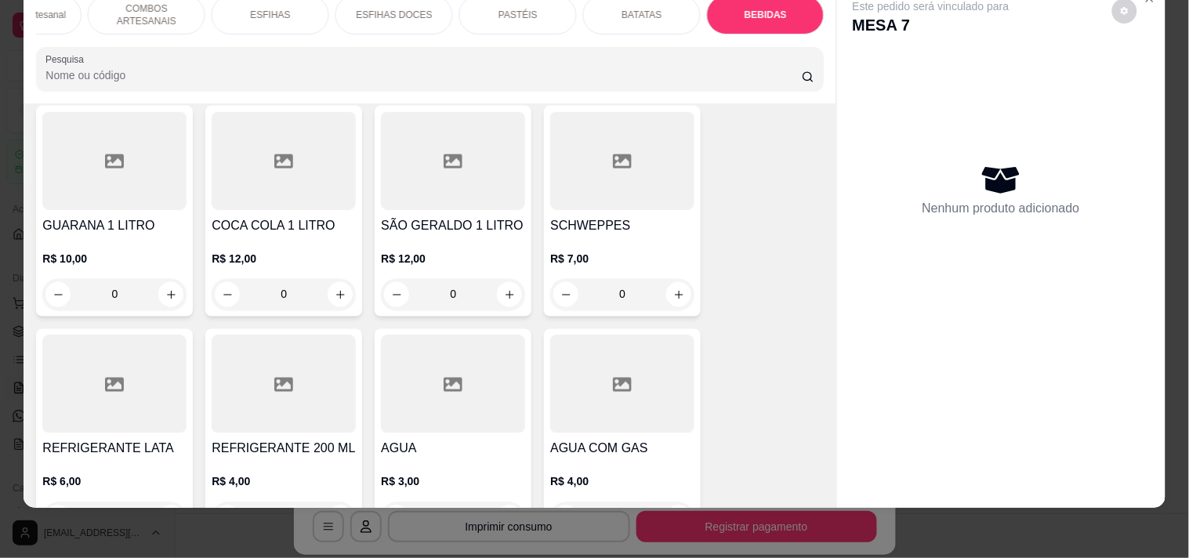
click at [507, 505] on button "increase-product-quantity" at bounding box center [509, 517] width 25 height 25
type input "1"
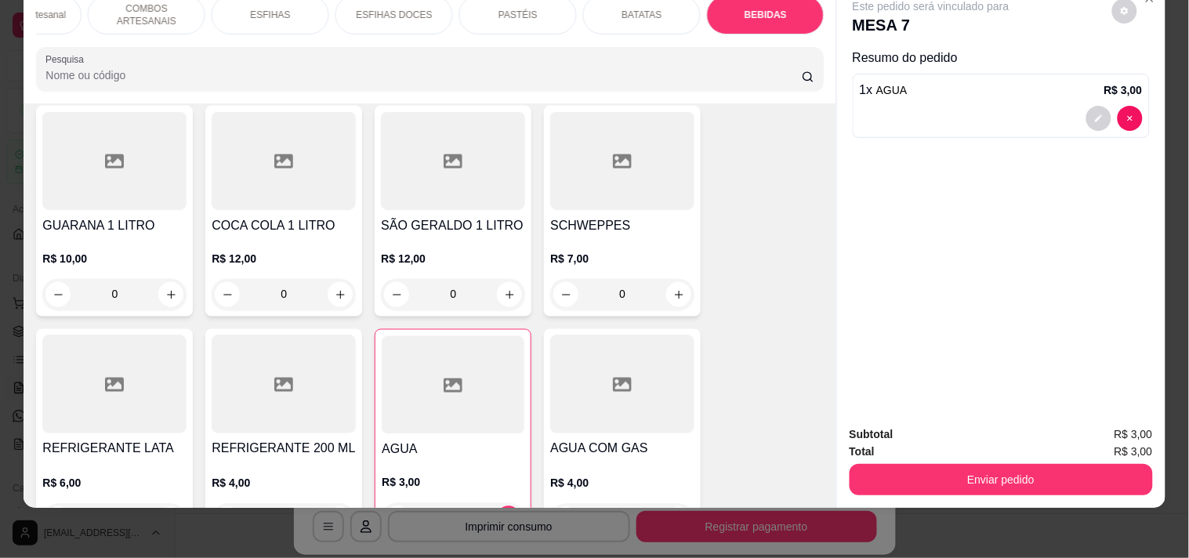
click at [922, 460] on div "Enviar pedido" at bounding box center [1000, 477] width 303 height 35
click at [984, 444] on div "Total R$ 3,00" at bounding box center [1000, 451] width 303 height 17
click at [985, 464] on button "Enviar pedido" at bounding box center [1000, 479] width 303 height 31
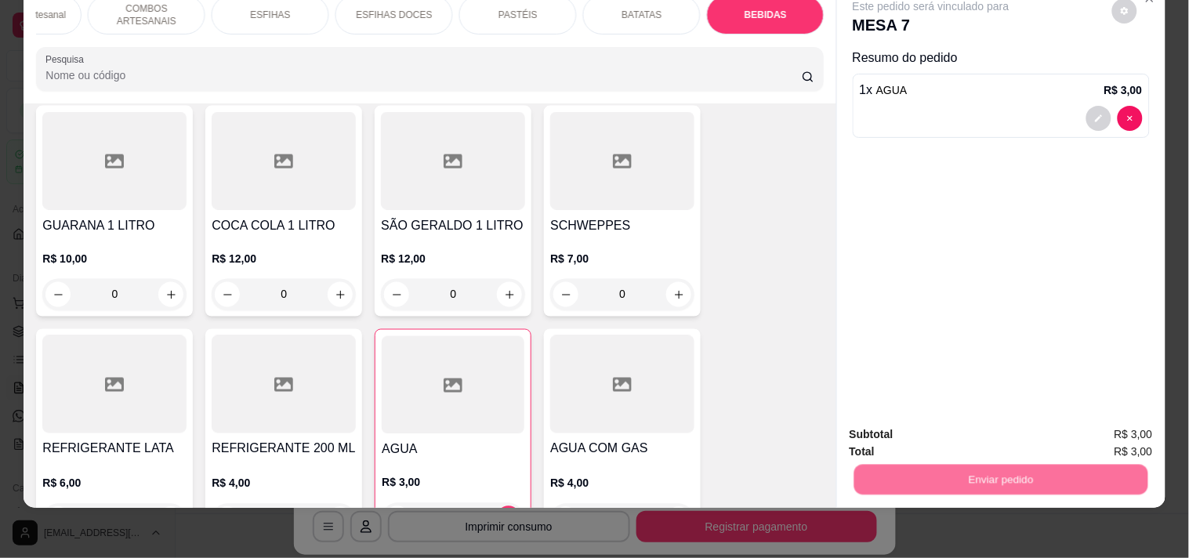
click at [1125, 429] on button "Enviar pedido" at bounding box center [1111, 428] width 89 height 30
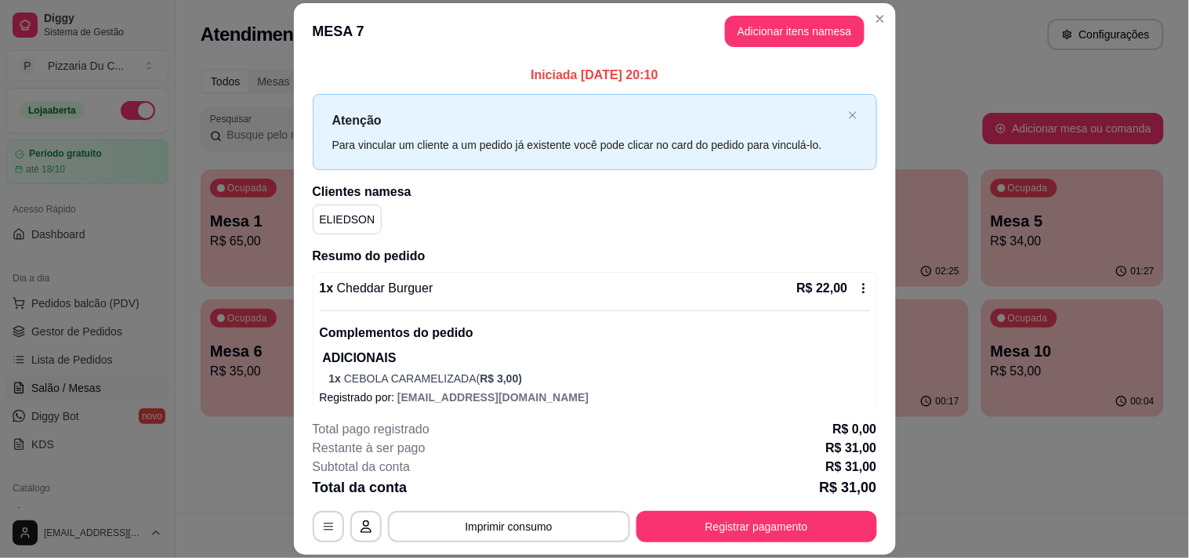
click at [881, 5] on header "MESA 7 Adicionar itens na mesa" at bounding box center [595, 31] width 602 height 56
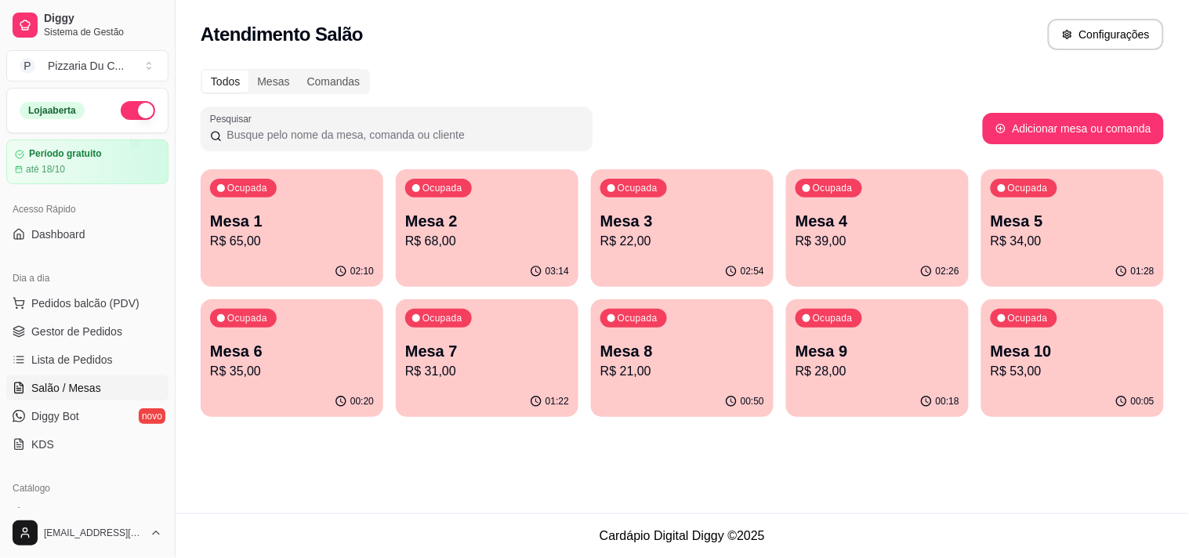
click at [846, 375] on p "R$ 28,00" at bounding box center [877, 371] width 164 height 19
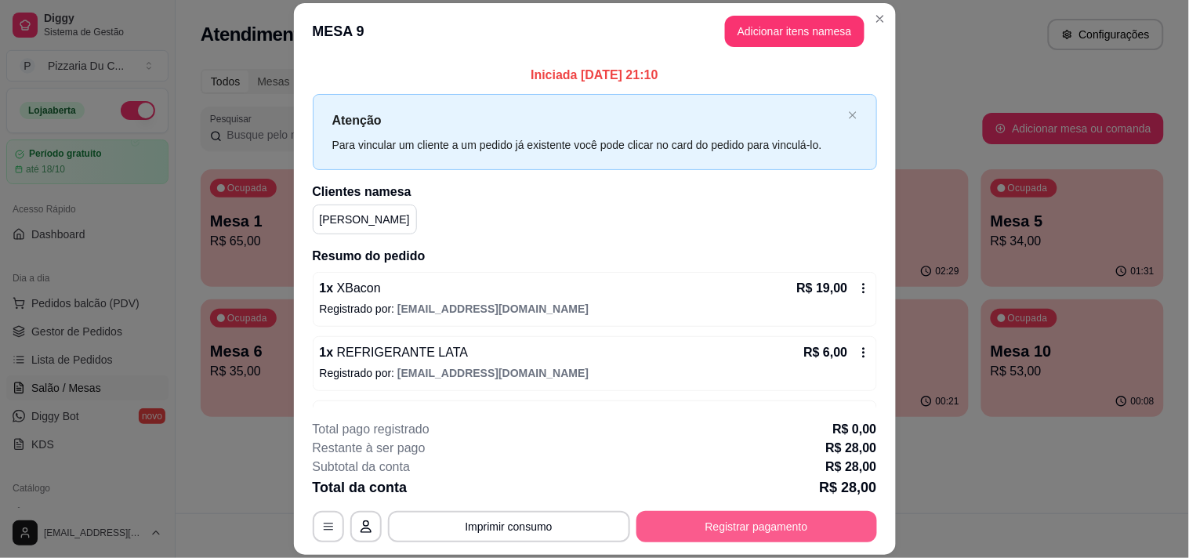
click at [704, 525] on button "Registrar pagamento" at bounding box center [756, 526] width 241 height 31
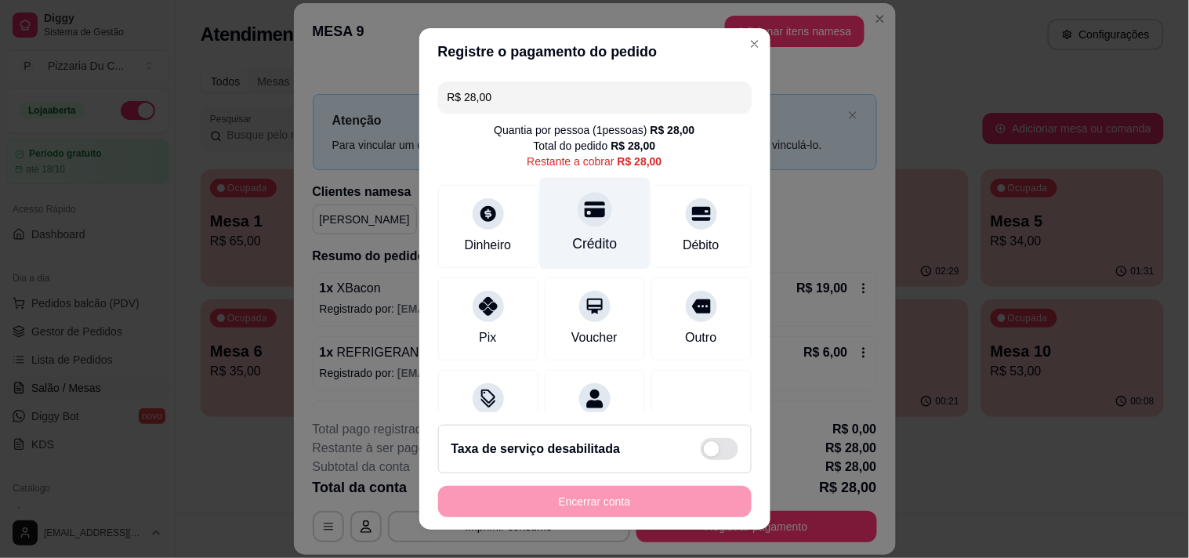
click at [591, 228] on div "Crédito" at bounding box center [594, 223] width 110 height 92
click at [523, 523] on footer "Taxa de serviço desabilitada Encerrar conta" at bounding box center [594, 471] width 351 height 118
type input "R$ 0,00"
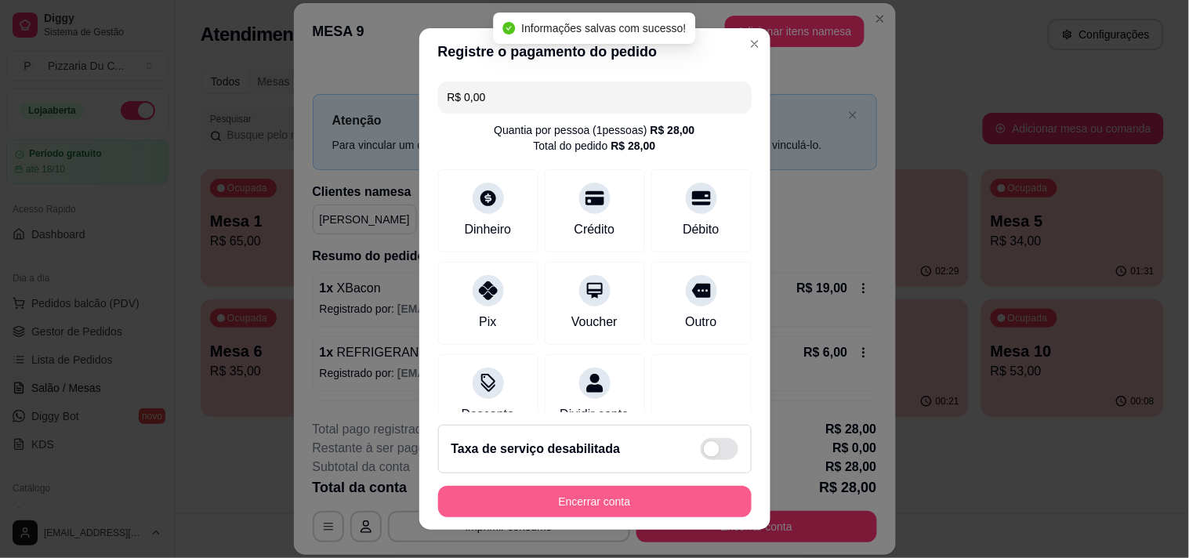
click at [526, 501] on button "Encerrar conta" at bounding box center [594, 501] width 313 height 31
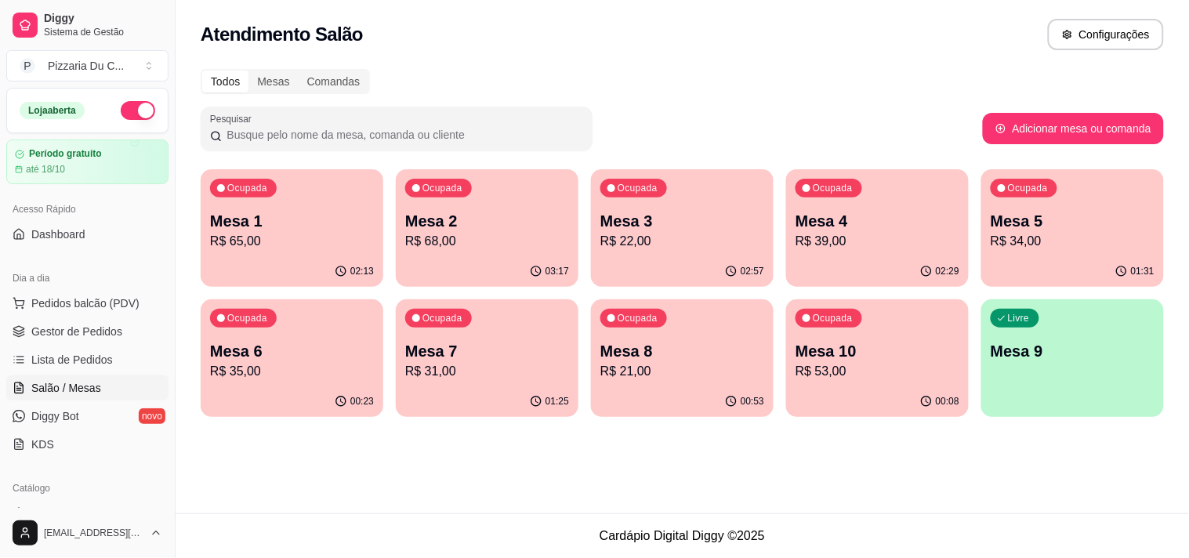
click at [528, 334] on div "Ocupada Mesa 7 R$ 31,00" at bounding box center [487, 342] width 183 height 87
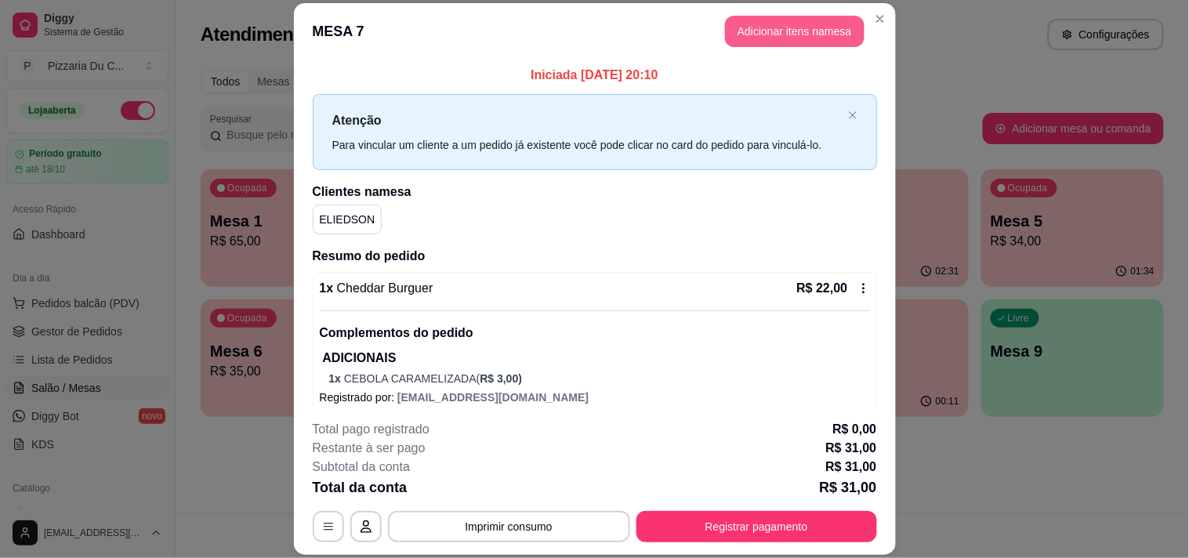
click at [761, 33] on button "Adicionar itens na mesa" at bounding box center [794, 31] width 139 height 31
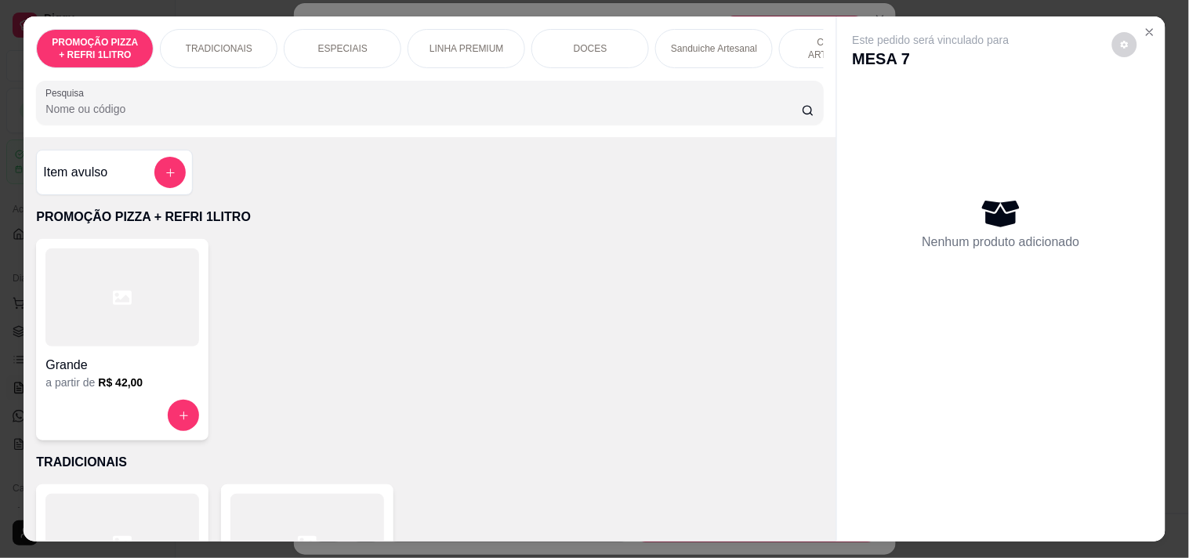
scroll to position [0, 690]
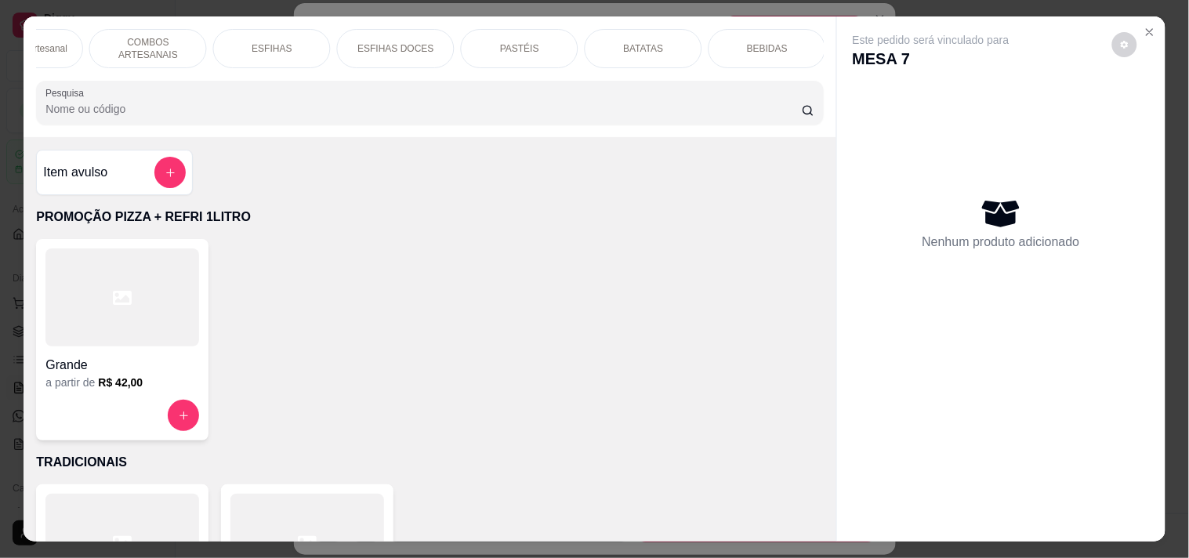
click at [725, 43] on div "BEBIDAS" at bounding box center [767, 48] width 118 height 39
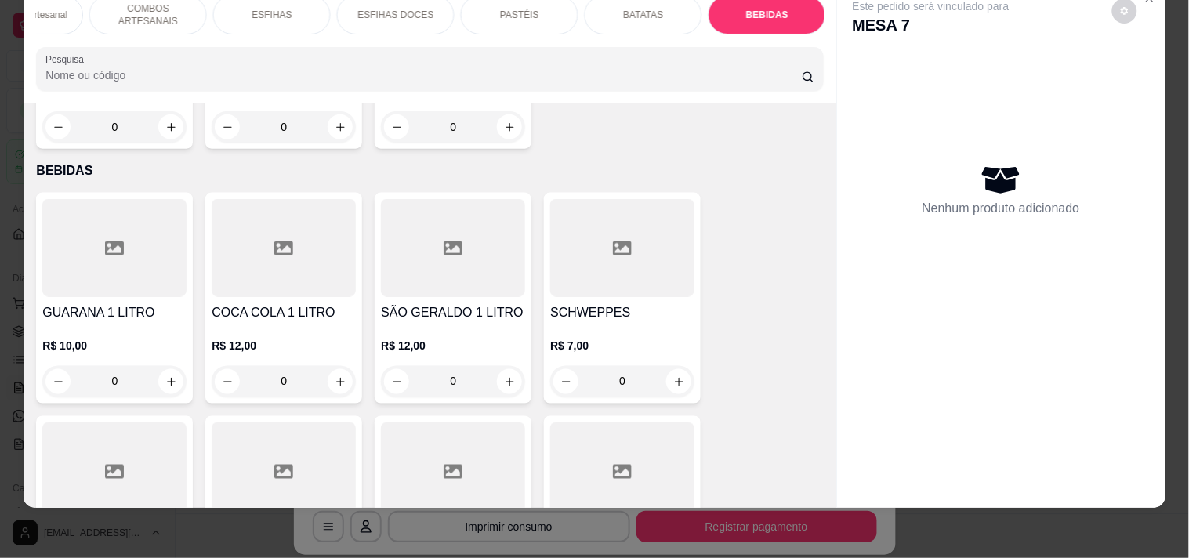
scroll to position [6778, 0]
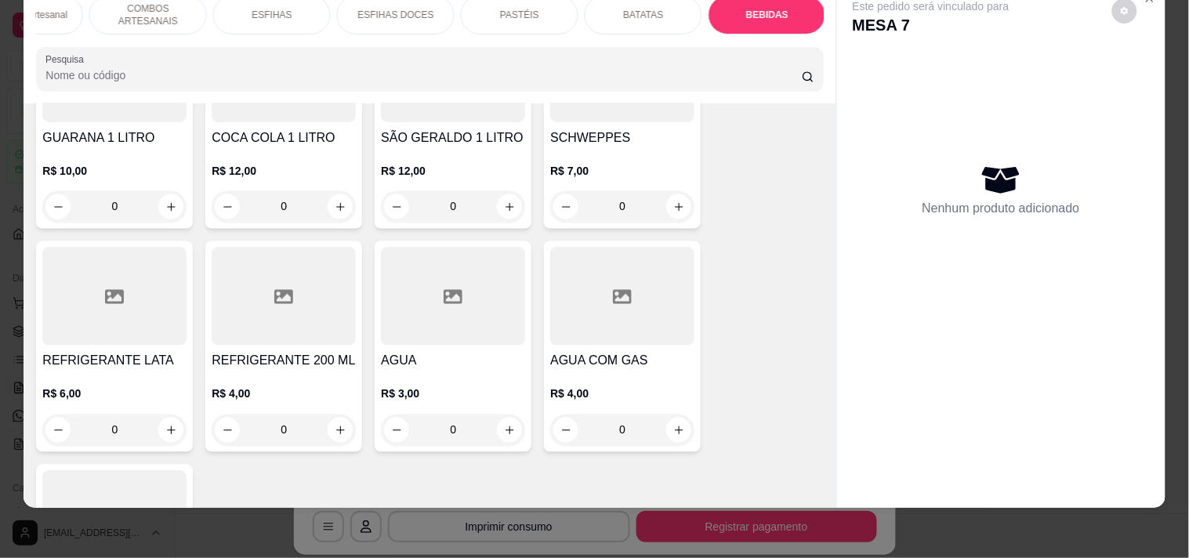
click at [489, 415] on input "0" at bounding box center [453, 430] width 88 height 31
click at [505, 425] on icon "increase-product-quantity" at bounding box center [510, 431] width 12 height 12
type input "1"
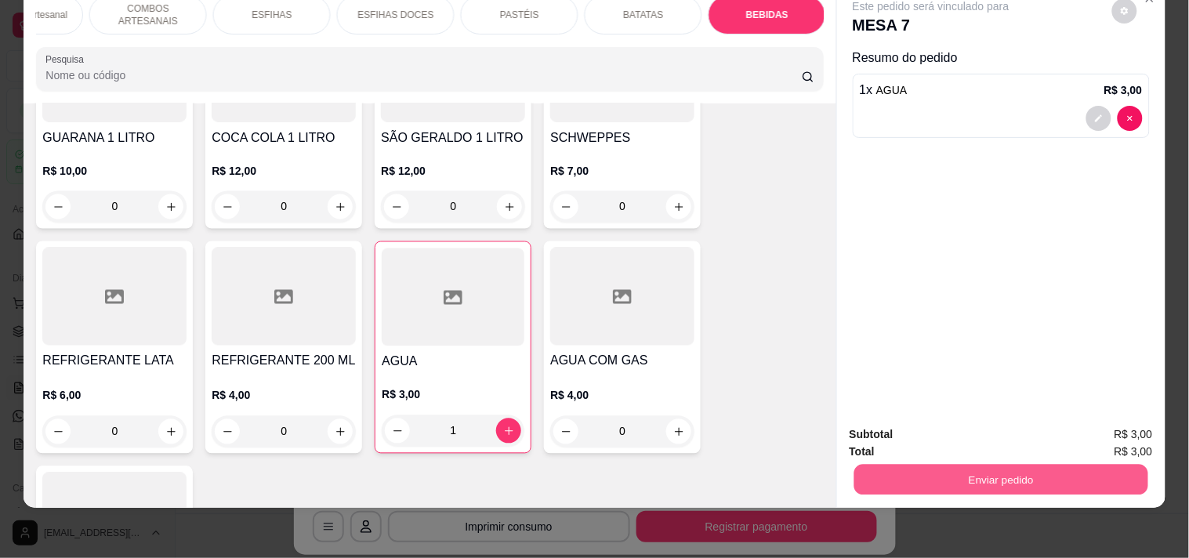
click at [1025, 464] on button "Enviar pedido" at bounding box center [1000, 479] width 294 height 31
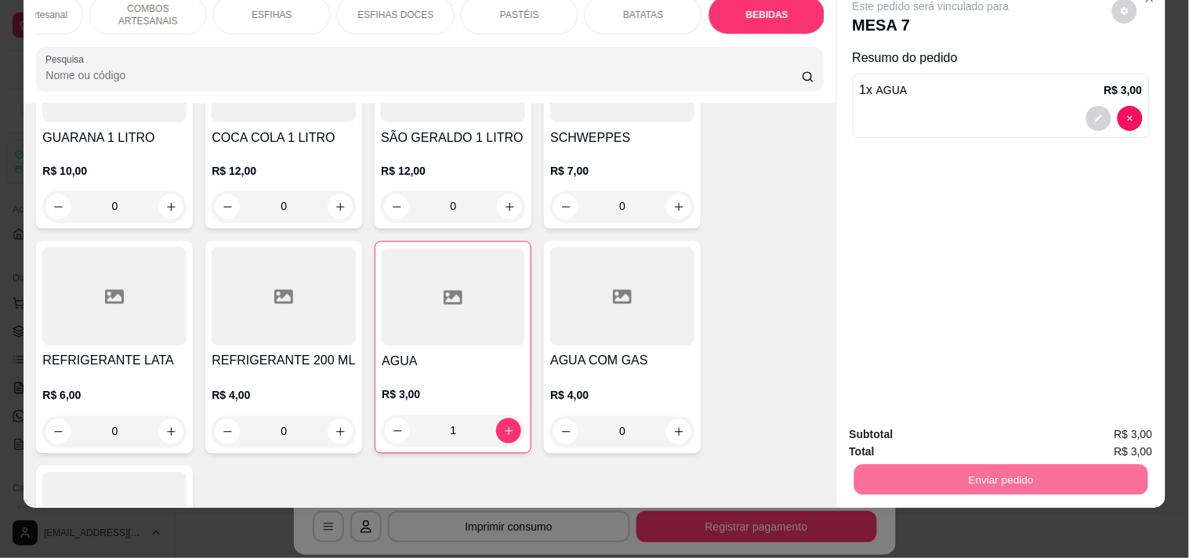
click at [1078, 429] on button "Enviar pedido" at bounding box center [1111, 428] width 89 height 30
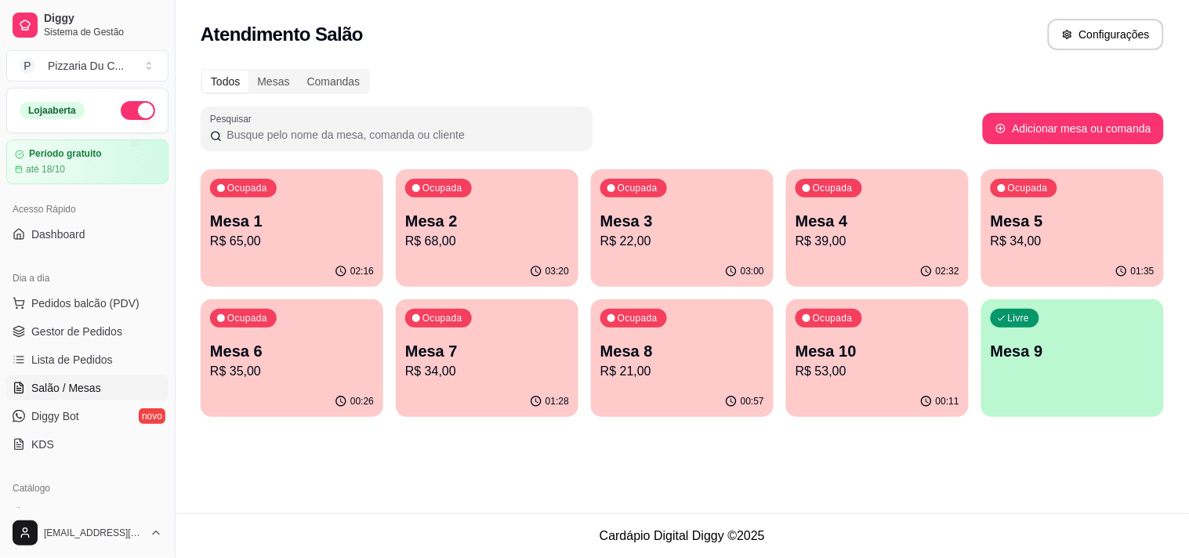
click at [903, 241] on p "R$ 39,00" at bounding box center [877, 241] width 164 height 19
click at [1031, 234] on p "R$ 34,00" at bounding box center [1072, 241] width 164 height 19
click at [871, 356] on p "Mesa 10" at bounding box center [877, 351] width 164 height 22
click at [639, 226] on p "Mesa 3" at bounding box center [682, 221] width 159 height 21
click at [770, 265] on div "03:01" at bounding box center [681, 270] width 177 height 30
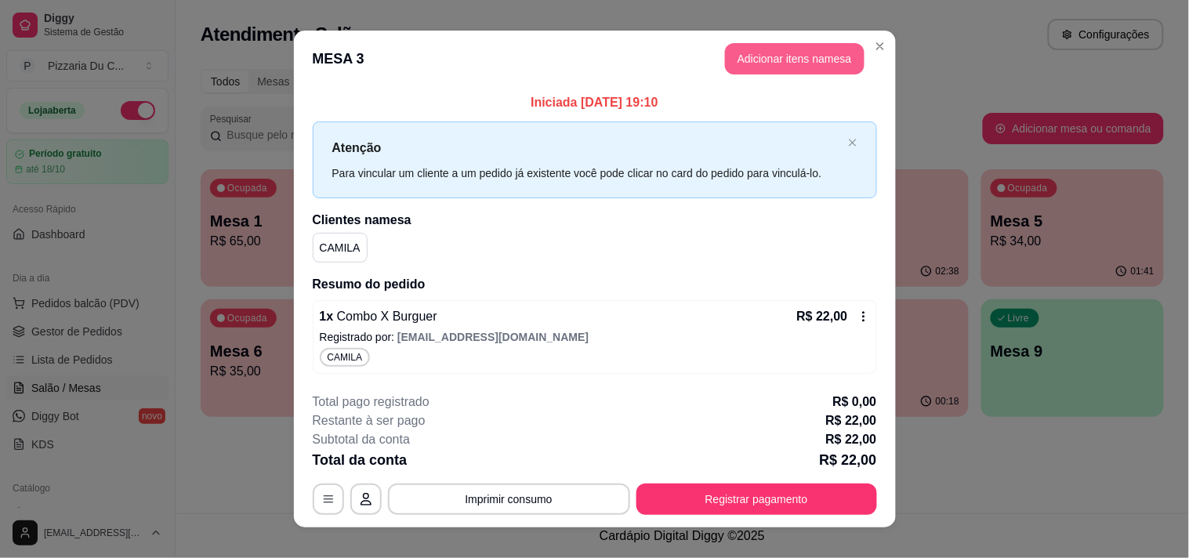
click at [793, 64] on button "Adicionar itens na mesa" at bounding box center [794, 58] width 139 height 31
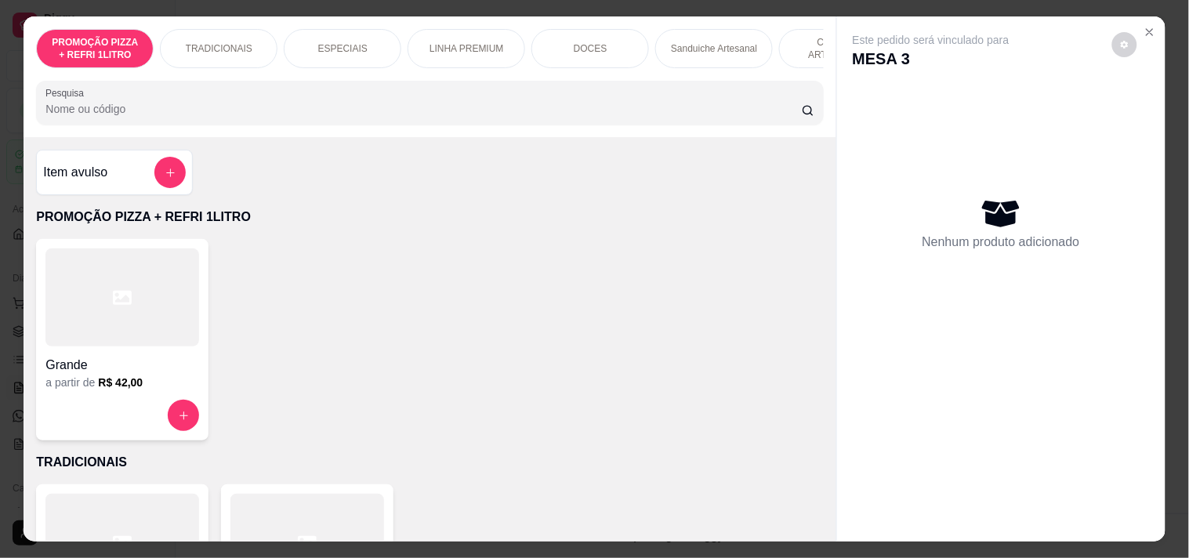
scroll to position [0, 690]
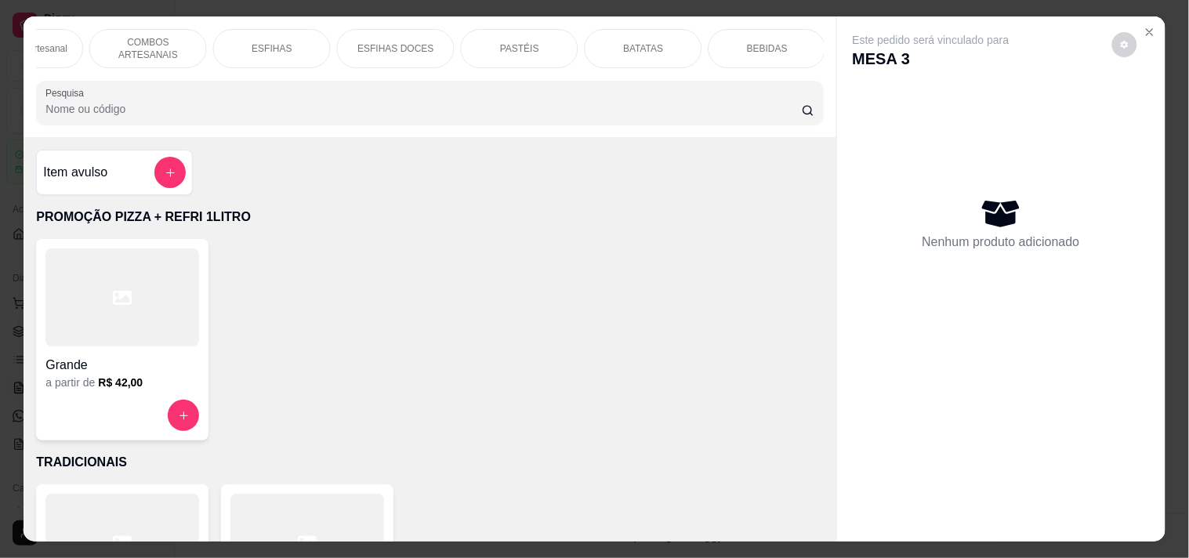
click at [149, 38] on p "COMBOS ARTESANAIS" at bounding box center [148, 48] width 91 height 25
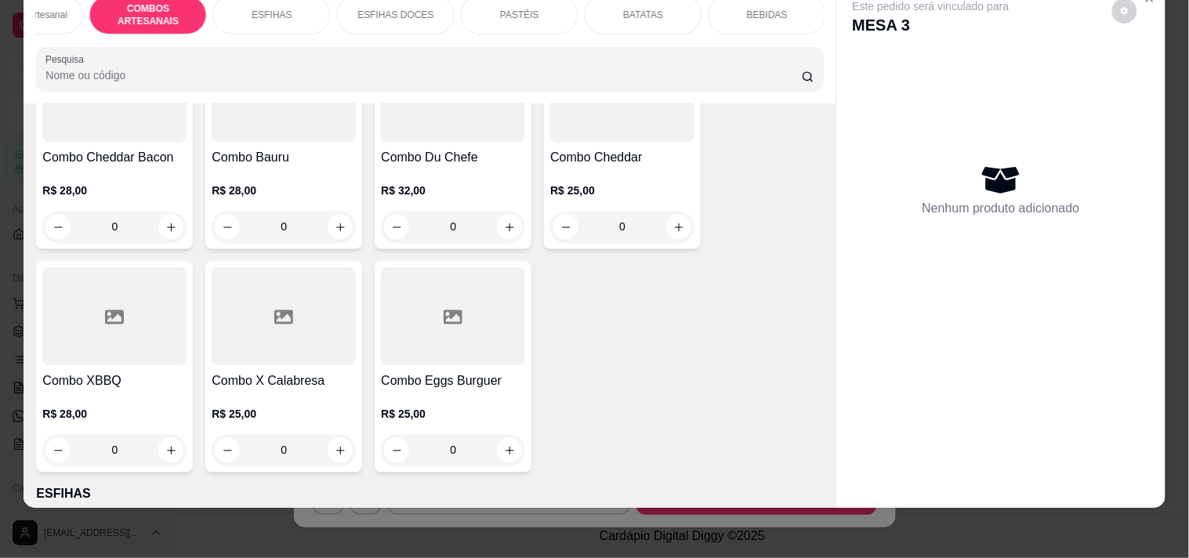
scroll to position [2346, 0]
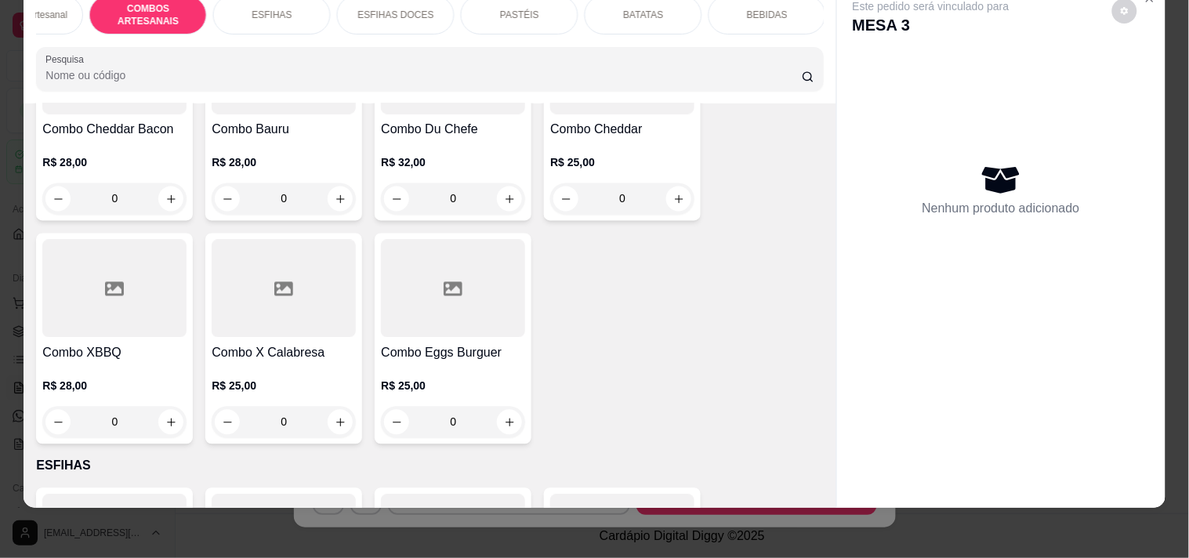
click at [168, 418] on div "0" at bounding box center [114, 422] width 144 height 31
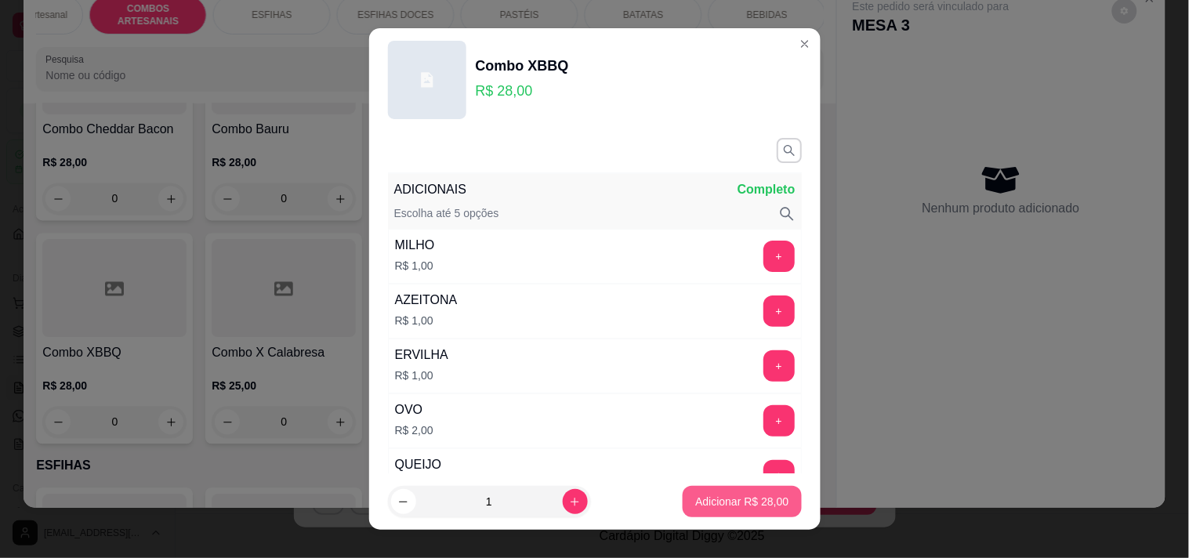
click at [721, 491] on button "Adicionar R$ 28,00" at bounding box center [741, 501] width 118 height 31
type input "1"
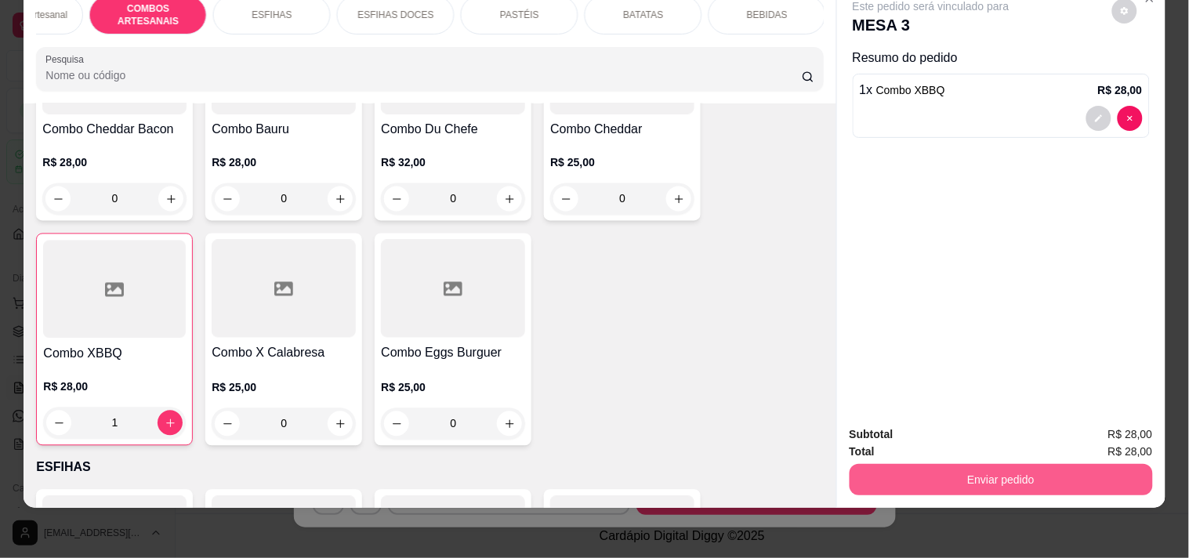
click at [905, 464] on button "Enviar pedido" at bounding box center [1000, 479] width 303 height 31
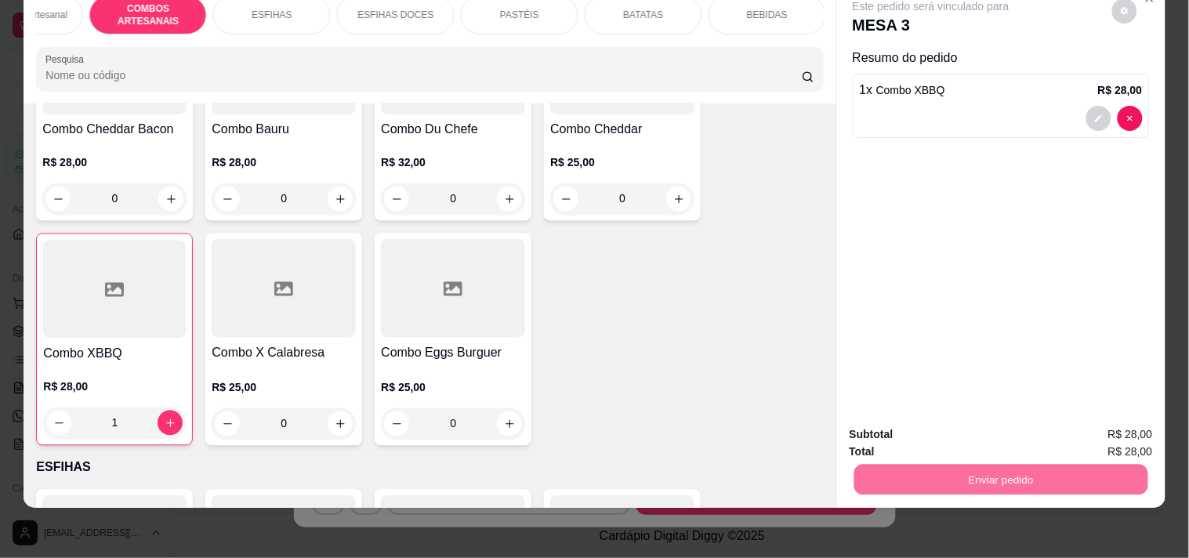
click at [1099, 421] on button "Enviar pedido" at bounding box center [1111, 428] width 89 height 30
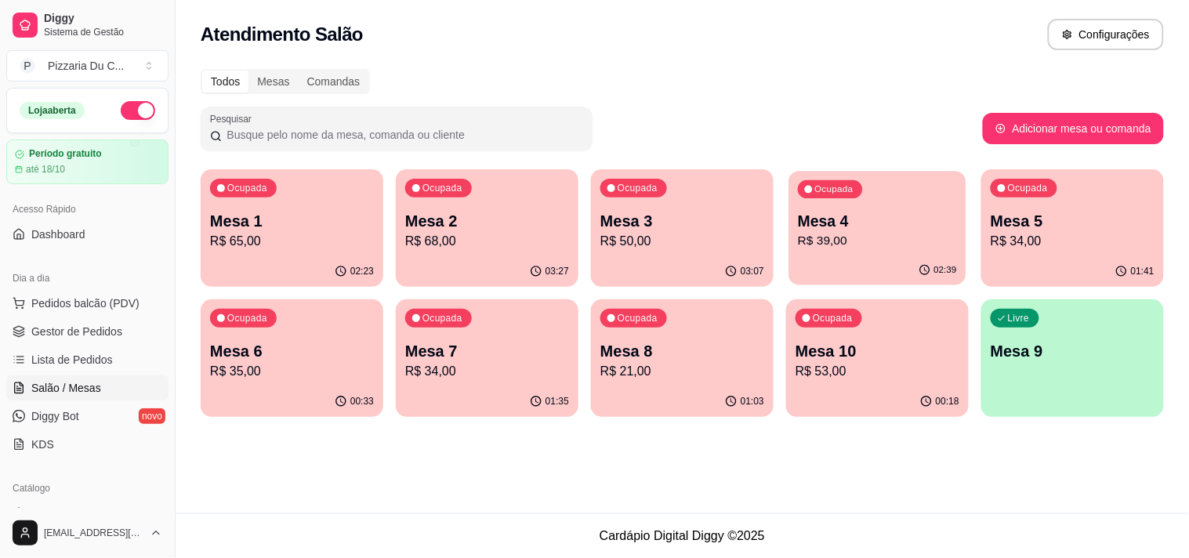
click at [824, 206] on div "Ocupada Mesa 4 R$ 39,00" at bounding box center [876, 213] width 177 height 85
click at [976, 264] on div "Ocupada Mesa 1 R$ 65,00 02:31 Ocupada Mesa 2 R$ 68,00 03:35 Ocupada Mesa 3 R$ 5…" at bounding box center [682, 293] width 963 height 248
click at [905, 264] on div "02:47" at bounding box center [877, 271] width 183 height 31
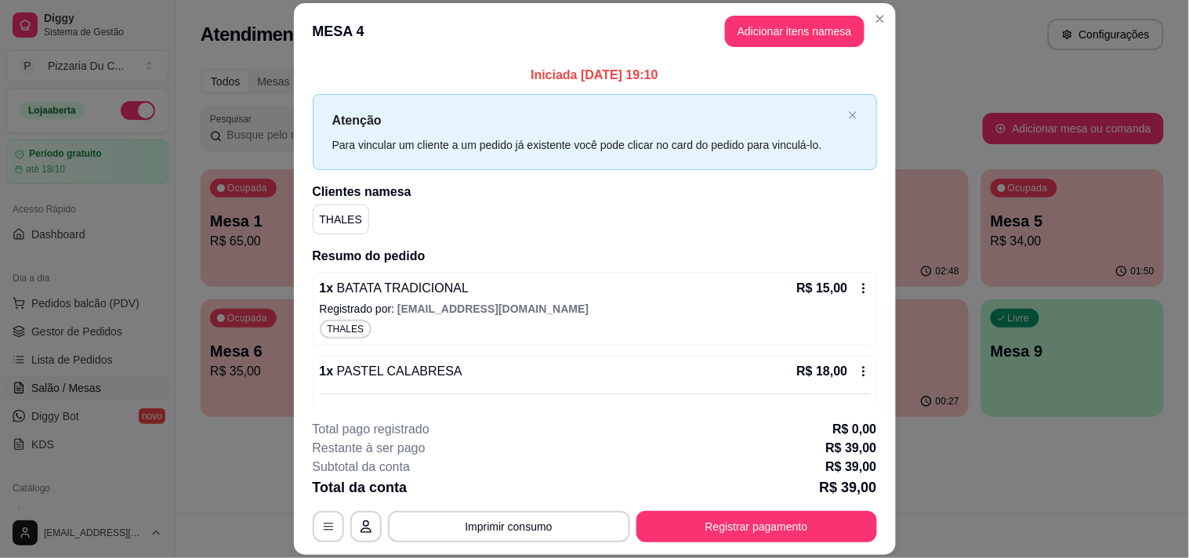
click at [761, 545] on footer "**********" at bounding box center [595, 480] width 602 height 147
click at [755, 530] on button "Registrar pagamento" at bounding box center [756, 527] width 234 height 31
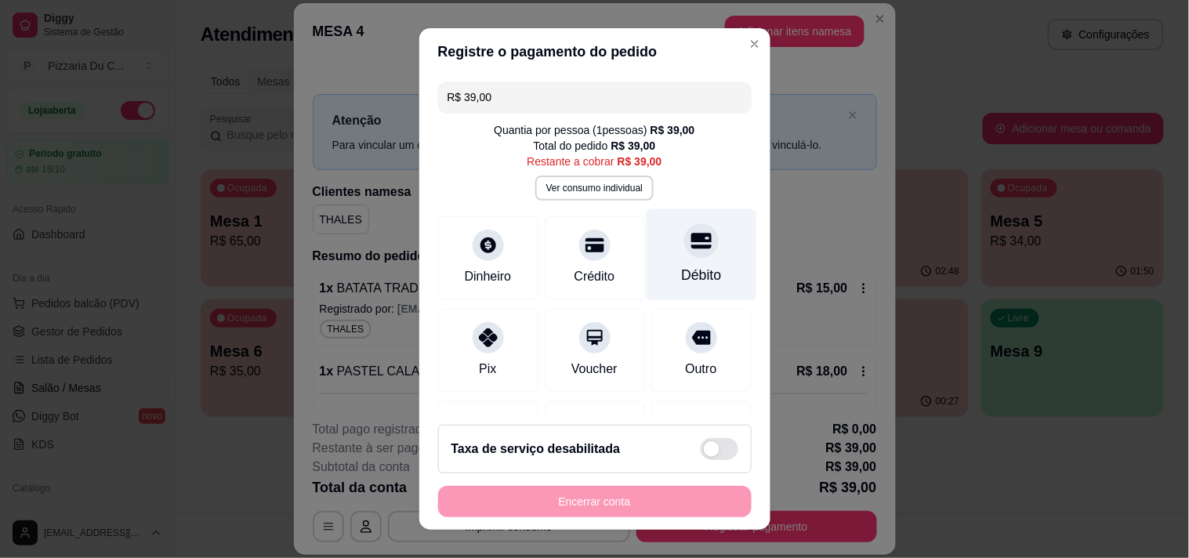
click at [672, 263] on div "Débito" at bounding box center [701, 254] width 110 height 92
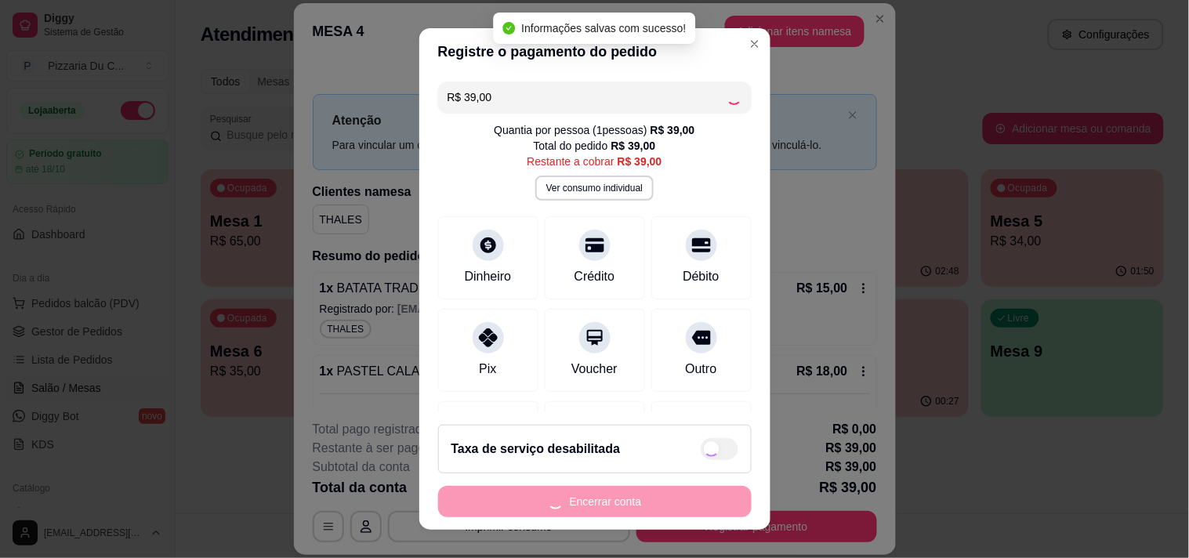
type input "R$ 0,00"
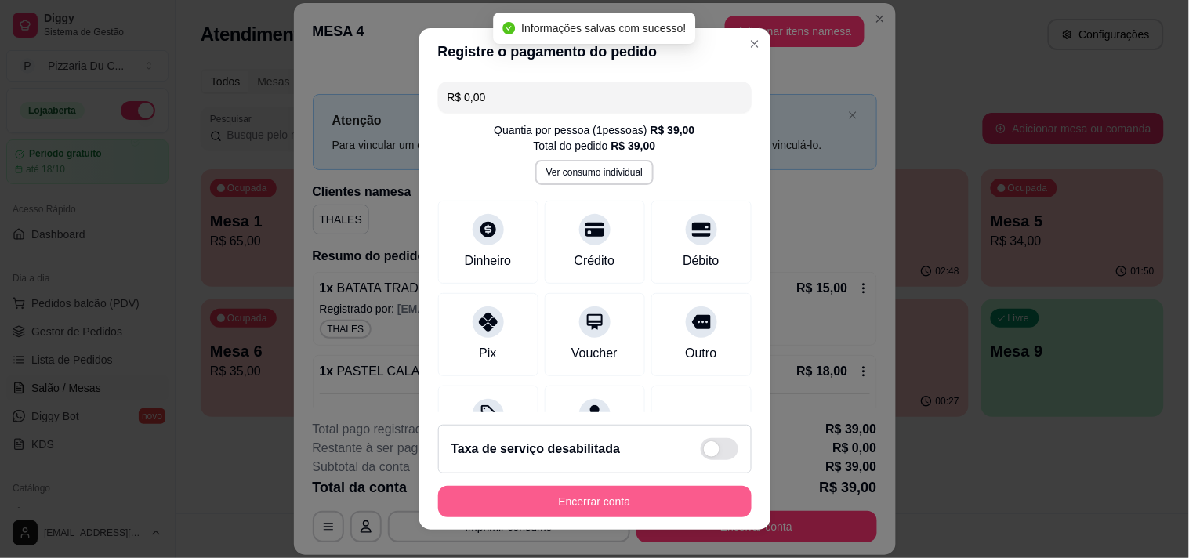
click at [605, 499] on button "Encerrar conta" at bounding box center [594, 501] width 313 height 31
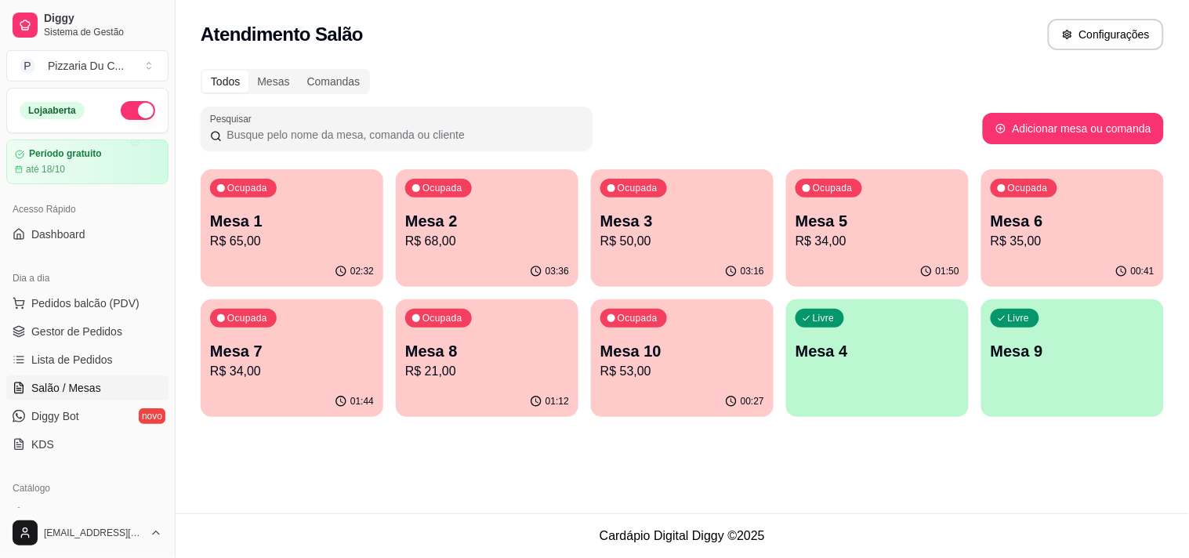
click at [845, 339] on div "Livre Mesa 4" at bounding box center [877, 348] width 183 height 99
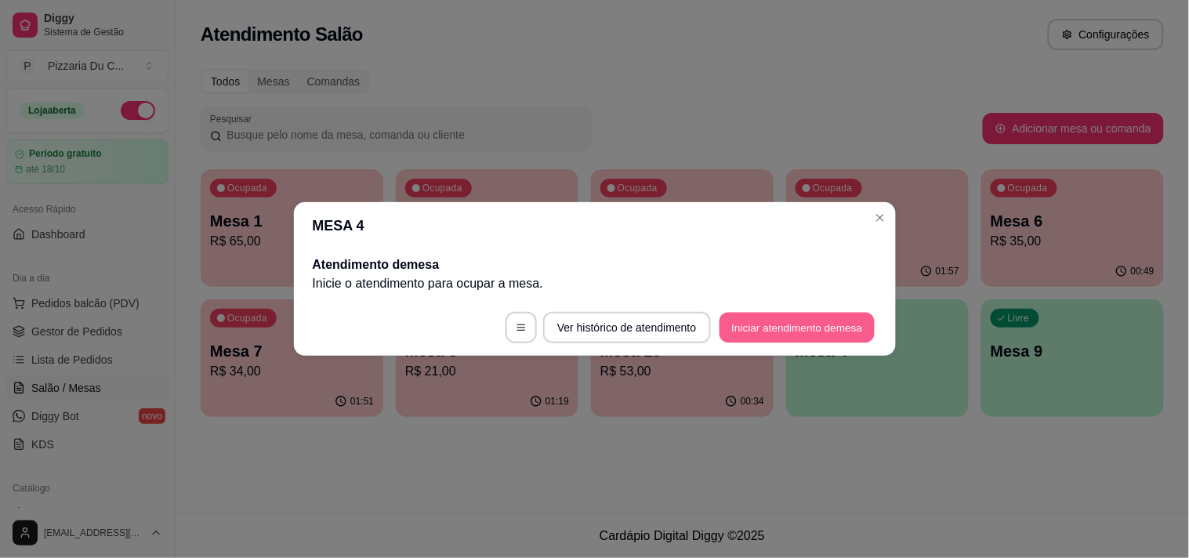
click at [844, 313] on button "Iniciar atendimento de mesa" at bounding box center [796, 328] width 155 height 31
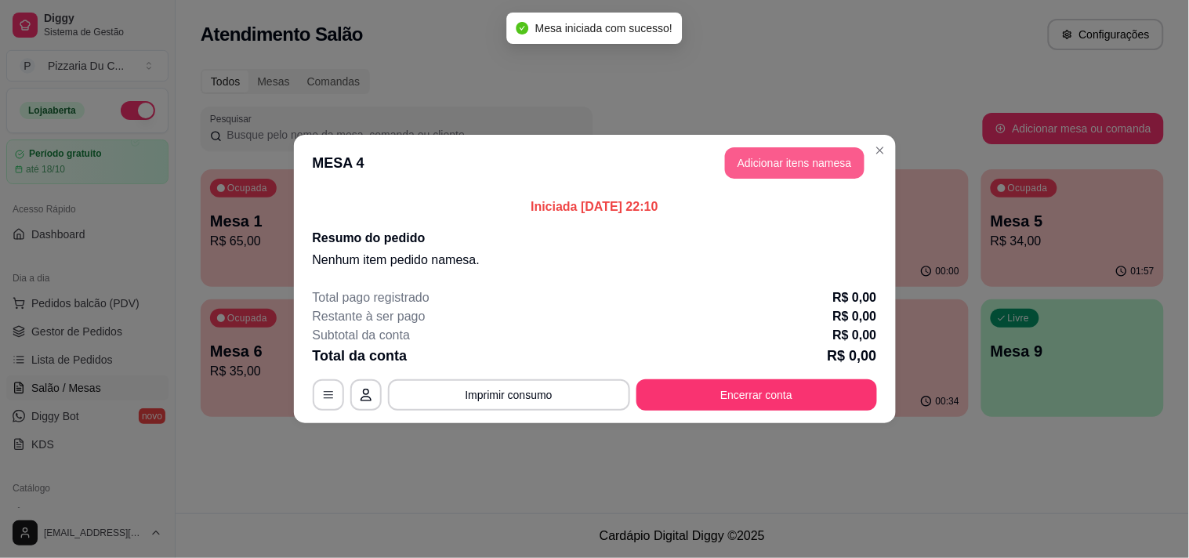
click at [777, 177] on button "Adicionar itens na mesa" at bounding box center [794, 162] width 139 height 31
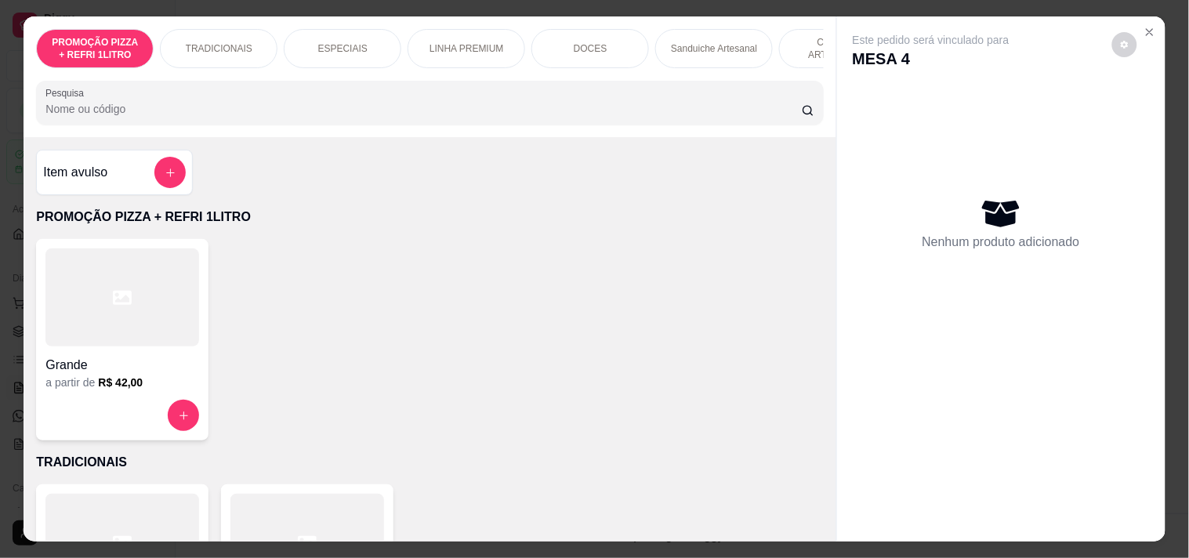
click at [437, 42] on p "LINHA PREMIUM" at bounding box center [466, 48] width 74 height 13
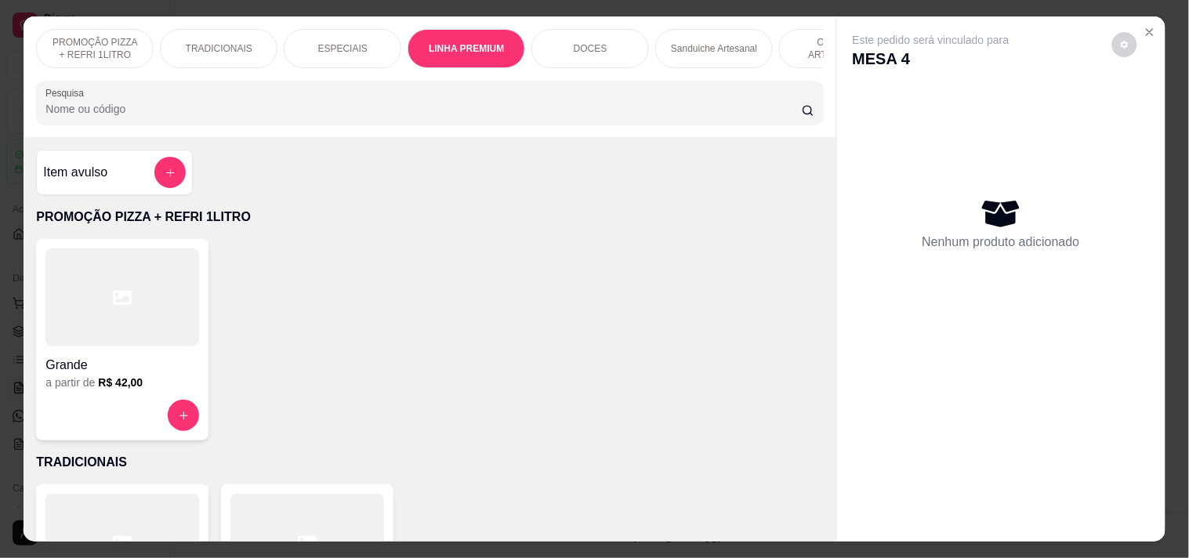
scroll to position [40, 0]
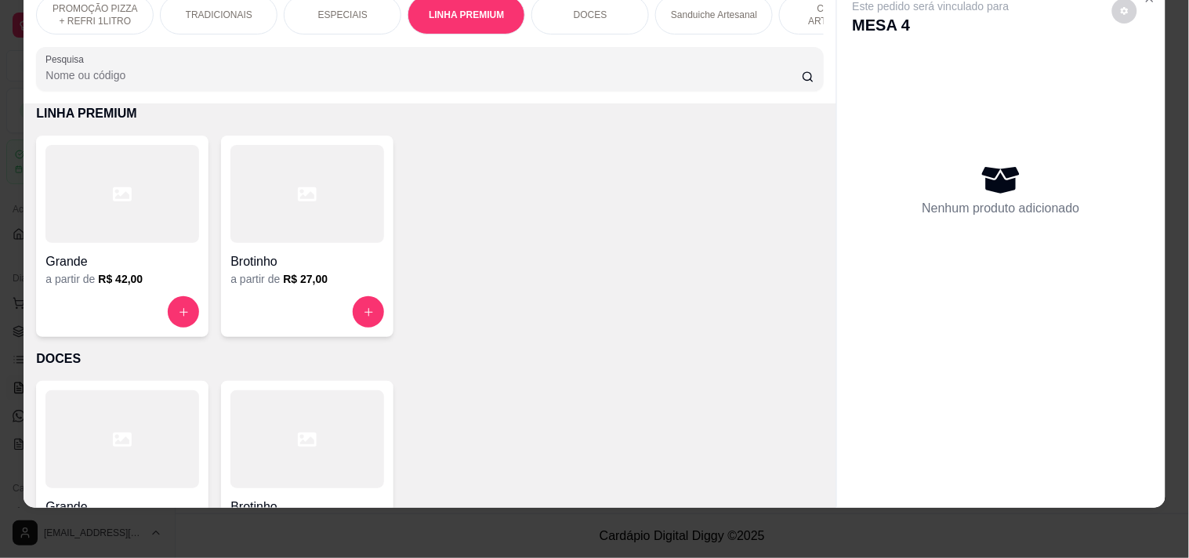
click at [159, 310] on div at bounding box center [122, 311] width 154 height 31
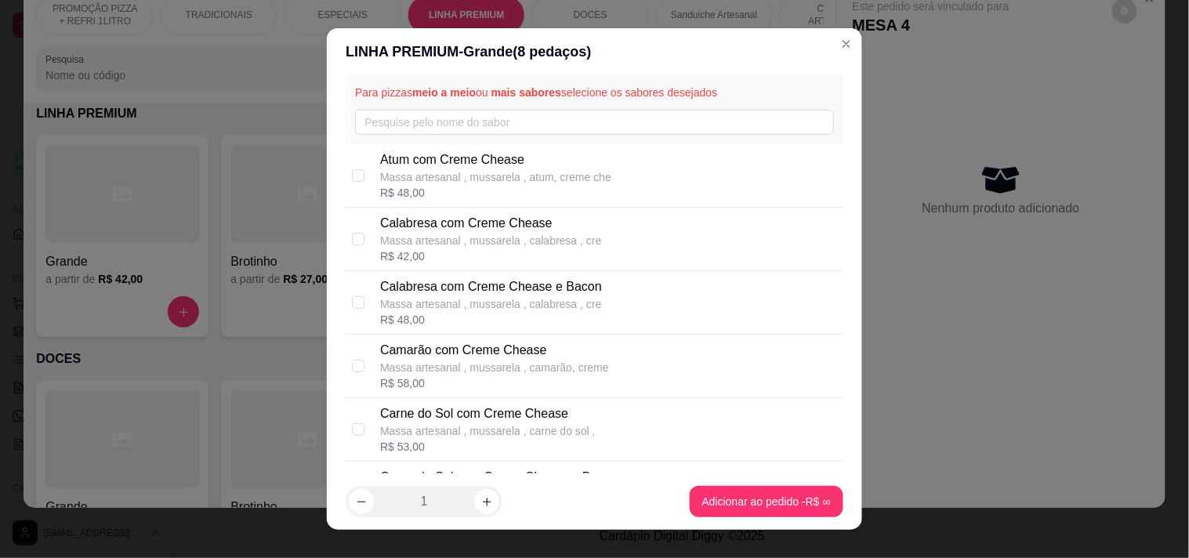
scroll to position [87, 0]
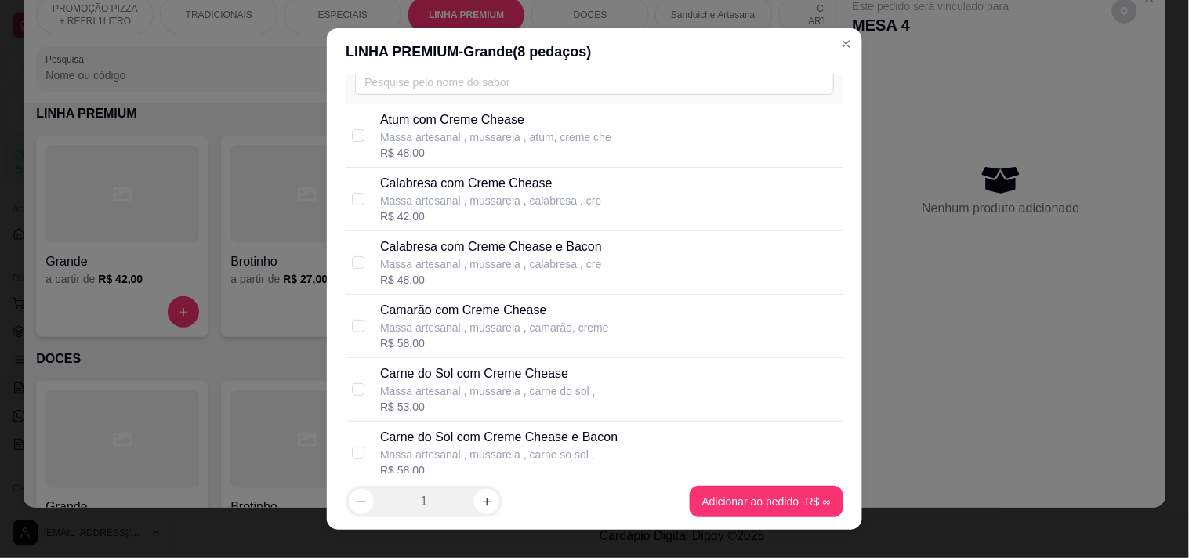
click at [458, 374] on p "Carne do Sol com Creme Chease" at bounding box center [487, 373] width 215 height 19
checkbox input "true"
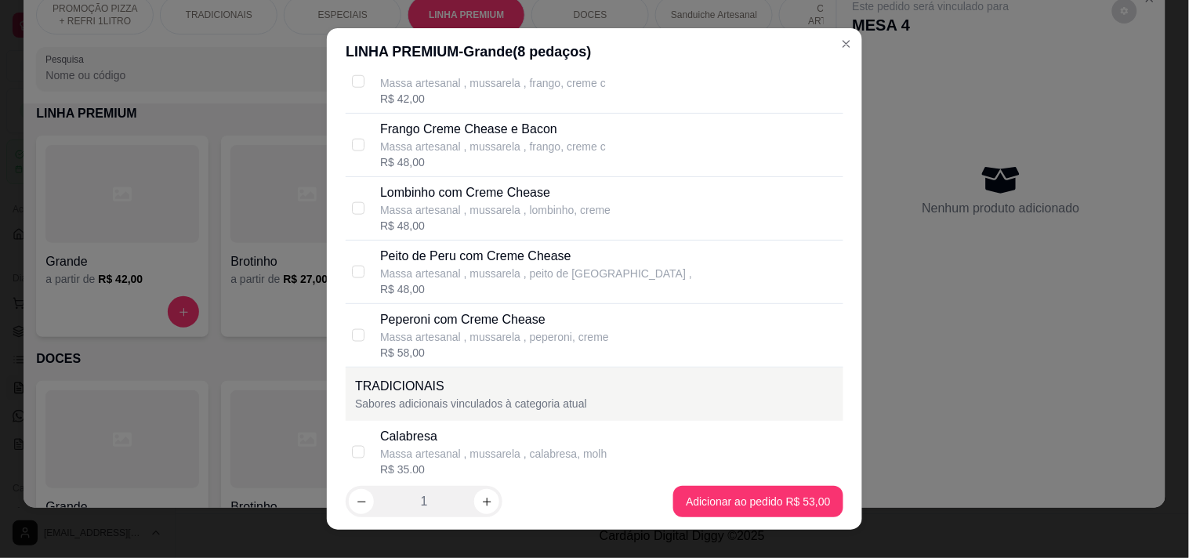
scroll to position [435, 0]
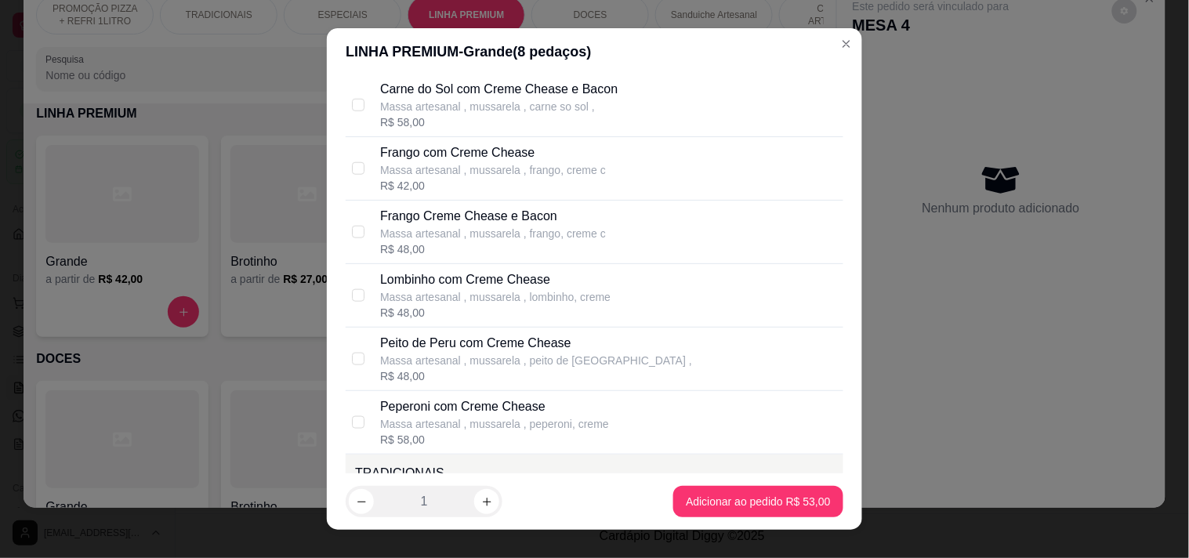
click at [486, 167] on p "Massa artesanal , mussarela , frango, creme c" at bounding box center [493, 170] width 226 height 16
checkbox input "true"
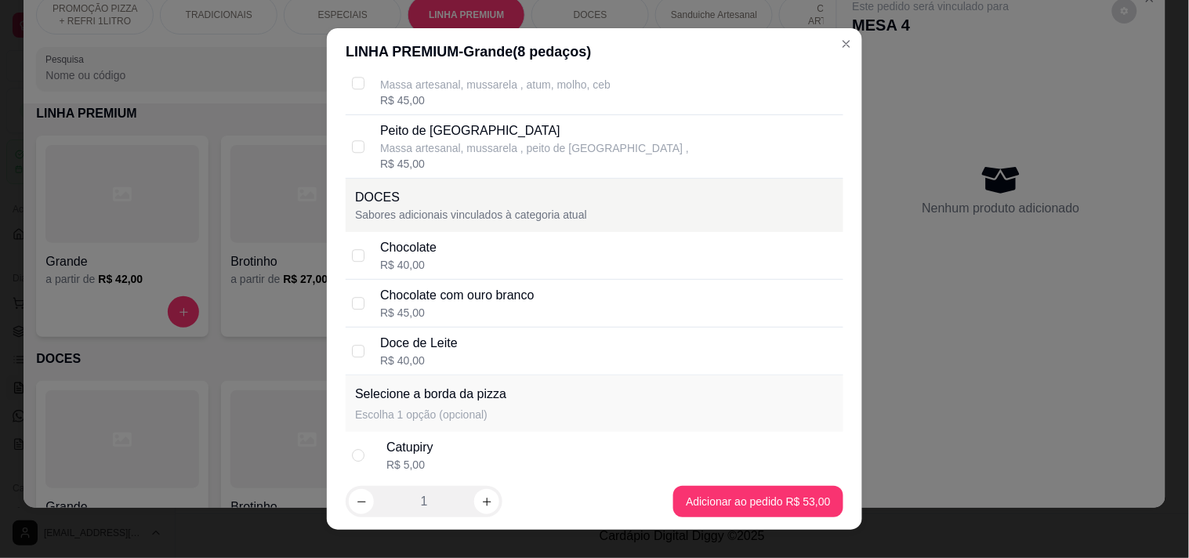
scroll to position [2942, 0]
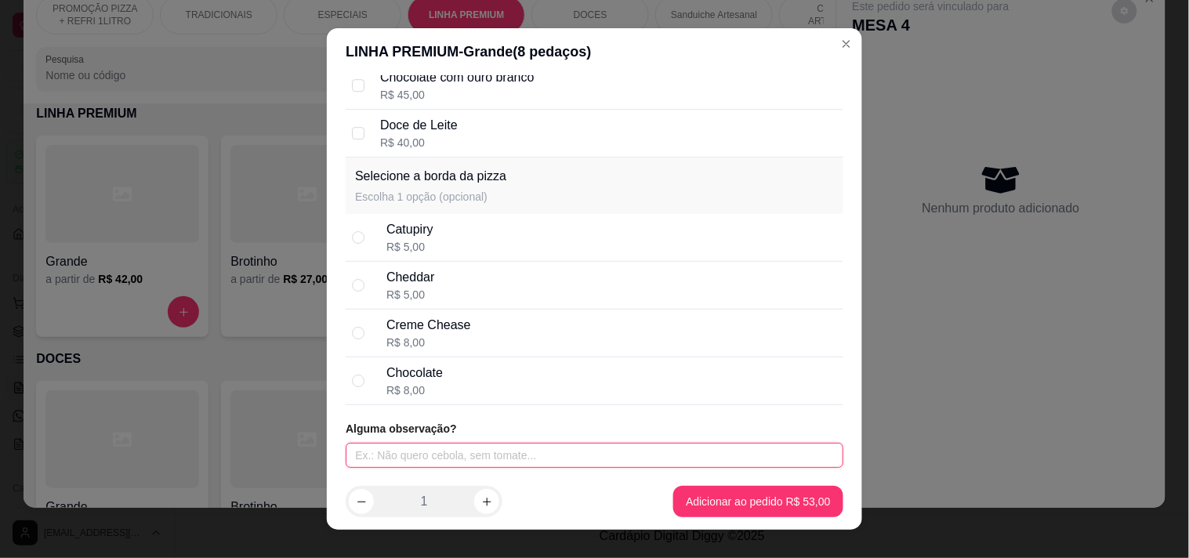
click at [553, 447] on input "text" at bounding box center [595, 455] width 498 height 25
type input "BASTANTE CEBOLA NA METADE"
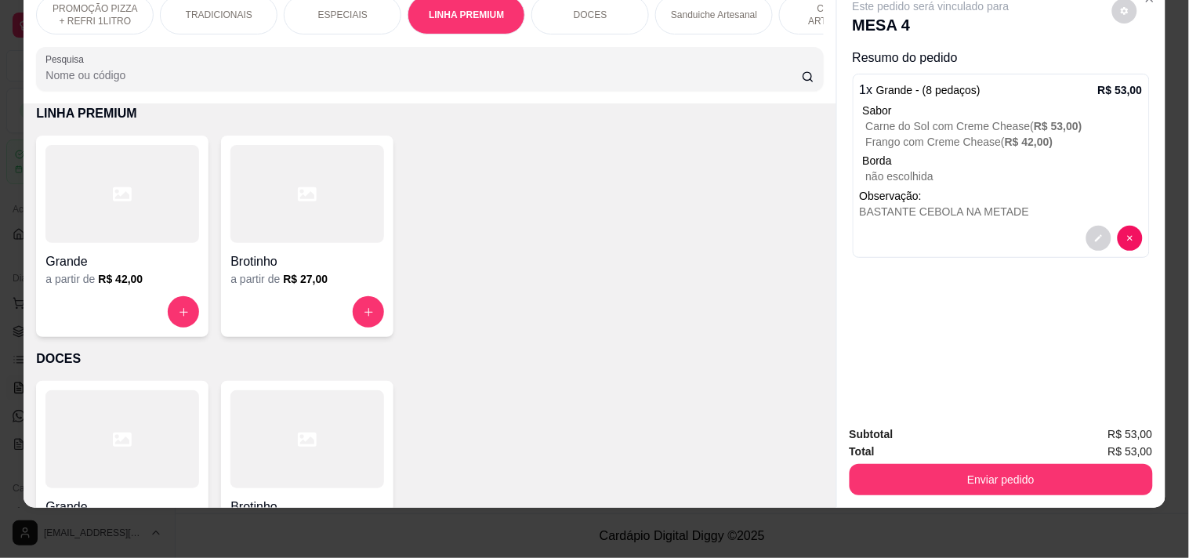
click at [893, 464] on button "Enviar pedido" at bounding box center [1000, 479] width 303 height 31
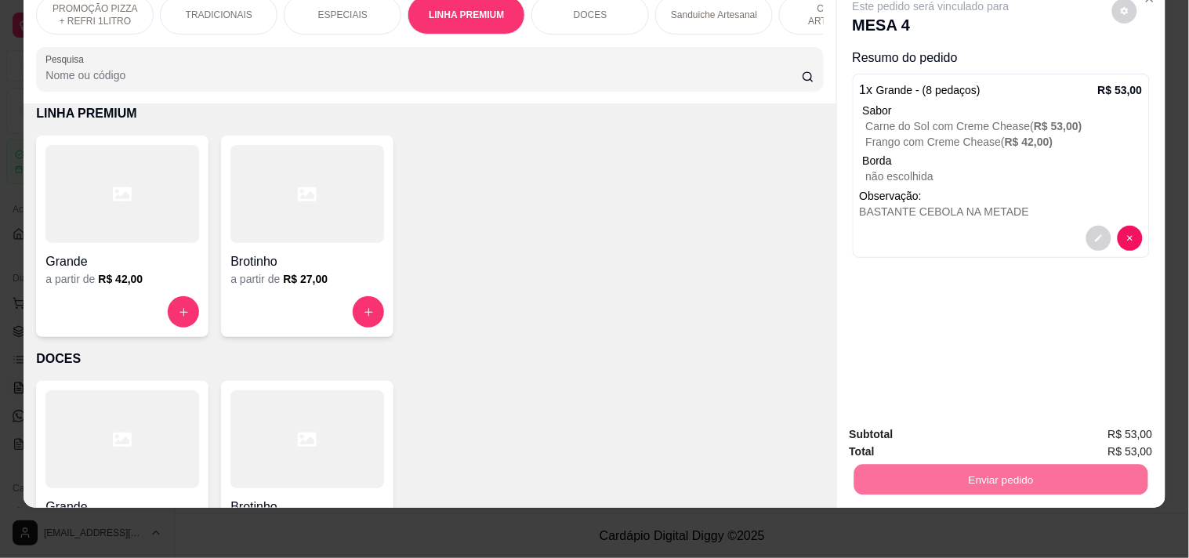
click at [1024, 426] on button "Registrar cliente" at bounding box center [1007, 427] width 100 height 29
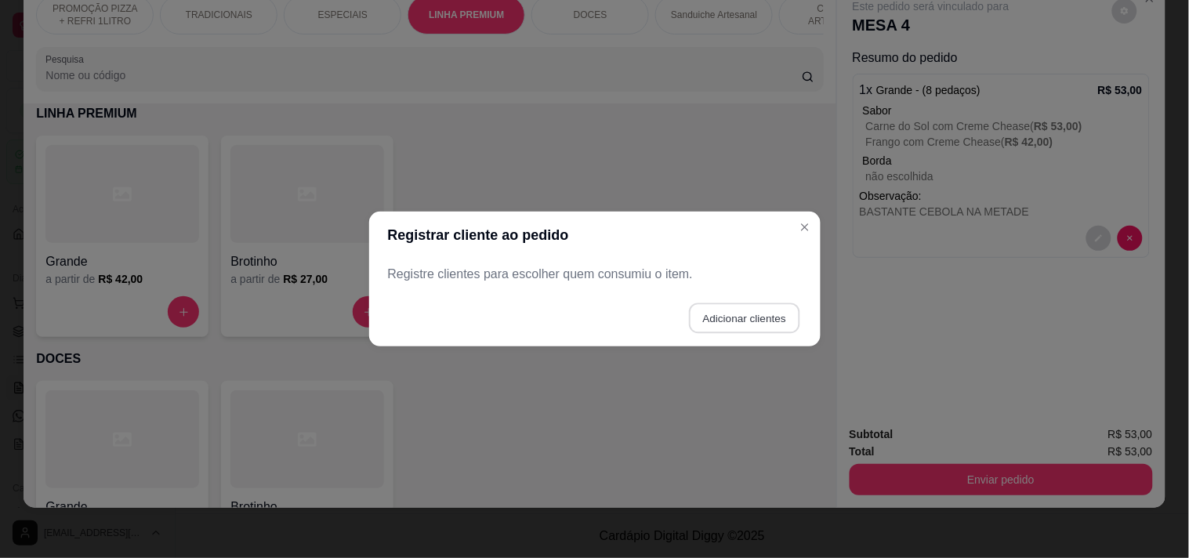
click at [786, 322] on button "Adicionar clientes" at bounding box center [744, 318] width 110 height 31
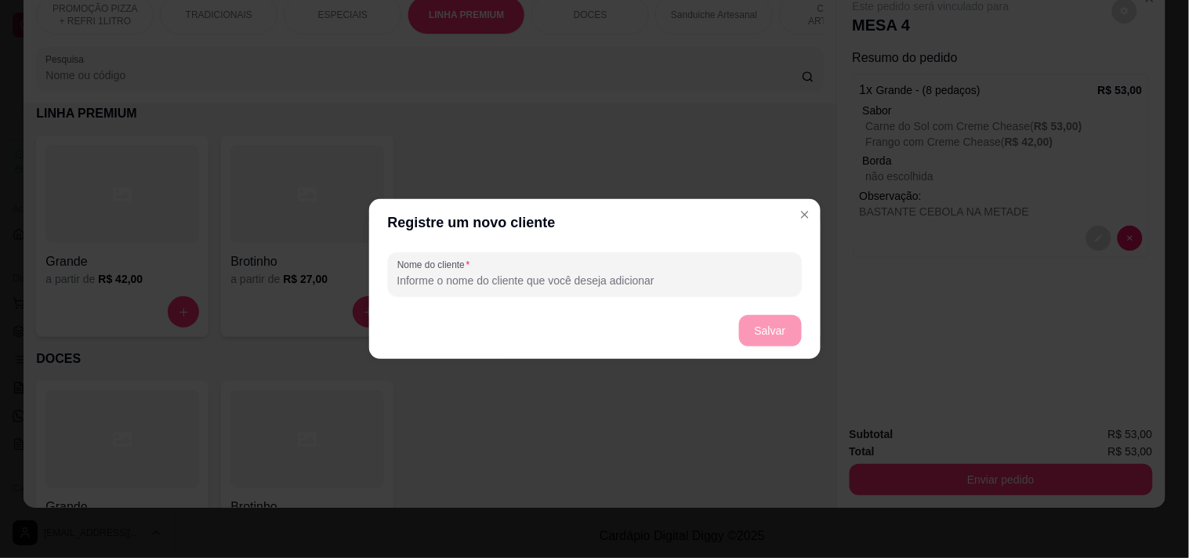
click at [646, 299] on div "Nome do cliente" at bounding box center [594, 274] width 451 height 56
click at [621, 279] on input "Nome do cliente" at bounding box center [594, 281] width 395 height 16
type input "CEBELY"
click at [795, 325] on button "Salvar" at bounding box center [770, 330] width 63 height 31
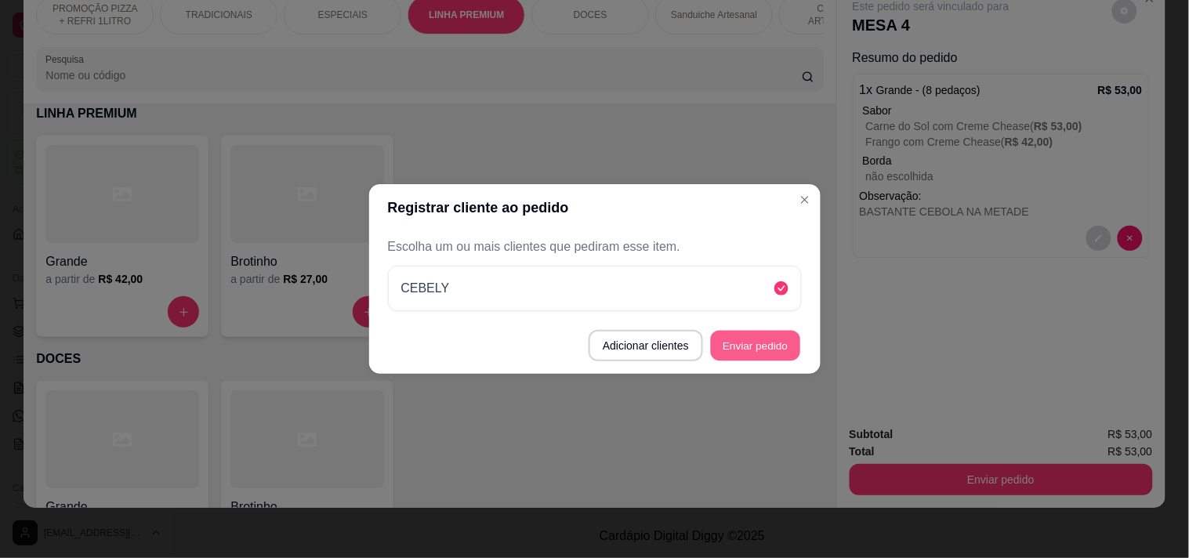
click at [793, 348] on button "Enviar pedido" at bounding box center [755, 346] width 89 height 31
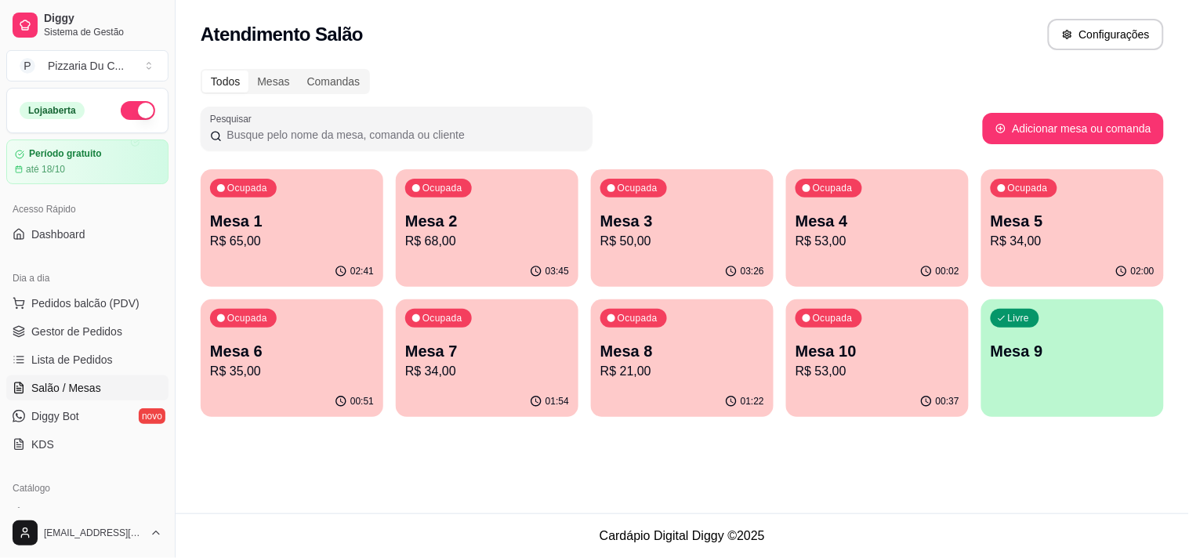
click at [515, 223] on p "Mesa 2" at bounding box center [487, 221] width 164 height 22
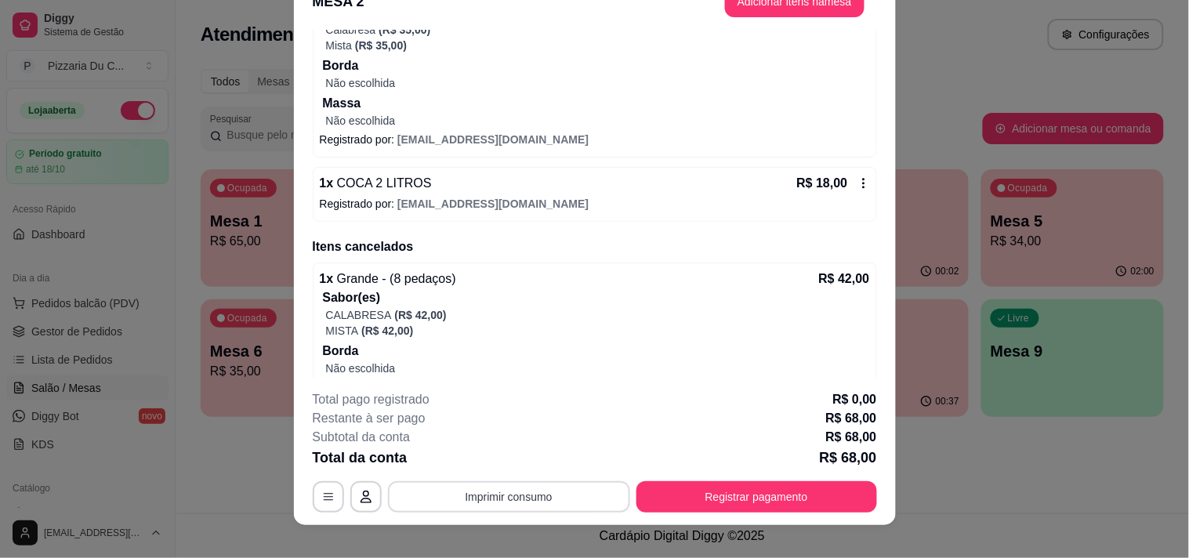
scroll to position [47, 0]
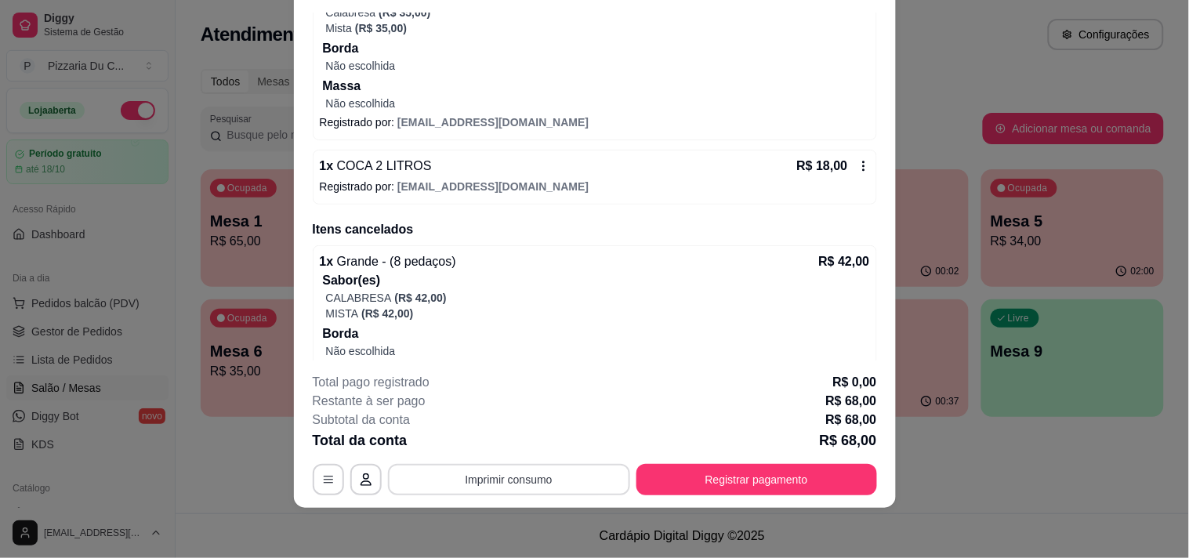
click at [467, 475] on button "Imprimir consumo" at bounding box center [509, 479] width 242 height 31
click at [498, 436] on button "IMPRESSORA" at bounding box center [508, 444] width 114 height 25
click at [654, 465] on button "Registrar pagamento" at bounding box center [756, 479] width 241 height 31
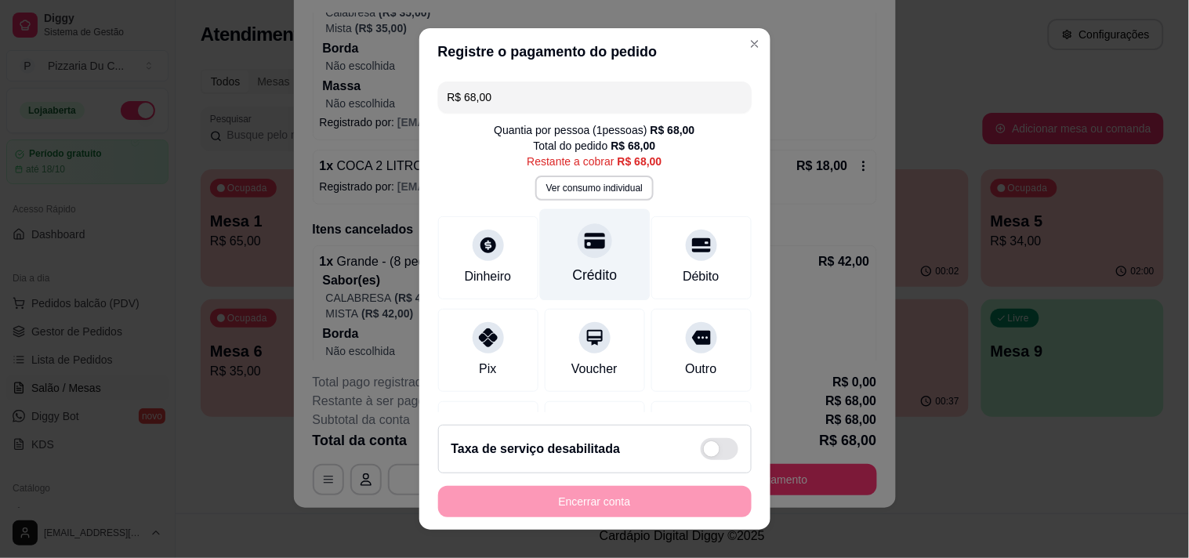
click at [572, 269] on div "Crédito" at bounding box center [594, 275] width 45 height 20
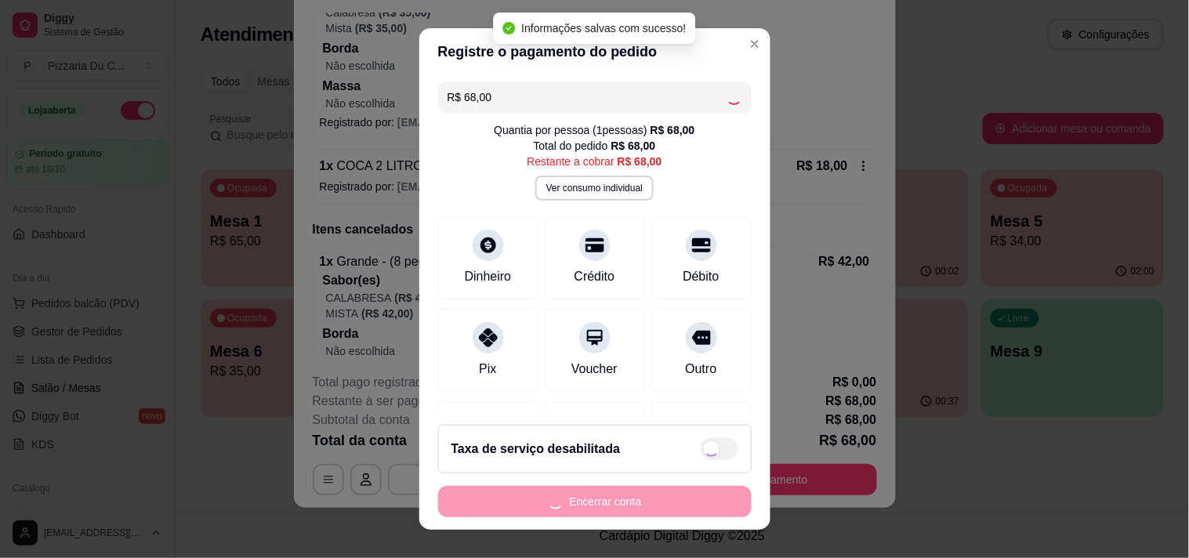
type input "R$ 0,00"
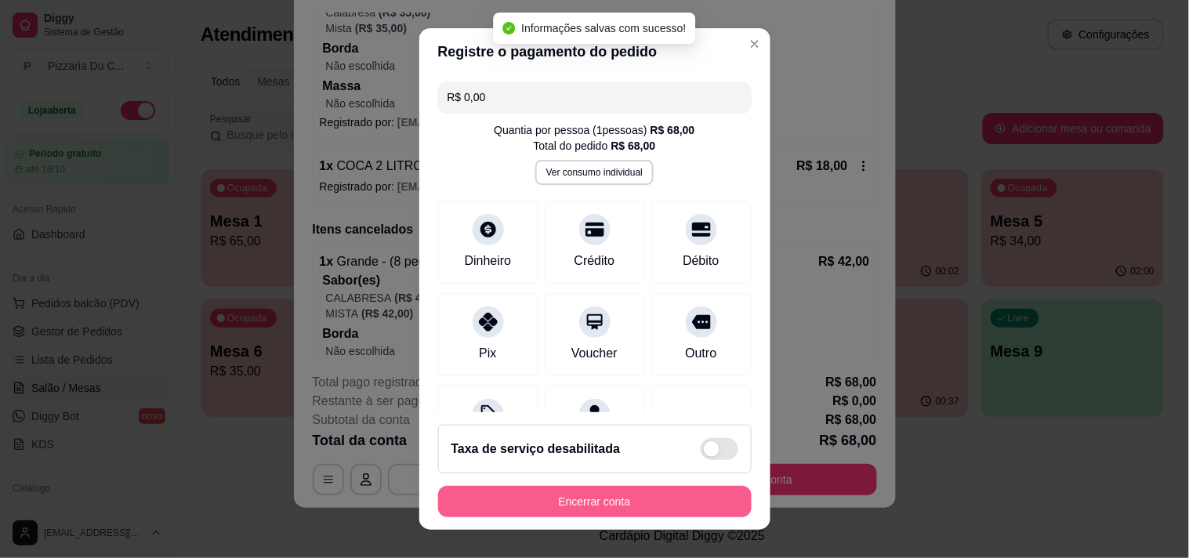
click at [570, 498] on button "Encerrar conta" at bounding box center [594, 501] width 313 height 31
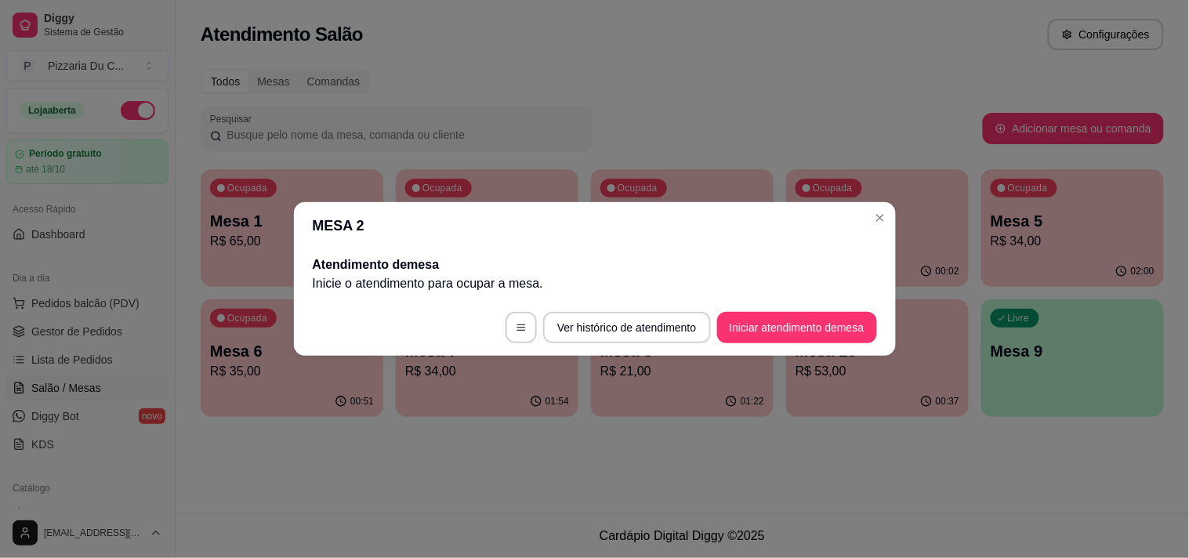
scroll to position [0, 0]
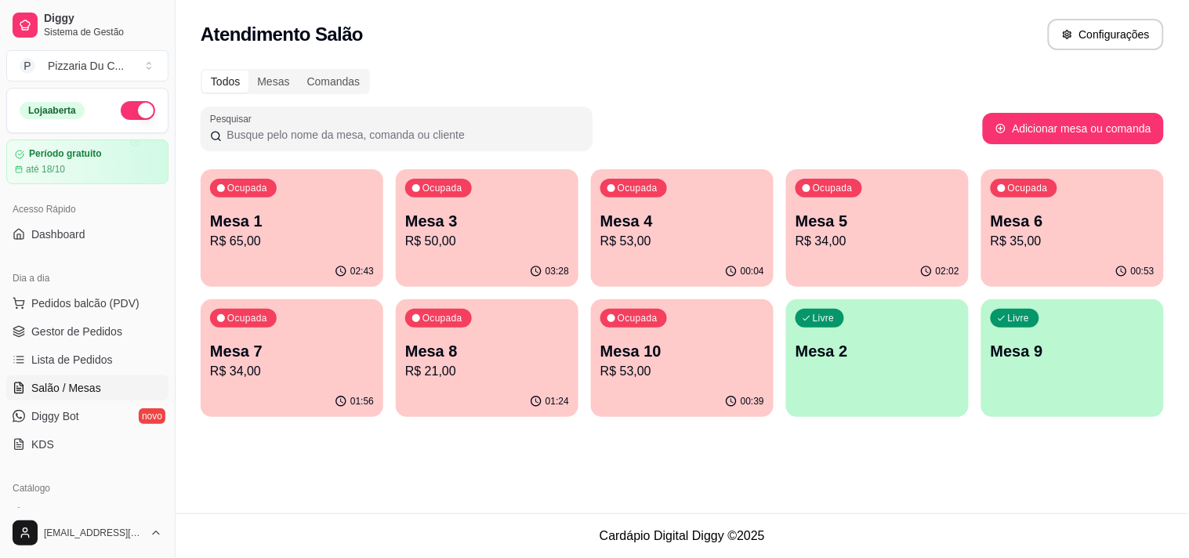
click at [840, 318] on div "Livre" at bounding box center [819, 318] width 49 height 19
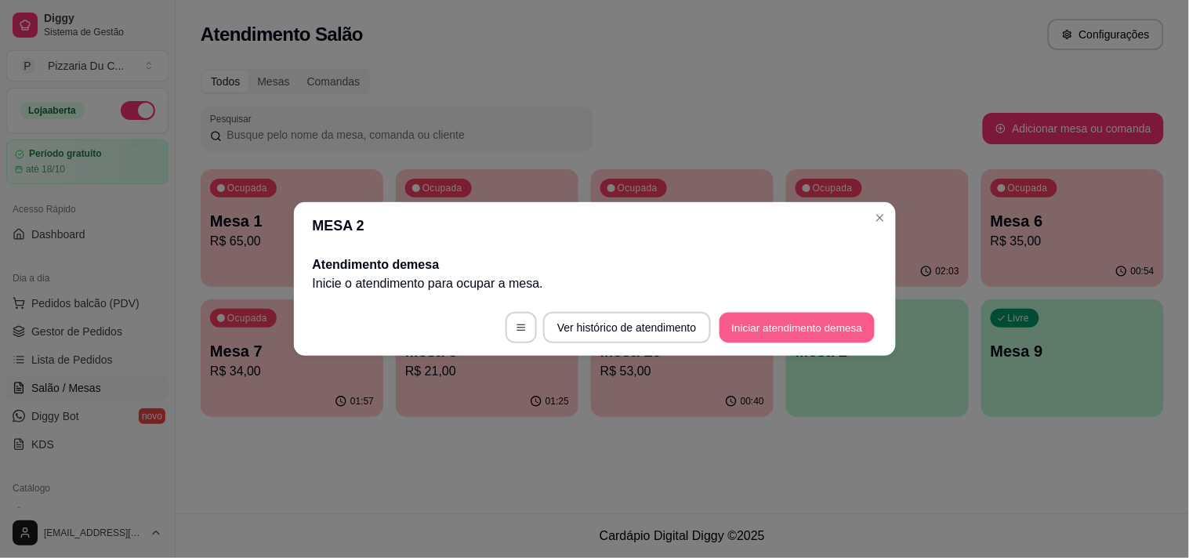
click at [769, 329] on button "Iniciar atendimento de mesa" at bounding box center [796, 328] width 155 height 31
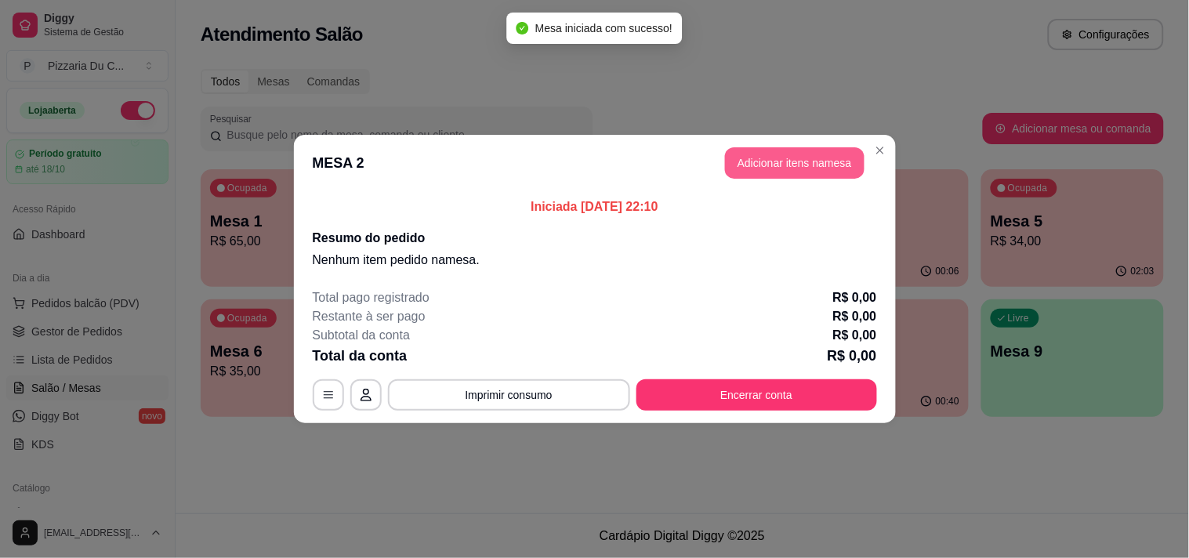
click at [780, 154] on button "Adicionar itens na mesa" at bounding box center [794, 162] width 139 height 31
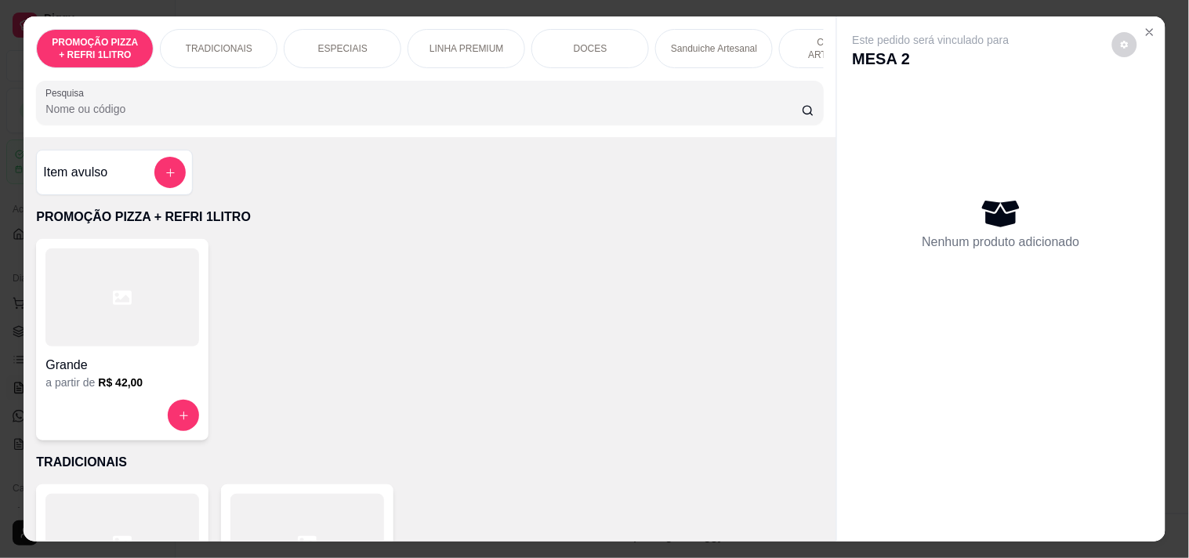
click at [455, 48] on p "LINHA PREMIUM" at bounding box center [466, 48] width 74 height 13
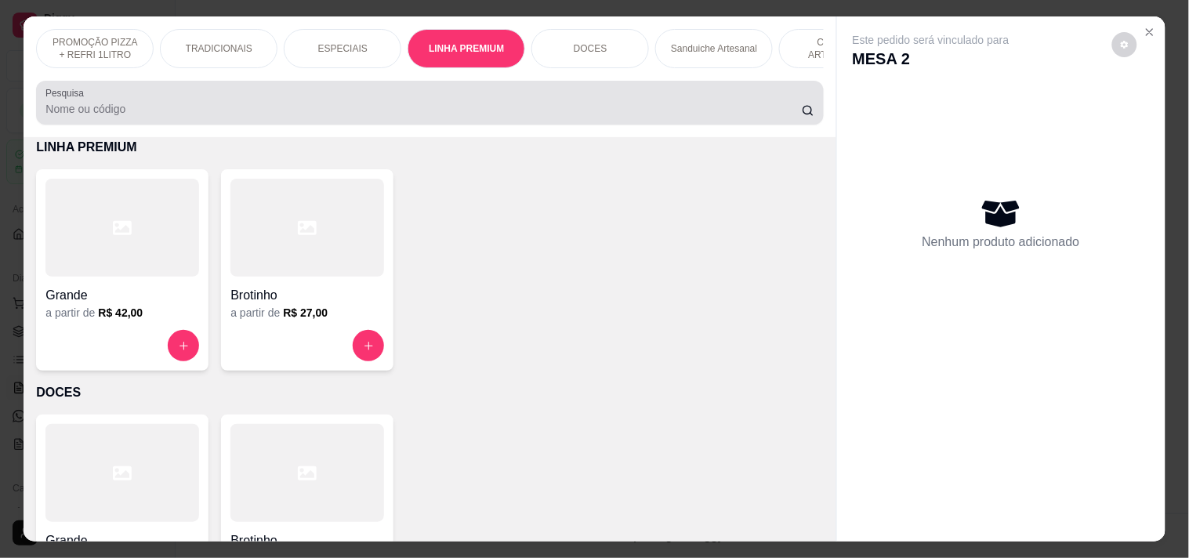
scroll to position [40, 0]
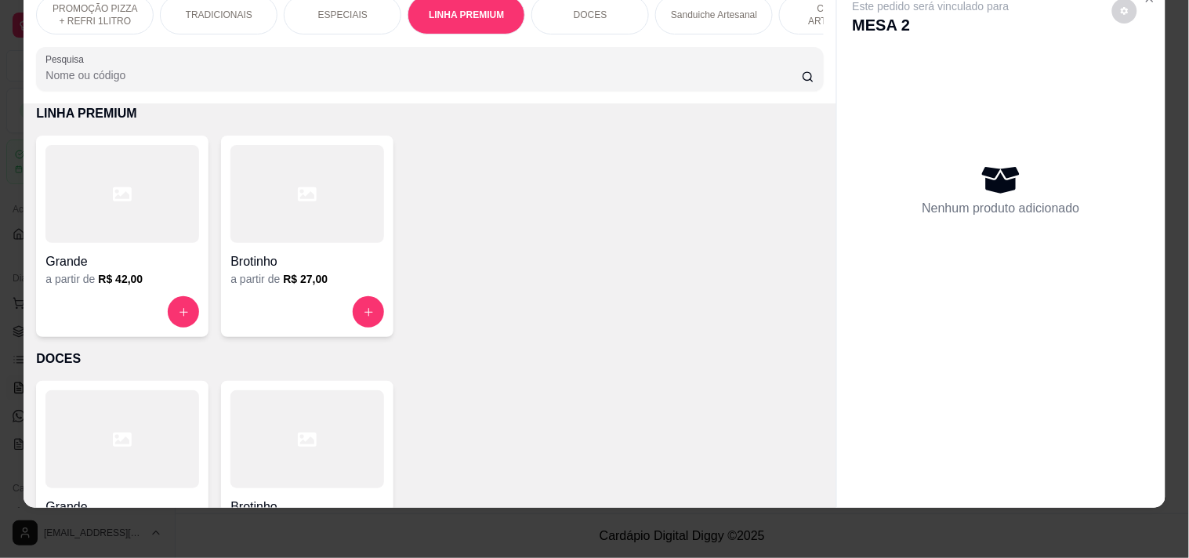
click at [178, 308] on icon "increase-product-quantity" at bounding box center [184, 312] width 12 height 12
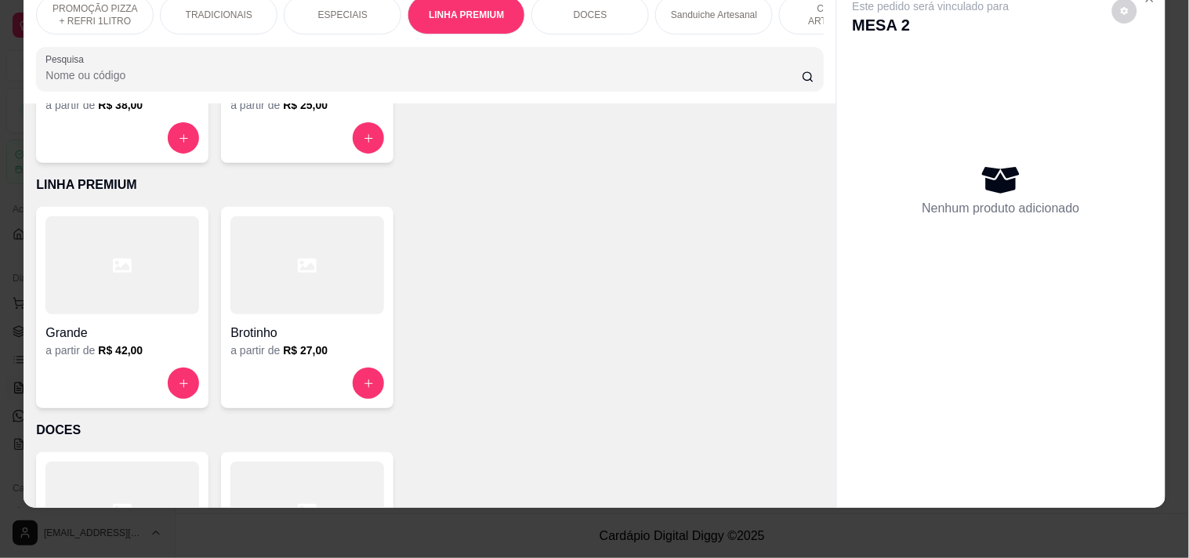
scroll to position [632, 0]
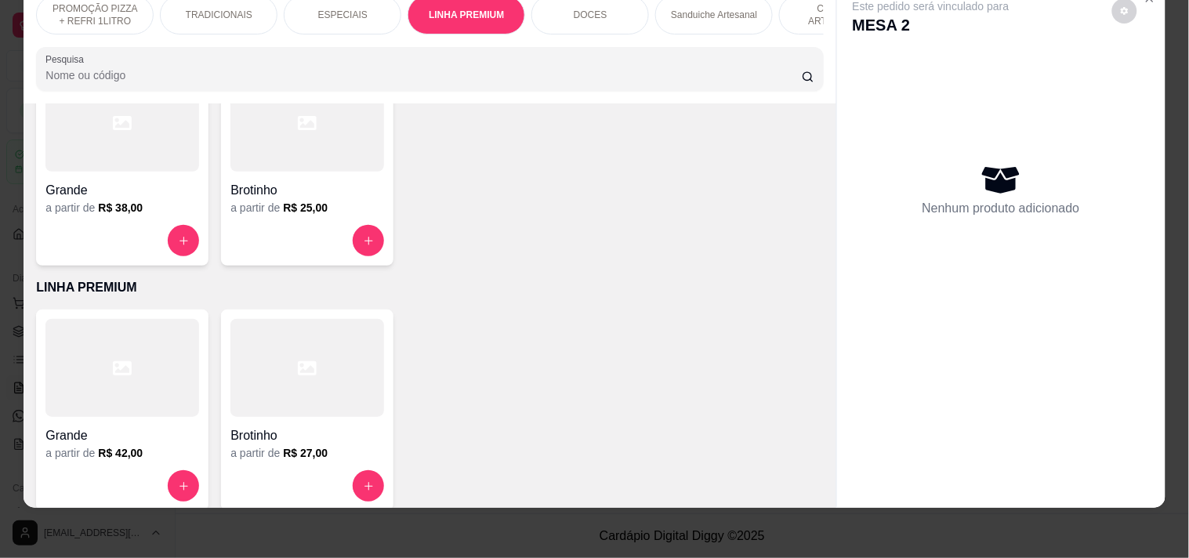
click at [145, 206] on div "a partir de R$ 38,00" at bounding box center [122, 208] width 154 height 16
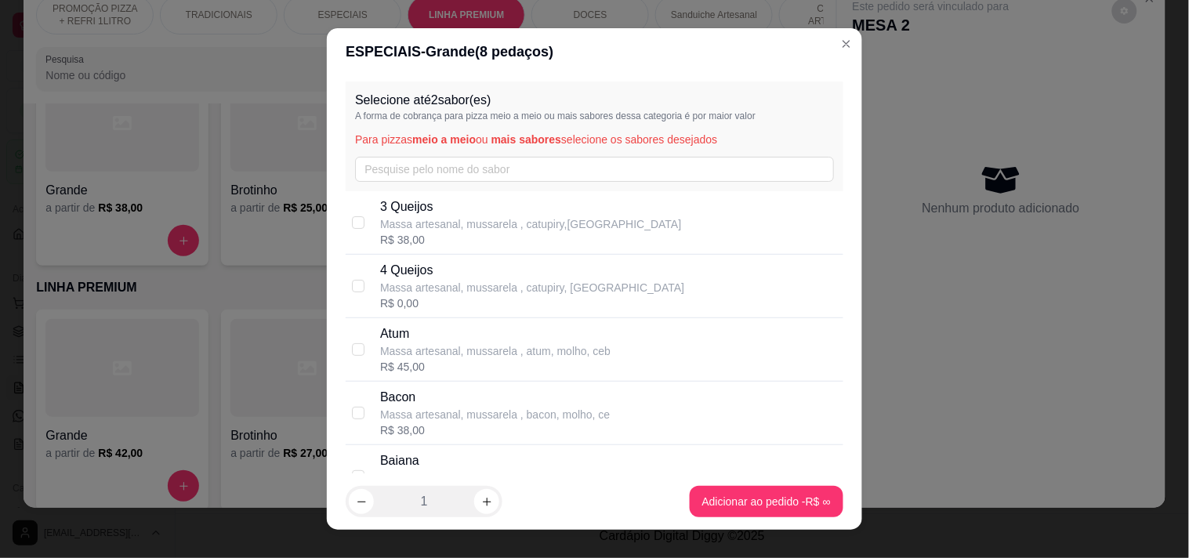
click at [409, 327] on p "Atum" at bounding box center [495, 333] width 230 height 19
checkbox input "true"
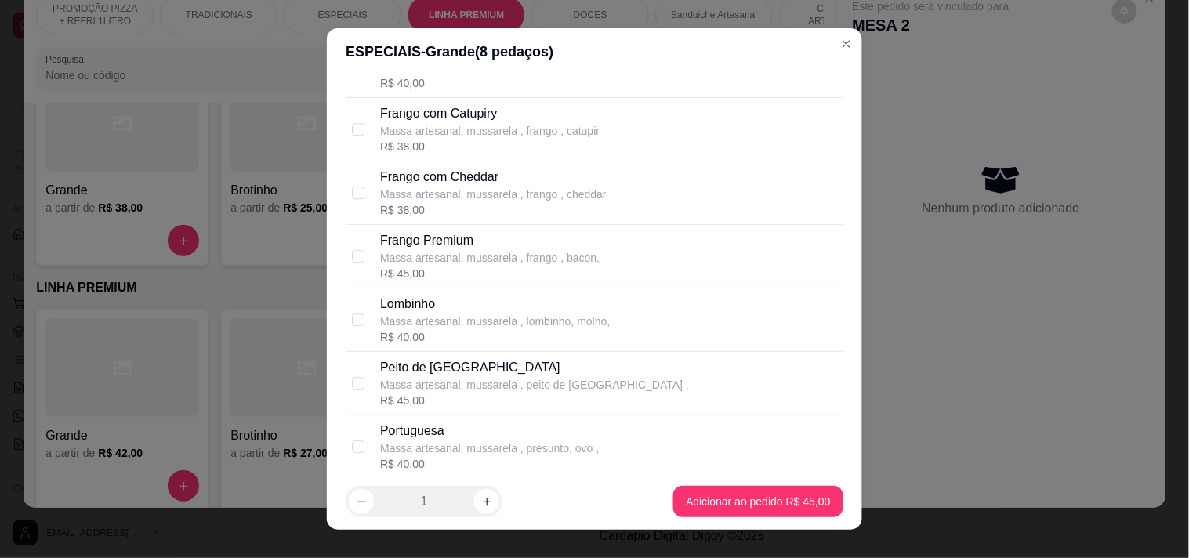
scroll to position [1218, 0]
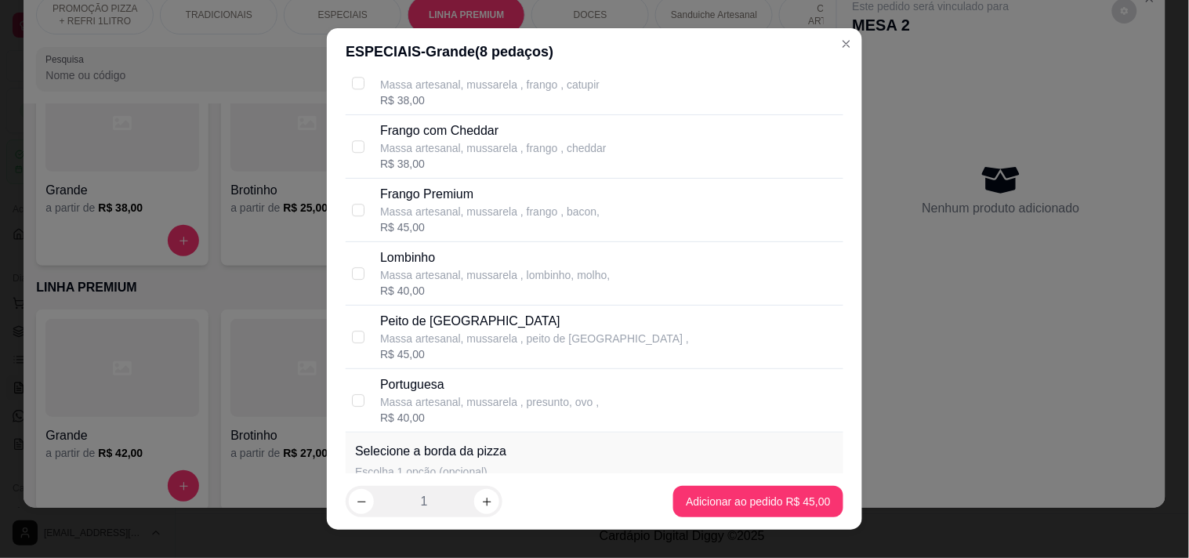
click at [444, 418] on div "R$ 40,00" at bounding box center [489, 418] width 219 height 16
checkbox input "true"
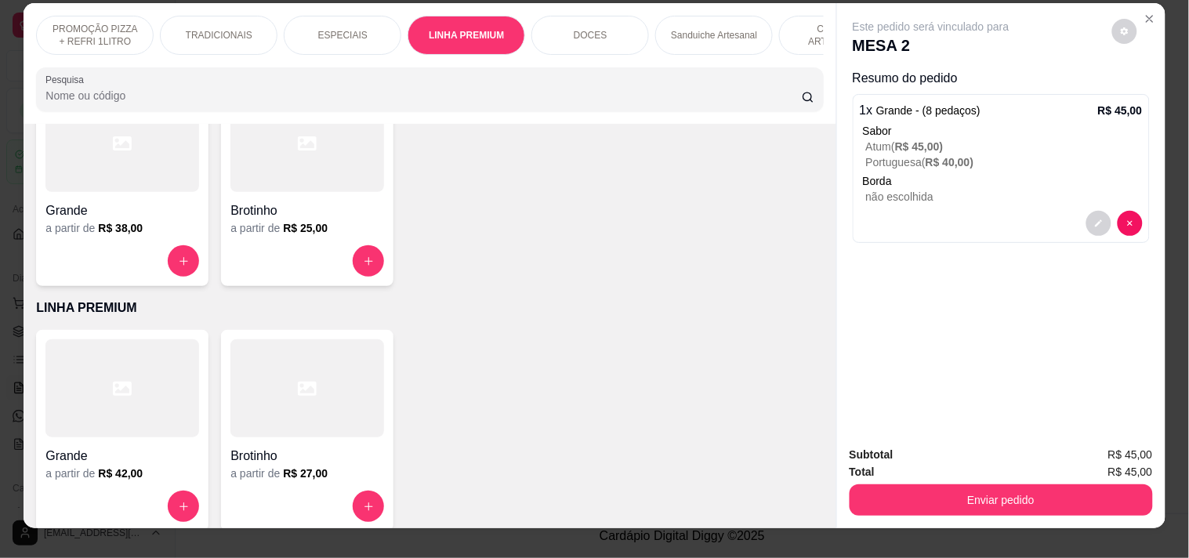
scroll to position [0, 0]
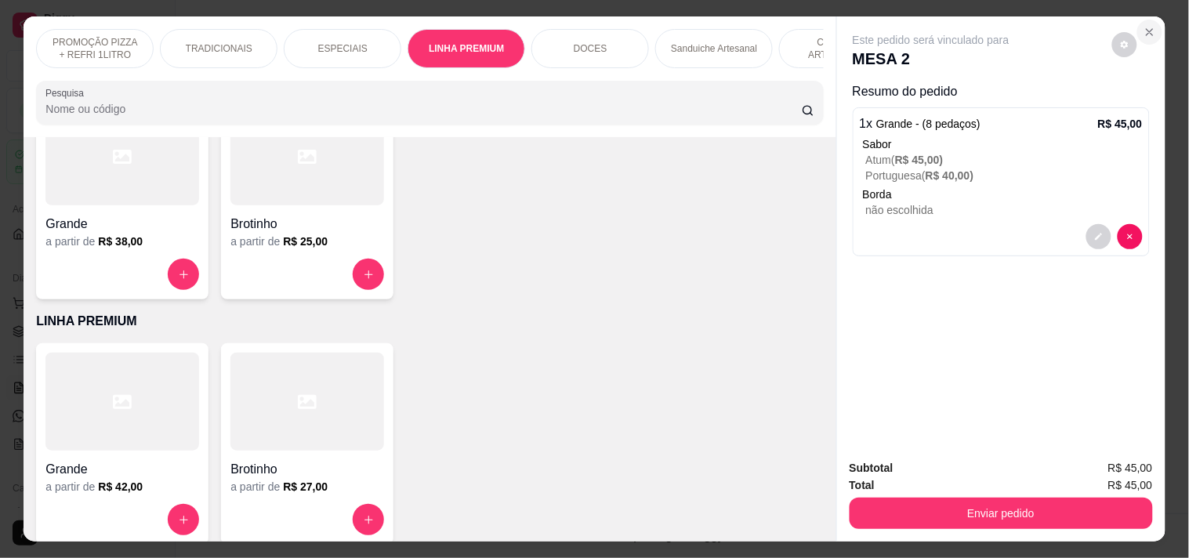
click at [1143, 26] on icon "Close" at bounding box center [1149, 32] width 13 height 13
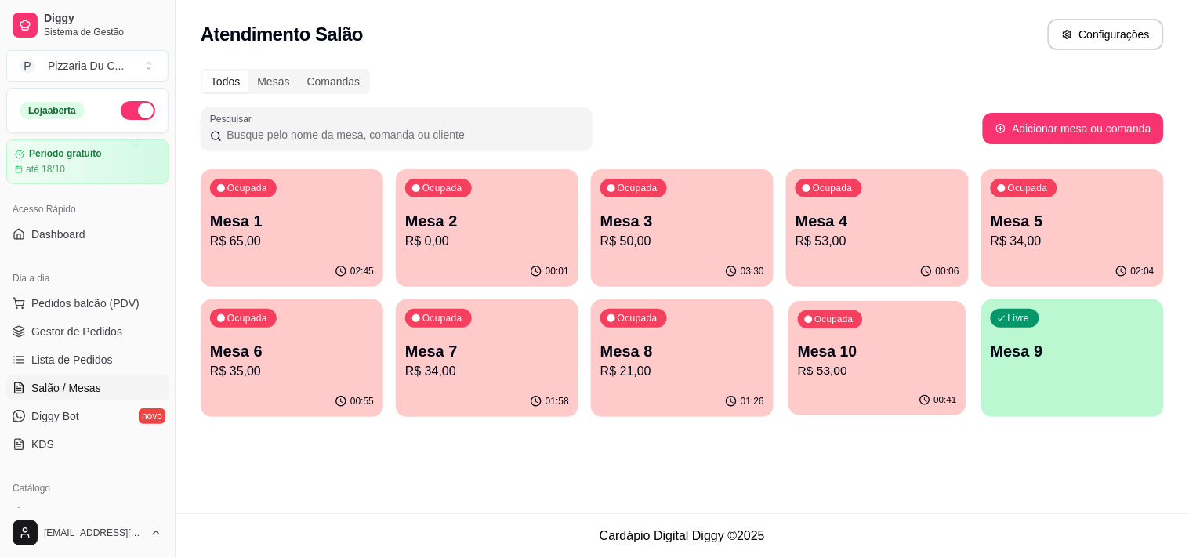
click at [929, 329] on div "Ocupada Mesa 10 R$ 53,00" at bounding box center [876, 343] width 177 height 85
click at [76, 292] on button "Pedidos balcão (PDV)" at bounding box center [87, 303] width 162 height 25
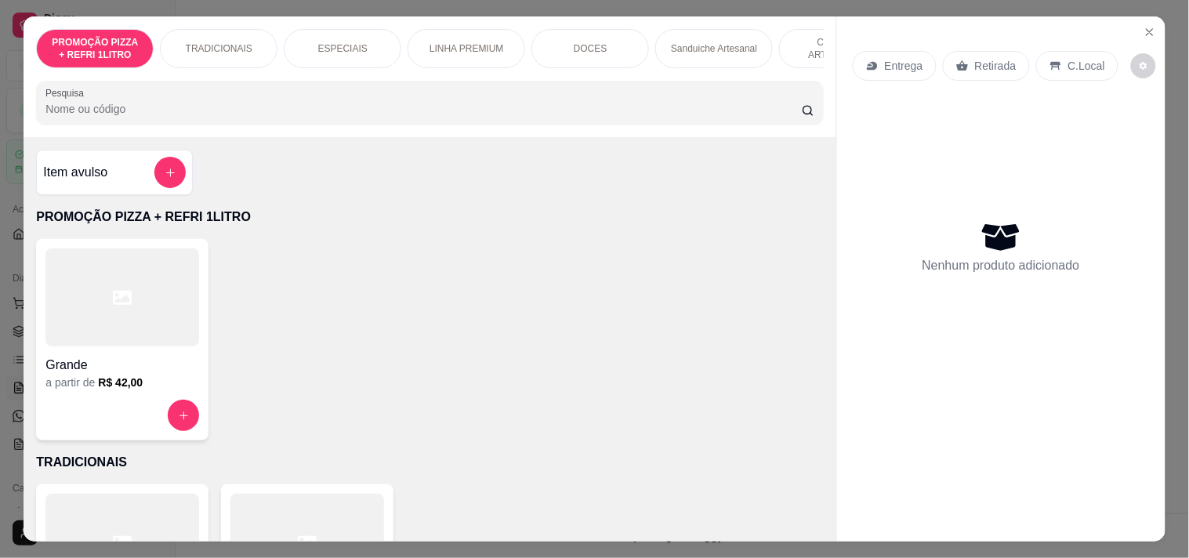
click at [921, 64] on div "Entrega" at bounding box center [895, 66] width 84 height 30
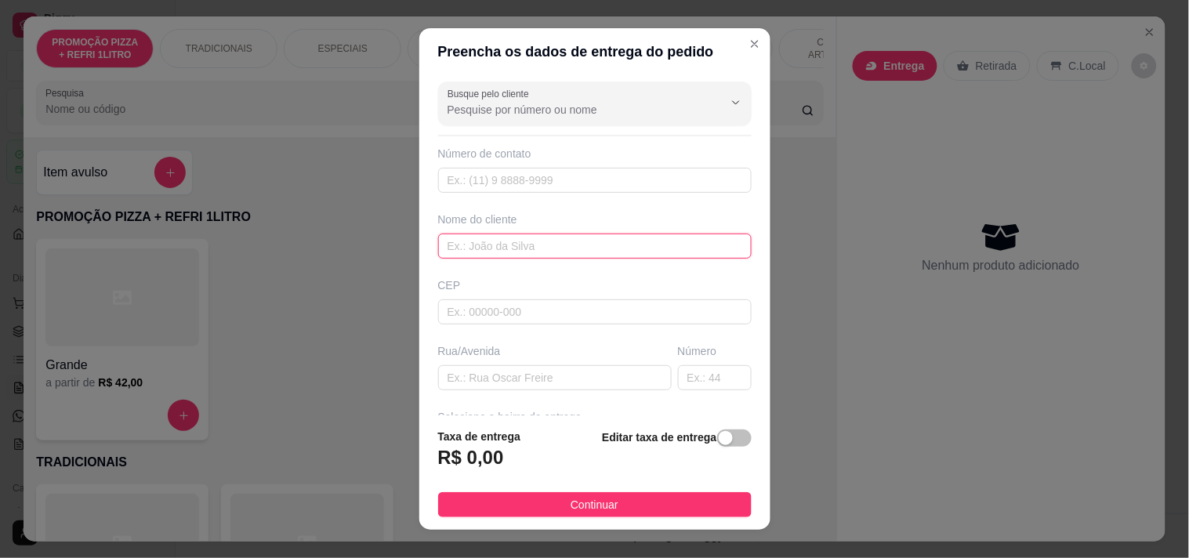
click at [556, 257] on input "text" at bounding box center [594, 246] width 313 height 25
type input "[PERSON_NAME]"
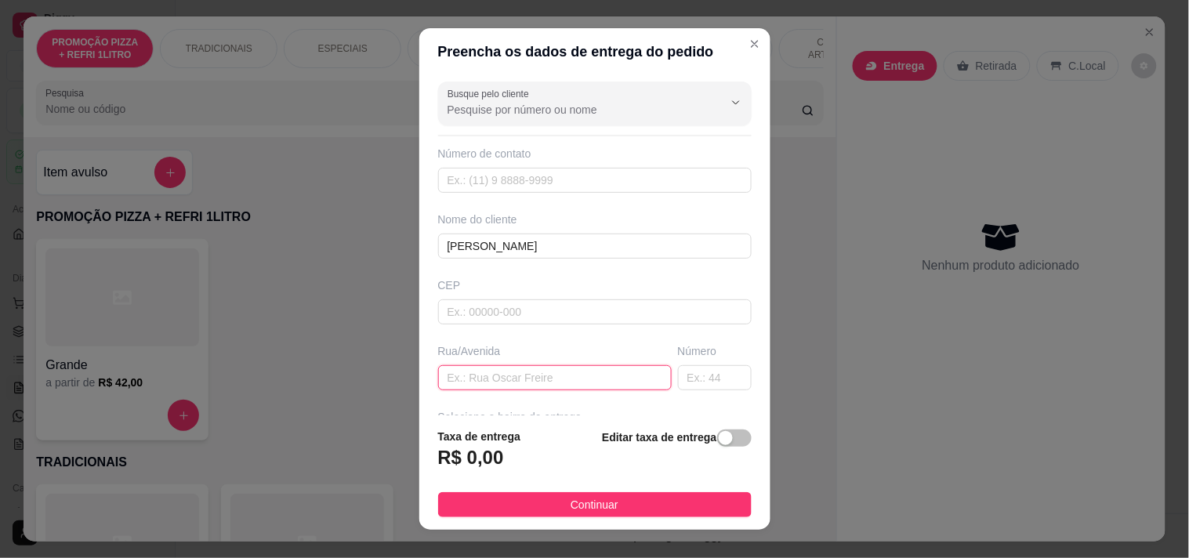
click at [501, 367] on input "text" at bounding box center [555, 377] width 234 height 25
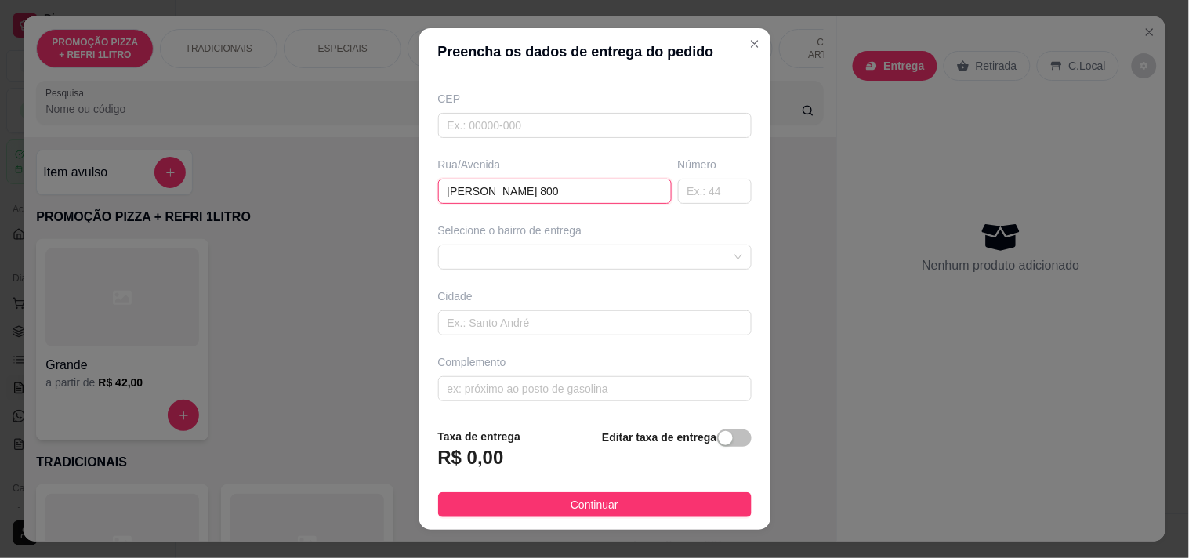
scroll to position [188, 0]
click at [535, 256] on span at bounding box center [594, 256] width 295 height 24
type input "[PERSON_NAME] 800"
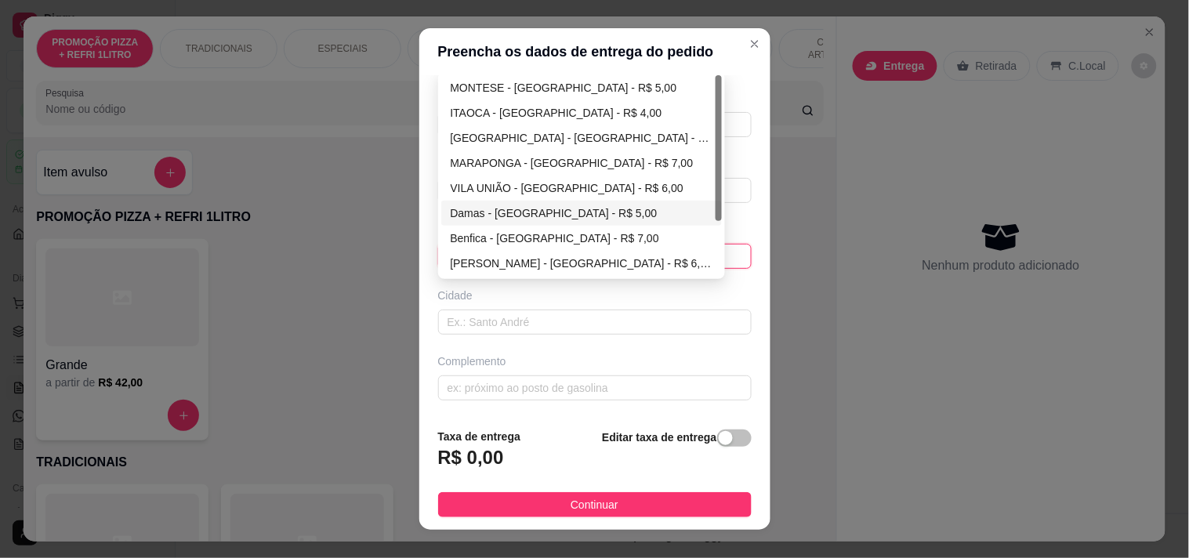
click at [535, 213] on div "Damas - [GEOGRAPHIC_DATA] - R$ 5,00" at bounding box center [582, 213] width 262 height 17
type input "[GEOGRAPHIC_DATA]"
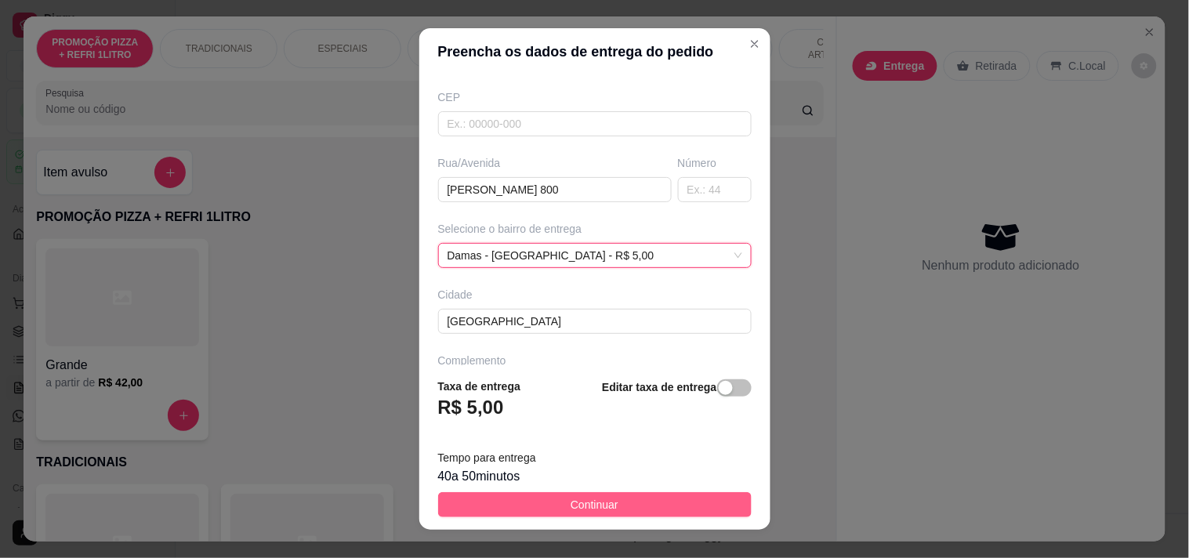
click at [617, 498] on button "Continuar" at bounding box center [594, 504] width 313 height 25
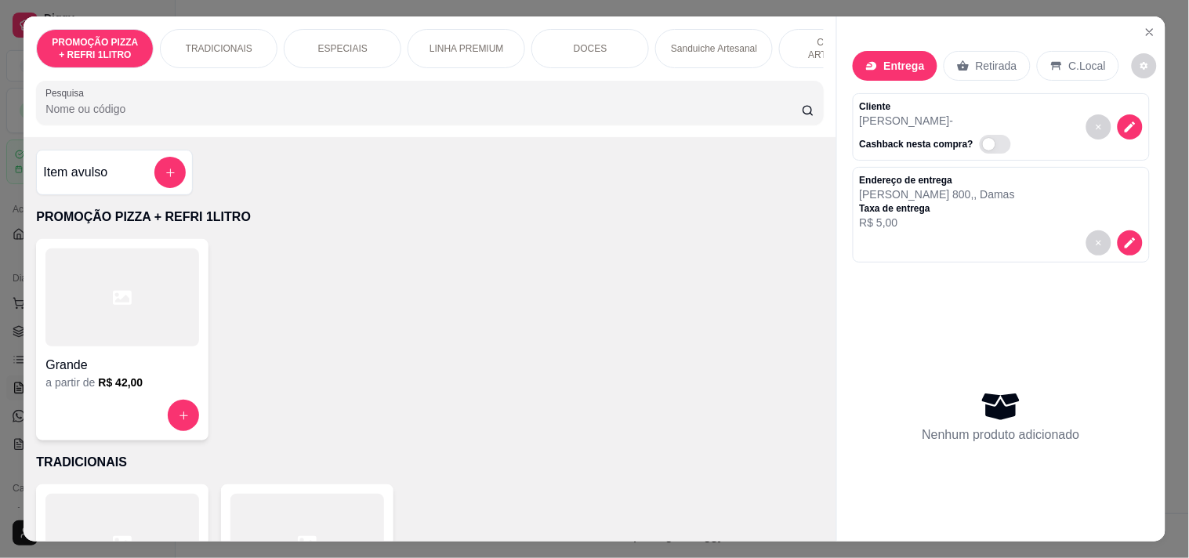
click at [348, 42] on p "ESPECIAIS" at bounding box center [342, 48] width 49 height 13
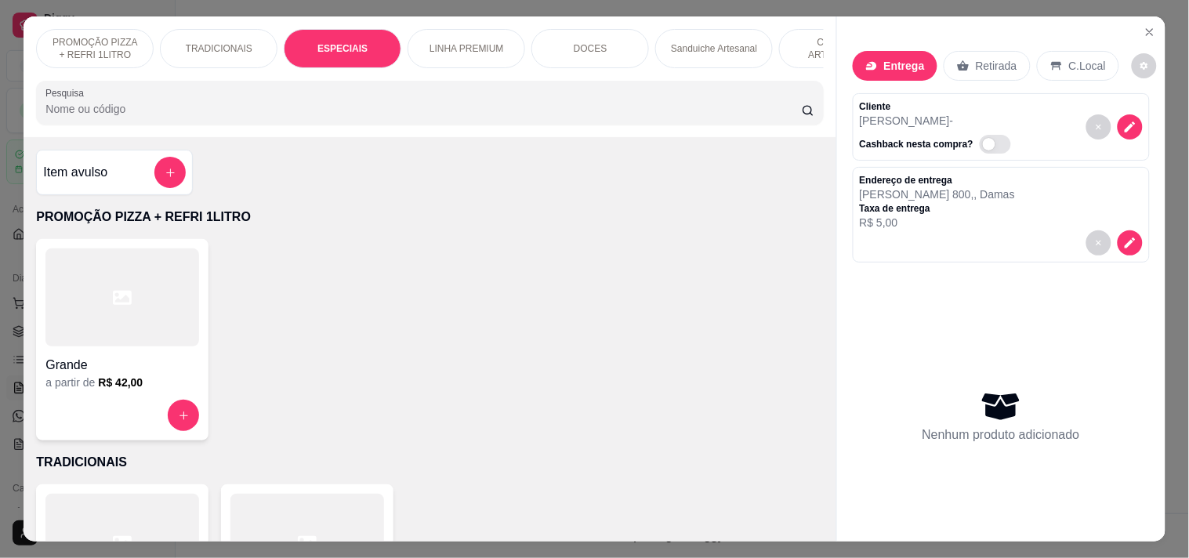
scroll to position [40, 0]
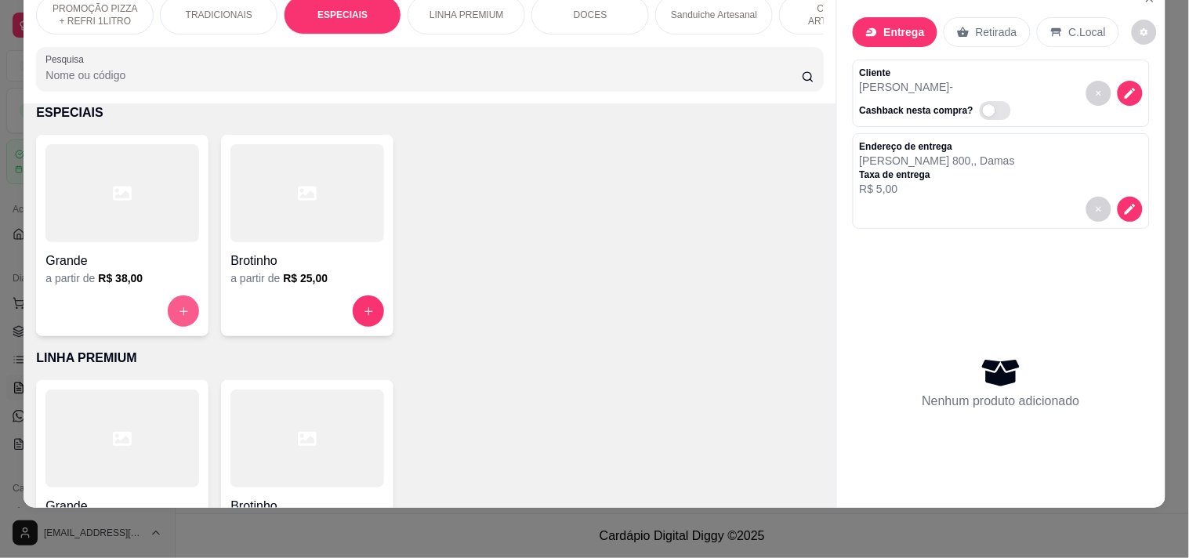
click at [168, 310] on button "increase-product-quantity" at bounding box center [183, 310] width 31 height 31
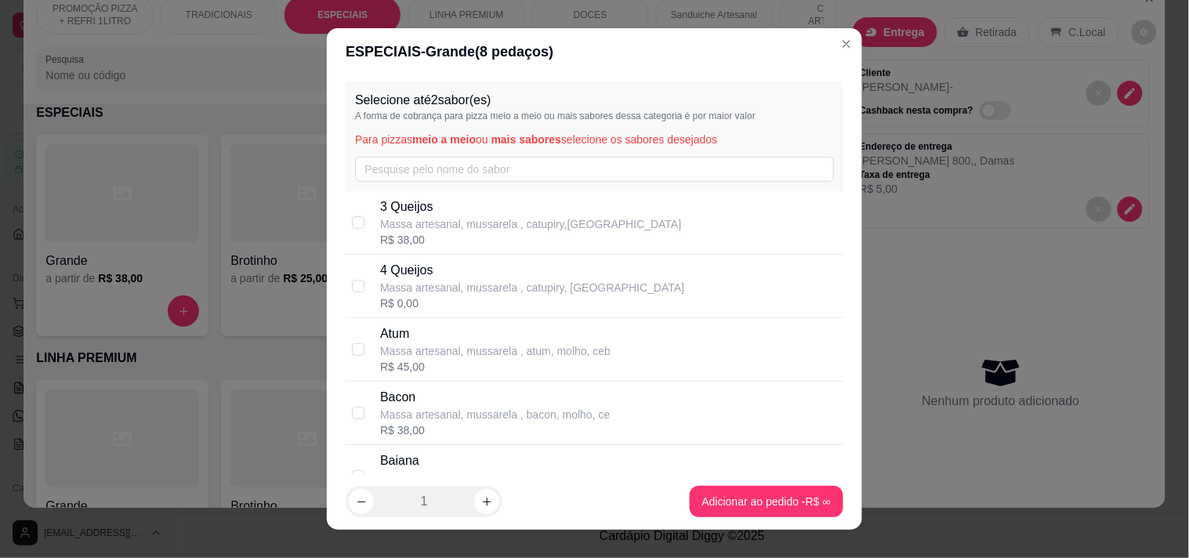
click at [433, 327] on p "Atum" at bounding box center [495, 333] width 230 height 19
checkbox input "true"
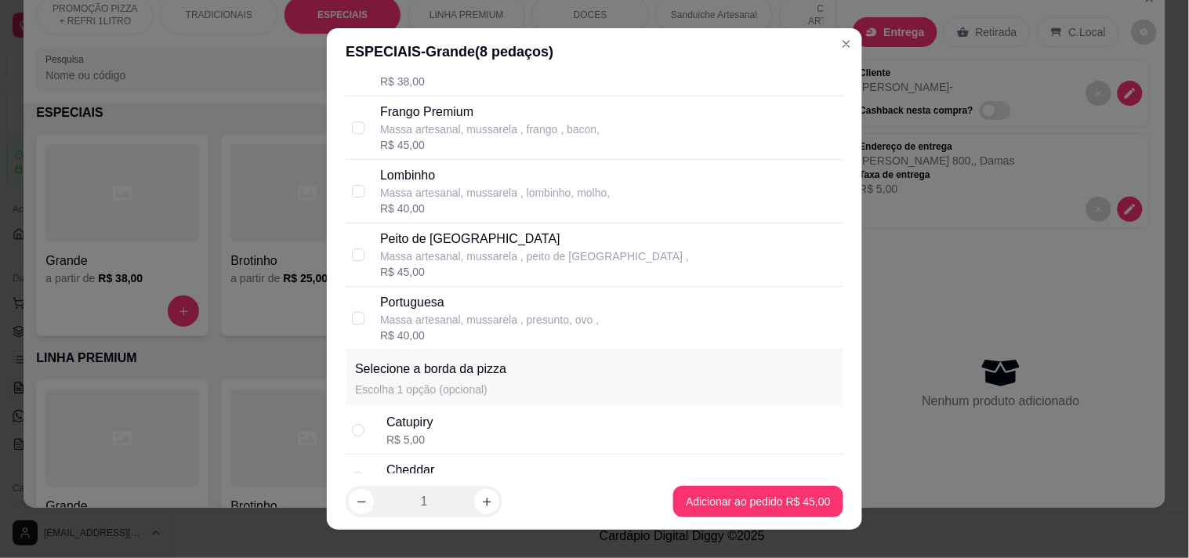
scroll to position [1305, 0]
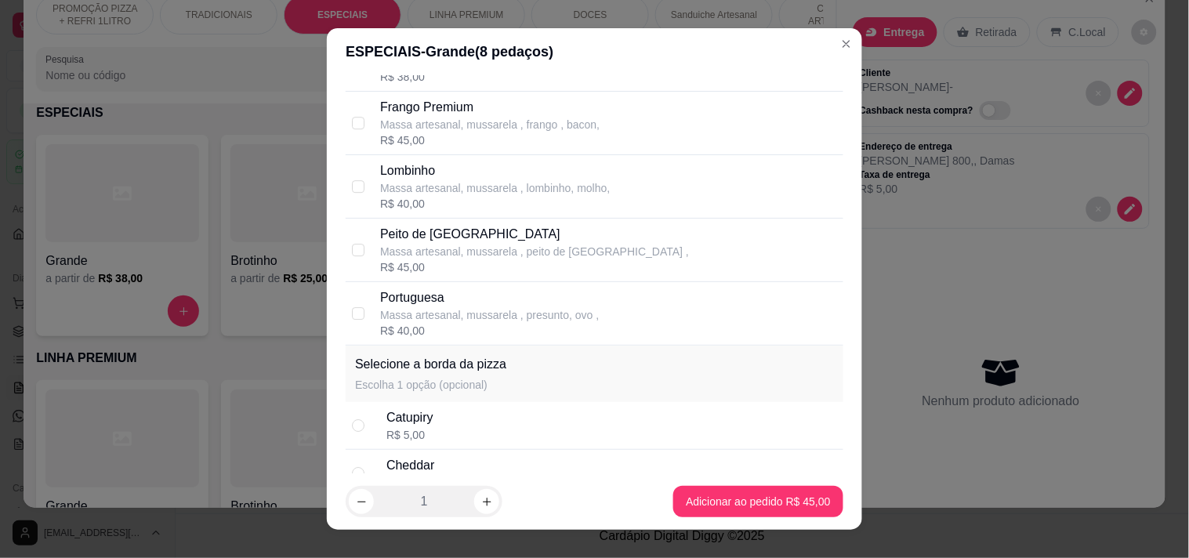
click at [431, 313] on p "Massa artesanal, mussarela , presunto, ovo ," at bounding box center [489, 315] width 219 height 16
checkbox input "true"
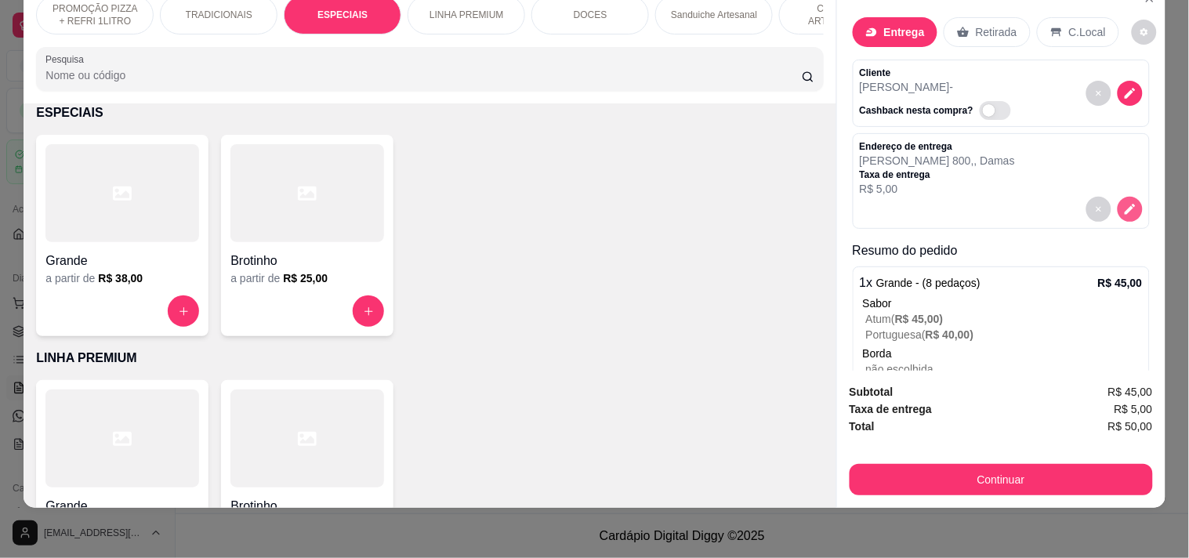
click at [1124, 205] on icon "decrease-product-quantity" at bounding box center [1129, 210] width 11 height 11
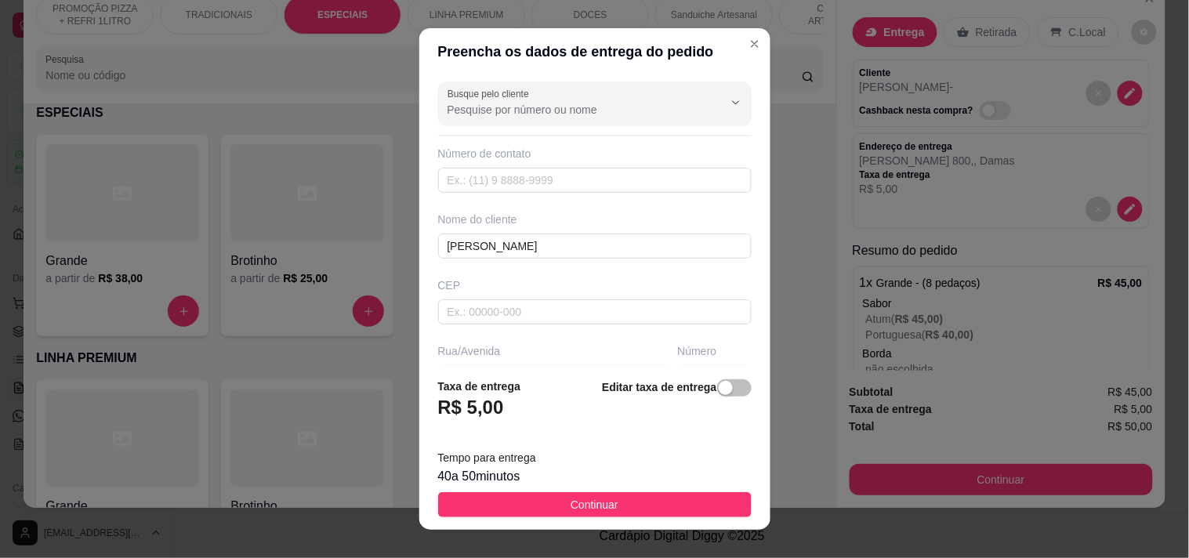
scroll to position [87, 0]
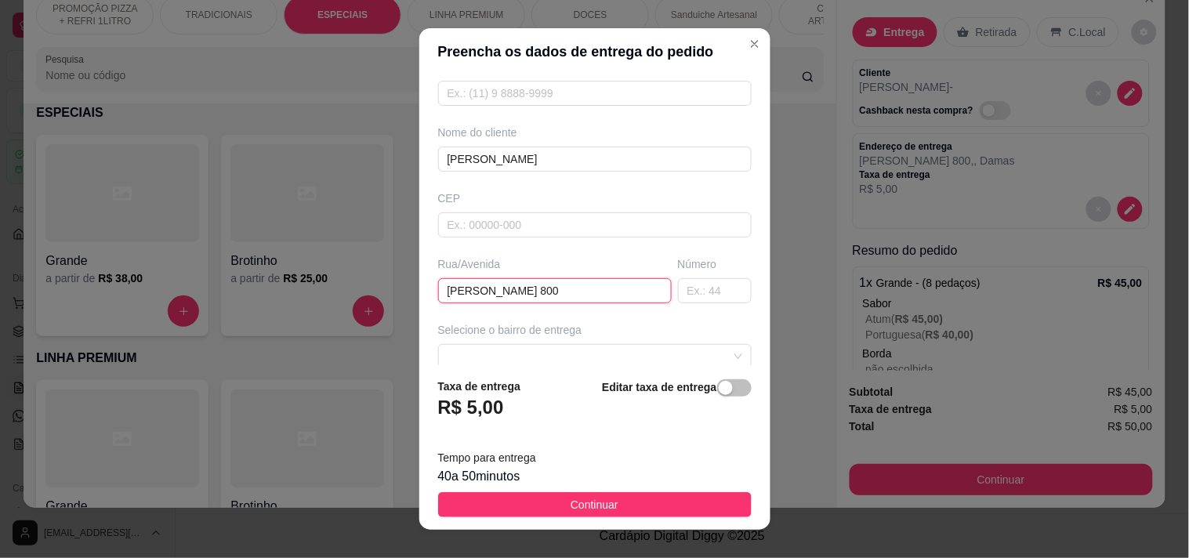
click at [610, 295] on input "[PERSON_NAME] 800" at bounding box center [555, 290] width 234 height 25
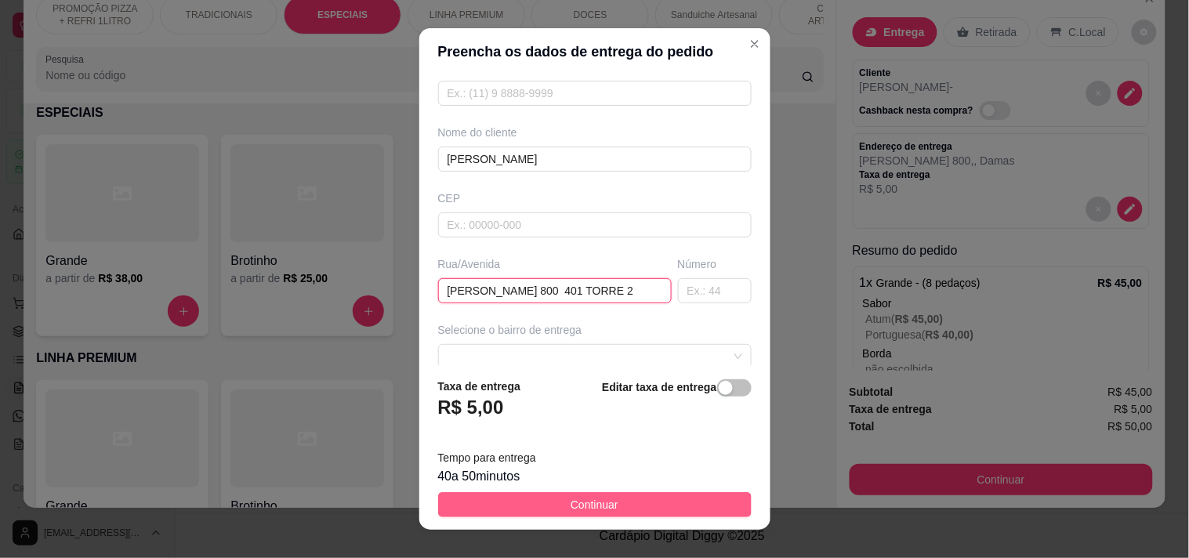
type input "[PERSON_NAME] 800 401 TORRE 2"
click at [580, 515] on button "Continuar" at bounding box center [594, 504] width 313 height 25
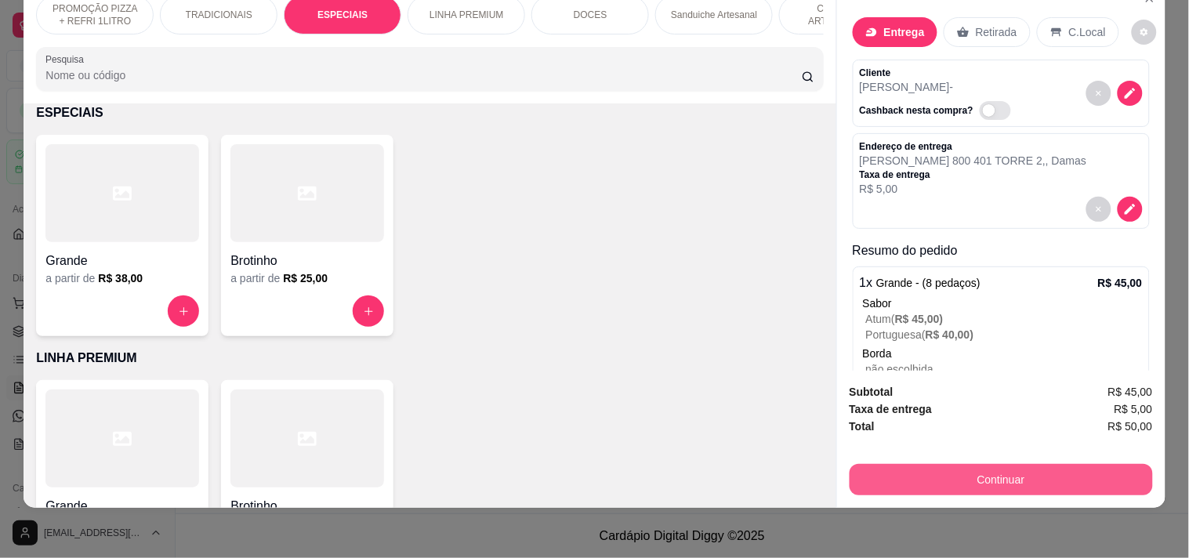
click at [976, 473] on button "Continuar" at bounding box center [1000, 479] width 303 height 31
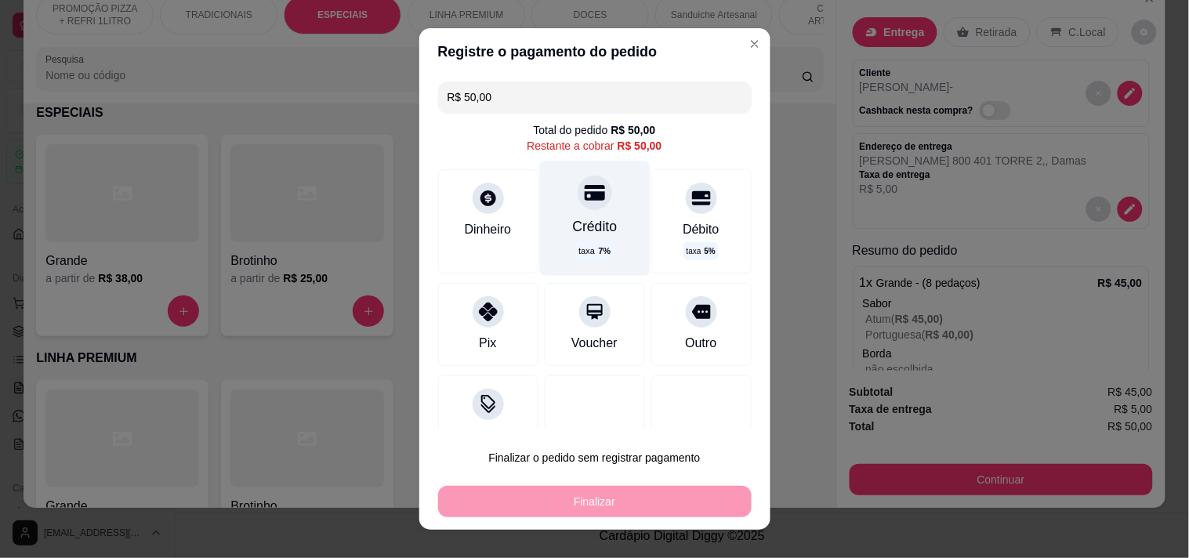
click at [552, 208] on div "Crédito taxa 7 %" at bounding box center [594, 218] width 110 height 114
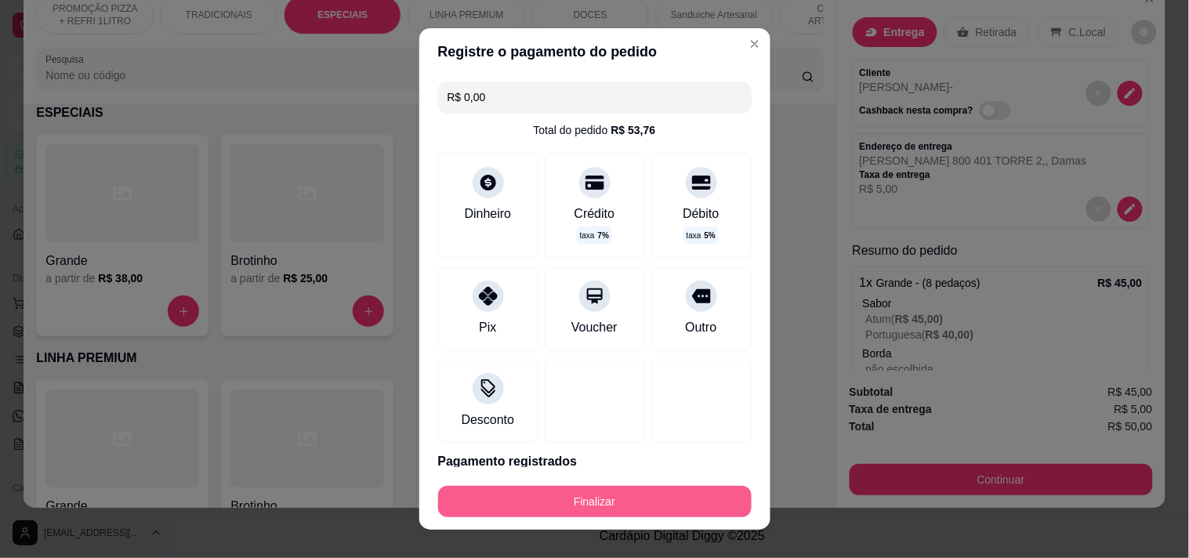
click at [585, 500] on button "Finalizar" at bounding box center [594, 501] width 313 height 31
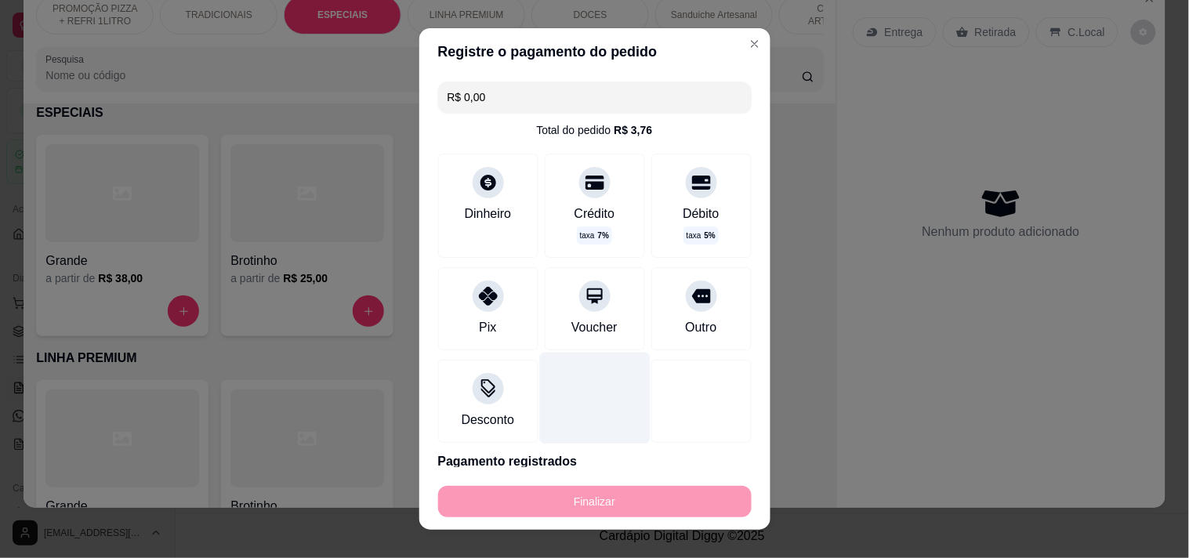
type input "-R$ 50,00"
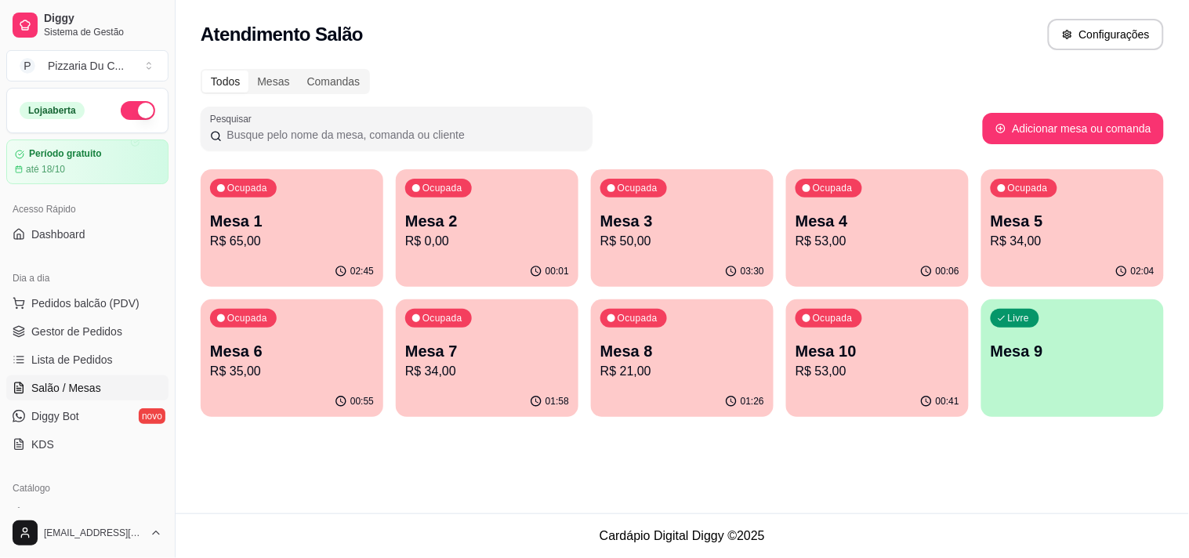
click at [882, 348] on p "Mesa 10" at bounding box center [877, 351] width 164 height 22
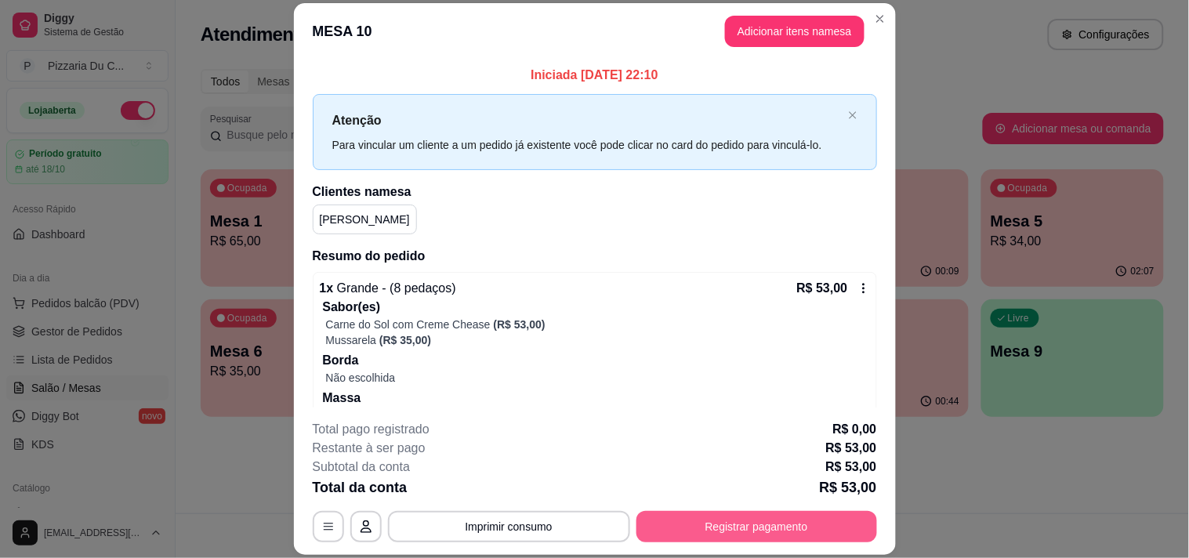
click at [781, 527] on button "Registrar pagamento" at bounding box center [756, 526] width 241 height 31
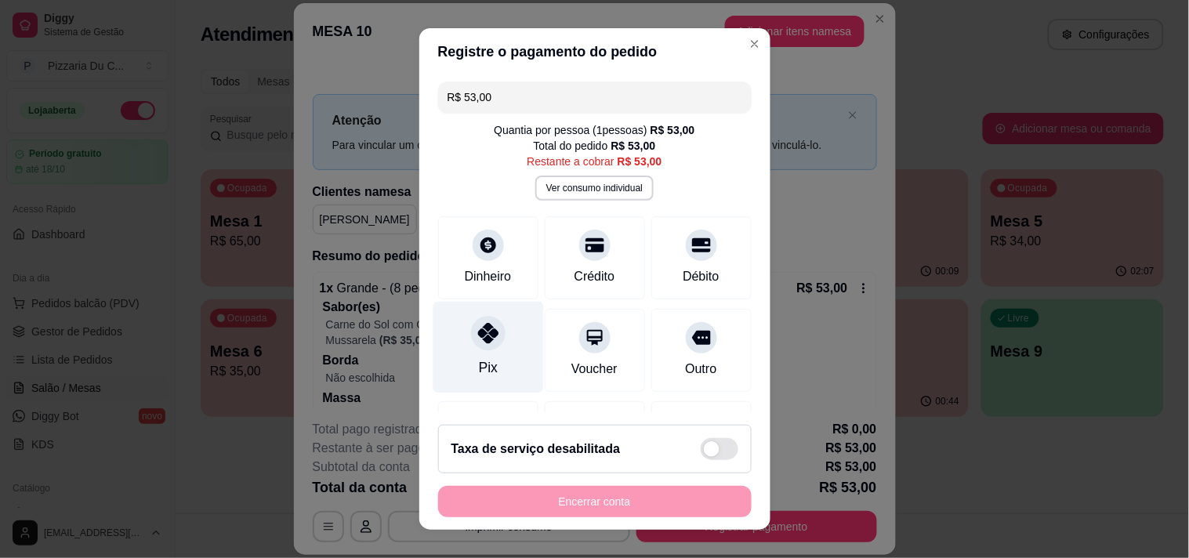
click at [511, 343] on div "Pix" at bounding box center [488, 347] width 110 height 92
type input "R$ 0,00"
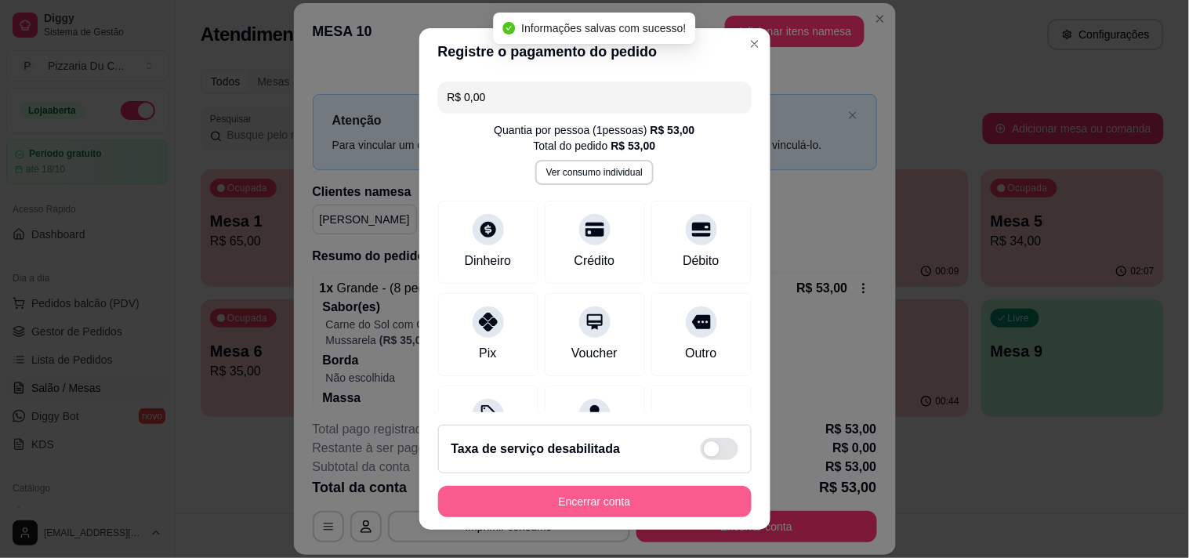
click at [605, 512] on button "Encerrar conta" at bounding box center [594, 501] width 313 height 31
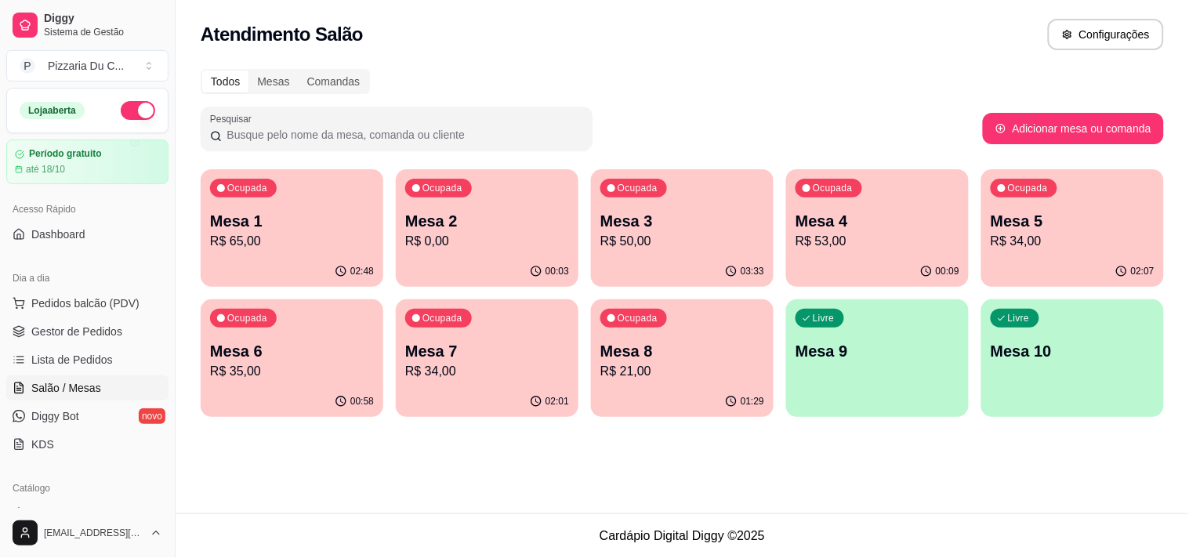
click at [881, 212] on p "Mesa 4" at bounding box center [877, 221] width 164 height 22
click at [1029, 222] on p "Mesa 5" at bounding box center [1072, 221] width 159 height 21
click at [444, 224] on p "Mesa 2" at bounding box center [486, 221] width 159 height 21
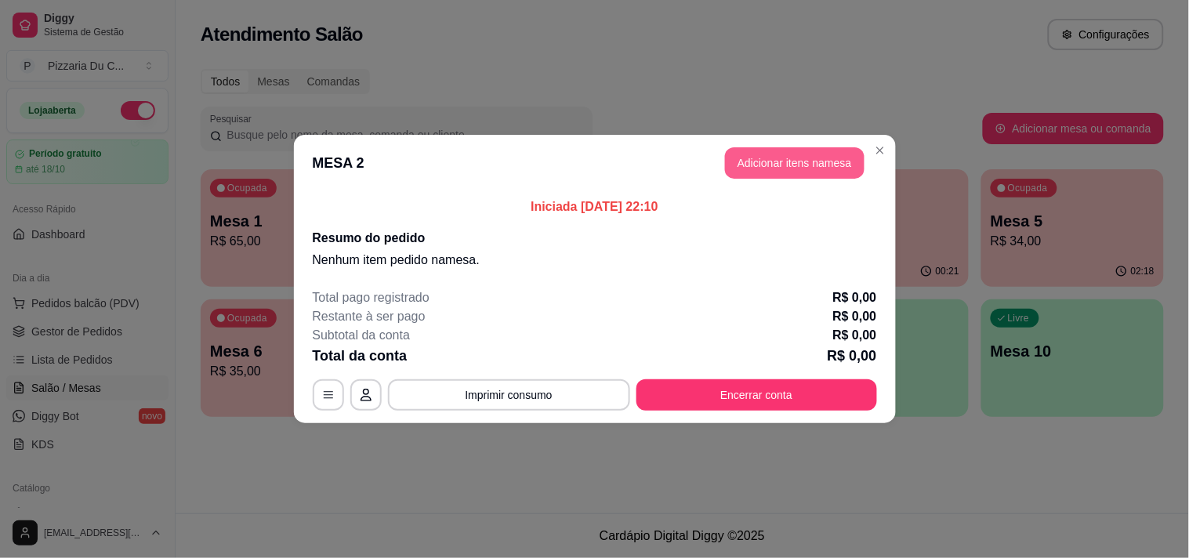
click at [776, 157] on button "Adicionar itens na mesa" at bounding box center [794, 162] width 139 height 31
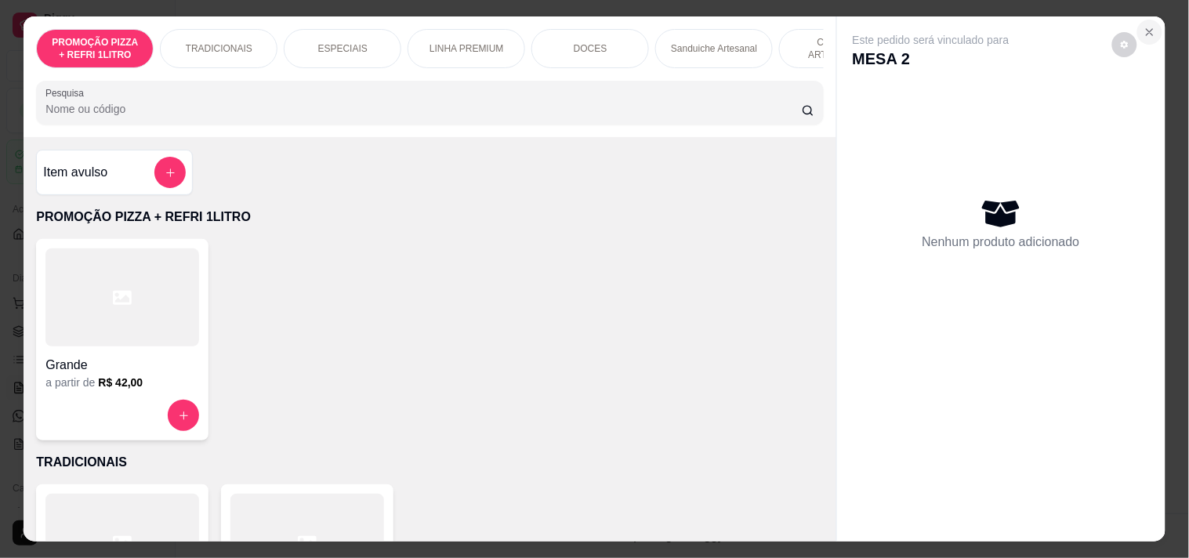
click at [1148, 30] on icon "Close" at bounding box center [1149, 32] width 13 height 13
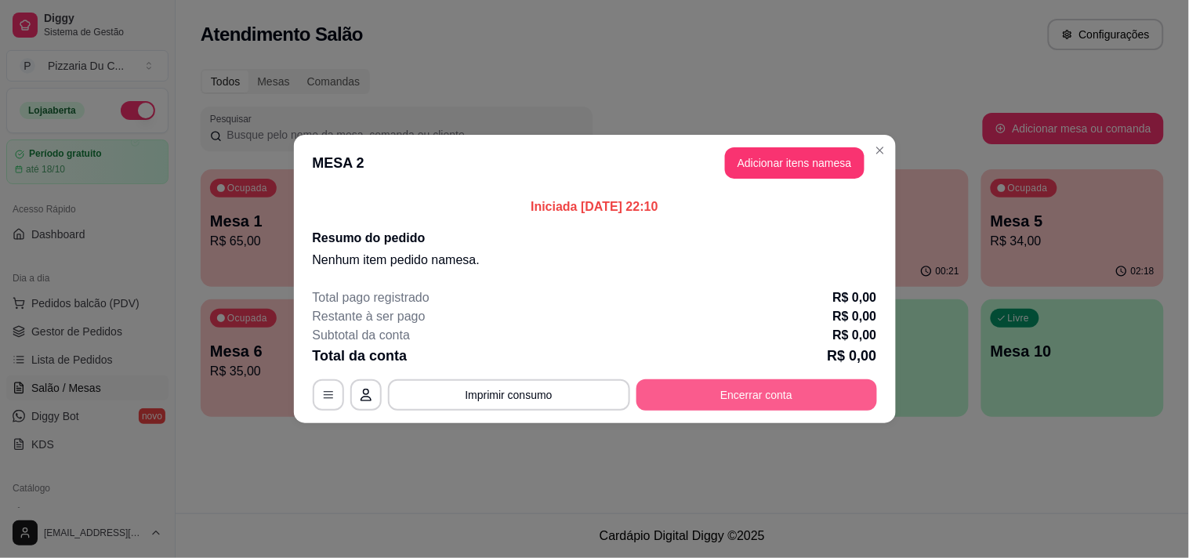
click at [768, 401] on button "Encerrar conta" at bounding box center [756, 394] width 241 height 31
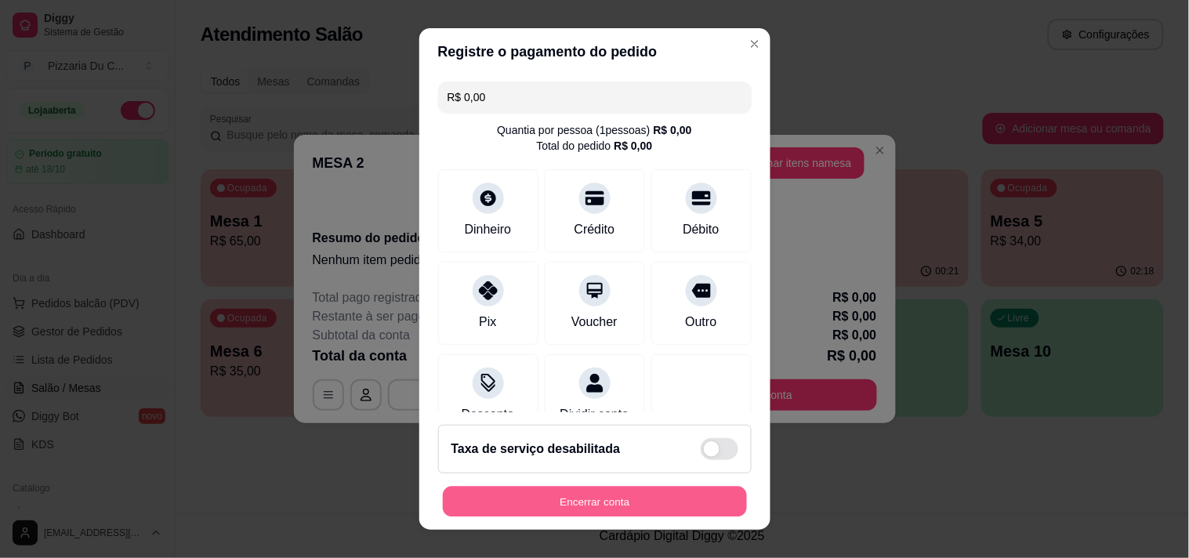
click at [636, 494] on button "Encerrar conta" at bounding box center [595, 502] width 304 height 31
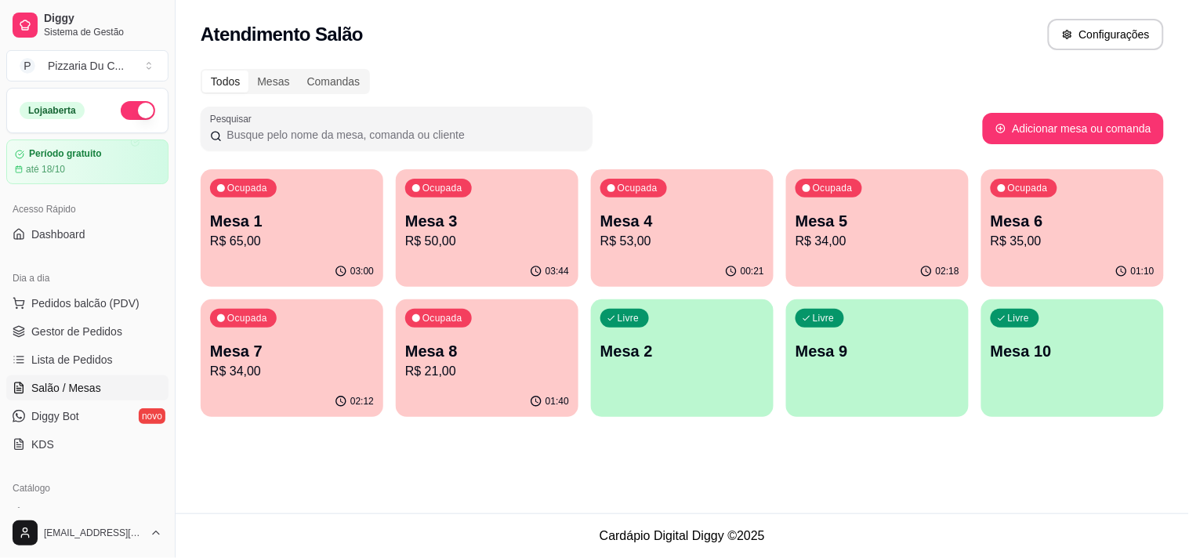
click at [497, 233] on p "R$ 50,00" at bounding box center [487, 241] width 164 height 19
click at [749, 205] on div "Ocupada Mesa 4 R$ 53,00" at bounding box center [681, 213] width 177 height 85
click at [868, 190] on div "Ocupada Mesa 5 R$ 34,00" at bounding box center [877, 212] width 183 height 87
click at [1148, 282] on div "01:10" at bounding box center [1071, 270] width 177 height 30
click at [353, 362] on p "R$ 34,00" at bounding box center [292, 371] width 164 height 19
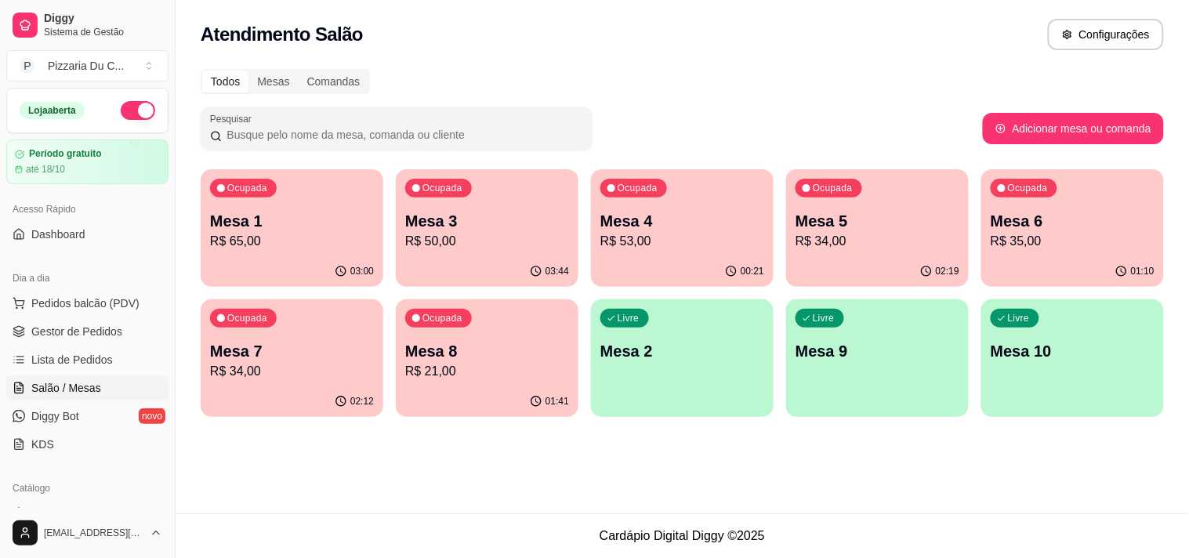
click at [672, 360] on p "Mesa 2" at bounding box center [682, 351] width 164 height 22
click at [762, 237] on p "R$ 53,00" at bounding box center [682, 241] width 164 height 19
click at [766, 218] on div "Ocupada Mesa 4 R$ 53,00" at bounding box center [682, 212] width 183 height 87
click at [863, 8] on div "Atendimento Salão Configurações" at bounding box center [682, 30] width 1013 height 60
click at [849, 184] on p "Ocupada" at bounding box center [833, 188] width 40 height 13
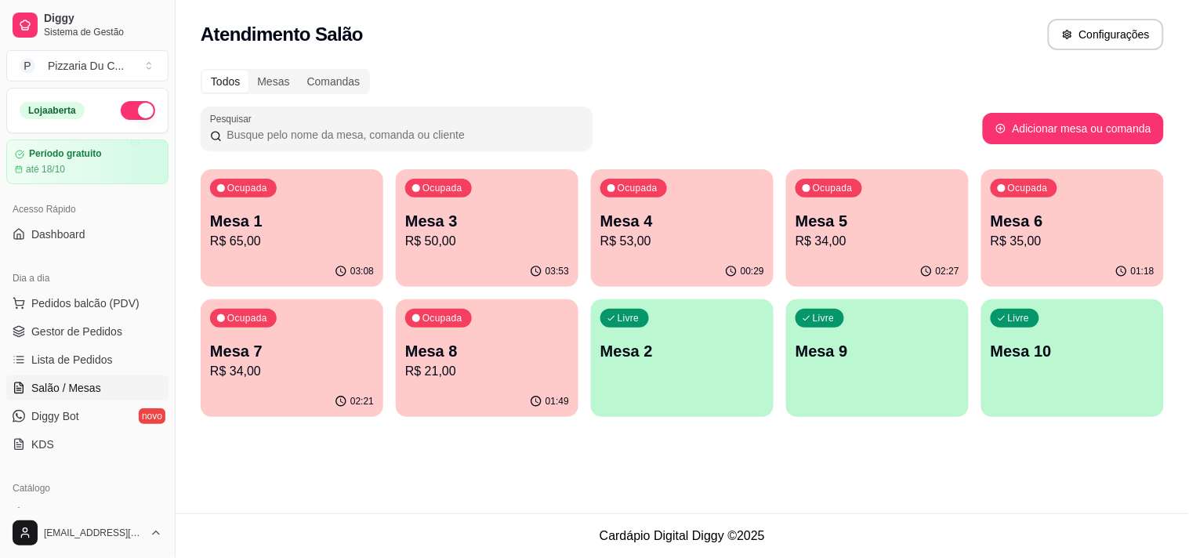
click at [459, 199] on div "Ocupada Mesa 3 R$ 50,00" at bounding box center [487, 212] width 183 height 87
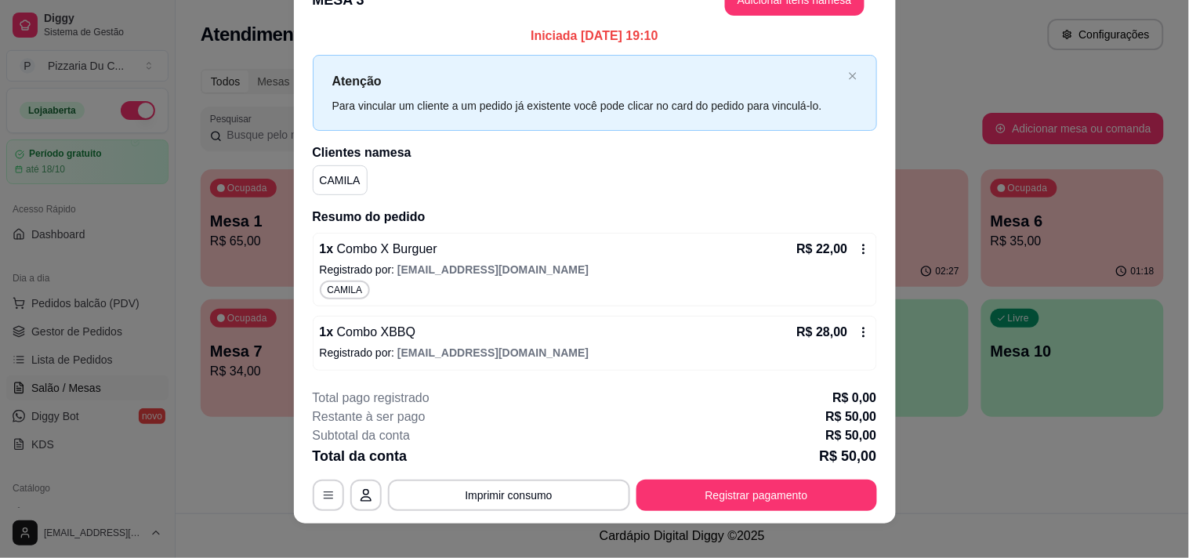
scroll to position [47, 0]
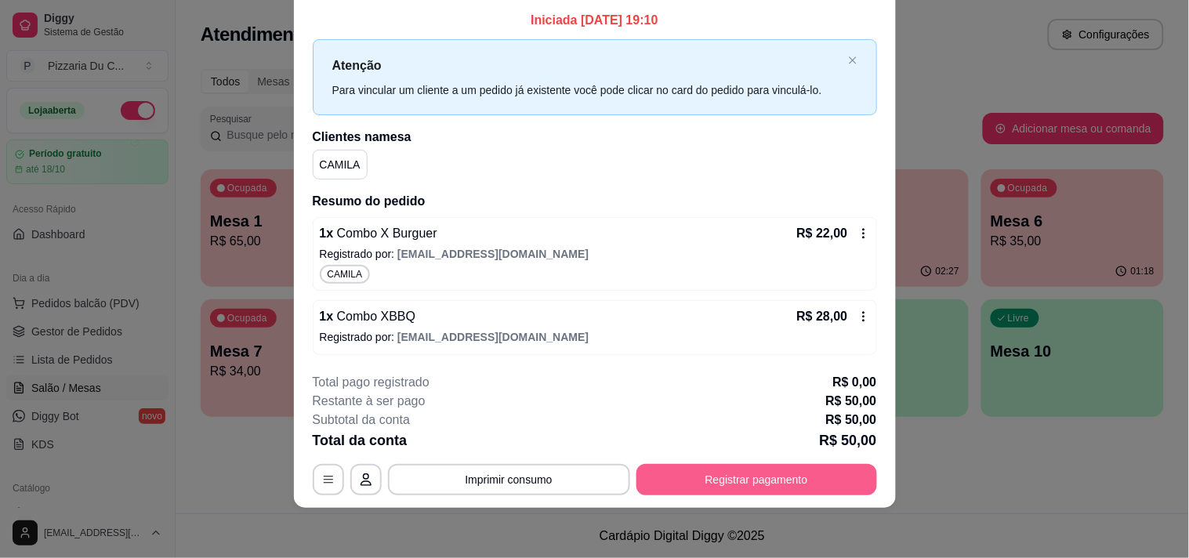
click at [718, 487] on button "Registrar pagamento" at bounding box center [756, 479] width 241 height 31
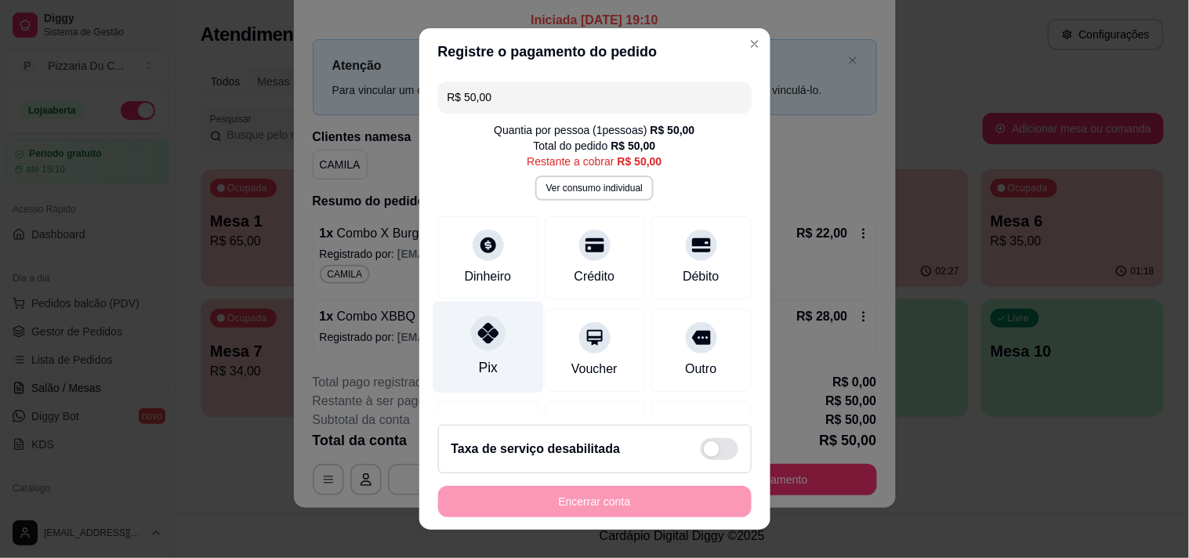
click at [483, 335] on icon at bounding box center [487, 333] width 20 height 20
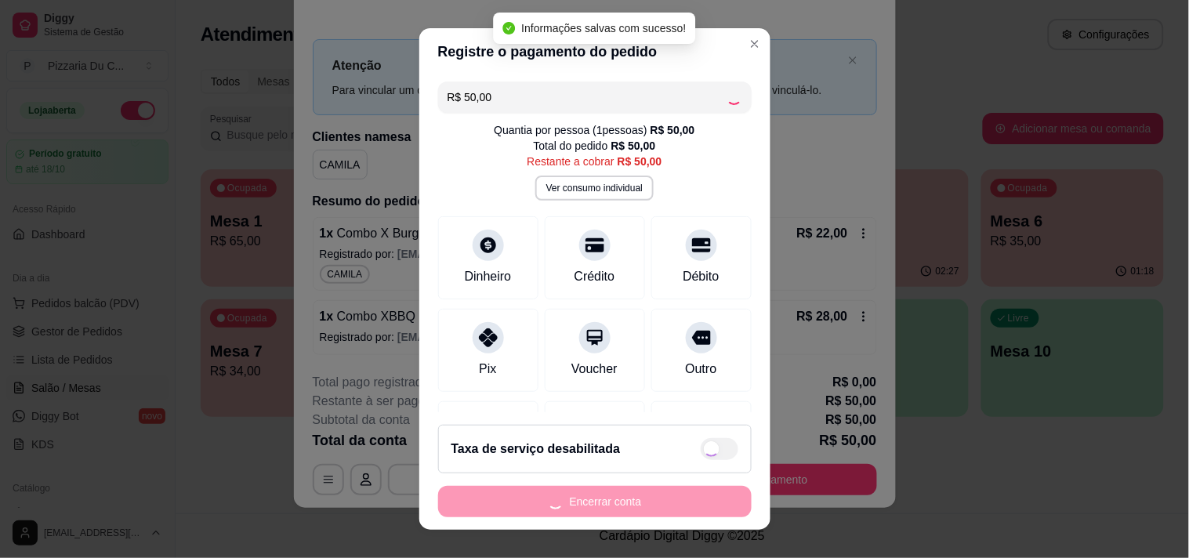
type input "R$ 0,00"
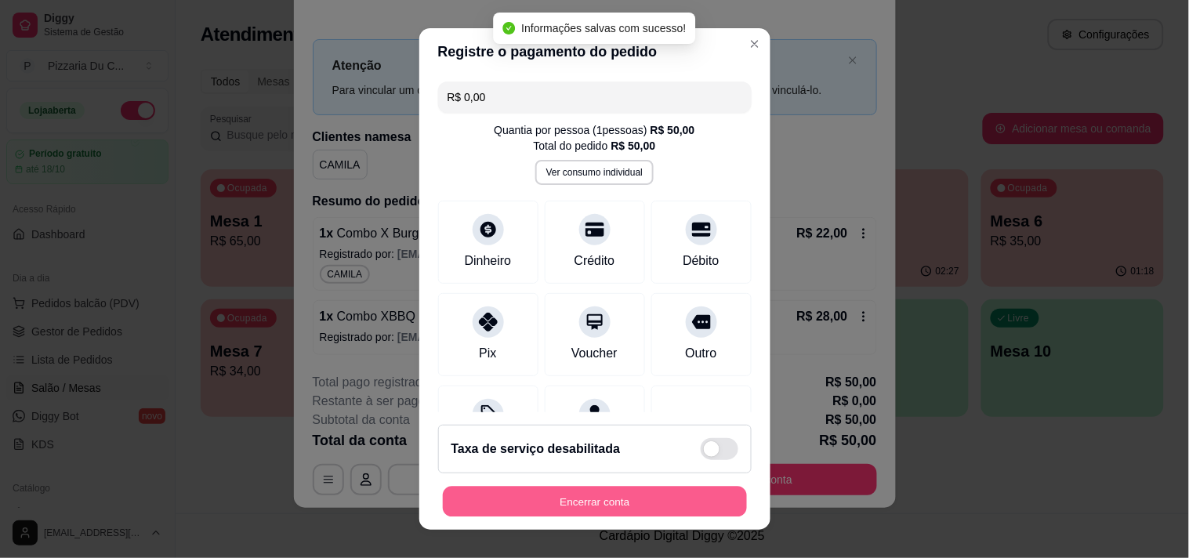
click at [542, 489] on button "Encerrar conta" at bounding box center [595, 502] width 304 height 31
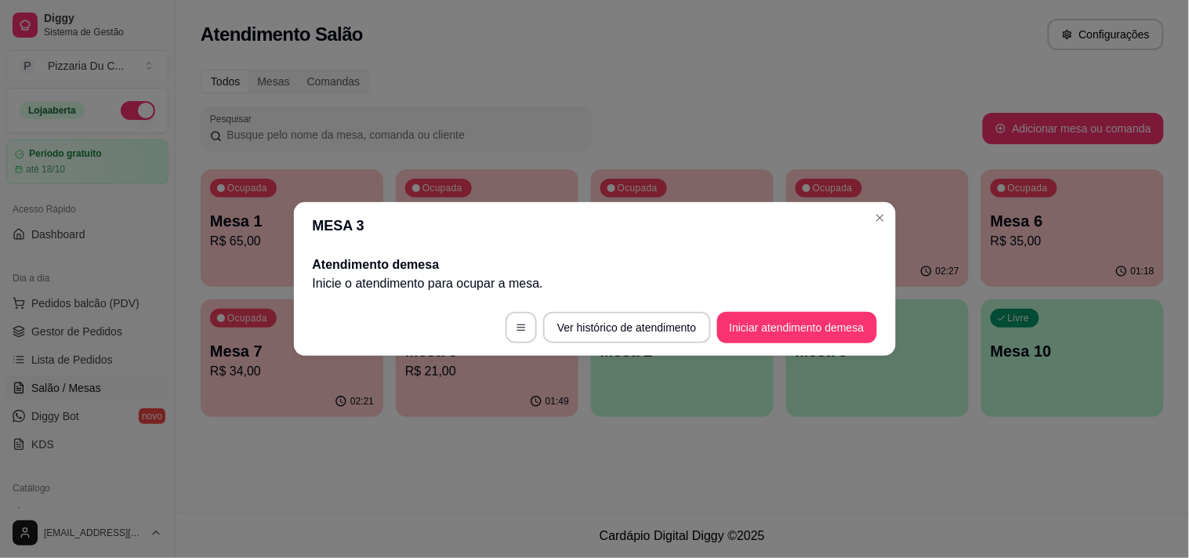
scroll to position [0, 0]
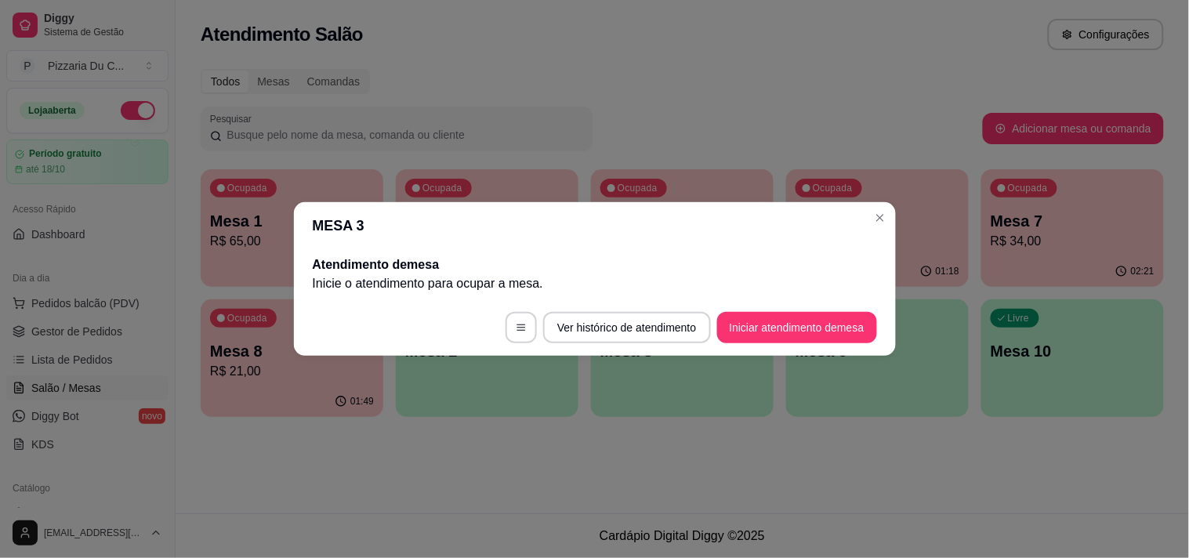
click at [881, 230] on header "MESA 3" at bounding box center [595, 225] width 602 height 47
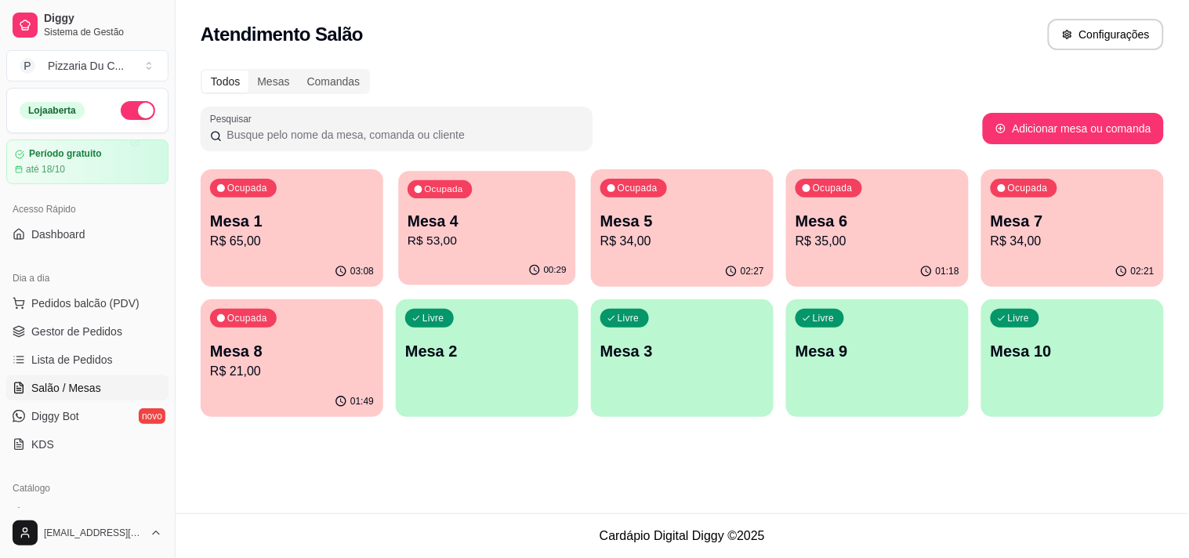
click at [426, 261] on div "00:29" at bounding box center [486, 270] width 177 height 30
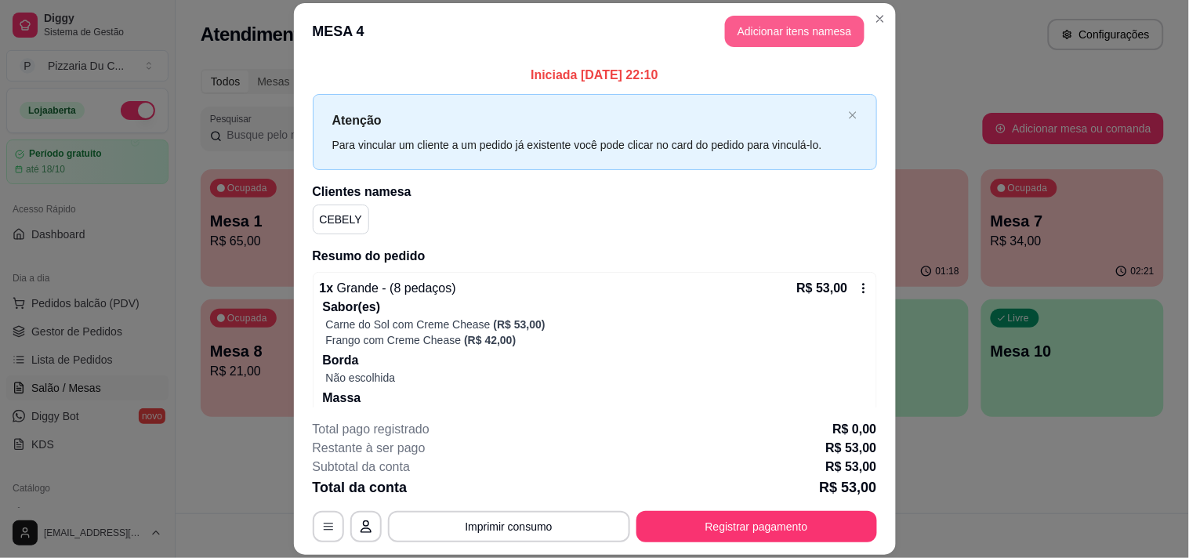
click at [778, 13] on header "MESA 4 Adicionar itens na mesa" at bounding box center [595, 31] width 602 height 56
click at [778, 20] on button "Adicionar itens na mesa" at bounding box center [794, 31] width 139 height 31
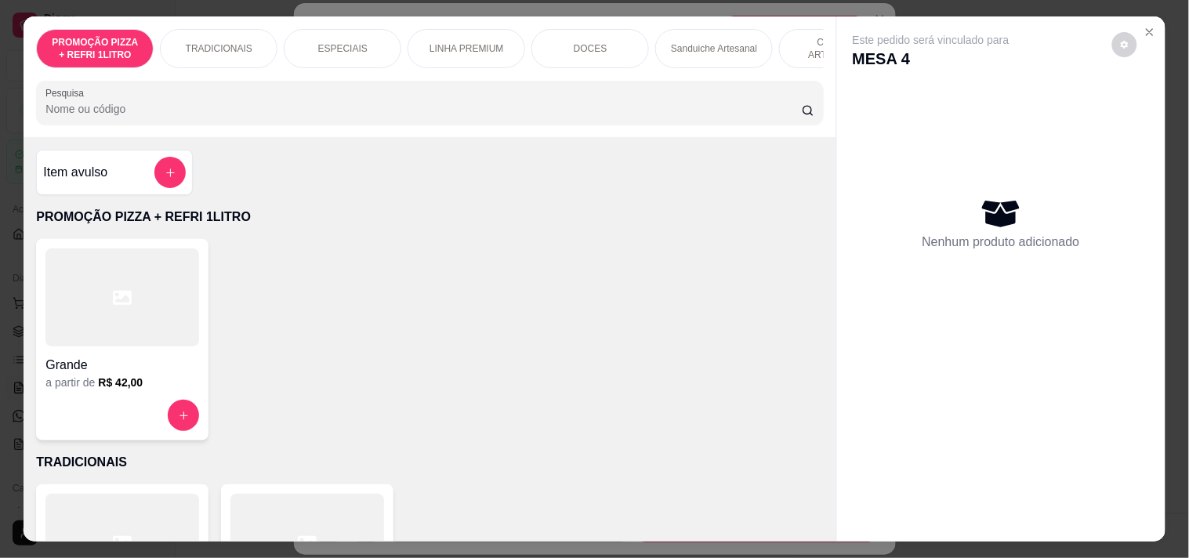
click at [779, 44] on div "COMBOS ARTESANAIS" at bounding box center [838, 48] width 118 height 39
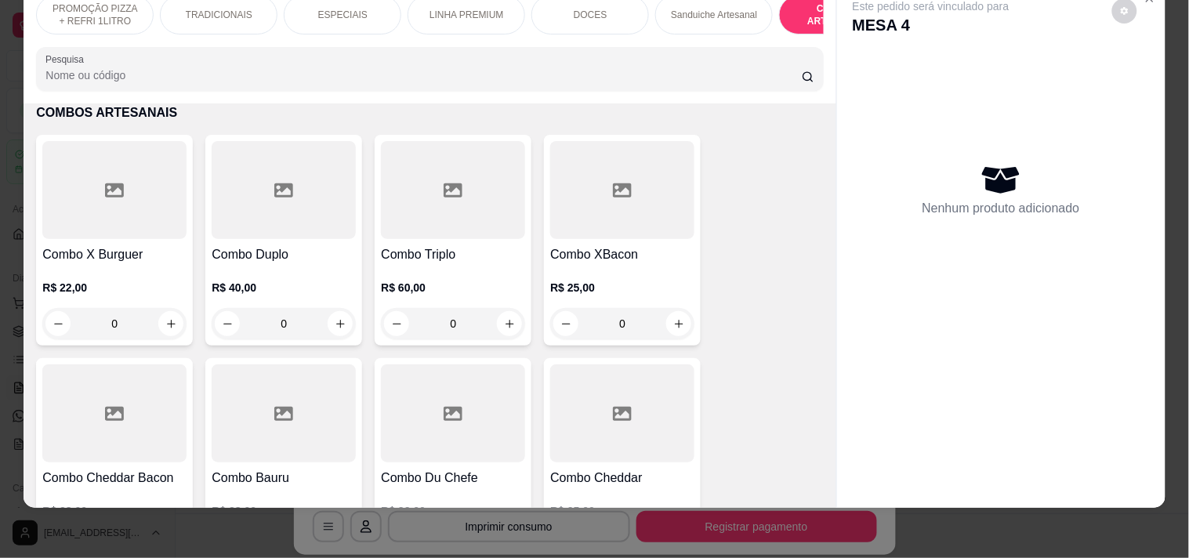
scroll to position [0, 690]
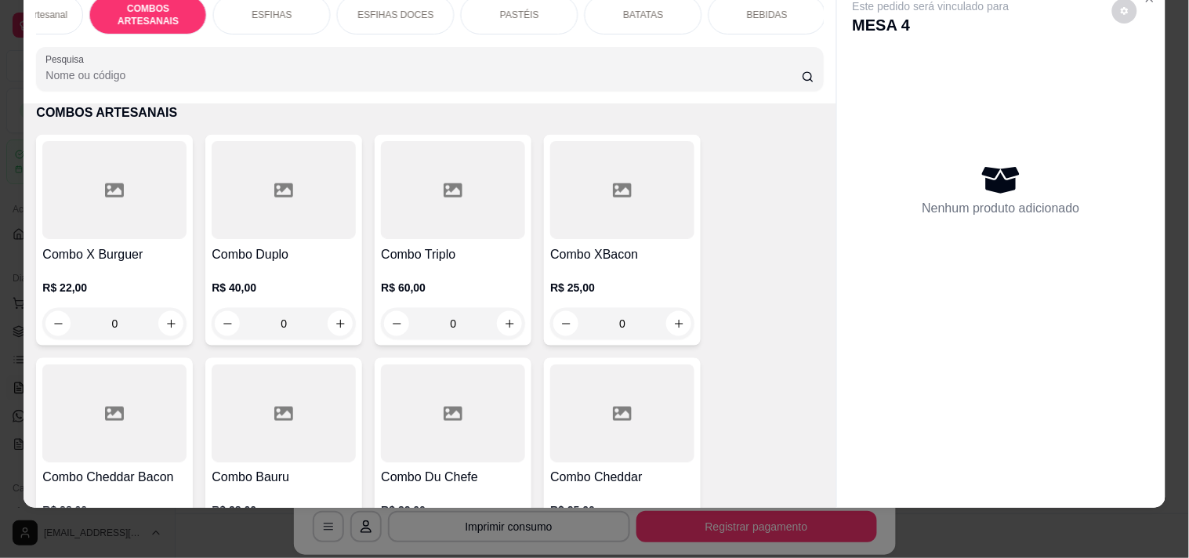
click at [755, 12] on div "BEBIDAS" at bounding box center [767, 14] width 118 height 39
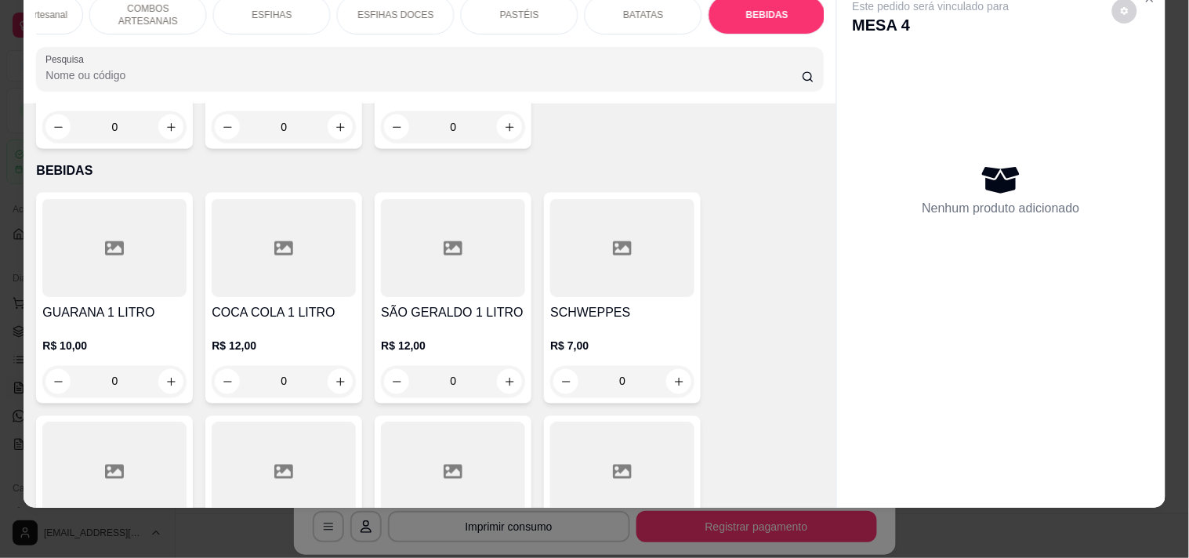
scroll to position [6690, 0]
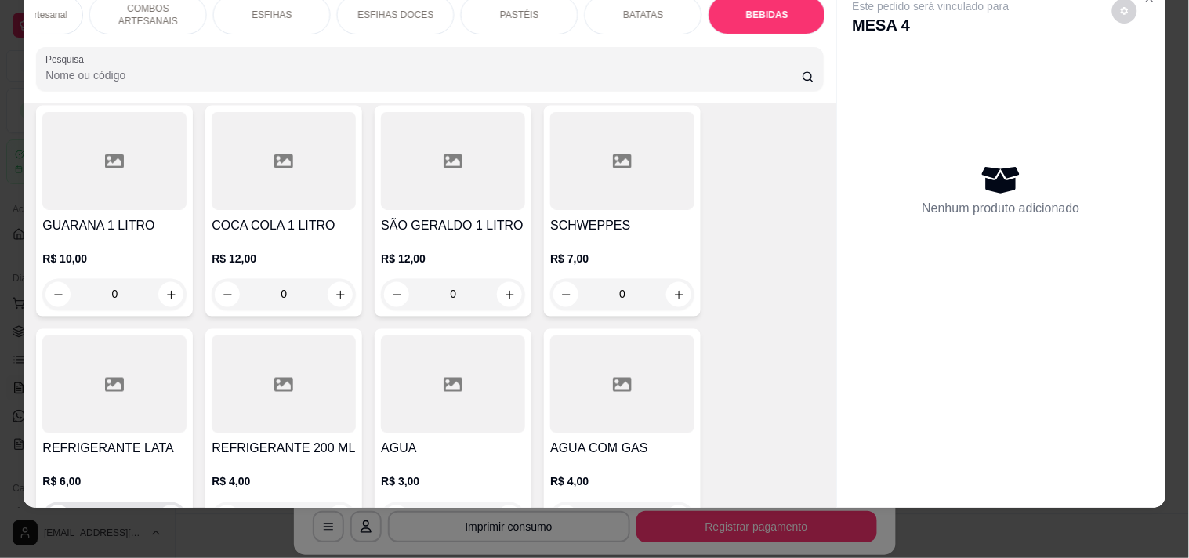
click at [158, 505] on button "increase-product-quantity" at bounding box center [170, 517] width 25 height 25
type input "1"
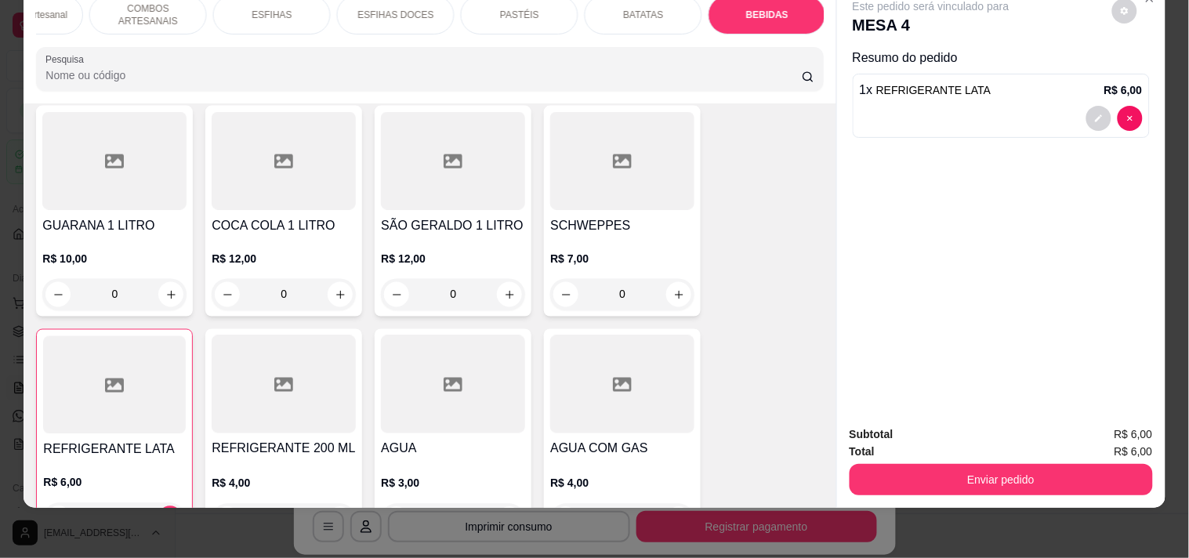
click at [1030, 444] on div "Total R$ 6,00" at bounding box center [1000, 451] width 303 height 17
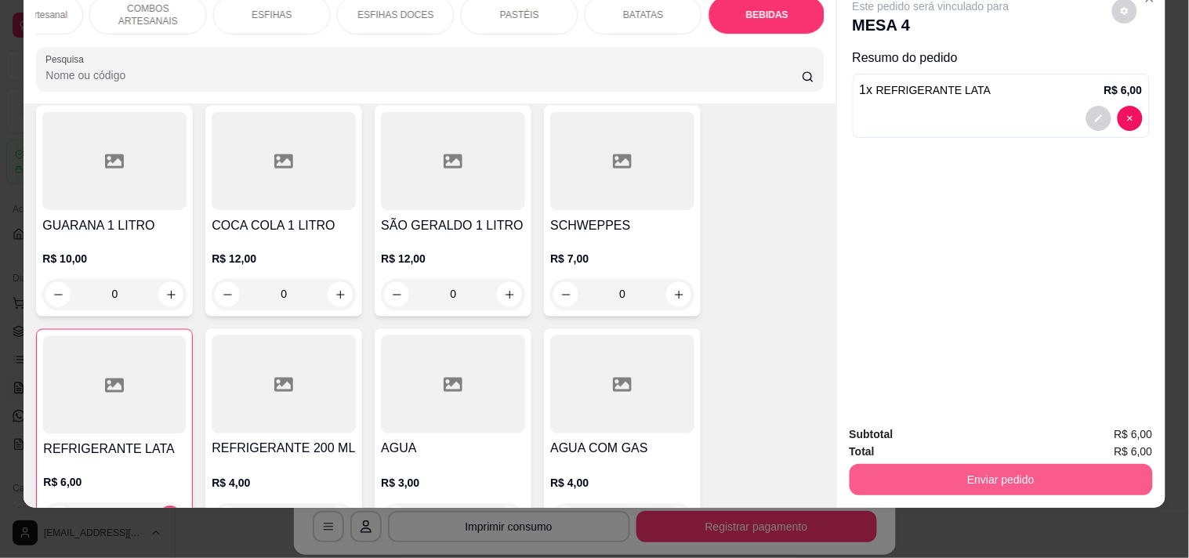
click at [1030, 464] on button "Enviar pedido" at bounding box center [1000, 479] width 303 height 31
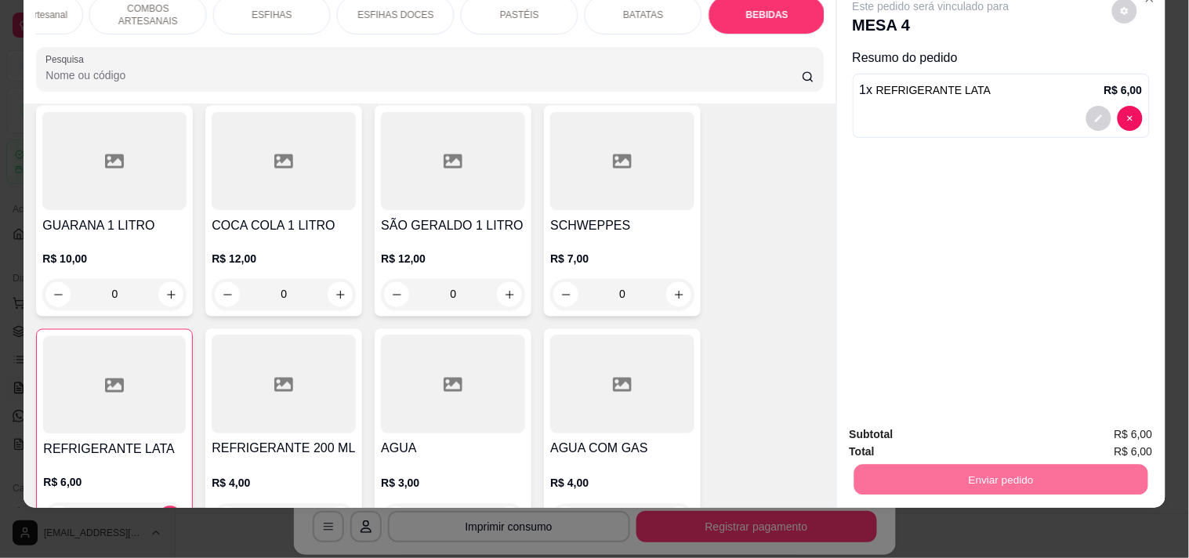
click at [1110, 440] on button "Enviar pedido" at bounding box center [1111, 428] width 89 height 30
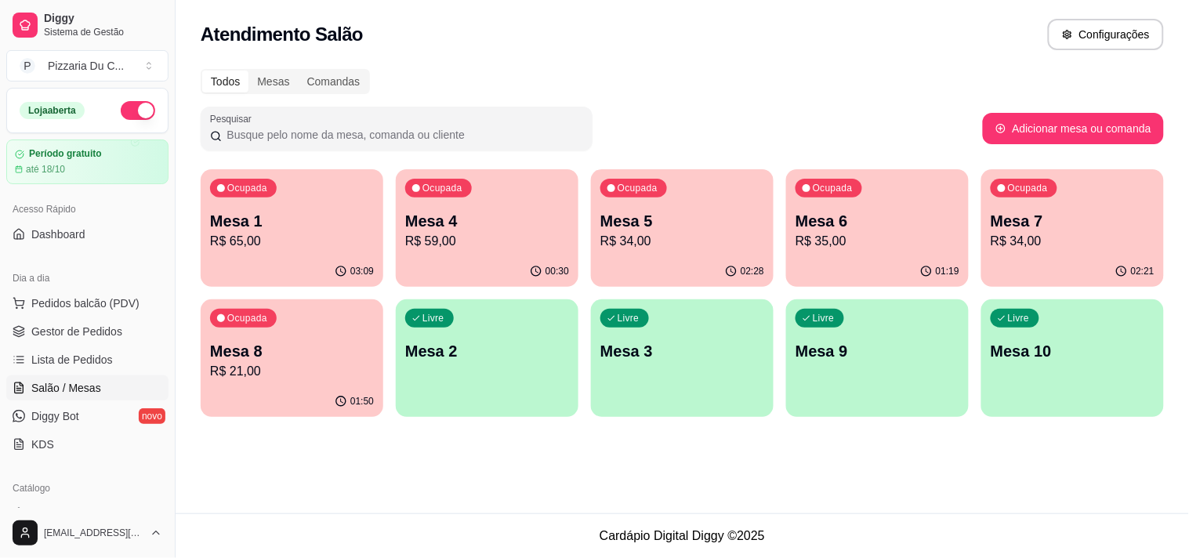
click at [1033, 244] on p "R$ 34,00" at bounding box center [1072, 241] width 164 height 19
click at [907, 215] on p "Mesa 6" at bounding box center [877, 221] width 164 height 22
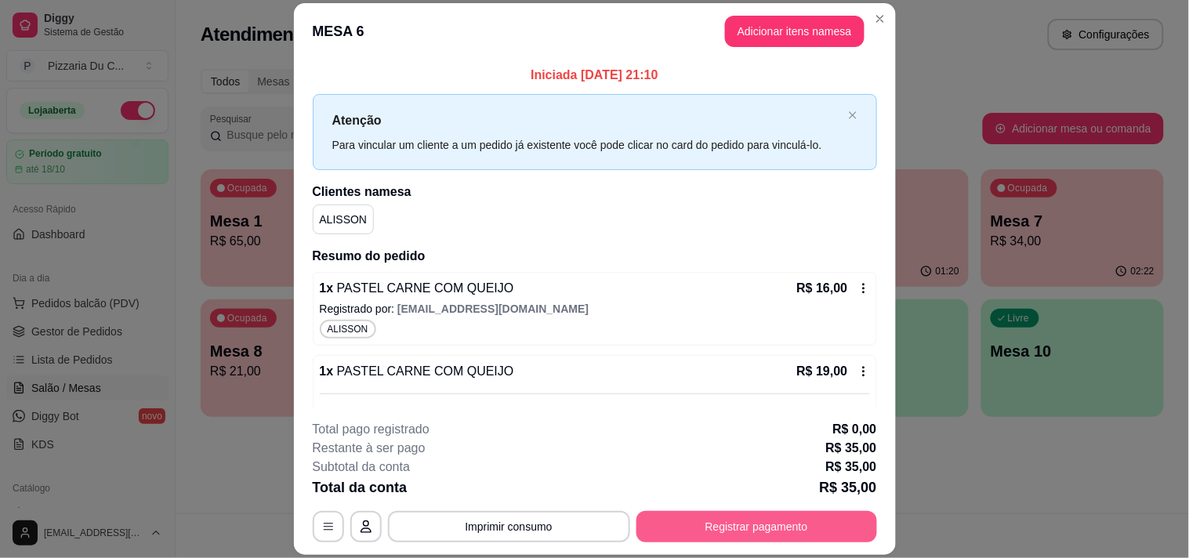
click at [809, 520] on button "Registrar pagamento" at bounding box center [756, 526] width 241 height 31
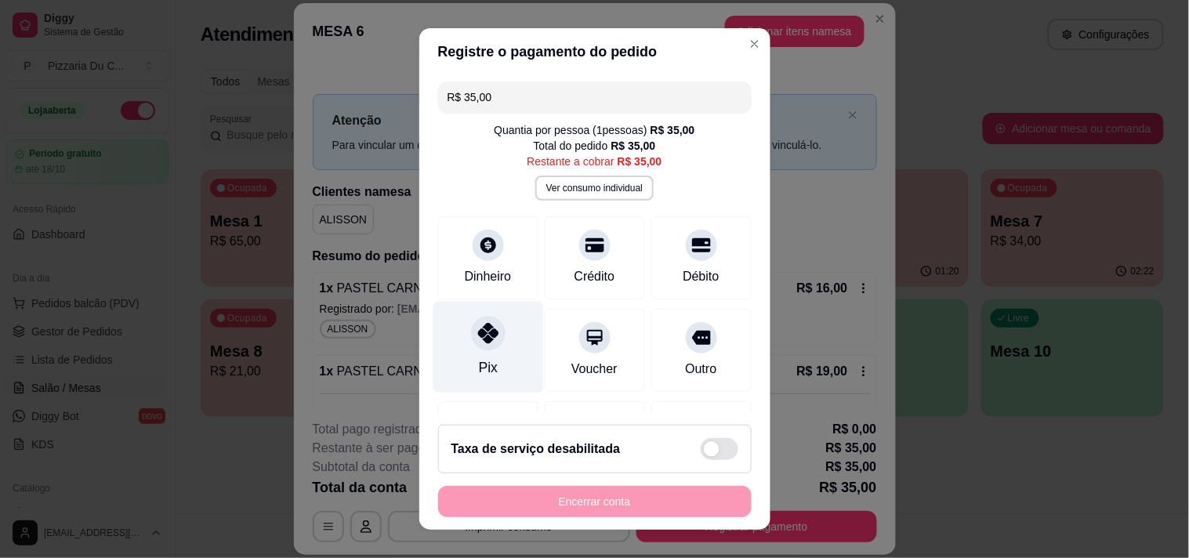
click at [477, 324] on icon at bounding box center [487, 333] width 20 height 20
type input "R$ 0,00"
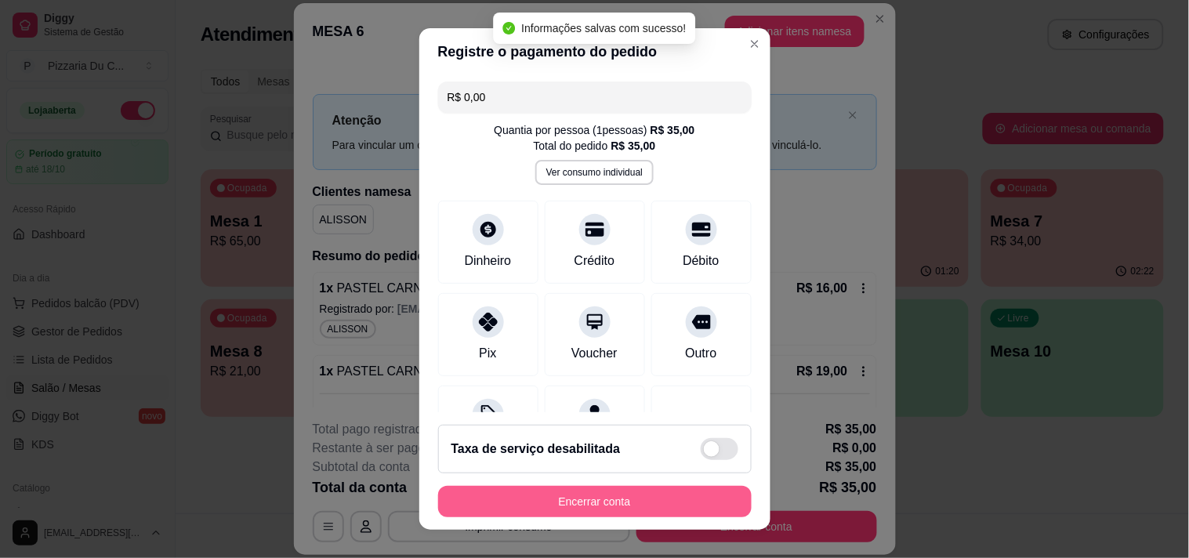
click at [611, 498] on button "Encerrar conta" at bounding box center [594, 501] width 313 height 31
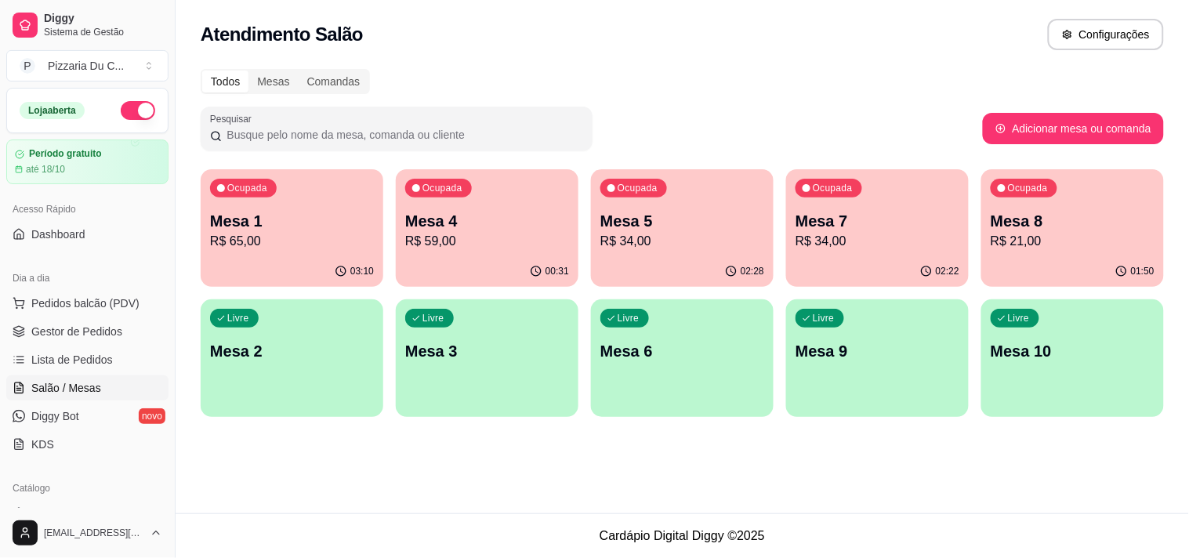
click at [923, 212] on p "Mesa 7" at bounding box center [877, 221] width 164 height 22
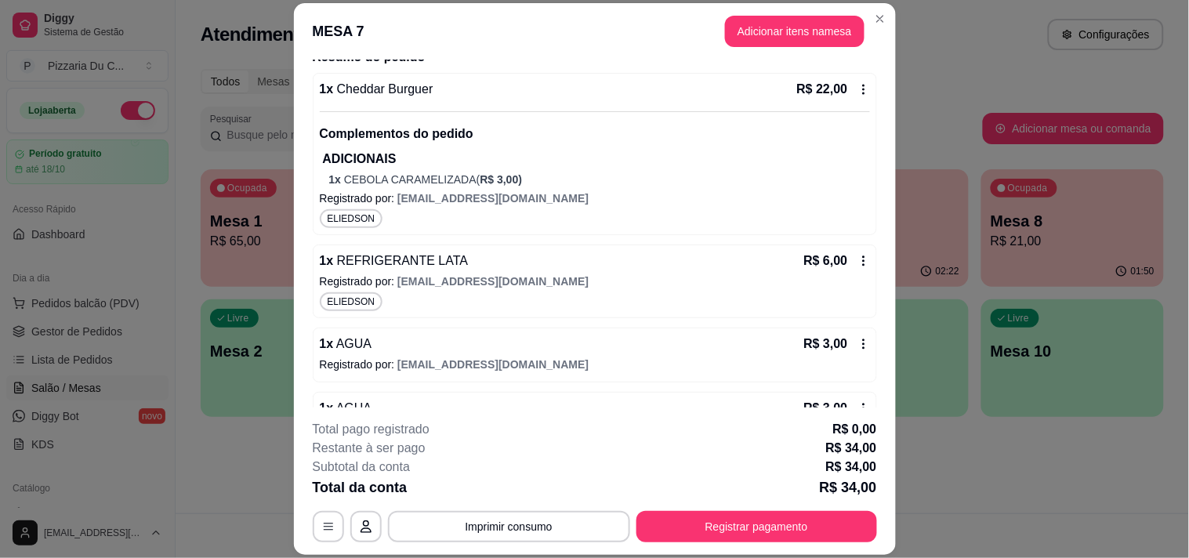
scroll to position [244, 0]
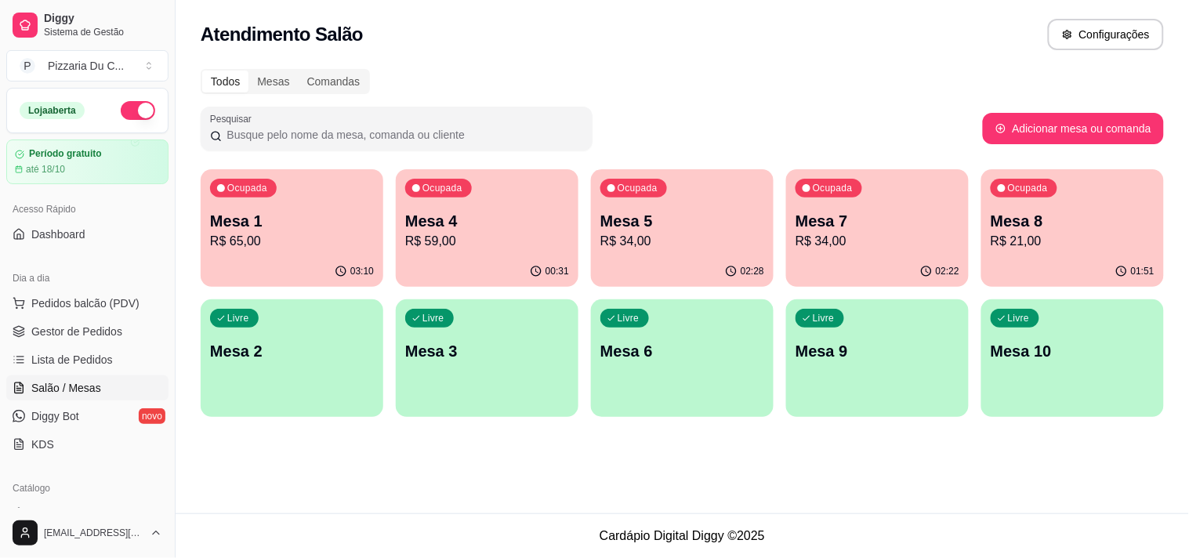
click at [990, 223] on div "Ocupada Mesa 8 R$ 21,00" at bounding box center [1072, 212] width 183 height 87
click at [827, 213] on p "Mesa 7" at bounding box center [877, 221] width 164 height 22
click at [696, 205] on div "Ocupada Mesa 5 R$ 34,00" at bounding box center [681, 213] width 177 height 85
click at [439, 210] on p "Mesa 4" at bounding box center [487, 221] width 164 height 22
click at [100, 224] on link "Dashboard" at bounding box center [87, 234] width 162 height 25
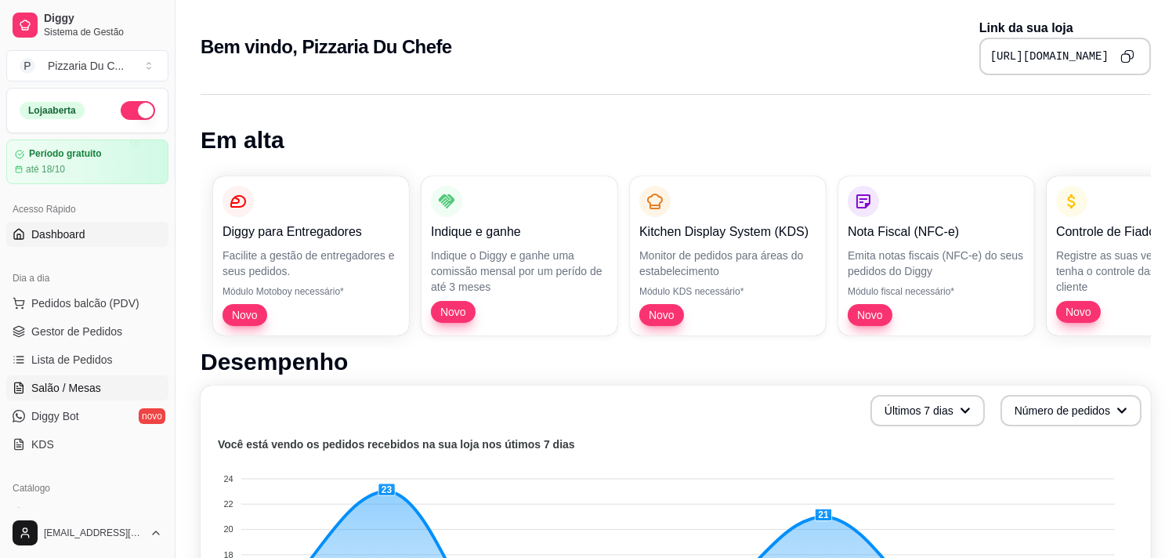
click at [83, 382] on span "Salão / Mesas" at bounding box center [66, 388] width 70 height 16
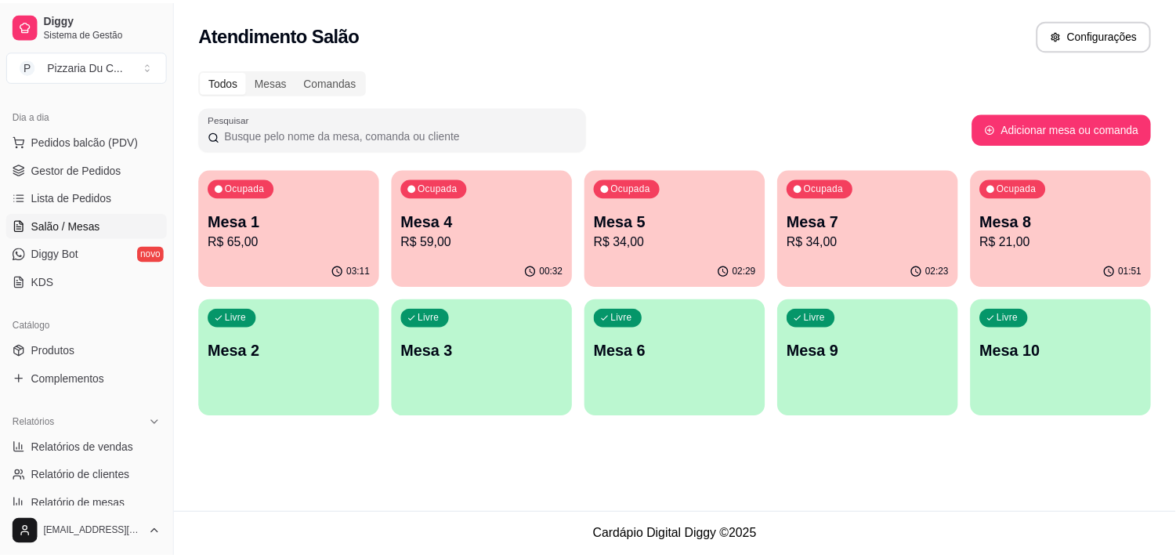
scroll to position [174, 0]
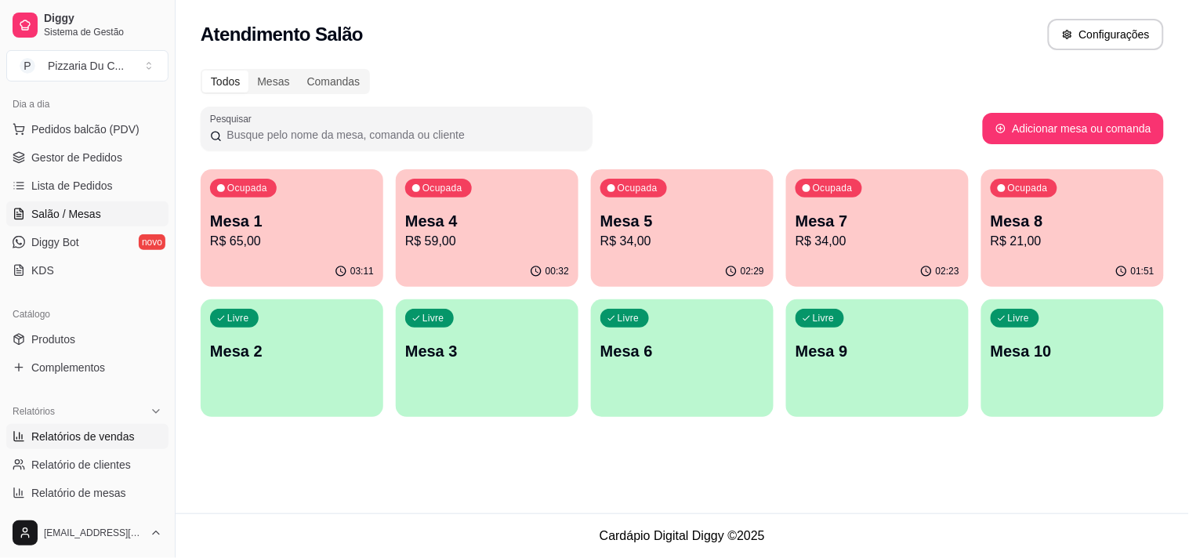
click at [110, 445] on link "Relatórios de vendas" at bounding box center [87, 436] width 162 height 25
select select "ALL"
select select "0"
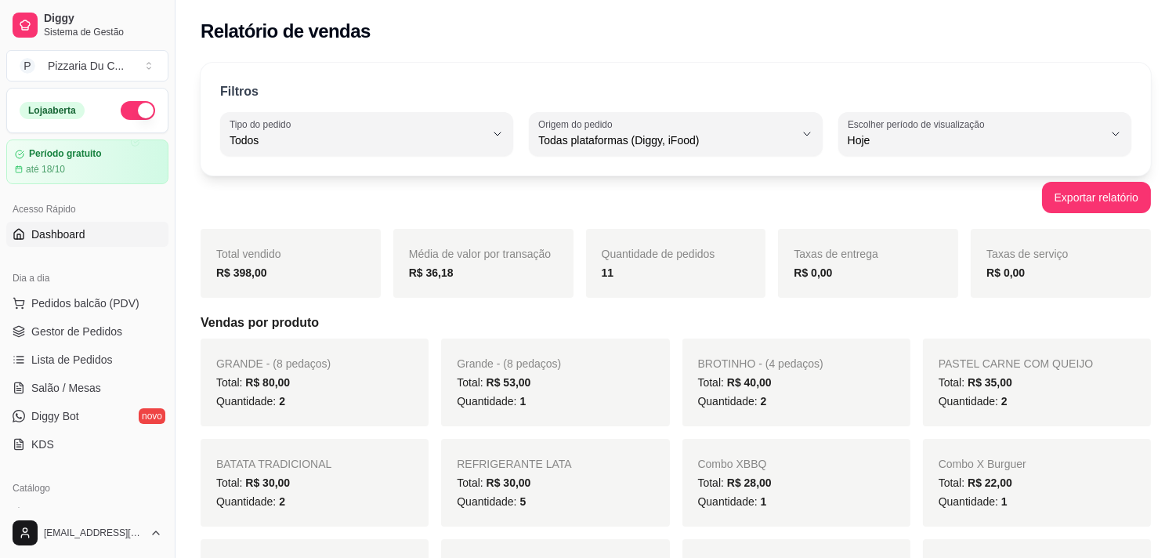
click at [90, 229] on link "Dashboard" at bounding box center [87, 234] width 162 height 25
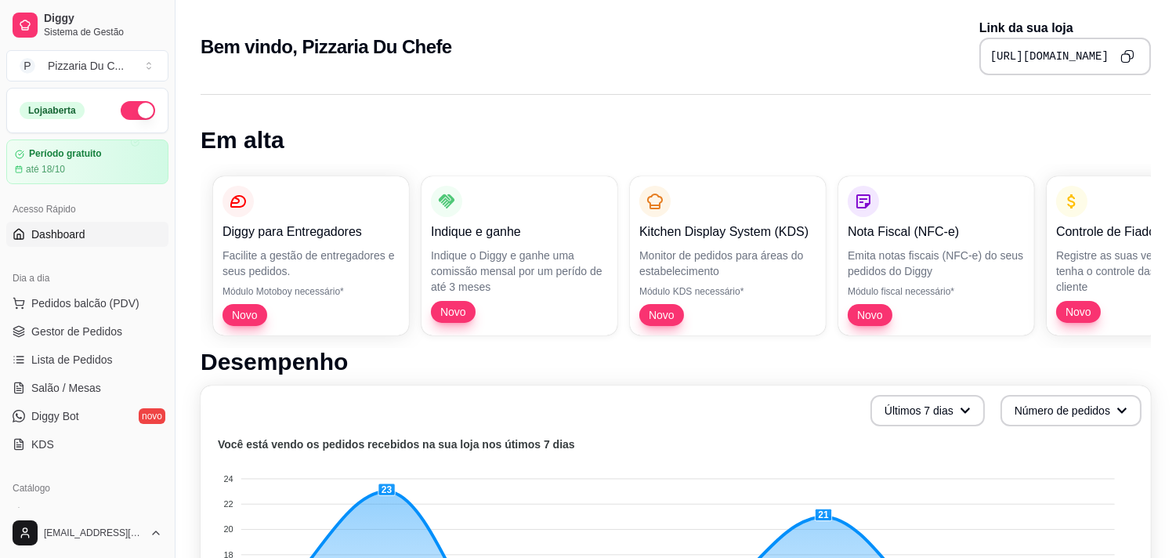
scroll to position [174, 0]
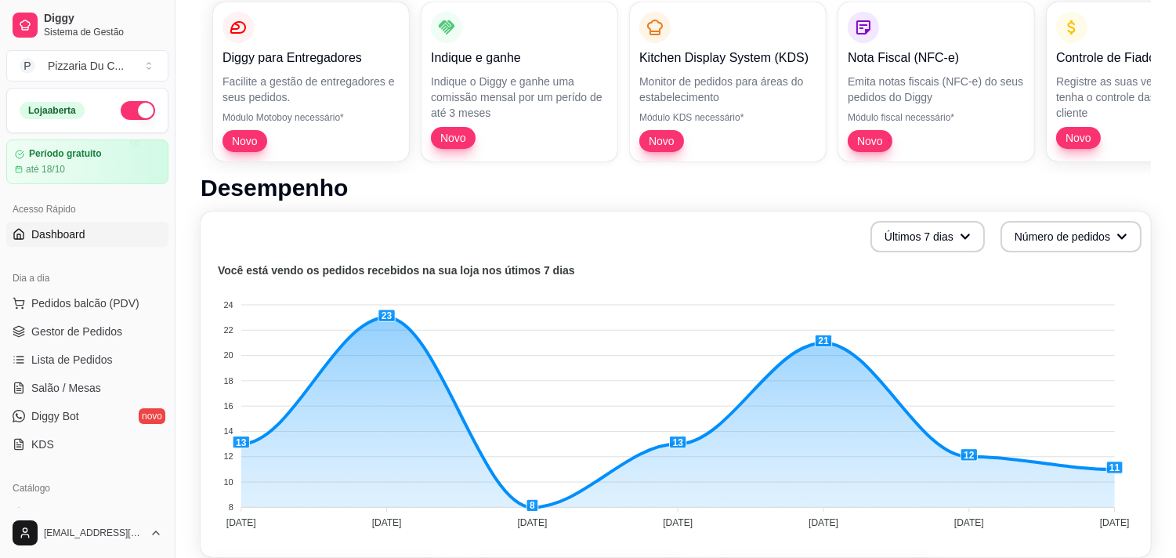
click at [81, 237] on span "Dashboard" at bounding box center [58, 234] width 54 height 16
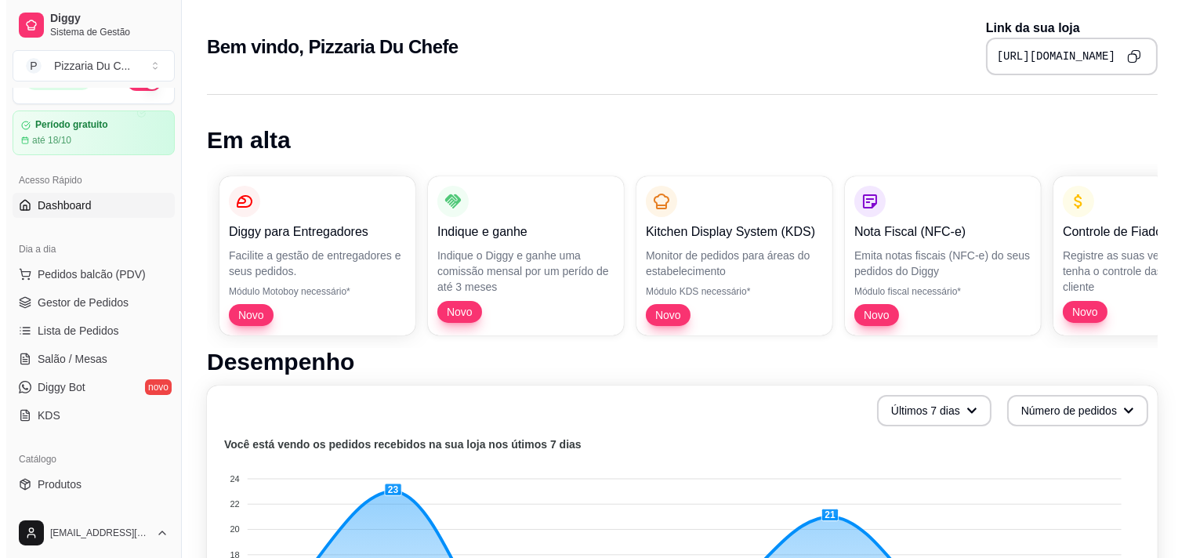
scroll to position [0, 0]
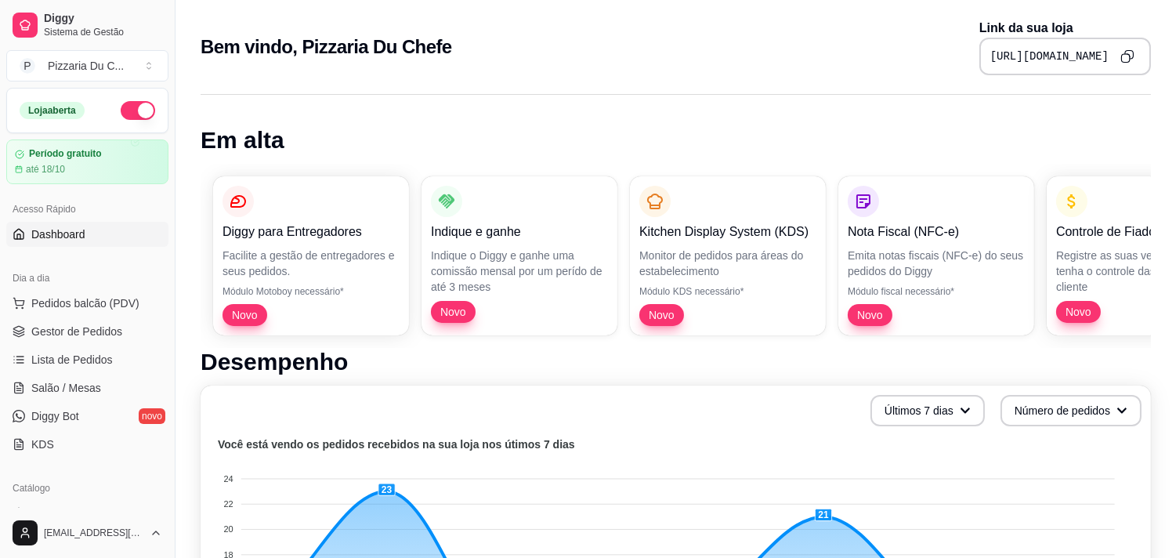
click at [96, 241] on link "Dashboard" at bounding box center [87, 234] width 162 height 25
drag, startPoint x: 186, startPoint y: 12, endPoint x: 205, endPoint y: 0, distance: 21.5
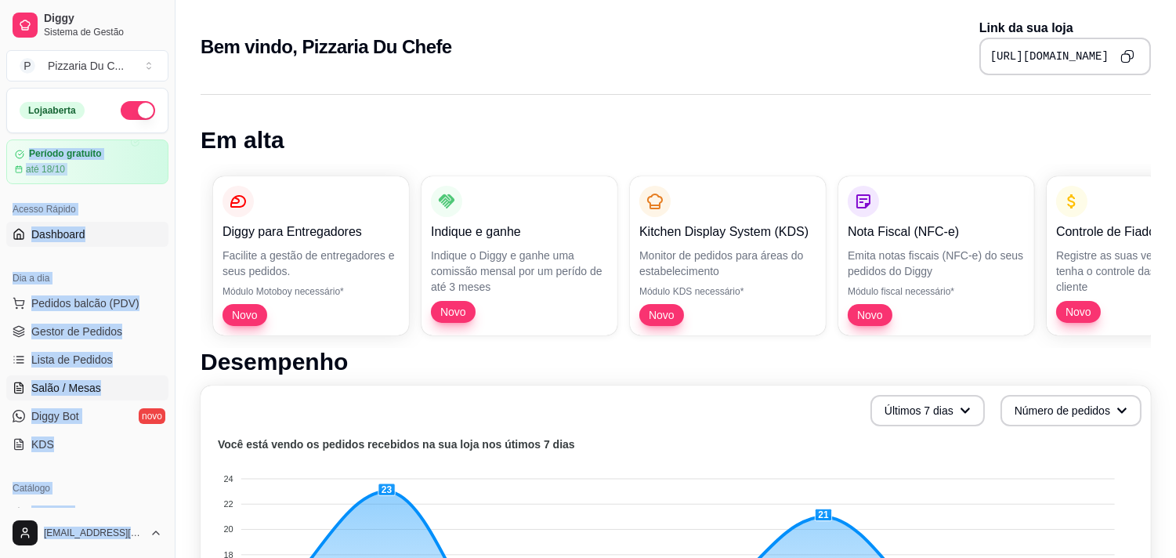
click at [81, 380] on span "Salão / Mesas" at bounding box center [66, 388] width 70 height 16
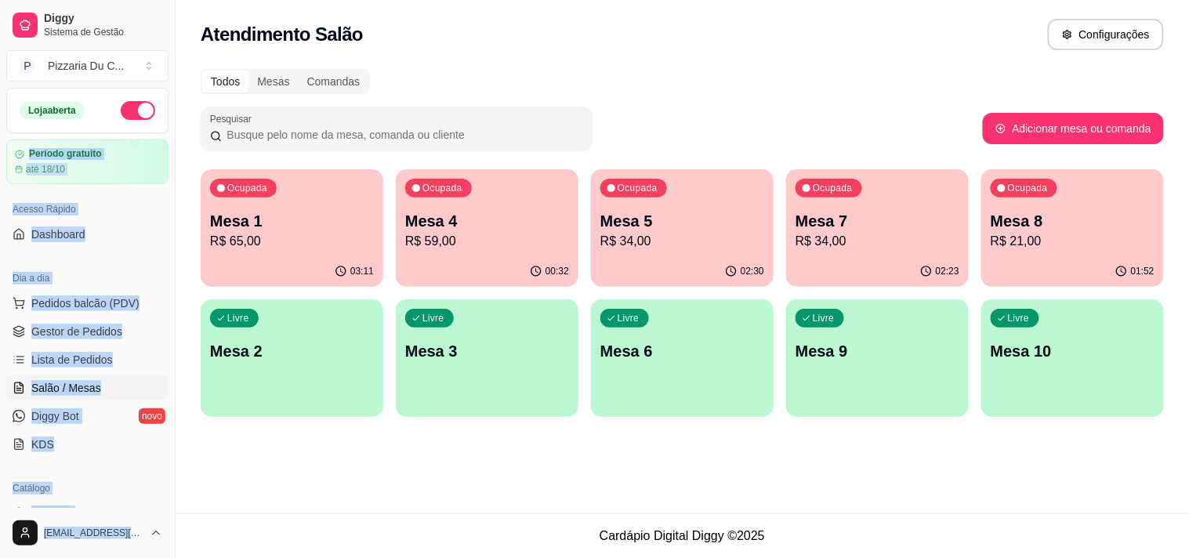
click at [961, 218] on div "Ocupada Mesa 7 R$ 34,00" at bounding box center [877, 212] width 183 height 87
click at [737, 238] on p "R$ 34,00" at bounding box center [682, 241] width 164 height 19
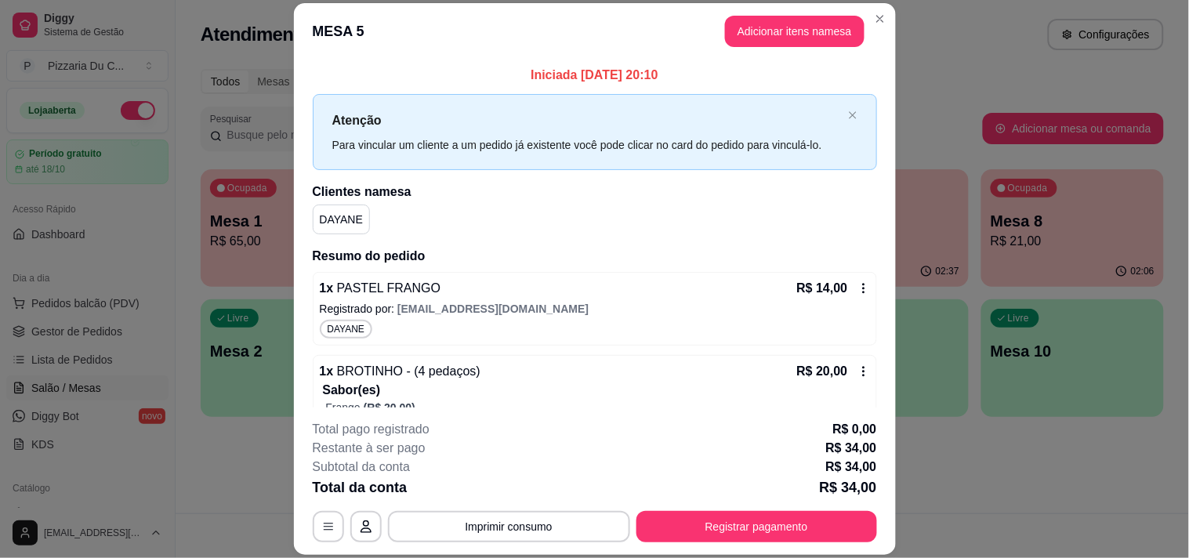
click at [758, 508] on div "**********" at bounding box center [595, 481] width 564 height 122
click at [758, 519] on button "Registrar pagamento" at bounding box center [756, 527] width 234 height 31
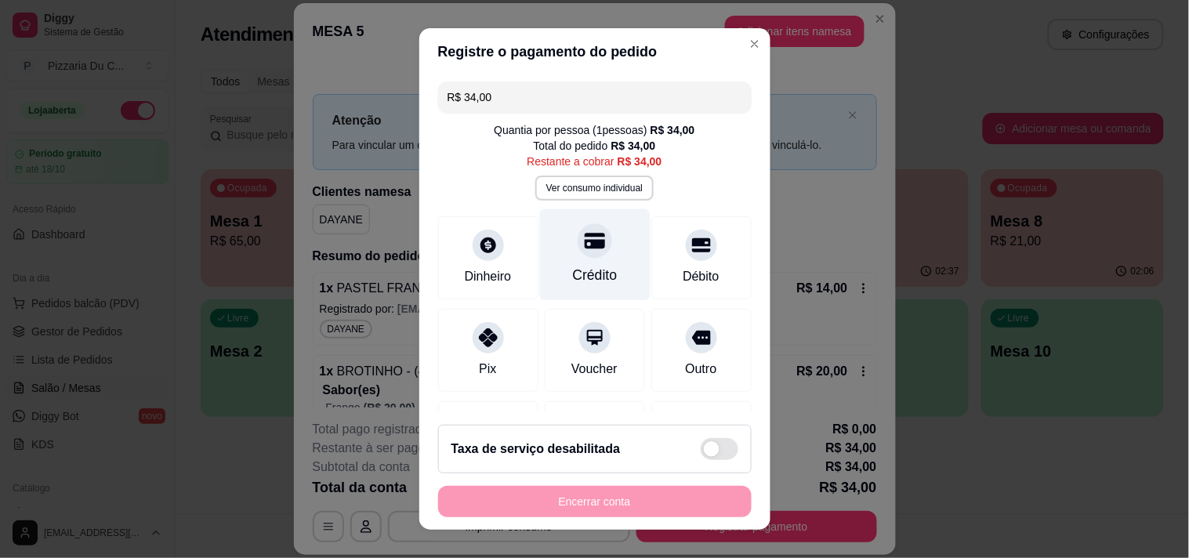
click at [566, 262] on div "Crédito" at bounding box center [594, 254] width 110 height 92
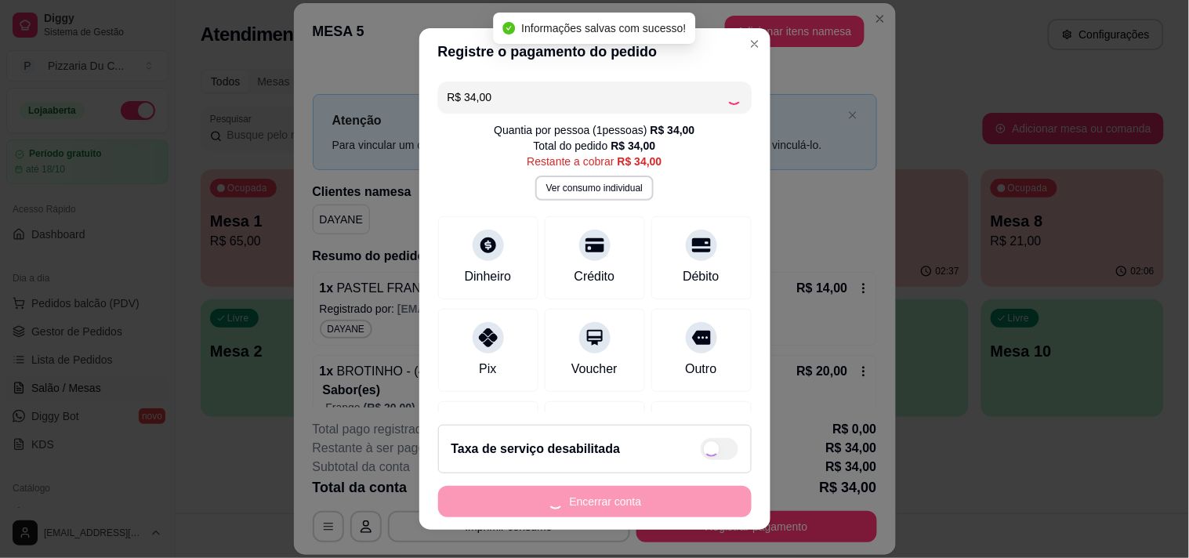
type input "R$ 0,00"
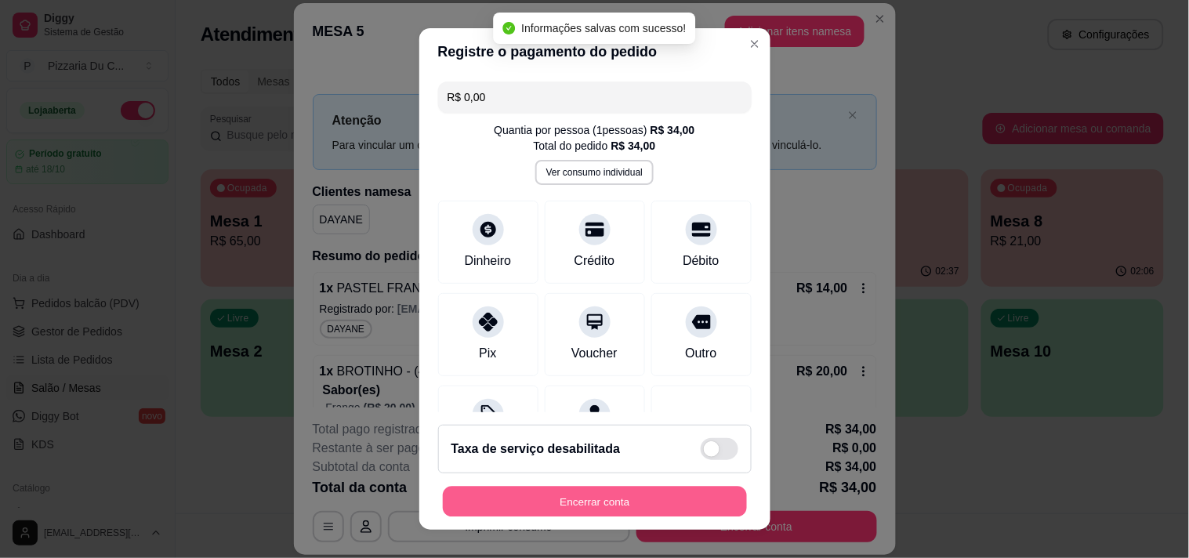
click at [583, 499] on button "Encerrar conta" at bounding box center [595, 502] width 304 height 31
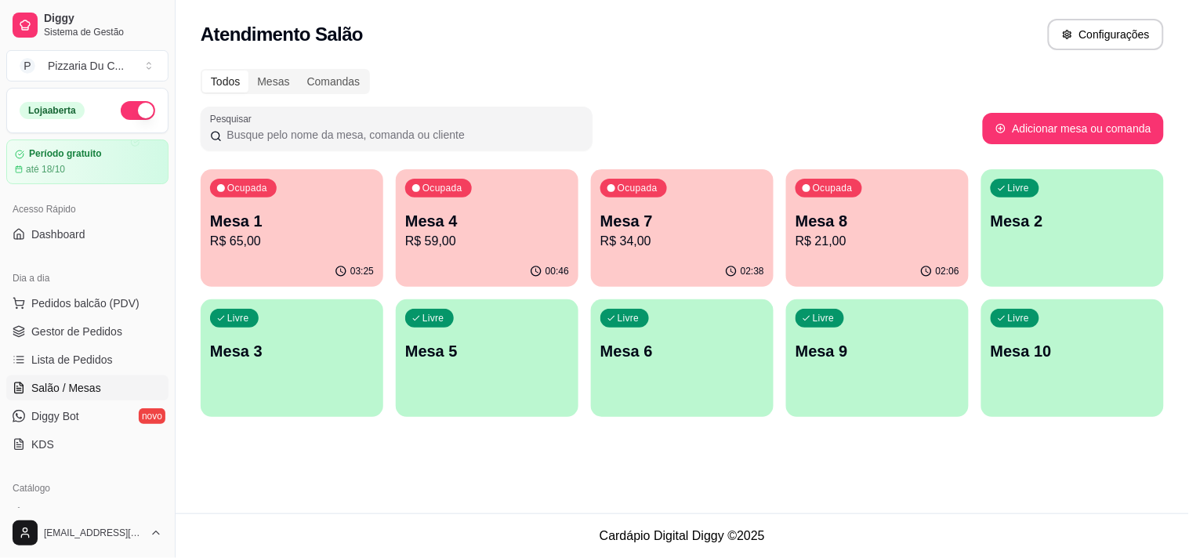
click at [482, 255] on button "Ocupada Mesa 4 R$ 59,00 00:46" at bounding box center [487, 228] width 183 height 118
click at [719, 215] on p "Mesa 7" at bounding box center [682, 221] width 159 height 21
click at [849, 235] on p "R$ 21,00" at bounding box center [877, 241] width 164 height 19
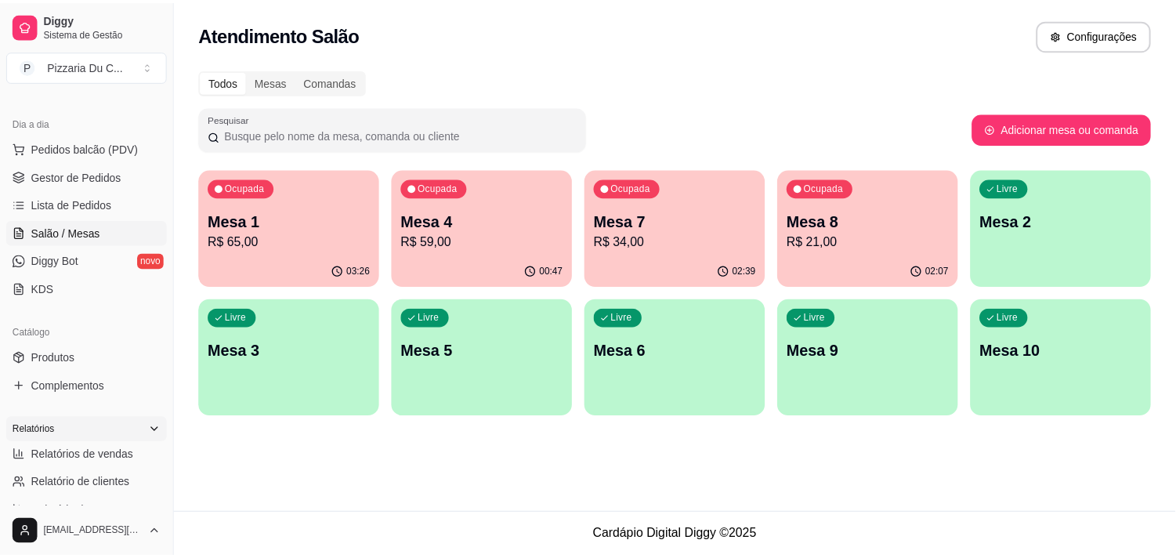
scroll to position [174, 0]
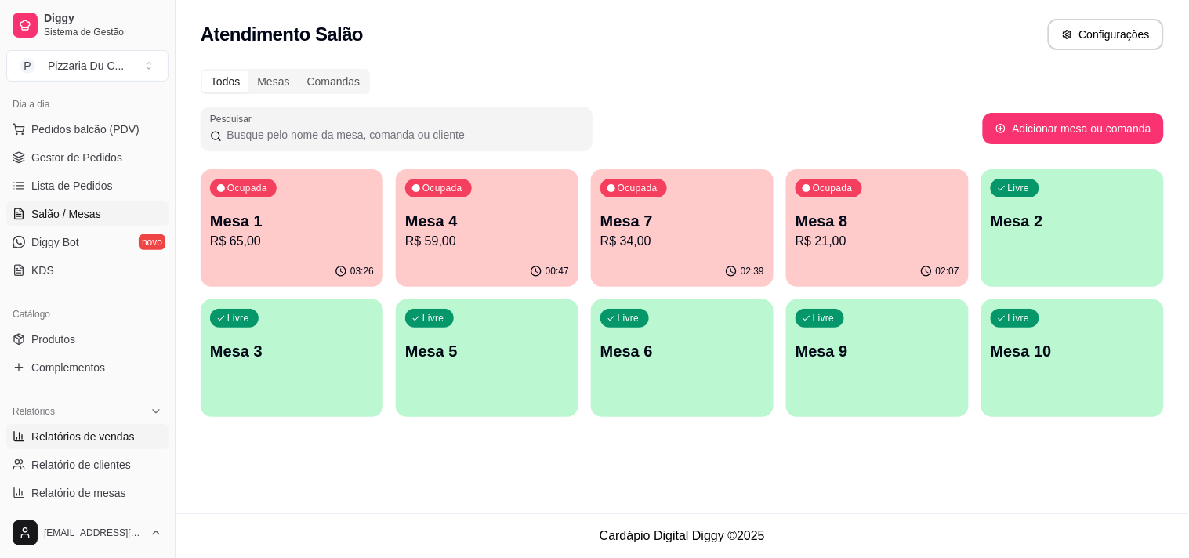
click at [89, 427] on link "Relatórios de vendas" at bounding box center [87, 436] width 162 height 25
select select "ALL"
select select "0"
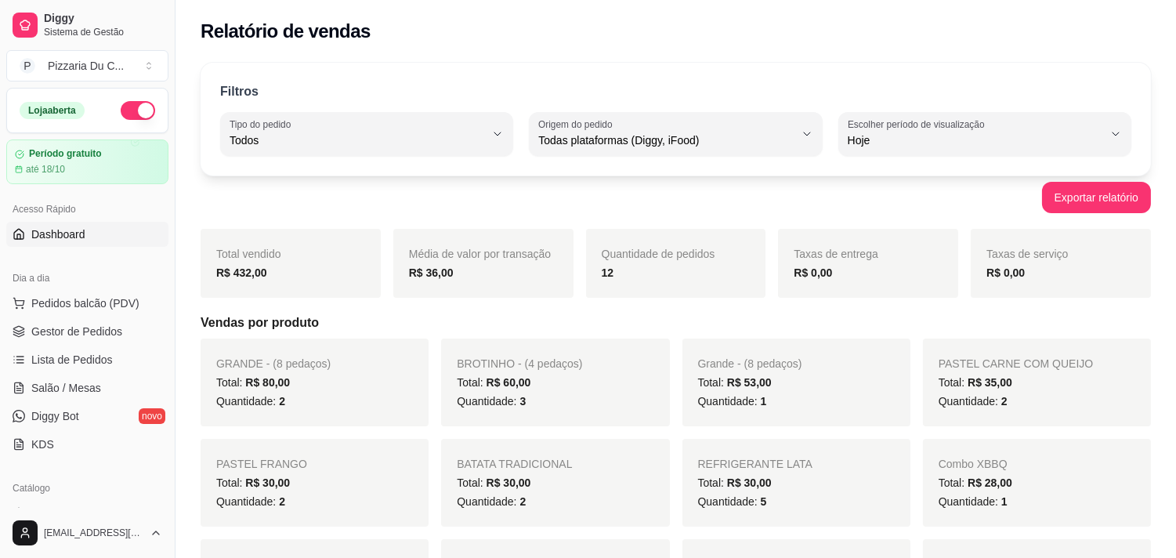
click at [89, 244] on link "Dashboard" at bounding box center [87, 234] width 162 height 25
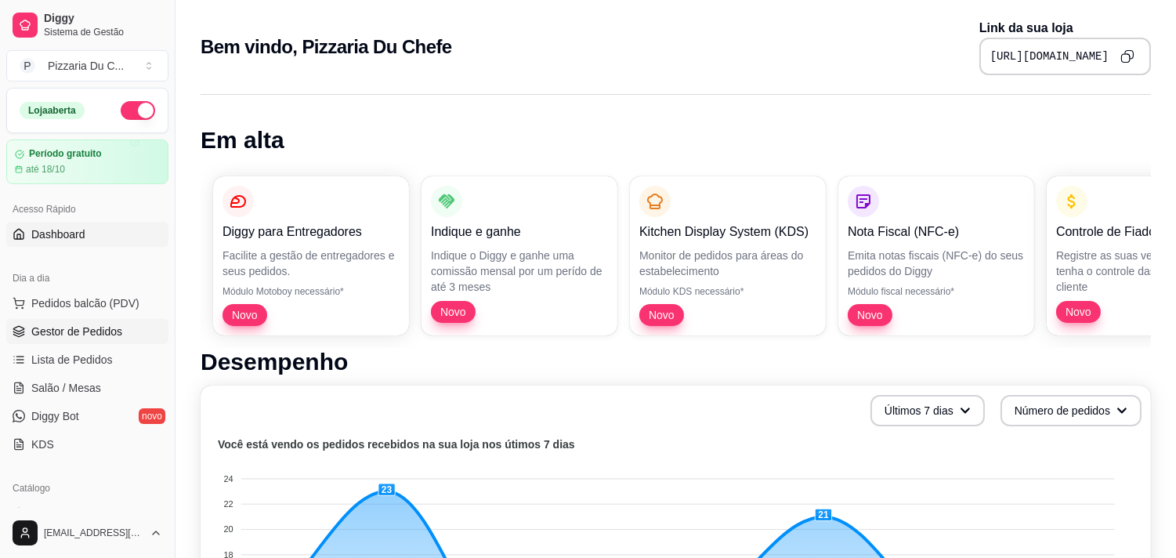
click at [99, 342] on link "Gestor de Pedidos" at bounding box center [87, 331] width 162 height 25
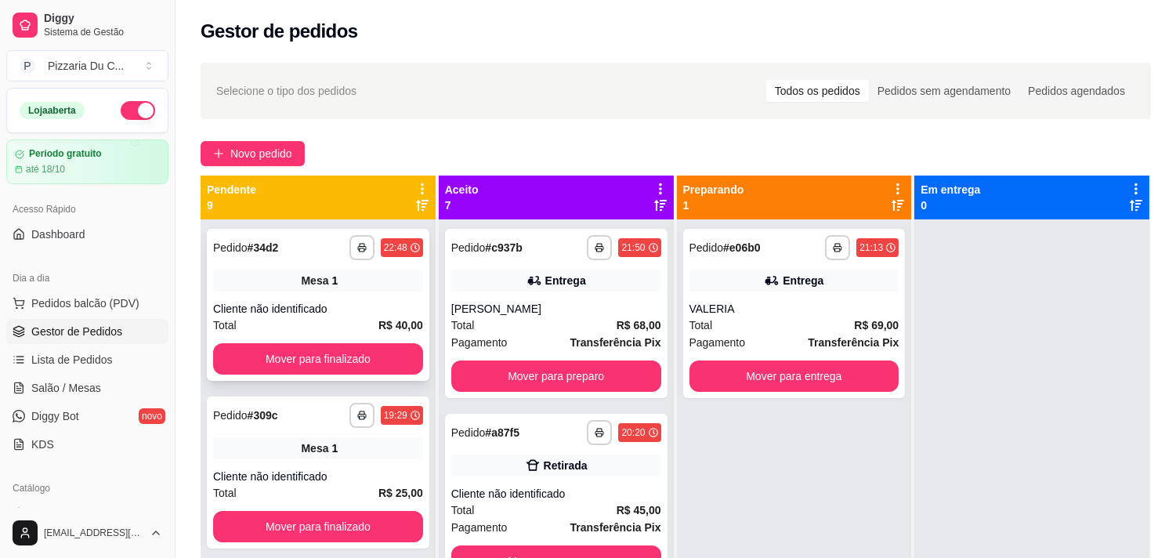
click at [360, 341] on div "**********" at bounding box center [318, 305] width 223 height 152
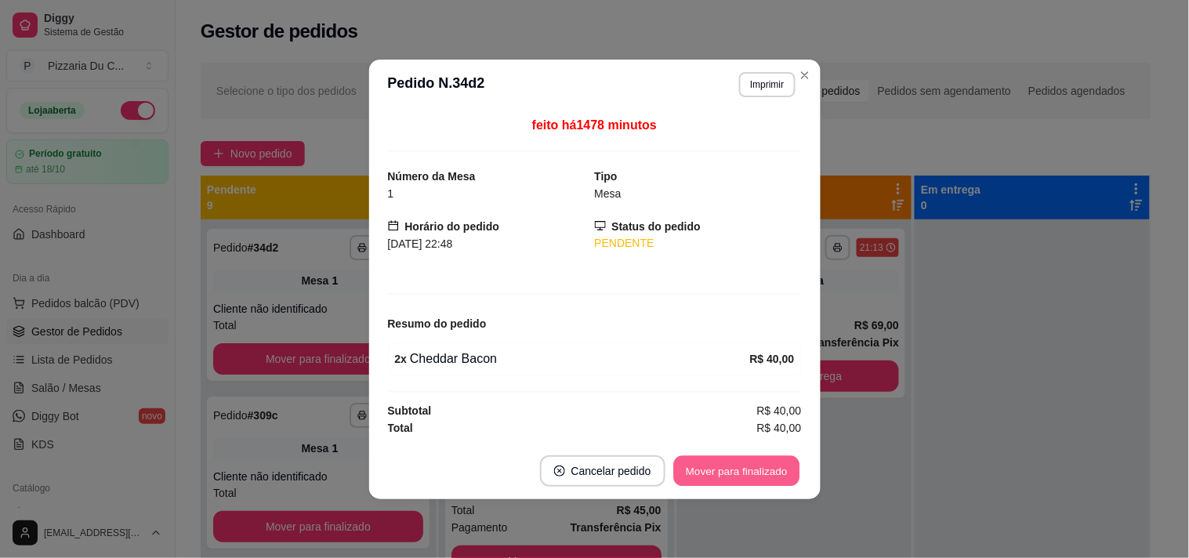
click at [733, 469] on button "Mover para finalizado" at bounding box center [736, 470] width 126 height 31
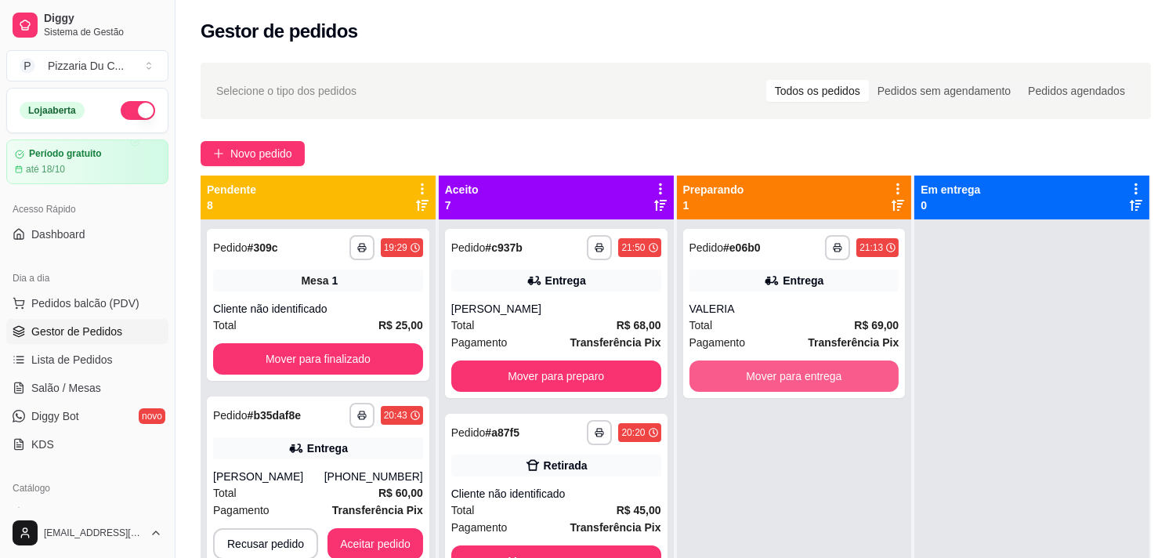
click at [837, 384] on button "Mover para entrega" at bounding box center [795, 375] width 210 height 31
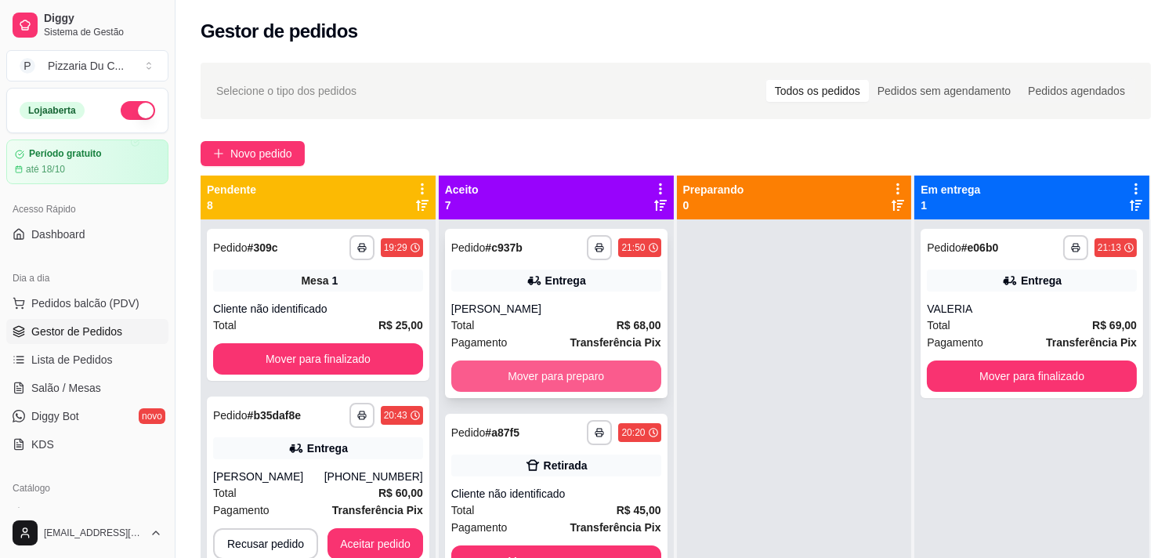
click at [529, 363] on button "Mover para preparo" at bounding box center [556, 375] width 210 height 31
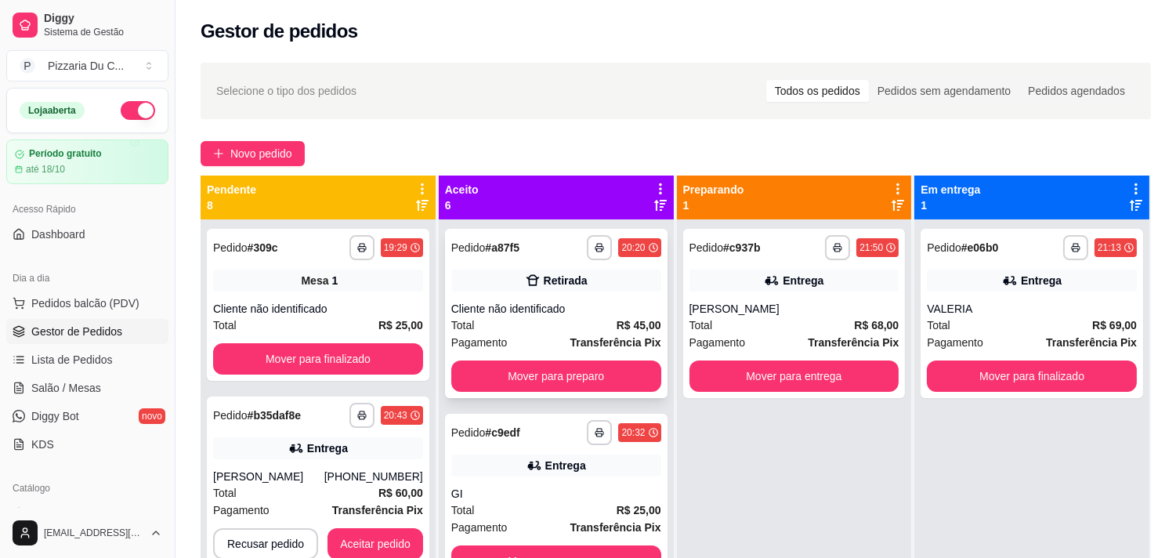
scroll to position [3, 0]
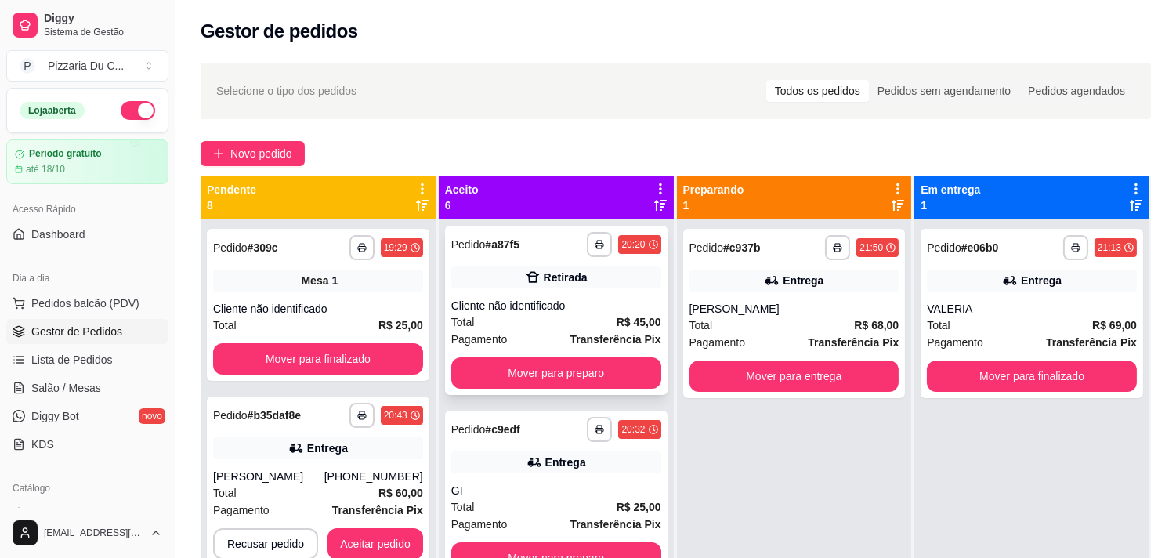
click at [633, 375] on button "Mover para preparo" at bounding box center [556, 372] width 210 height 31
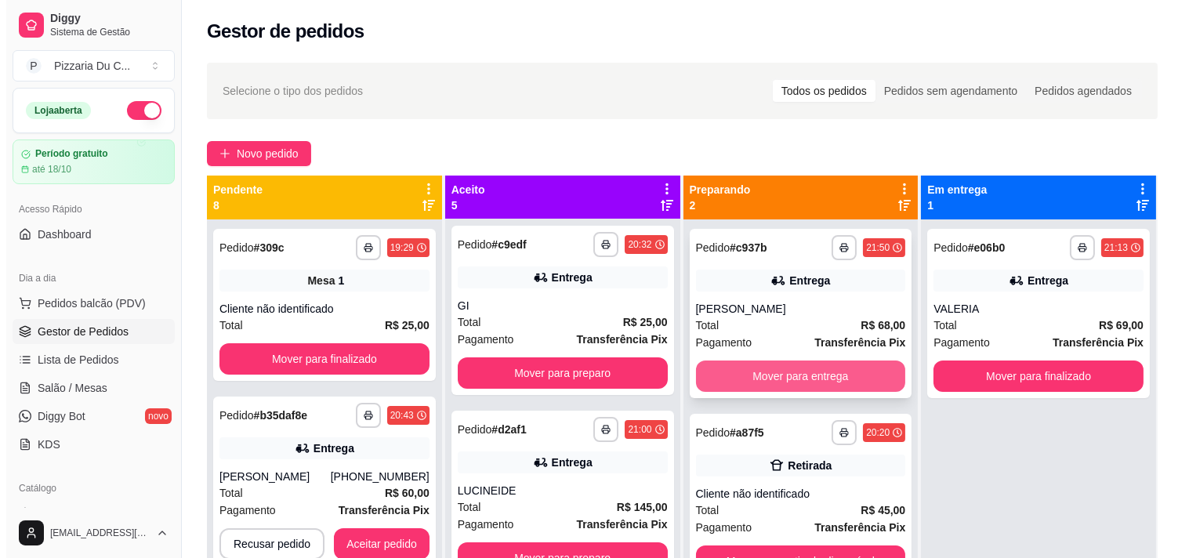
scroll to position [0, 0]
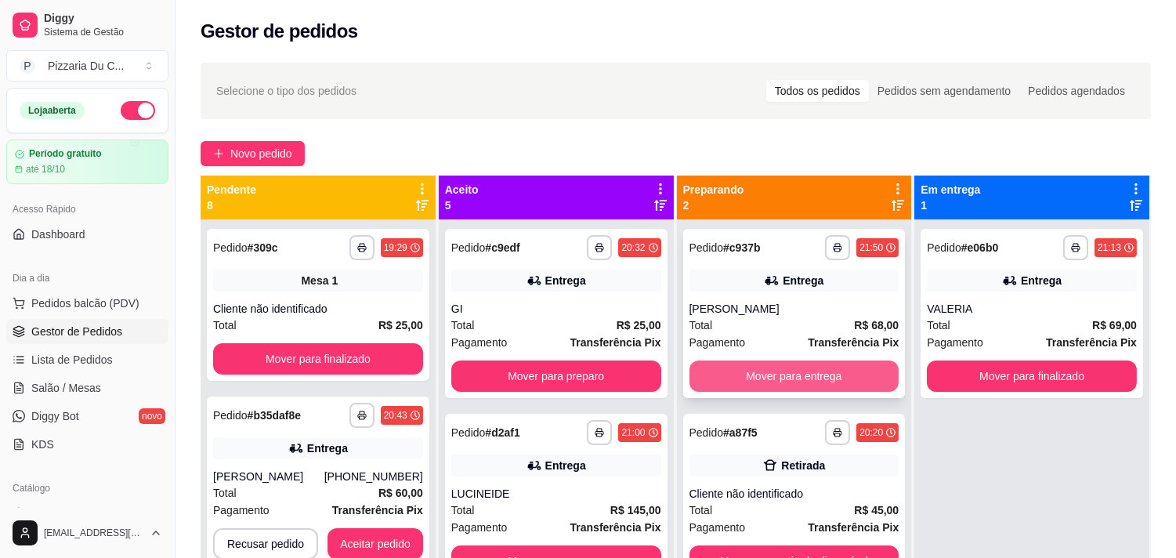
click at [717, 372] on button "Mover para entrega" at bounding box center [795, 375] width 210 height 31
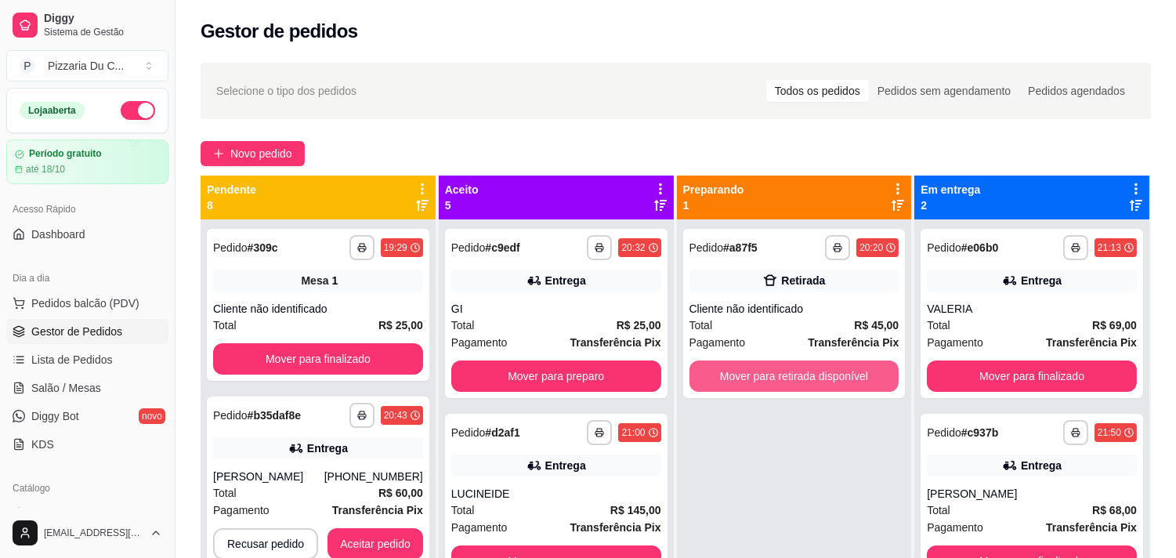
click at [717, 372] on button "Mover para retirada disponível" at bounding box center [795, 375] width 210 height 31
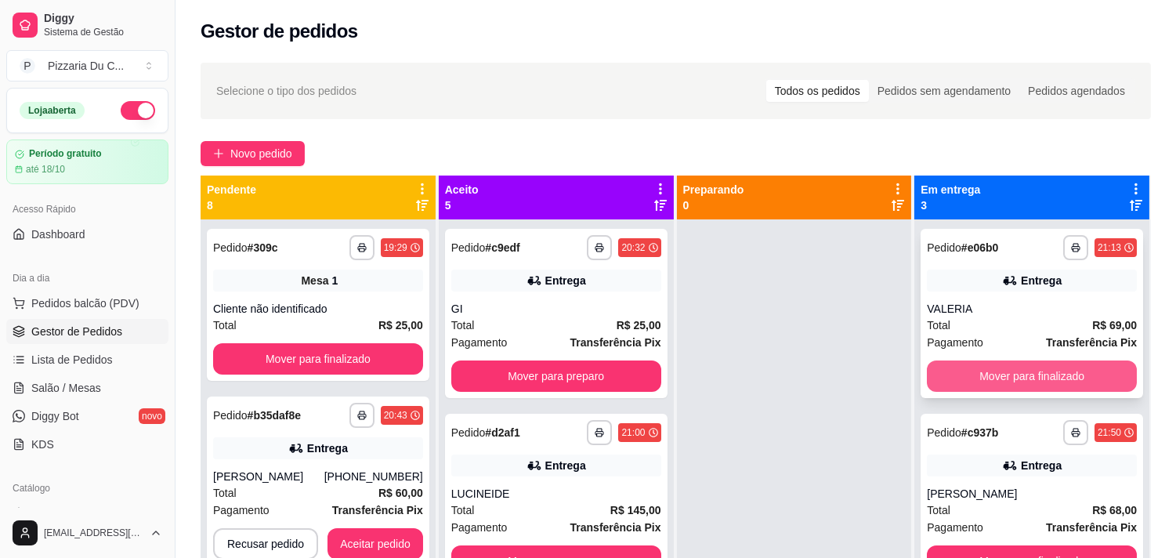
click at [1004, 382] on button "Mover para finalizado" at bounding box center [1032, 375] width 210 height 31
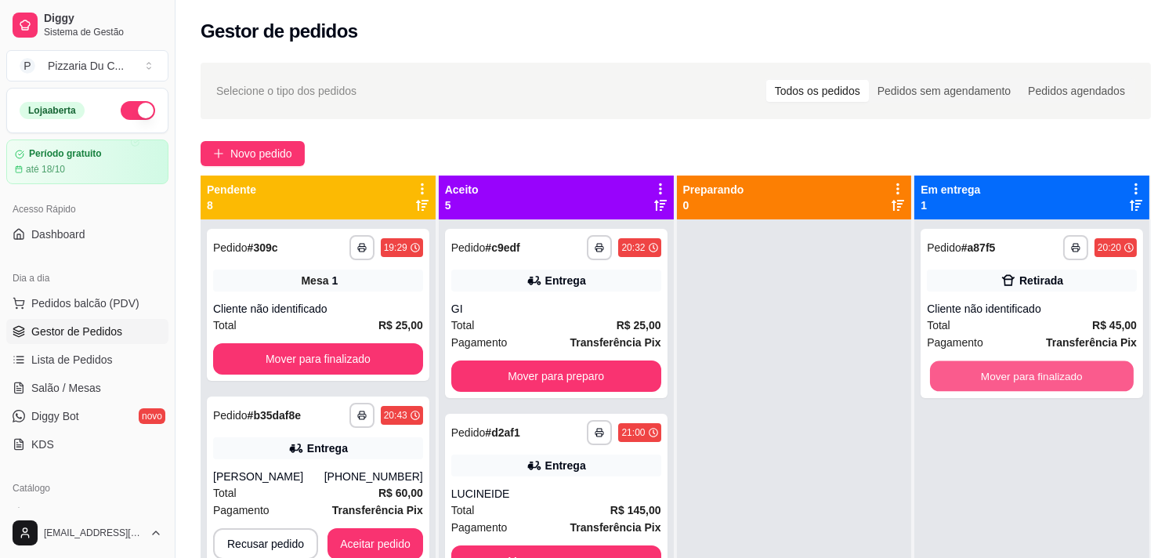
click at [1004, 382] on button "Mover para finalizado" at bounding box center [1032, 376] width 204 height 31
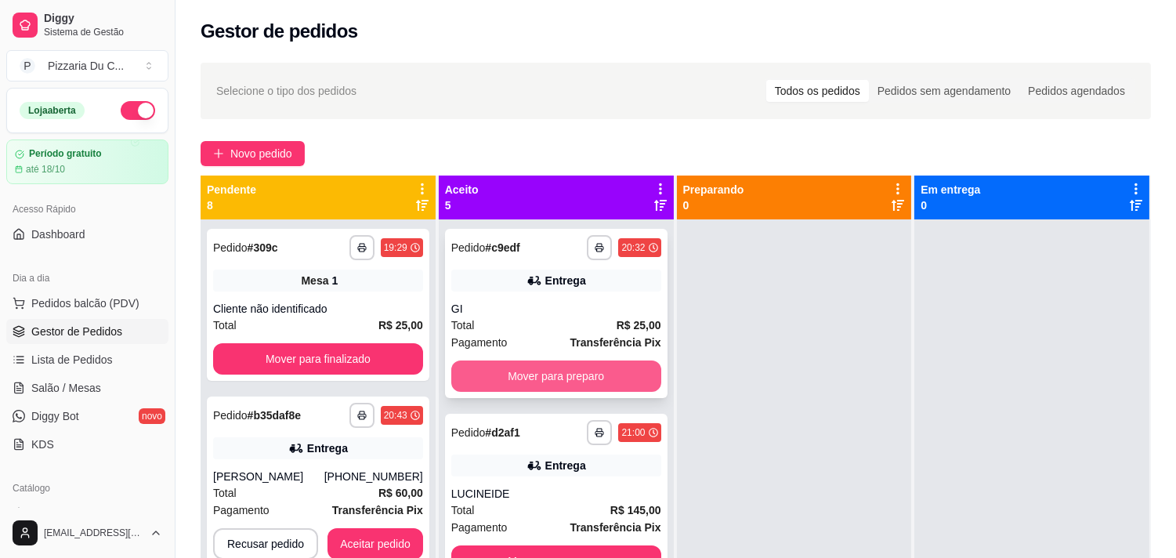
click at [570, 375] on button "Mover para preparo" at bounding box center [556, 375] width 210 height 31
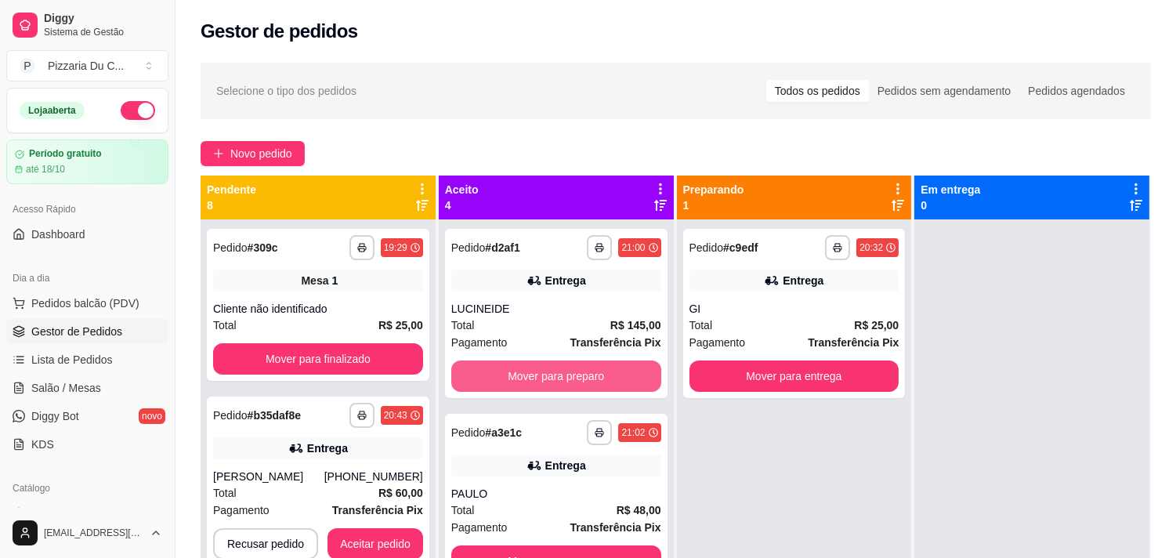
click at [570, 375] on button "Mover para preparo" at bounding box center [556, 375] width 210 height 31
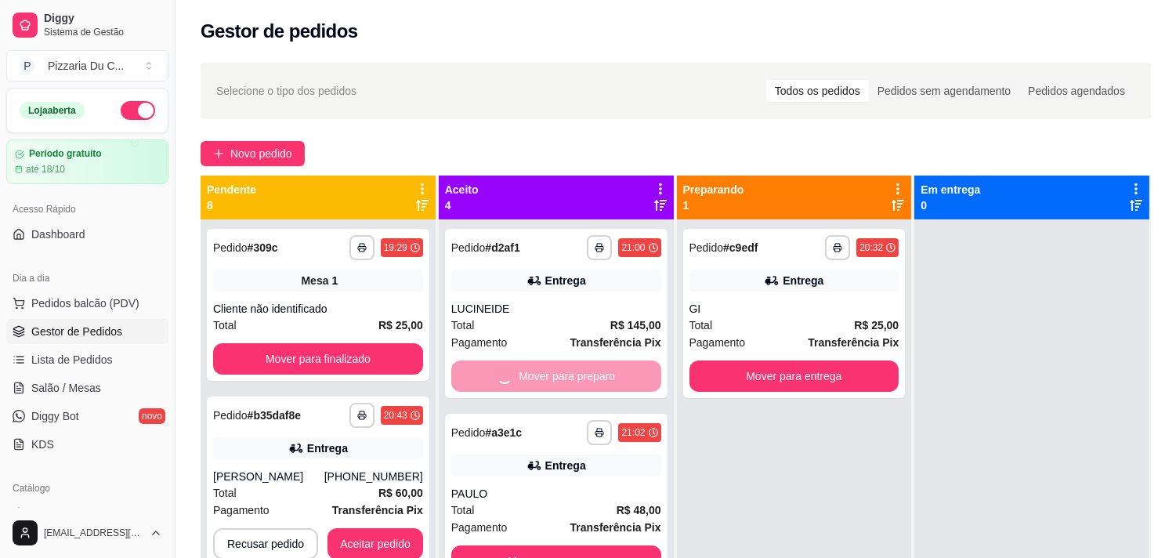
click at [570, 545] on button "Mover para preparo" at bounding box center [556, 560] width 210 height 31
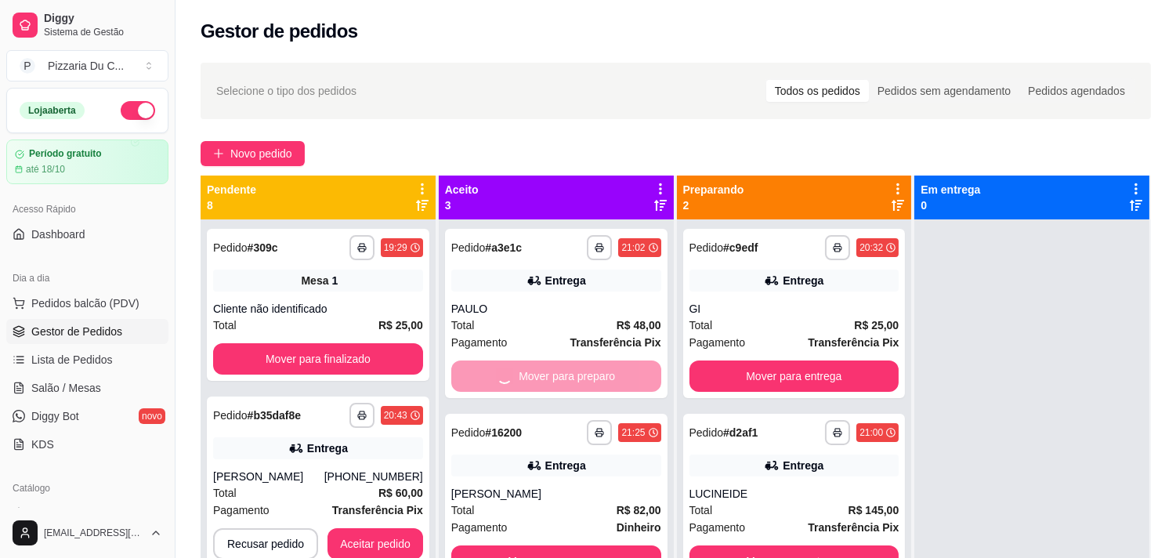
click at [570, 545] on button "Mover para preparo" at bounding box center [556, 560] width 210 height 31
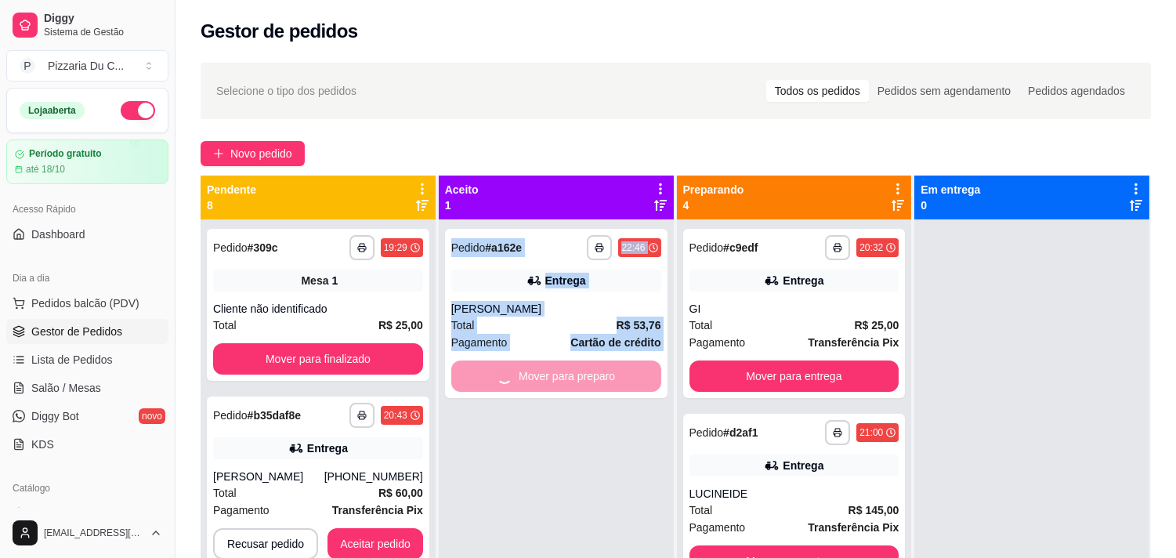
click at [570, 375] on div "**********" at bounding box center [556, 498] width 235 height 558
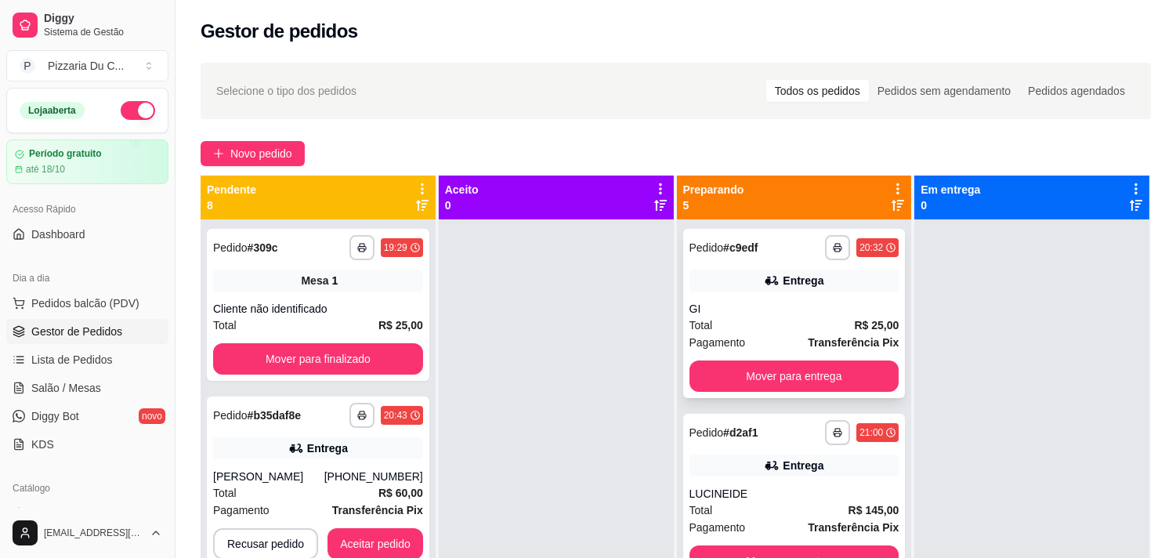
click at [719, 370] on button "Mover para entrega" at bounding box center [795, 375] width 210 height 31
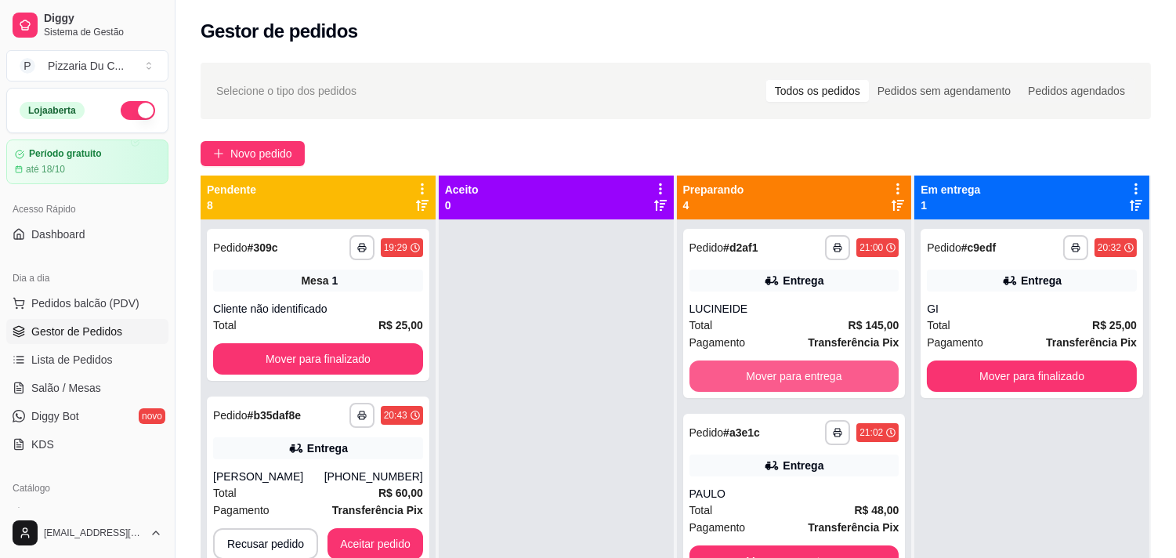
click at [721, 370] on button "Mover para entrega" at bounding box center [795, 375] width 210 height 31
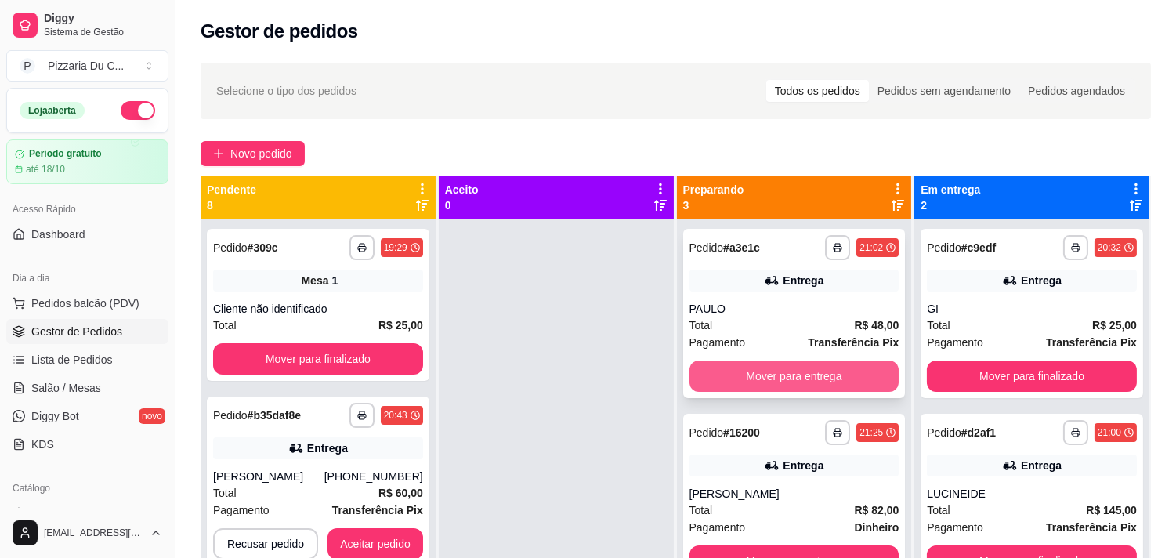
click at [726, 370] on button "Mover para entrega" at bounding box center [795, 375] width 210 height 31
click at [726, 370] on button "Mover para entrega" at bounding box center [795, 376] width 204 height 31
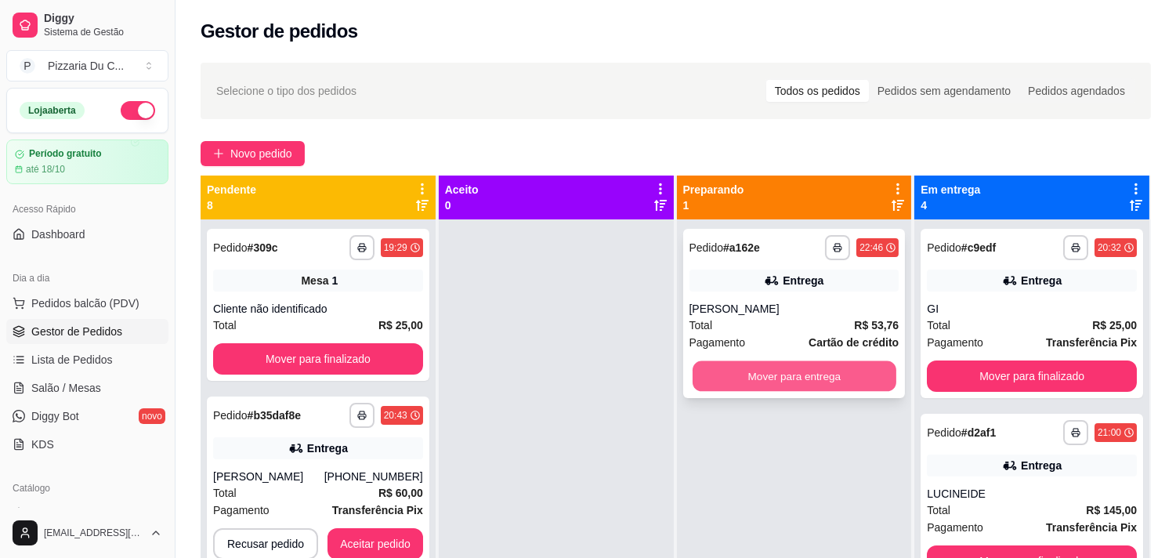
click at [729, 370] on button "Mover para entrega" at bounding box center [795, 376] width 204 height 31
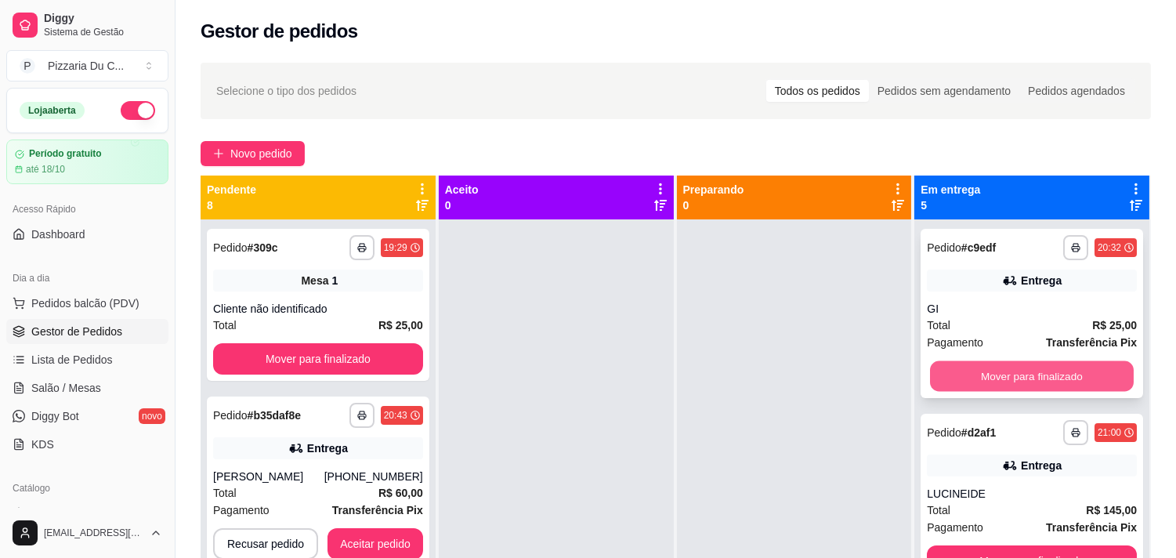
click at [930, 368] on button "Mover para finalizado" at bounding box center [1032, 376] width 204 height 31
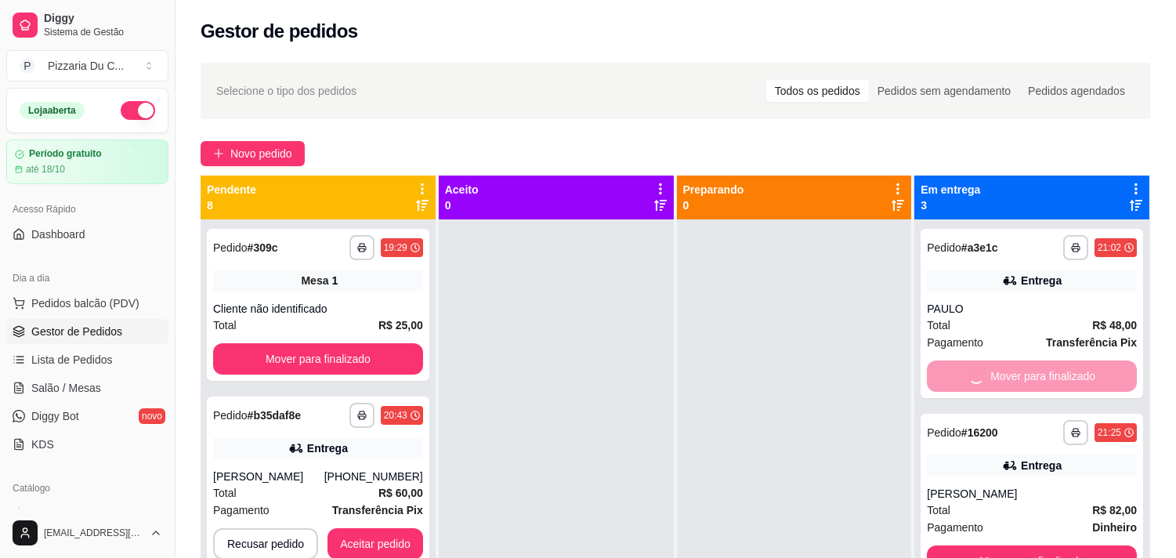
click at [927, 545] on button "Mover para finalizado" at bounding box center [1032, 560] width 210 height 31
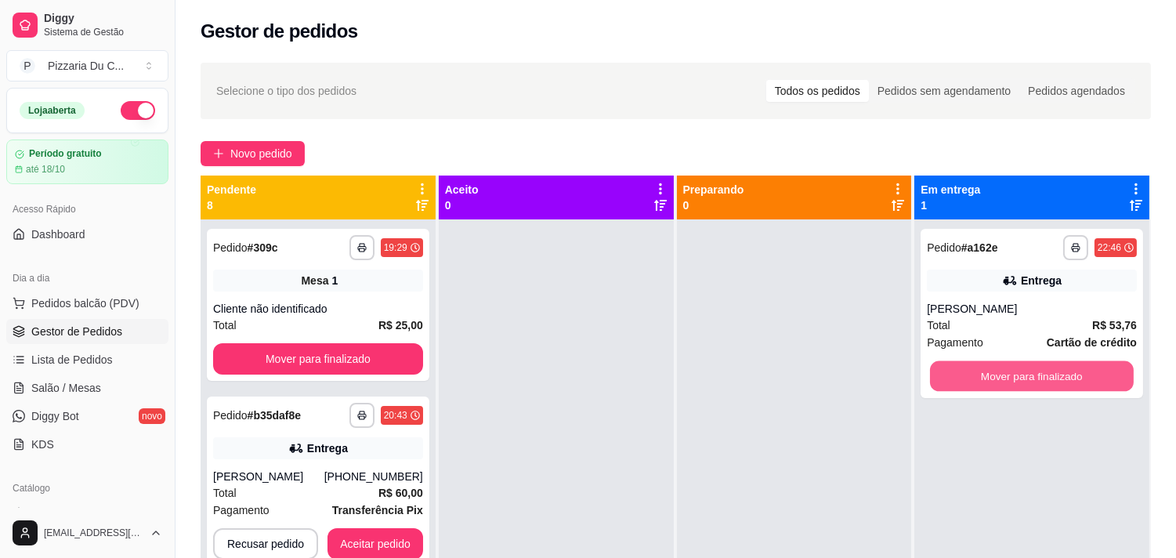
click at [930, 368] on button "Mover para finalizado" at bounding box center [1032, 376] width 204 height 31
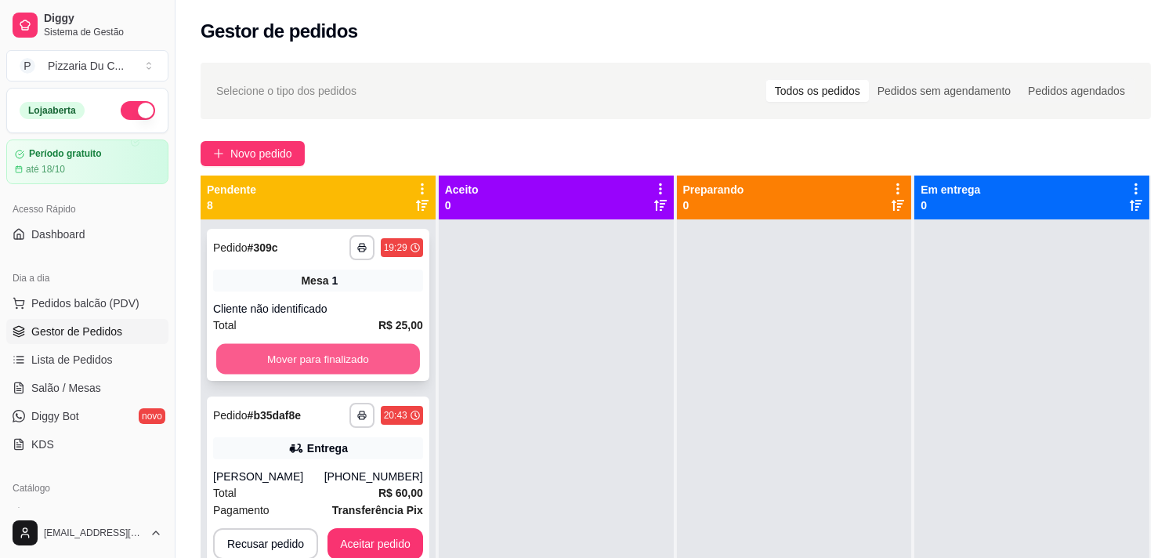
click at [416, 354] on button "Mover para finalizado" at bounding box center [318, 359] width 204 height 31
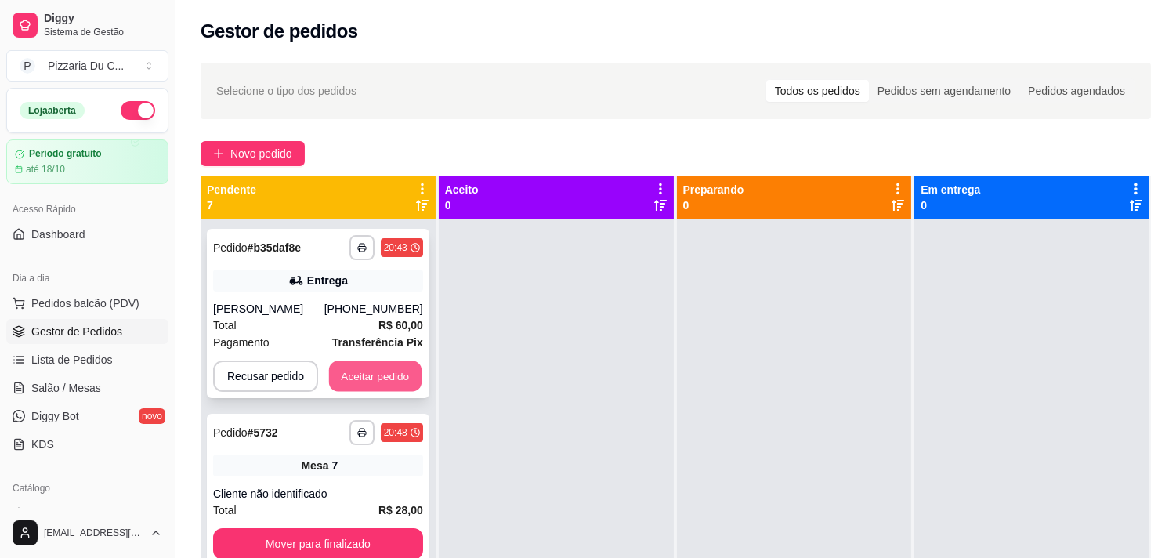
click at [353, 378] on button "Aceitar pedido" at bounding box center [375, 376] width 92 height 31
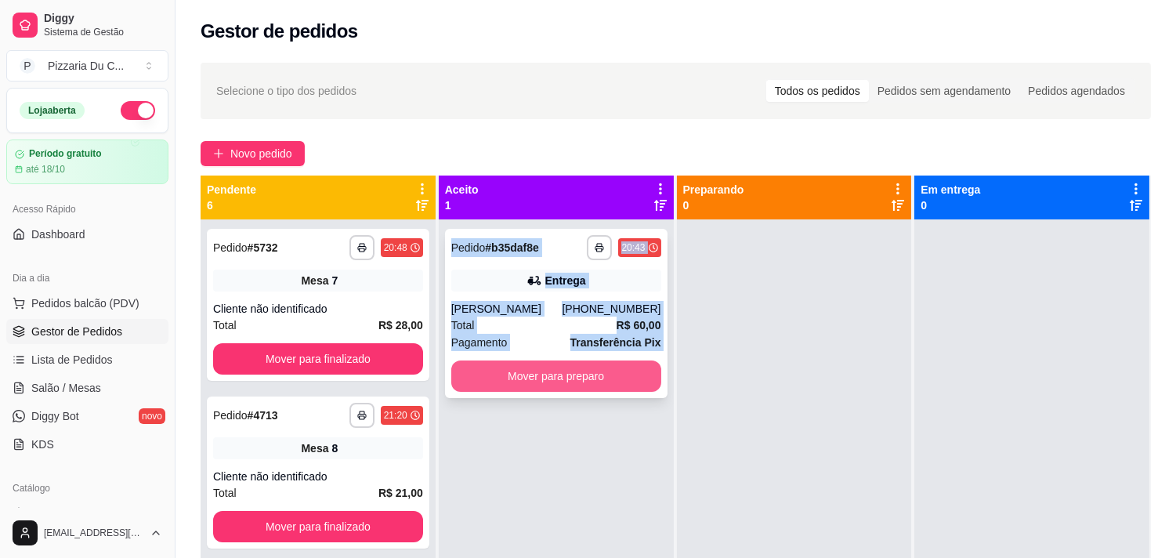
click at [488, 373] on button "Mover para preparo" at bounding box center [556, 375] width 210 height 31
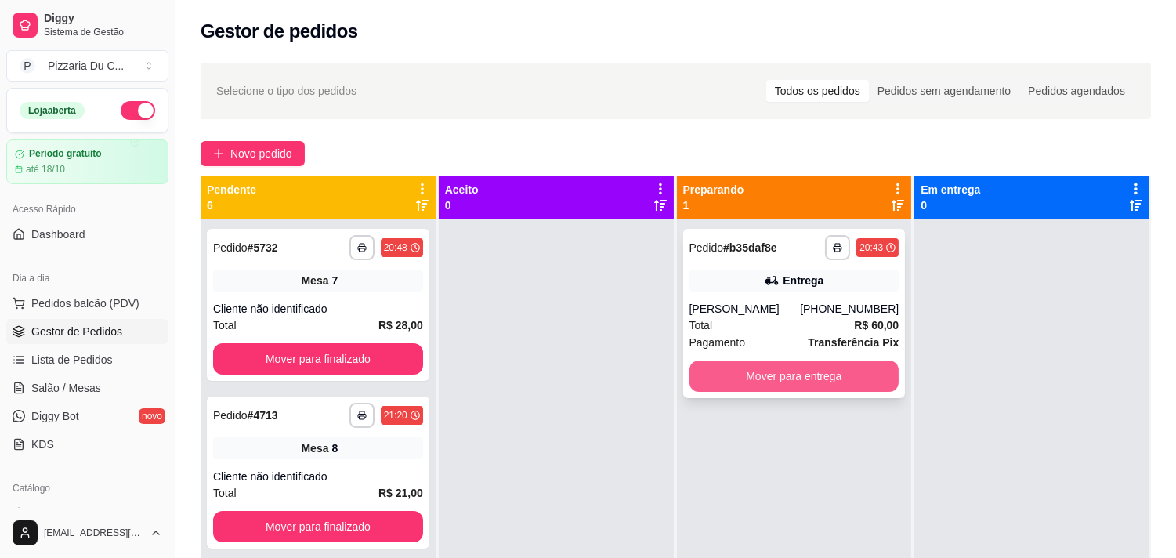
click at [710, 377] on button "Mover para entrega" at bounding box center [795, 375] width 210 height 31
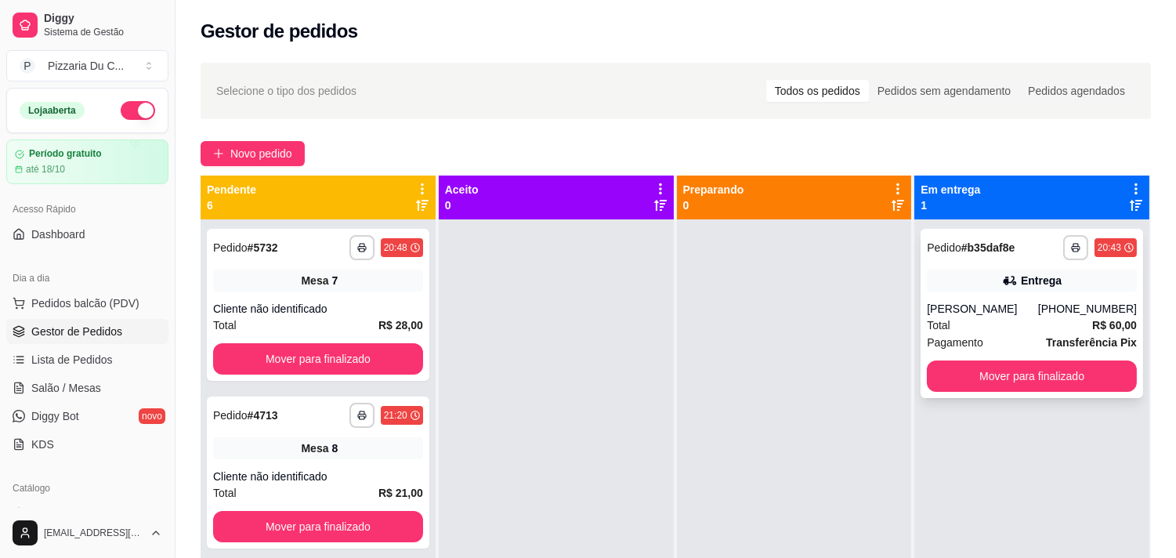
click at [984, 382] on button "Mover para finalizado" at bounding box center [1032, 375] width 210 height 31
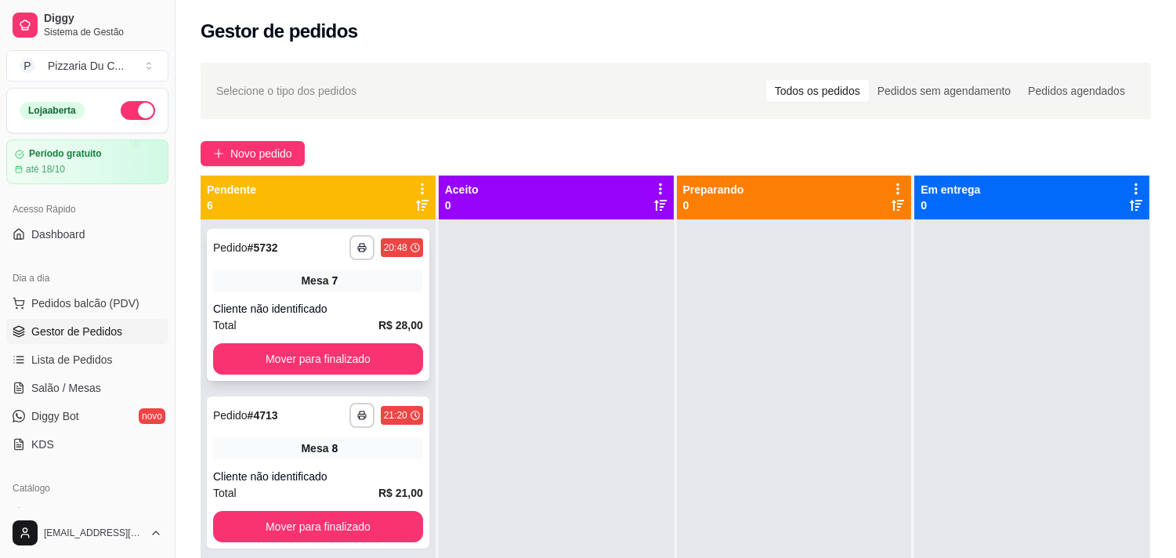
click at [335, 353] on button "Mover para finalizado" at bounding box center [318, 358] width 210 height 31
click at [359, 355] on button "Mover para finalizado" at bounding box center [318, 358] width 210 height 31
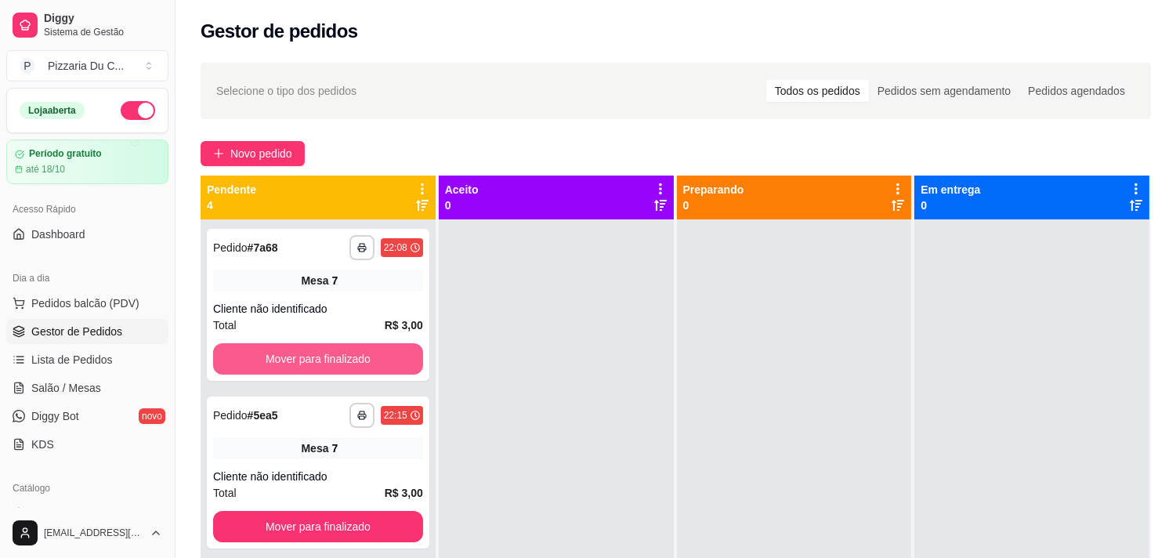
click at [359, 355] on button "Mover para finalizado" at bounding box center [318, 358] width 210 height 31
click at [359, 355] on button "Mover para finalizado" at bounding box center [318, 359] width 204 height 31
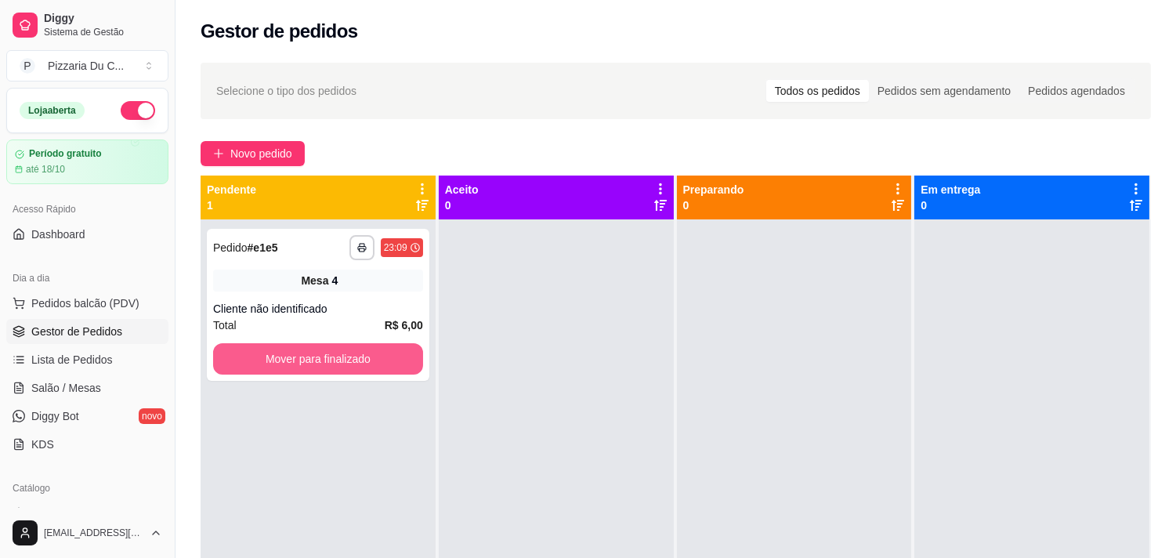
click at [359, 355] on button "Mover para finalizado" at bounding box center [318, 358] width 210 height 31
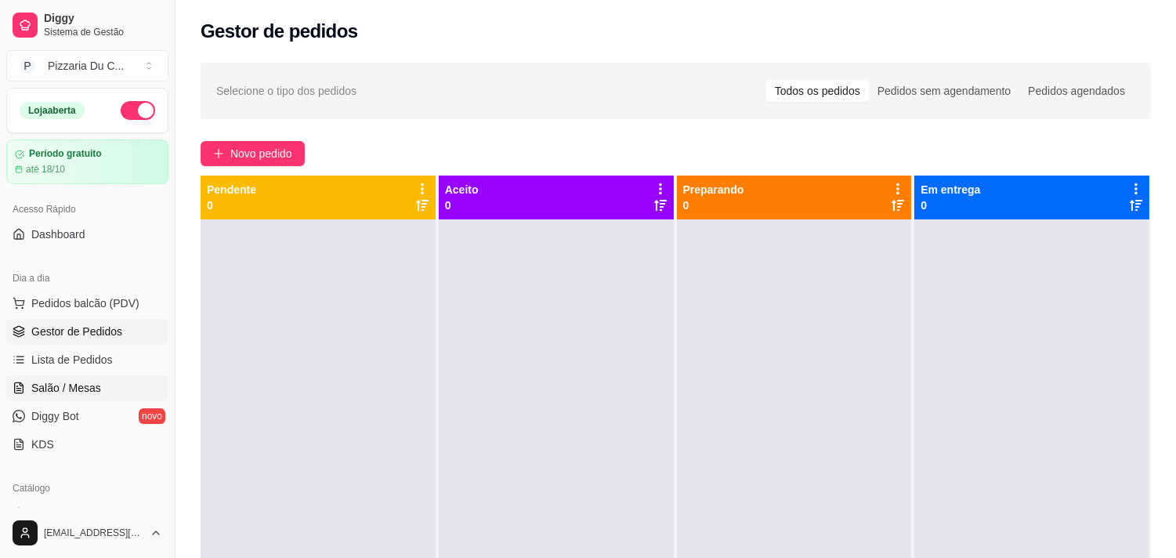
click at [99, 389] on link "Salão / Mesas" at bounding box center [87, 387] width 162 height 25
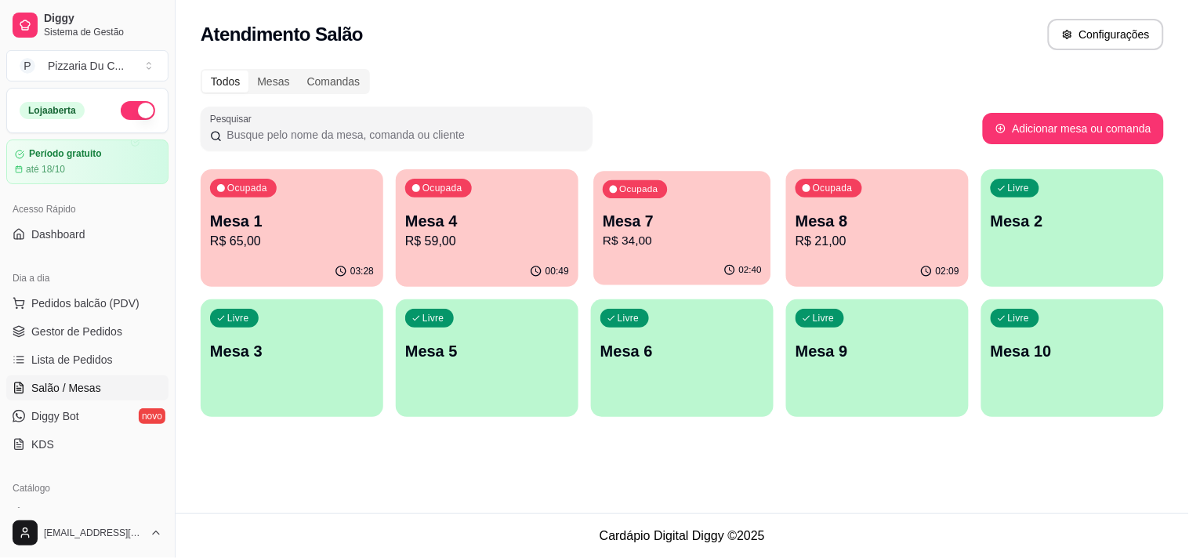
click at [650, 231] on div "Mesa 7 R$ 34,00" at bounding box center [682, 230] width 159 height 39
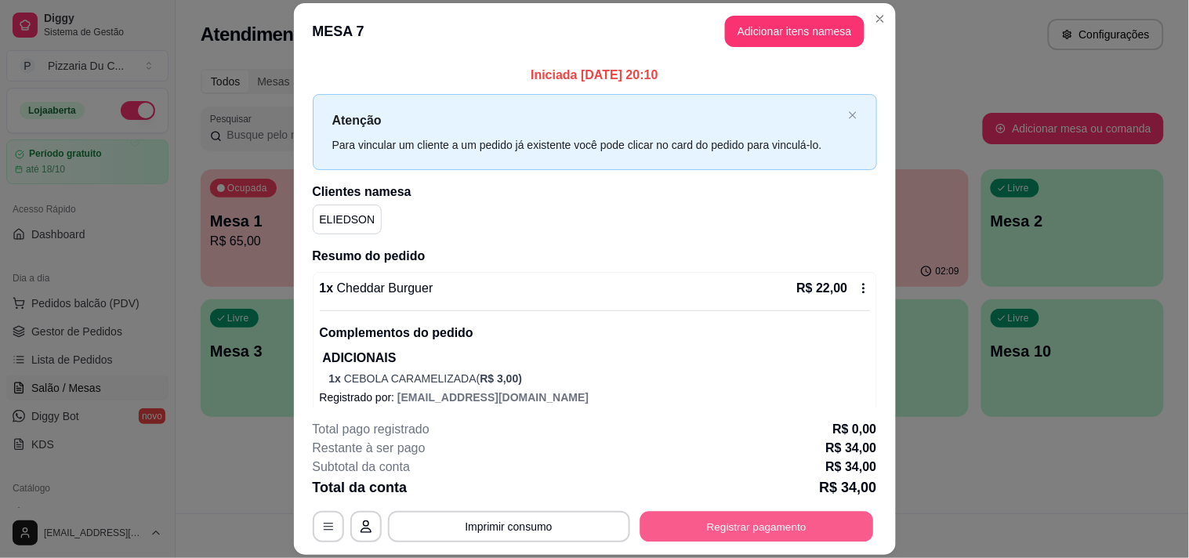
click at [820, 514] on button "Registrar pagamento" at bounding box center [756, 527] width 234 height 31
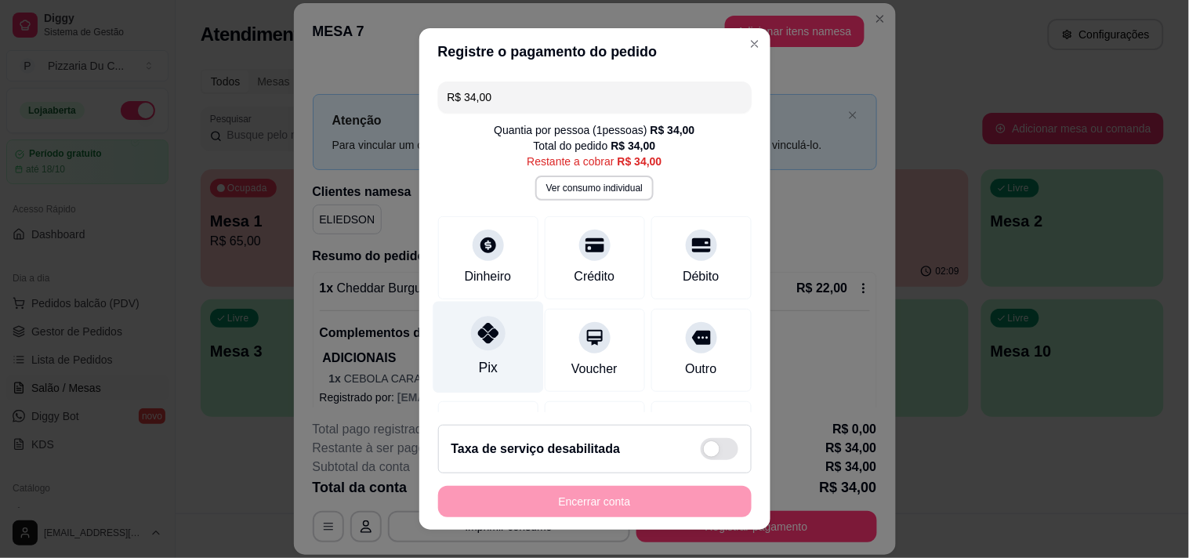
click at [477, 331] on icon at bounding box center [487, 333] width 20 height 20
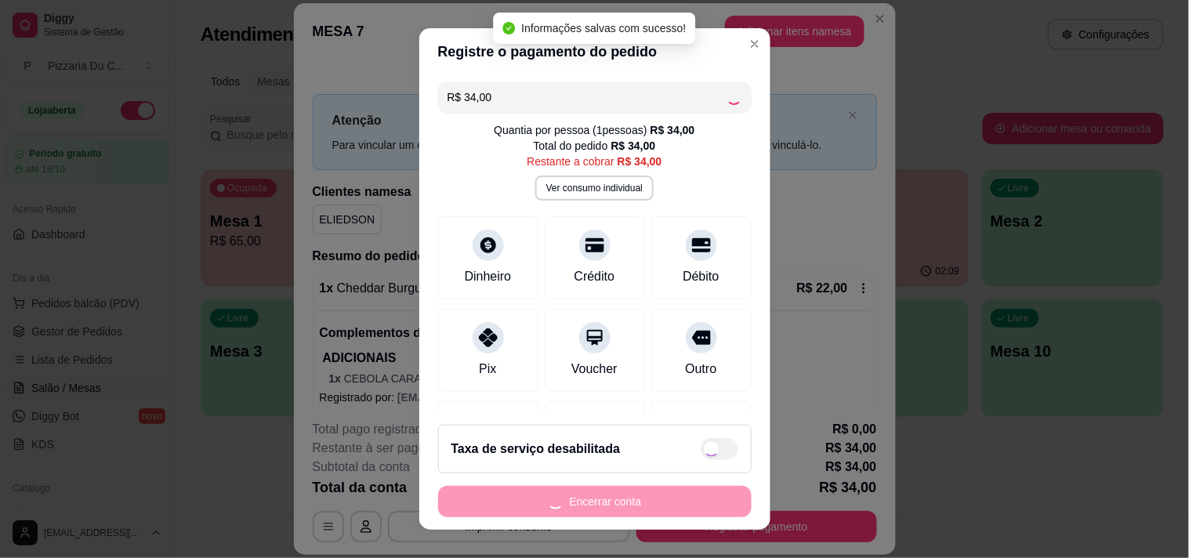
type input "R$ 0,00"
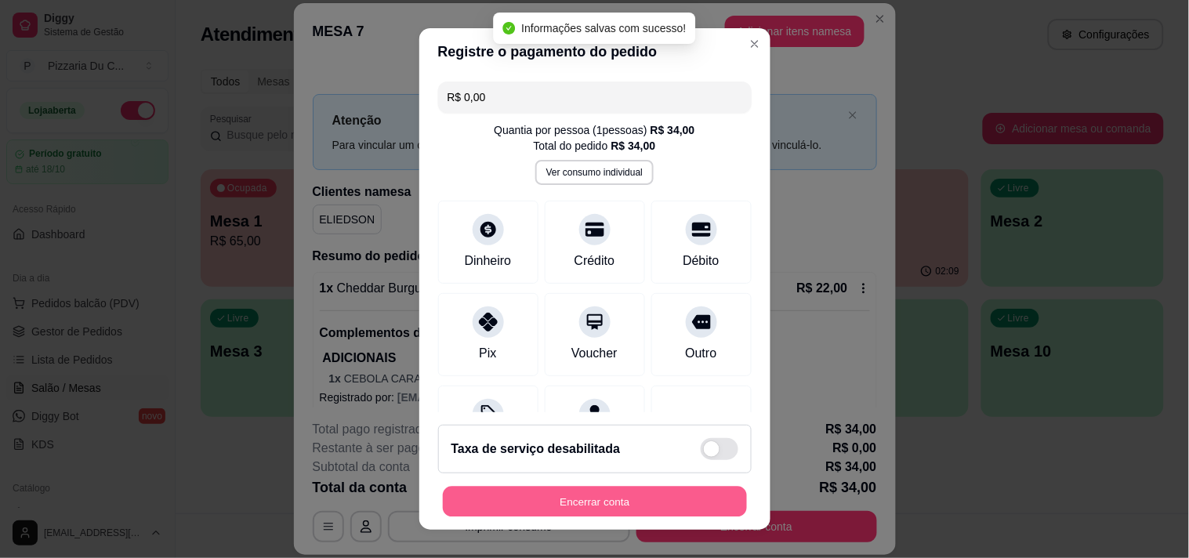
click at [521, 513] on button "Encerrar conta" at bounding box center [595, 502] width 304 height 31
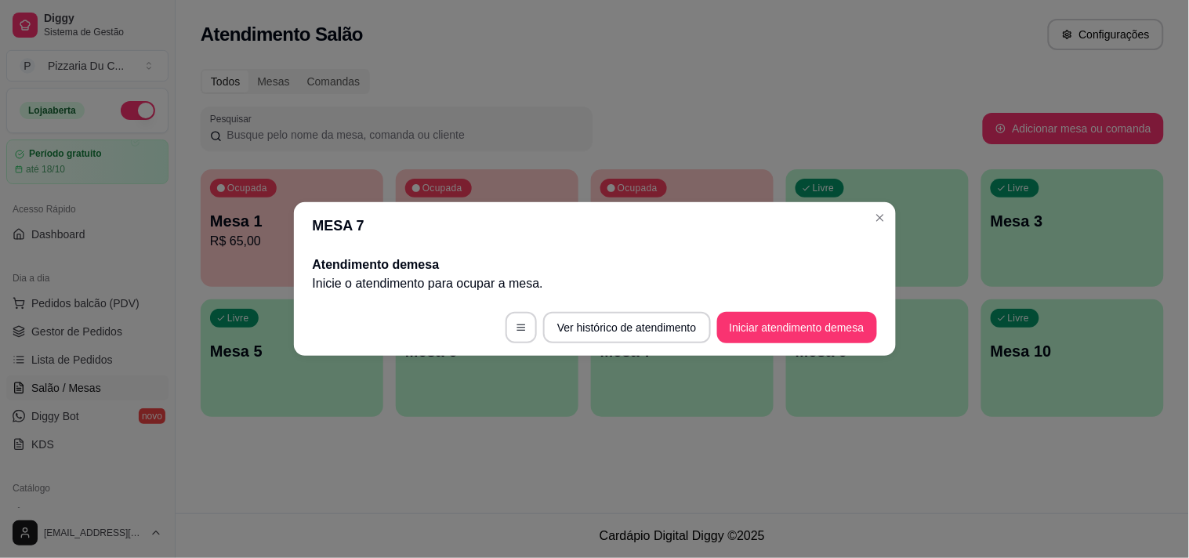
click at [890, 208] on header "MESA 7" at bounding box center [595, 225] width 602 height 47
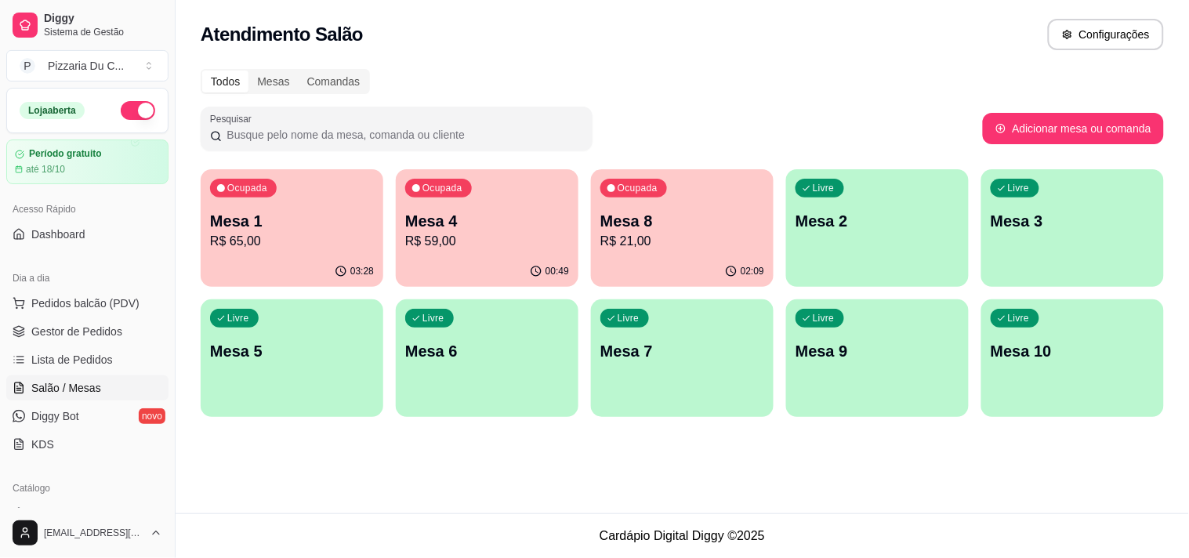
click at [729, 218] on p "Mesa 8" at bounding box center [682, 221] width 164 height 22
click at [537, 248] on p "R$ 59,00" at bounding box center [487, 241] width 164 height 19
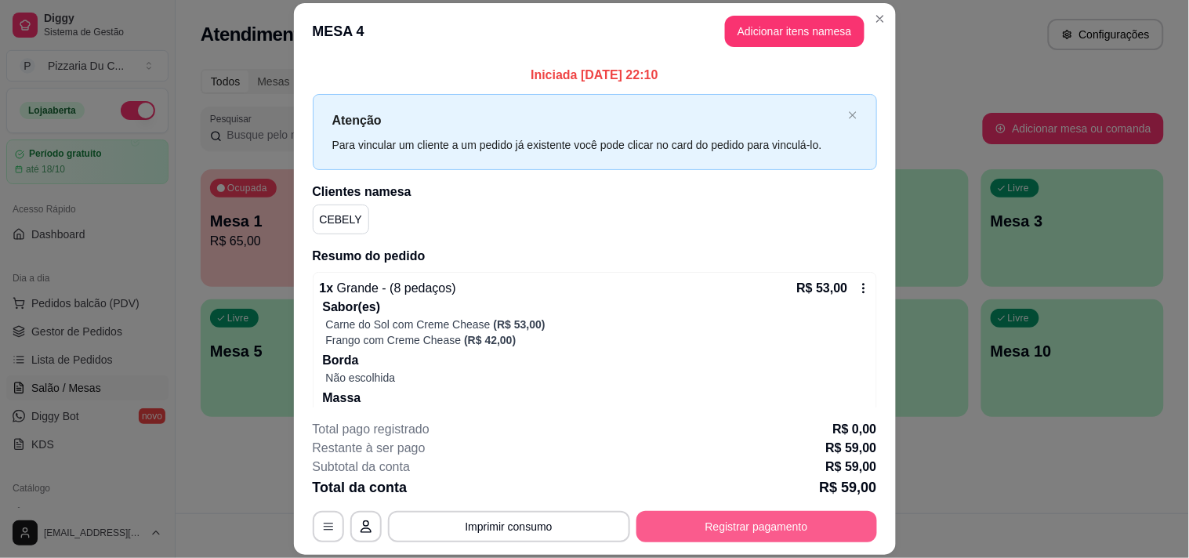
click at [726, 549] on footer "**********" at bounding box center [595, 480] width 602 height 147
click at [722, 527] on button "Registrar pagamento" at bounding box center [756, 526] width 241 height 31
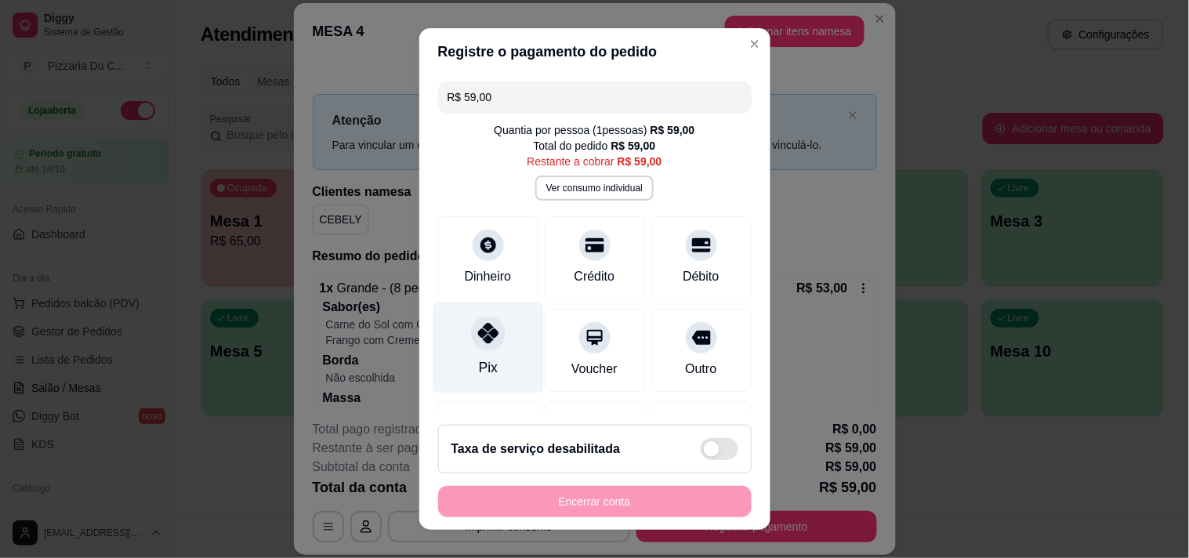
click at [501, 330] on div "Pix" at bounding box center [488, 347] width 110 height 92
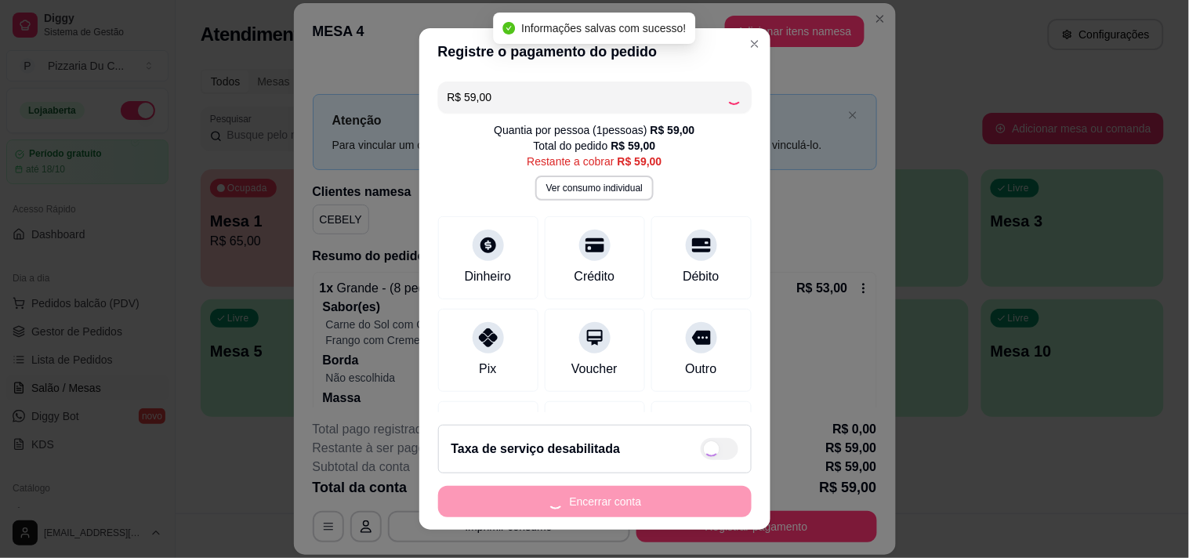
type input "R$ 0,00"
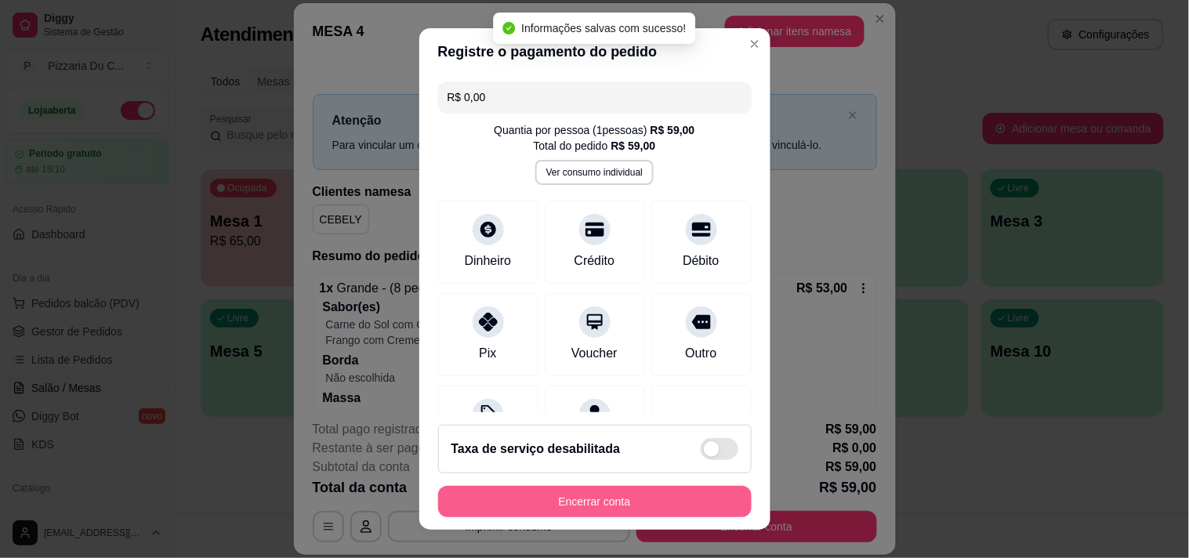
click at [525, 500] on button "Encerrar conta" at bounding box center [594, 501] width 313 height 31
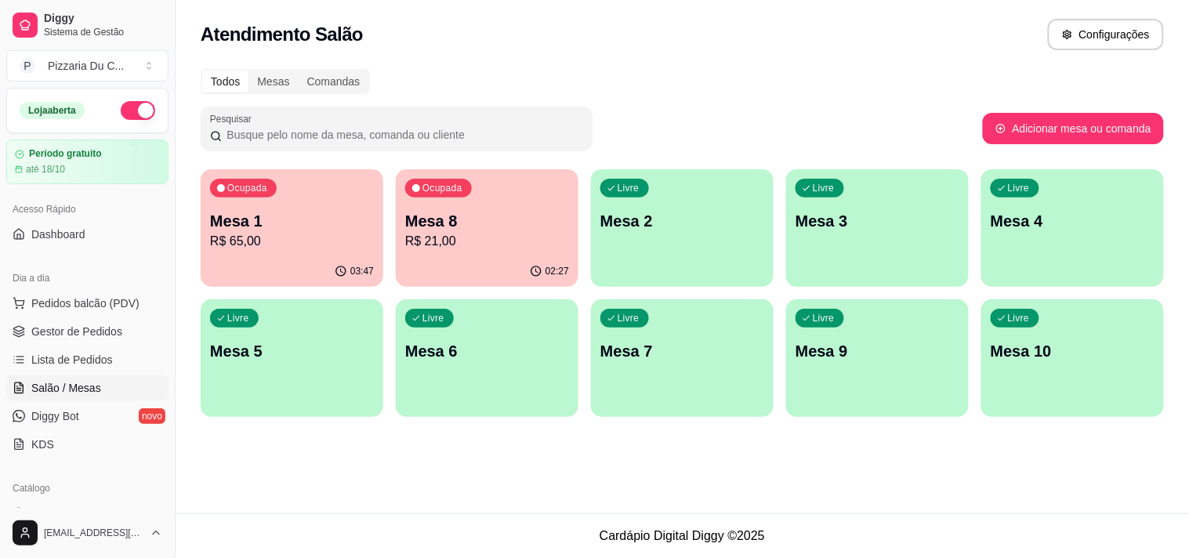
click at [496, 223] on p "Mesa 8" at bounding box center [487, 221] width 164 height 22
click at [145, 114] on div "Loja aberta" at bounding box center [87, 111] width 161 height 44
click at [124, 111] on button "button" at bounding box center [138, 110] width 34 height 19
